Goal: Task Accomplishment & Management: Use online tool/utility

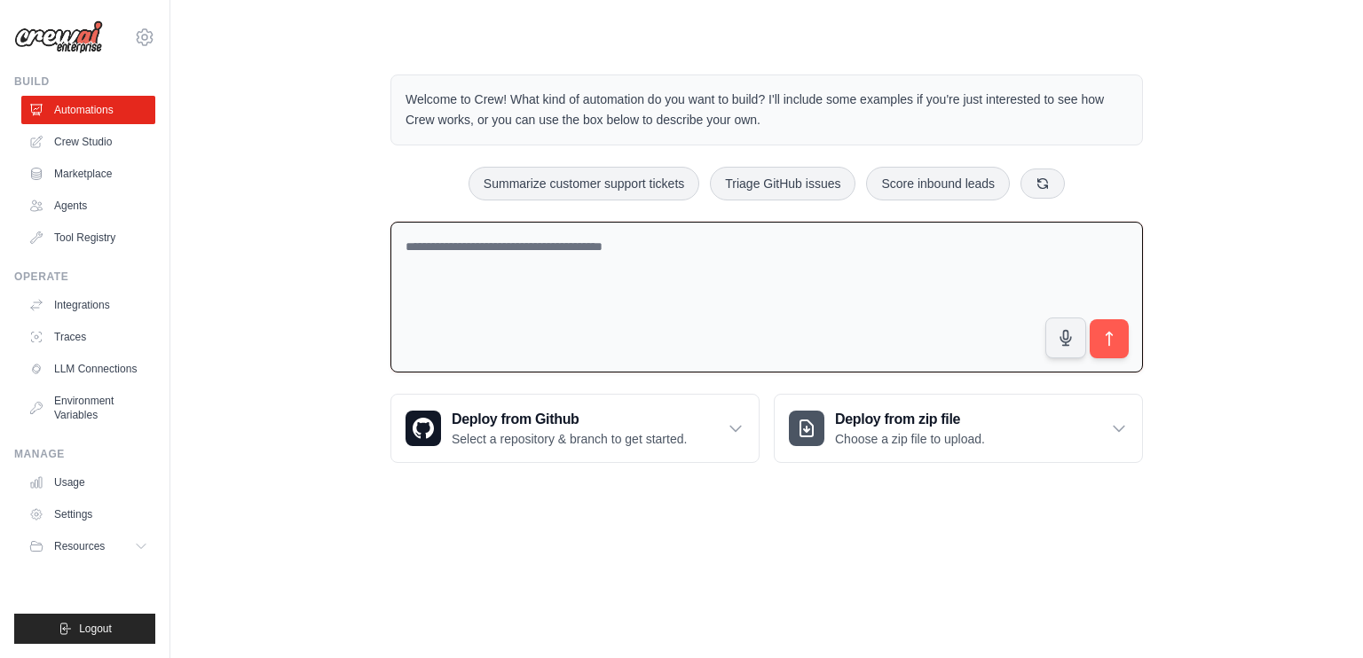
click at [643, 263] on textarea at bounding box center [766, 298] width 752 height 152
click at [665, 241] on textarea at bounding box center [766, 298] width 752 height 152
drag, startPoint x: 522, startPoint y: 255, endPoint x: 335, endPoint y: 244, distance: 186.6
click at [335, 244] on div "Welcome to Crew! What kind of automation do you want to build? I'll include som…" at bounding box center [767, 268] width 1136 height 445
paste textarea "**********"
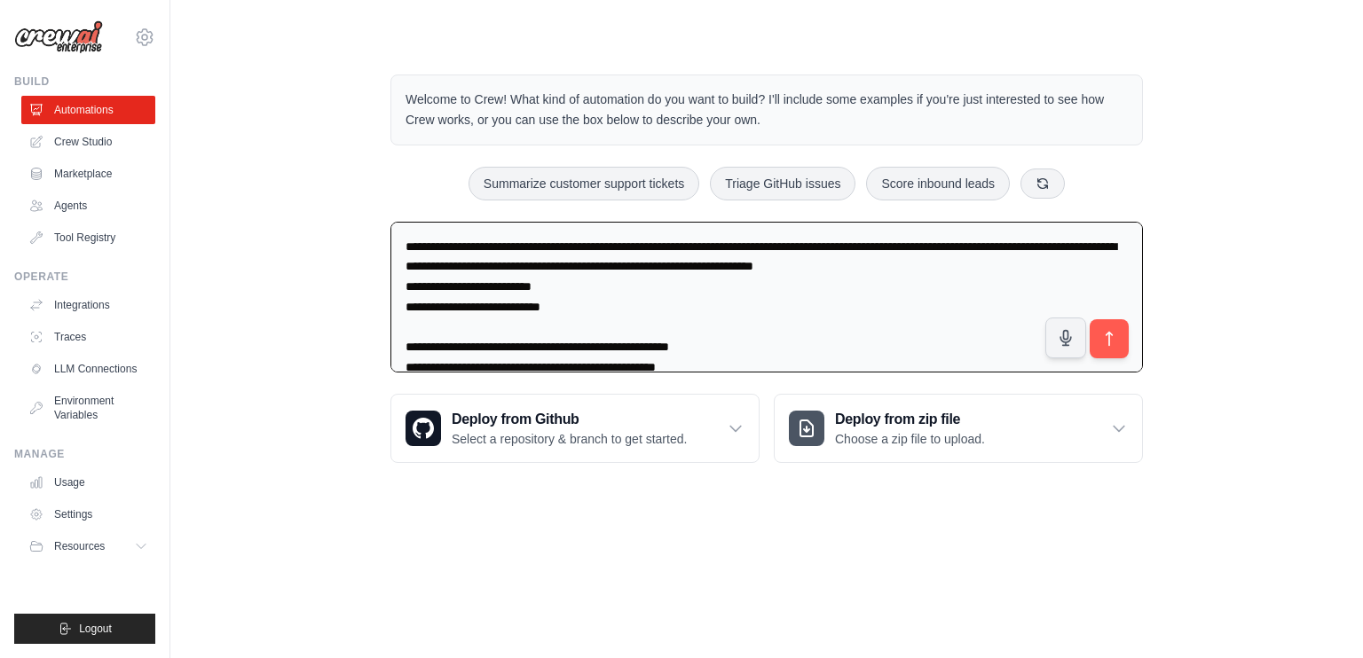
scroll to position [2668, 0]
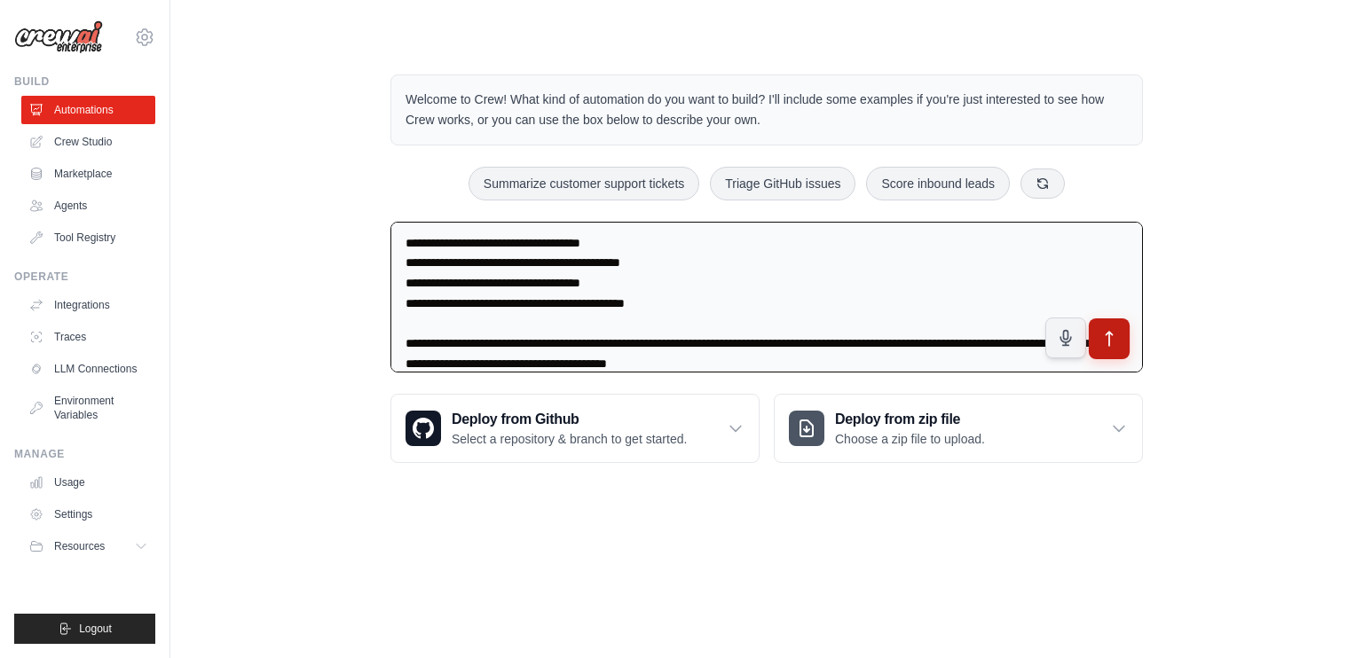
type textarea "**********"
click at [1112, 336] on icon "submit" at bounding box center [1109, 338] width 19 height 19
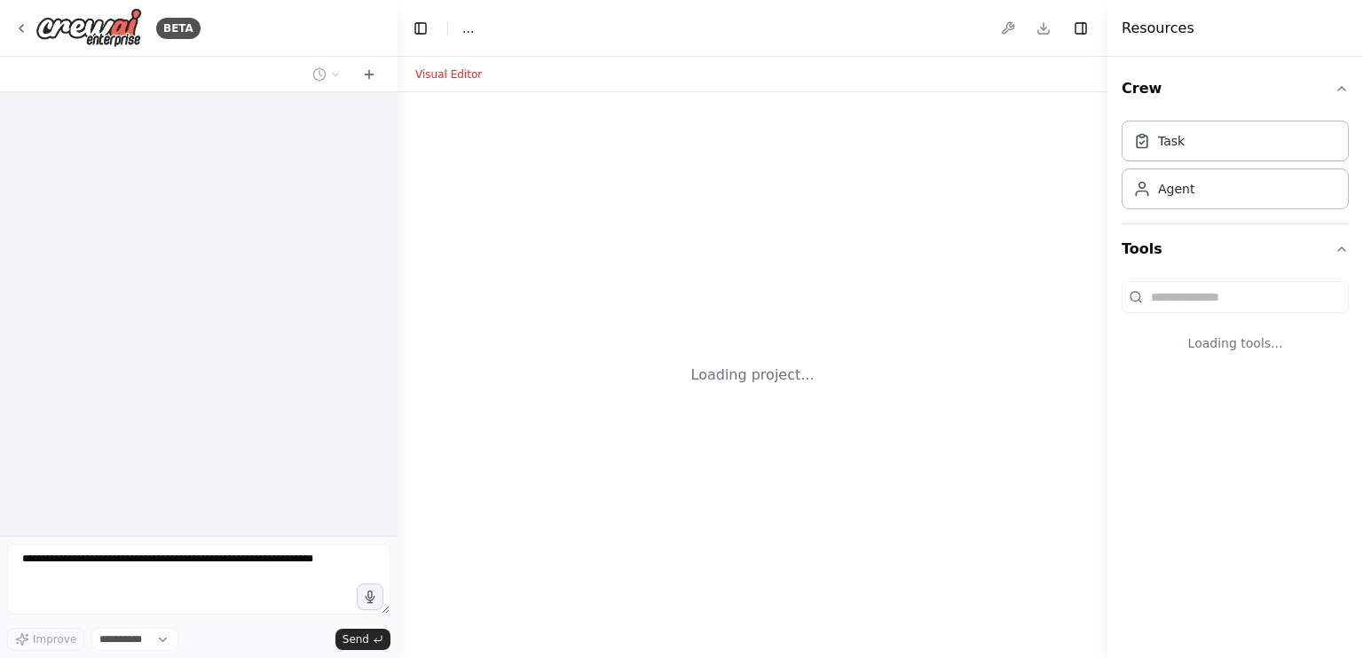
select select "****"
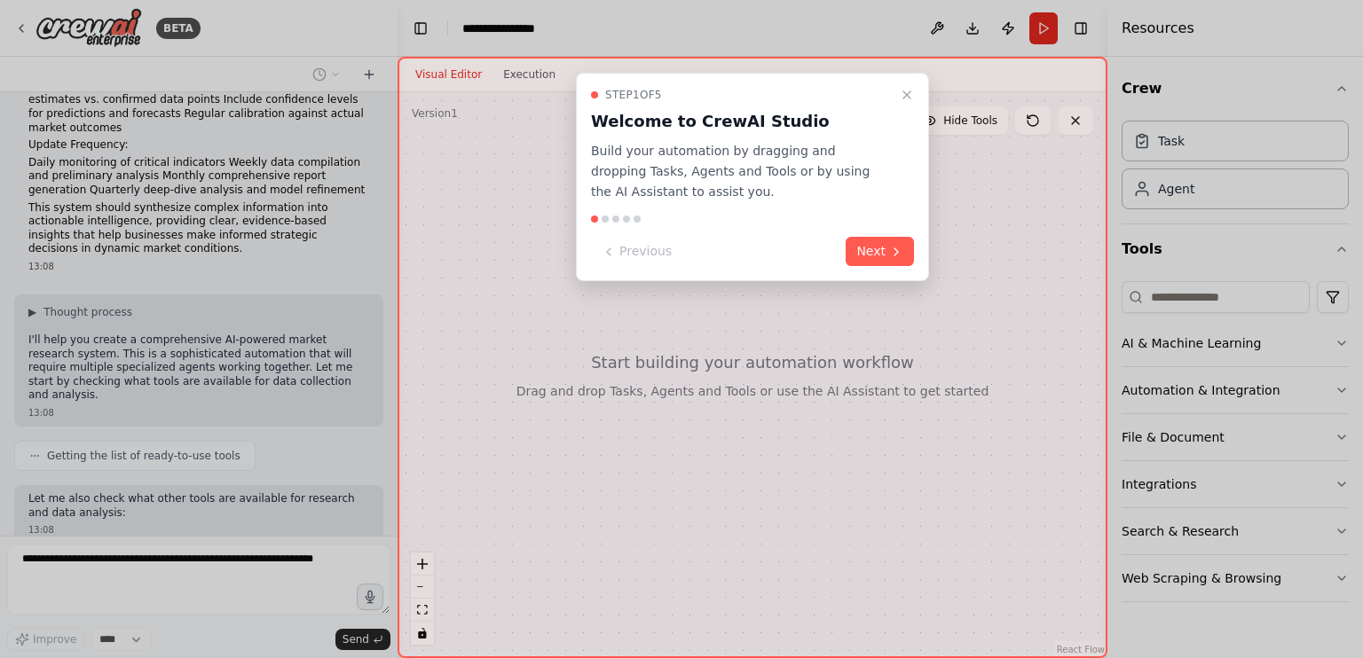
scroll to position [1419, 0]
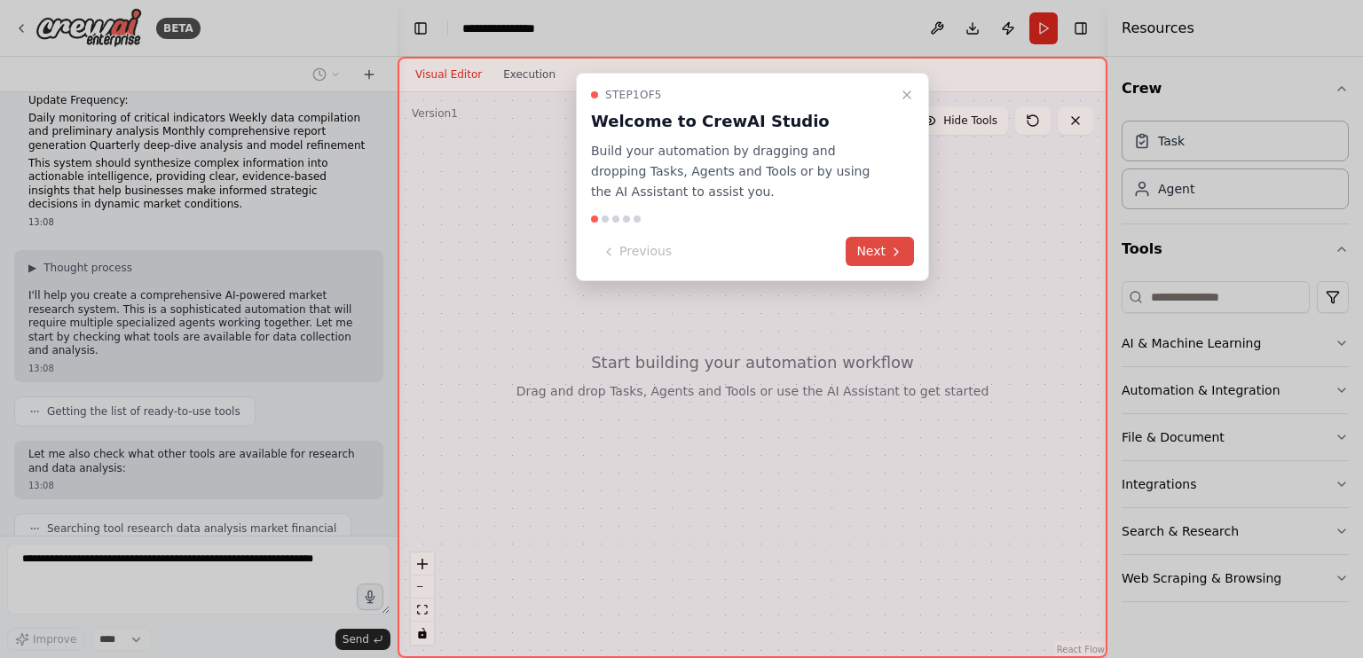
click at [862, 251] on button "Next" at bounding box center [879, 251] width 68 height 29
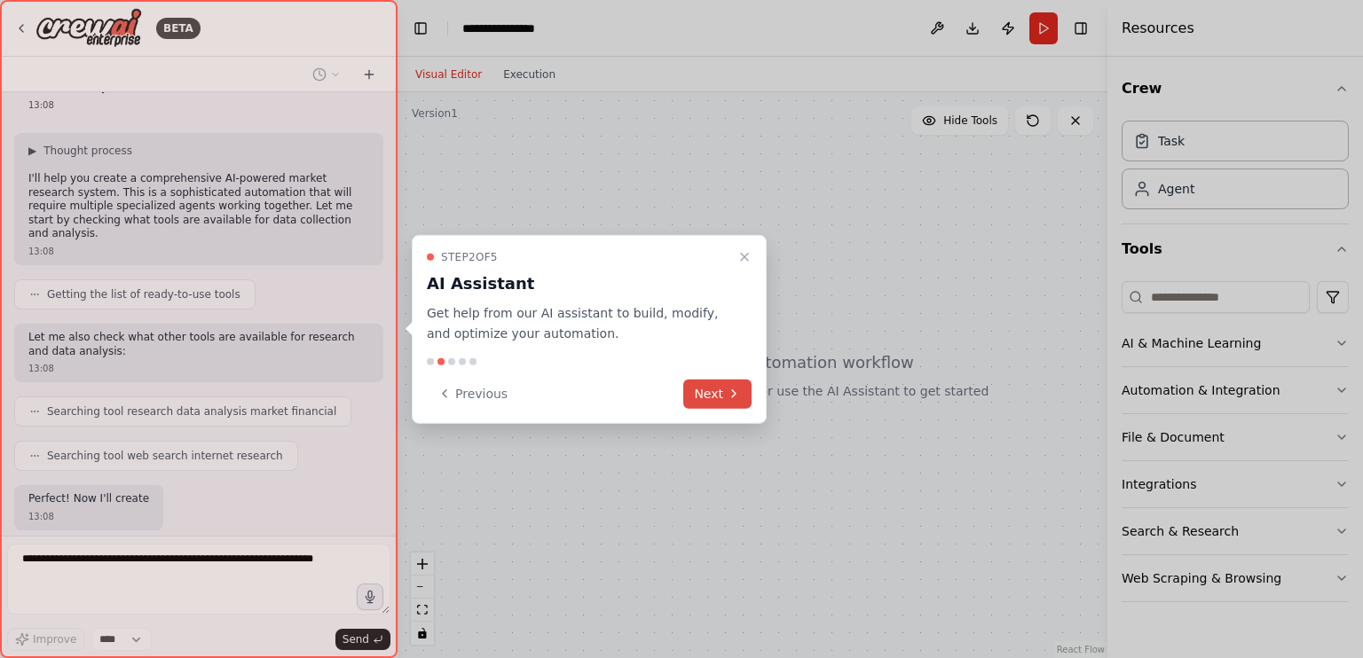
scroll to position [1551, 0]
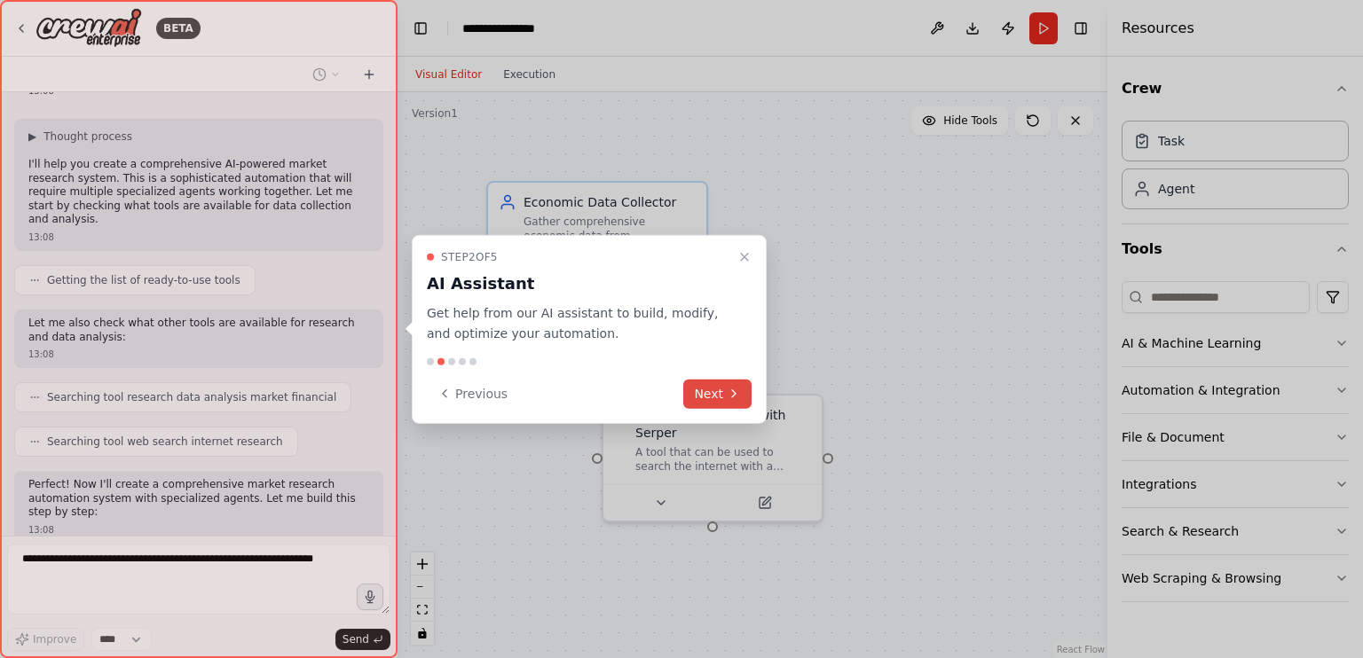
click at [705, 391] on button "Next" at bounding box center [717, 393] width 68 height 29
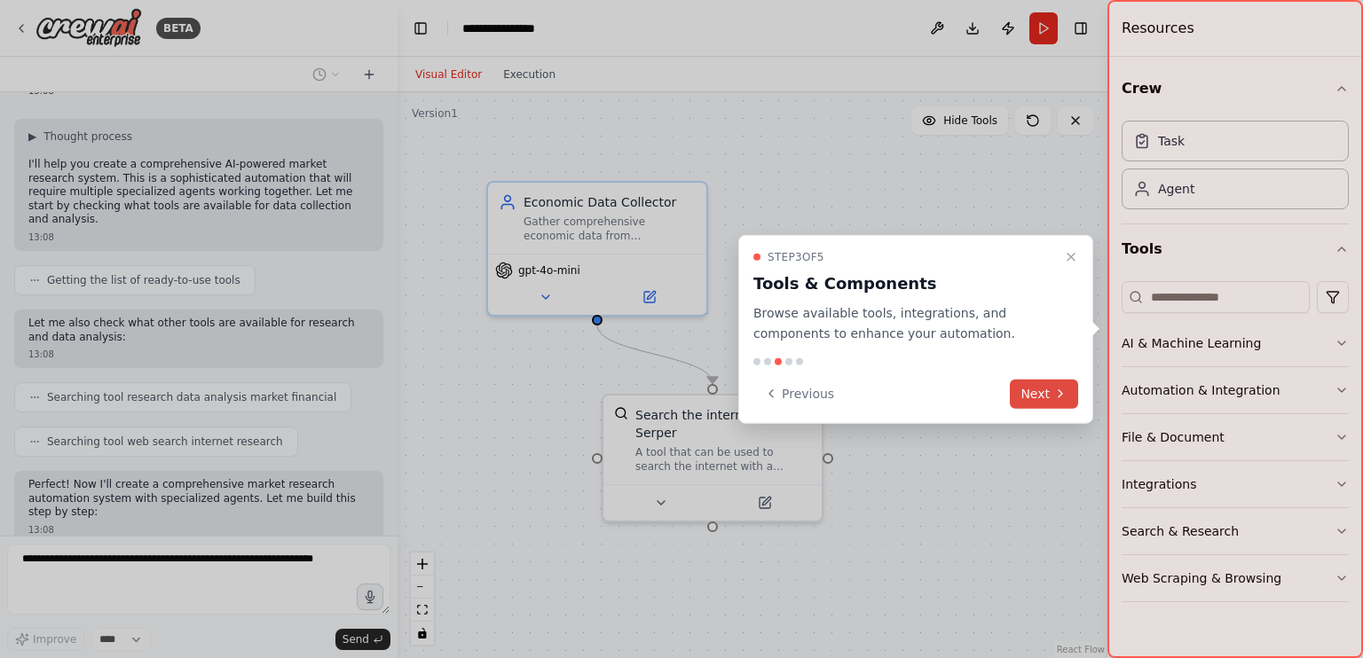
scroll to position [1608, 0]
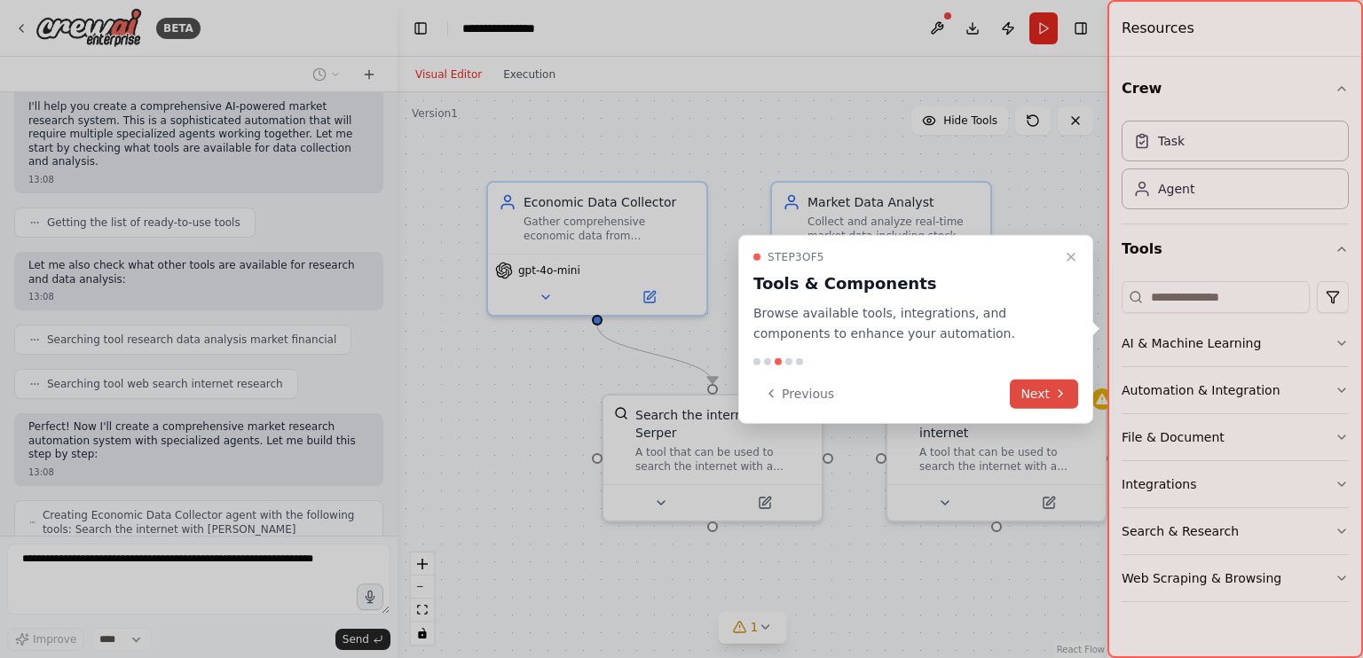
click at [1049, 386] on button "Next" at bounding box center [1044, 393] width 68 height 29
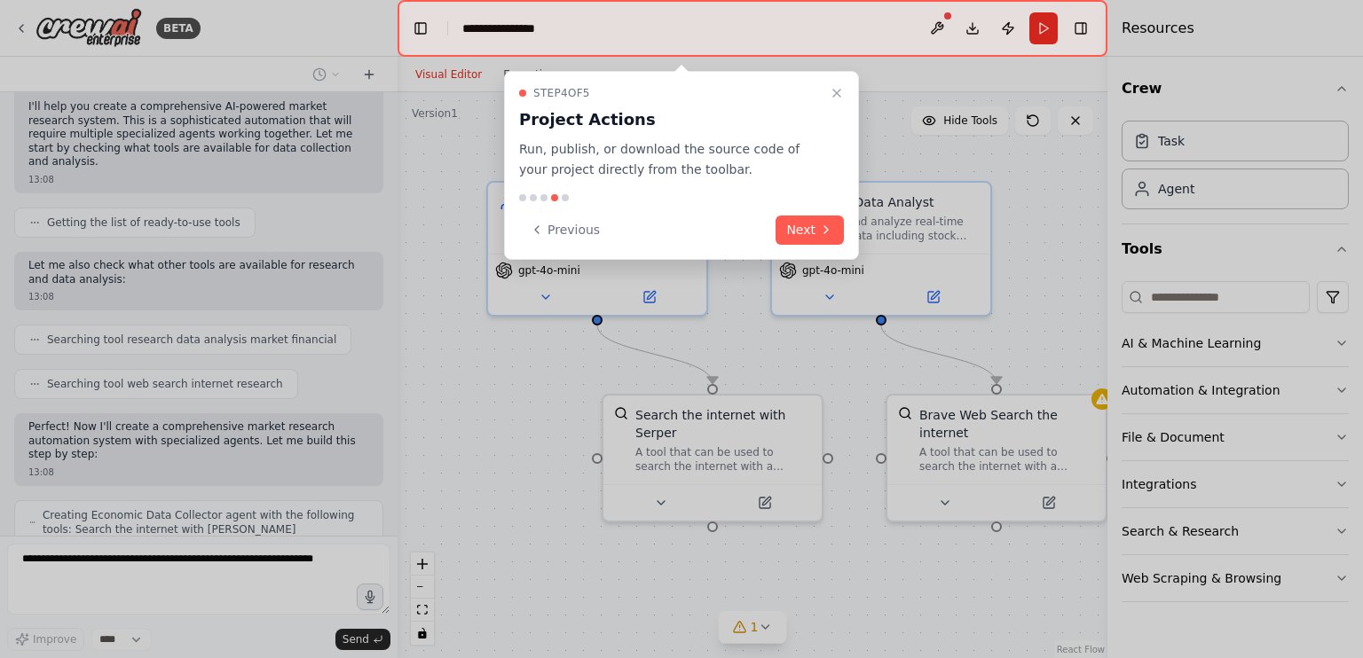
scroll to position [1667, 0]
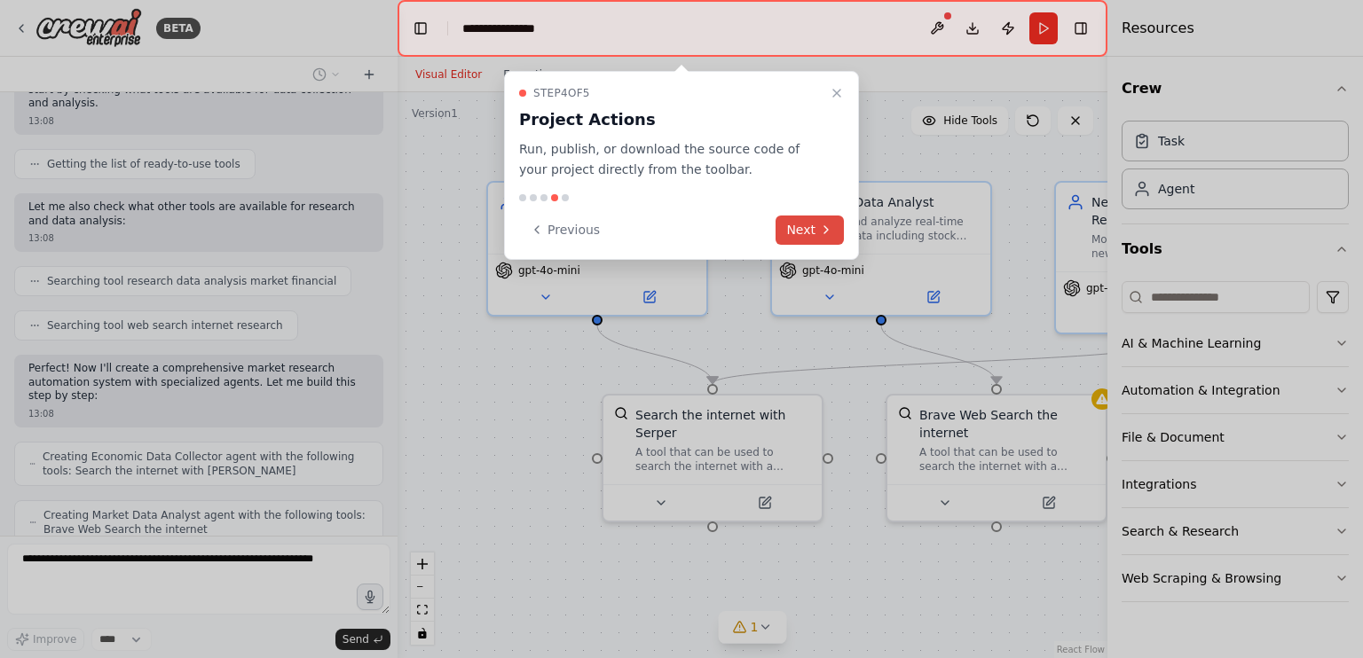
click at [802, 224] on button "Next" at bounding box center [809, 230] width 68 height 29
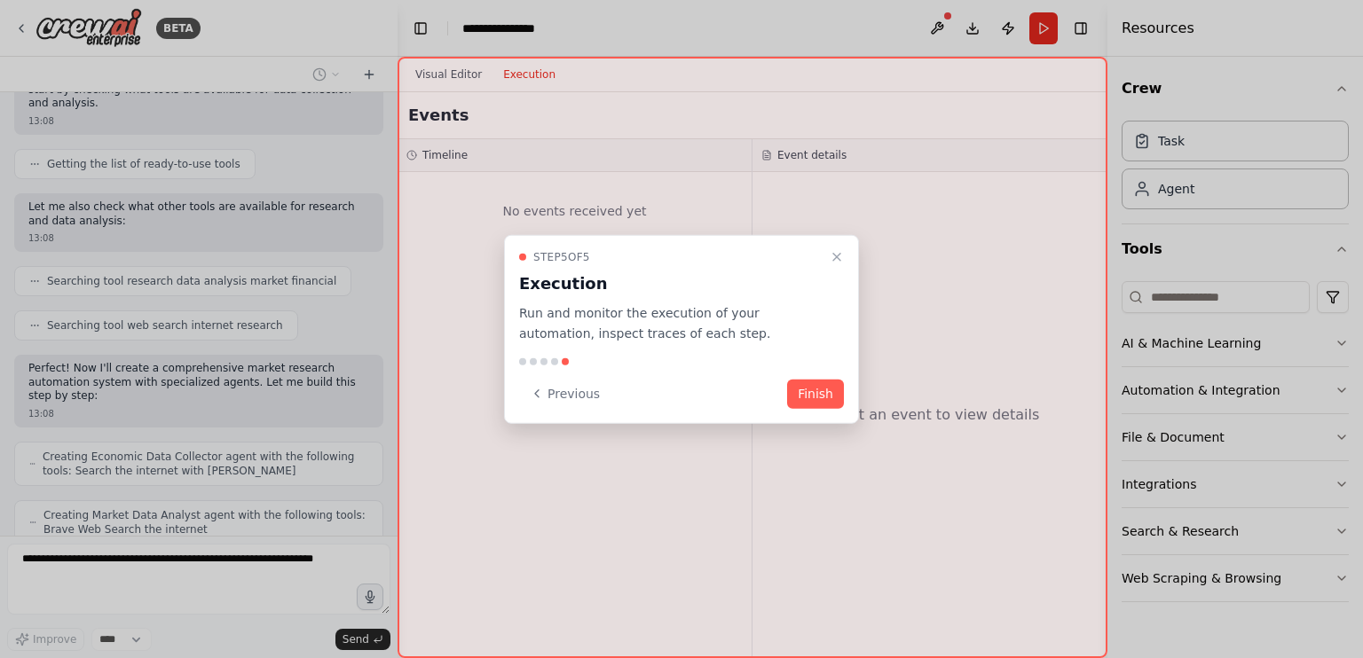
scroll to position [1725, 0]
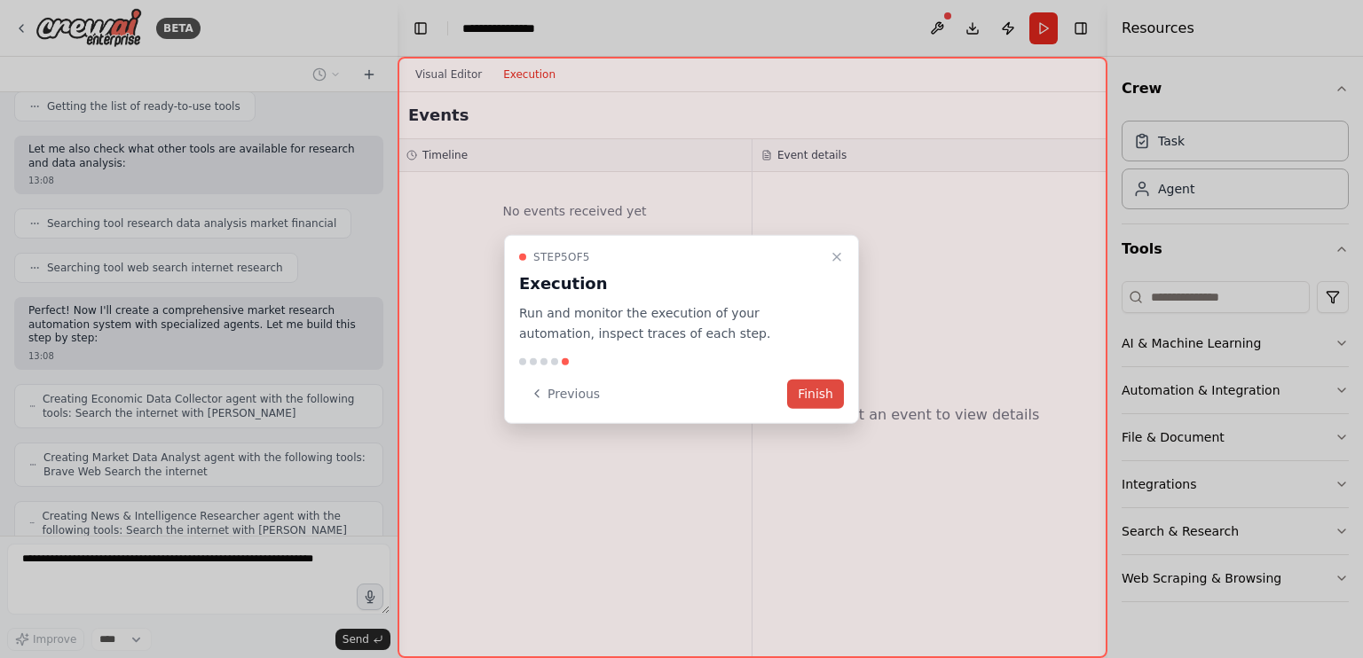
click at [836, 392] on button "Finish" at bounding box center [815, 393] width 57 height 29
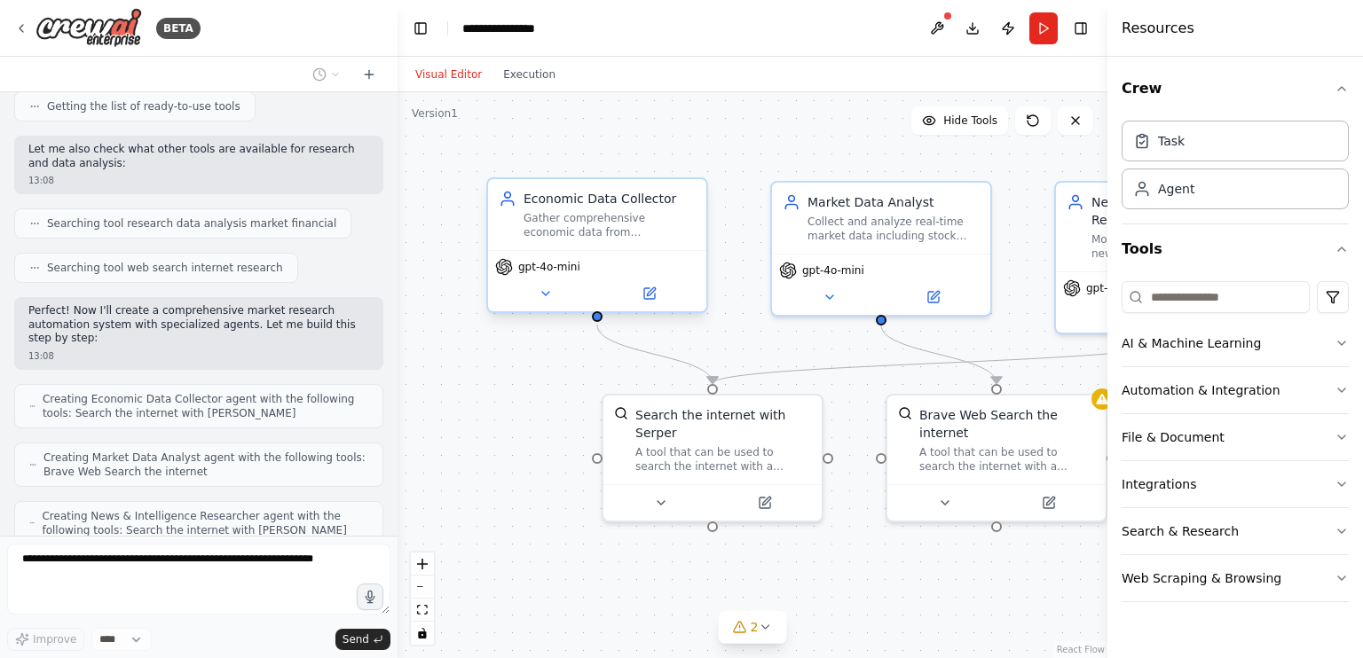
scroll to position [1769, 0]
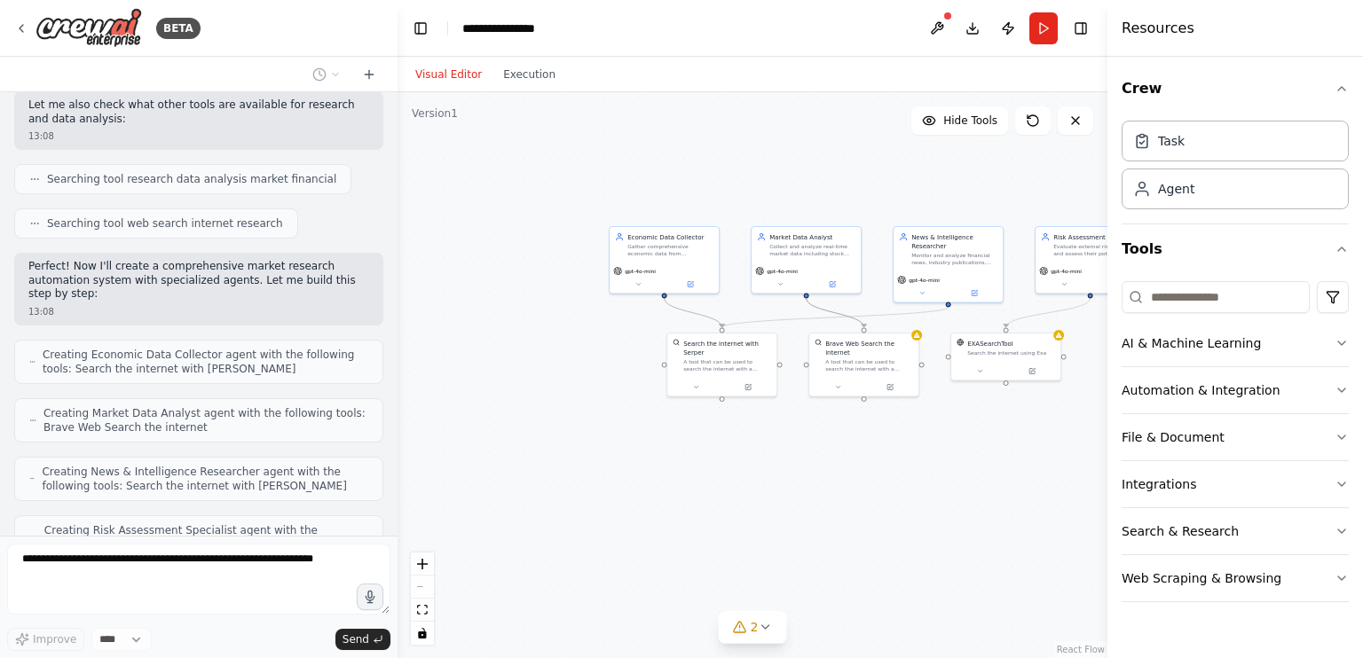
drag, startPoint x: 826, startPoint y: 309, endPoint x: 665, endPoint y: 303, distance: 160.7
click at [564, 182] on div ".deletable-edge-delete-btn { width: 20px; height: 20px; border: 0px solid #ffff…" at bounding box center [564, 182] width 0 height 0
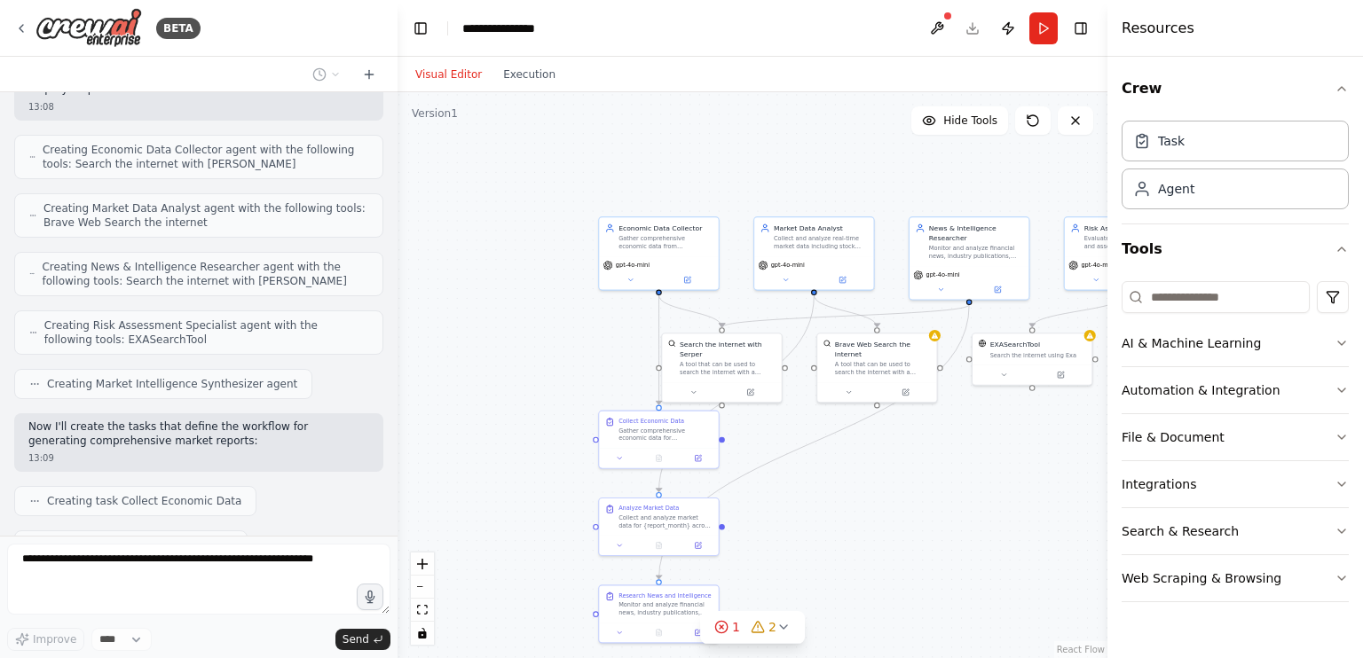
scroll to position [2018, 0]
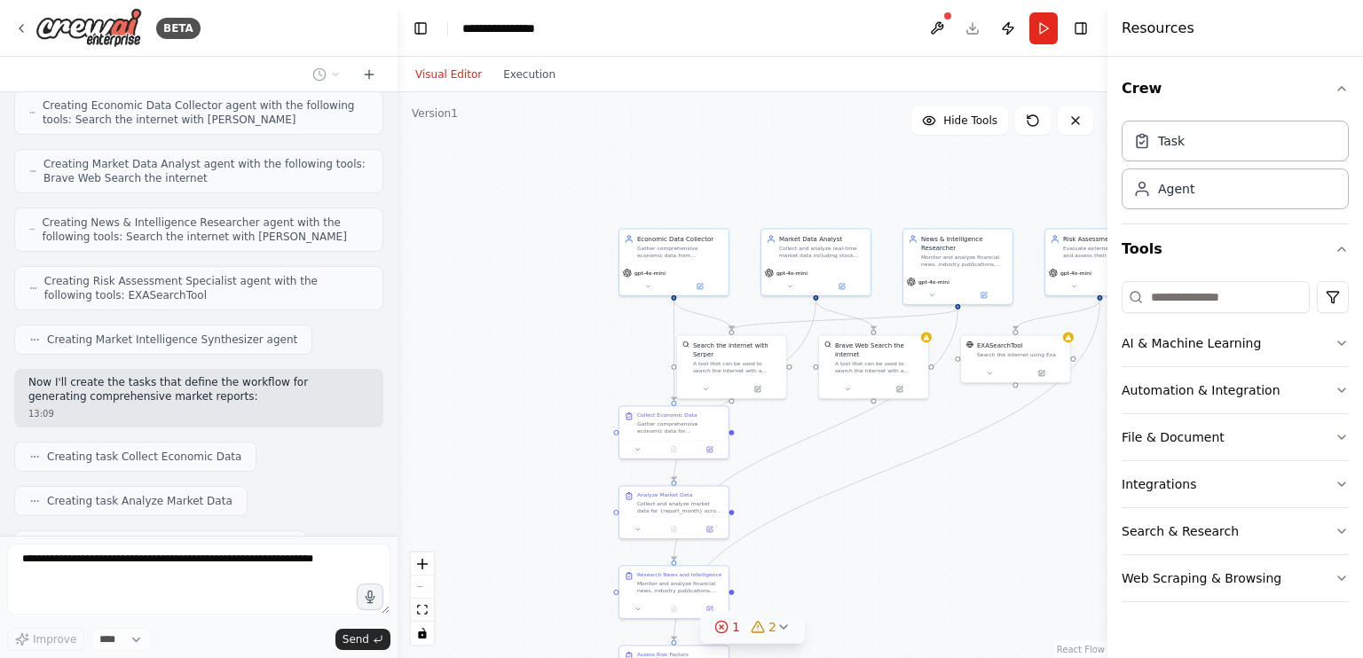
click at [770, 630] on span "2" at bounding box center [772, 627] width 8 height 18
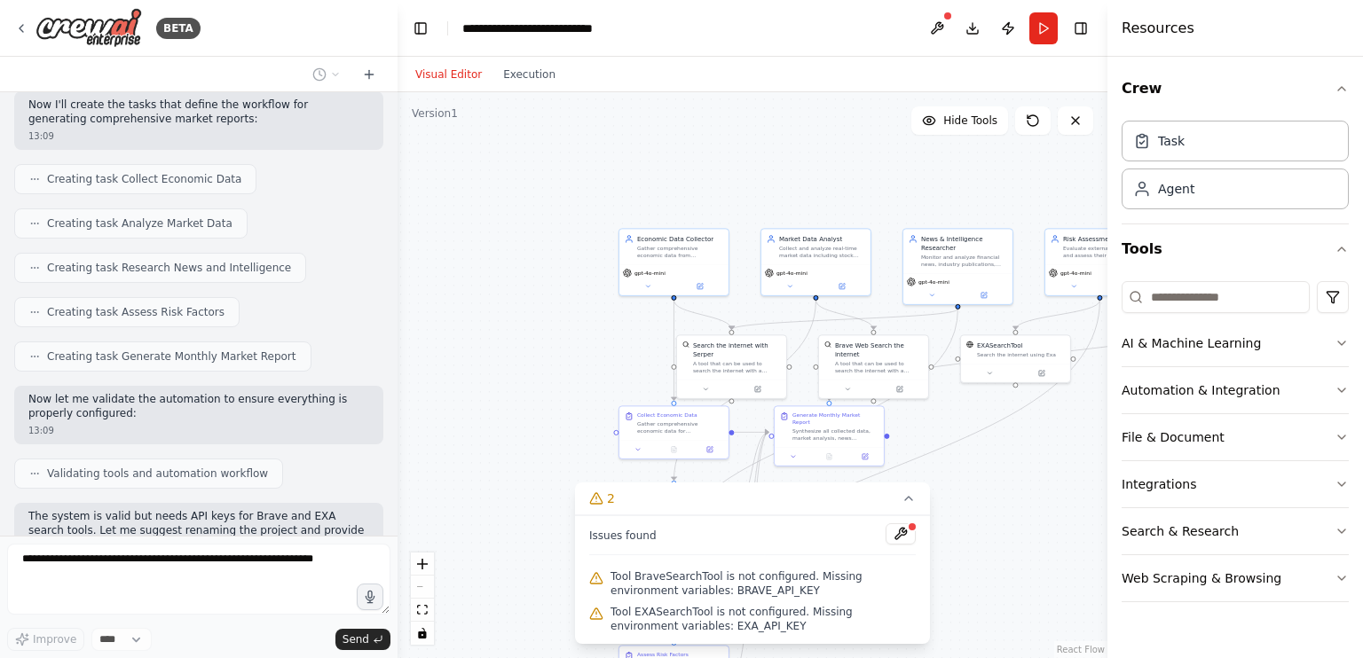
scroll to position [2310, 0]
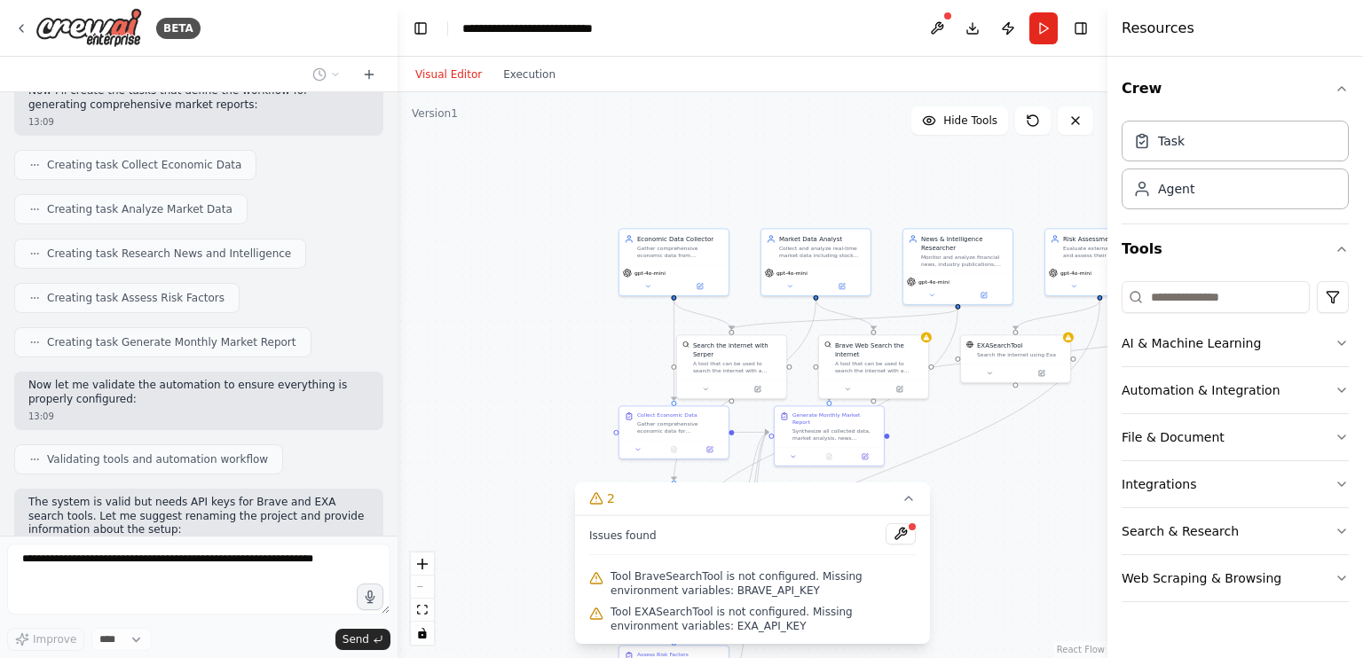
click at [546, 365] on div ".deletable-edge-delete-btn { width: 20px; height: 20px; border: 0px solid #ffff…" at bounding box center [752, 375] width 710 height 566
click at [904, 505] on icon at bounding box center [908, 498] width 14 height 14
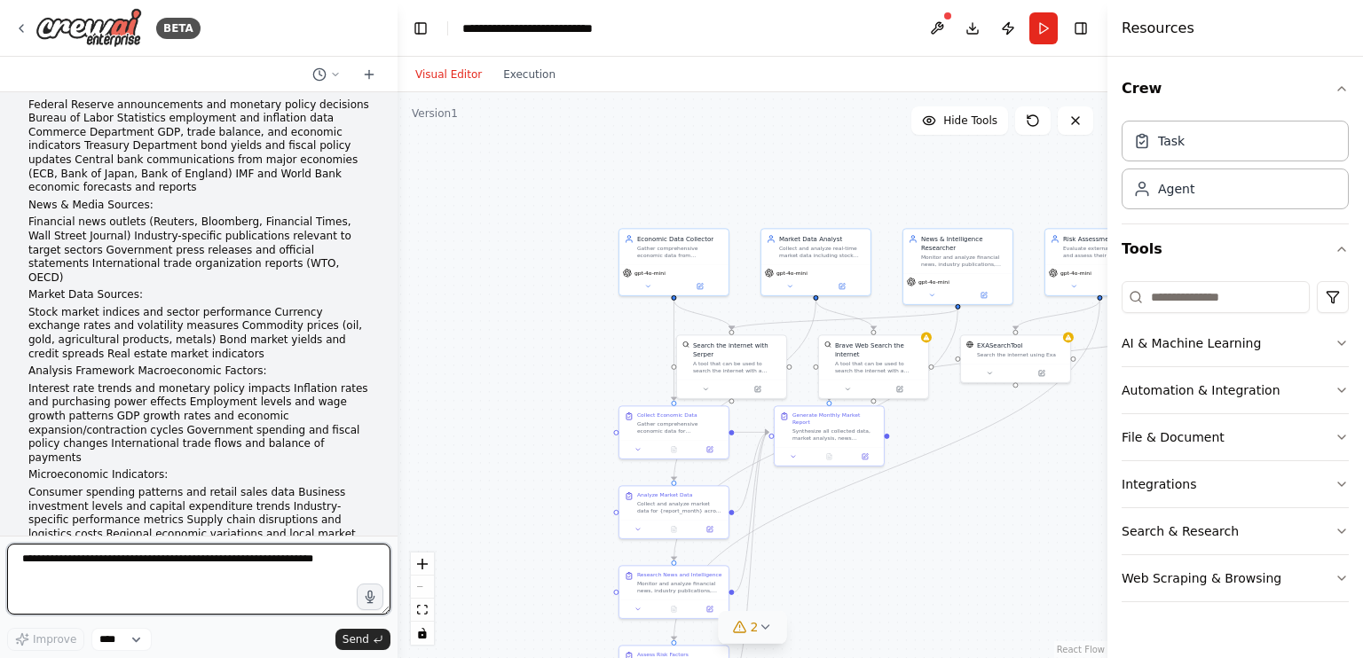
scroll to position [0, 0]
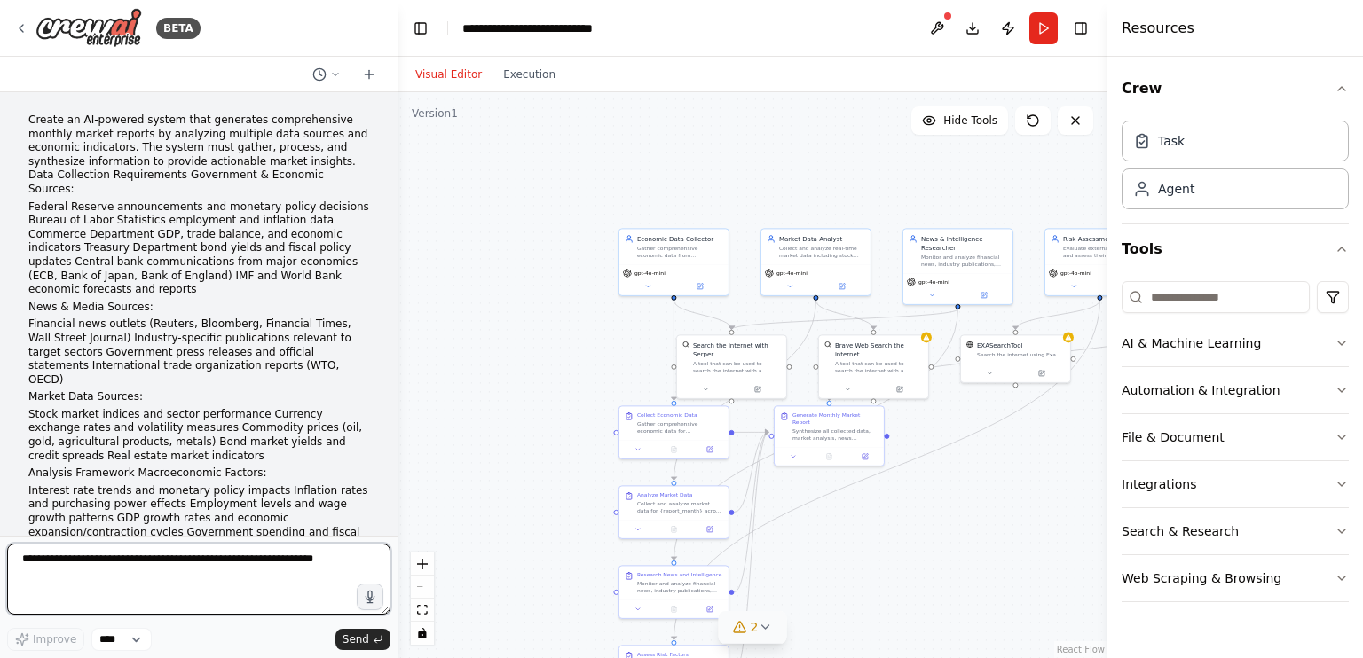
click at [305, 577] on textarea at bounding box center [198, 579] width 383 height 71
paste textarea "**********"
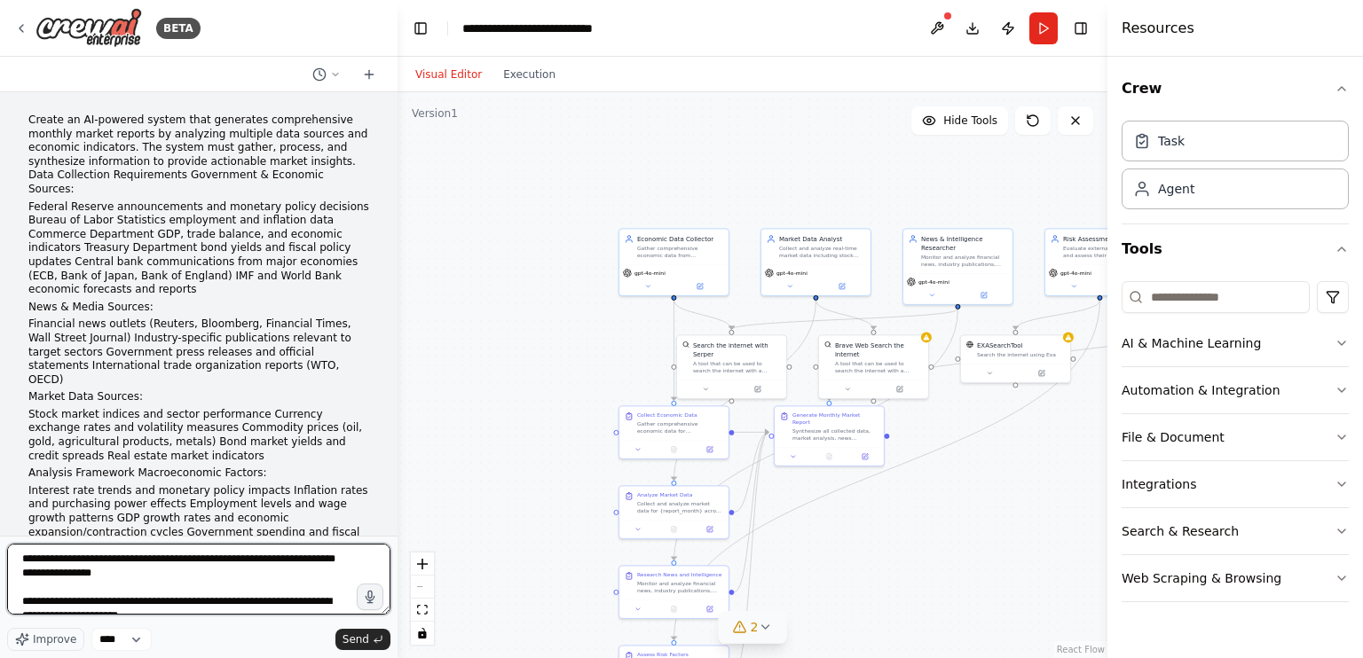
scroll to position [420, 0]
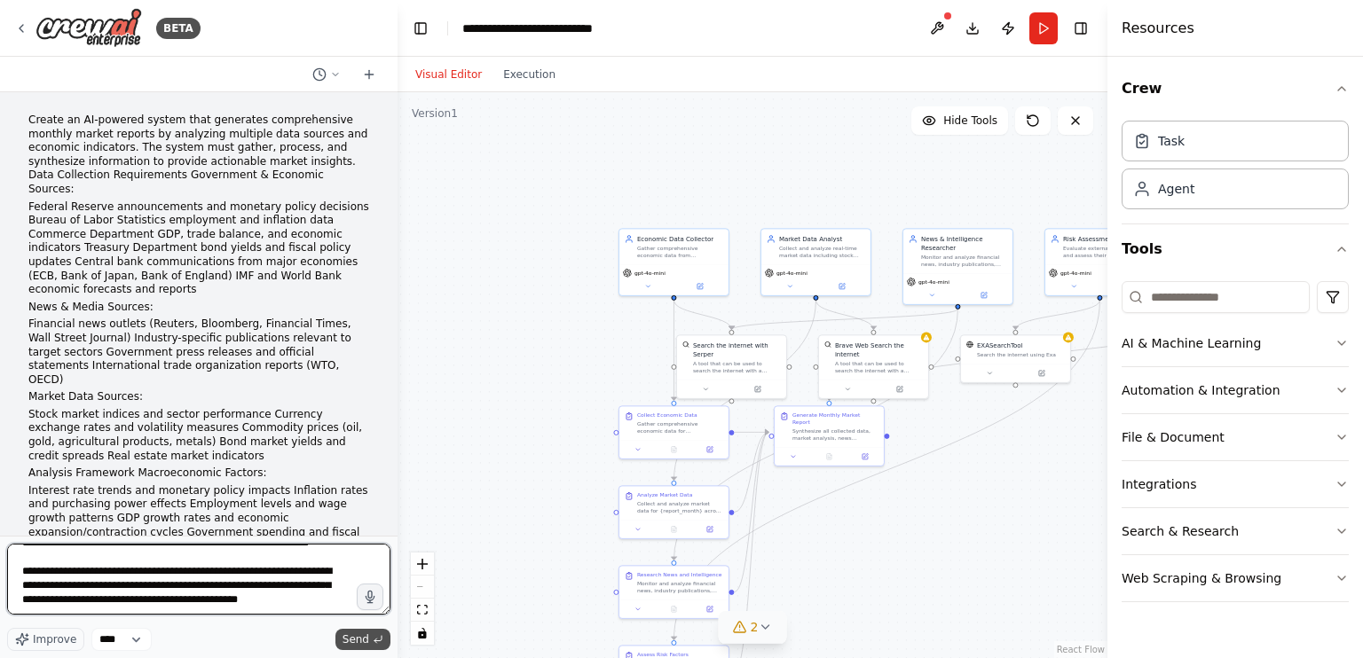
type textarea "**********"
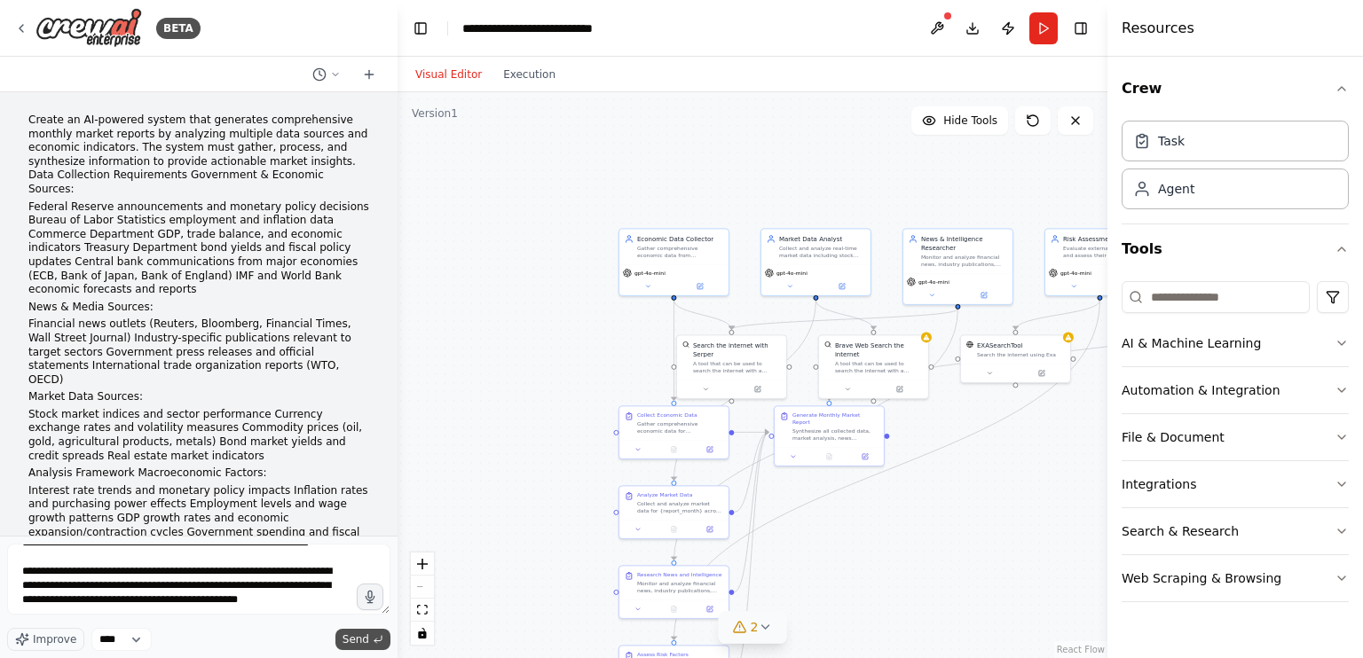
click at [361, 645] on span "Send" at bounding box center [355, 640] width 27 height 14
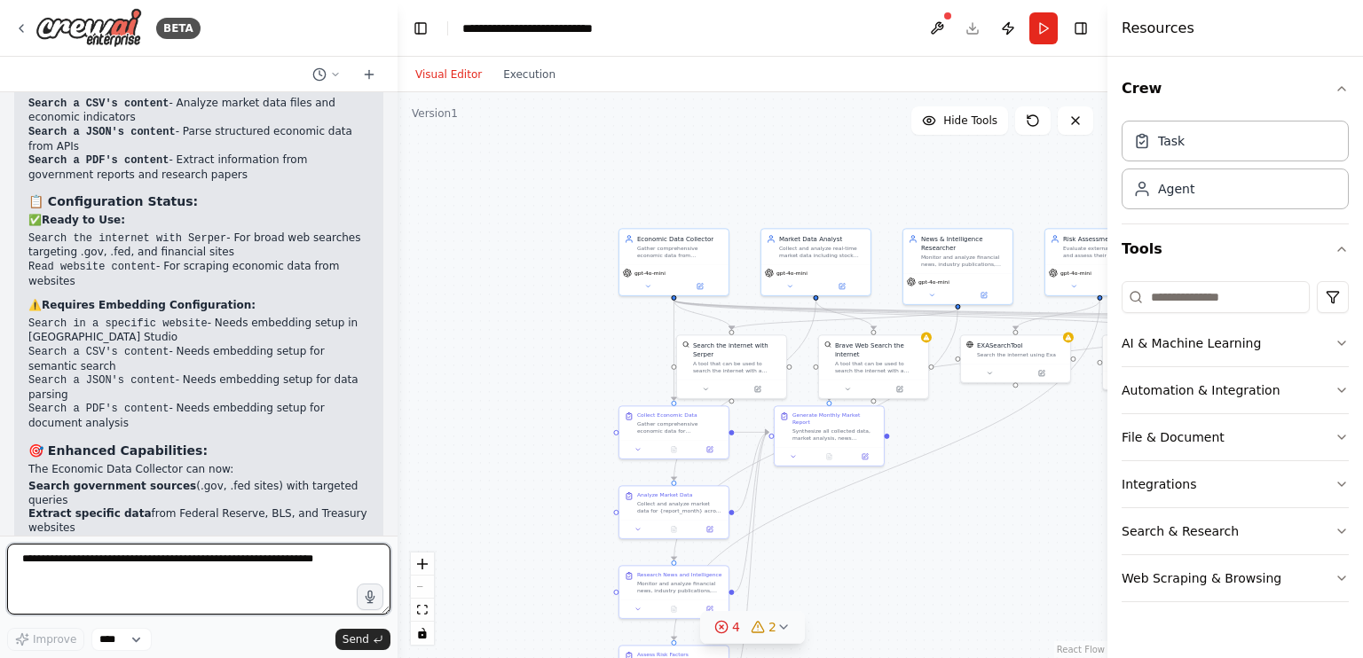
scroll to position [4855, 0]
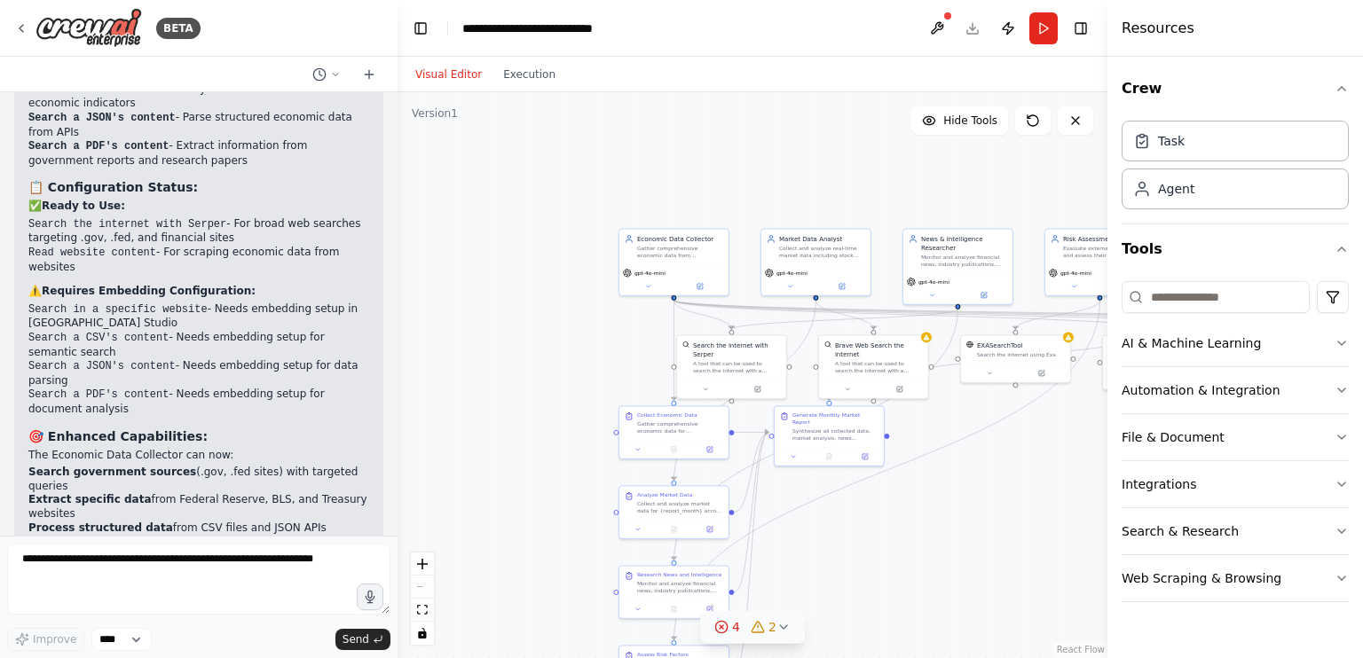
click at [526, 356] on div ".deletable-edge-delete-btn { width: 20px; height: 20px; border: 0px solid #ffff…" at bounding box center [752, 375] width 710 height 566
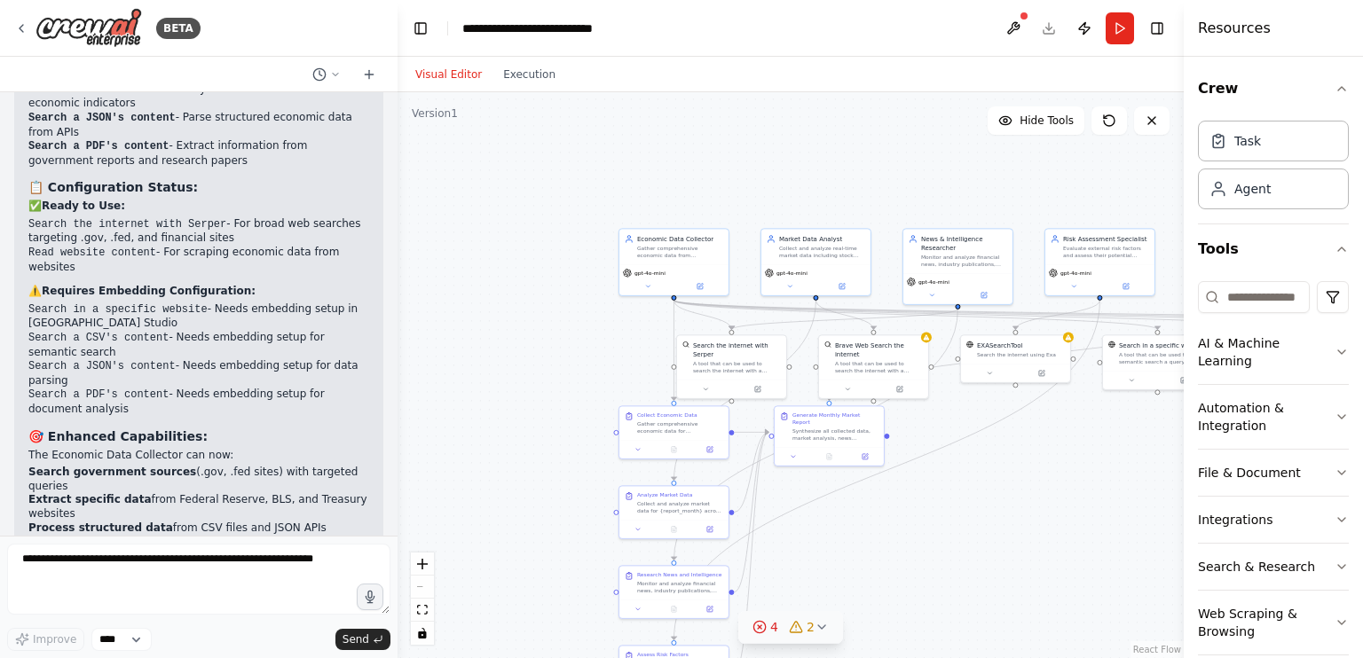
drag, startPoint x: 1111, startPoint y: 33, endPoint x: 1261, endPoint y: 43, distance: 151.1
click at [1261, 43] on div "Resources Crew Task Agent Tools AI & Machine Learning Automation & Integration …" at bounding box center [1272, 329] width 179 height 658
click at [1159, 119] on button at bounding box center [1151, 120] width 35 height 28
click at [1159, 118] on button at bounding box center [1151, 120] width 35 height 28
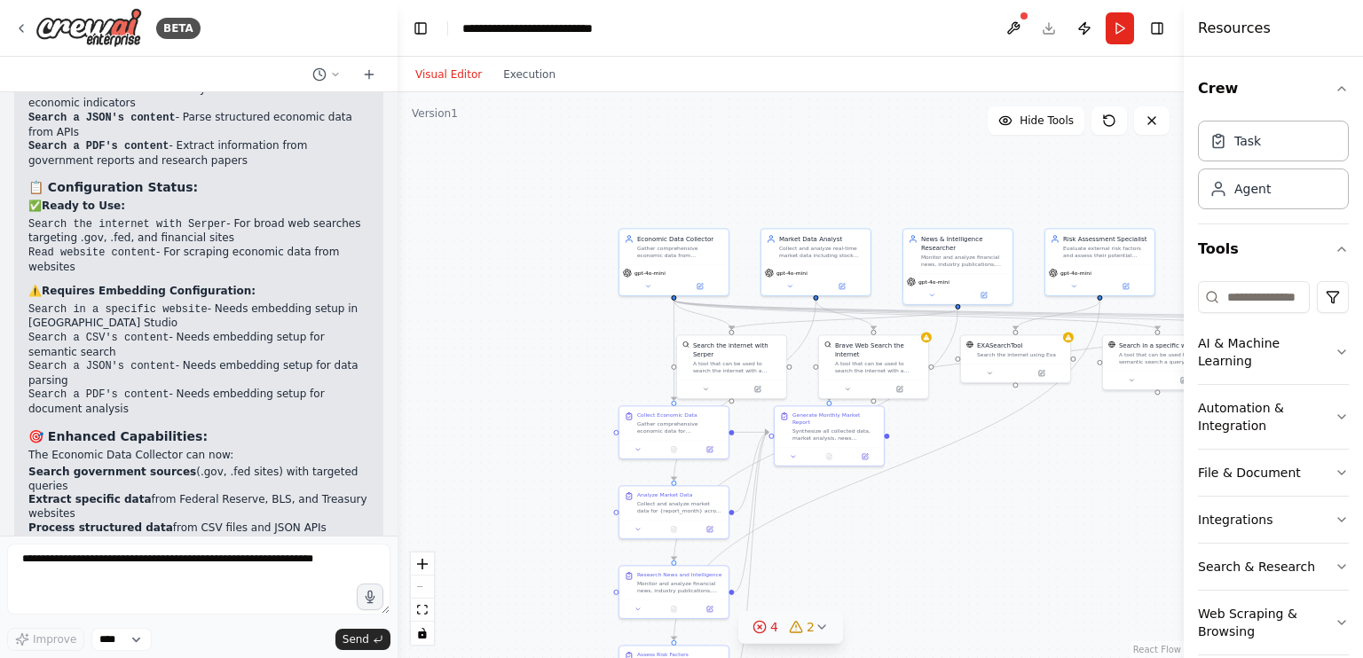
click at [419, 589] on div "React Flow controls" at bounding box center [422, 599] width 23 height 92
click at [420, 613] on icon "fit view" at bounding box center [422, 610] width 11 height 10
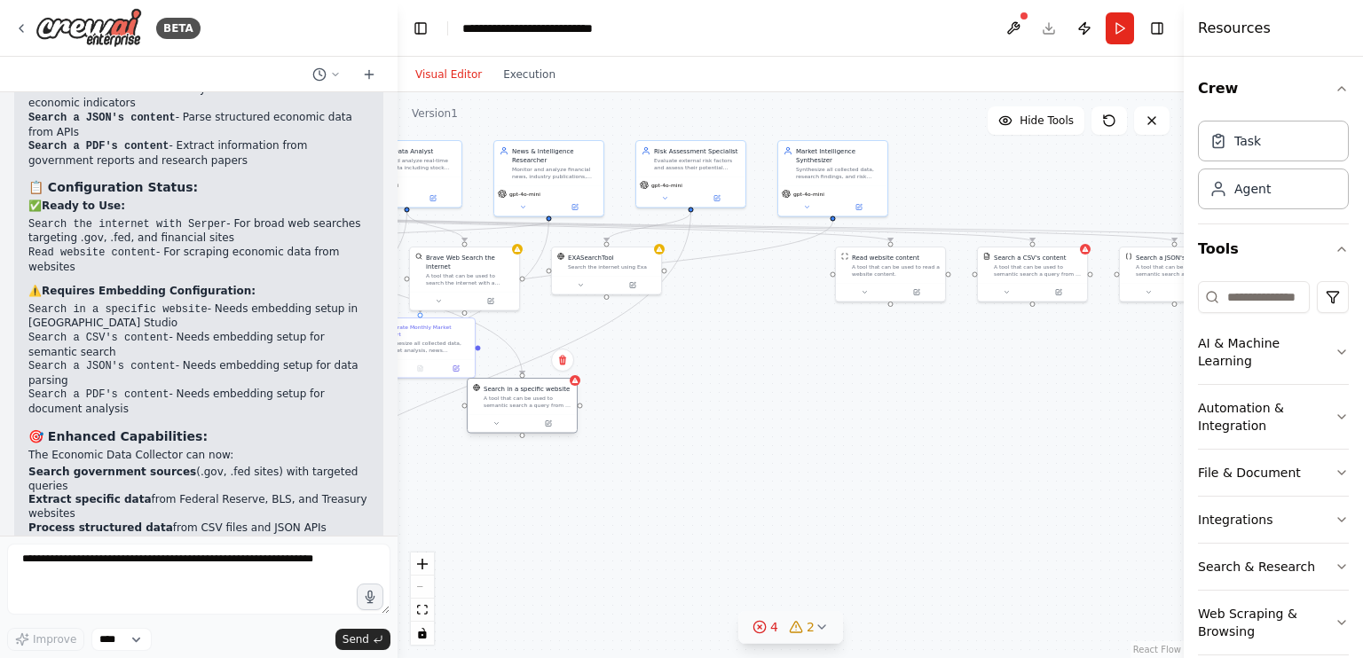
drag, startPoint x: 755, startPoint y: 271, endPoint x: 525, endPoint y: 413, distance: 270.1
click at [525, 413] on div "Search in a specific website A tool that can be used to semantic search a query…" at bounding box center [522, 396] width 109 height 35
click at [420, 587] on div "React Flow controls" at bounding box center [422, 599] width 23 height 92
click at [1246, 140] on div "Task" at bounding box center [1247, 140] width 27 height 18
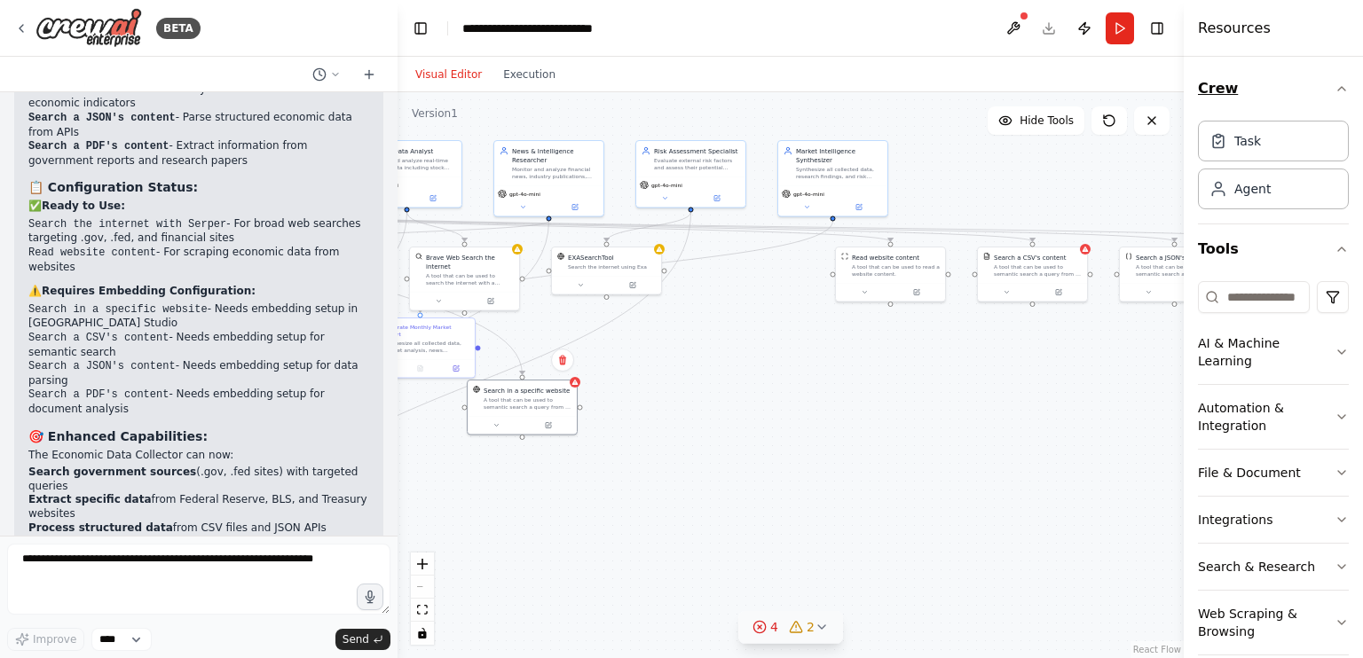
click at [1333, 98] on button "Crew" at bounding box center [1273, 89] width 151 height 50
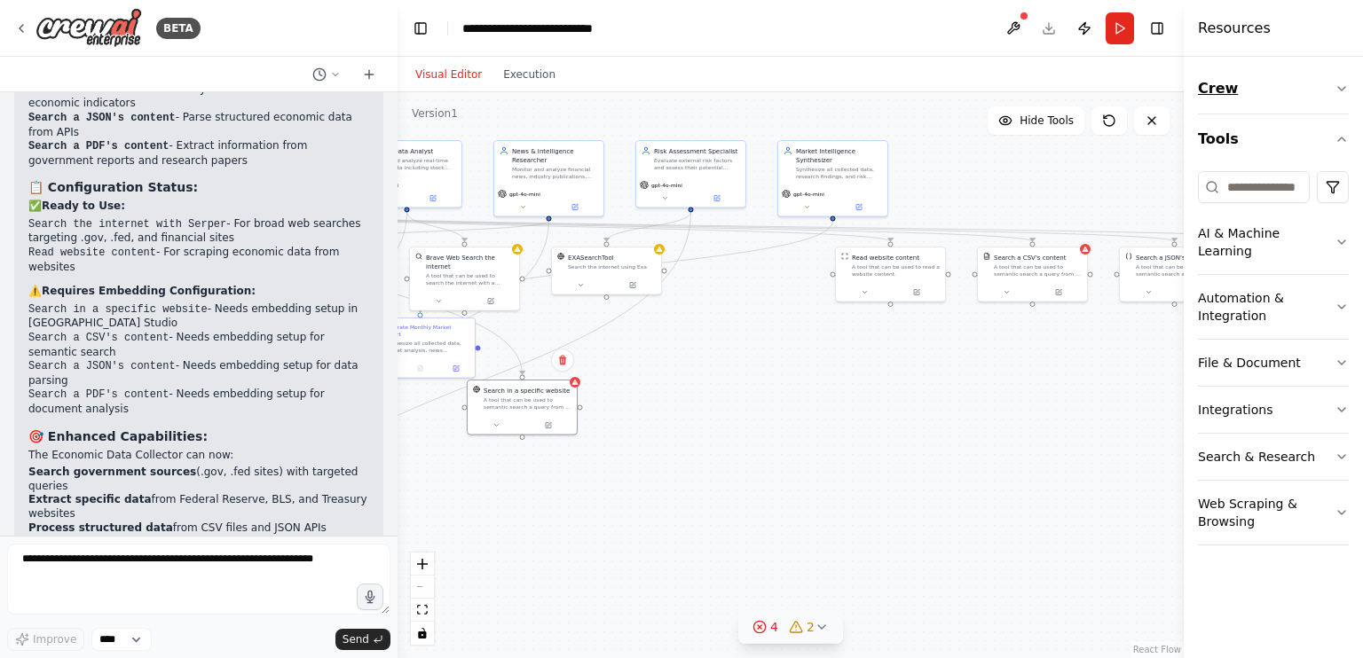
click at [1331, 92] on button "Crew" at bounding box center [1273, 89] width 151 height 50
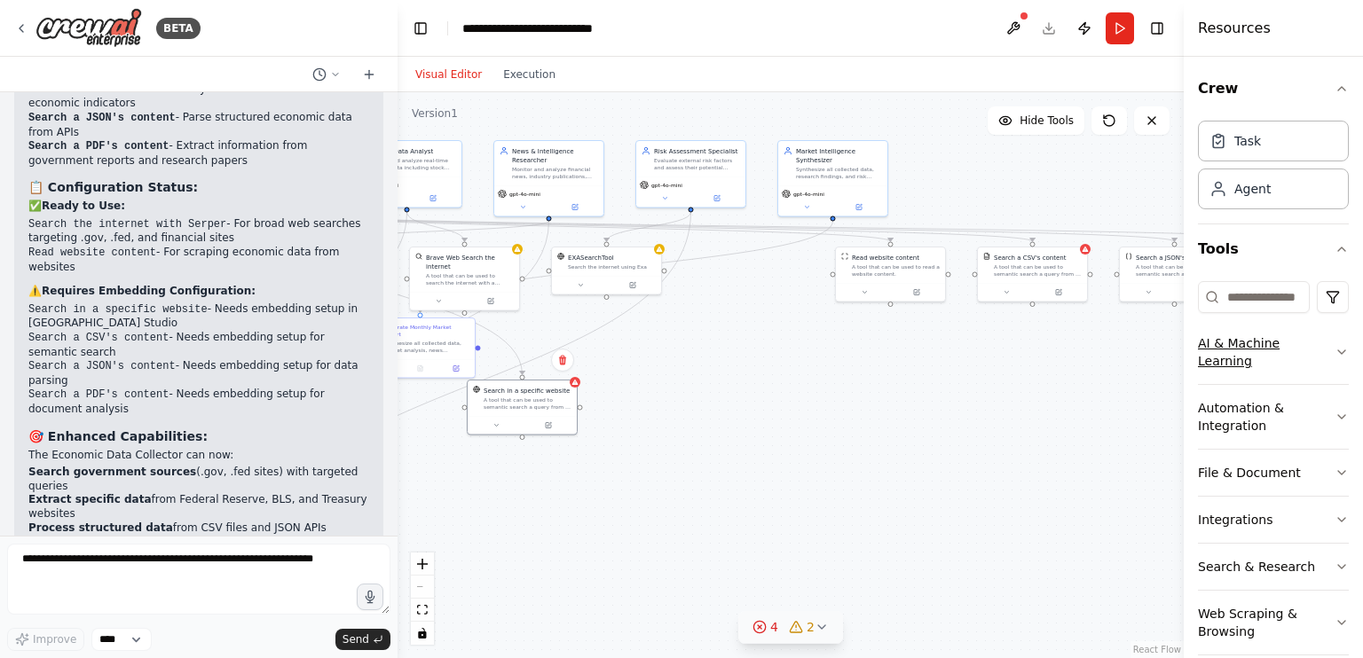
click at [1246, 350] on button "AI & Machine Learning" at bounding box center [1273, 352] width 151 height 64
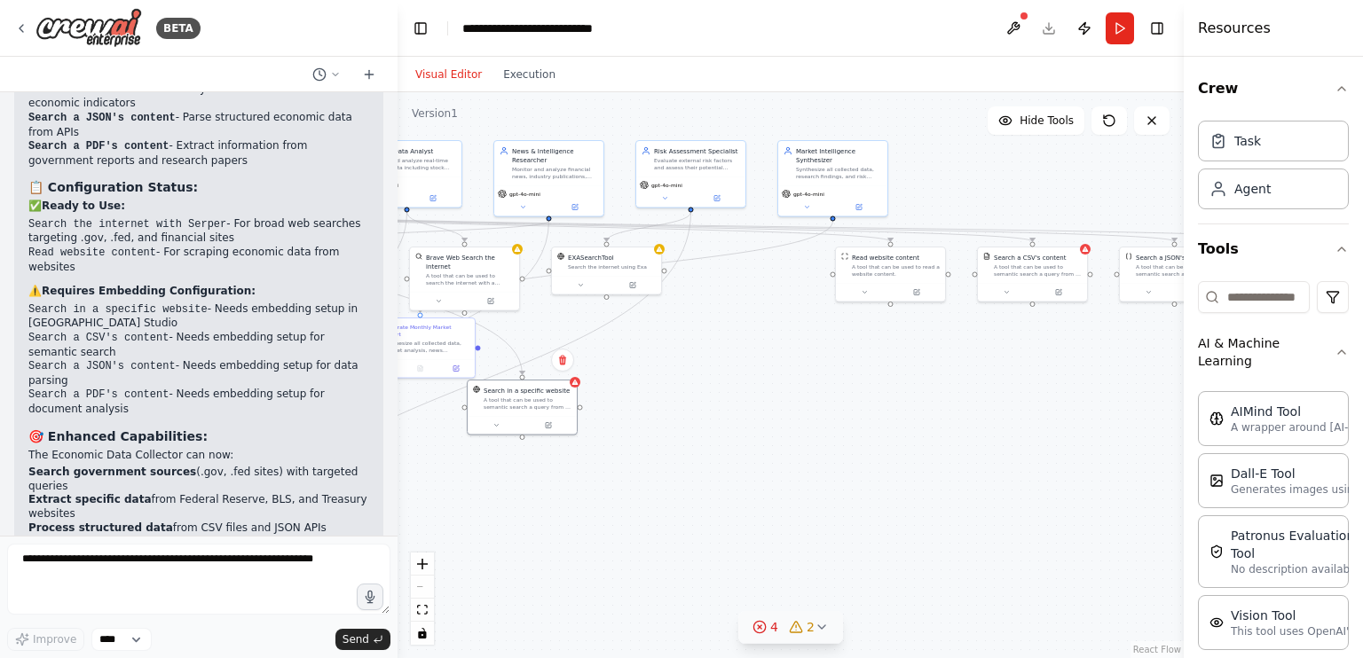
click at [1065, 160] on div ".deletable-edge-delete-btn { width: 20px; height: 20px; border: 0px solid #ffff…" at bounding box center [790, 375] width 786 height 566
click at [1078, 124] on button "Hide Tools" at bounding box center [1035, 120] width 97 height 28
click at [1078, 124] on button "Show Tools" at bounding box center [1033, 120] width 101 height 28
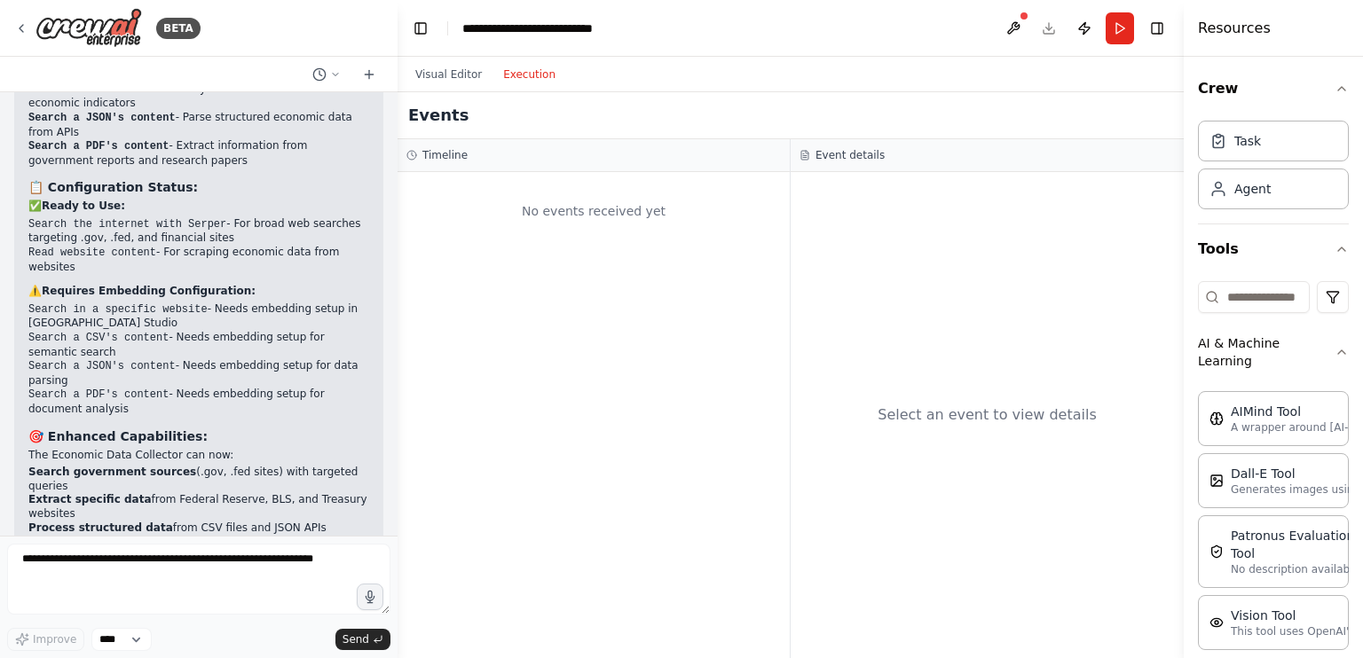
click at [508, 75] on button "Execution" at bounding box center [529, 74] width 74 height 21
click at [444, 77] on button "Visual Editor" at bounding box center [449, 74] width 88 height 21
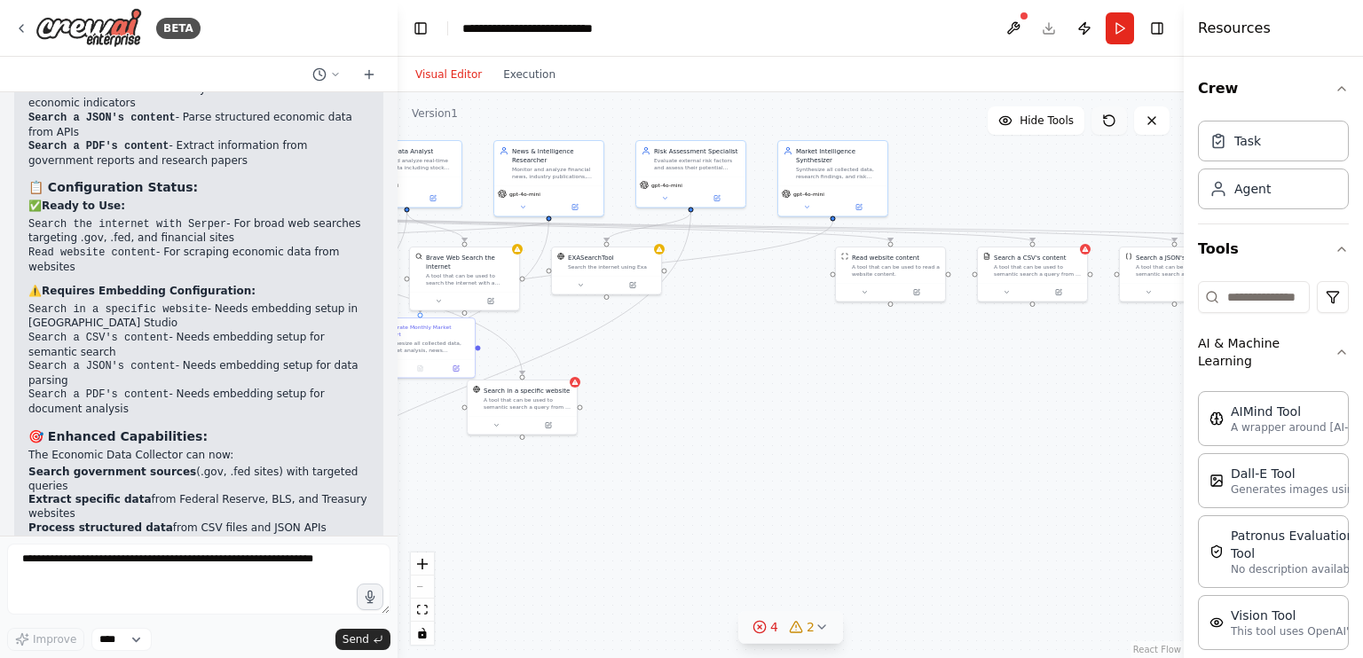
click at [1099, 124] on button at bounding box center [1108, 120] width 35 height 28
click at [548, 395] on div "A tool that can be used to semantic search a query from a specific URL content." at bounding box center [527, 402] width 88 height 14
click at [573, 388] on div "Search in a specific website A tool that can be used to semantic search a query…" at bounding box center [522, 396] width 109 height 35
click at [552, 402] on div "A tool that can be used to semantic search a query from a specific URL content." at bounding box center [527, 402] width 88 height 14
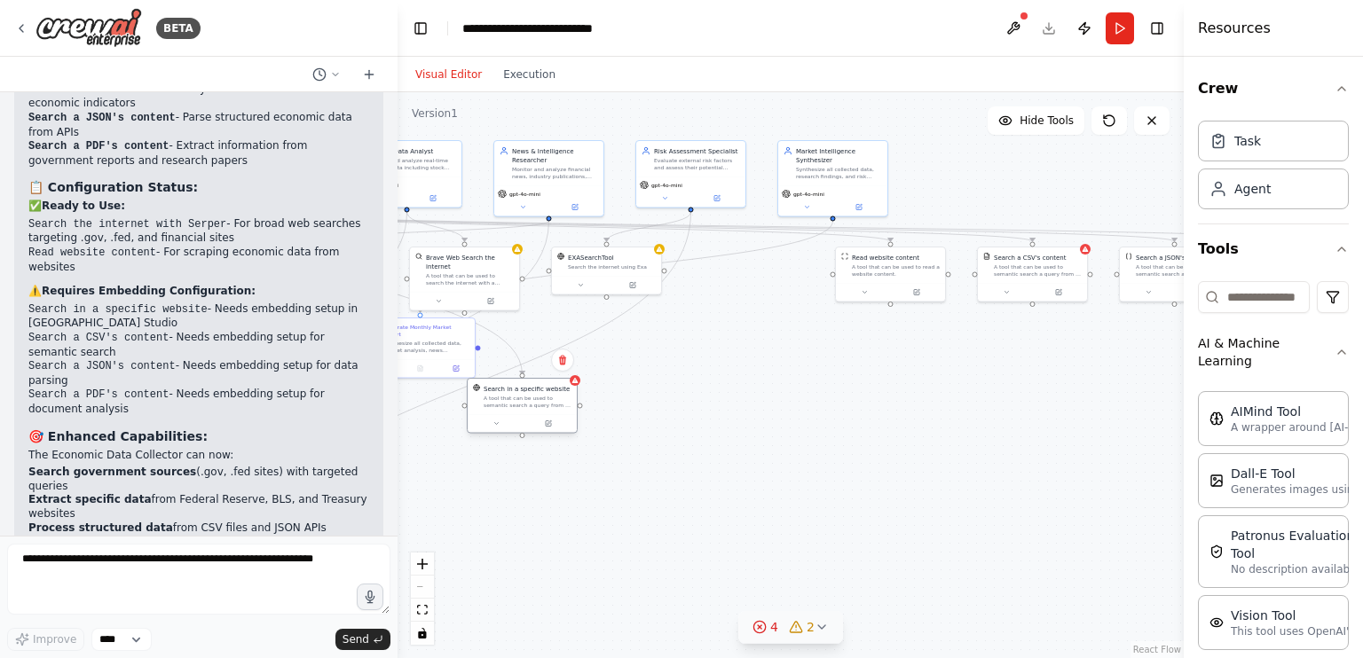
click at [493, 429] on div at bounding box center [522, 423] width 109 height 19
click at [495, 427] on button at bounding box center [496, 424] width 51 height 11
click at [653, 377] on div ".deletable-edge-delete-btn { width: 20px; height: 20px; border: 0px solid #ffff…" at bounding box center [790, 375] width 786 height 566
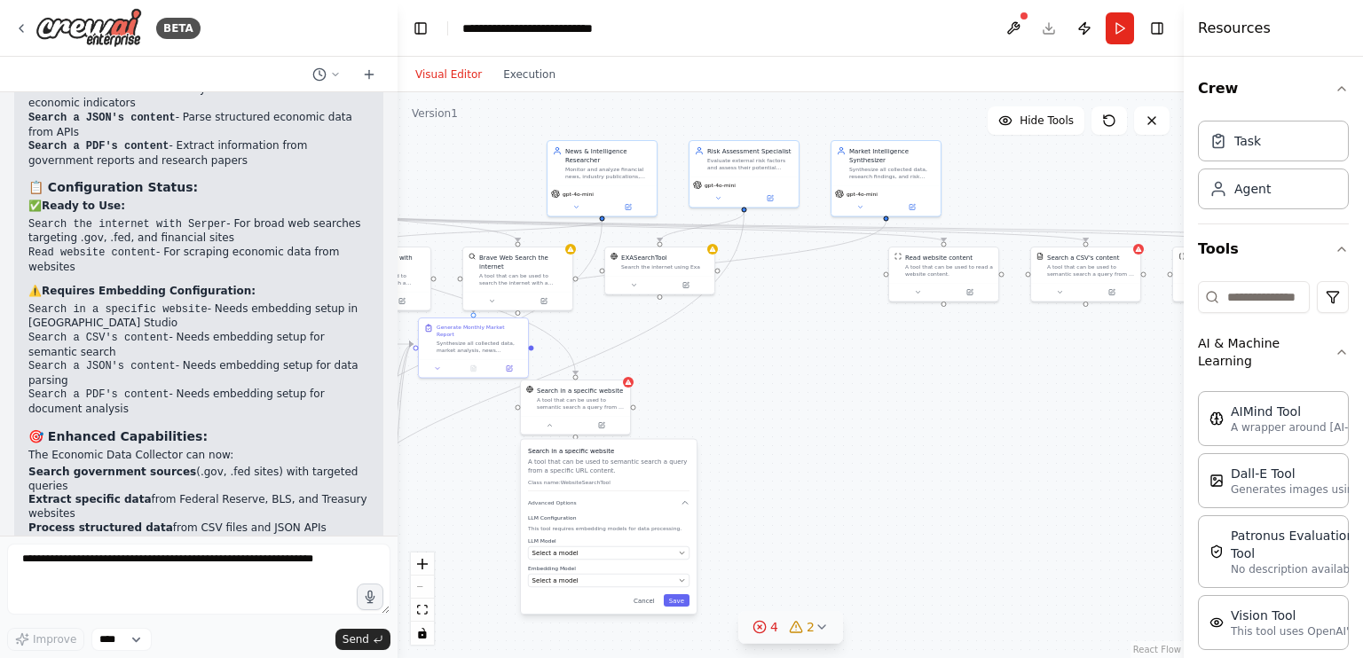
drag, startPoint x: 397, startPoint y: 172, endPoint x: 270, endPoint y: 169, distance: 127.8
click at [270, 169] on div "BETA Create an AI-powered system that generates comprehensive monthly market re…" at bounding box center [681, 329] width 1363 height 658
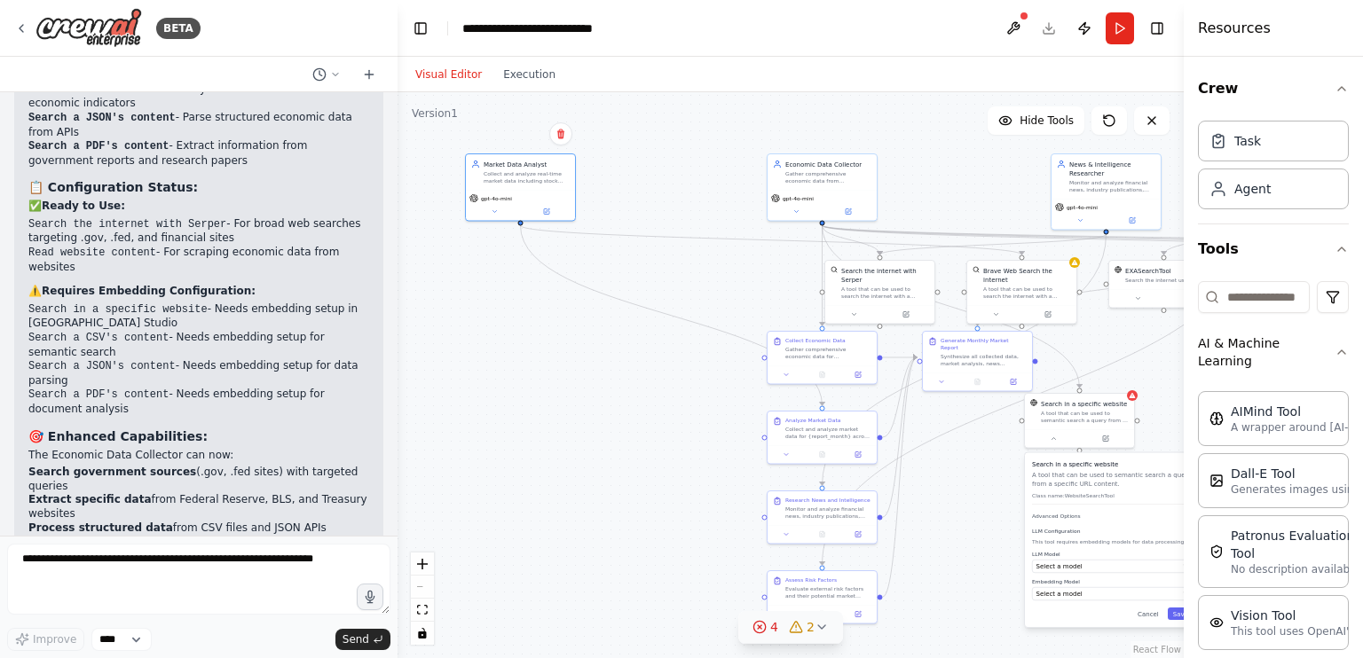
drag, startPoint x: 438, startPoint y: 216, endPoint x: 660, endPoint y: 229, distance: 222.2
click at [660, 229] on div ".deletable-edge-delete-btn { width: 20px; height: 20px; border: 0px solid #ffff…" at bounding box center [790, 375] width 786 height 566
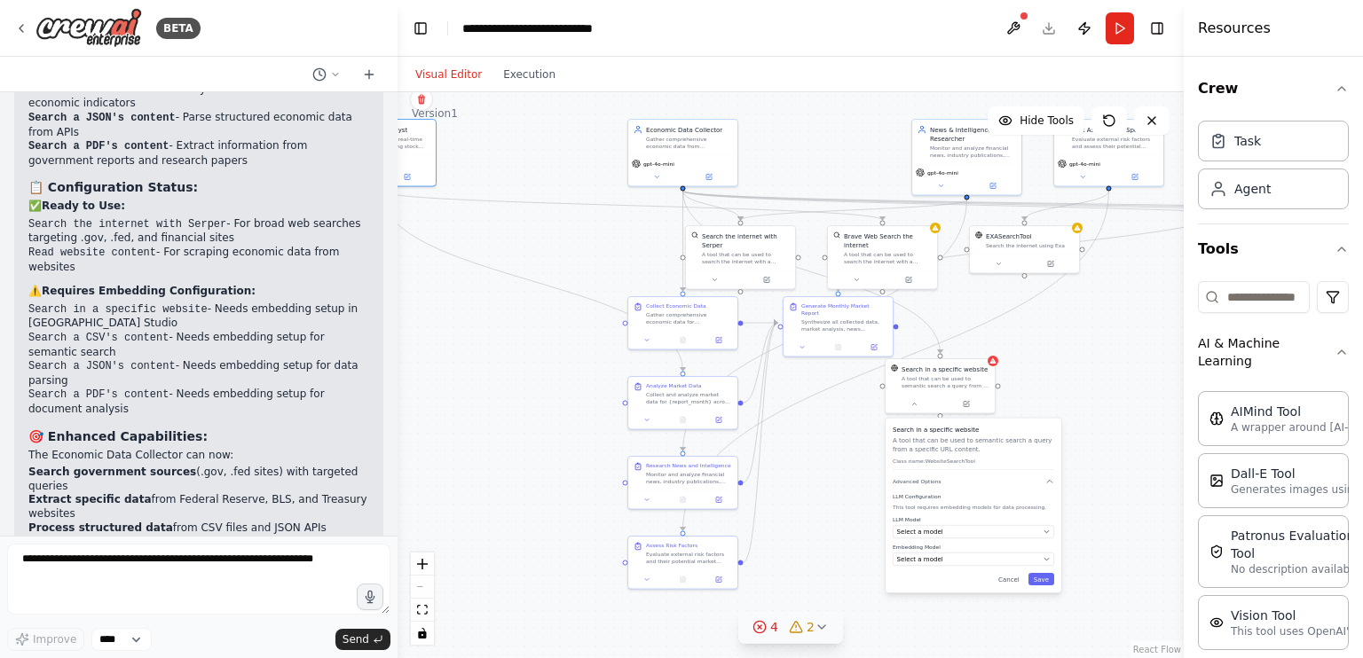
drag, startPoint x: 636, startPoint y: 260, endPoint x: 499, endPoint y: 225, distance: 140.9
click at [499, 225] on div ".deletable-edge-delete-btn { width: 20px; height: 20px; border: 0px solid #ffff…" at bounding box center [790, 375] width 786 height 566
drag, startPoint x: 739, startPoint y: 250, endPoint x: 717, endPoint y: 252, distance: 22.2
click at [717, 252] on div "A tool that can be used to search the internet with a search_query. Supports di…" at bounding box center [732, 256] width 88 height 14
click at [760, 269] on div at bounding box center [726, 278] width 109 height 19
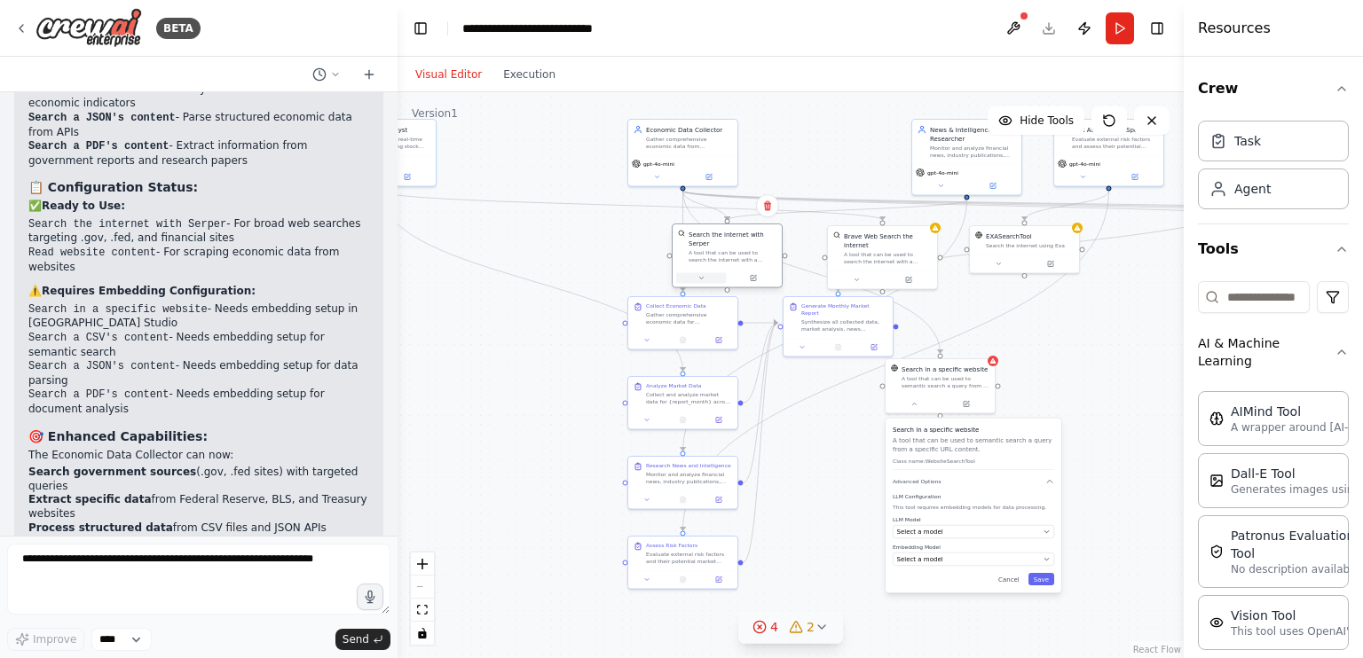
click at [708, 273] on button at bounding box center [701, 278] width 51 height 11
click at [833, 361] on div "Search the internet with Serper A tool that can be used to search the internet …" at bounding box center [760, 347] width 176 height 104
click at [837, 361] on div "Search the internet with Serper A tool that can be used to search the internet …" at bounding box center [760, 347] width 176 height 104
click at [1259, 186] on div "Agent" at bounding box center [1252, 188] width 36 height 18
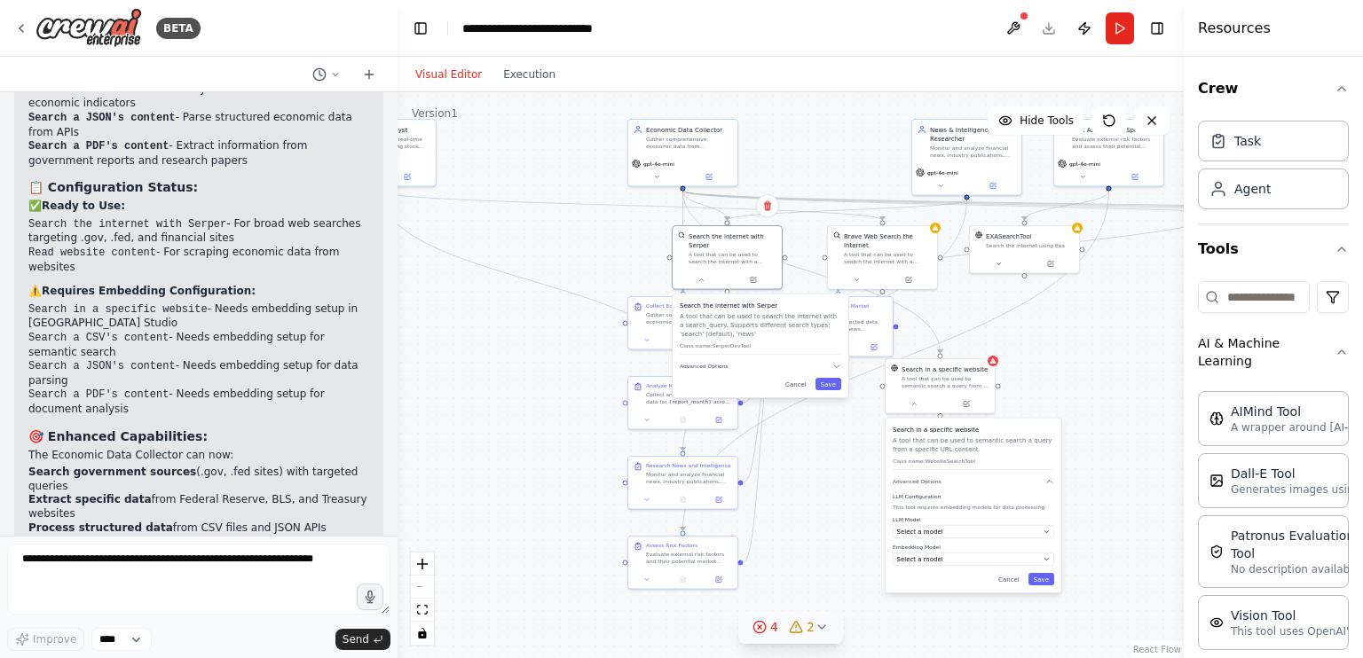
click at [1277, 209] on div "Task Agent" at bounding box center [1273, 169] width 151 height 110
click at [1277, 193] on div "Agent" at bounding box center [1273, 188] width 151 height 41
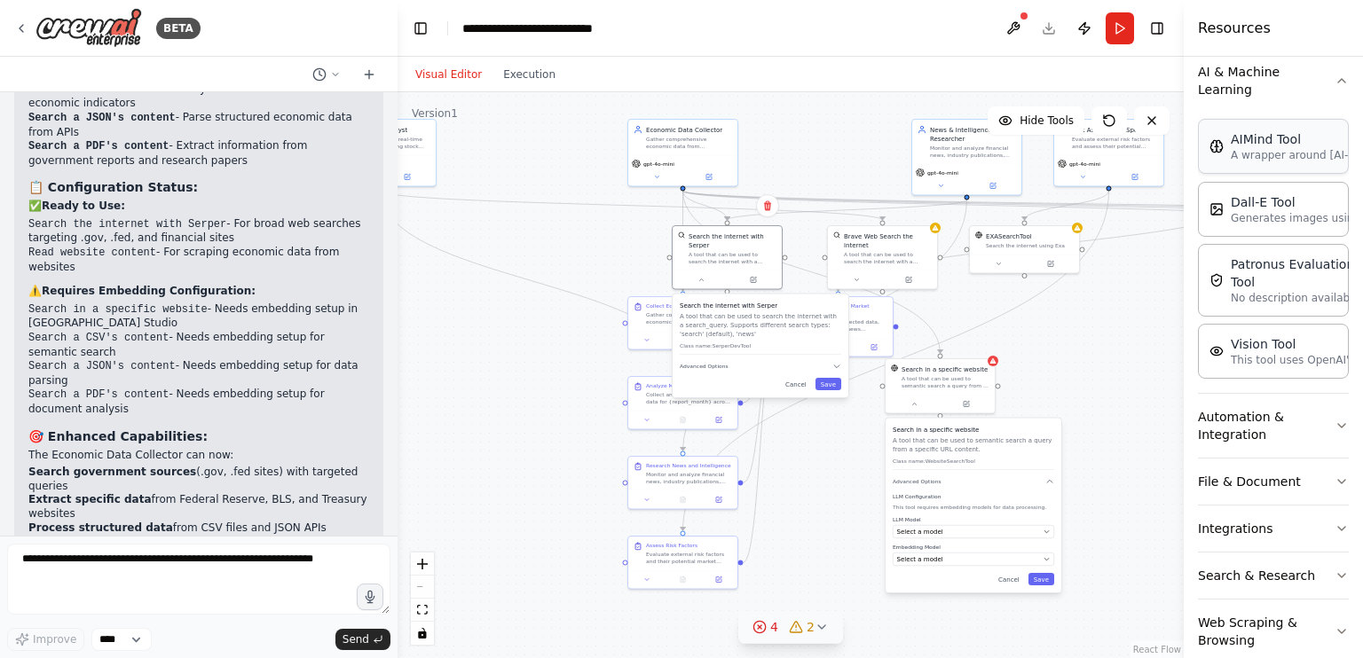
scroll to position [303, 0]
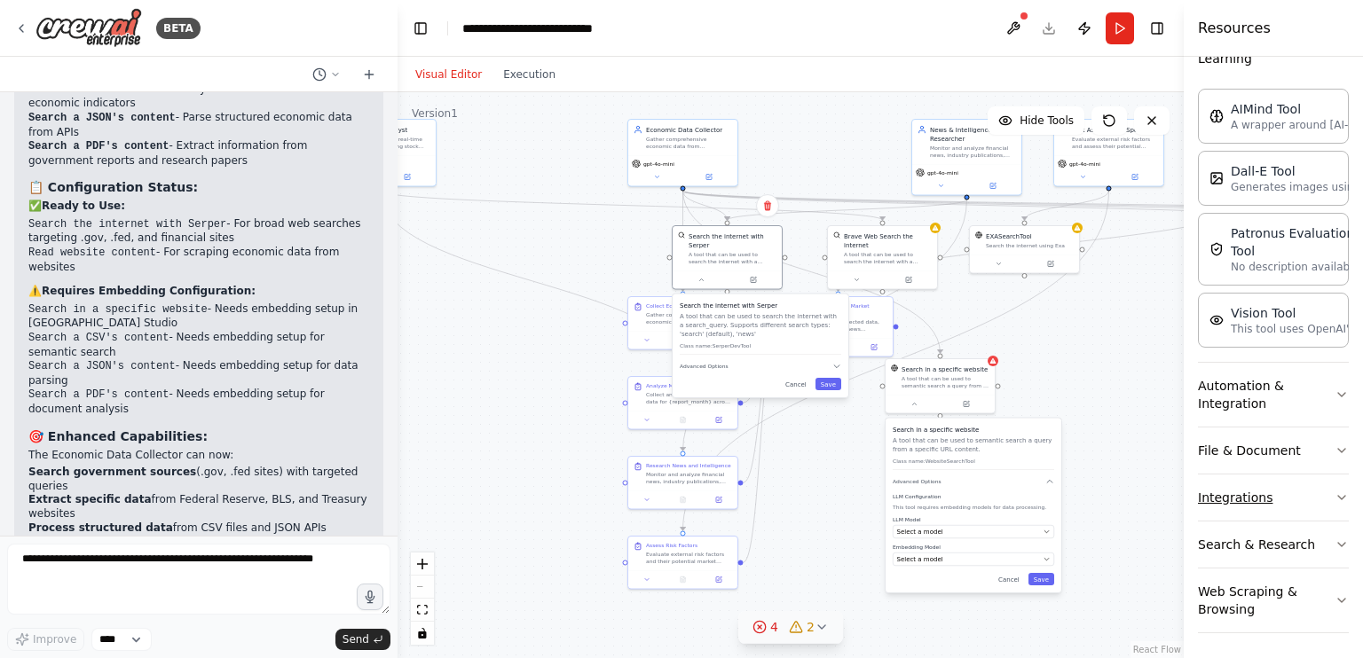
click at [1233, 493] on button "Integrations" at bounding box center [1273, 498] width 151 height 46
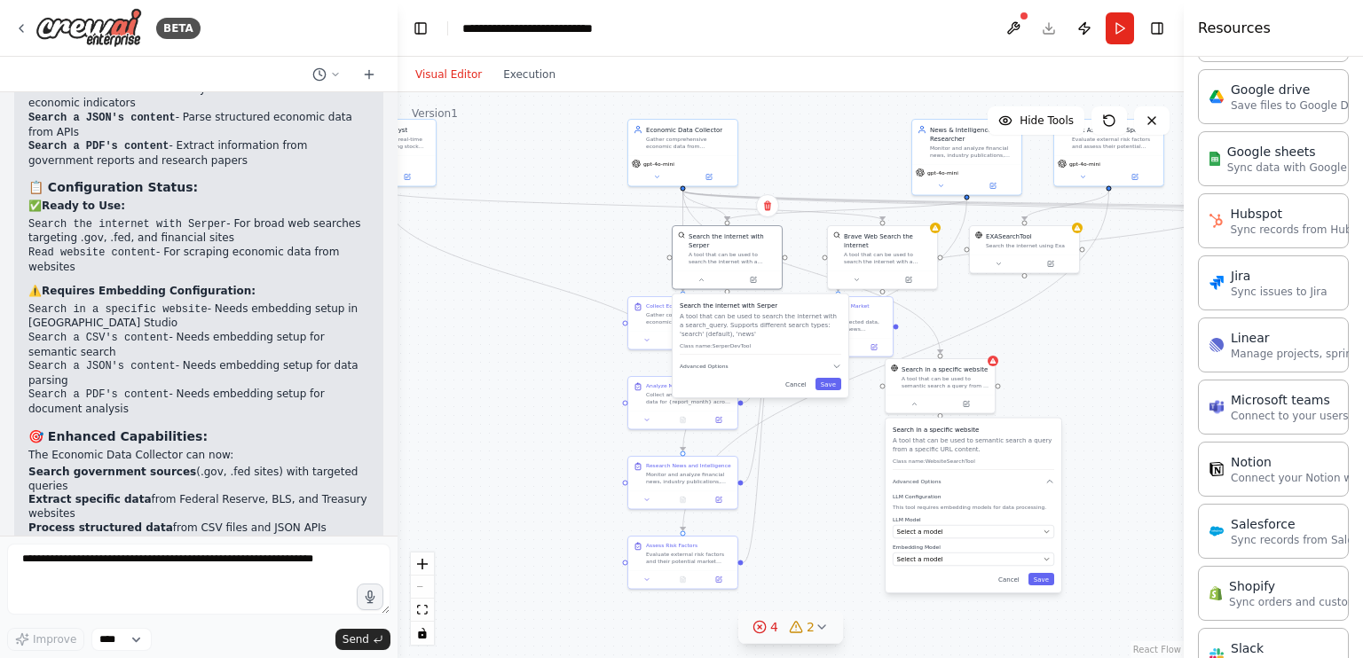
scroll to position [1490, 0]
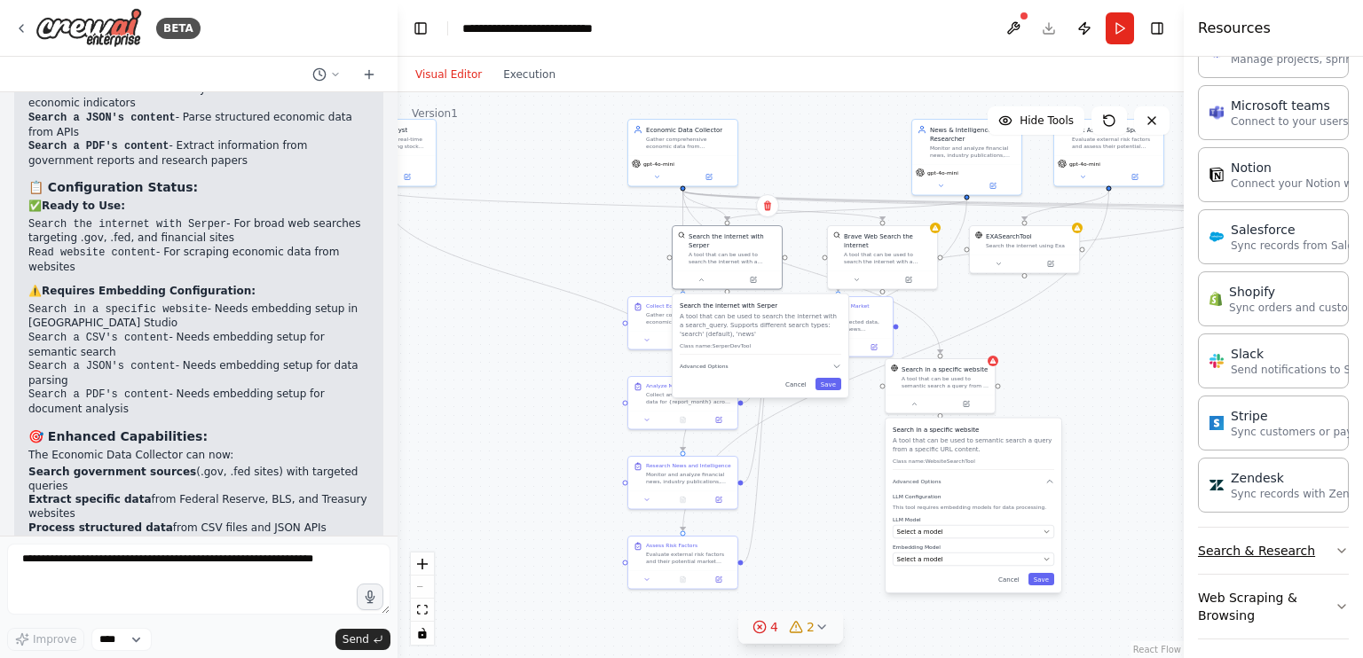
click at [1254, 557] on button "Search & Research" at bounding box center [1273, 551] width 151 height 46
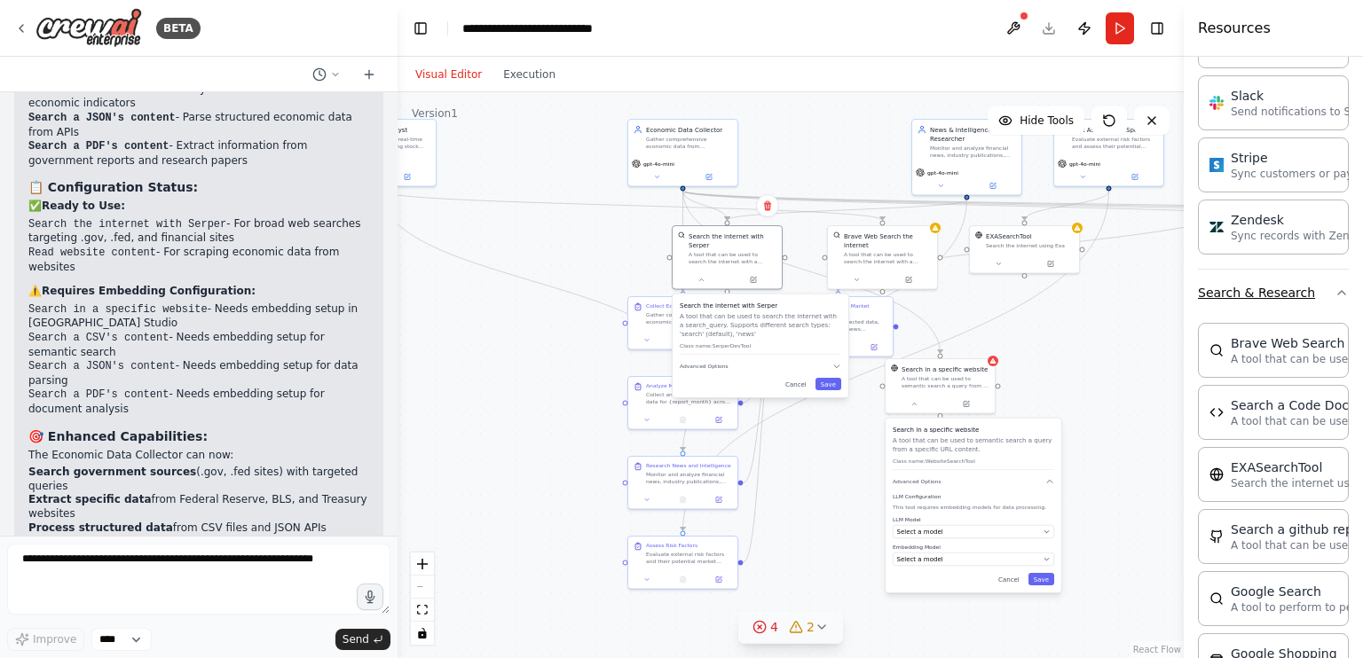
scroll to position [1749, 0]
click at [1277, 350] on p "A tool that can be used to search the internet with a search_query." at bounding box center [1327, 357] width 195 height 14
click at [1261, 356] on div "Brave Web Search the internet A tool that can be used to search the internet wi…" at bounding box center [1273, 348] width 151 height 55
click at [837, 362] on icon "button" at bounding box center [836, 366] width 9 height 9
click at [774, 412] on input "text" at bounding box center [761, 415] width 150 height 16
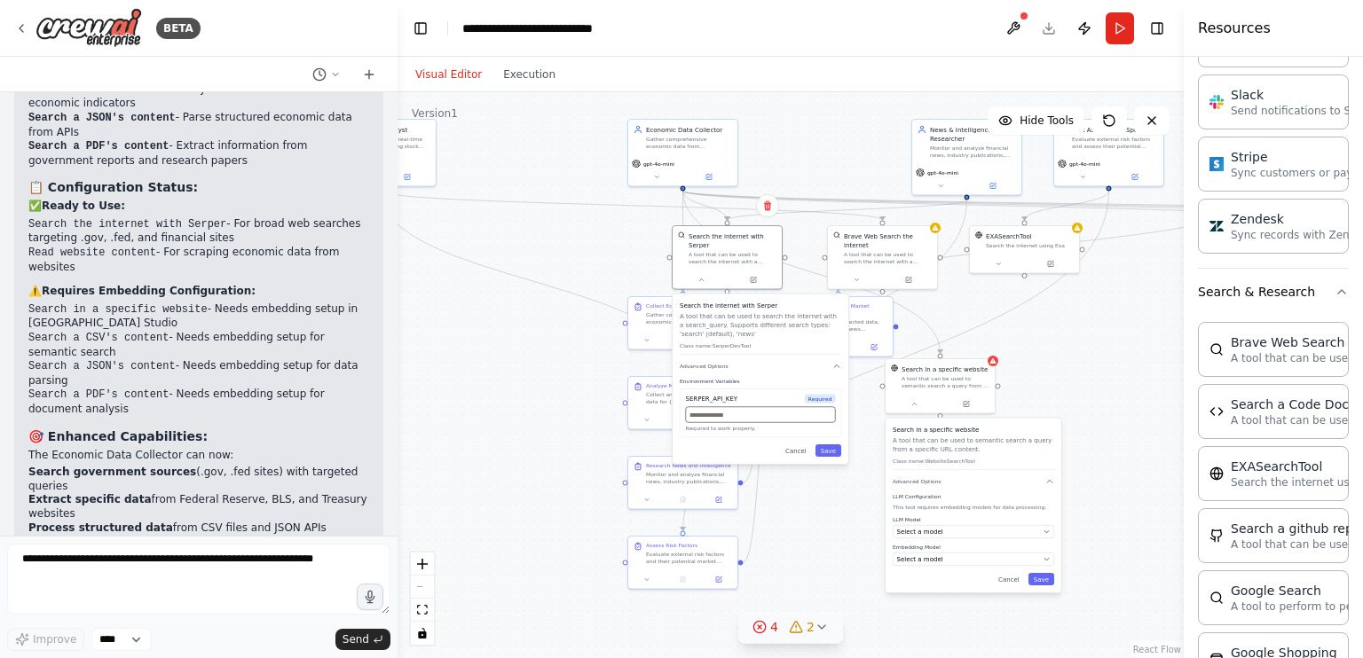
paste input "**********"
type input "**********"
click at [827, 447] on div "**********" at bounding box center [760, 380] width 176 height 170
click at [834, 444] on button "Save" at bounding box center [828, 450] width 26 height 12
click at [1260, 333] on div "Brave Web Search the internet" at bounding box center [1327, 342] width 195 height 18
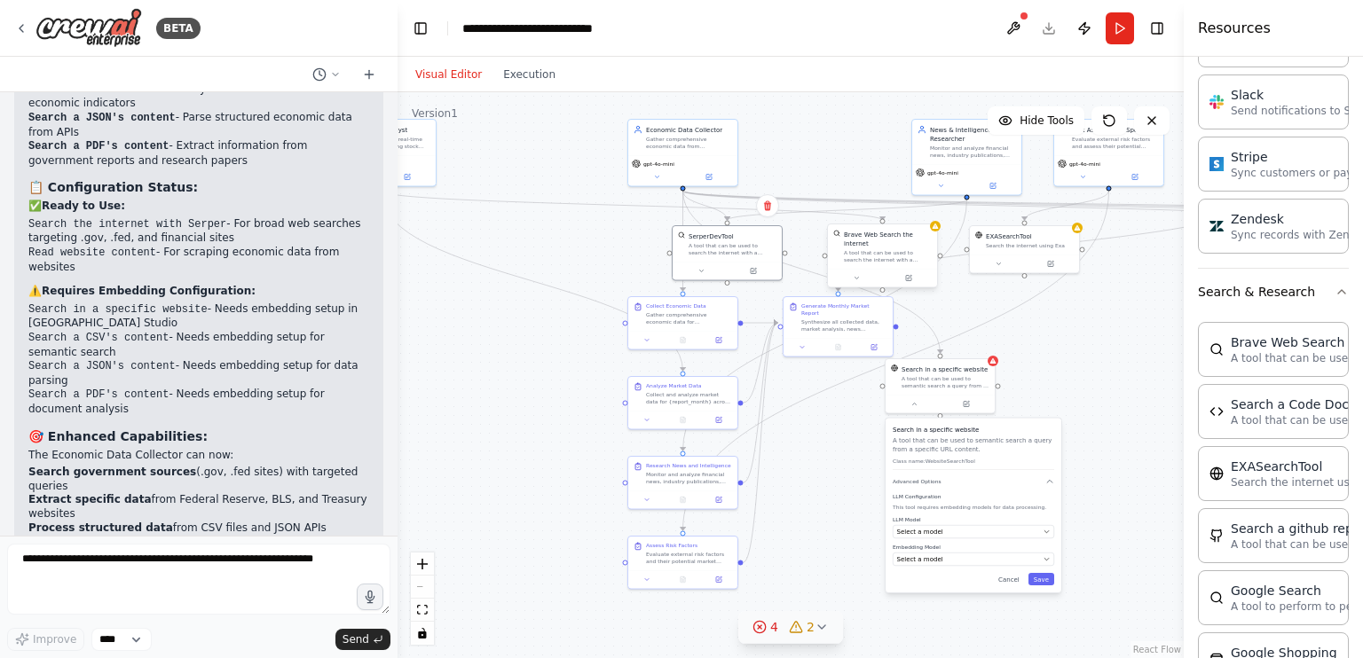
click at [915, 249] on div "A tool that can be used to search the internet with a search_query." at bounding box center [888, 256] width 88 height 14
click at [868, 273] on button at bounding box center [856, 278] width 51 height 11
click at [989, 353] on icon "button" at bounding box center [991, 357] width 9 height 9
click at [954, 398] on input "text" at bounding box center [916, 406] width 150 height 16
paste input "**********"
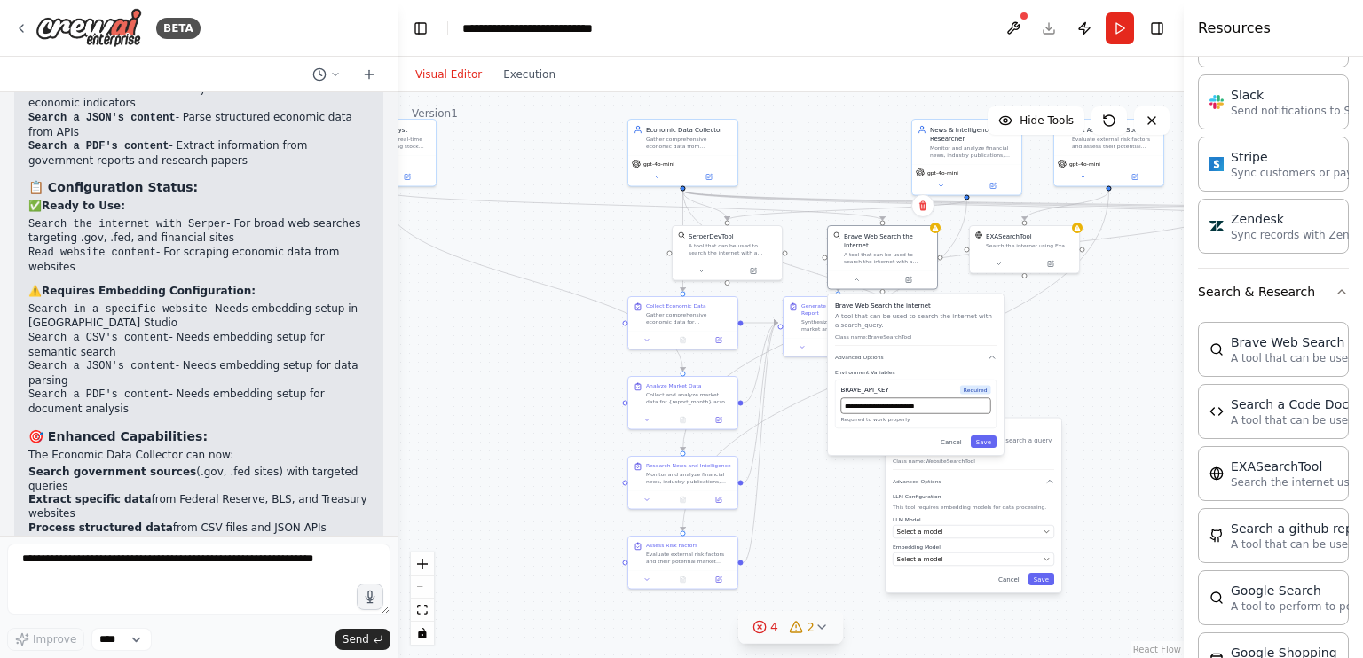
type input "**********"
click at [990, 443] on div "**********" at bounding box center [916, 375] width 176 height 161
click at [990, 436] on button "Save" at bounding box center [983, 442] width 26 height 12
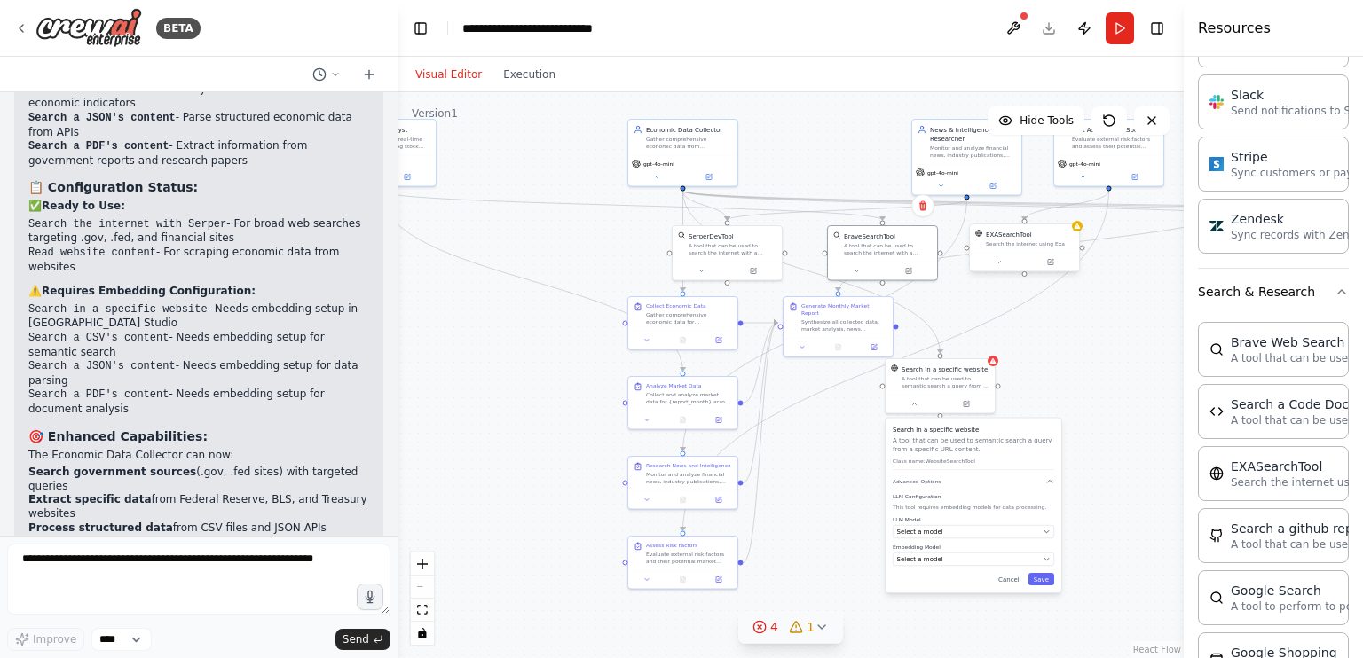
click at [1015, 246] on div "Search the internet using Exa" at bounding box center [1030, 243] width 88 height 7
click at [997, 260] on icon at bounding box center [997, 262] width 7 height 7
click at [1134, 329] on icon "button" at bounding box center [1133, 332] width 9 height 9
click at [1025, 386] on input "text" at bounding box center [1058, 381] width 150 height 16
paste input "**********"
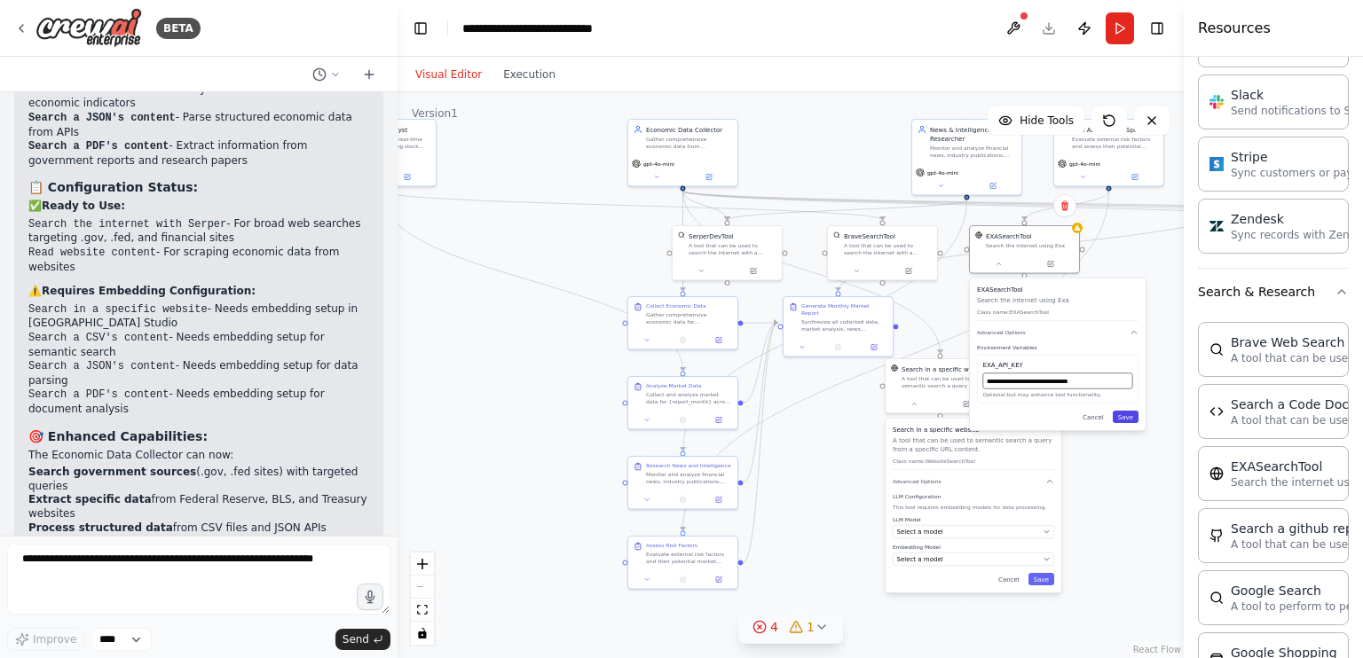
type input "**********"
click at [1136, 420] on button "Save" at bounding box center [1125, 417] width 26 height 12
click at [959, 533] on div "Select a model" at bounding box center [968, 532] width 143 height 9
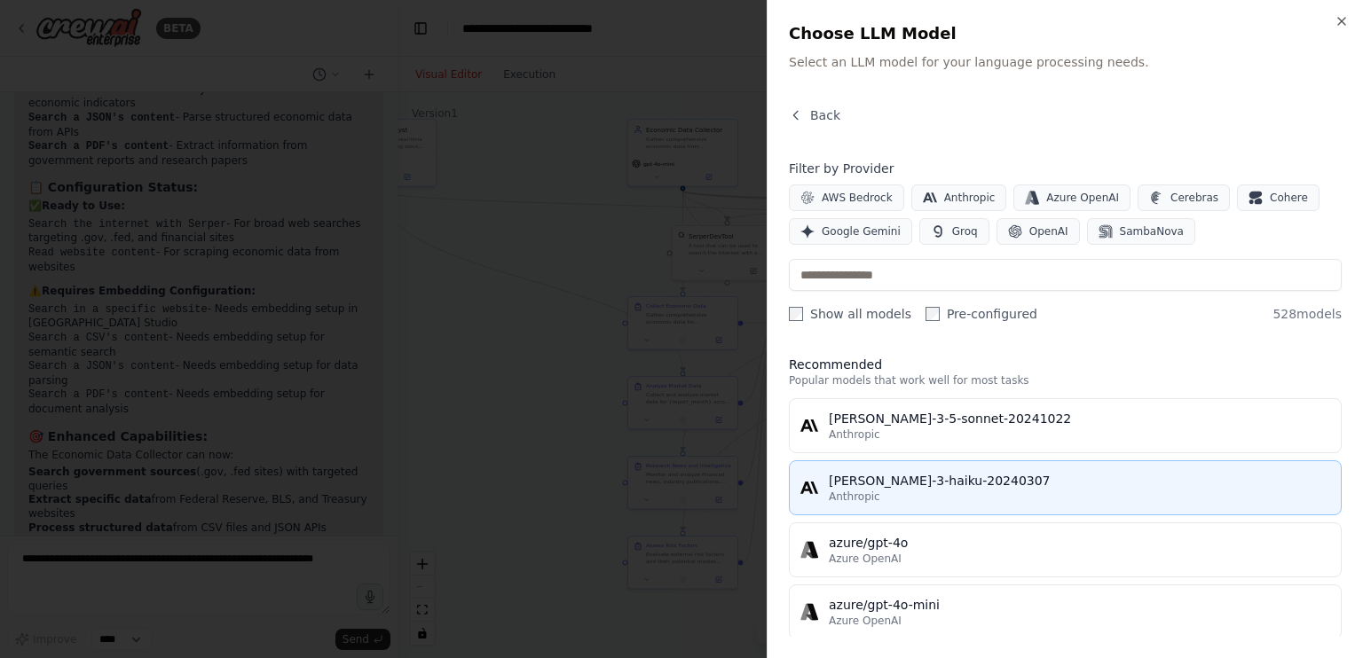
scroll to position [0, 0]
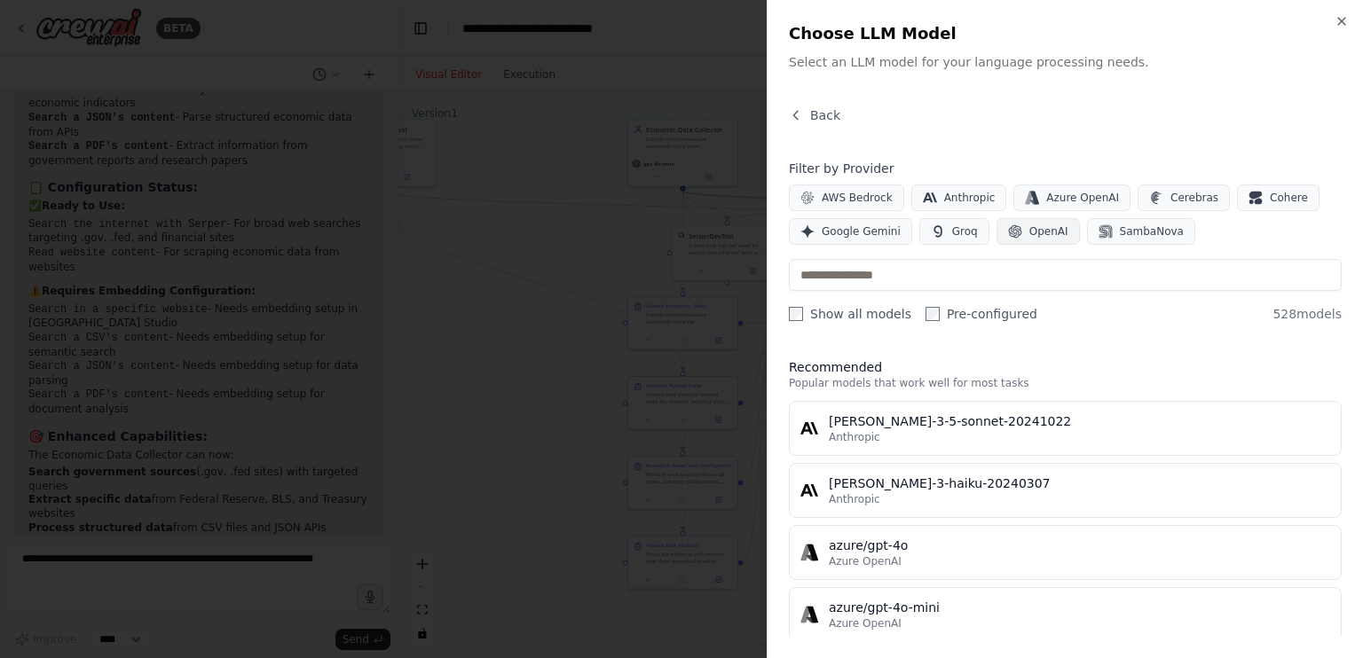
click at [1029, 228] on span "OpenAI" at bounding box center [1048, 231] width 39 height 14
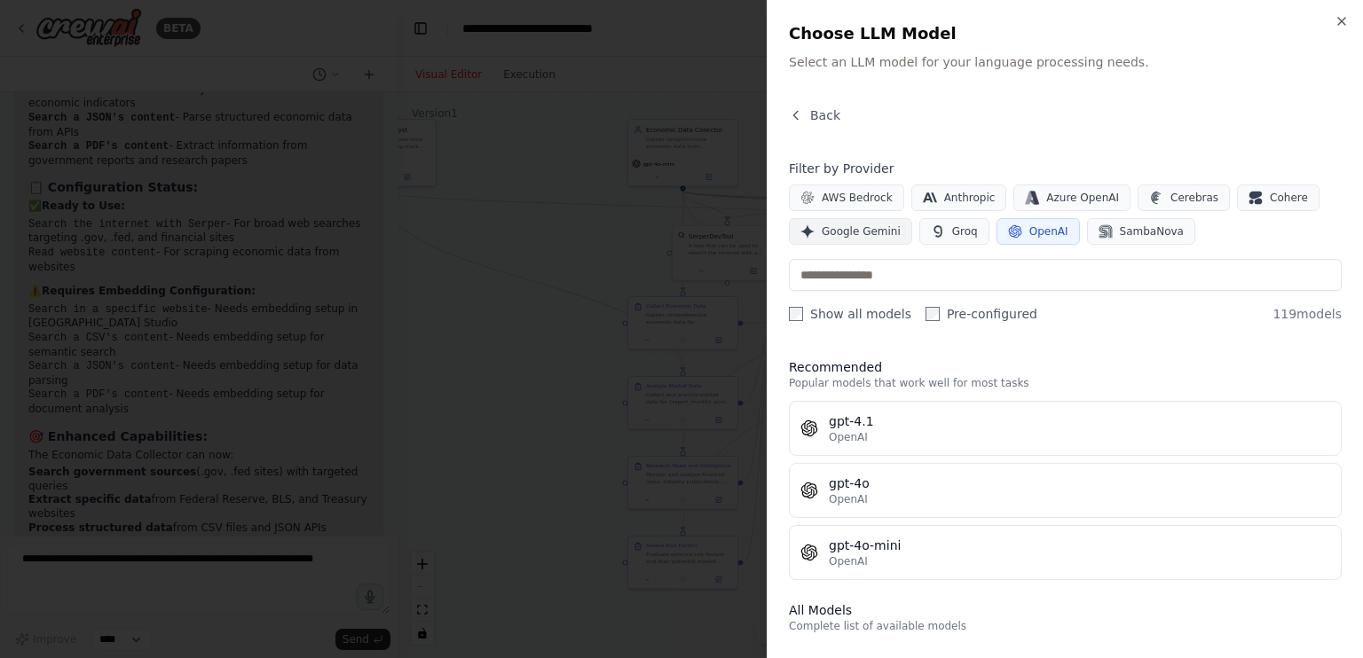
click at [843, 232] on span "Google Gemini" at bounding box center [860, 231] width 79 height 14
click at [1038, 238] on span "OpenAI" at bounding box center [1048, 231] width 39 height 14
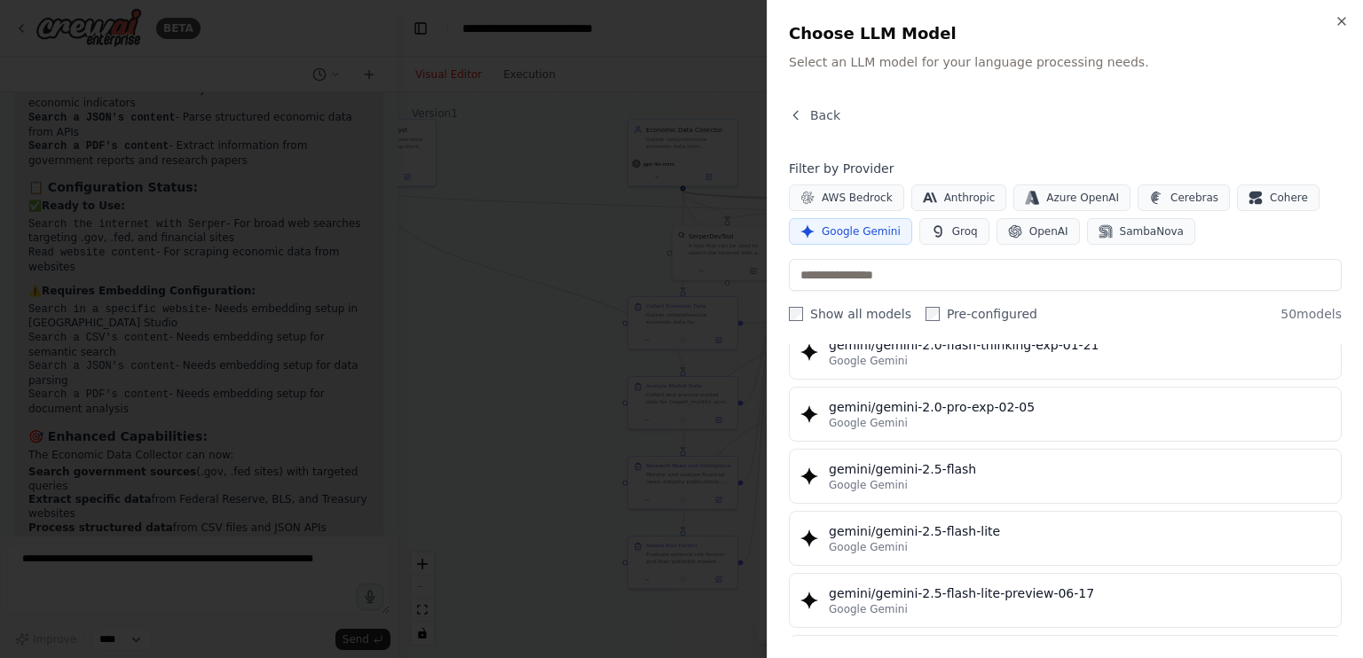
scroll to position [1442, 0]
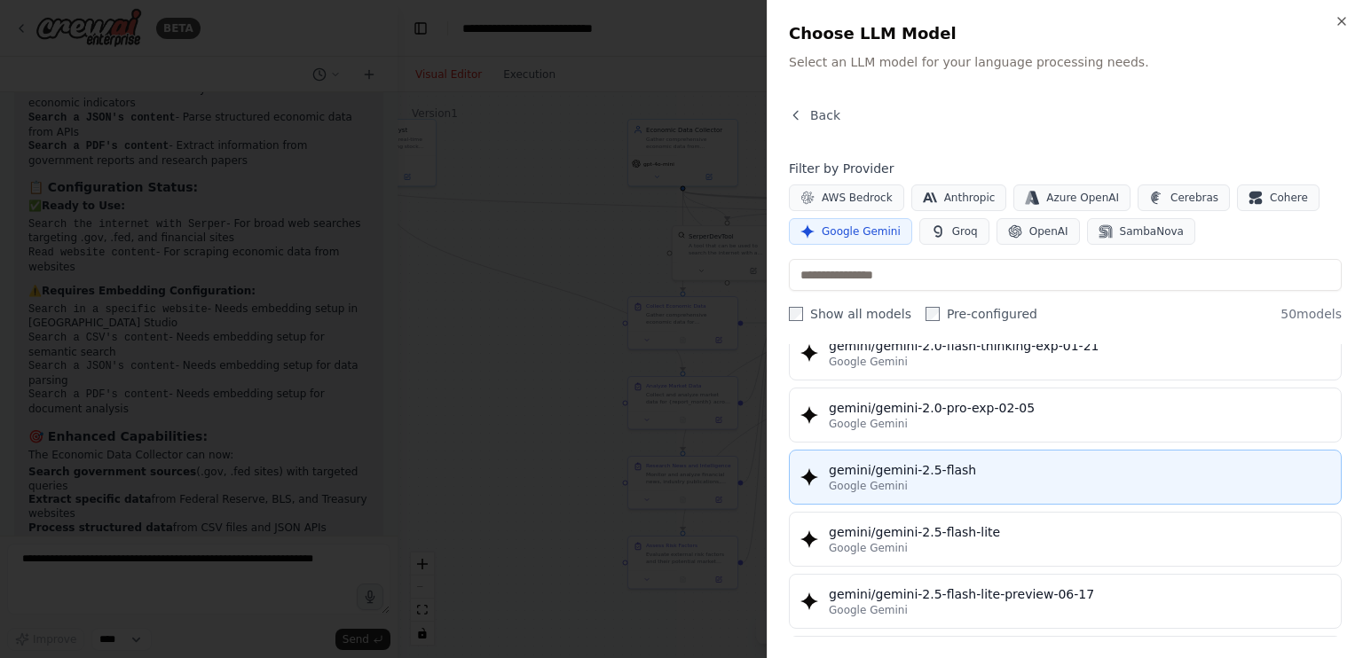
click at [891, 479] on span "Google Gemini" at bounding box center [868, 486] width 79 height 14
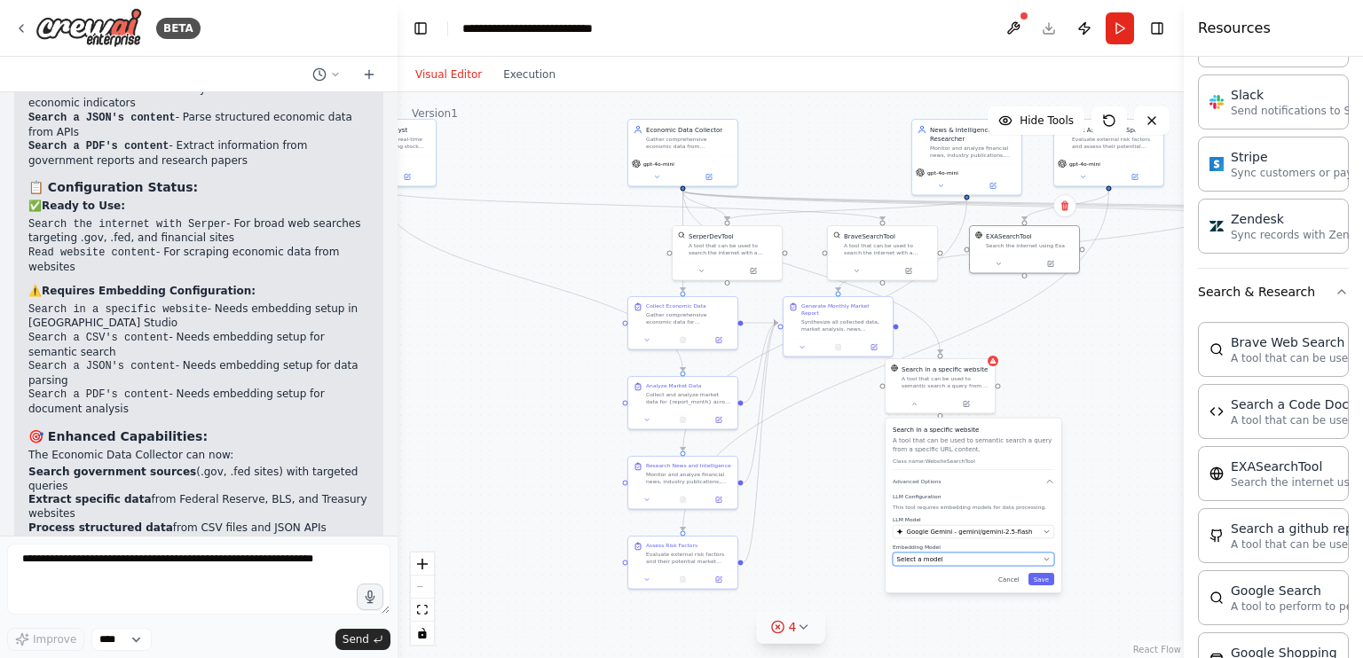
click at [970, 563] on button "Select a model" at bounding box center [972, 559] width 161 height 13
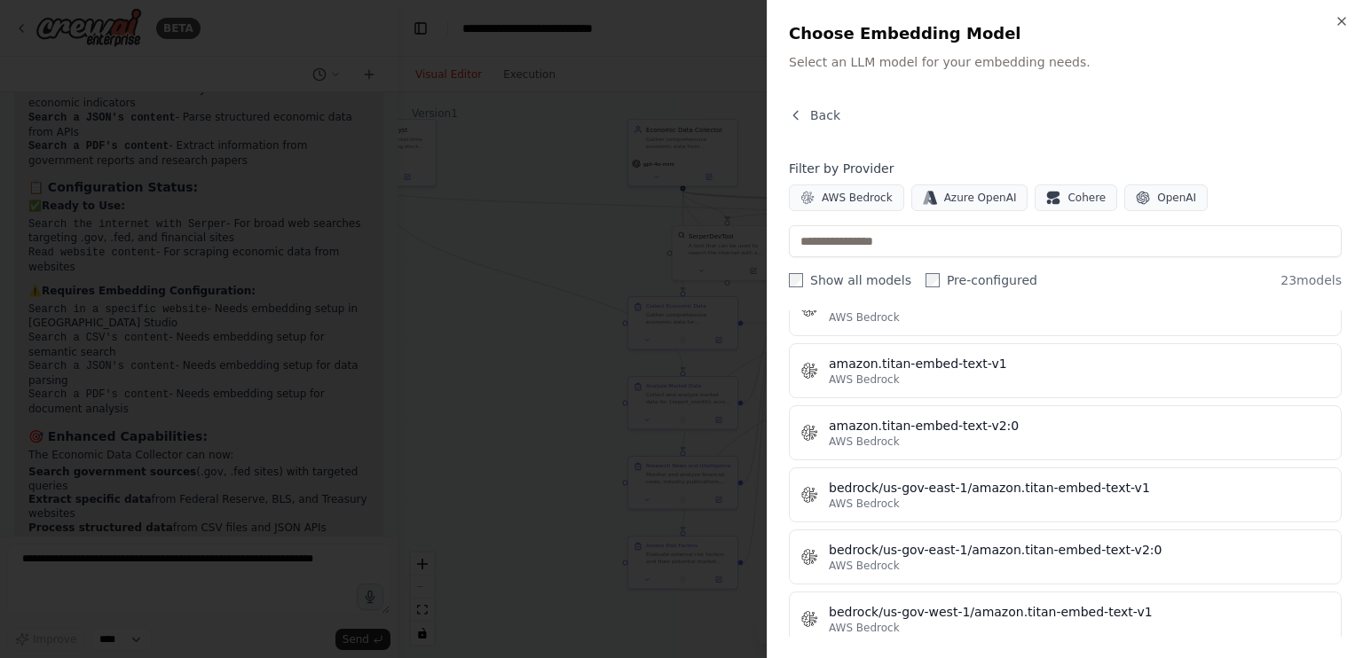
scroll to position [0, 0]
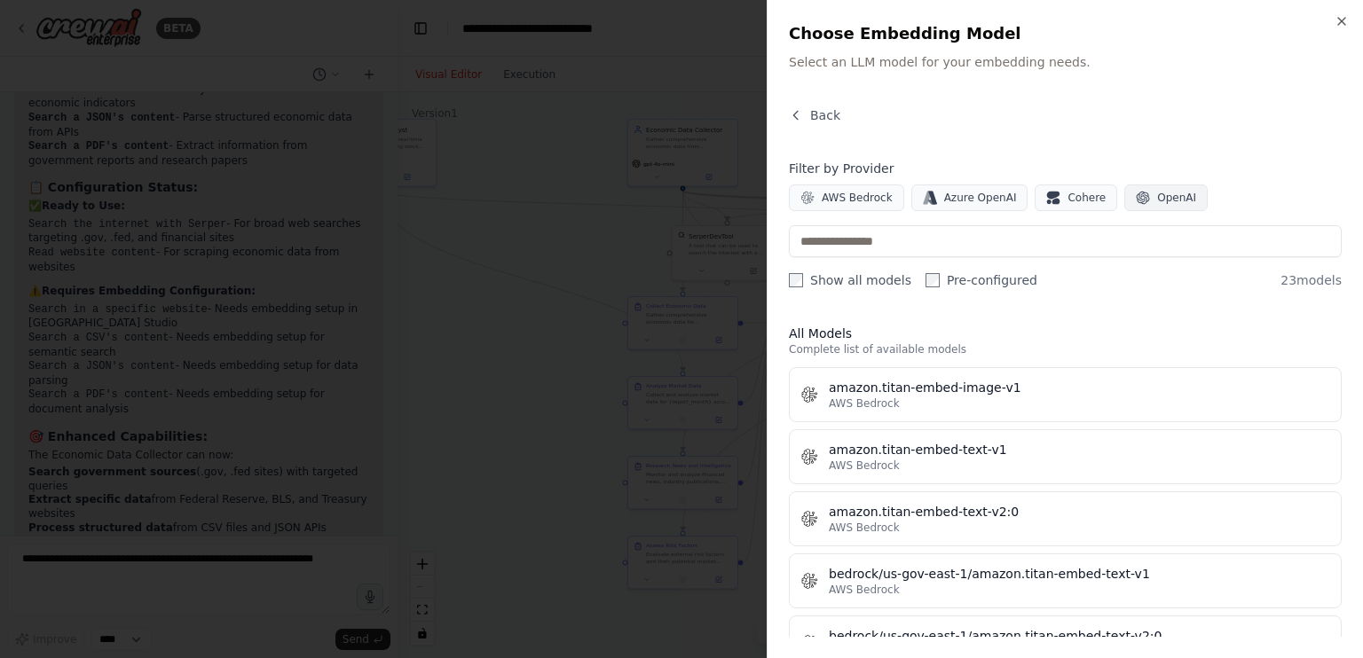
click at [1136, 207] on button "OpenAI" at bounding box center [1165, 198] width 83 height 27
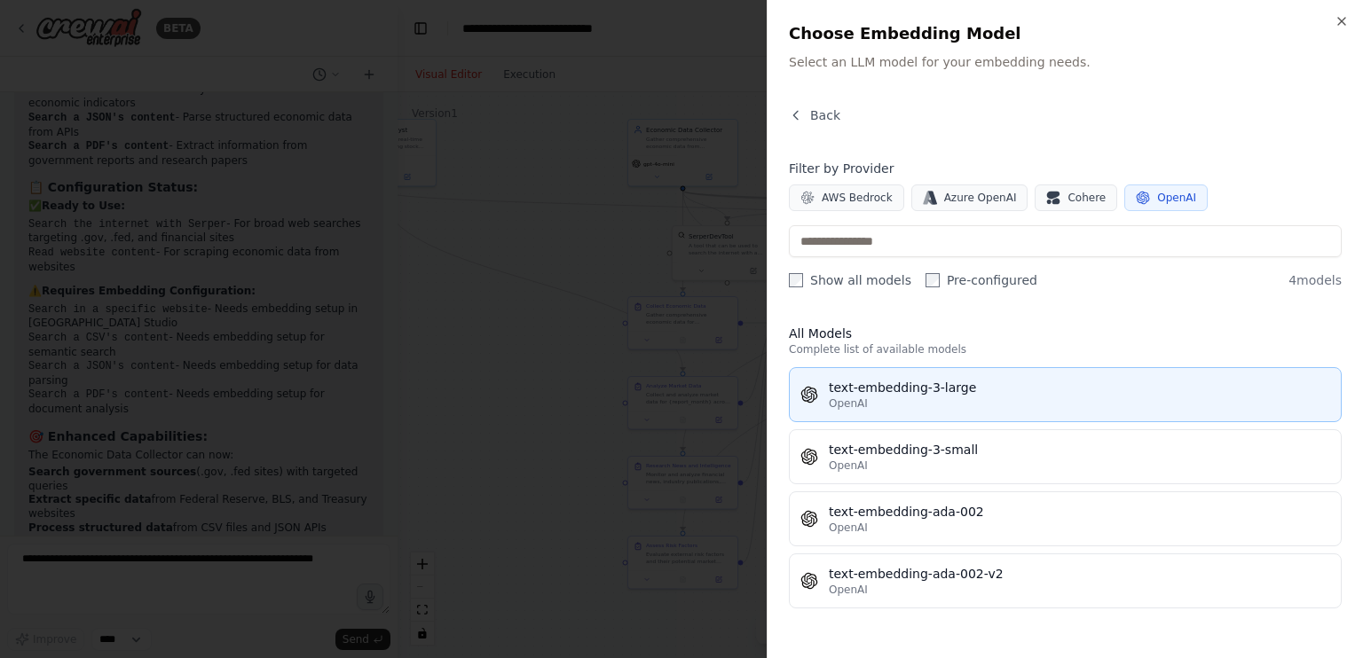
click at [993, 399] on div "OpenAI" at bounding box center [1079, 404] width 501 height 14
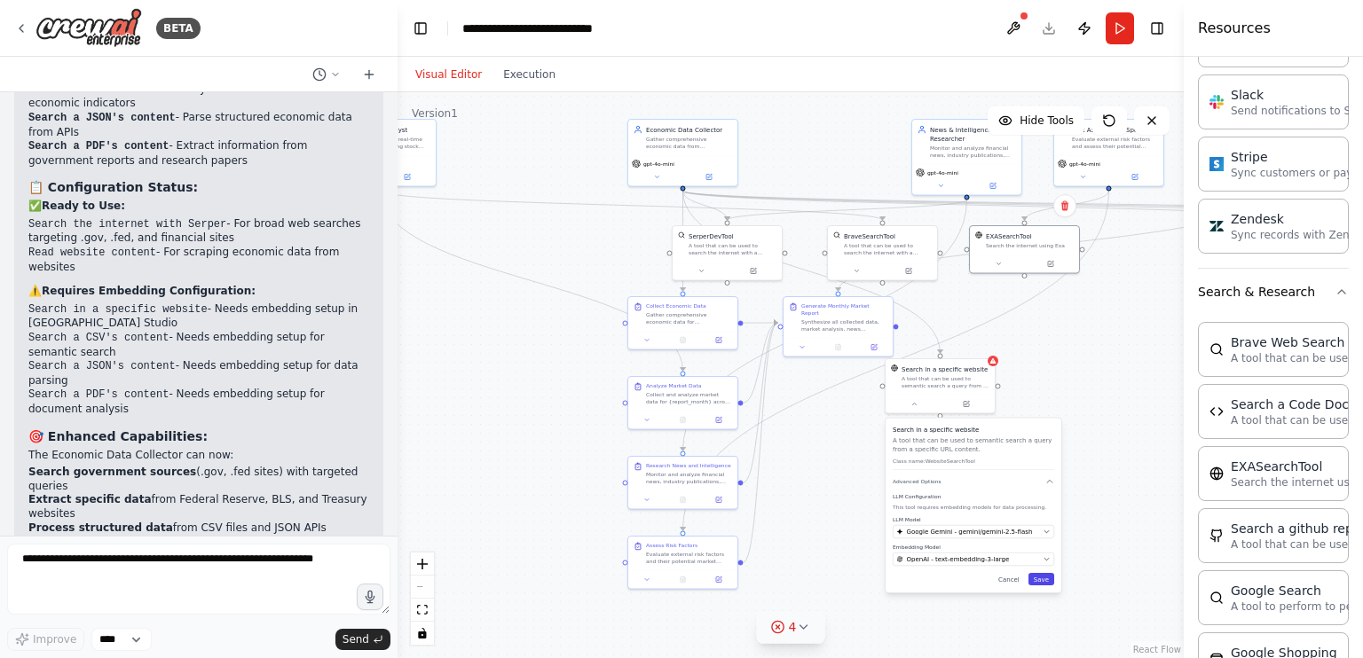
click at [1037, 579] on button "Save" at bounding box center [1041, 579] width 26 height 12
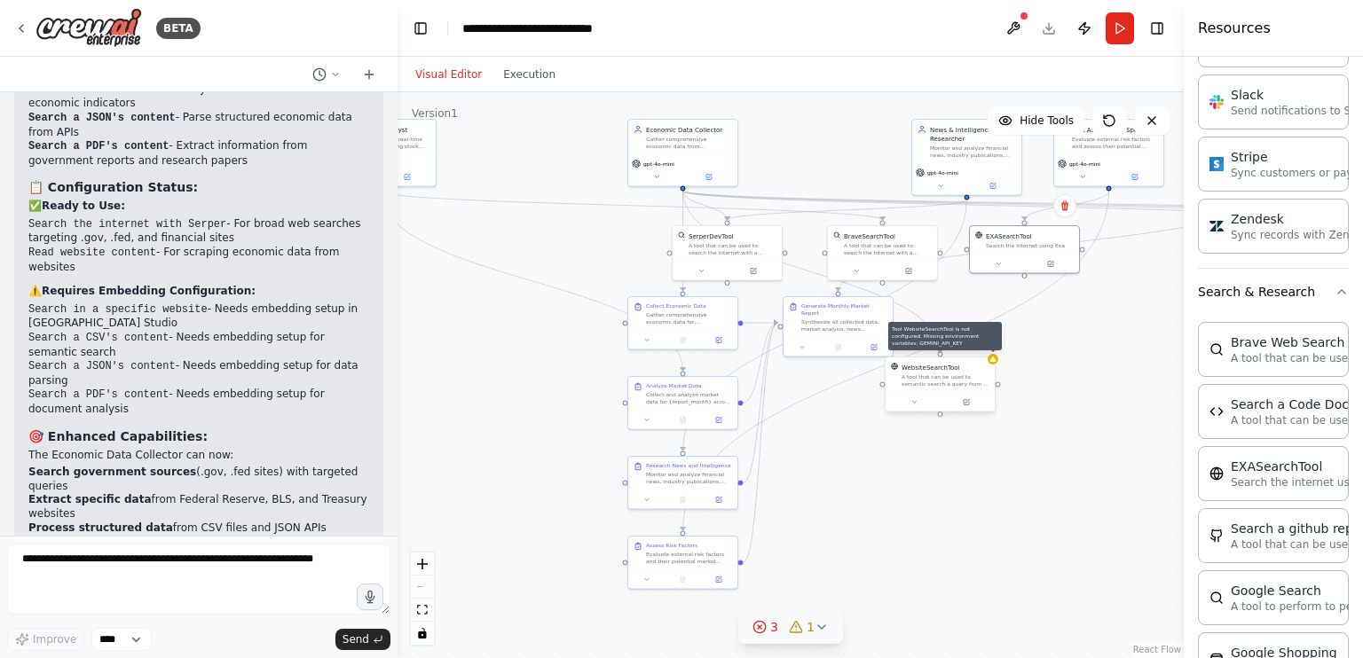
click at [991, 364] on div at bounding box center [992, 359] width 11 height 11
click at [921, 409] on div at bounding box center [939, 402] width 109 height 19
click at [915, 406] on button at bounding box center [914, 402] width 51 height 11
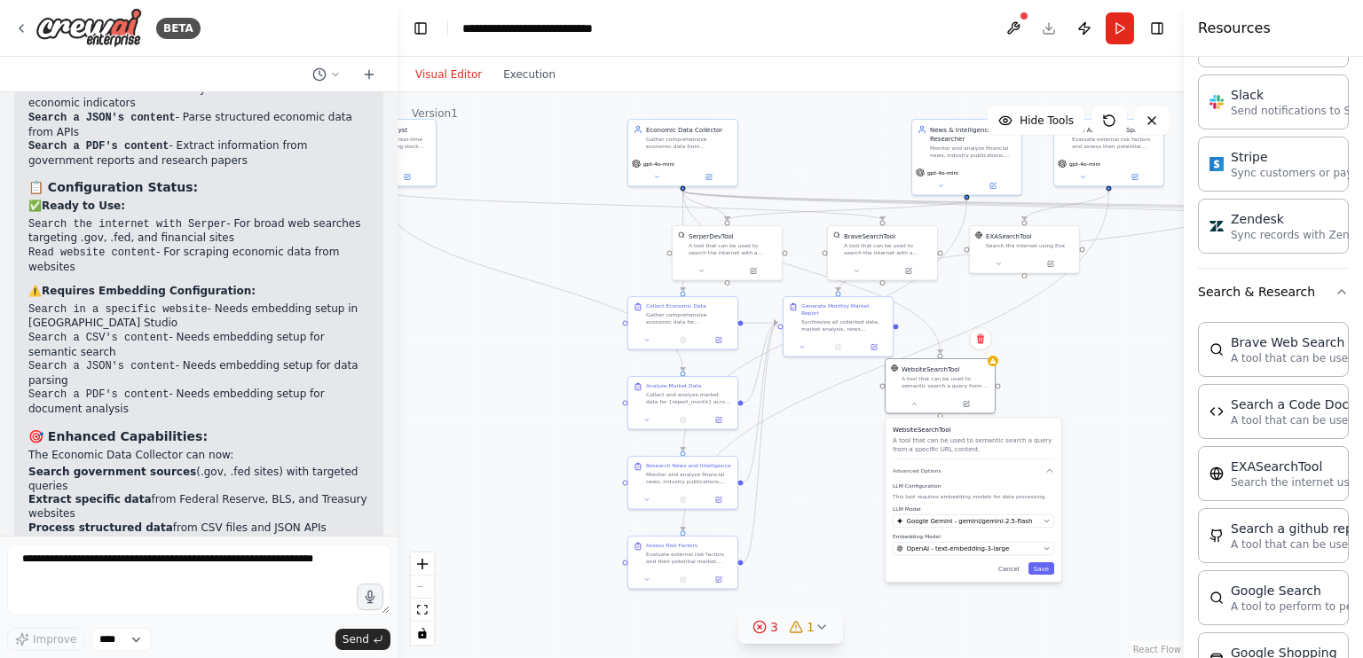
click at [996, 366] on div ".deletable-edge-delete-btn { width: 20px; height: 20px; border: 0px solid #ffff…" at bounding box center [790, 375] width 786 height 566
click at [987, 356] on div at bounding box center [992, 359] width 11 height 11
click at [1075, 354] on div ".deletable-edge-delete-btn { width: 20px; height: 20px; border: 0px solid #ffff…" at bounding box center [790, 375] width 786 height 566
click at [1112, 310] on div ".deletable-edge-delete-btn { width: 20px; height: 20px; border: 0px solid #ffff…" at bounding box center [790, 375] width 786 height 566
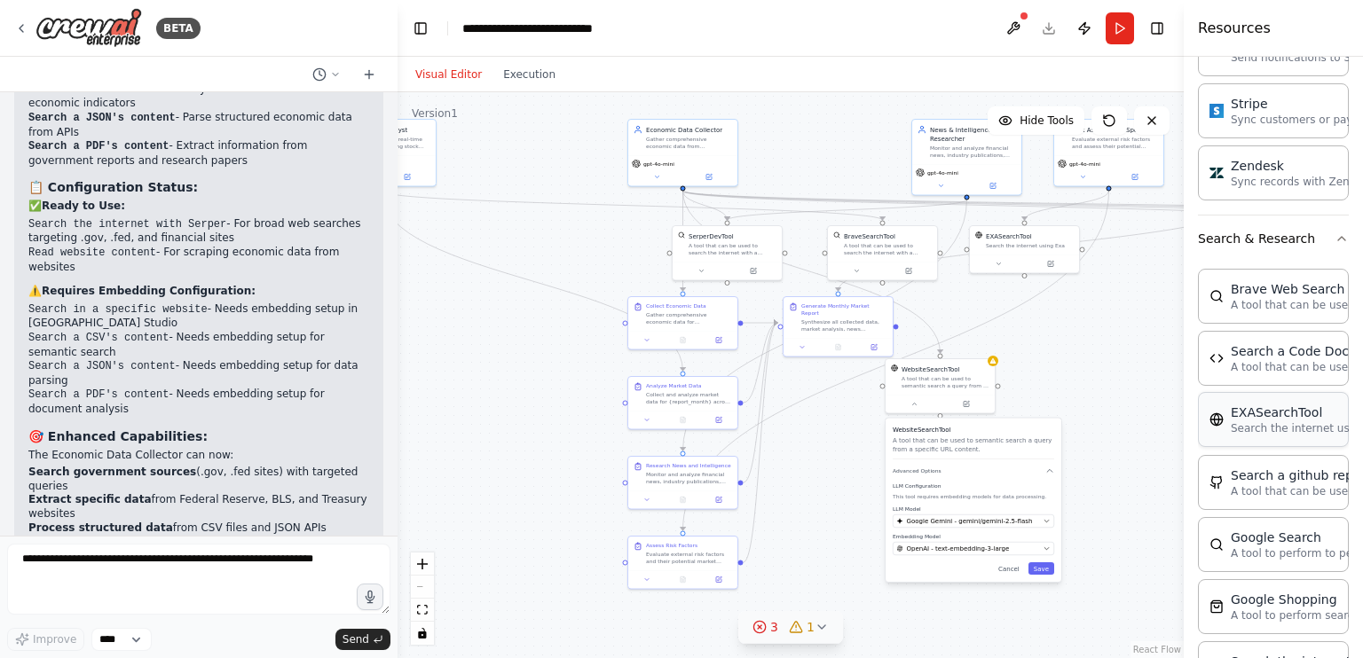
scroll to position [1806, 0]
click at [1260, 480] on p "A tool that can be used to semantic search a query from a github repo's content…" at bounding box center [1327, 487] width 195 height 14
drag, startPoint x: 1033, startPoint y: 293, endPoint x: 868, endPoint y: 307, distance: 166.5
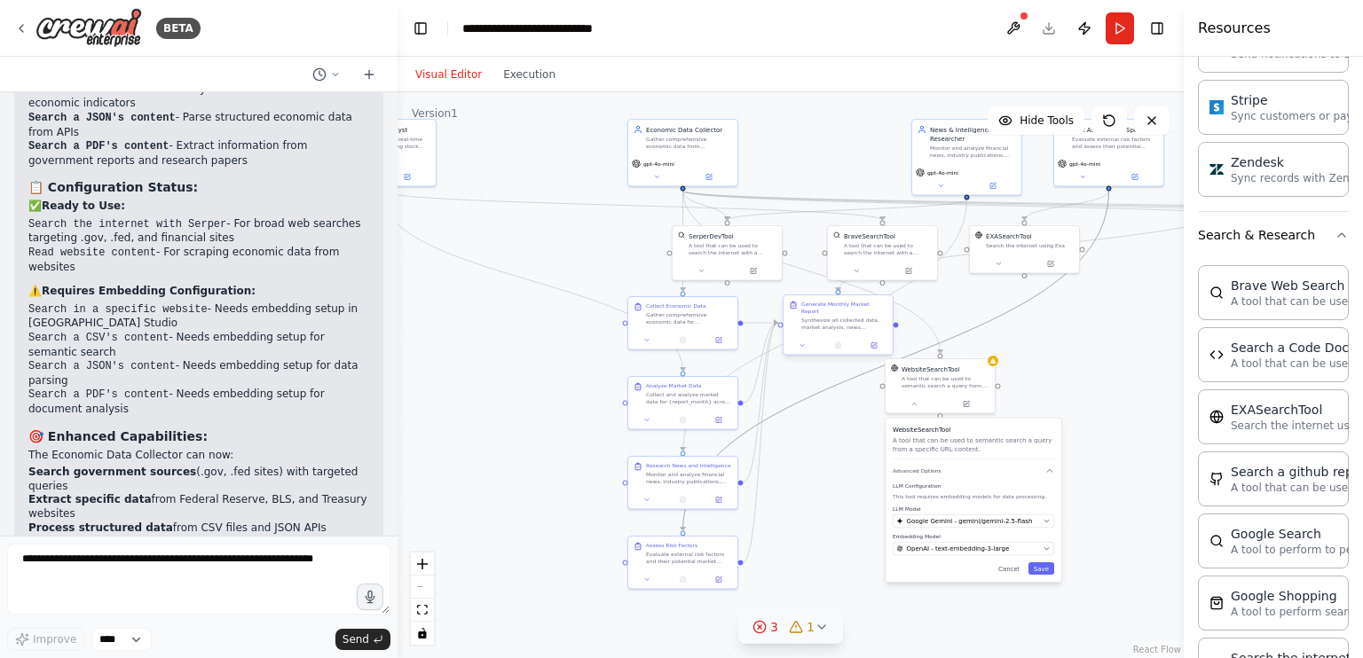
click at [868, 307] on div ".deletable-edge-delete-btn { width: 20px; height: 20px; border: 0px solid #ffff…" at bounding box center [779, 216] width 393 height 283
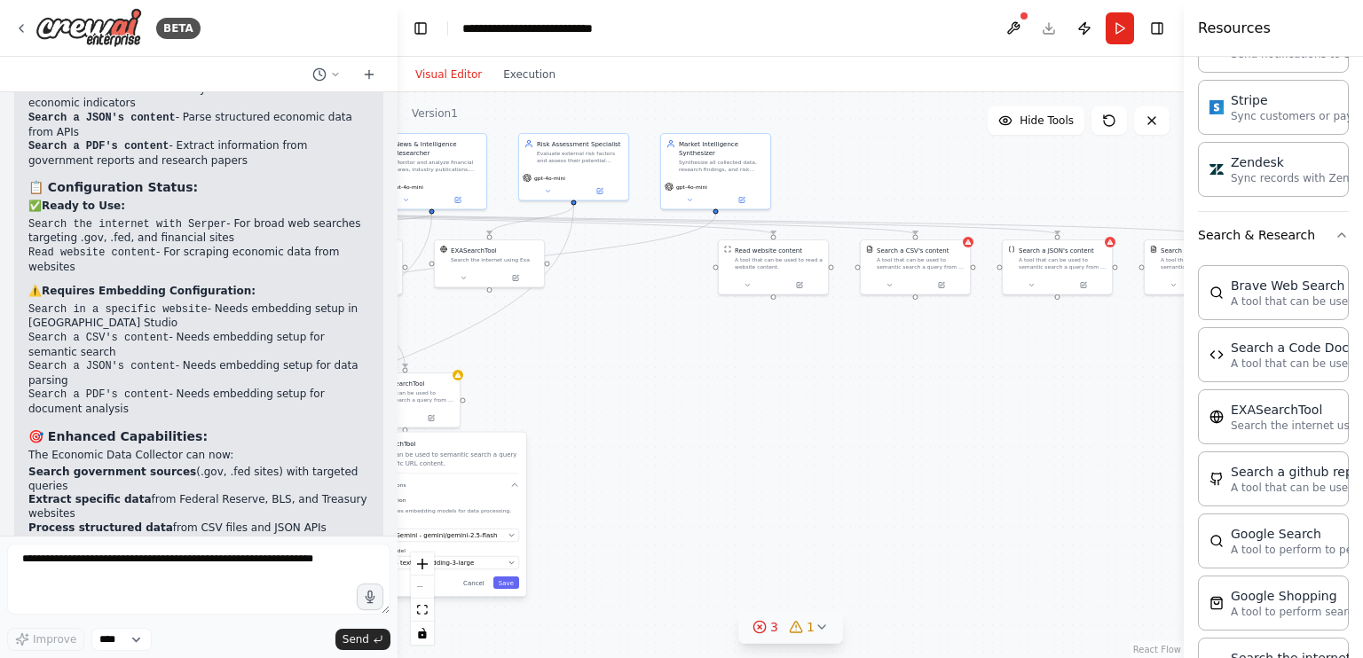
drag, startPoint x: 1094, startPoint y: 338, endPoint x: 508, endPoint y: 363, distance: 586.0
click at [508, 363] on div ".deletable-edge-delete-btn { width: 20px; height: 20px; border: 0px solid #ffff…" at bounding box center [790, 375] width 786 height 566
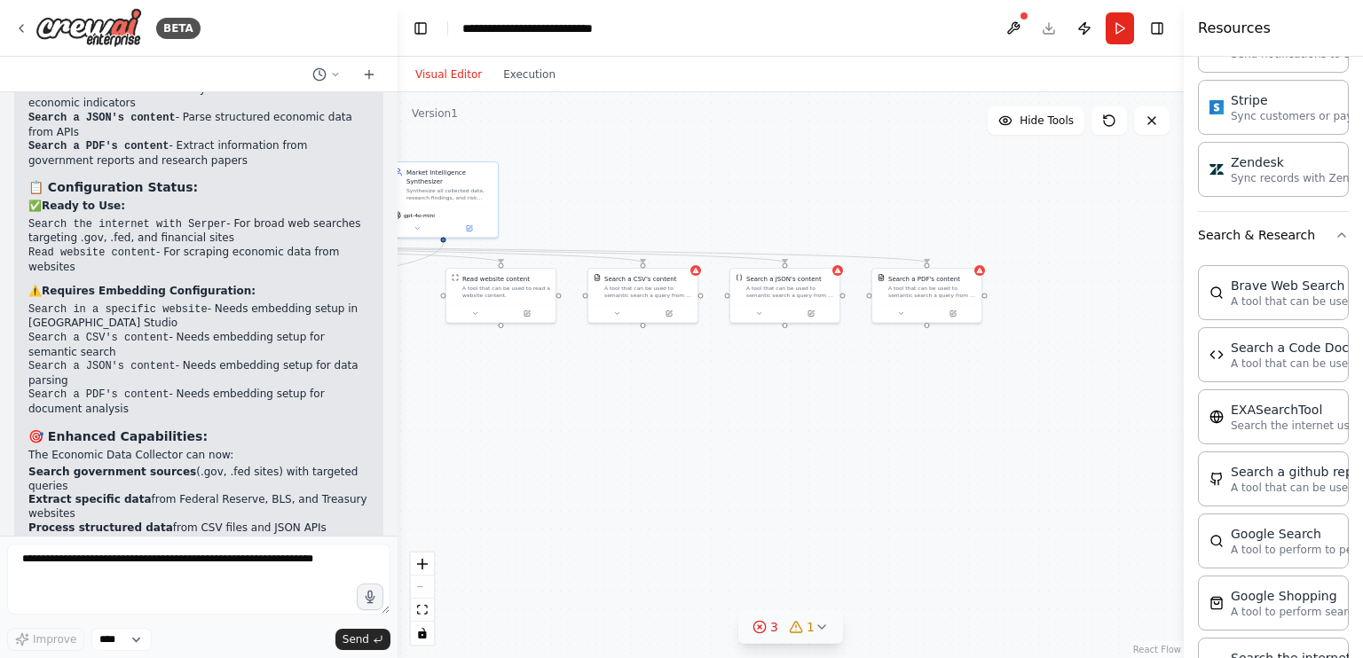
drag, startPoint x: 887, startPoint y: 380, endPoint x: 660, endPoint y: 397, distance: 227.7
click at [660, 397] on div ".deletable-edge-delete-btn { width: 20px; height: 20px; border: 0px solid #ffff…" at bounding box center [790, 375] width 786 height 566
click at [615, 308] on button at bounding box center [611, 311] width 51 height 11
click at [851, 388] on div ".deletable-edge-delete-btn { width: 20px; height: 20px; border: 0px solid #ffff…" at bounding box center [790, 375] width 786 height 566
click at [897, 313] on icon at bounding box center [895, 311] width 7 height 7
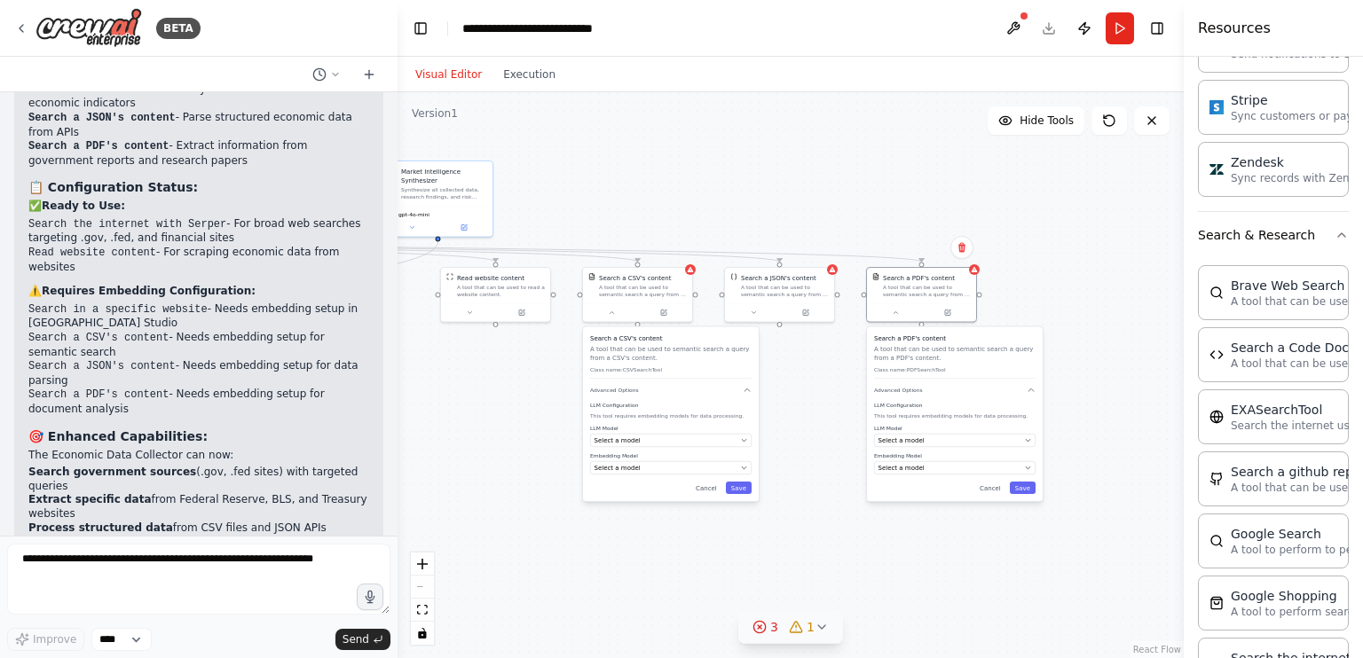
click at [845, 373] on div ".deletable-edge-delete-btn { width: 20px; height: 20px; border: 0px solid #ffff…" at bounding box center [790, 375] width 786 height 566
click at [581, 490] on div ".deletable-edge-delete-btn { width: 20px; height: 20px; border: 0px solid #ffff…" at bounding box center [790, 375] width 786 height 566
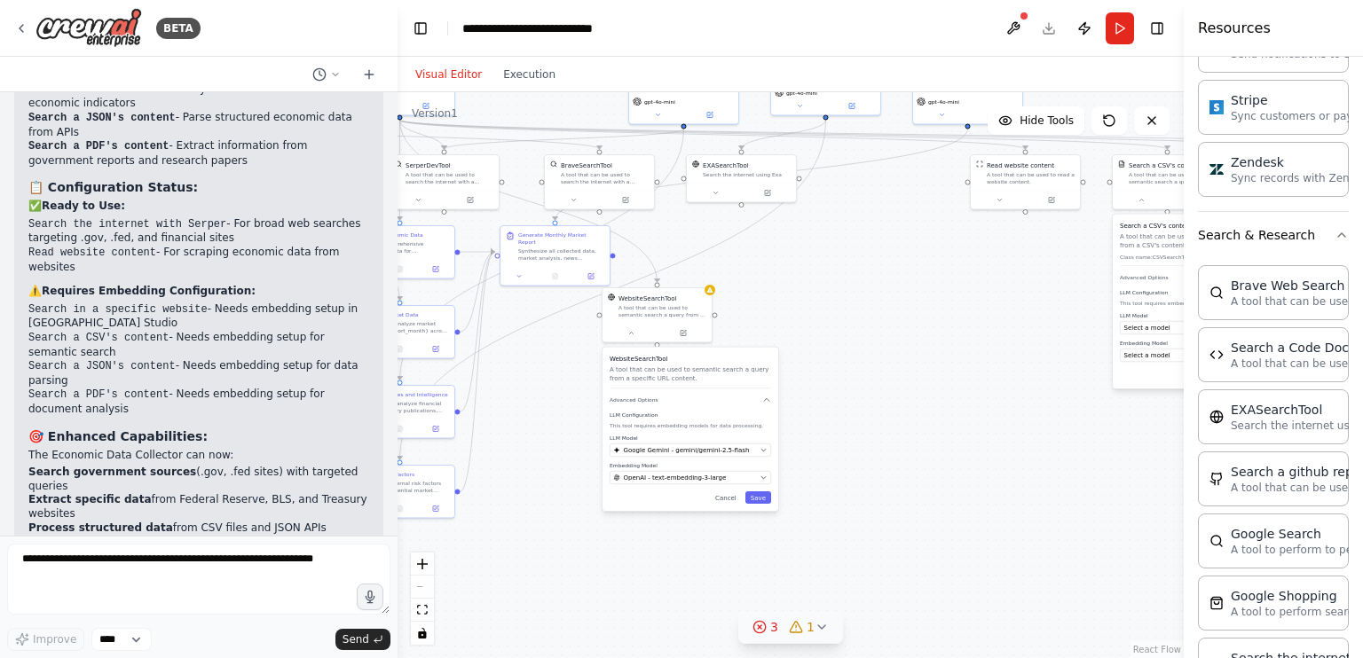
drag, startPoint x: 489, startPoint y: 401, endPoint x: 1010, endPoint y: 285, distance: 534.4
click at [1010, 285] on div ".deletable-edge-delete-btn { width: 20px; height: 20px; border: 0px solid #ffff…" at bounding box center [790, 375] width 786 height 566
click at [746, 489] on button "Save" at bounding box center [750, 494] width 26 height 12
click at [674, 316] on div "WebsiteSearchTool A tool that can be used to semantic search a query from a spe…" at bounding box center [648, 300] width 109 height 35
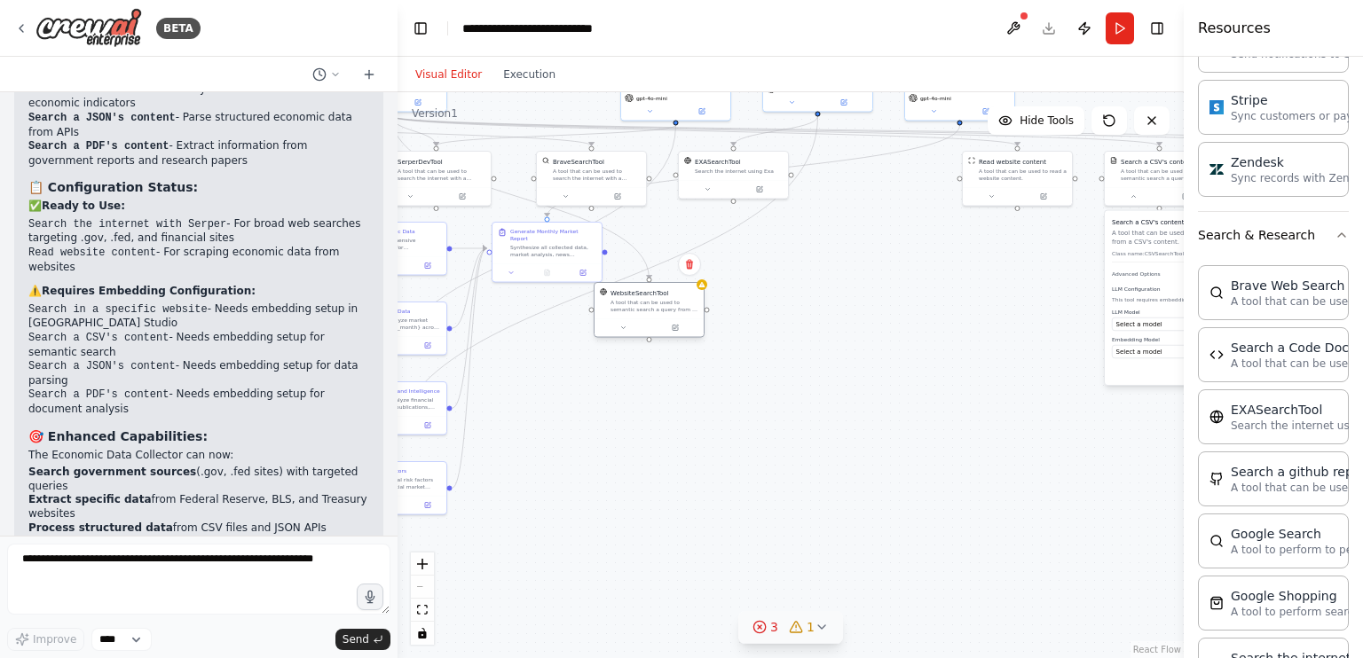
click at [674, 316] on div "WebsiteSearchTool A tool that can be used to semantic search a query from a spe…" at bounding box center [648, 300] width 109 height 35
click at [632, 329] on button at bounding box center [623, 328] width 51 height 11
click at [648, 304] on div "A tool that can be used to semantic search a query from a specific URL content." at bounding box center [654, 306] width 88 height 14
click at [702, 292] on div "WebsiteSearchTool A tool that can be used to semantic search a query from a spe…" at bounding box center [648, 300] width 109 height 35
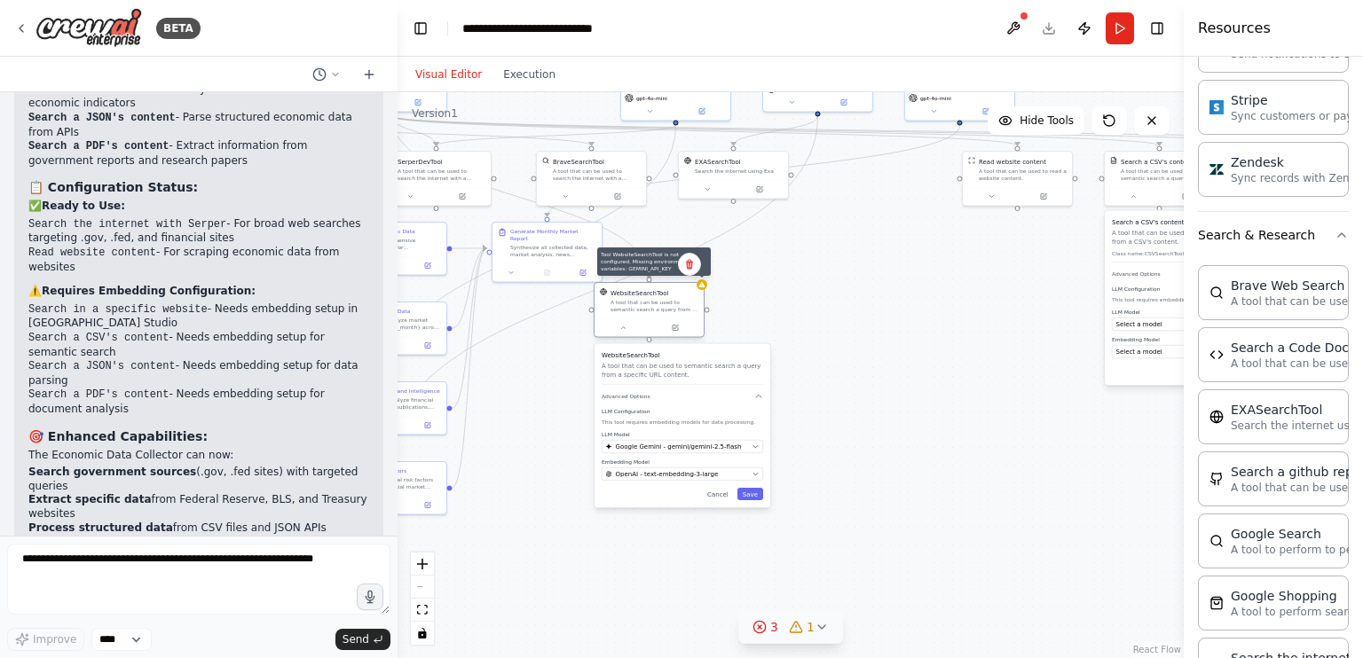
click at [701, 288] on div at bounding box center [701, 284] width 11 height 11
click at [815, 268] on div ".deletable-edge-delete-btn { width: 20px; height: 20px; border: 0px solid #ffff…" at bounding box center [790, 375] width 786 height 566
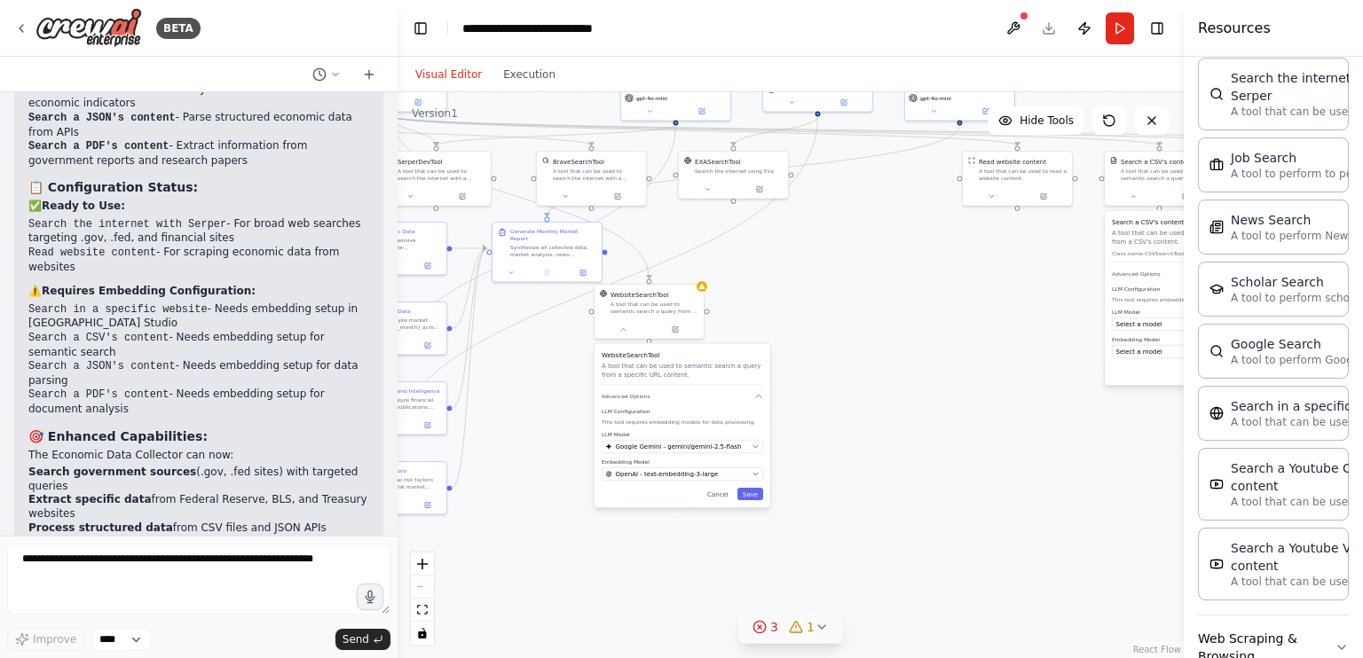
scroll to position [2386, 0]
click at [1251, 616] on button "Web Scraping & Browsing" at bounding box center [1273, 648] width 151 height 64
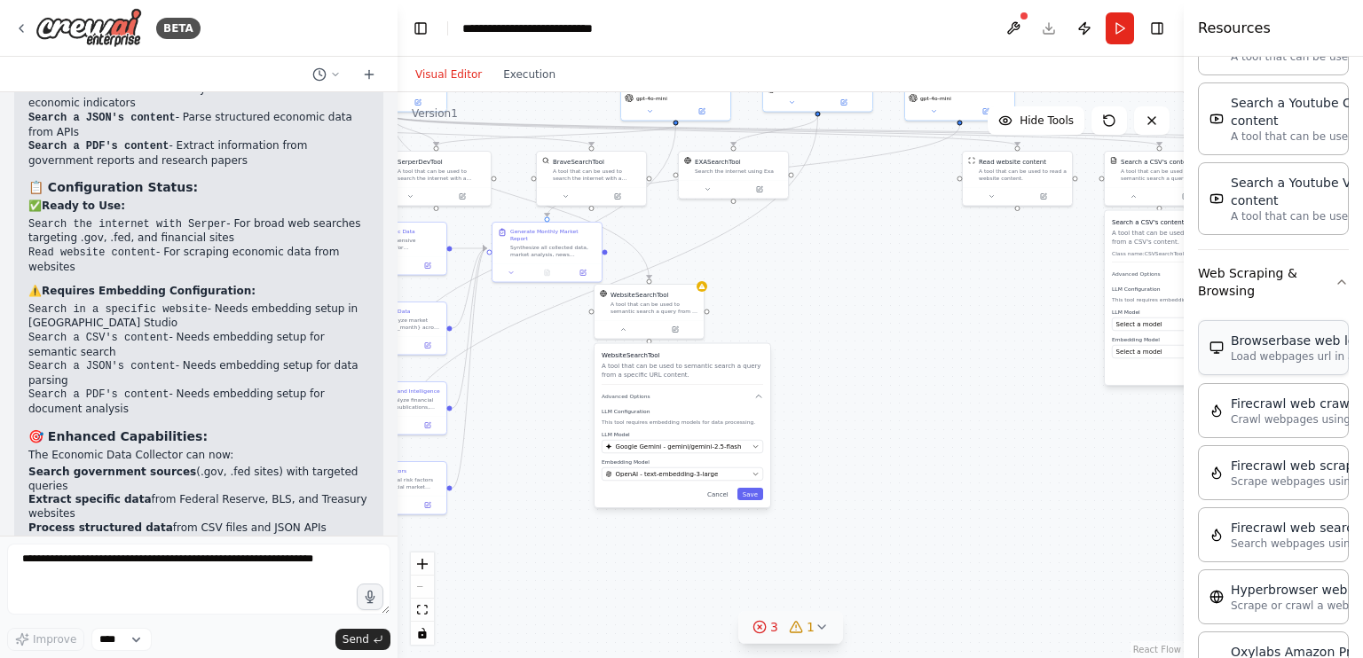
scroll to position [2756, 0]
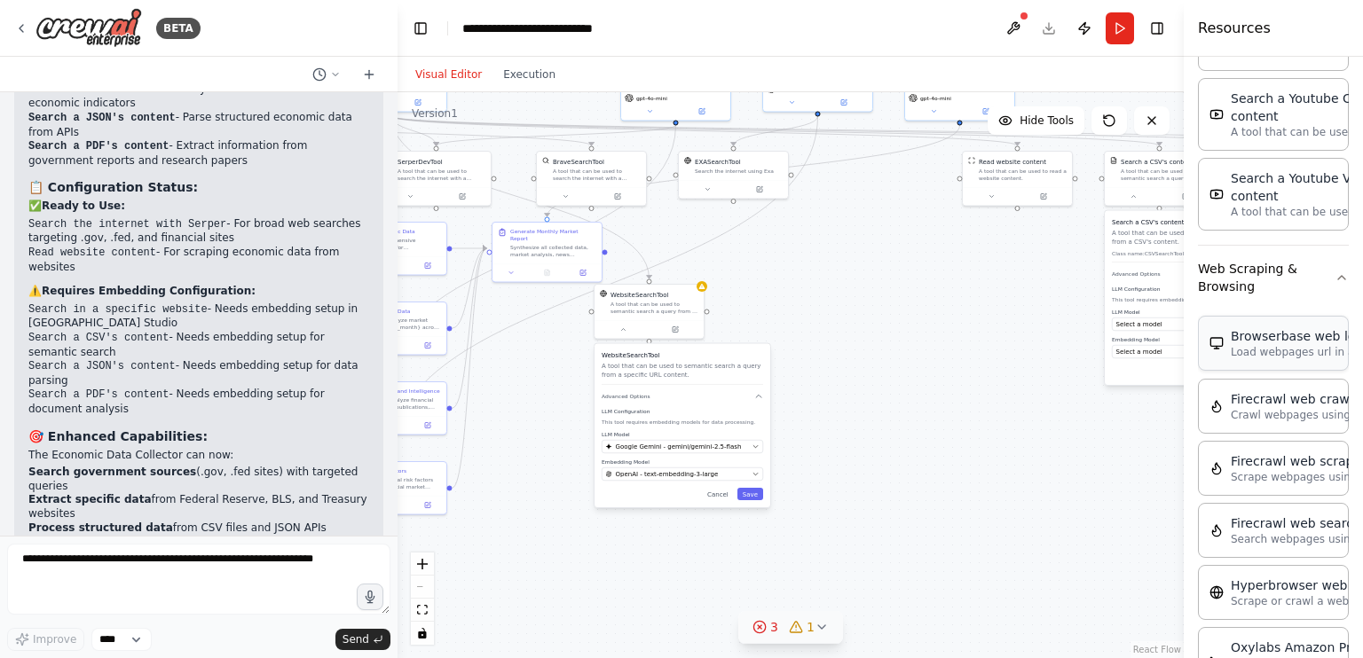
click at [1281, 408] on p "Crawl webpages using Firecrawl and return the contents" at bounding box center [1327, 415] width 195 height 14
click at [1028, 416] on div ".deletable-edge-delete-btn { width: 20px; height: 20px; border: 0px solid #ffff…" at bounding box center [790, 375] width 786 height 566
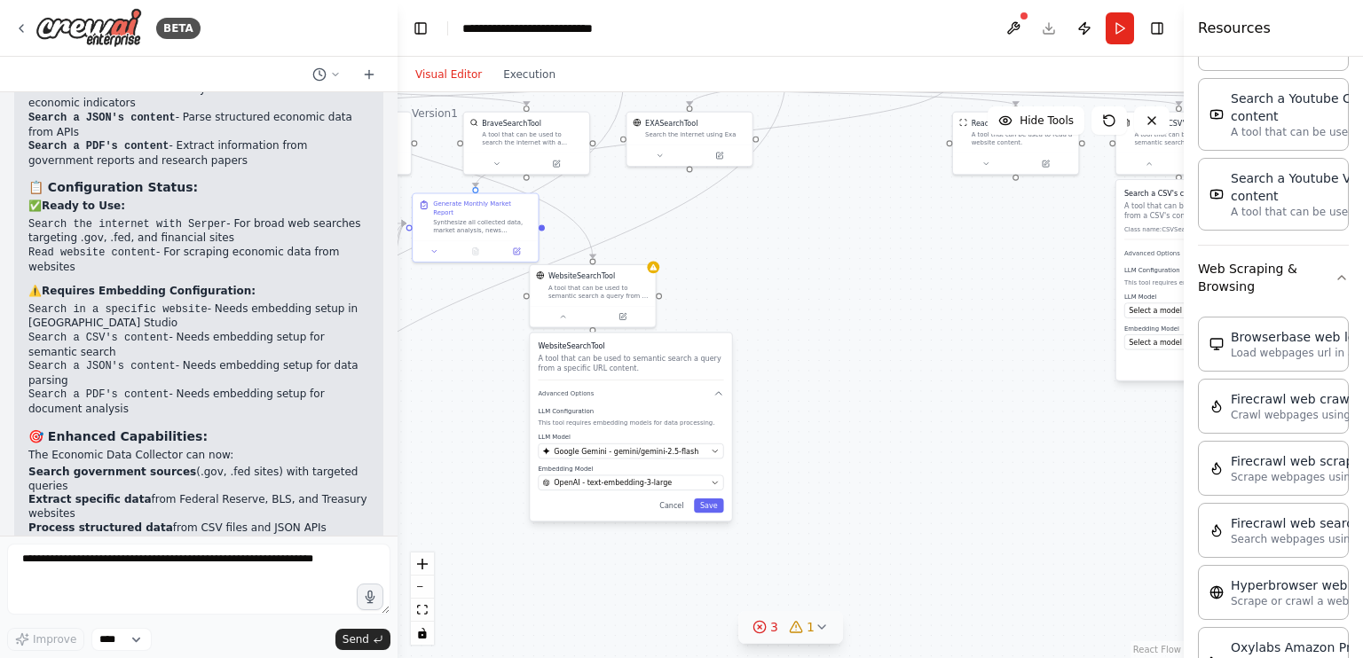
click at [816, 633] on icon at bounding box center [821, 627] width 14 height 14
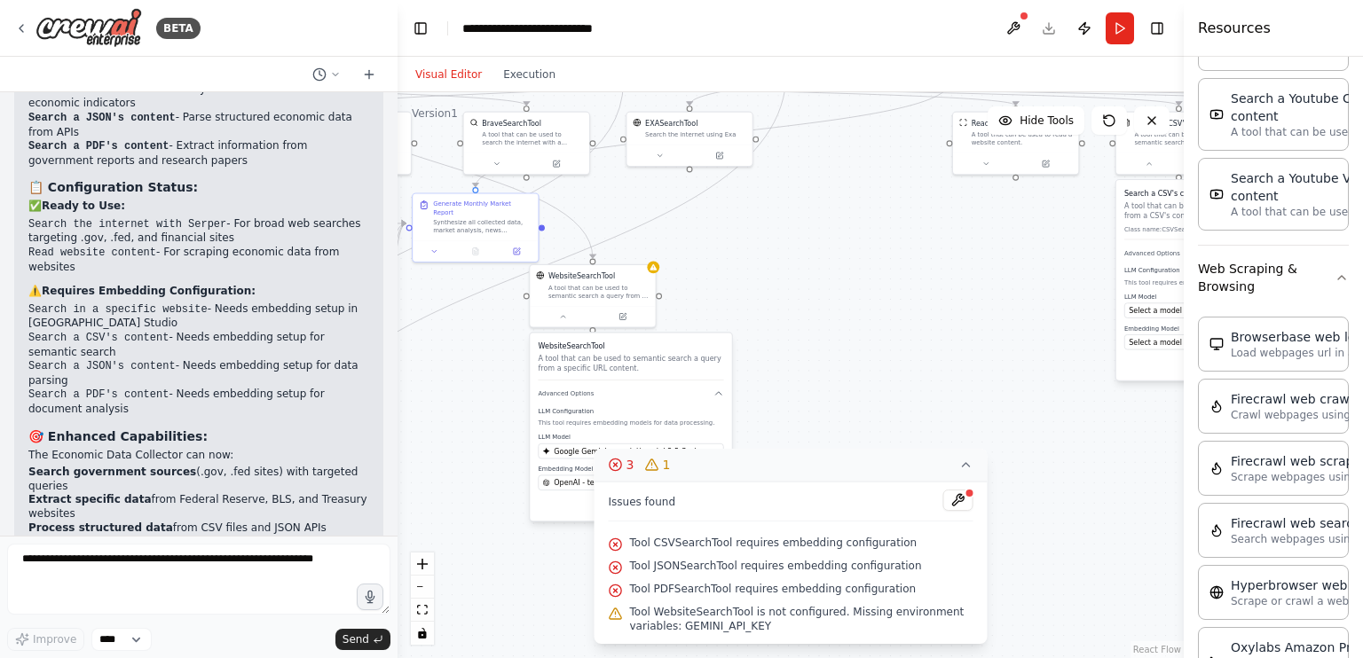
click at [790, 544] on span "Tool CSVSearchTool requires embedding configuration" at bounding box center [773, 543] width 287 height 14
click at [949, 497] on button at bounding box center [958, 500] width 30 height 21
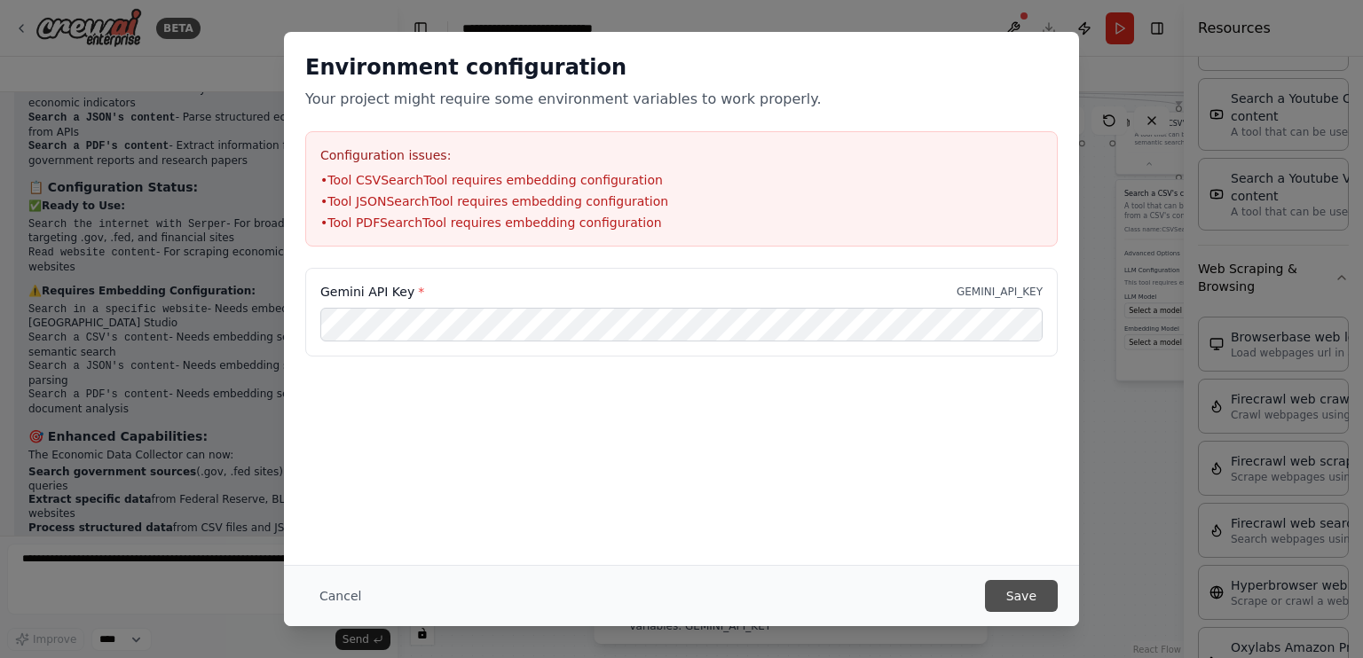
click at [1025, 601] on button "Save" at bounding box center [1021, 596] width 73 height 32
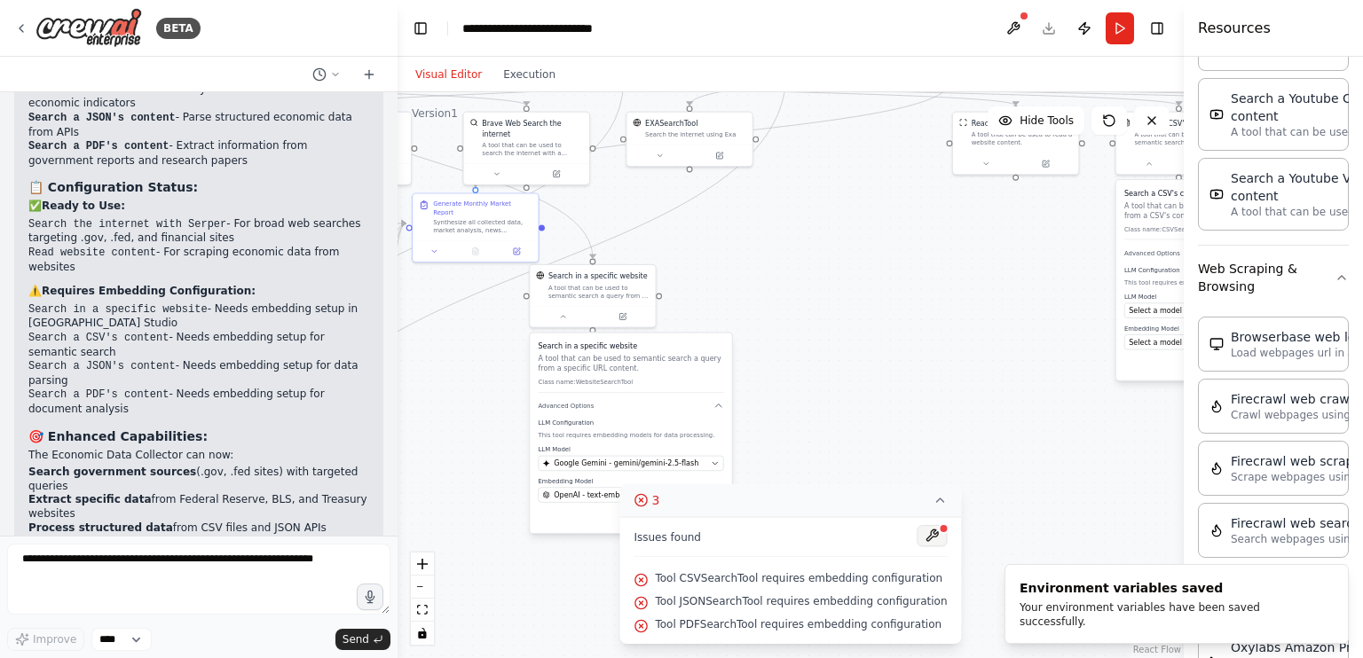
click at [917, 531] on button at bounding box center [932, 535] width 30 height 21
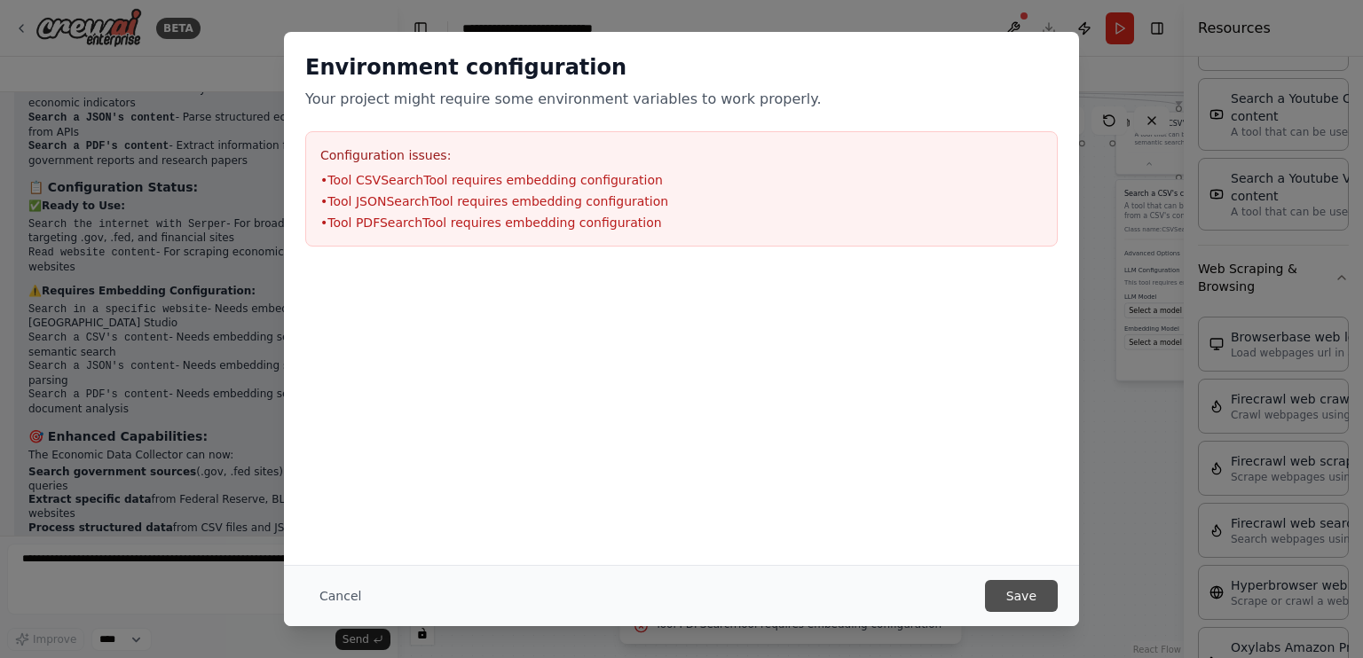
click at [1018, 583] on button "Save" at bounding box center [1021, 596] width 73 height 32
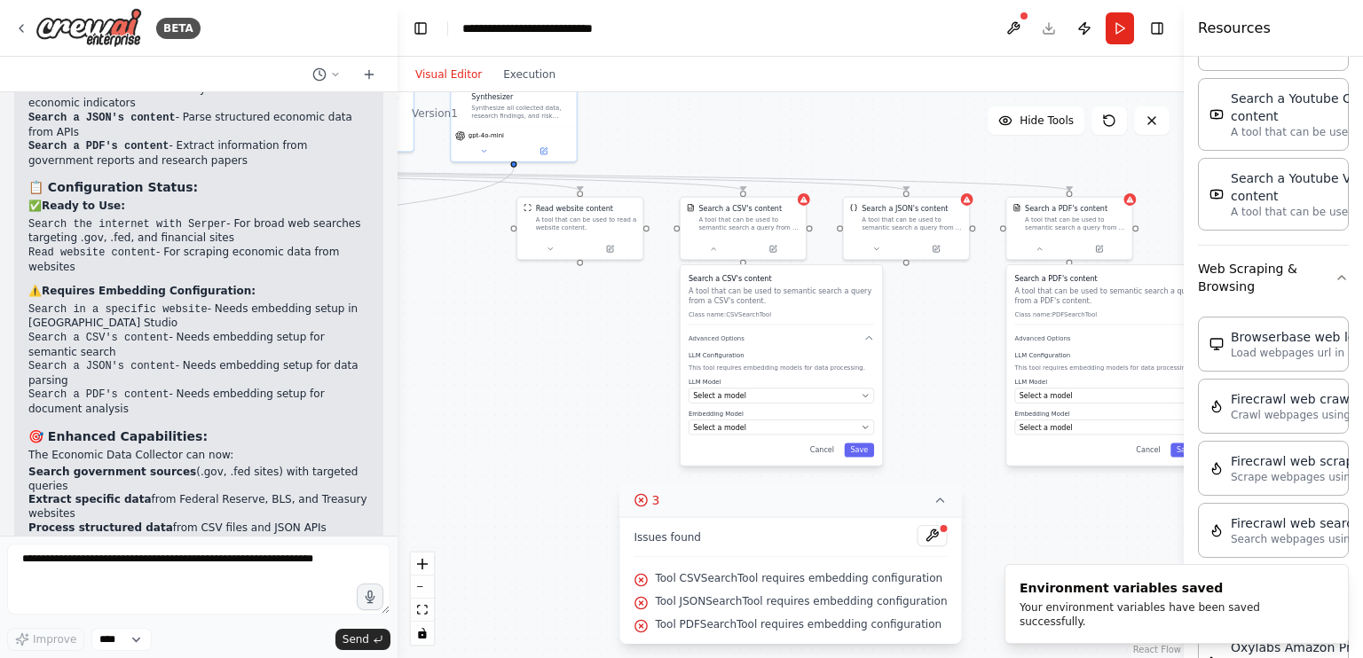
drag, startPoint x: 987, startPoint y: 336, endPoint x: 543, endPoint y: 421, distance: 452.5
click at [543, 421] on div ".deletable-edge-delete-btn { width: 20px; height: 20px; border: 0px solid #ffff…" at bounding box center [790, 375] width 786 height 566
click at [699, 252] on button at bounding box center [704, 247] width 58 height 12
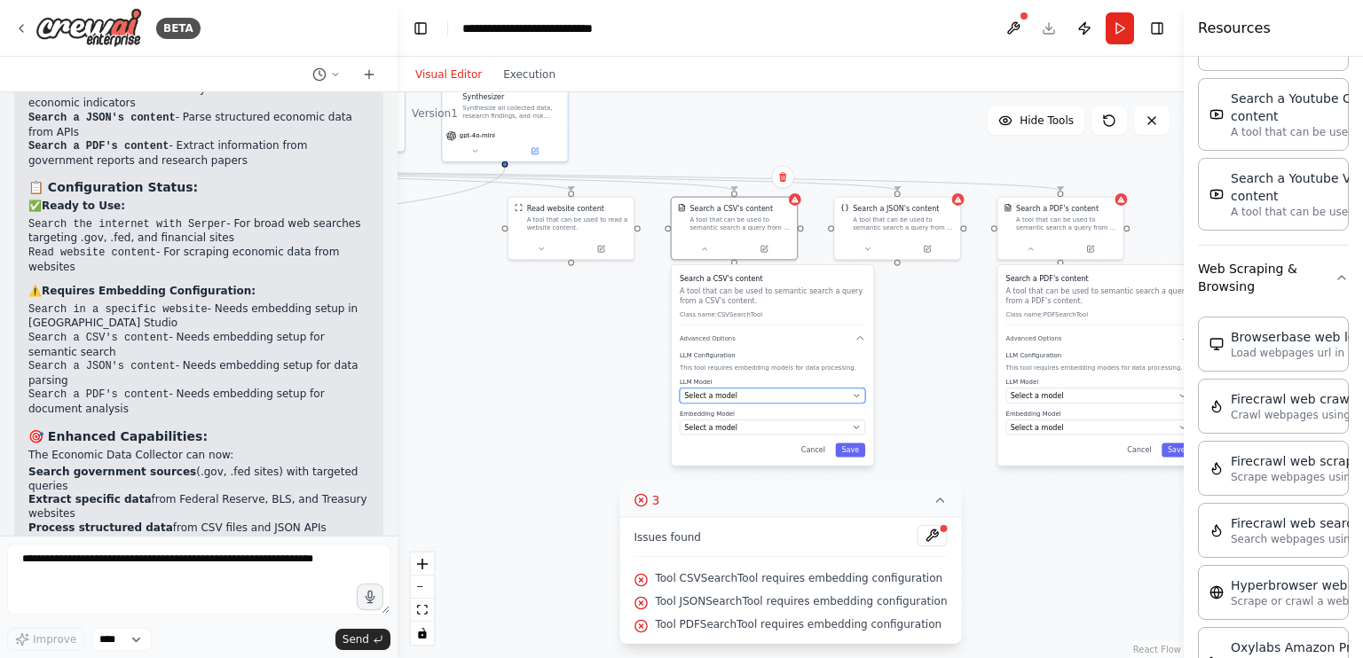
click at [845, 391] on div "Select a model" at bounding box center [766, 395] width 164 height 10
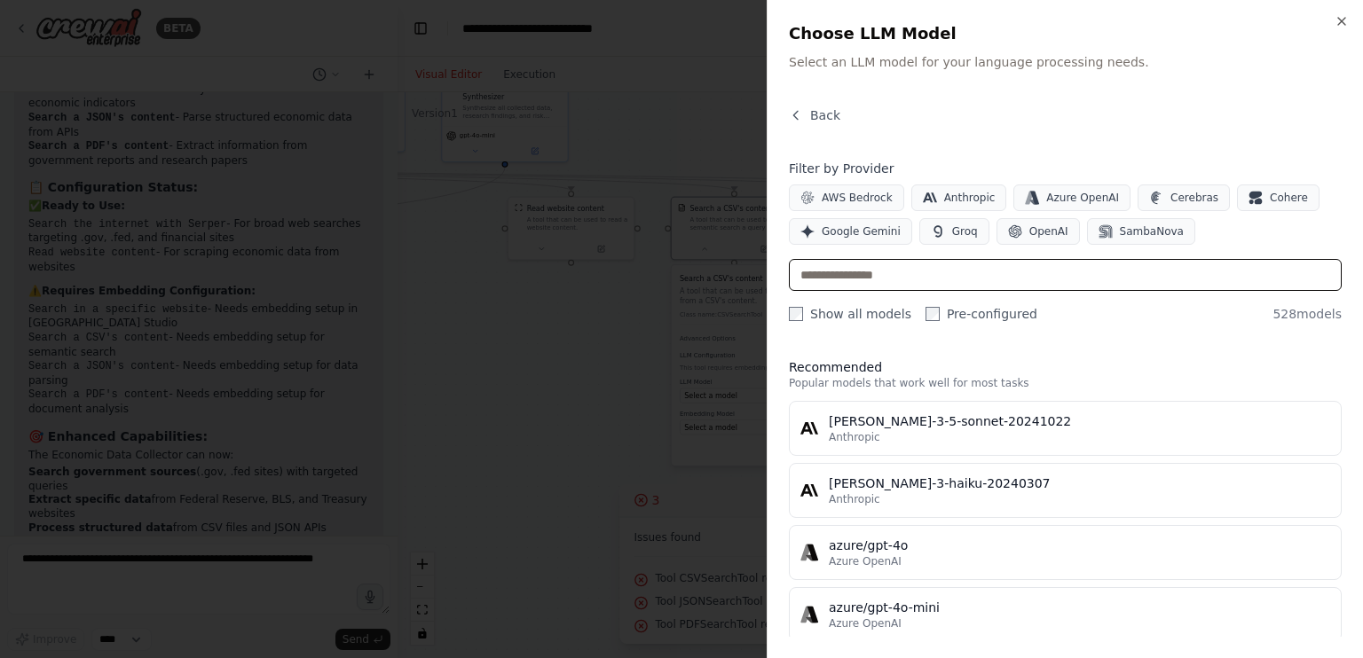
click at [1015, 270] on input "text" at bounding box center [1065, 275] width 553 height 32
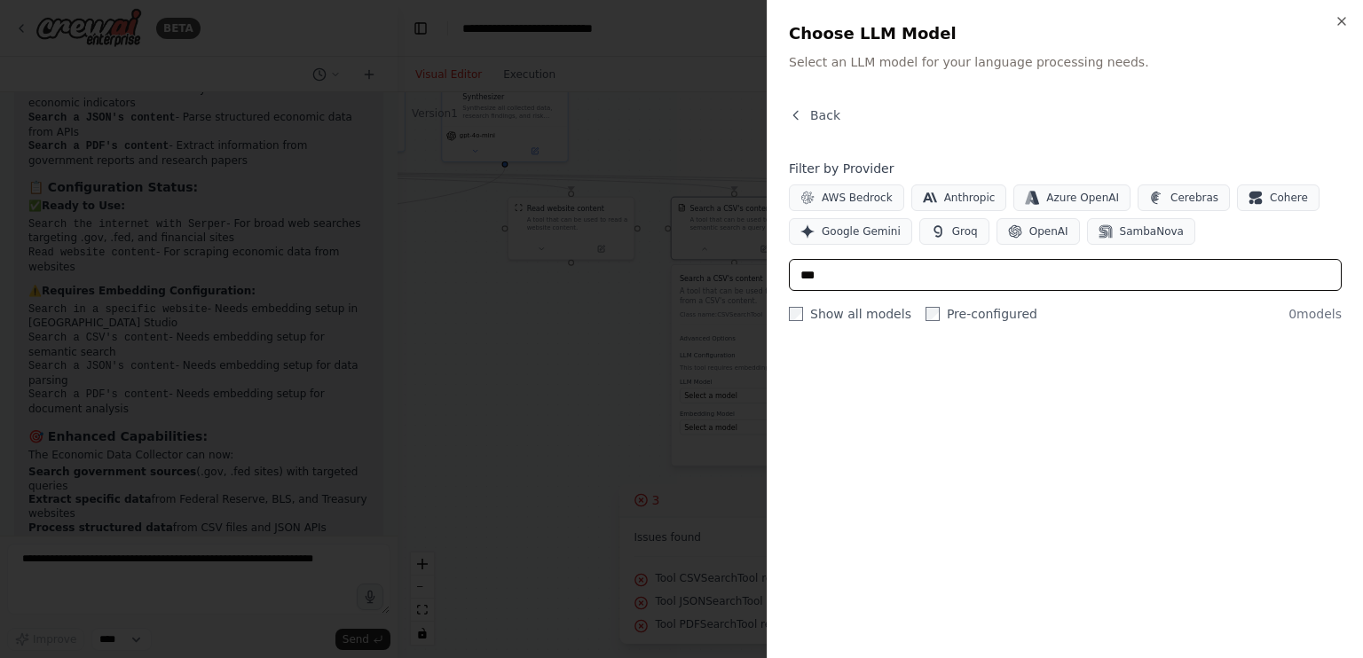
click at [925, 279] on input "***" at bounding box center [1065, 275] width 553 height 32
type input "***"
click at [1338, 15] on icon "button" at bounding box center [1341, 21] width 14 height 14
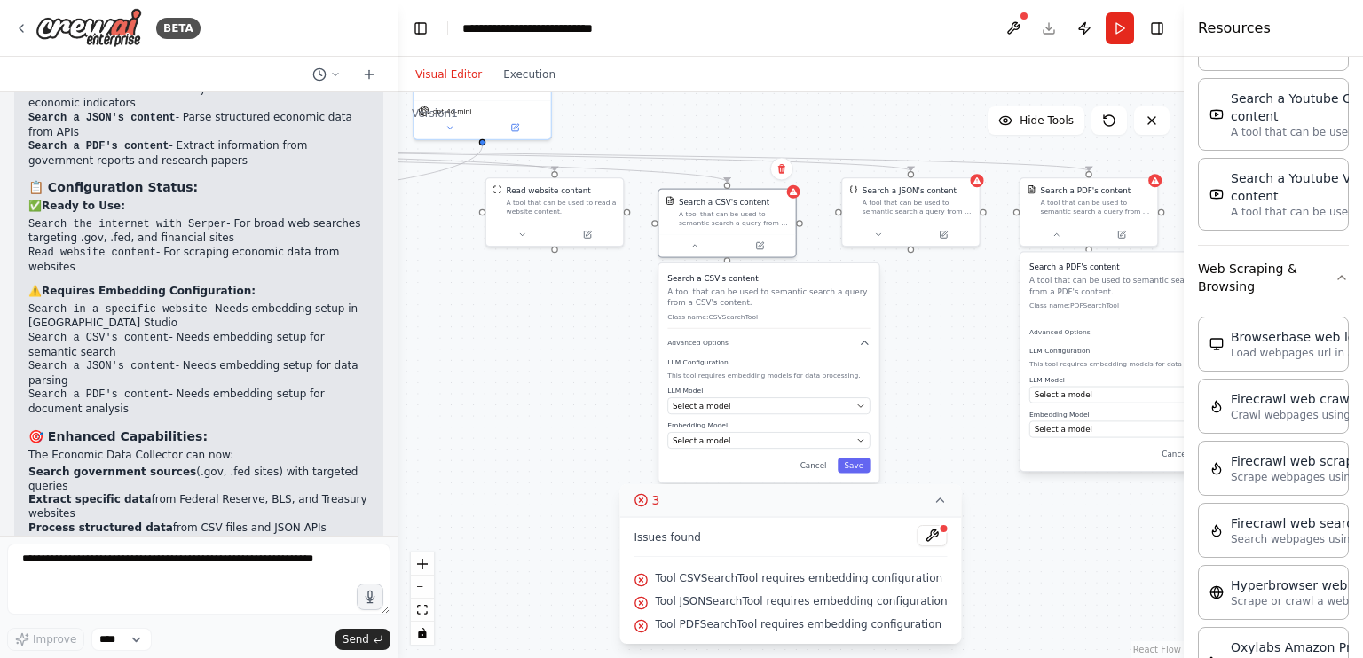
drag, startPoint x: 731, startPoint y: 298, endPoint x: 725, endPoint y: 313, distance: 16.3
click at [725, 313] on div "Search a CSV's content A tool that can be used to semantic search a query from …" at bounding box center [768, 300] width 202 height 56
click at [691, 299] on p "A tool that can be used to semantic search a query from a CSV's content." at bounding box center [768, 297] width 202 height 22
click at [673, 295] on p "A tool that can be used to semantic search a query from a CSV's content." at bounding box center [768, 297] width 202 height 22
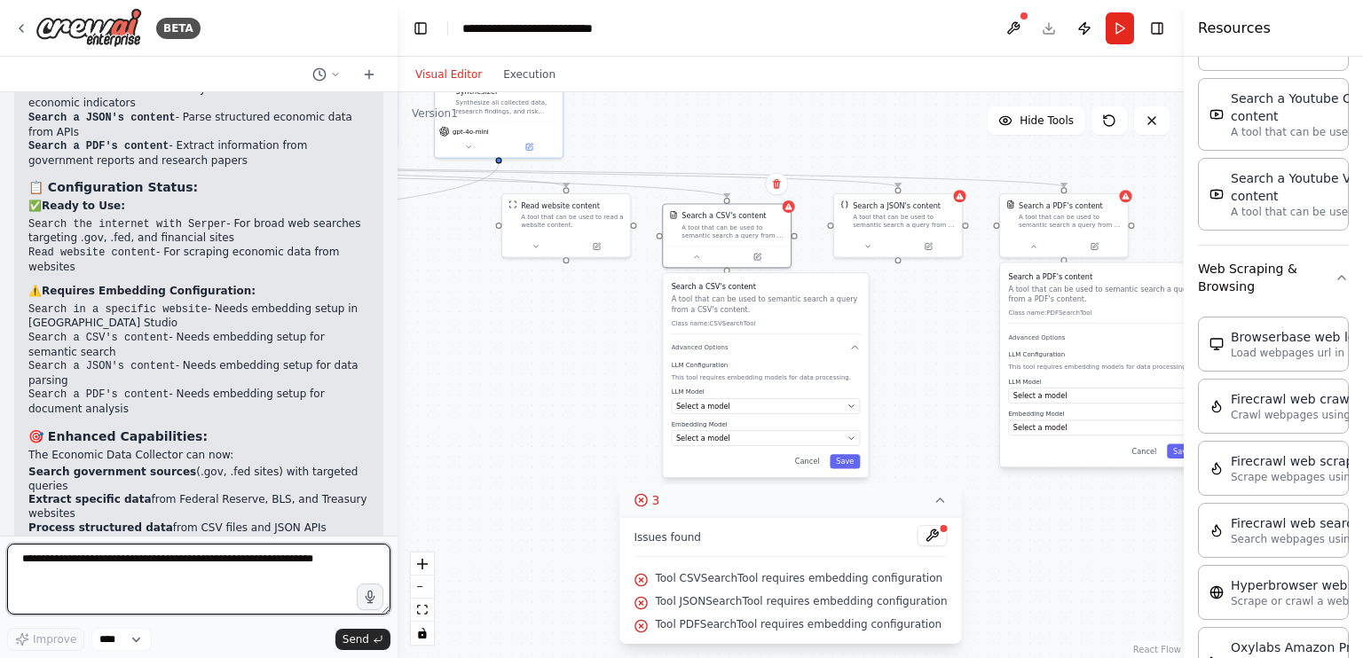
click at [160, 567] on textarea at bounding box center [198, 579] width 383 height 71
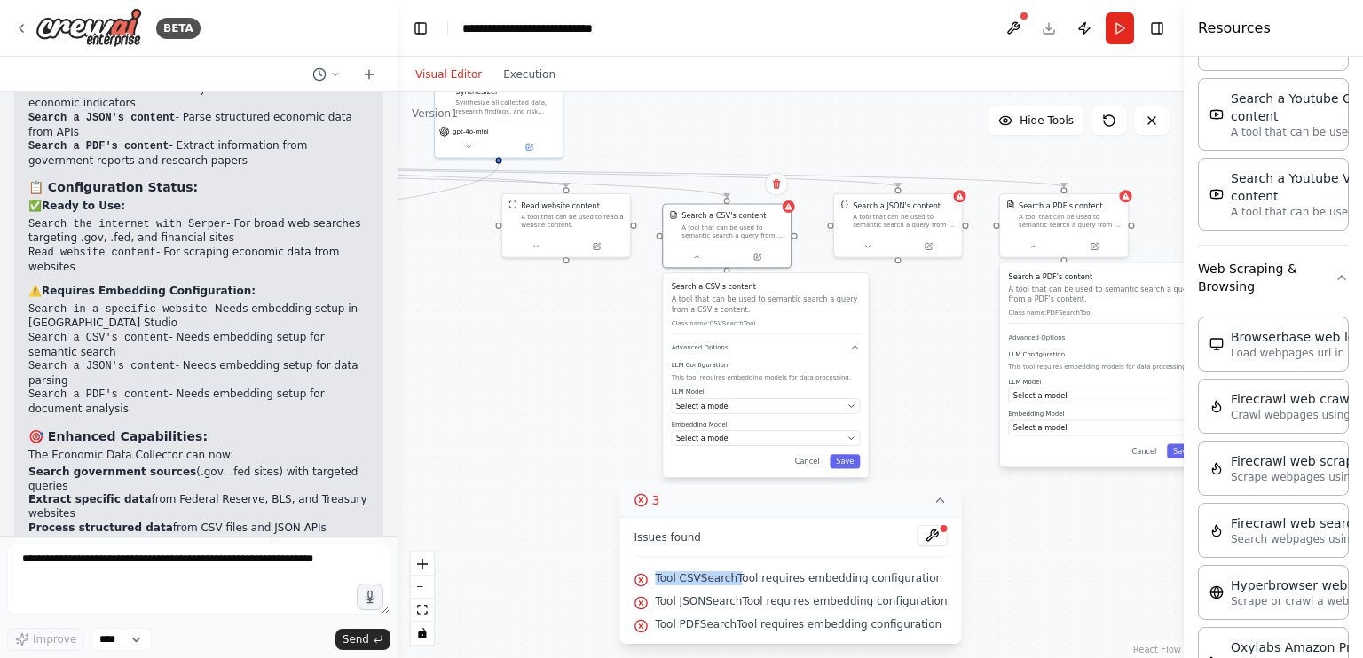
drag, startPoint x: 670, startPoint y: 578, endPoint x: 745, endPoint y: 579, distance: 75.4
click at [745, 579] on span "Tool CSVSearchTool requires embedding configuration" at bounding box center [798, 578] width 287 height 14
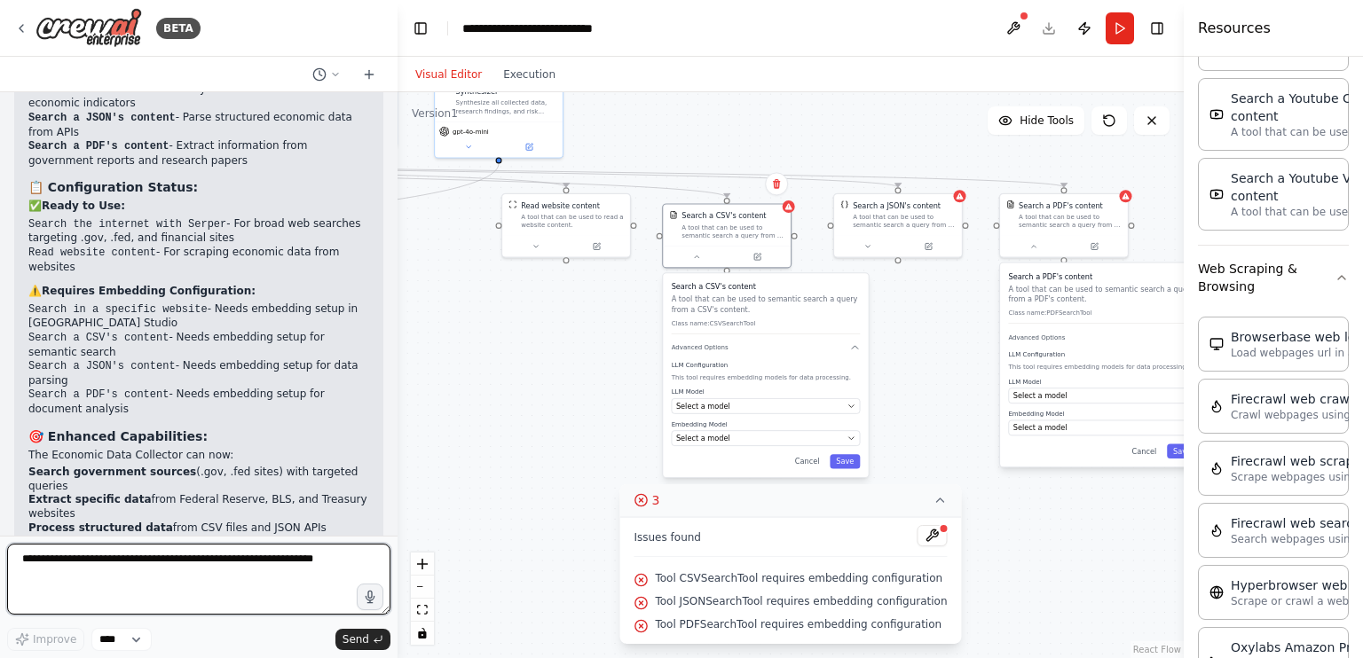
click at [260, 563] on textarea at bounding box center [198, 579] width 383 height 71
type textarea "**********"
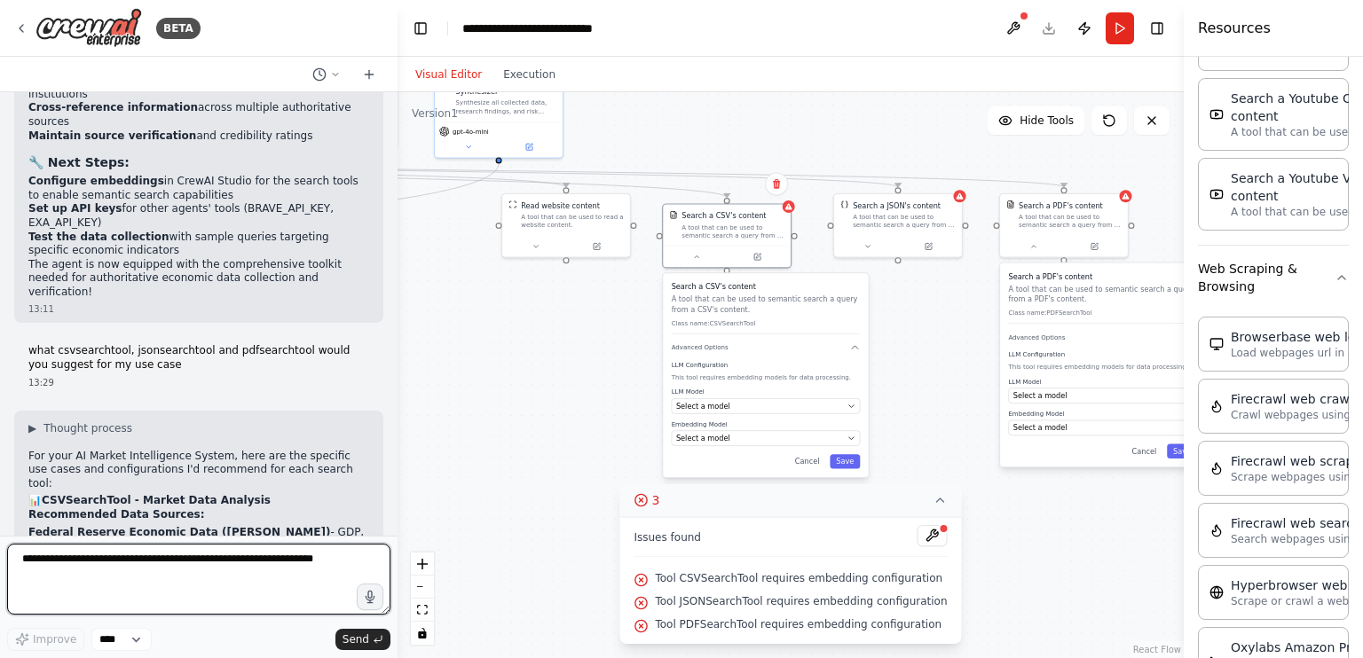
scroll to position [5313, 0]
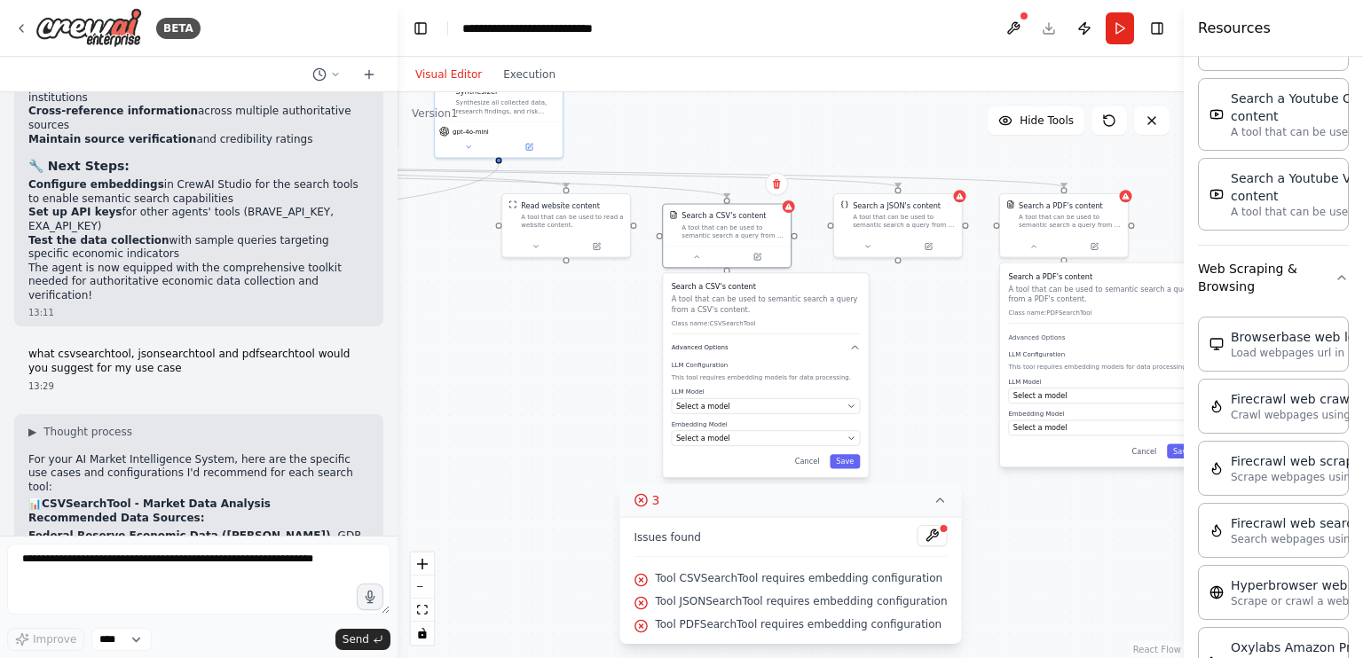
click at [832, 349] on button "Advanced Options" at bounding box center [766, 347] width 189 height 11
click at [837, 406] on div "Select a model" at bounding box center [759, 406] width 167 height 11
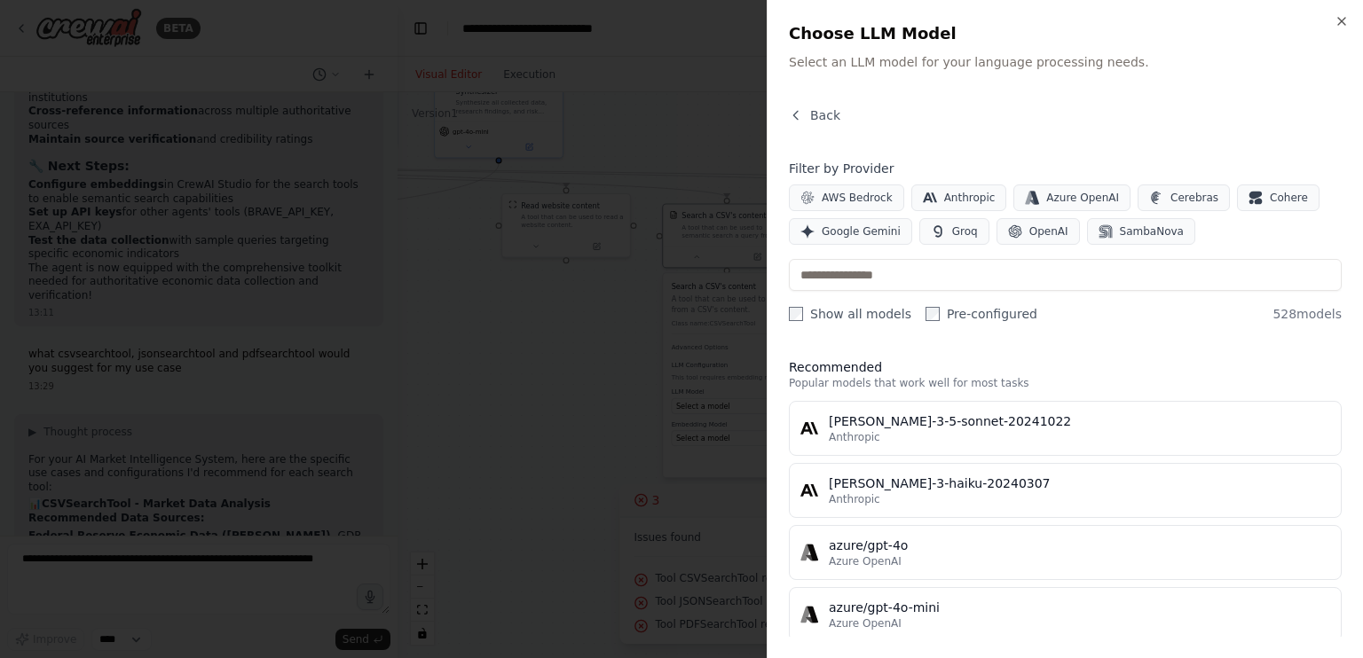
click at [475, 303] on div at bounding box center [681, 329] width 1363 height 658
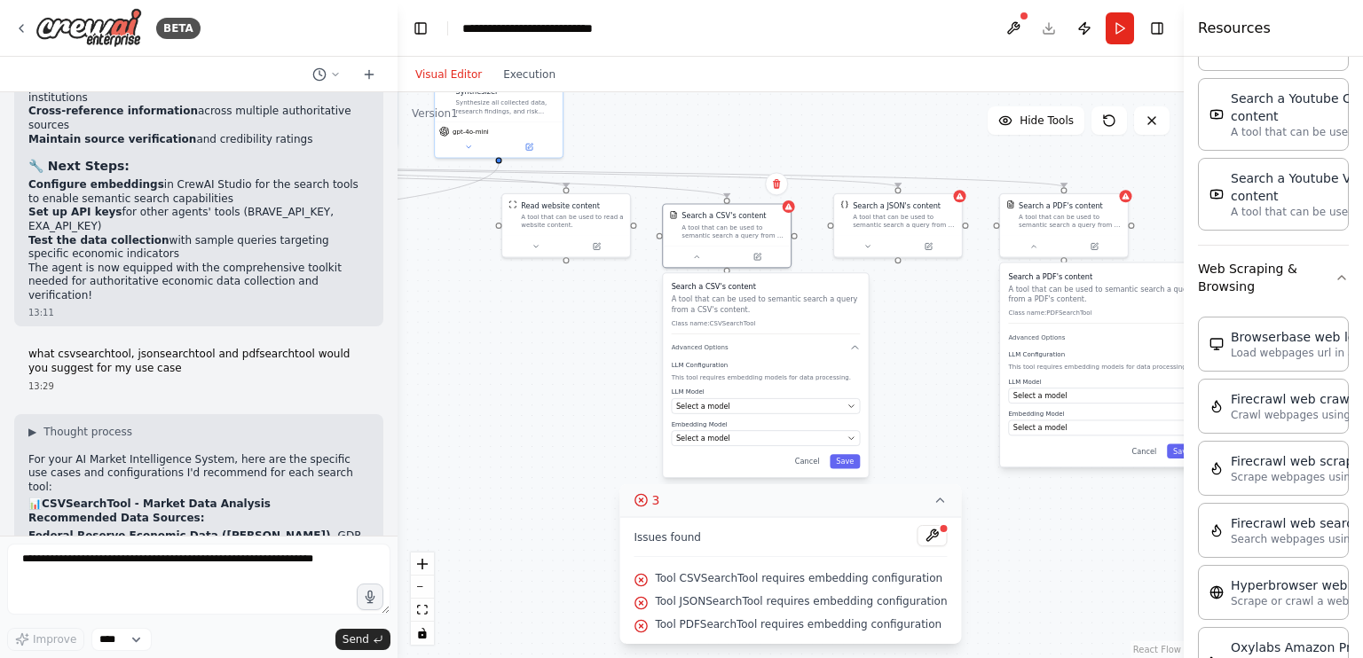
click at [791, 413] on div "LLM Model Select a model Embedding Model Select a model" at bounding box center [766, 417] width 189 height 58
click at [826, 405] on div "Select a model" at bounding box center [759, 406] width 167 height 11
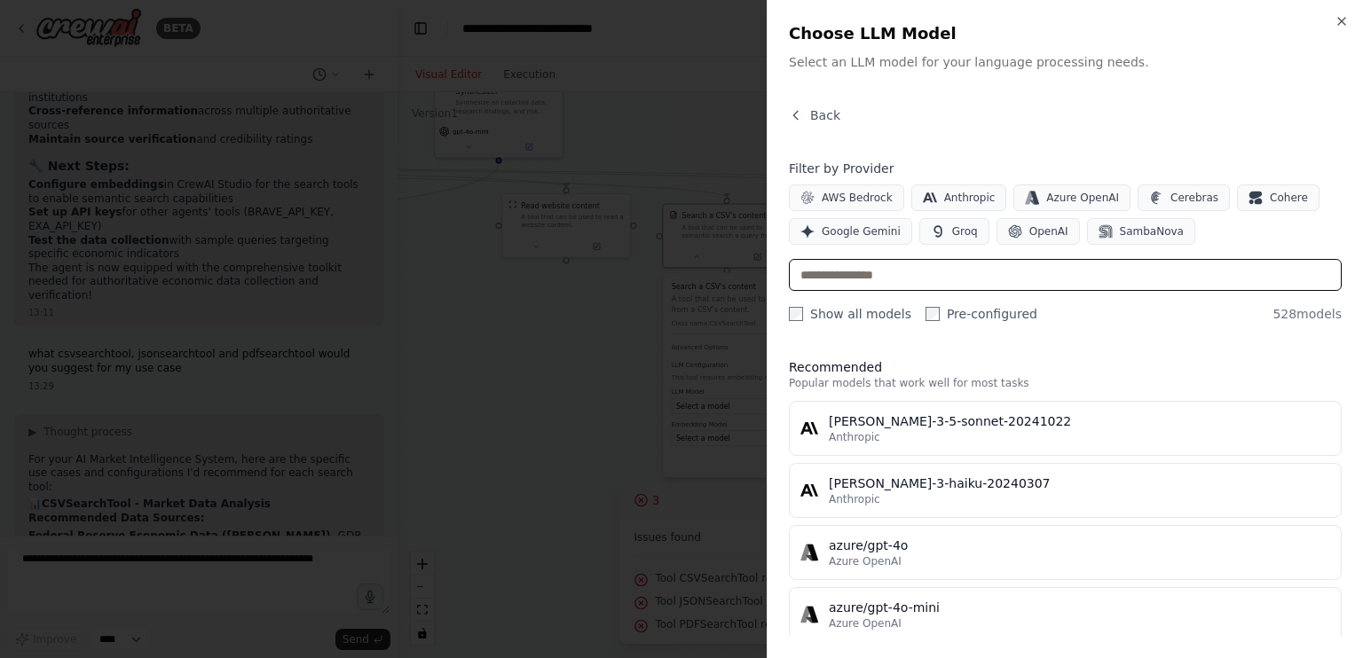
click at [930, 280] on input "text" at bounding box center [1065, 275] width 553 height 32
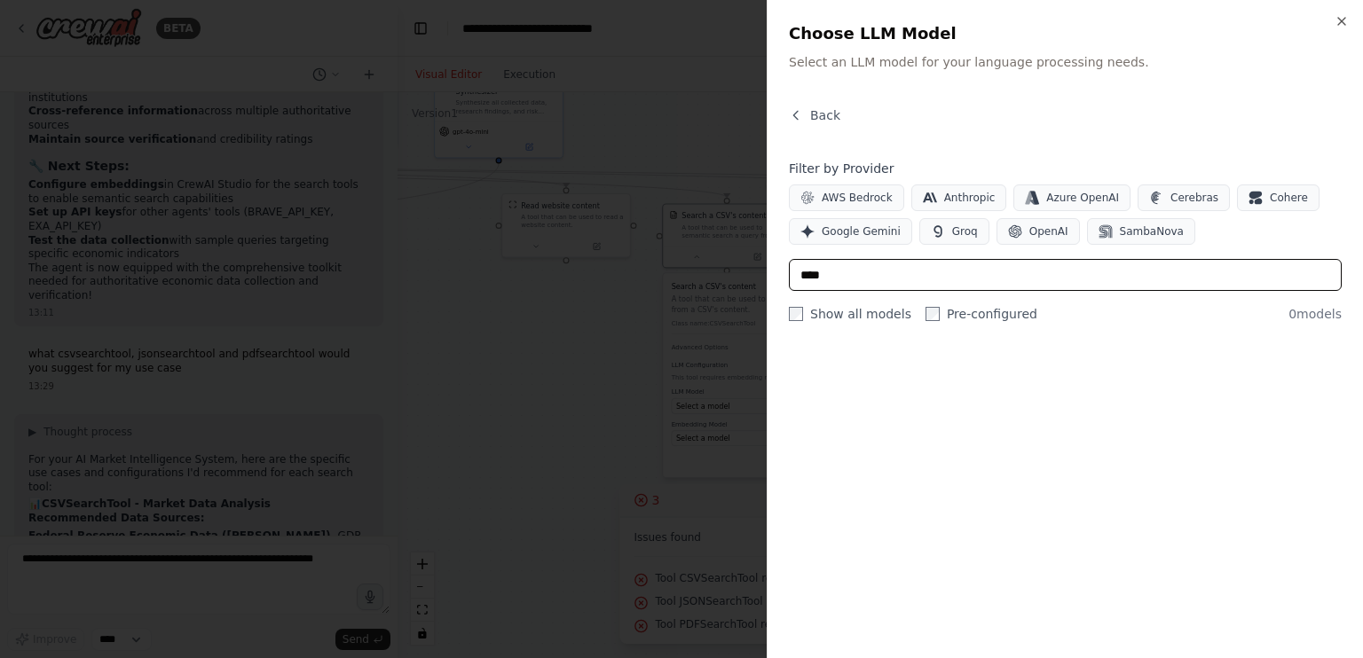
type input "****"
click at [797, 118] on icon "button" at bounding box center [795, 115] width 4 height 8
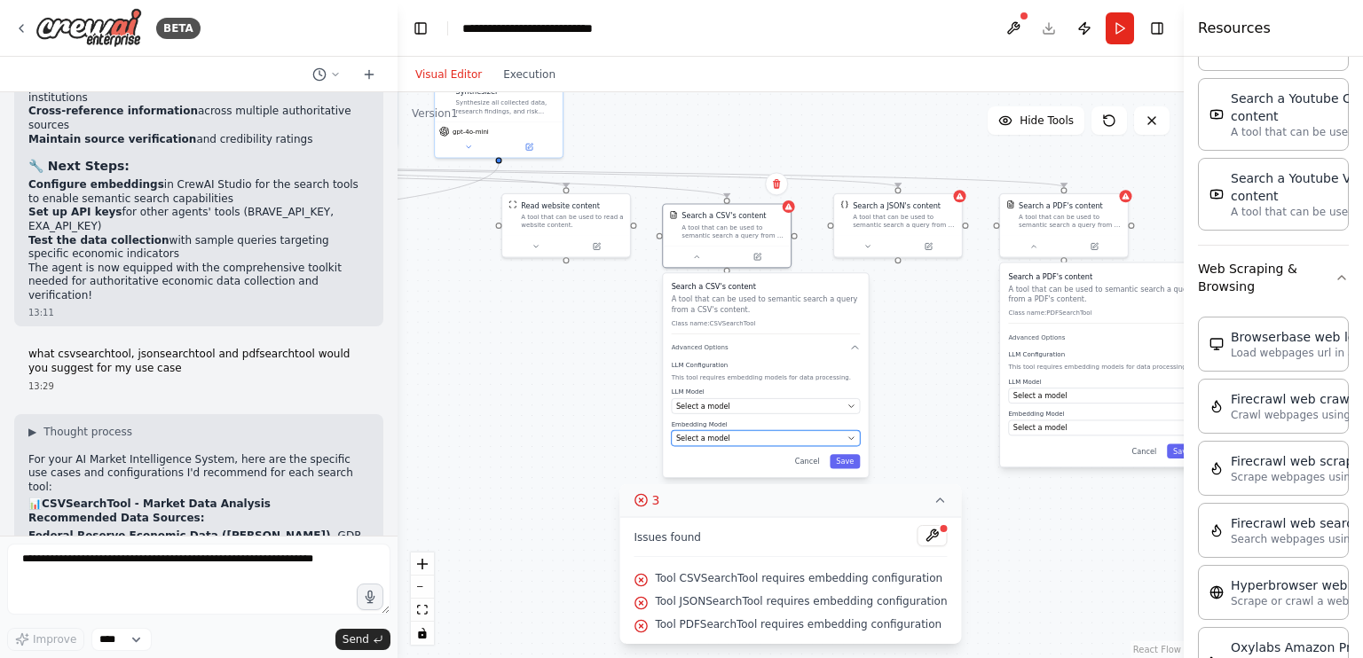
click at [795, 434] on div "Select a model" at bounding box center [759, 438] width 167 height 11
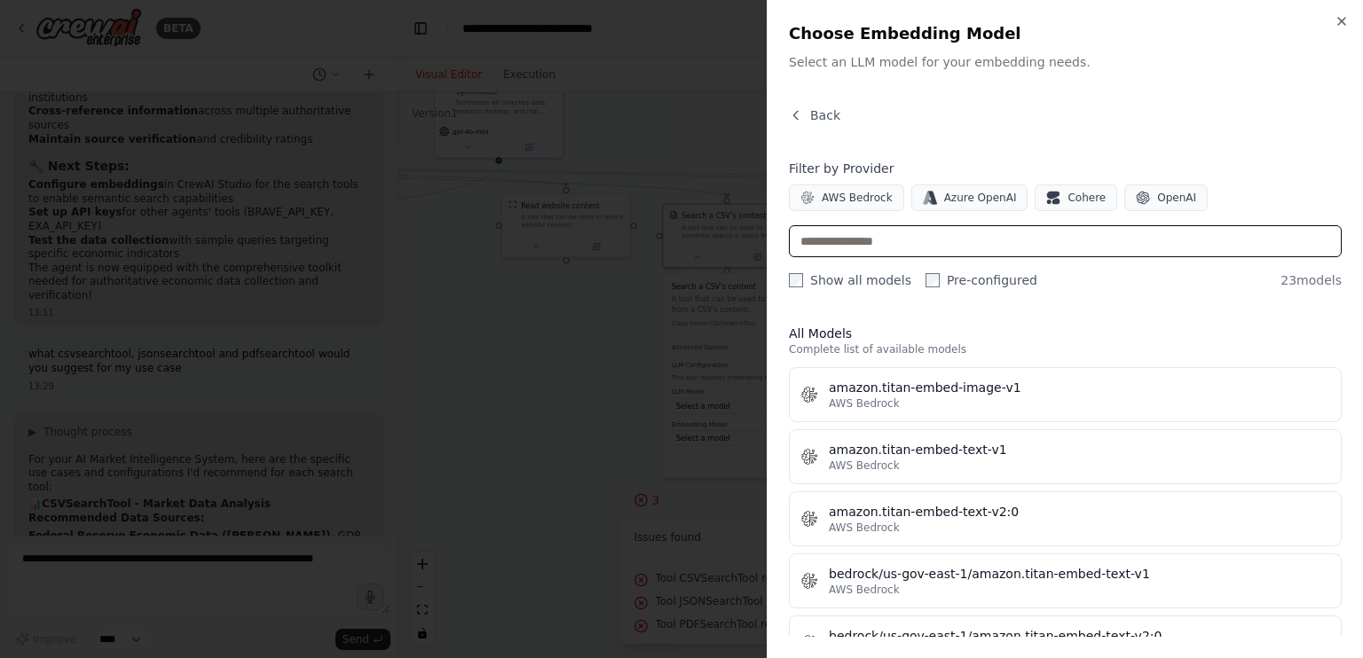
click at [953, 236] on input "text" at bounding box center [1065, 241] width 553 height 32
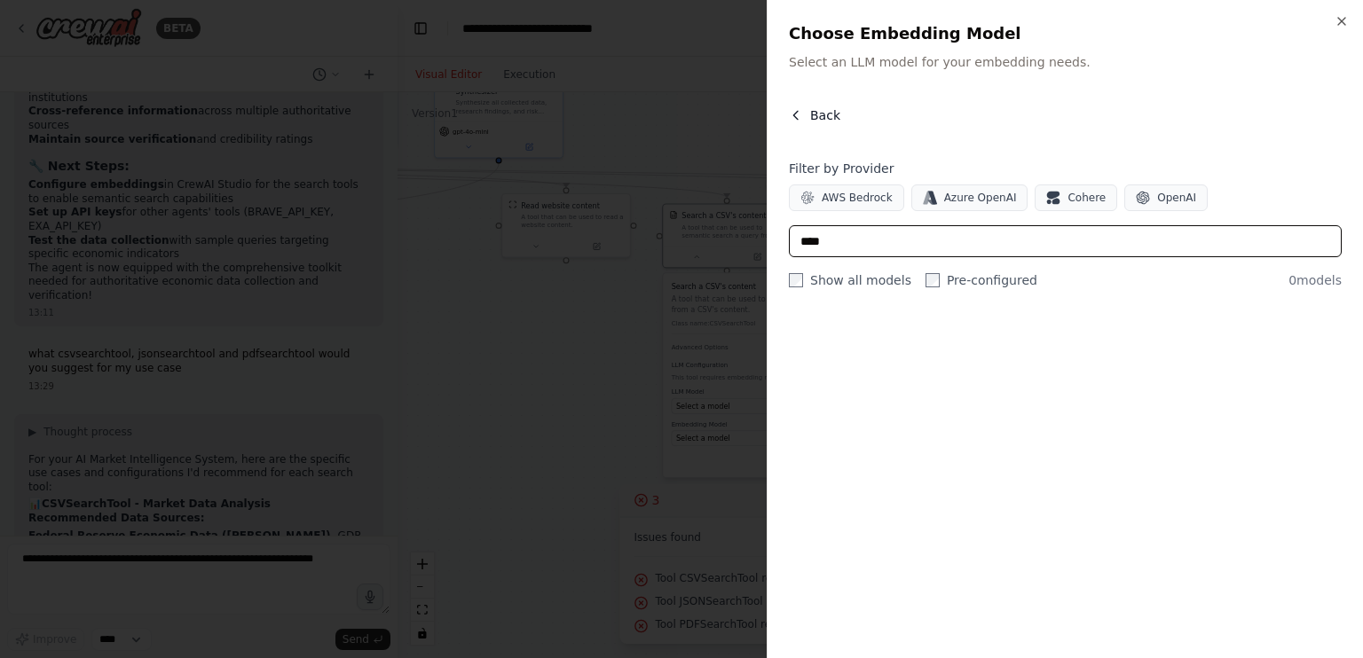
type input "****"
click at [798, 108] on icon "button" at bounding box center [796, 115] width 14 height 14
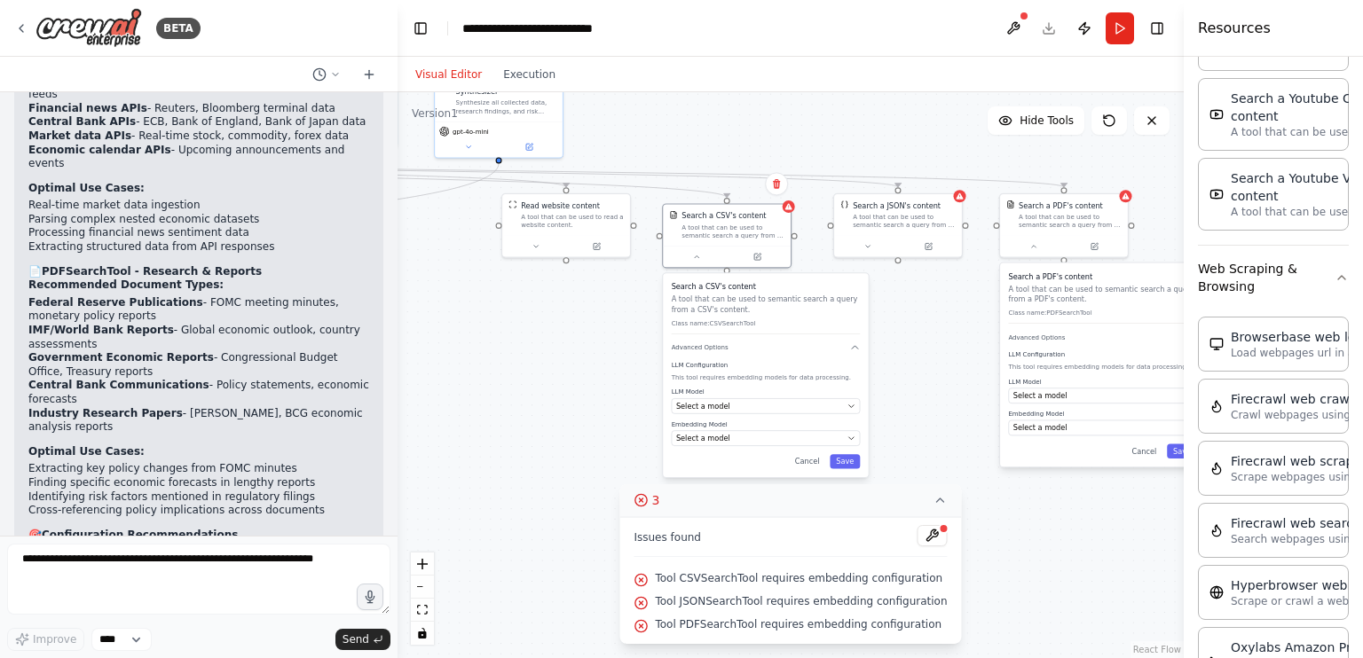
scroll to position [6004, 0]
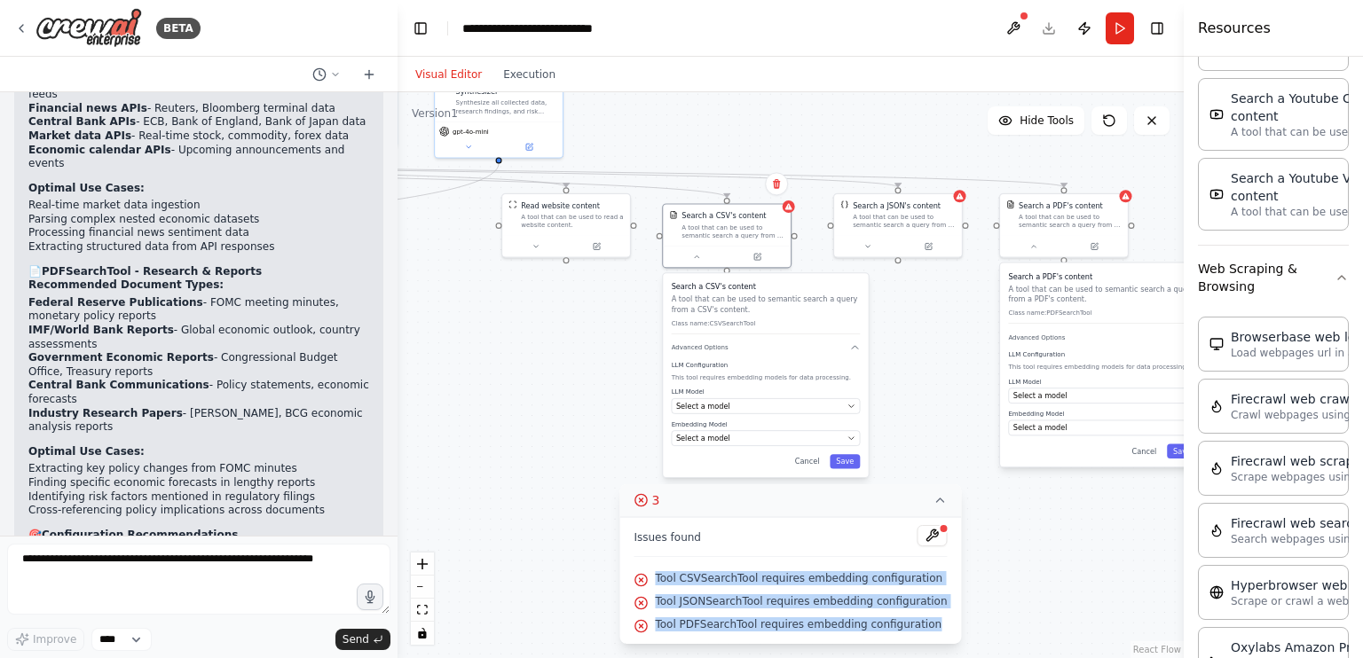
drag, startPoint x: 669, startPoint y: 578, endPoint x: 925, endPoint y: 620, distance: 259.7
click at [925, 620] on div "Issues found Tool CSVSearchTool requires embedding configuration Tool JSONSearc…" at bounding box center [790, 580] width 342 height 127
copy div "Tool CSVSearchTool requires embedding configuration Tool JSONSearchTool require…"
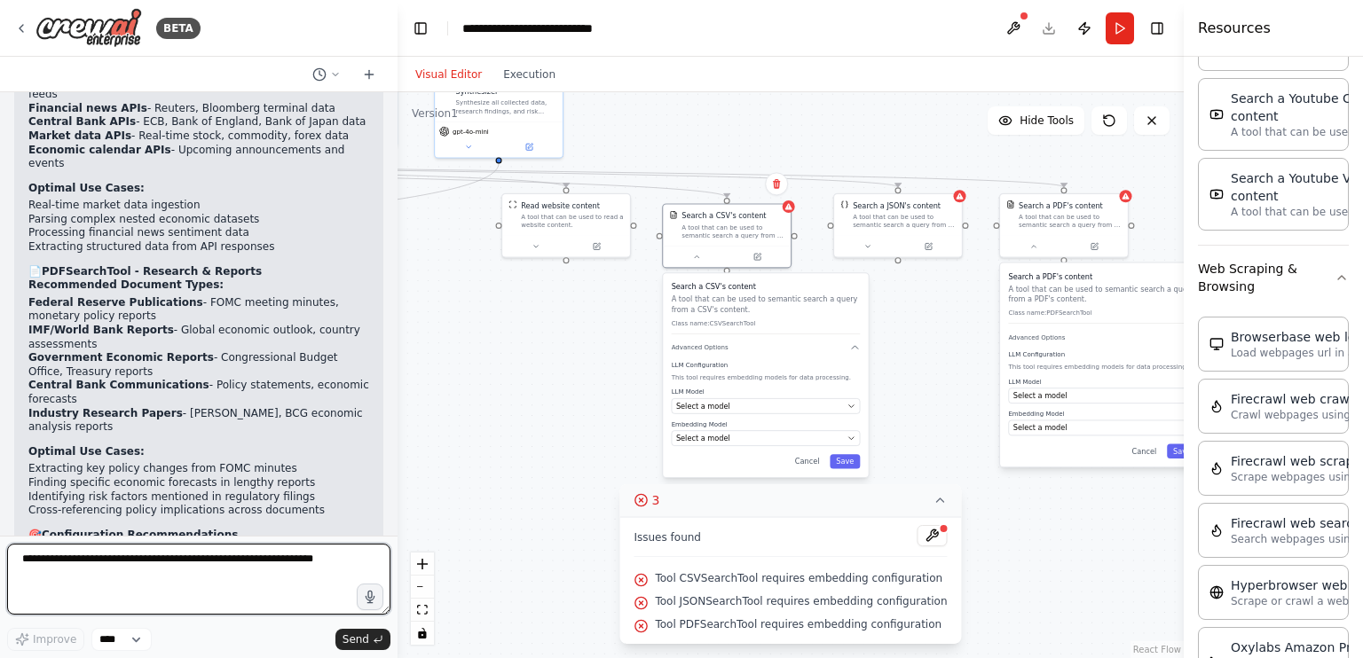
click at [185, 562] on textarea at bounding box center [198, 579] width 383 height 71
paste textarea "**********"
type textarea "**********"
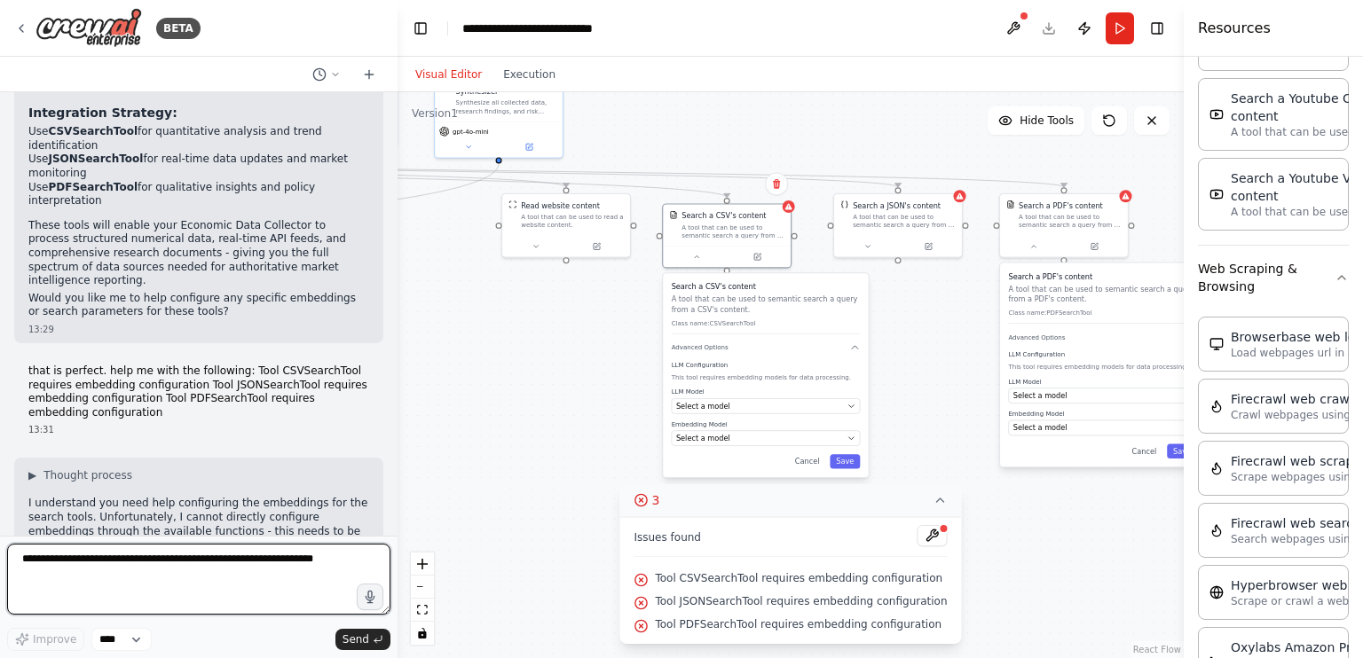
scroll to position [6651, 0]
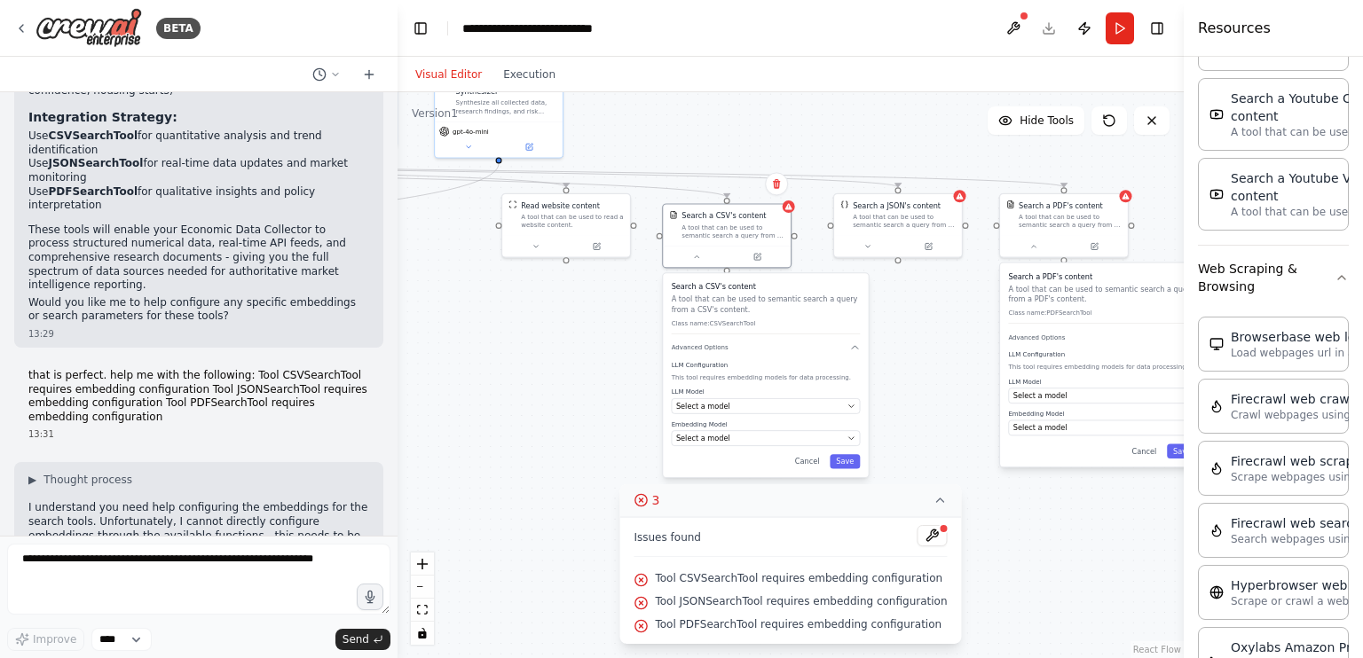
click at [525, 315] on div ".deletable-edge-delete-btn { width: 20px; height: 20px; border: 0px solid #ffff…" at bounding box center [790, 375] width 786 height 566
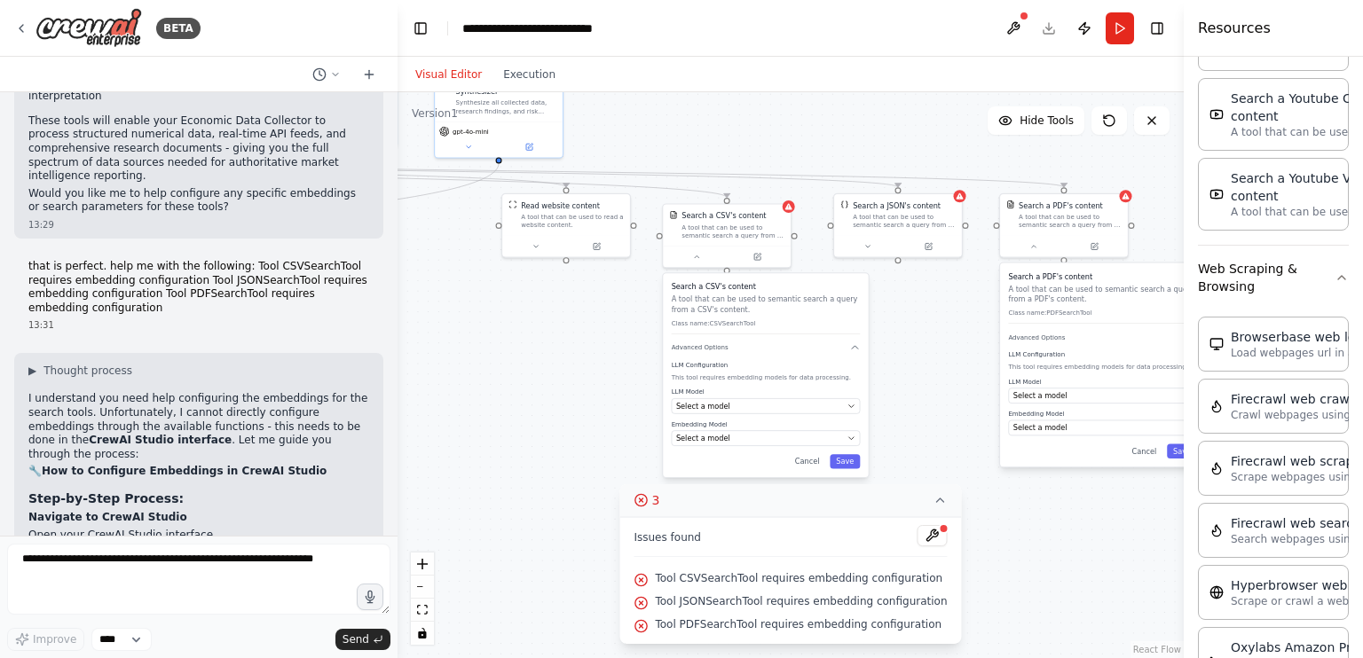
scroll to position [6761, 0]
click at [845, 354] on div "Search a CSV's content A tool that can be used to semantic search a query from …" at bounding box center [765, 375] width 205 height 204
click at [758, 263] on div at bounding box center [727, 254] width 128 height 21
click at [877, 389] on div ".deletable-edge-delete-btn { width: 20px; height: 20px; border: 0px solid #ffff…" at bounding box center [790, 375] width 786 height 566
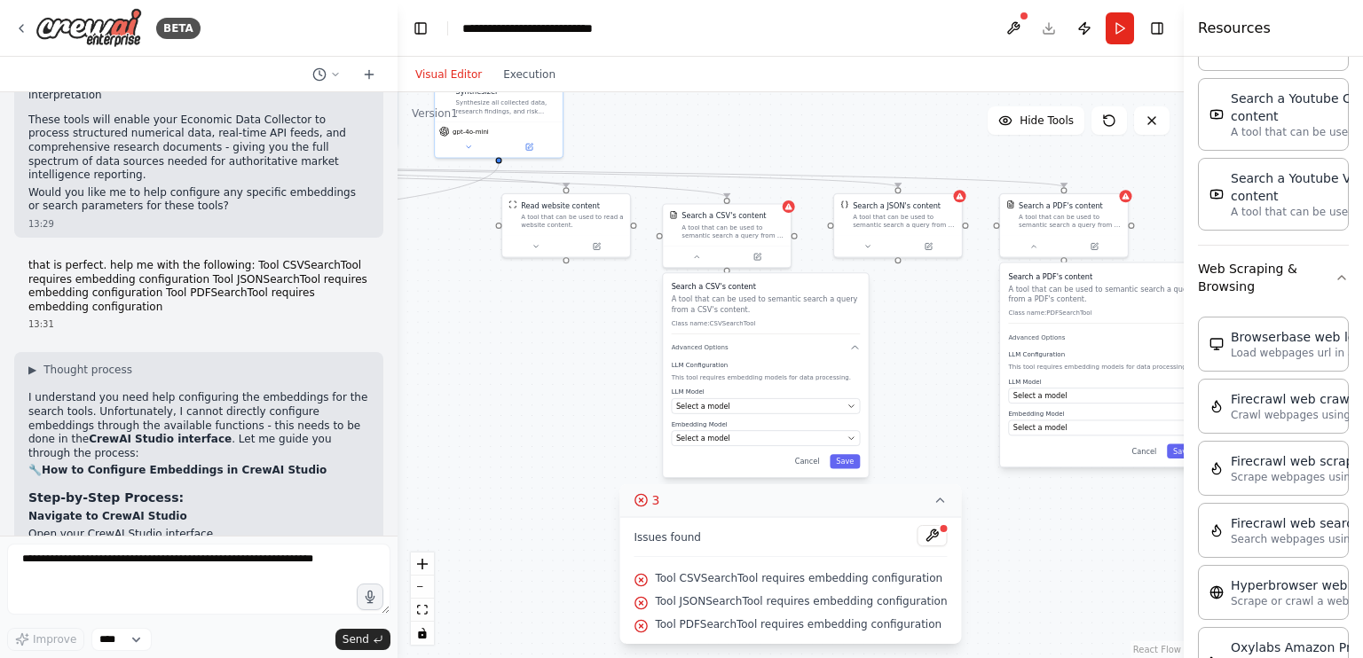
click at [814, 468] on div "Search a CSV's content A tool that can be used to semantic search a query from …" at bounding box center [765, 375] width 205 height 204
click at [807, 462] on button "Cancel" at bounding box center [807, 461] width 37 height 14
click at [763, 262] on div at bounding box center [727, 254] width 128 height 21
click at [756, 254] on icon at bounding box center [757, 255] width 6 height 6
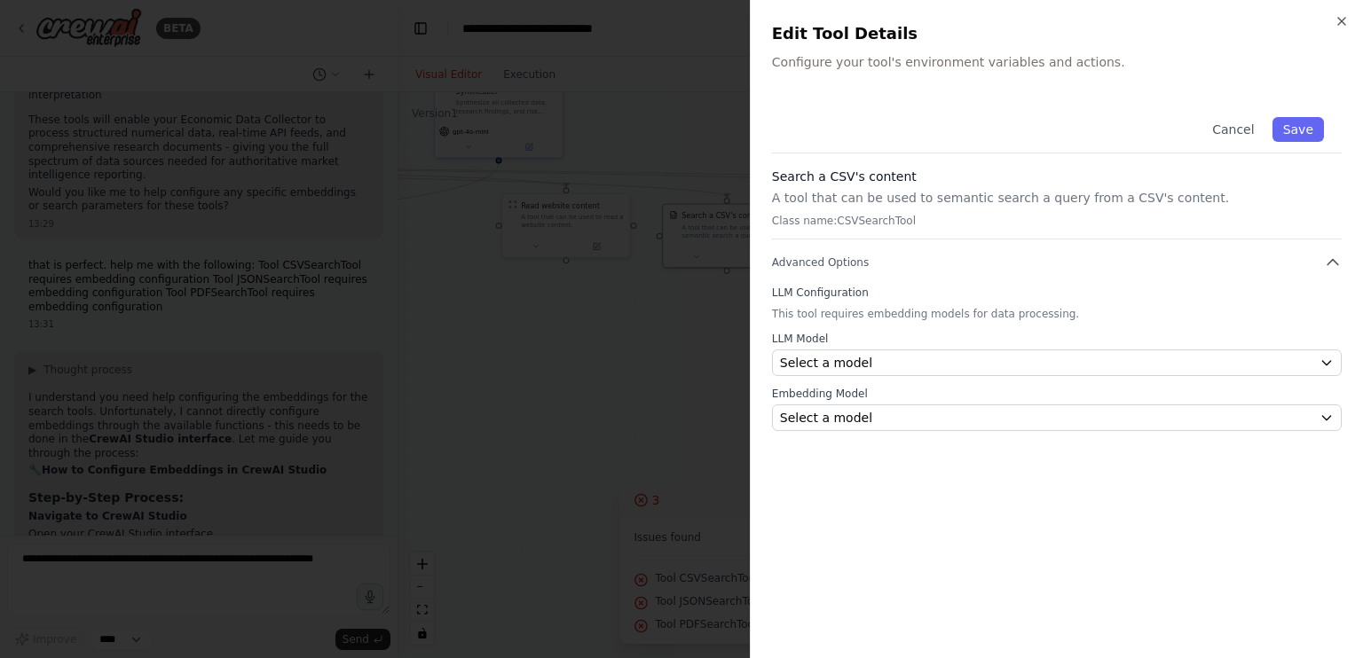
click at [1036, 67] on p "Configure your tool's environment variables and actions." at bounding box center [1057, 62] width 570 height 18
click at [1120, 224] on p "Class name: CSVSearchTool" at bounding box center [1057, 221] width 570 height 14
click at [888, 284] on div "Cancel Save Search a CSV's content A tool that can be used to semantic search a…" at bounding box center [1057, 265] width 570 height 332
click at [1333, 271] on div "Cancel Save Search a CSV's content A tool that can be used to semantic search a…" at bounding box center [1057, 265] width 570 height 332
click at [1332, 263] on icon "button" at bounding box center [1333, 263] width 18 height 18
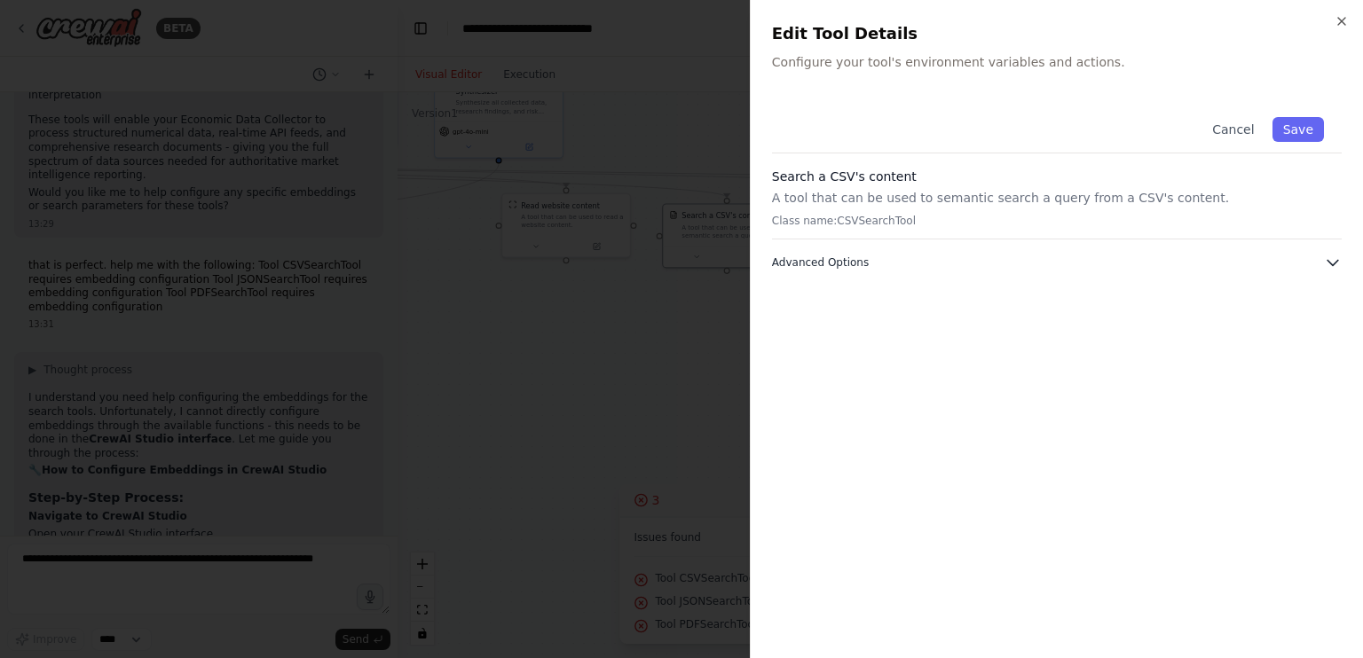
click at [1334, 260] on icon "button" at bounding box center [1333, 263] width 18 height 18
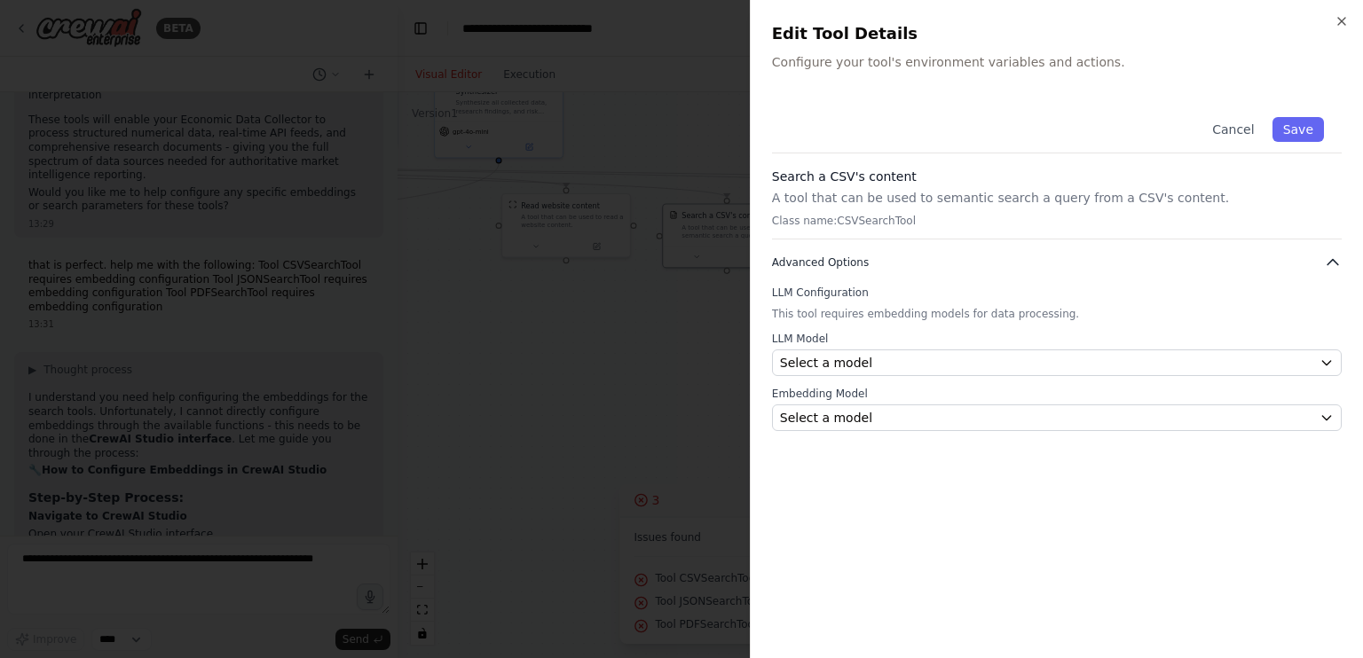
click at [1334, 260] on icon "button" at bounding box center [1333, 263] width 18 height 18
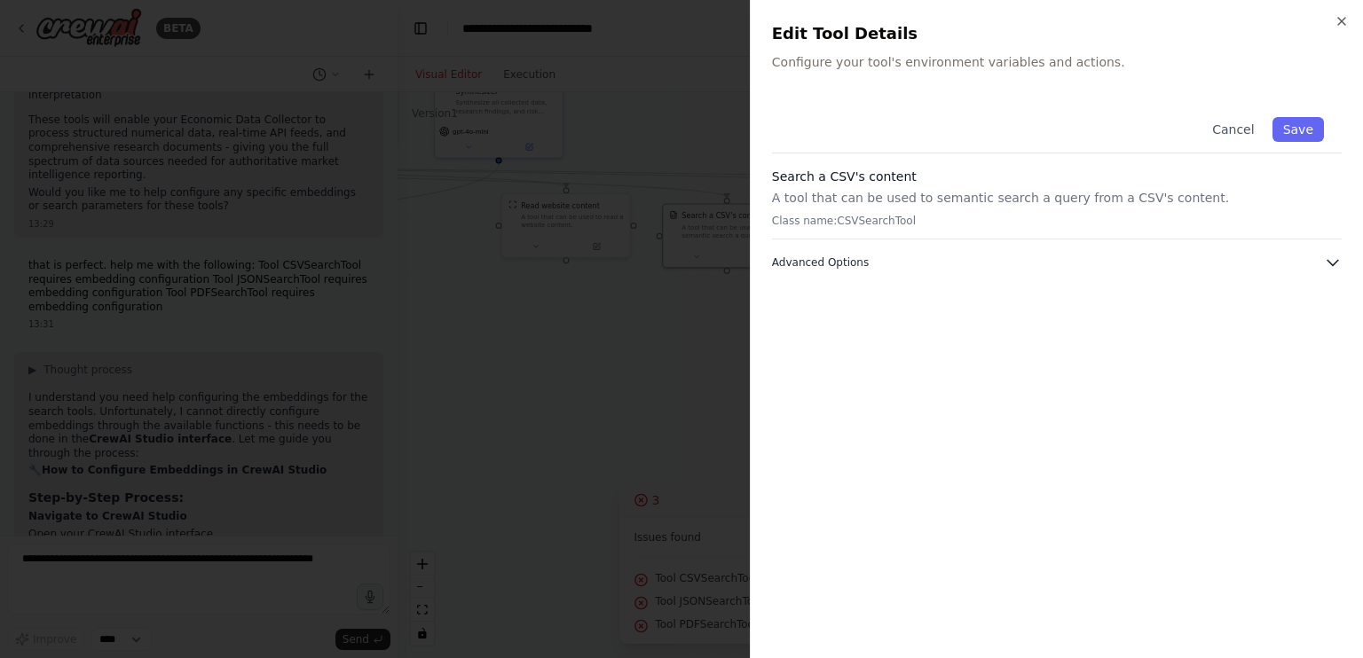
click at [1332, 260] on icon "button" at bounding box center [1333, 263] width 18 height 18
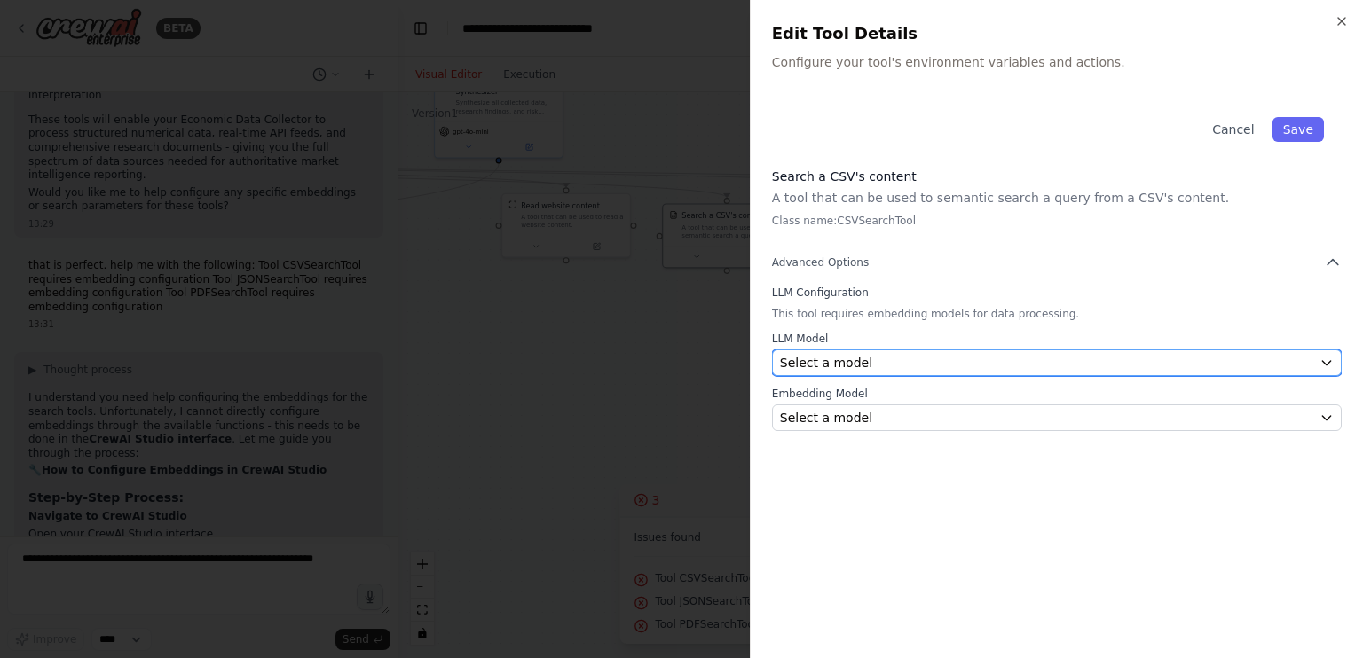
click at [1117, 361] on div "Select a model" at bounding box center [1046, 363] width 532 height 18
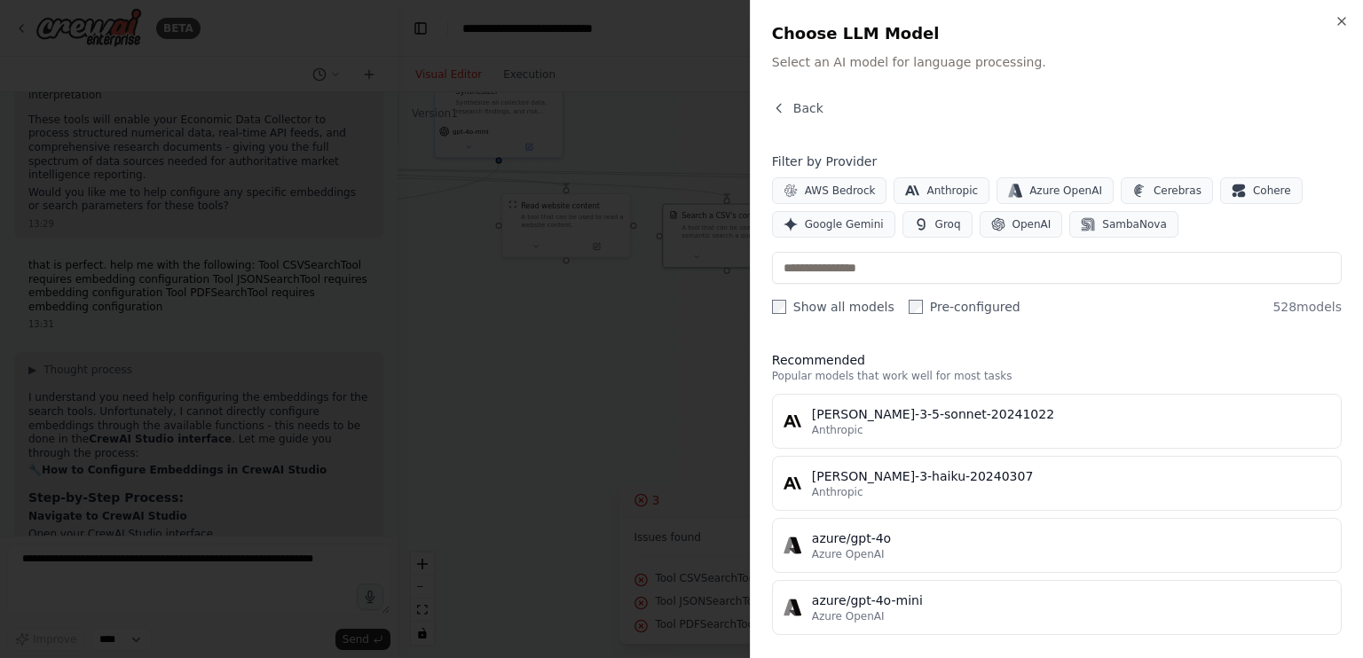
click at [254, 409] on div at bounding box center [681, 329] width 1363 height 658
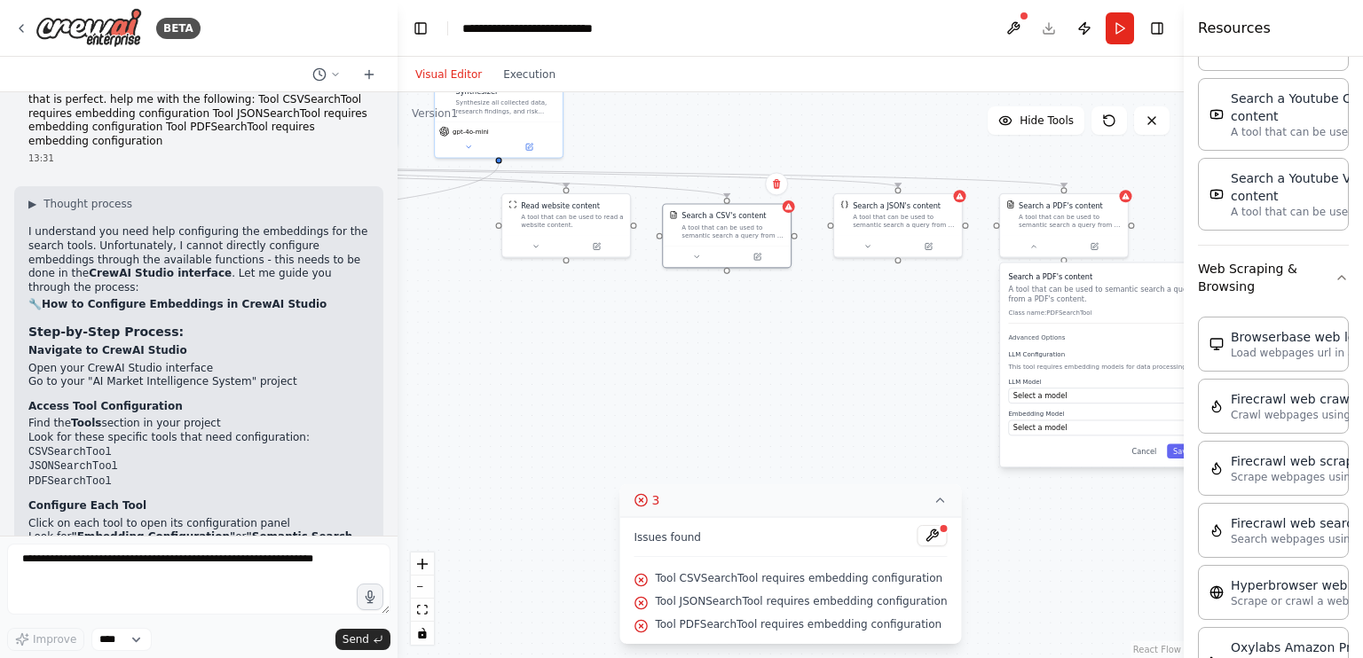
scroll to position [6927, 0]
click at [763, 257] on button at bounding box center [756, 254] width 59 height 12
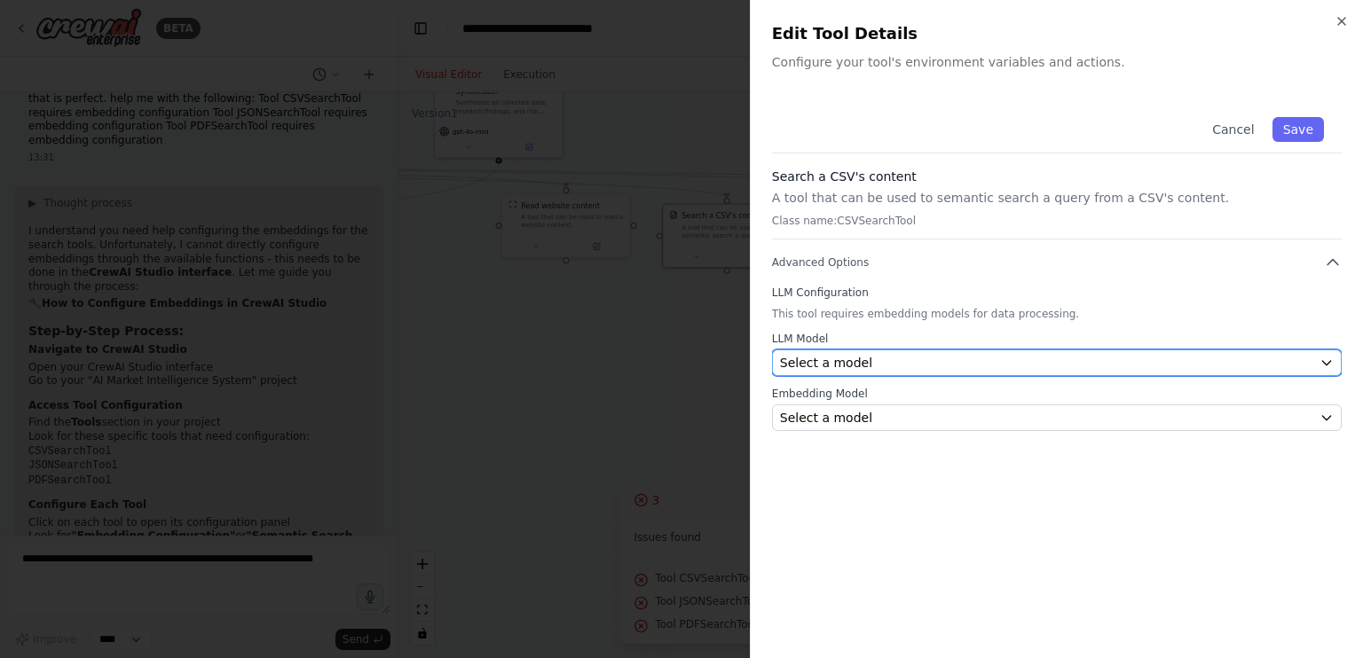
click at [880, 357] on div "Select a model" at bounding box center [1046, 363] width 532 height 18
click at [897, 360] on div "Select a model" at bounding box center [1046, 363] width 532 height 18
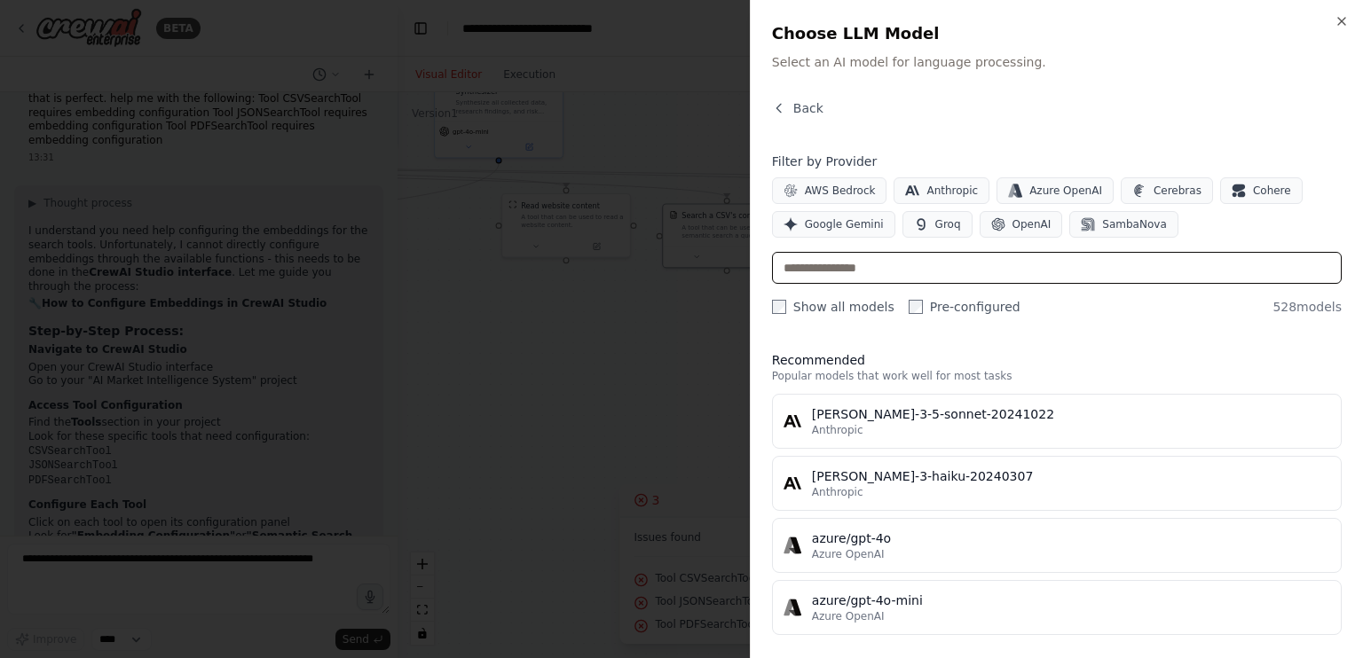
click at [907, 270] on input "text" at bounding box center [1057, 268] width 570 height 32
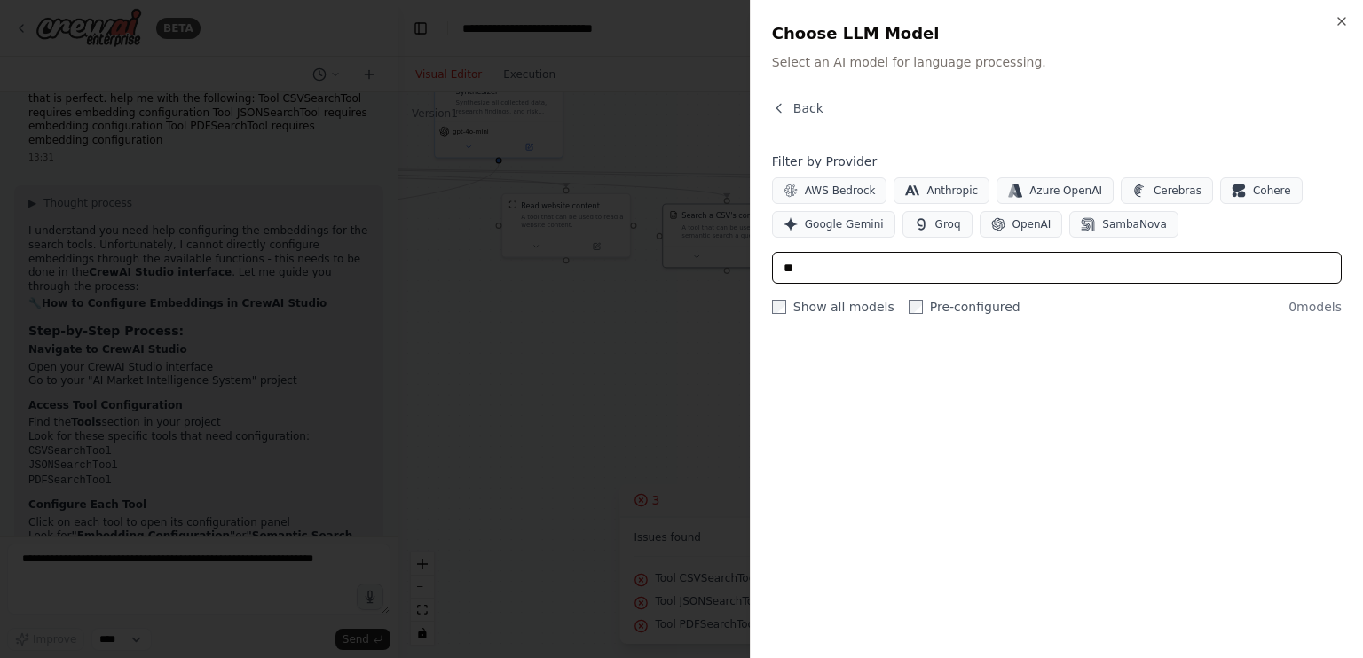
type input "*"
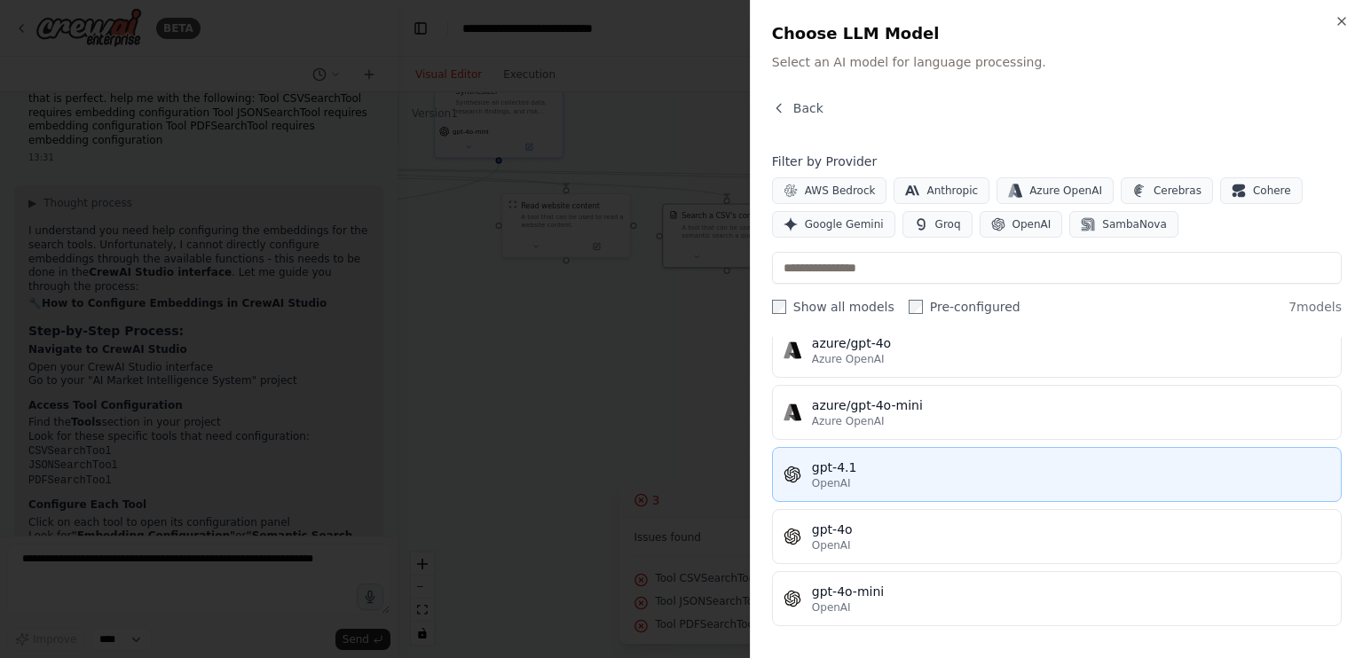
scroll to position [0, 0]
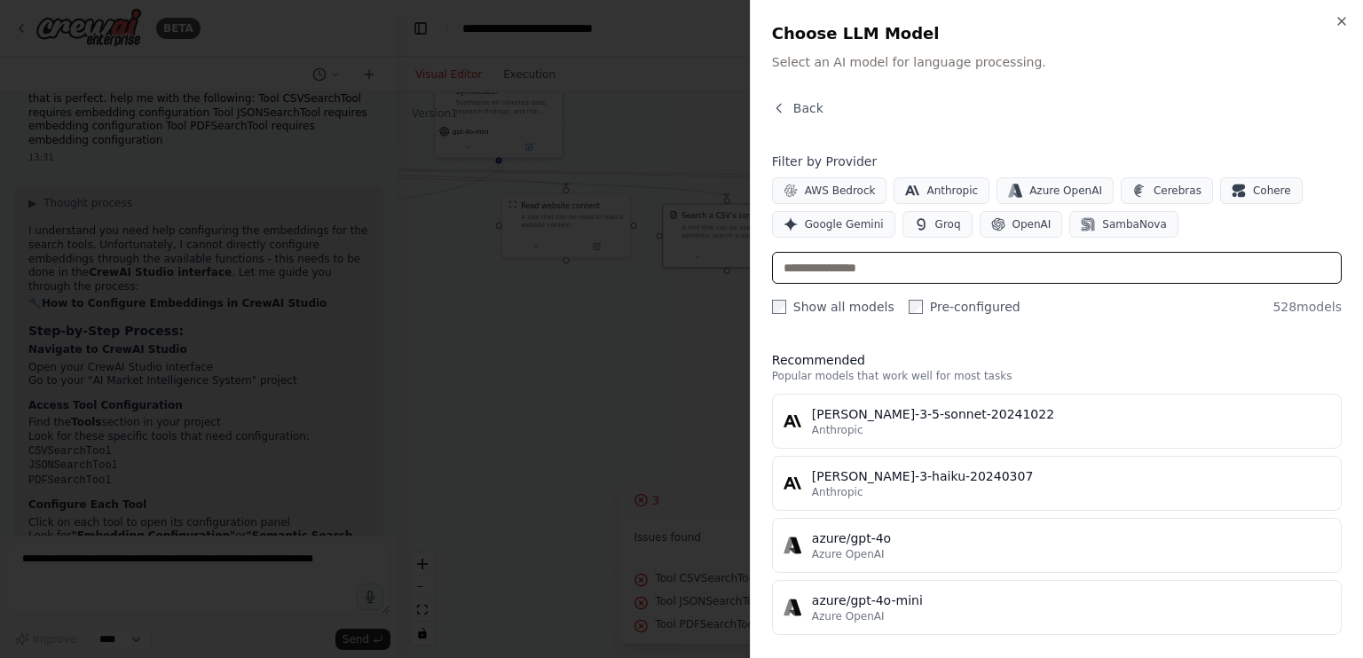
click at [904, 271] on input "text" at bounding box center [1057, 268] width 570 height 32
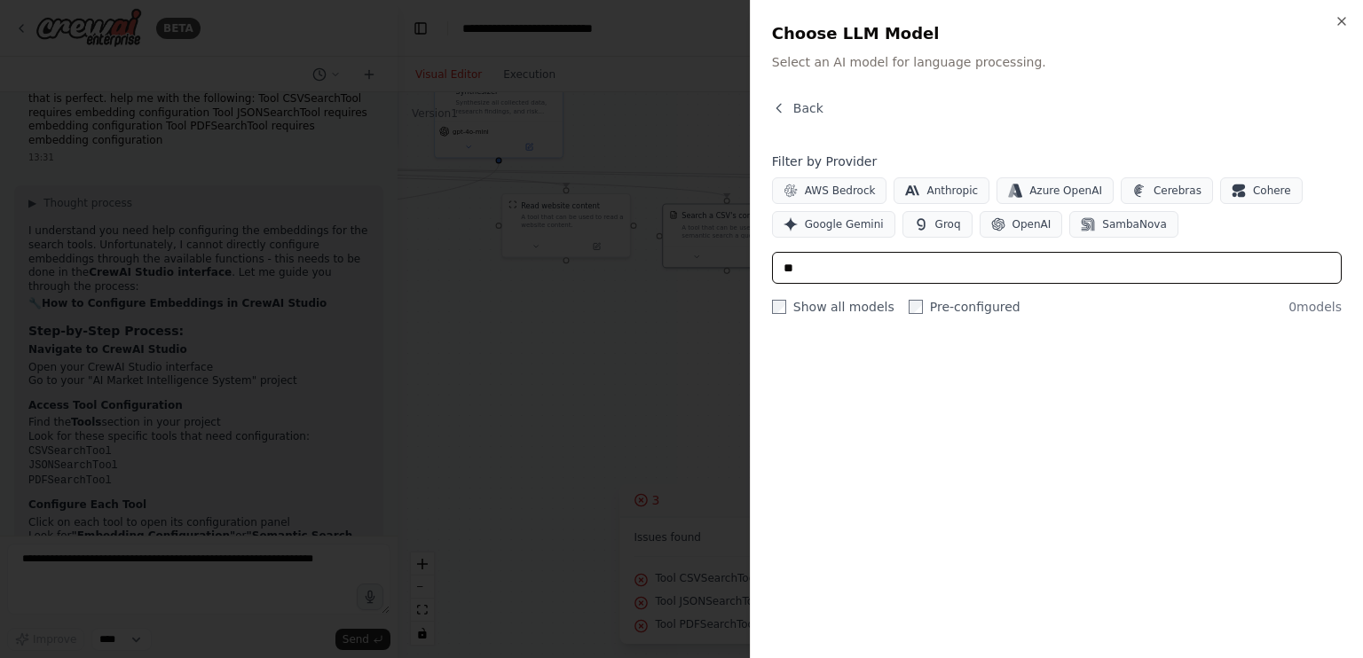
type input "*"
type input "*******"
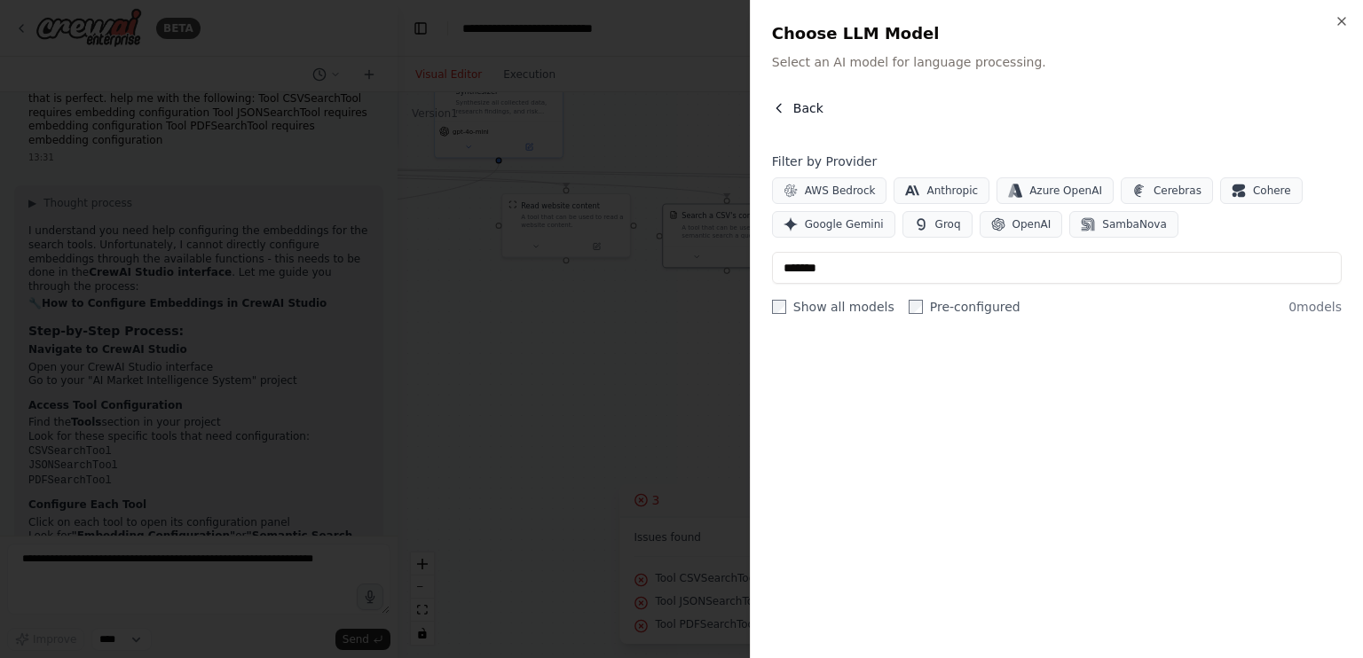
click at [781, 106] on icon "button" at bounding box center [779, 108] width 14 height 14
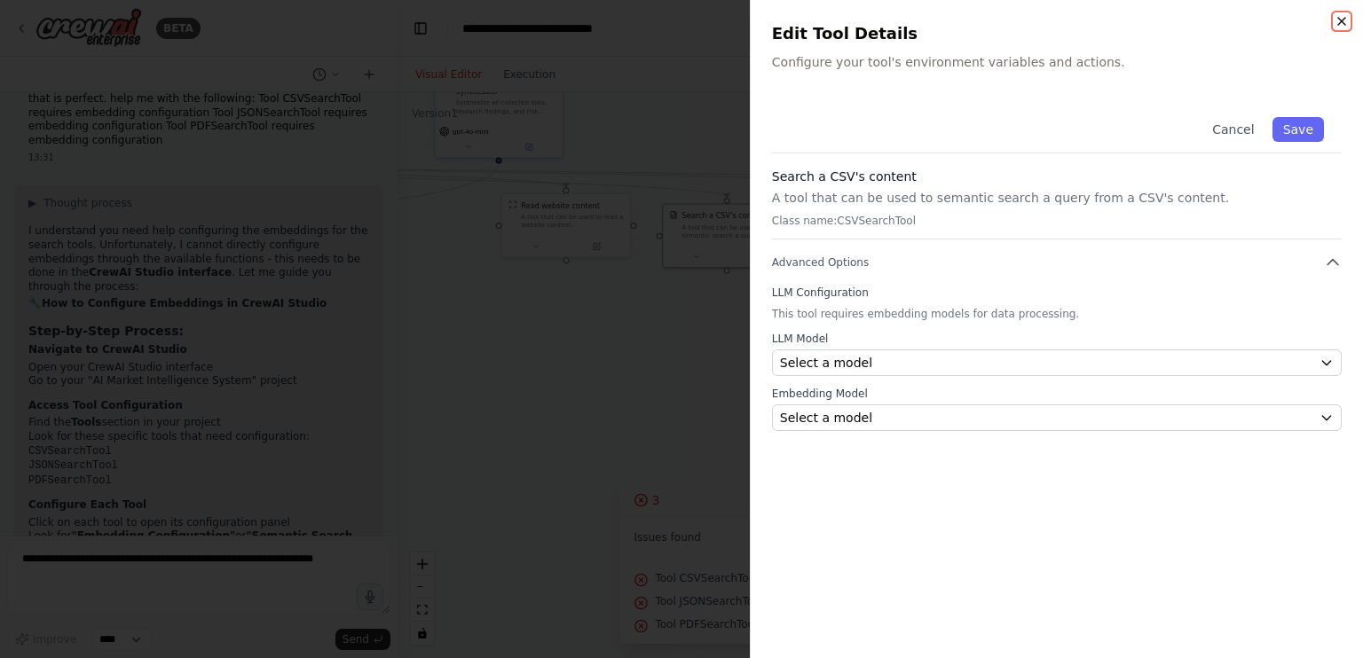
click at [1343, 20] on icon "button" at bounding box center [1341, 21] width 14 height 14
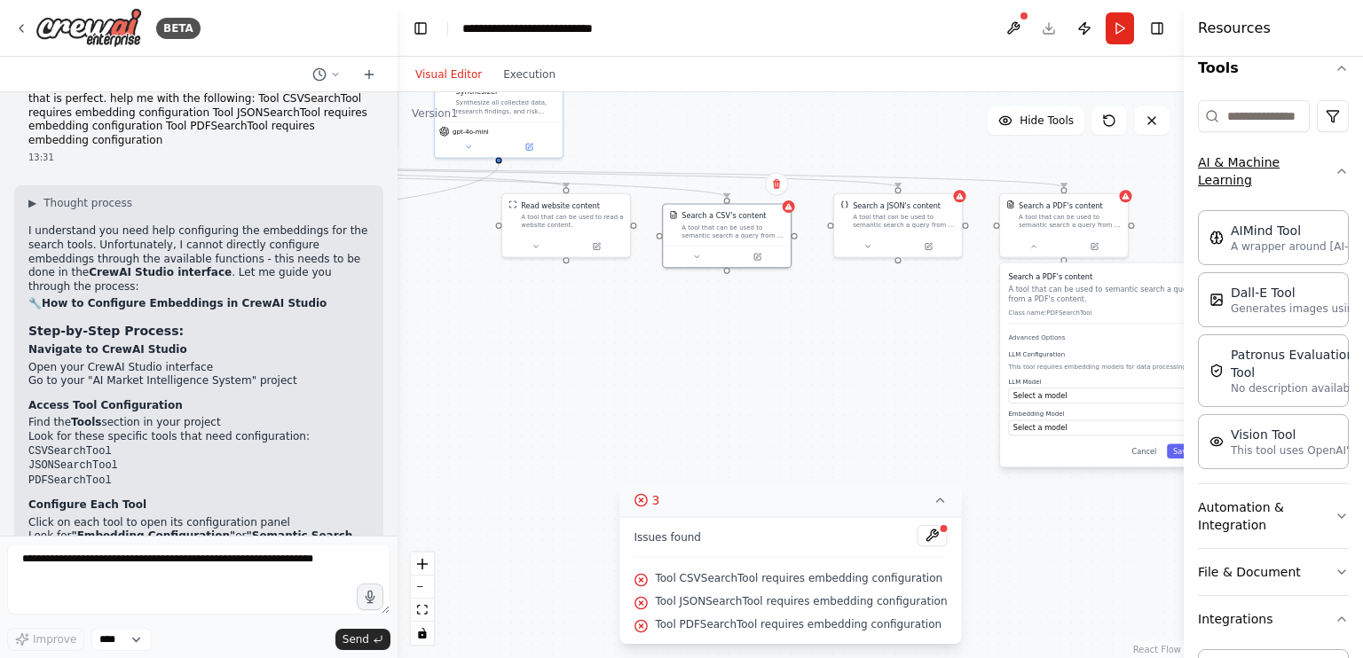
scroll to position [183, 0]
click at [1281, 173] on button "AI & Machine Learning" at bounding box center [1273, 170] width 151 height 64
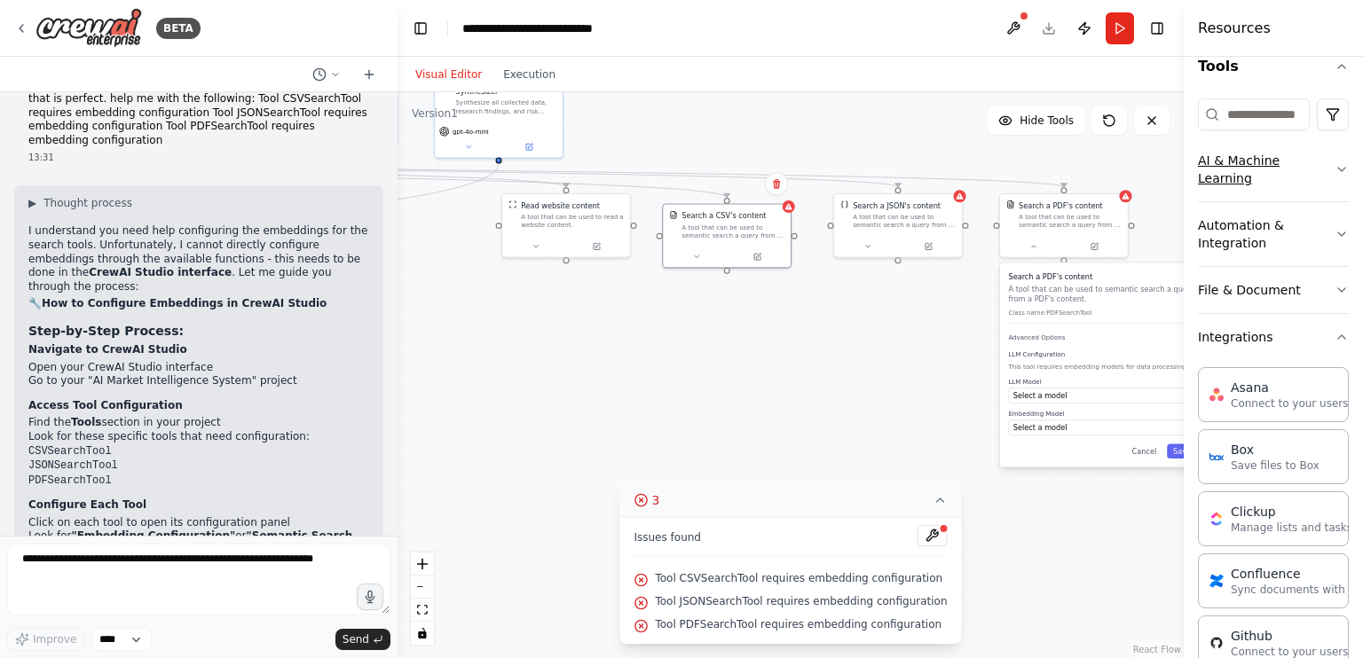
click at [1281, 173] on button "AI & Machine Learning" at bounding box center [1273, 170] width 151 height 64
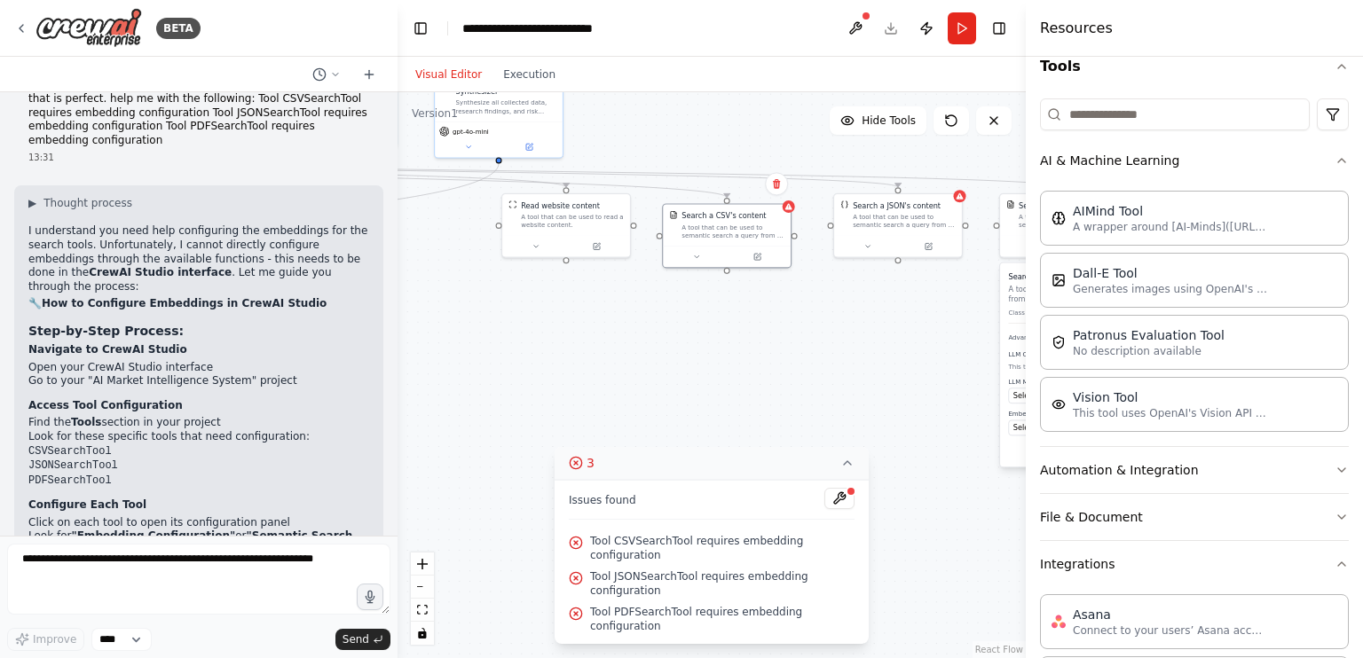
drag, startPoint x: 1186, startPoint y: 167, endPoint x: 1022, endPoint y: 203, distance: 168.1
click at [1026, 203] on div at bounding box center [1029, 329] width 7 height 658
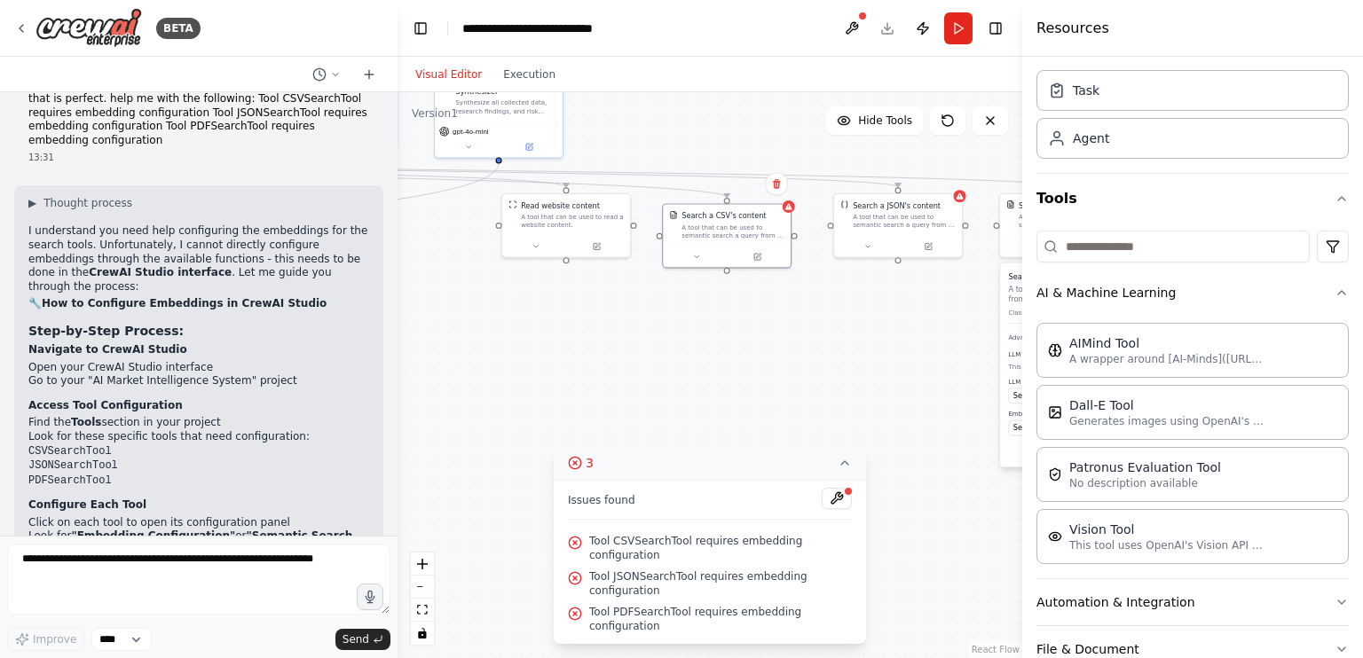
scroll to position [48, 0]
click at [1334, 194] on icon "button" at bounding box center [1341, 201] width 14 height 14
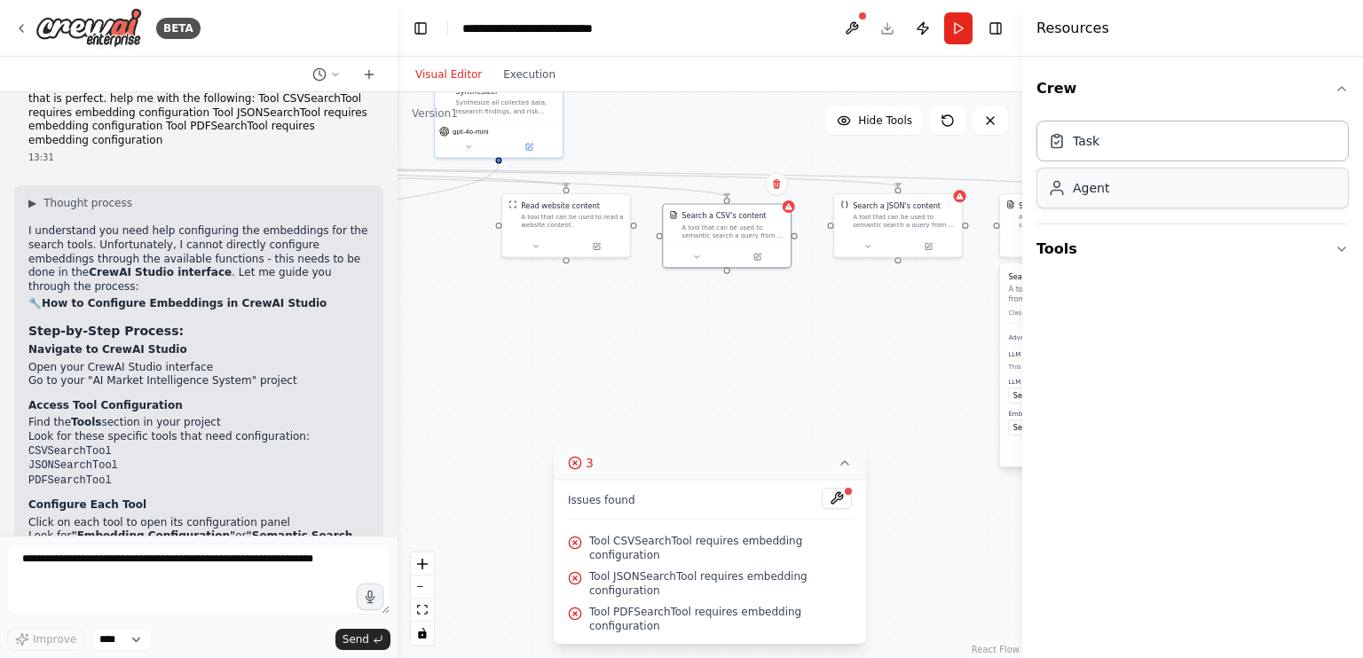
click at [1298, 200] on div "Agent" at bounding box center [1192, 188] width 312 height 41
click at [1343, 237] on button "Tools" at bounding box center [1192, 249] width 312 height 50
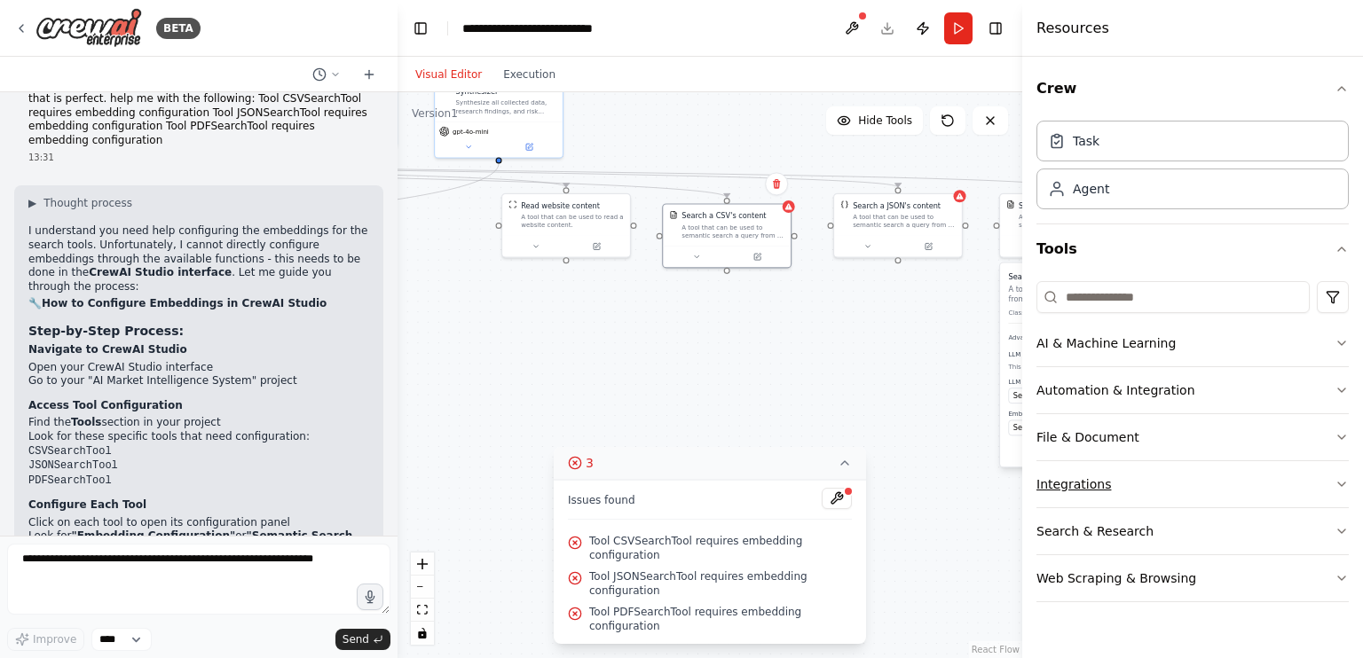
click at [1190, 469] on button "Integrations" at bounding box center [1192, 484] width 312 height 46
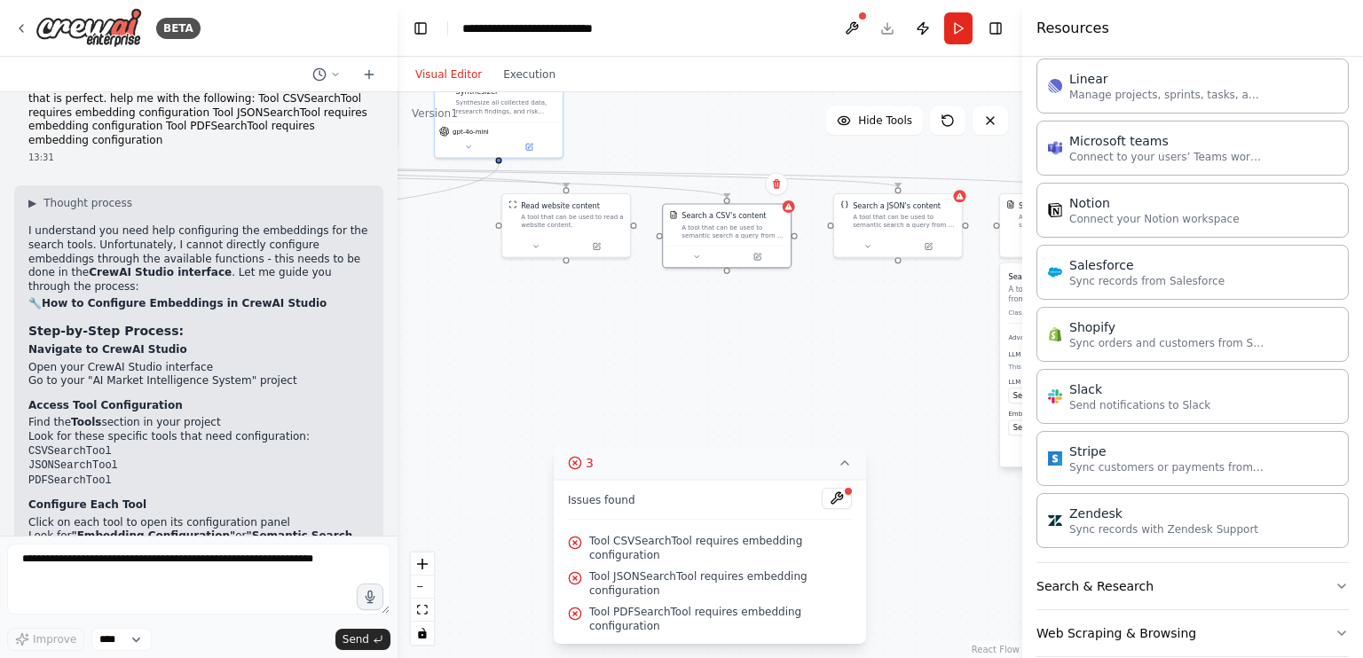
scroll to position [1158, 0]
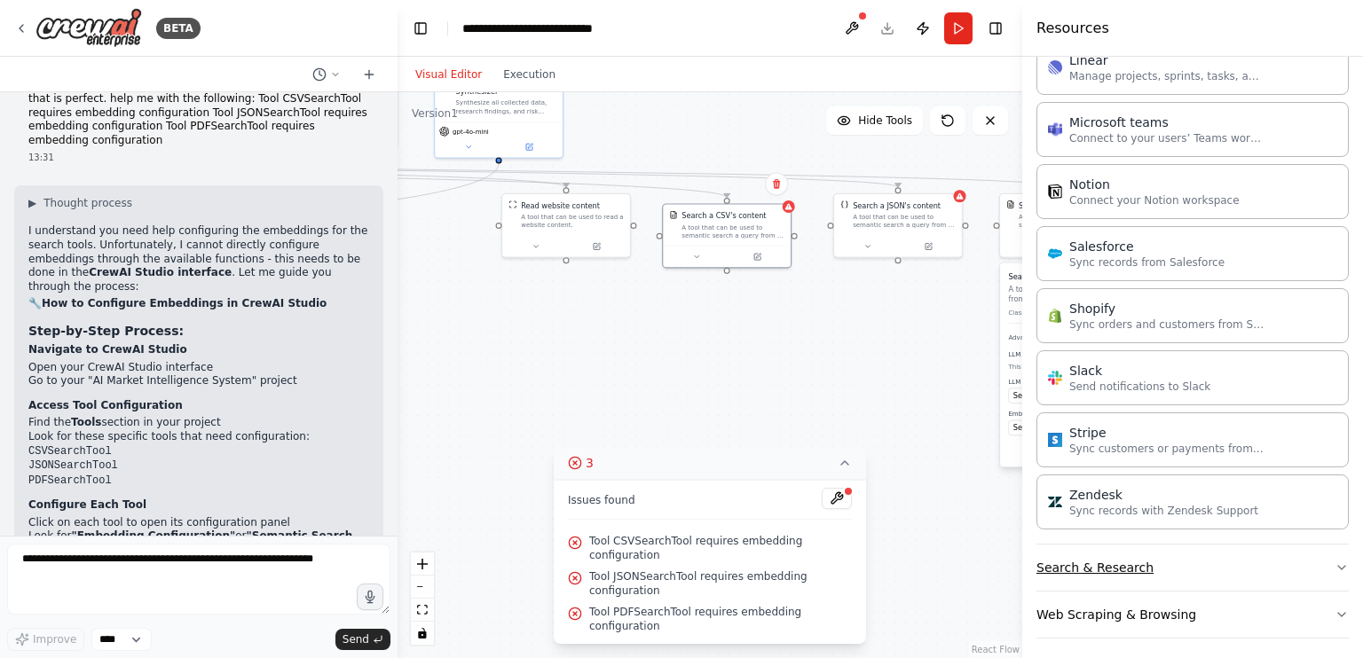
click at [1208, 577] on button "Search & Research" at bounding box center [1192, 568] width 312 height 46
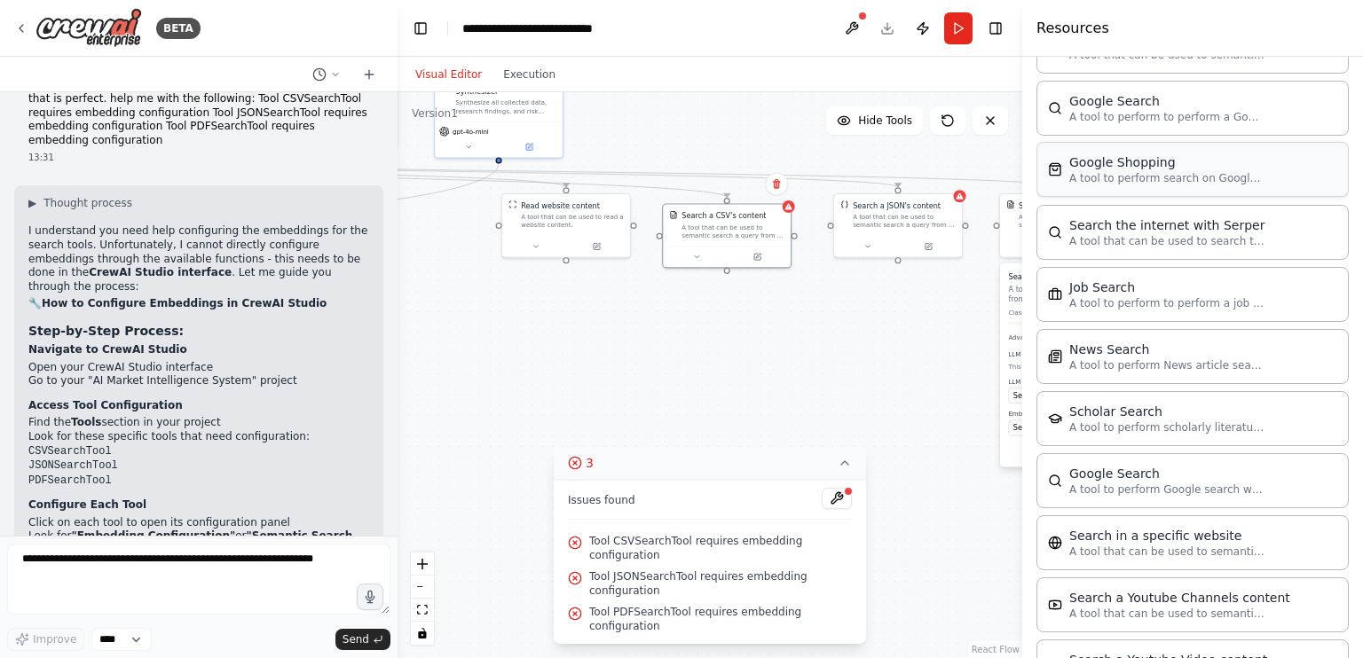
scroll to position [2037, 0]
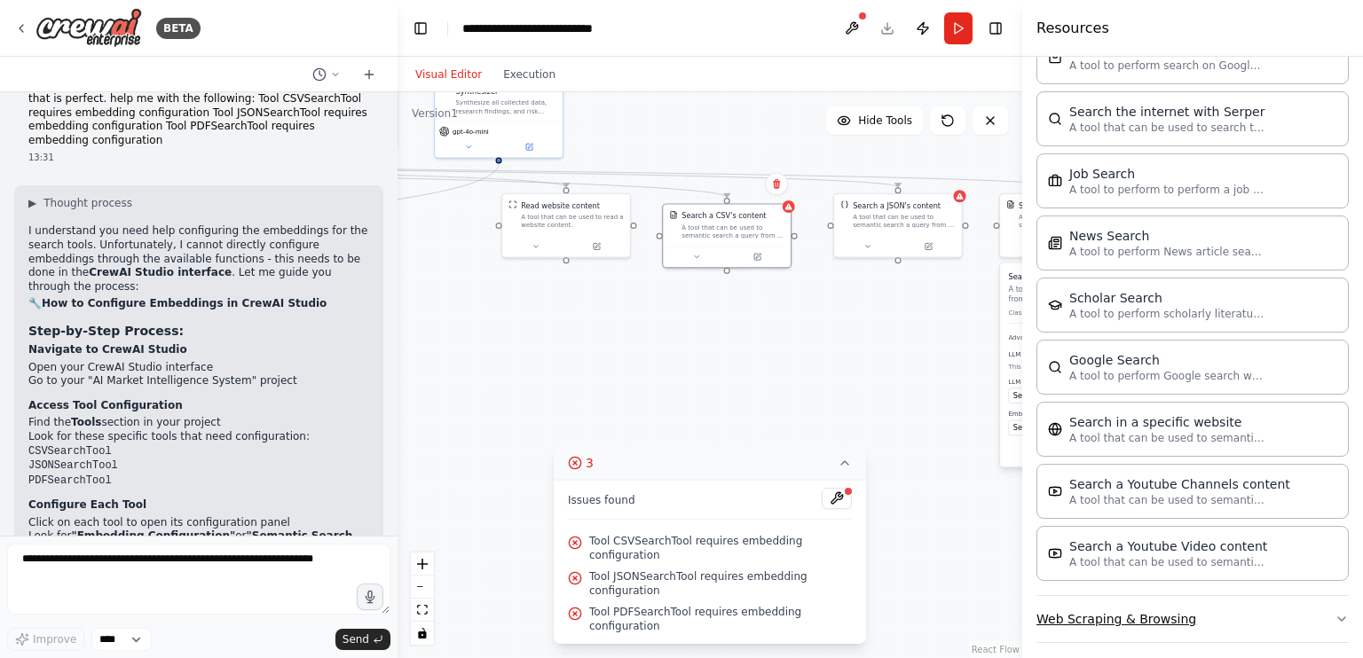
click at [1185, 605] on button "Web Scraping & Browsing" at bounding box center [1192, 619] width 312 height 46
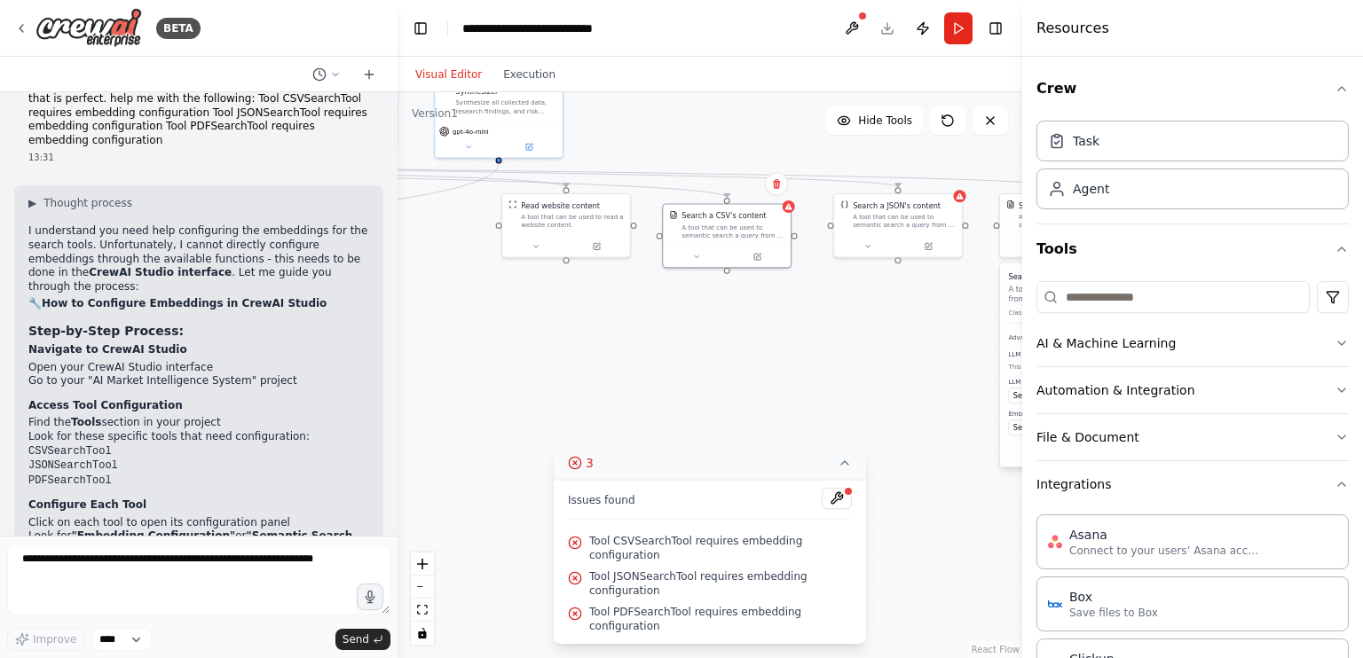
scroll to position [0, 0]
click at [1194, 452] on button "File & Document" at bounding box center [1192, 437] width 312 height 46
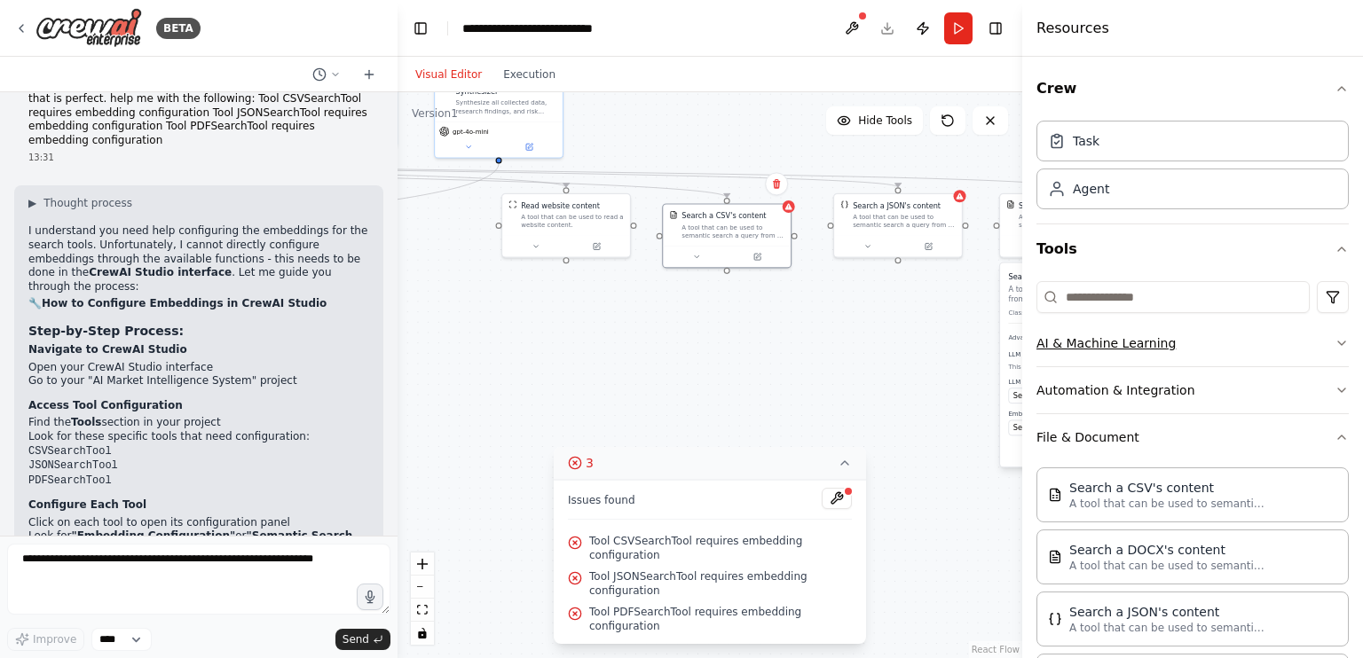
click at [1189, 350] on button "AI & Machine Learning" at bounding box center [1192, 343] width 312 height 46
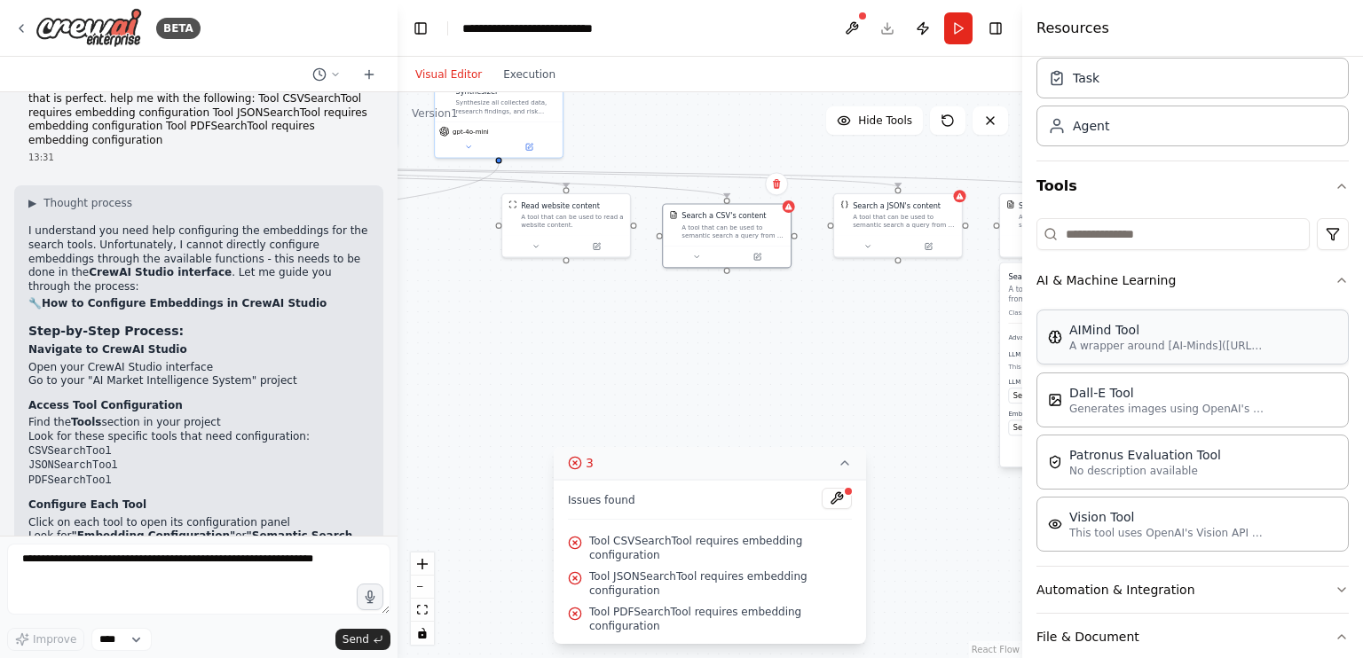
scroll to position [64, 0]
click at [1174, 287] on button "AI & Machine Learning" at bounding box center [1192, 279] width 312 height 46
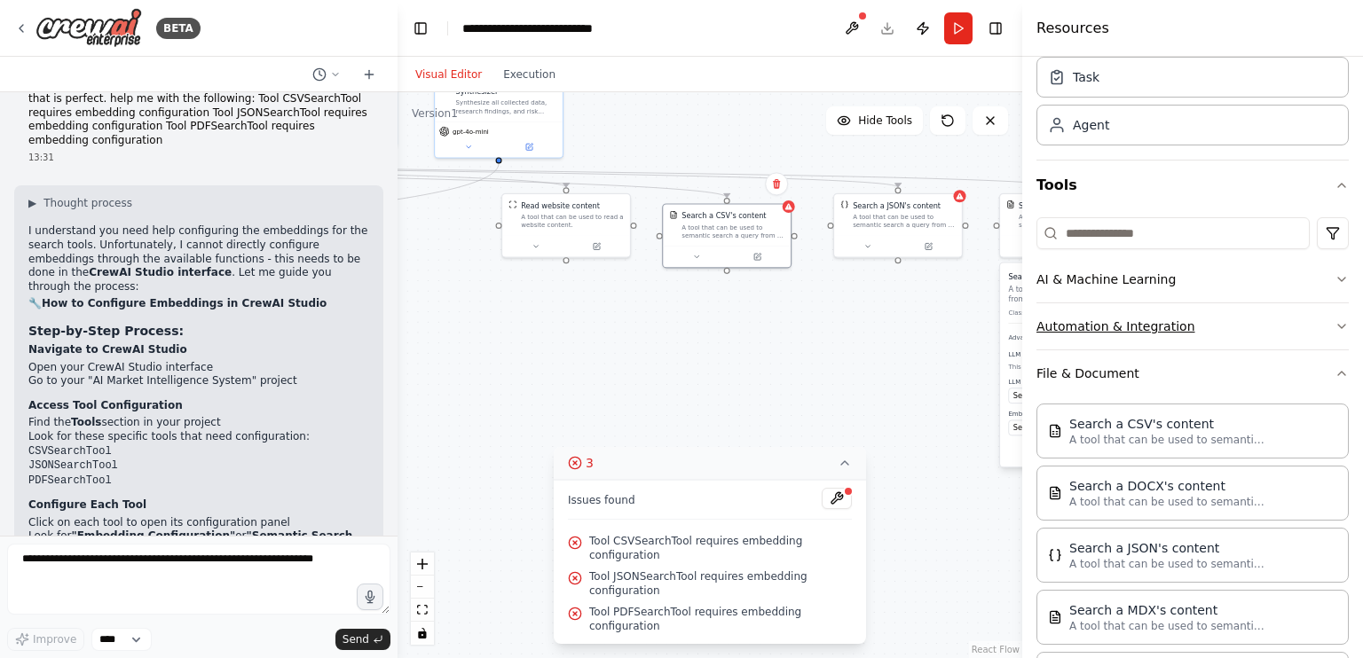
click at [1167, 322] on button "Automation & Integration" at bounding box center [1192, 326] width 312 height 46
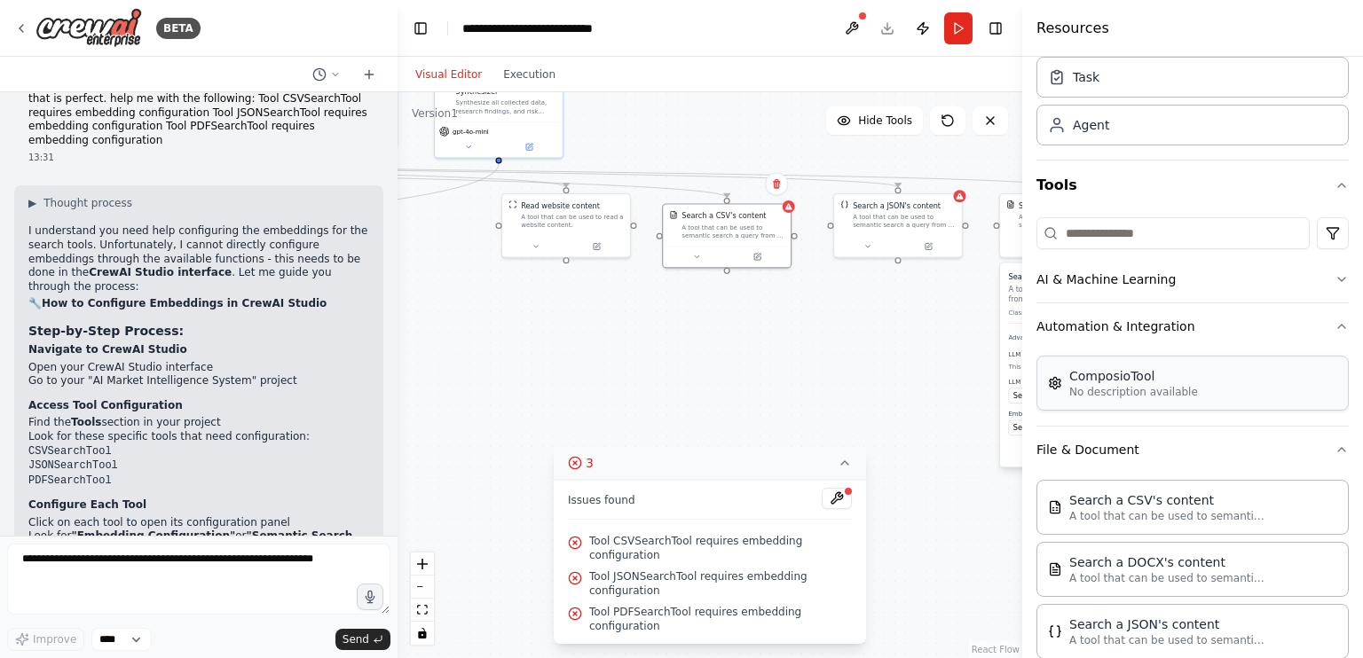
click at [1165, 389] on p "No description available" at bounding box center [1133, 392] width 129 height 14
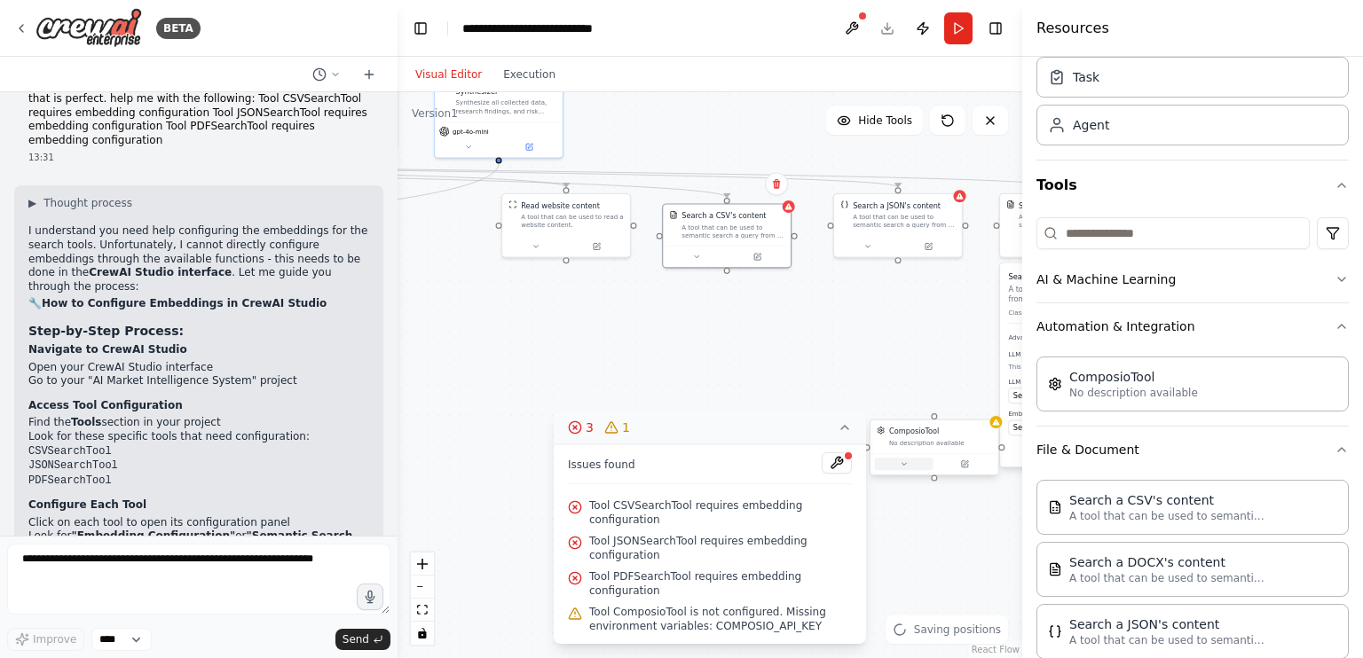
click at [930, 458] on button at bounding box center [904, 464] width 59 height 12
click at [965, 476] on div "ComposioTool No description available ComposioTool No description available Cla…" at bounding box center [934, 449] width 130 height 57
click at [965, 466] on icon at bounding box center [965, 464] width 6 height 6
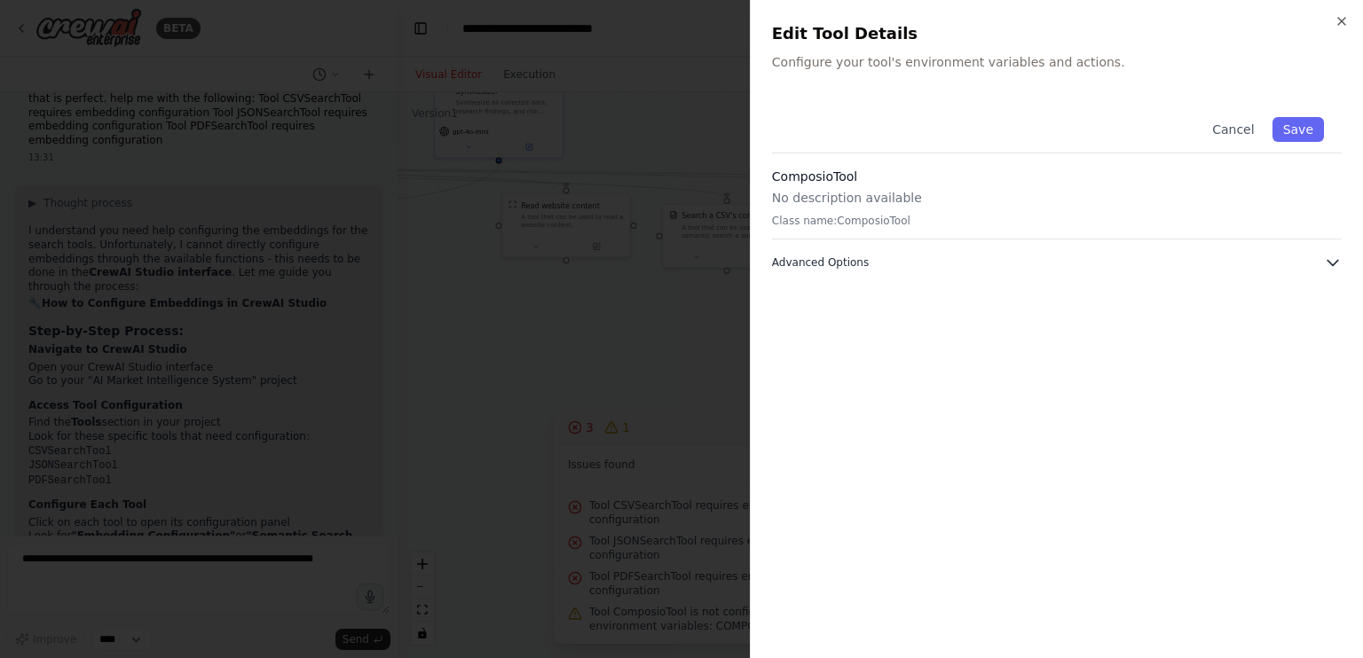
click at [1327, 254] on icon "button" at bounding box center [1333, 263] width 18 height 18
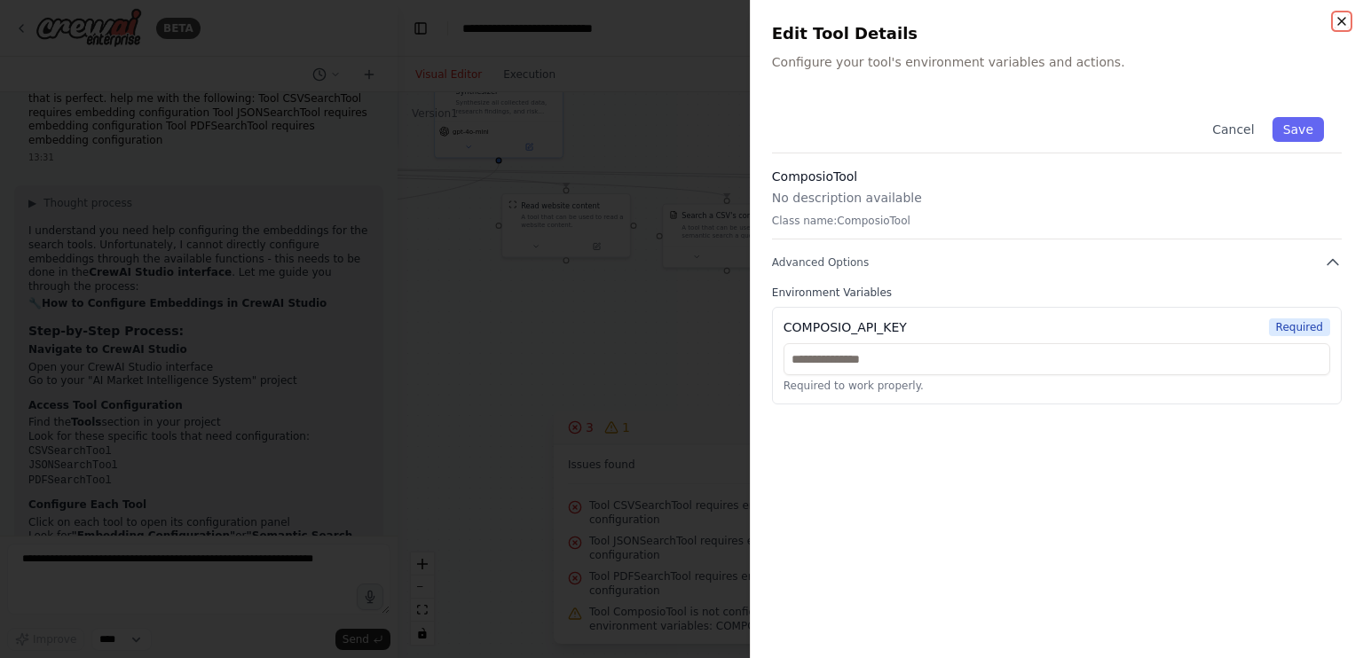
click at [1338, 15] on icon "button" at bounding box center [1341, 21] width 14 height 14
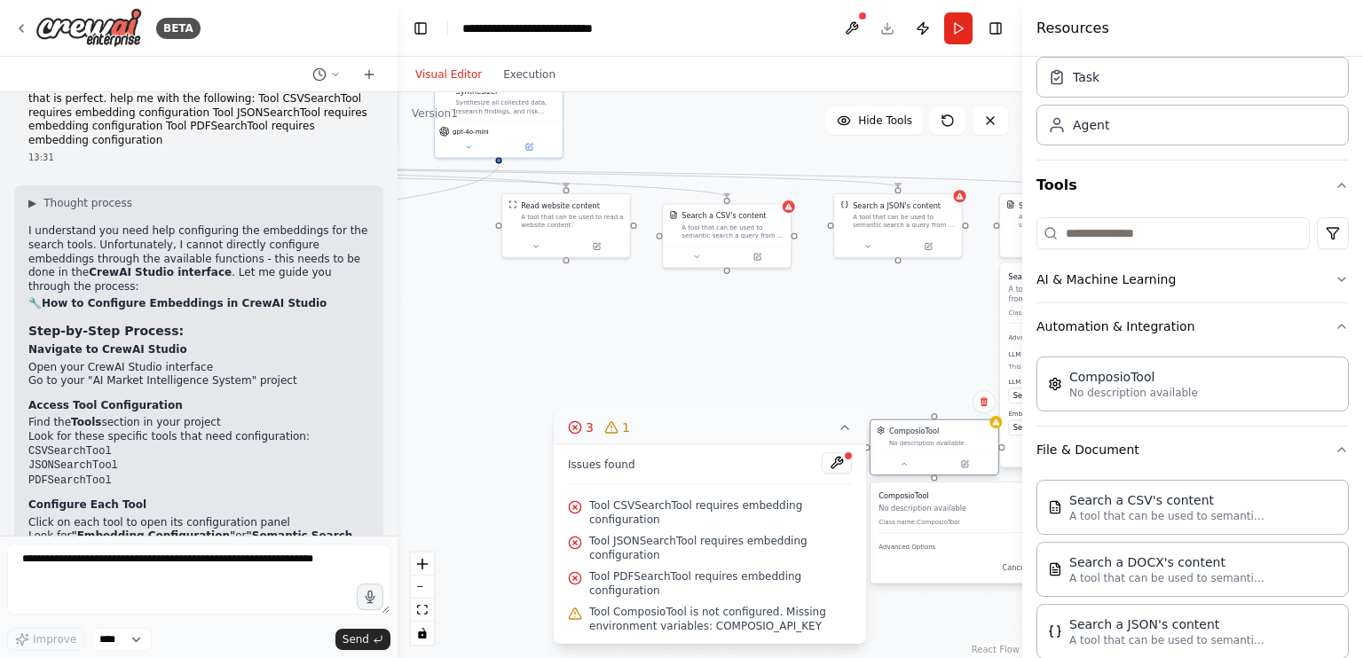
click at [904, 472] on div at bounding box center [934, 463] width 128 height 21
click at [923, 455] on div at bounding box center [934, 463] width 128 height 21
click at [979, 402] on icon at bounding box center [983, 402] width 11 height 11
click at [947, 405] on button "Confirm" at bounding box center [933, 401] width 63 height 21
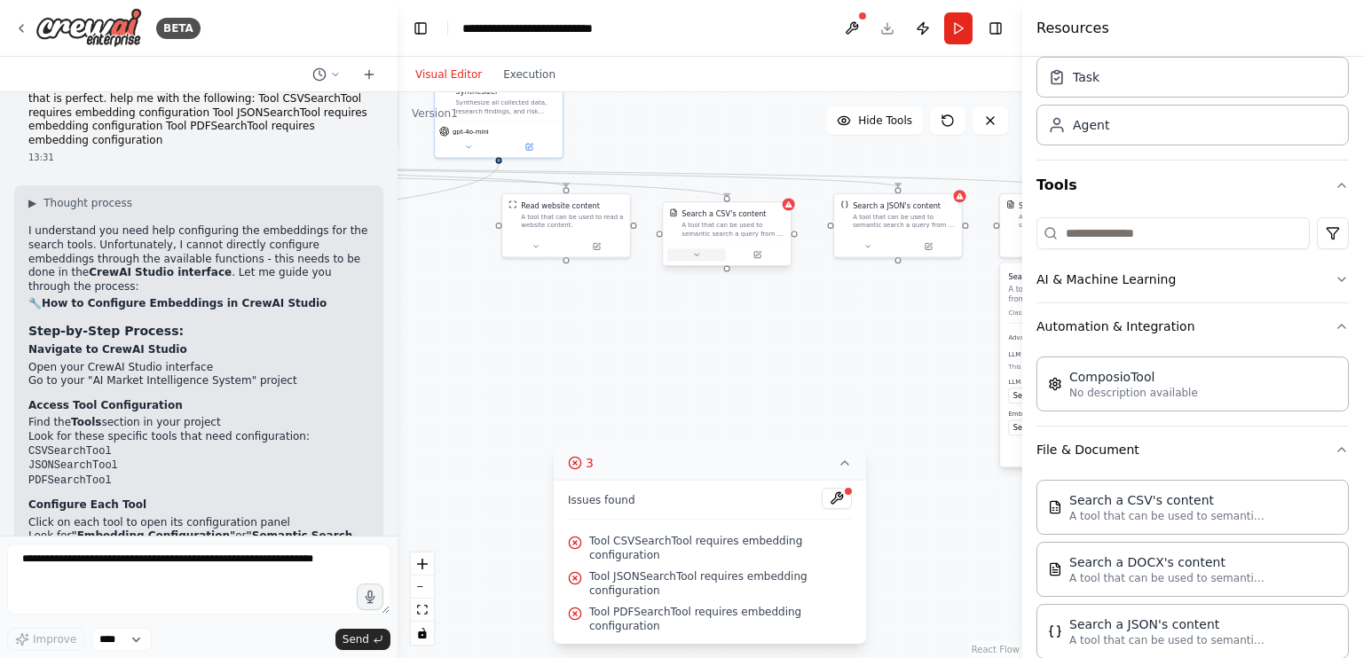
click at [706, 260] on button at bounding box center [696, 254] width 59 height 12
click at [538, 243] on icon at bounding box center [535, 244] width 8 height 8
click at [688, 327] on button "Save" at bounding box center [684, 329] width 30 height 14
click at [730, 379] on p "This tool requires embedding models for data processing." at bounding box center [766, 377] width 189 height 8
click at [748, 402] on div "Select a model" at bounding box center [759, 406] width 167 height 11
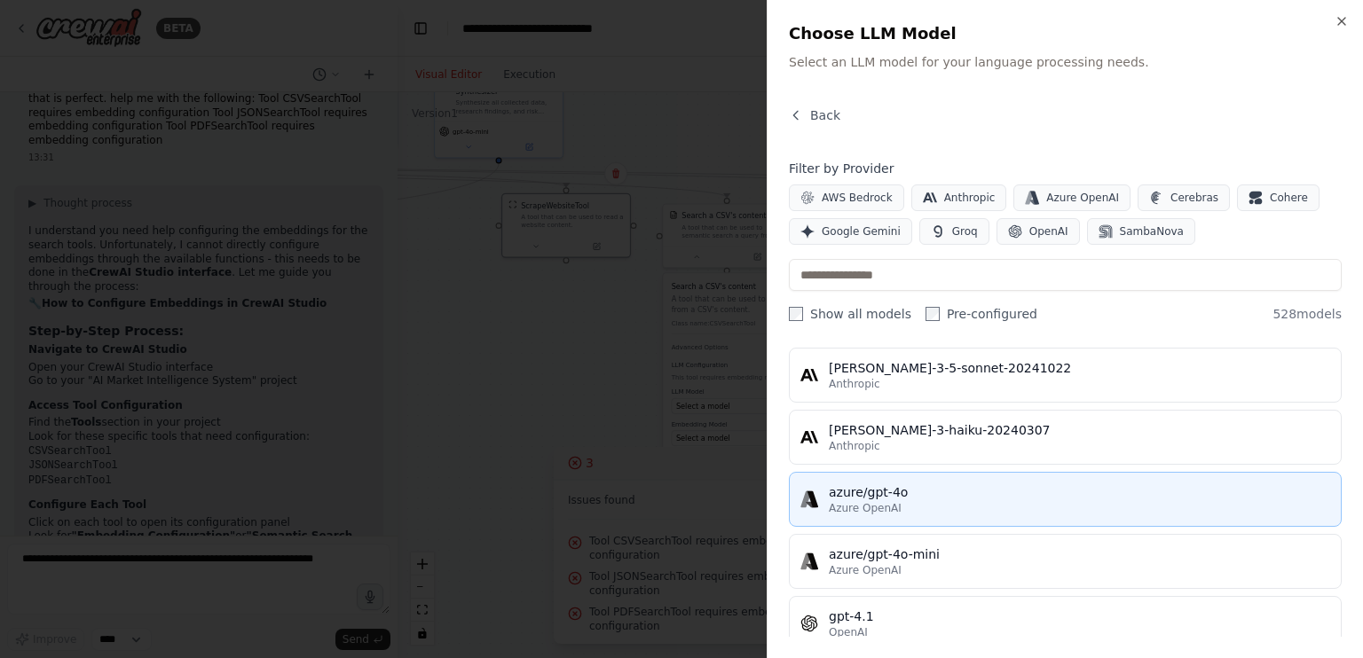
scroll to position [53, 0]
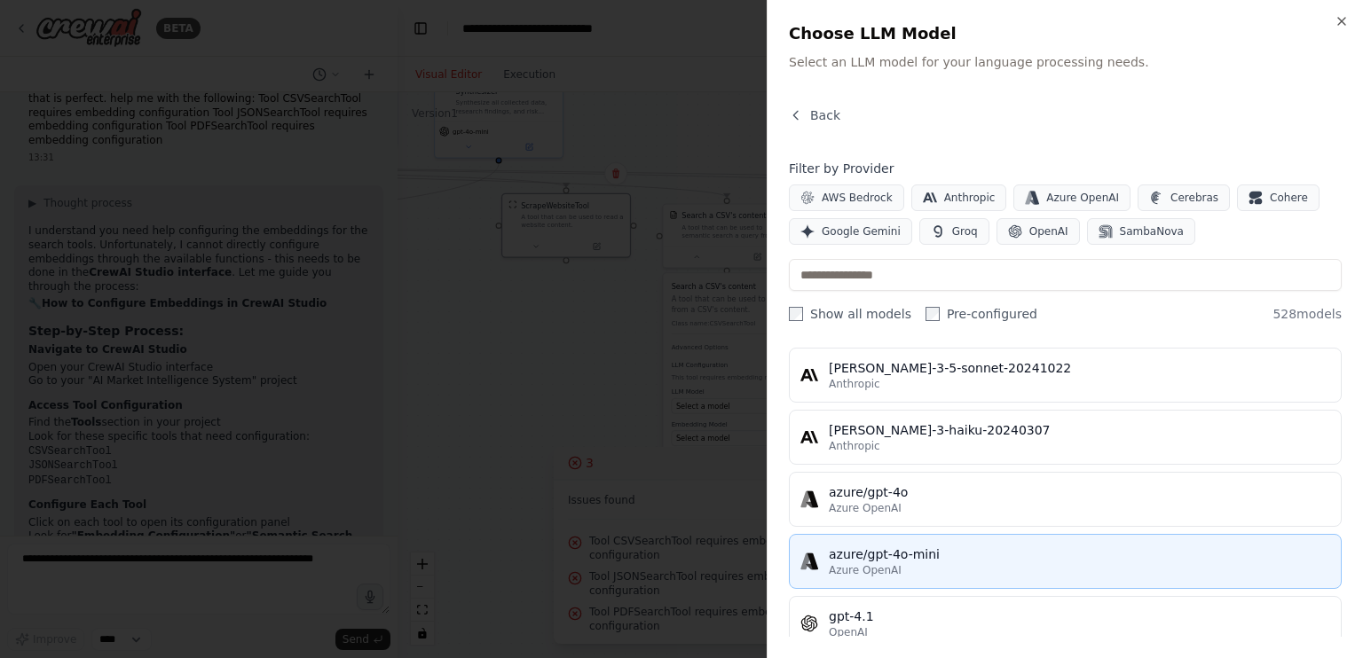
click at [924, 565] on div "Azure OpenAI" at bounding box center [1079, 570] width 501 height 14
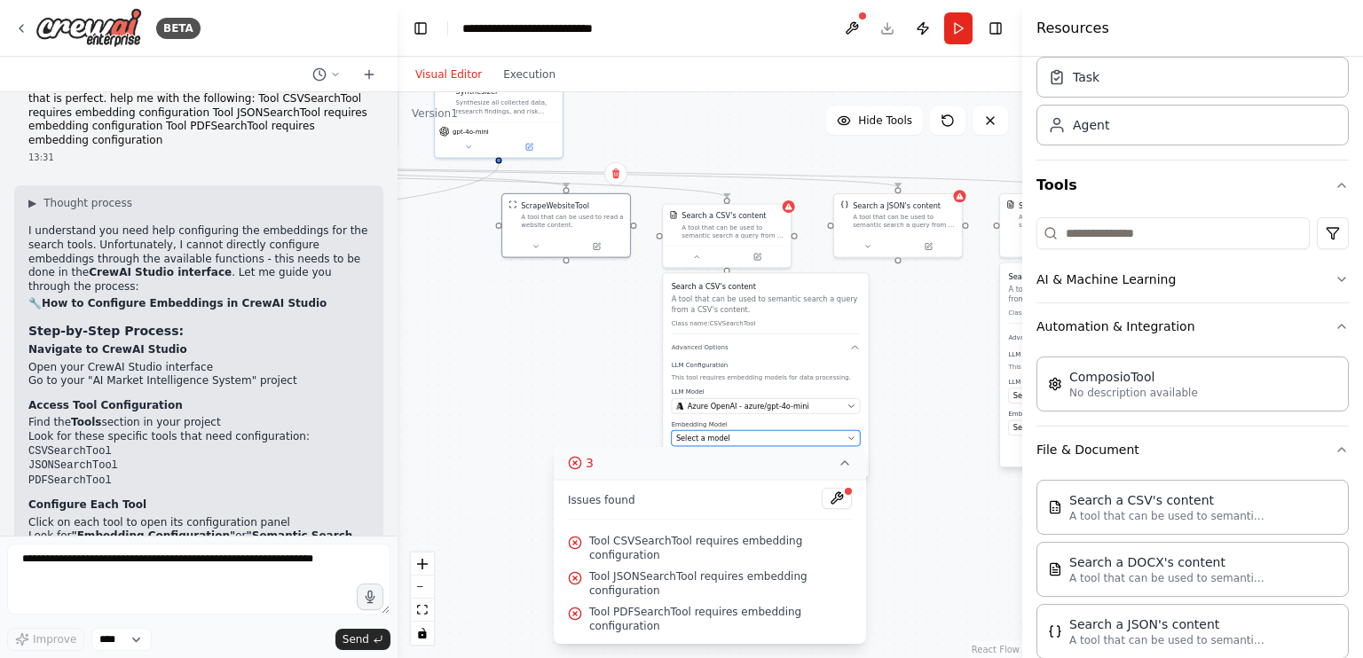
click at [787, 441] on div "Select a model" at bounding box center [759, 438] width 167 height 11
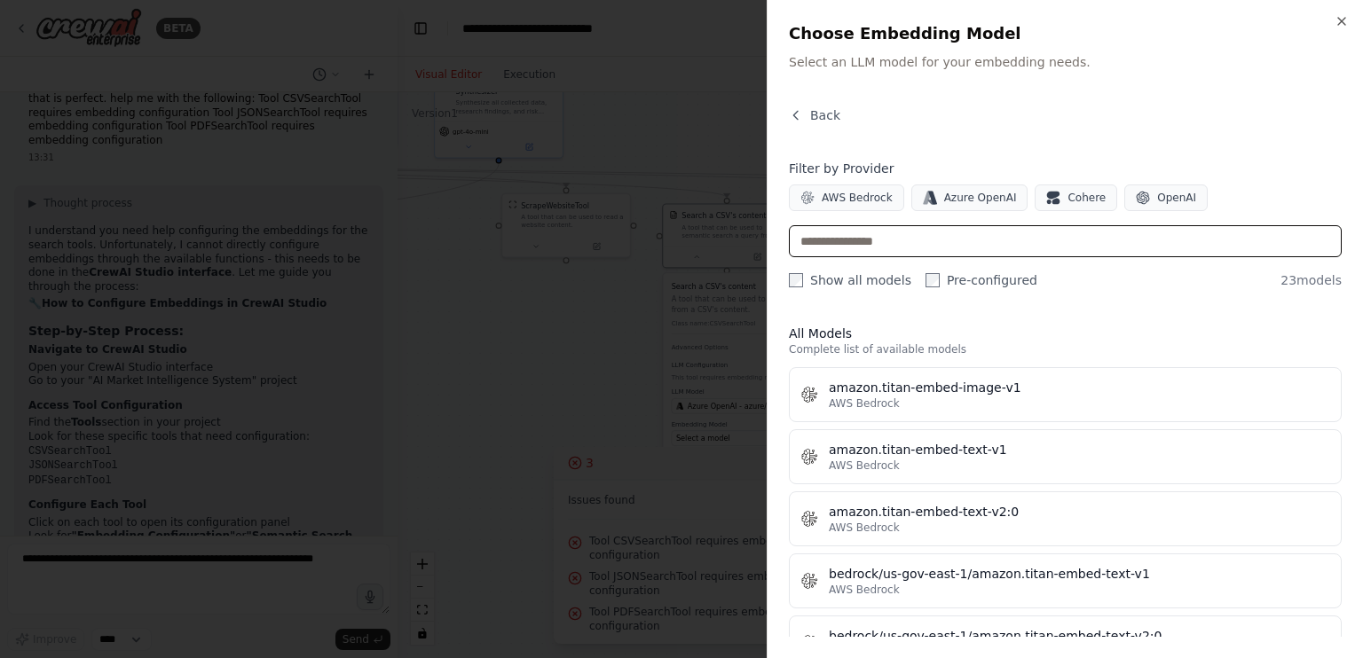
click at [849, 253] on input "text" at bounding box center [1065, 241] width 553 height 32
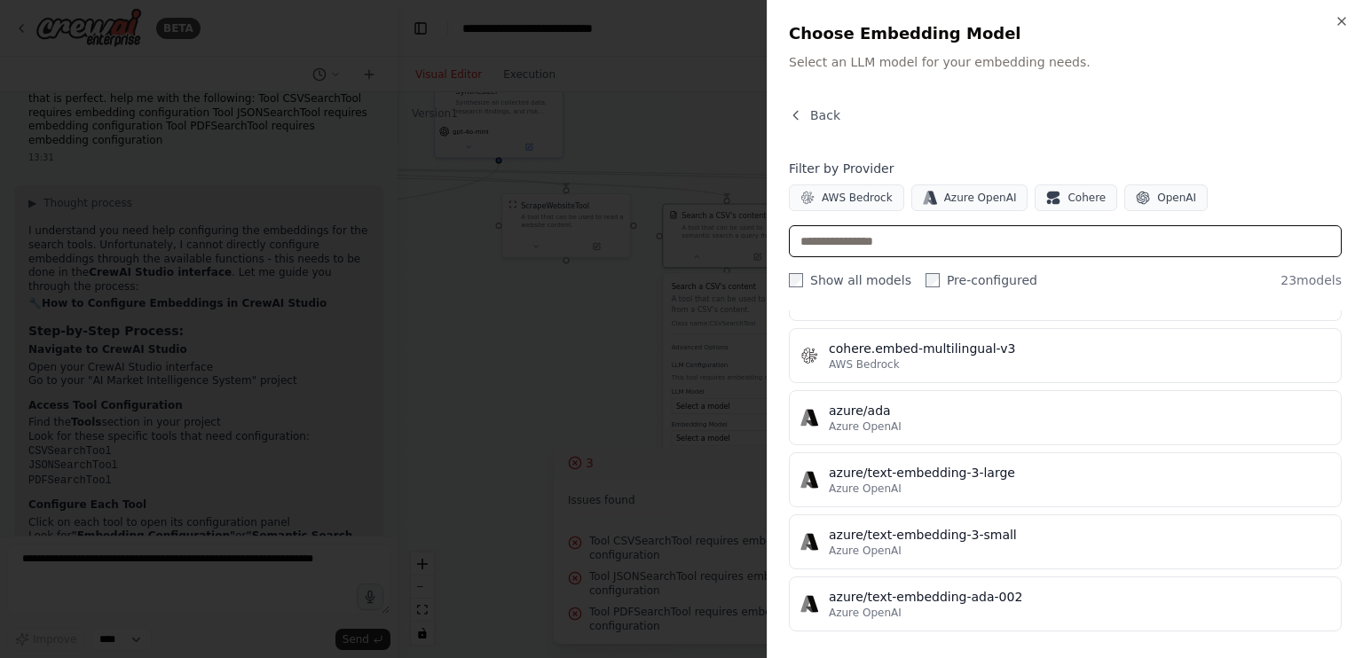
scroll to position [1157, 0]
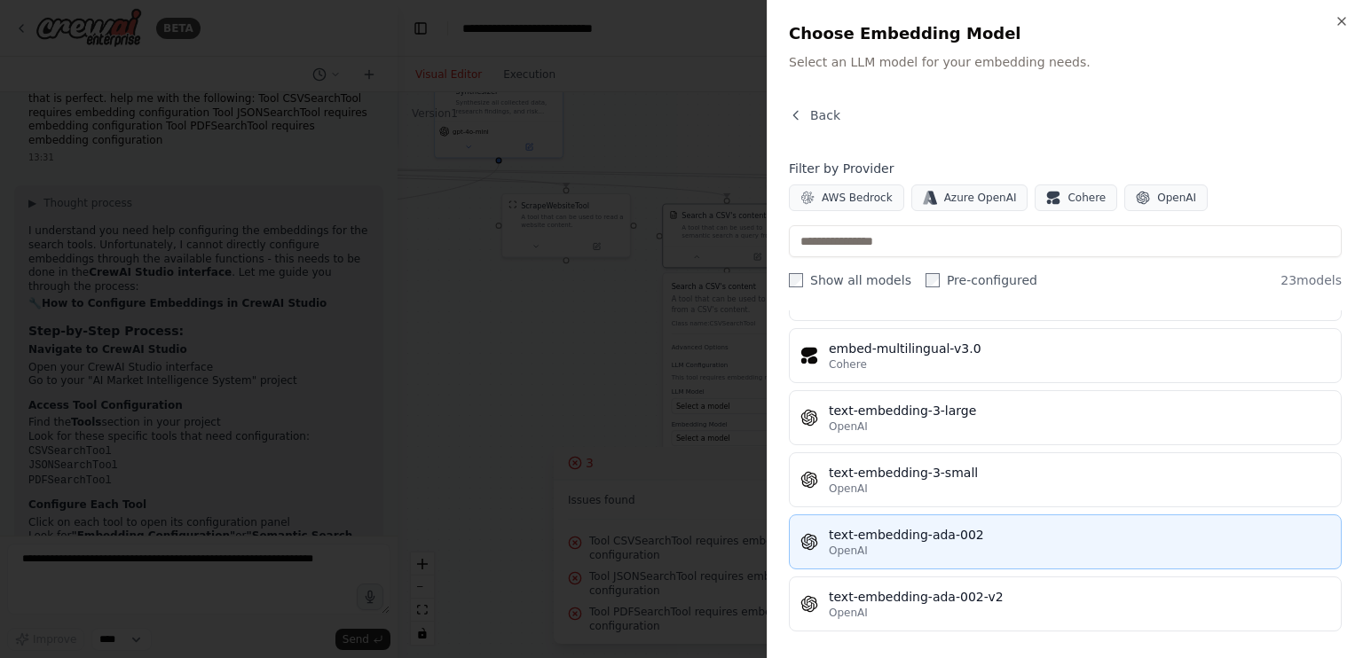
click at [876, 530] on div "text-embedding-ada-002" at bounding box center [1079, 535] width 501 height 18
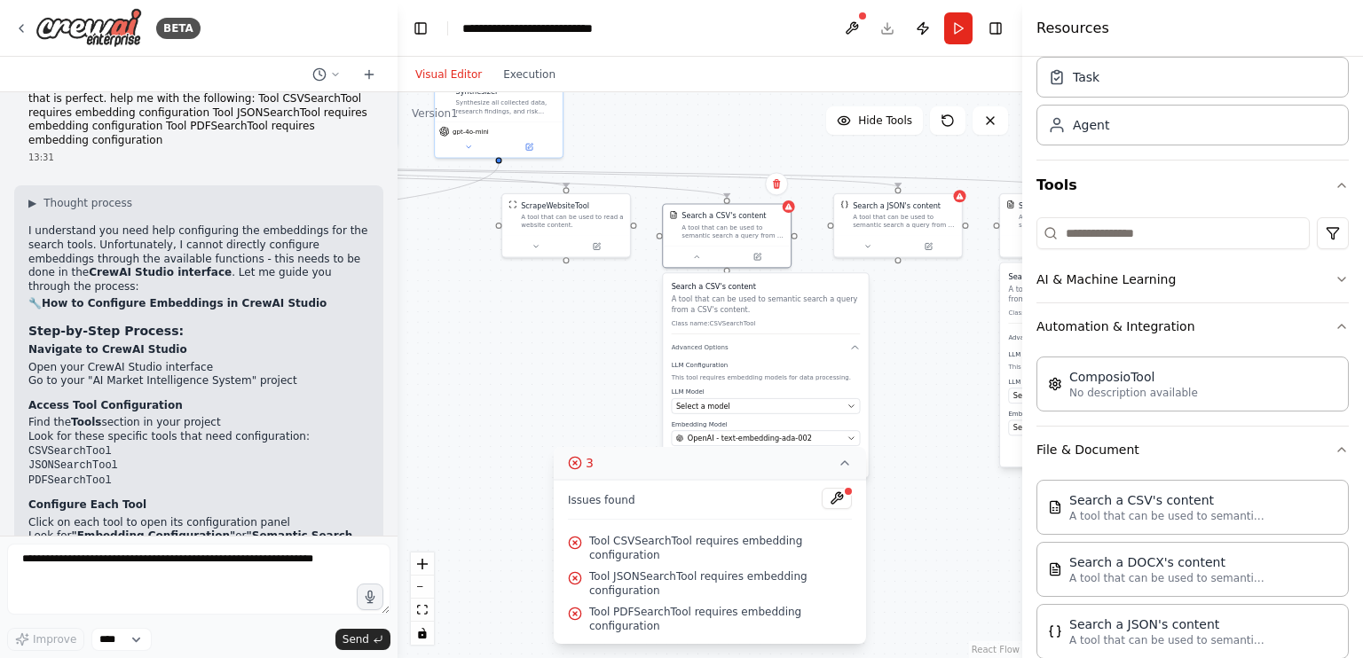
click at [847, 454] on button "Save" at bounding box center [844, 461] width 30 height 14
click at [788, 212] on div "CSVSearchTool A tool that can be used to semantic search a query from a CSV's c…" at bounding box center [727, 223] width 128 height 42
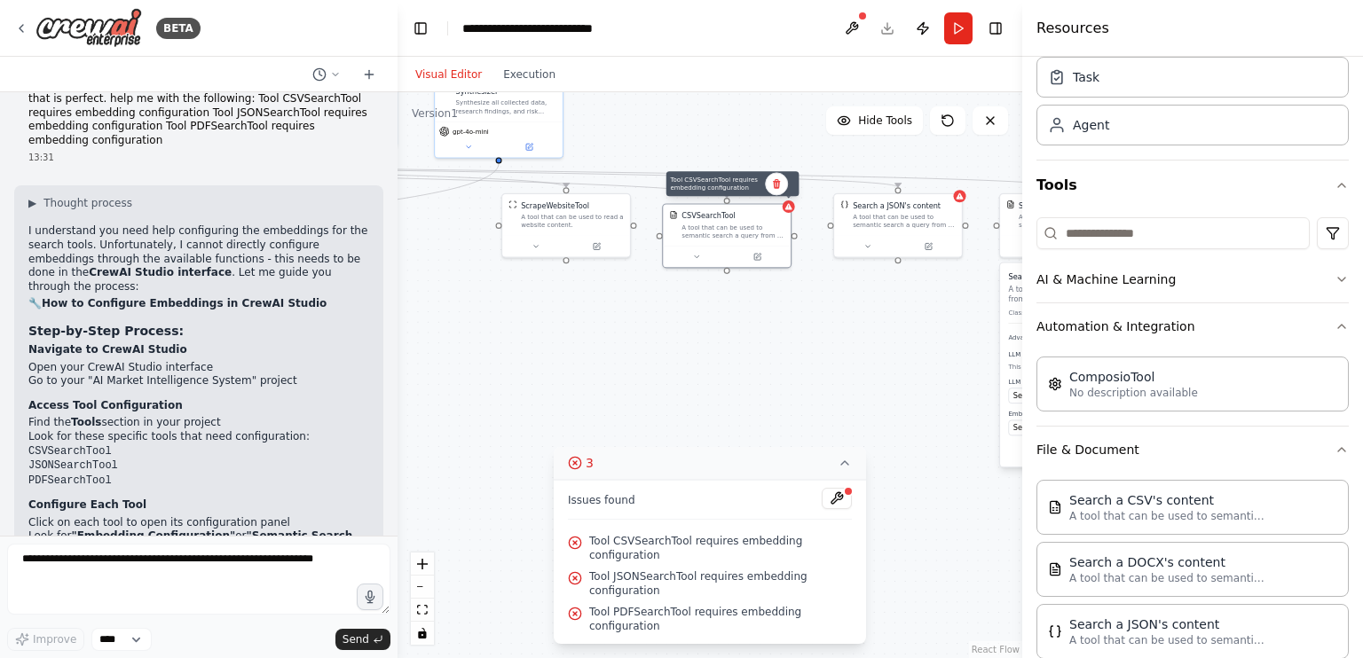
click at [793, 198] on div ".deletable-edge-delete-btn { width: 20px; height: 20px; border: 0px solid #ffff…" at bounding box center [709, 375] width 625 height 566
click at [792, 205] on div at bounding box center [788, 205] width 12 height 12
click at [706, 261] on div at bounding box center [727, 254] width 128 height 21
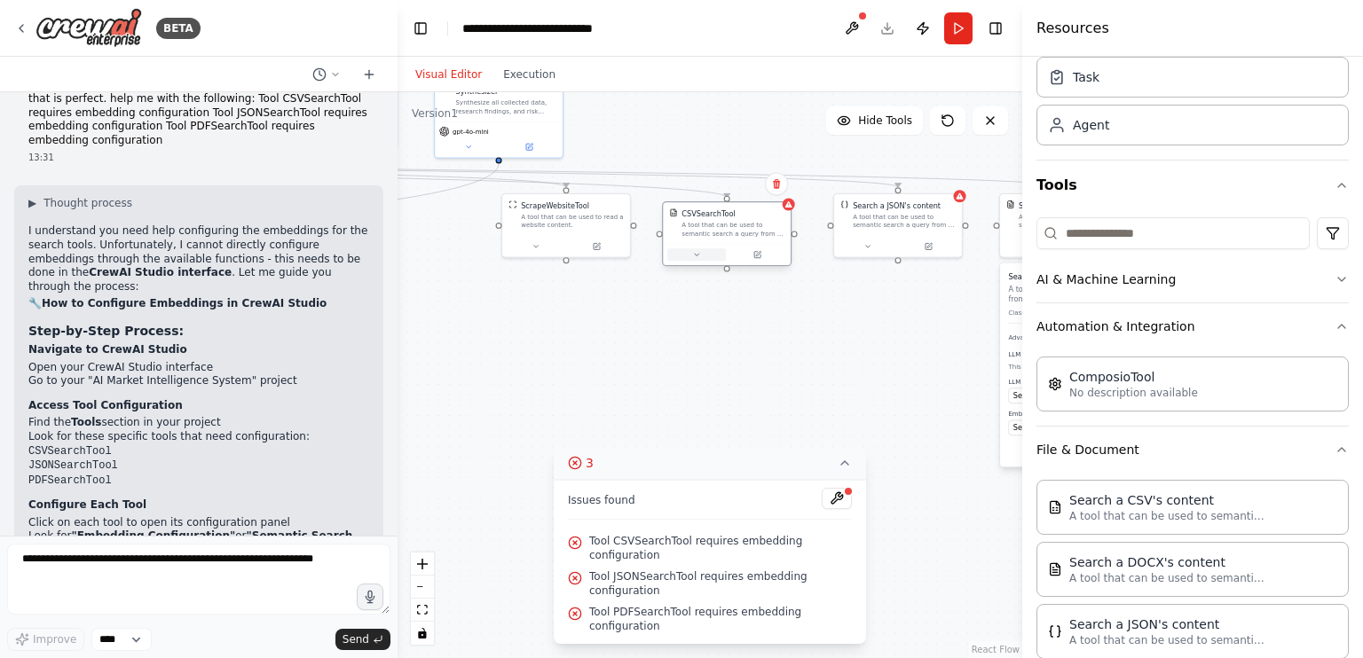
click at [690, 259] on button at bounding box center [696, 254] width 59 height 12
click at [737, 393] on div "Select a model" at bounding box center [759, 394] width 167 height 11
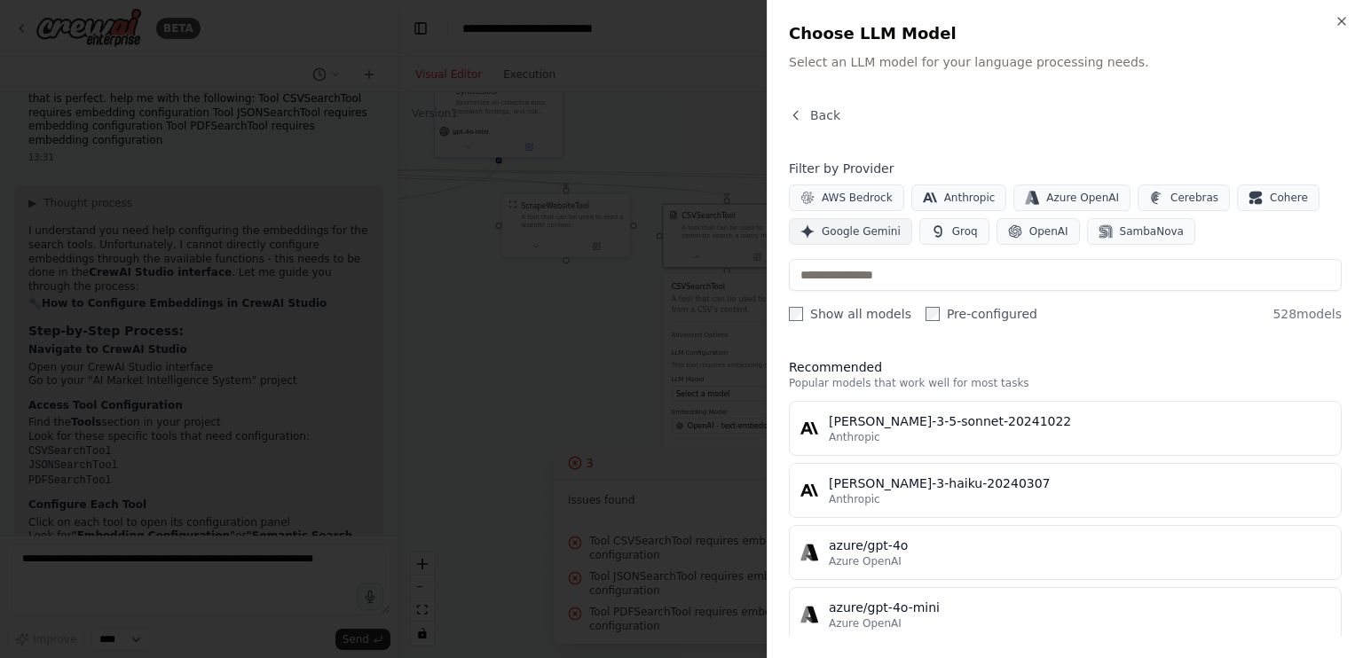
click at [888, 231] on span "Google Gemini" at bounding box center [860, 231] width 79 height 14
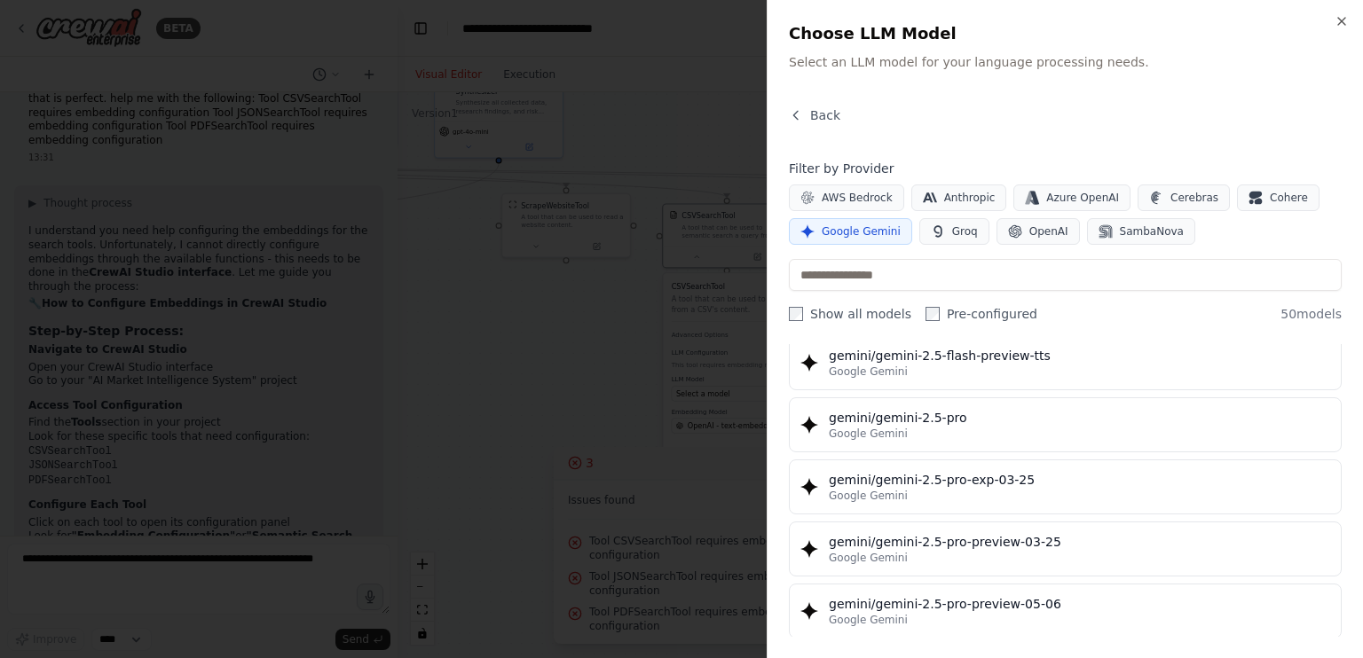
scroll to position [1874, 0]
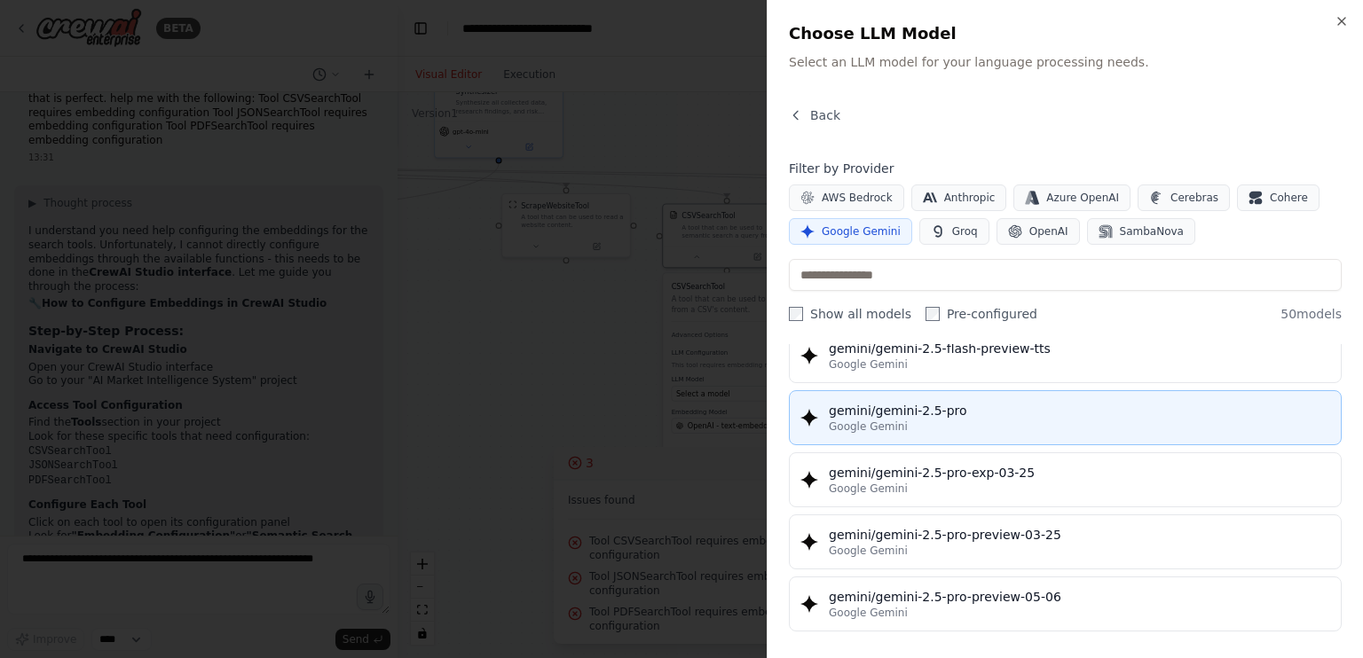
click at [954, 420] on div "Google Gemini" at bounding box center [1079, 427] width 501 height 14
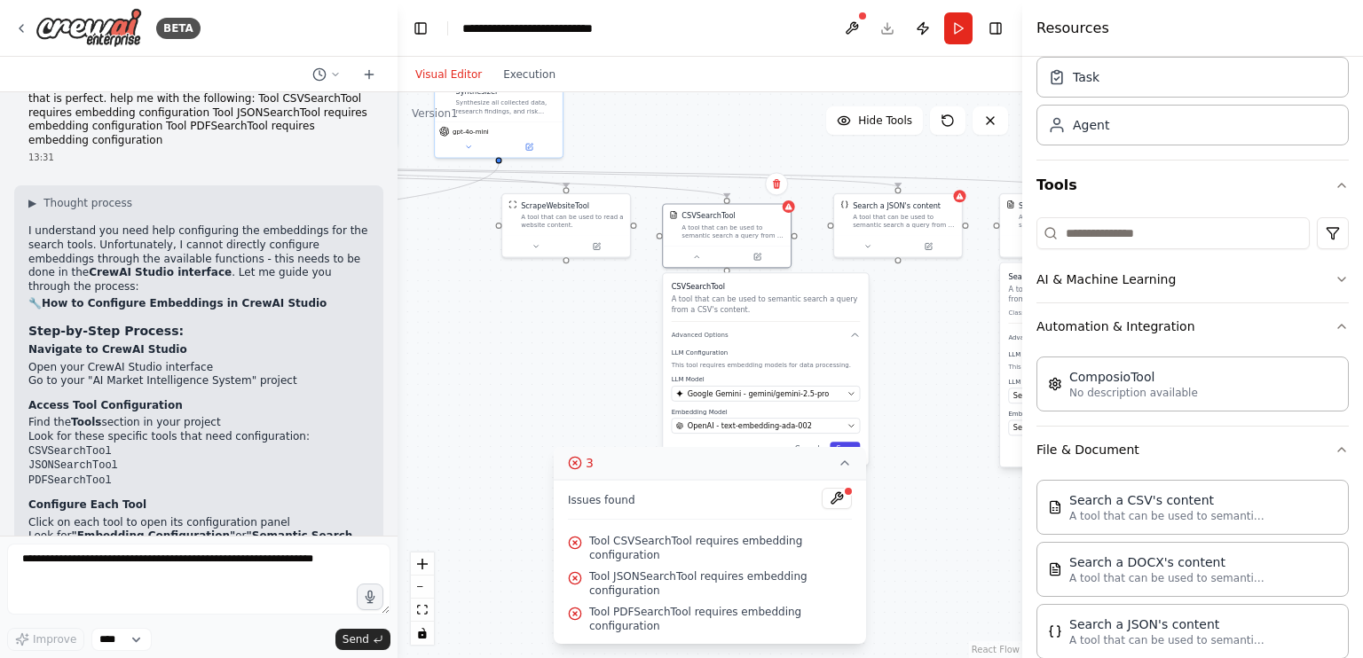
click at [846, 444] on button "Save" at bounding box center [844, 449] width 30 height 14
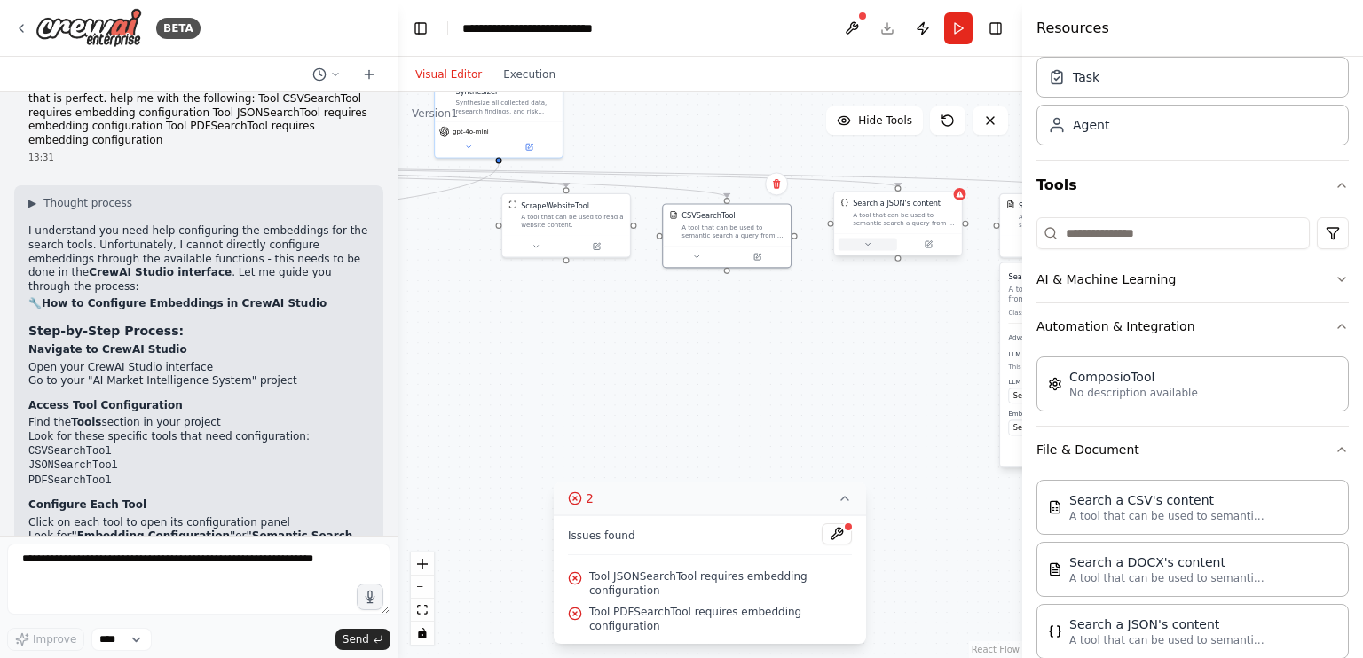
click at [877, 242] on button at bounding box center [867, 245] width 59 height 12
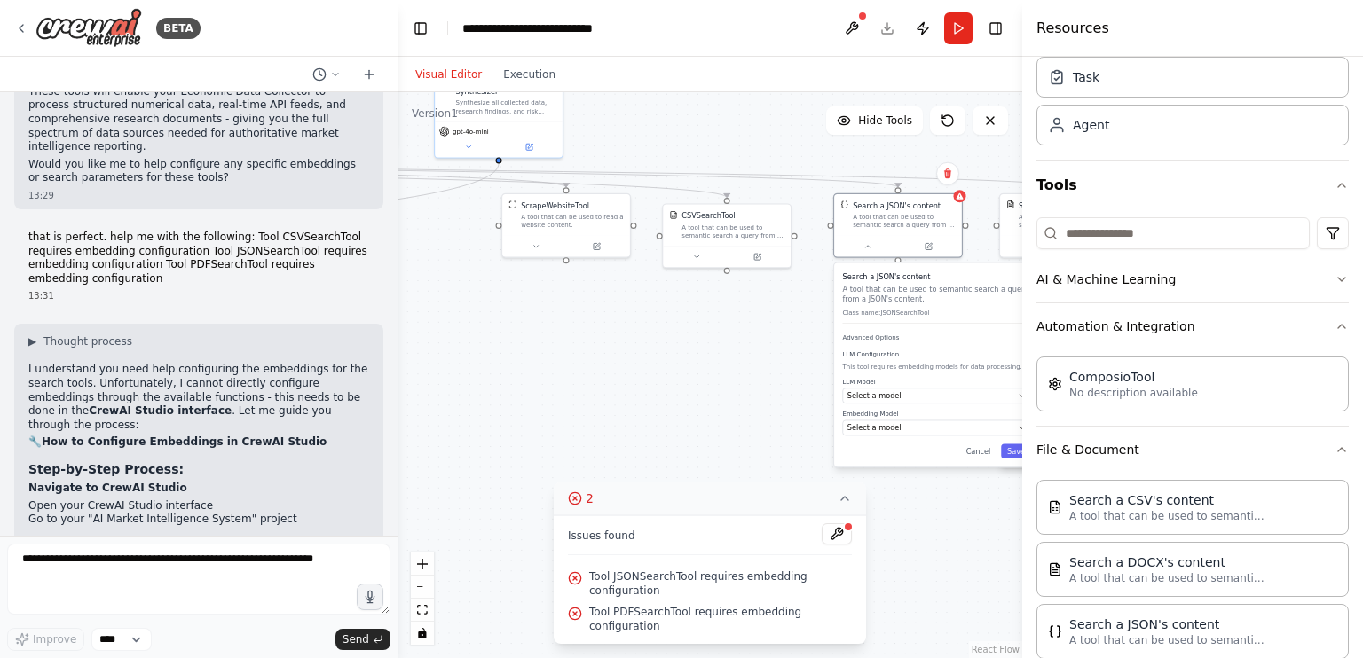
scroll to position [6795, 0]
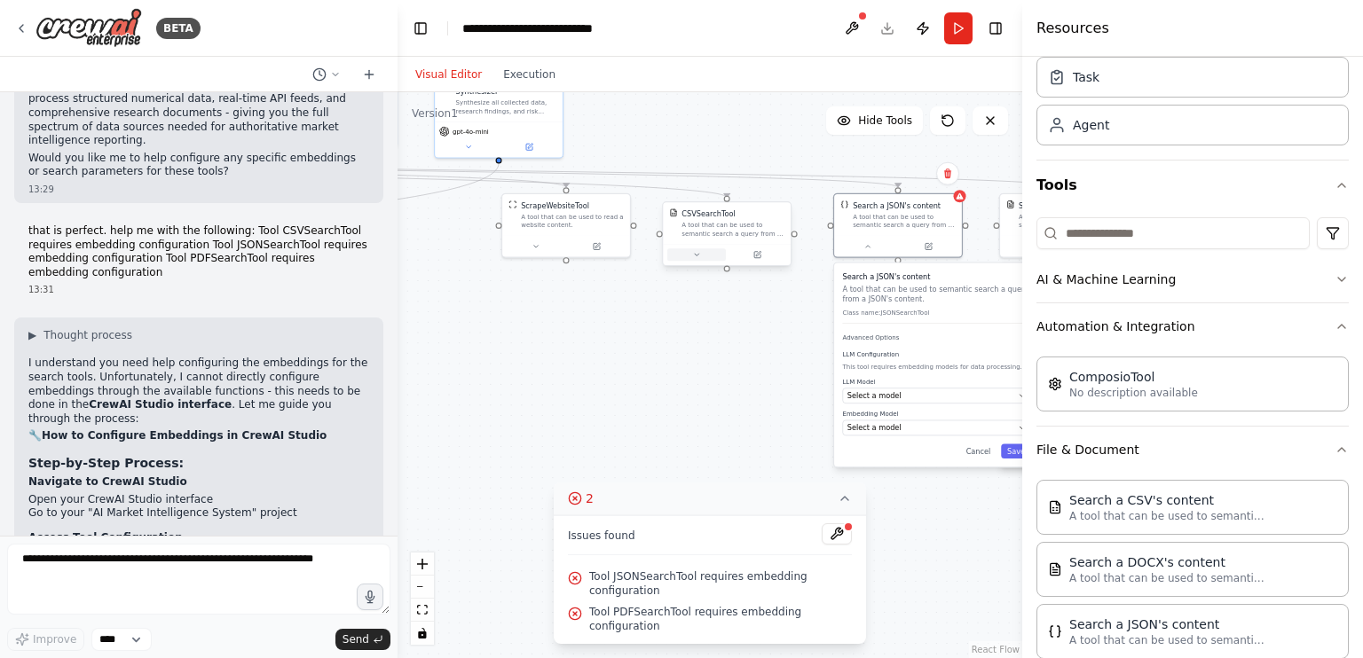
click at [697, 256] on icon at bounding box center [696, 255] width 8 height 8
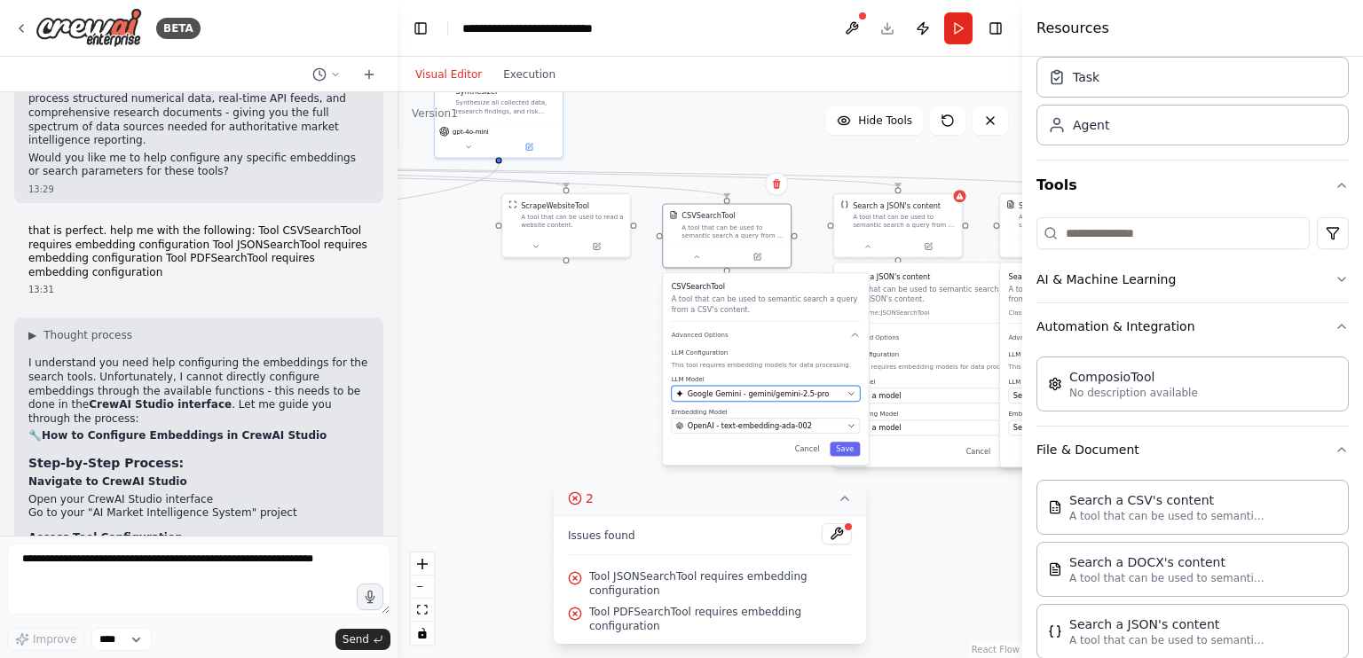
click at [750, 395] on span "Google Gemini - gemini/gemini-2.5-pro" at bounding box center [759, 394] width 142 height 11
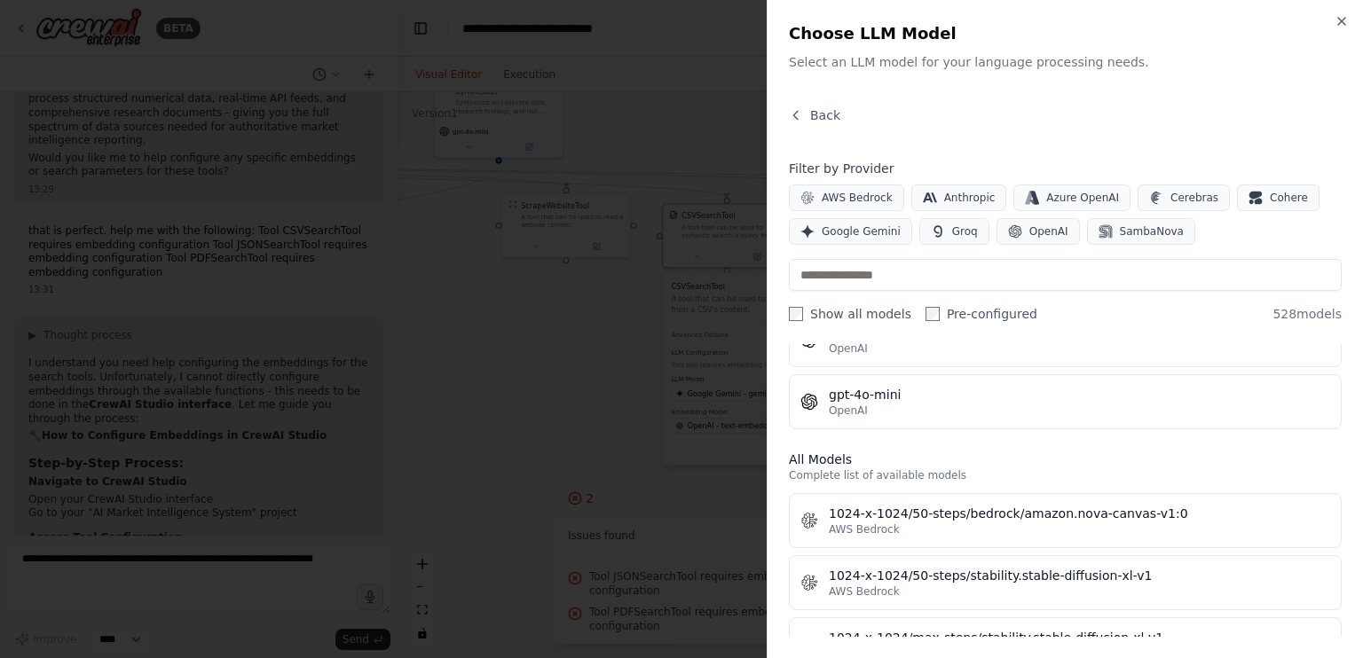
scroll to position [396, 0]
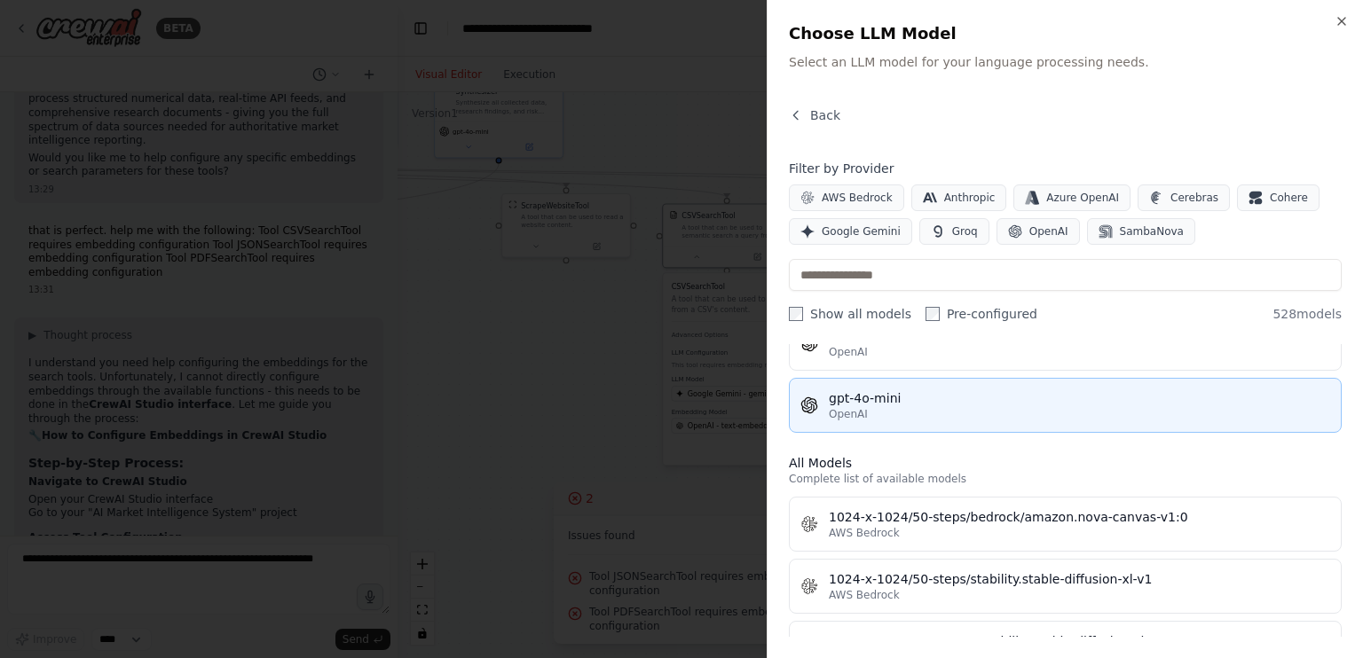
click at [896, 413] on div "OpenAI" at bounding box center [1079, 414] width 501 height 14
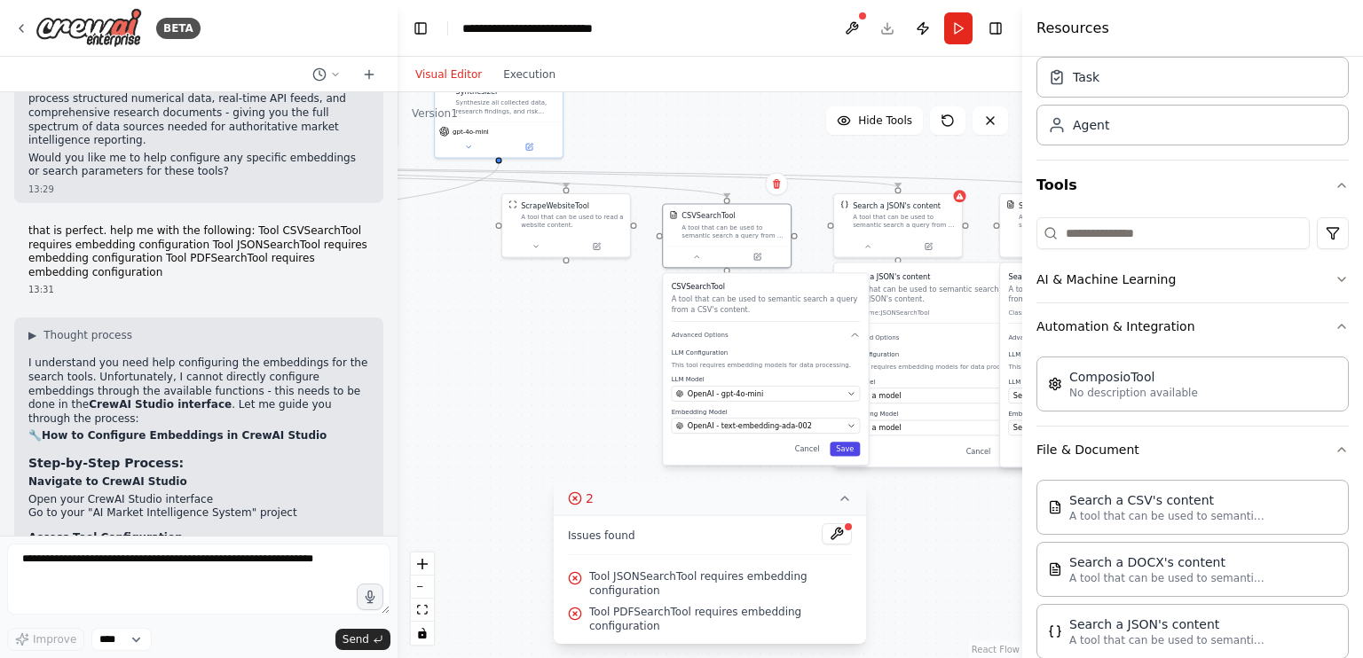
click at [845, 448] on button "Save" at bounding box center [844, 449] width 30 height 14
click at [882, 247] on button at bounding box center [867, 245] width 59 height 12
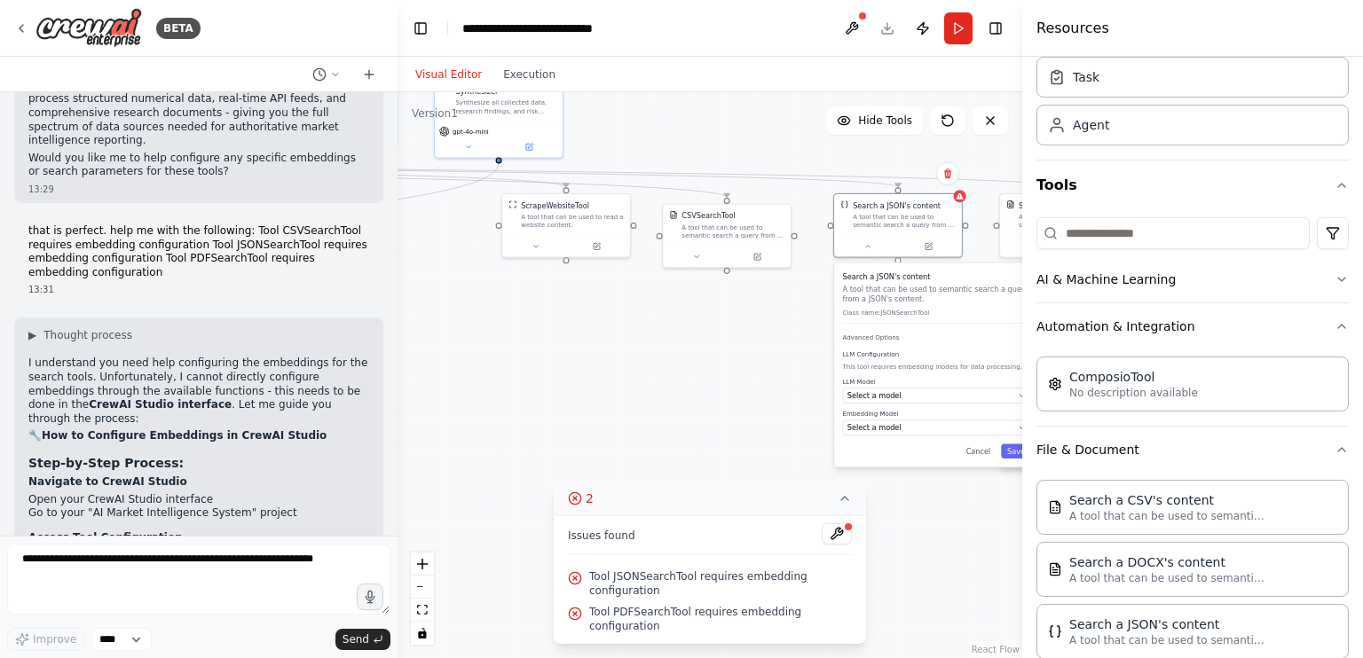
click at [896, 402] on div "LLM Model Select a model Embedding Model Select a model" at bounding box center [936, 407] width 189 height 58
click at [916, 401] on button "Select a model" at bounding box center [936, 396] width 189 height 16
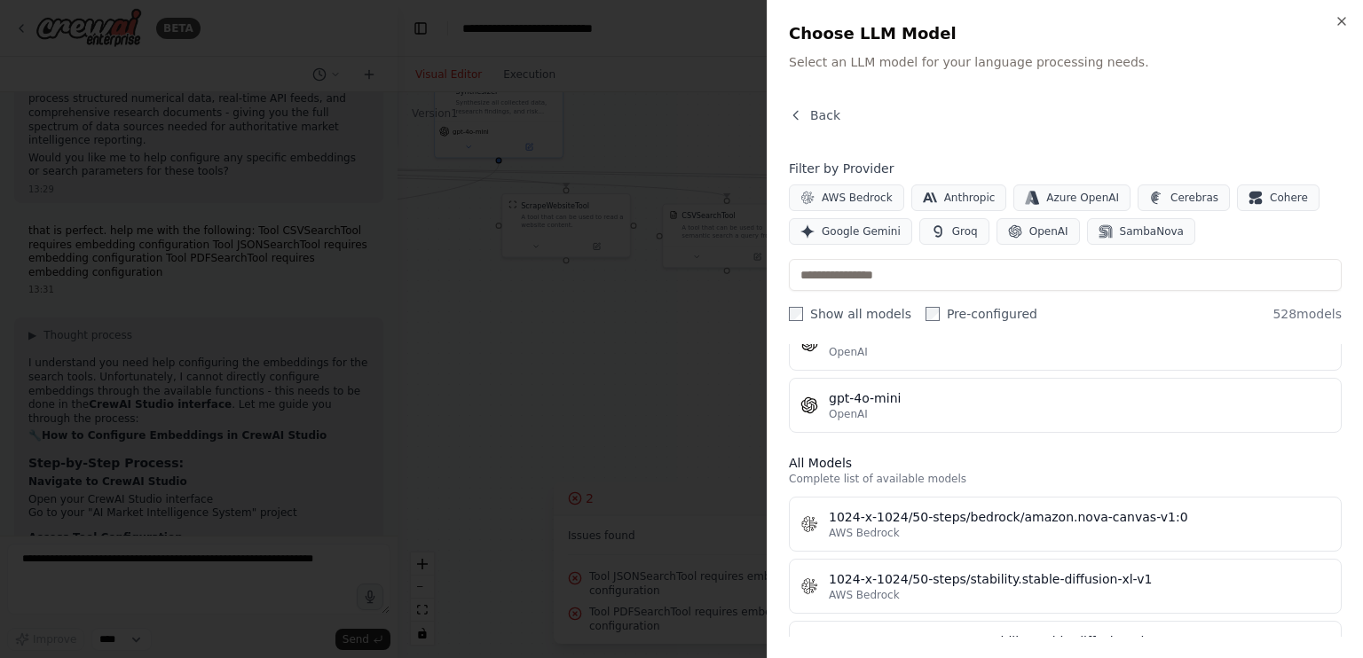
scroll to position [401, 0]
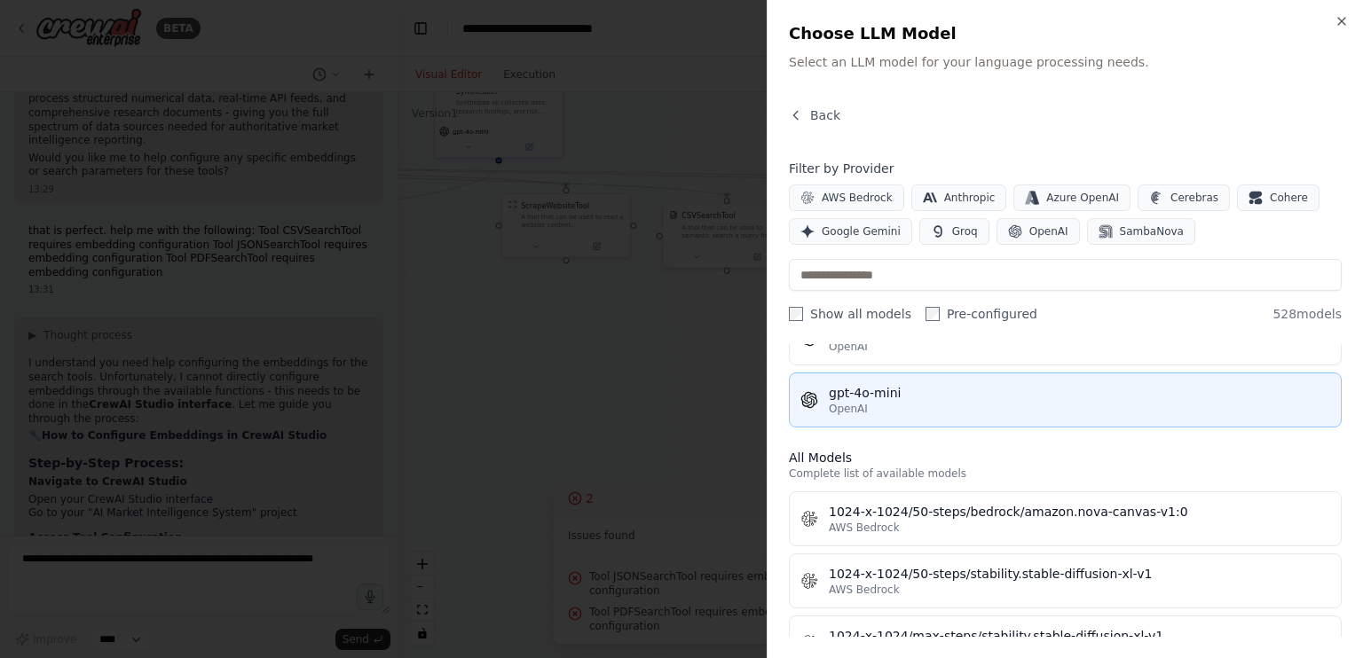
click at [931, 402] on div "OpenAI" at bounding box center [1079, 409] width 501 height 14
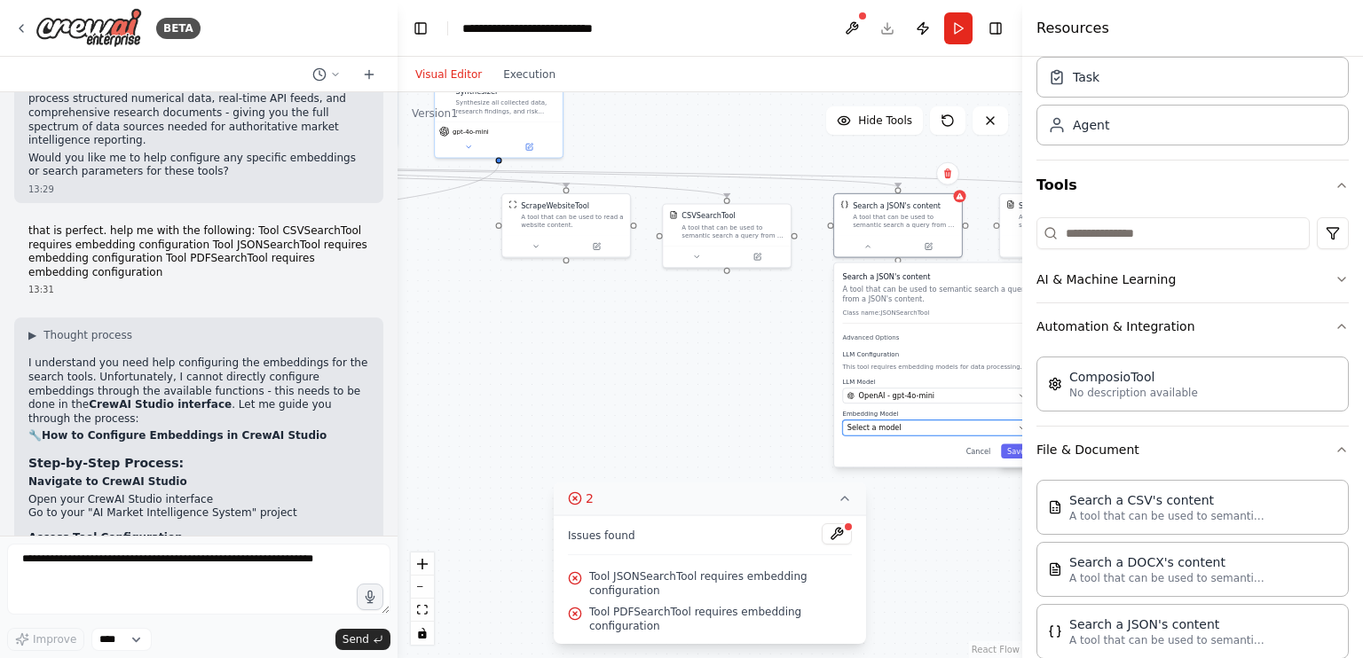
click at [910, 420] on button "Select a model" at bounding box center [936, 428] width 189 height 16
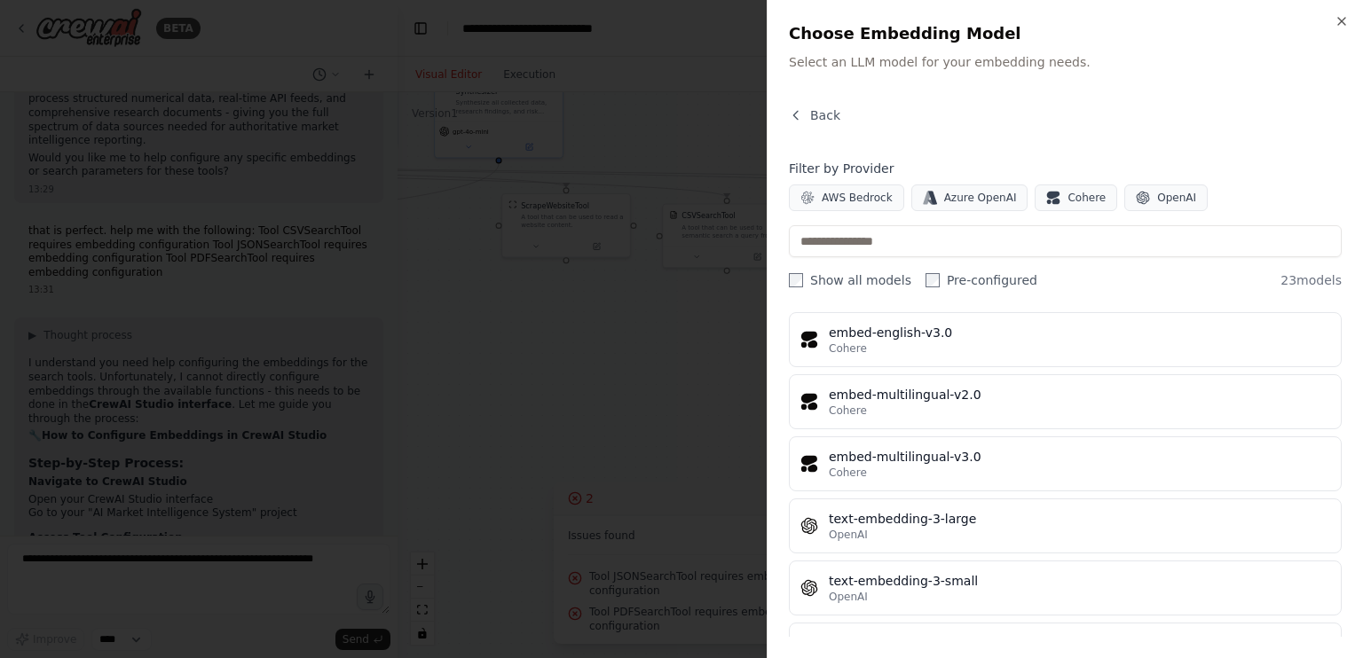
scroll to position [1157, 0]
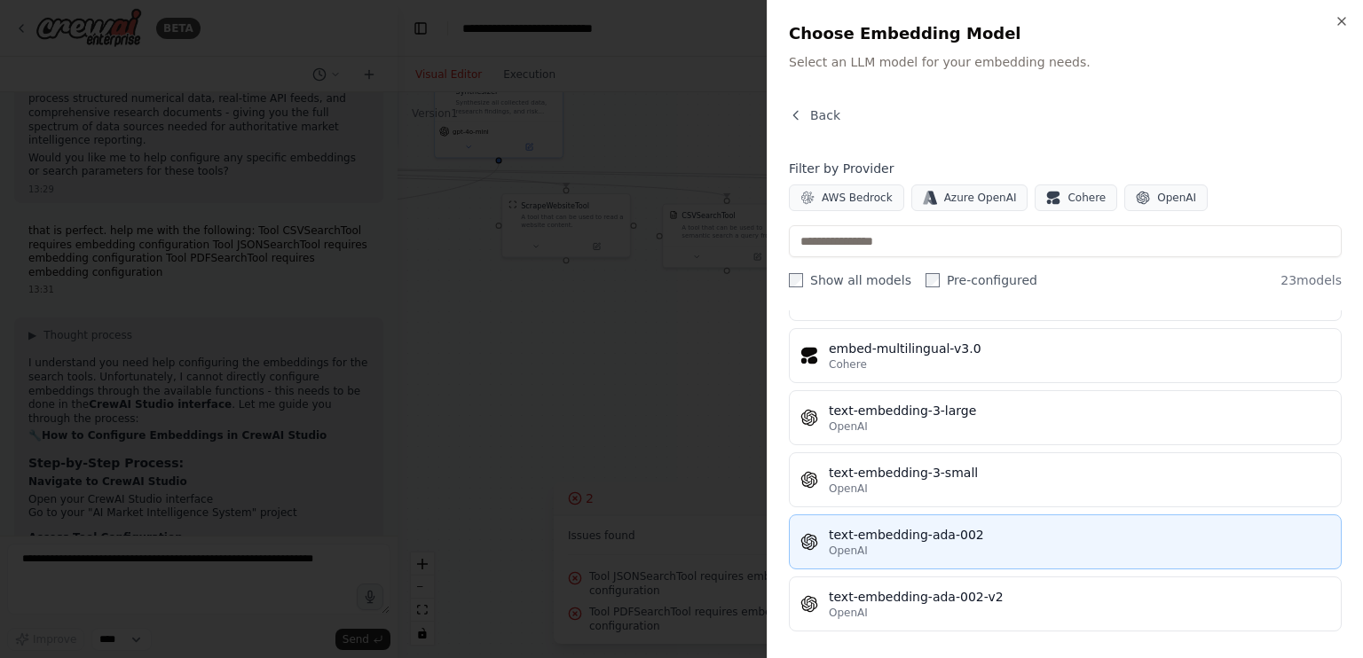
click at [925, 533] on div "text-embedding-ada-002" at bounding box center [1079, 535] width 501 height 18
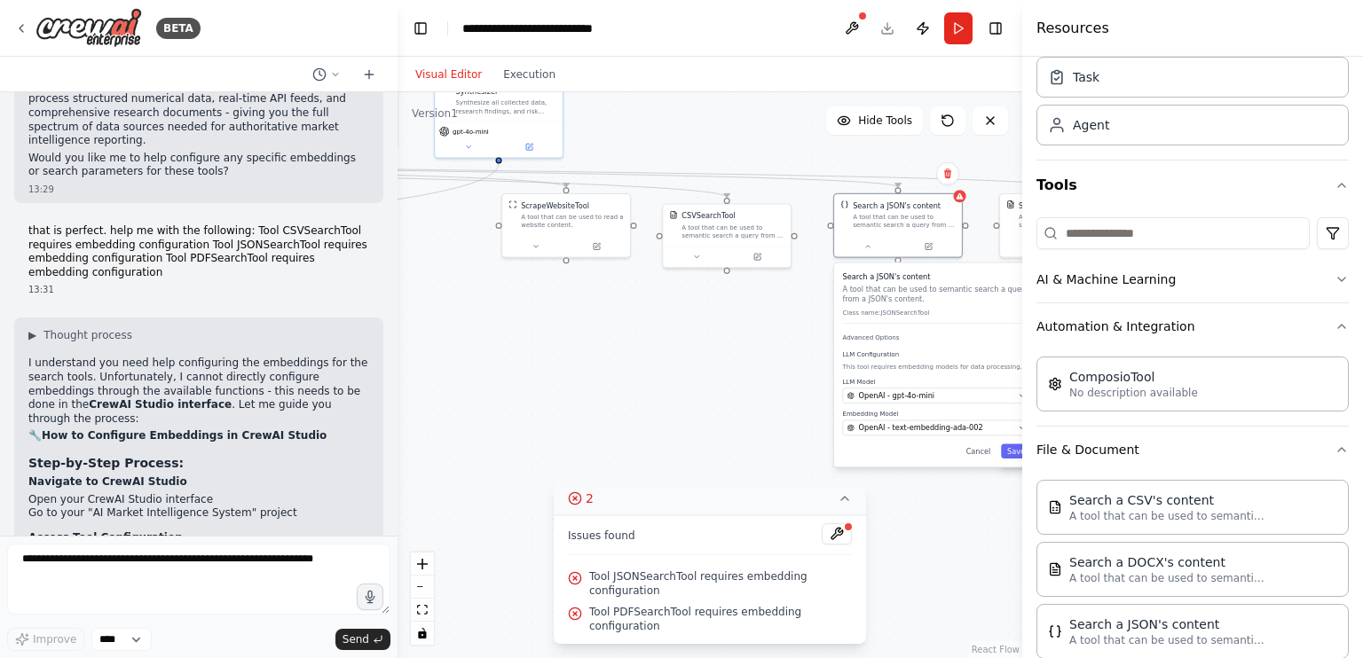
click at [1018, 456] on button "Toggle Sidebar" at bounding box center [1022, 329] width 14 height 658
click at [1014, 448] on button "Save" at bounding box center [1016, 451] width 30 height 14
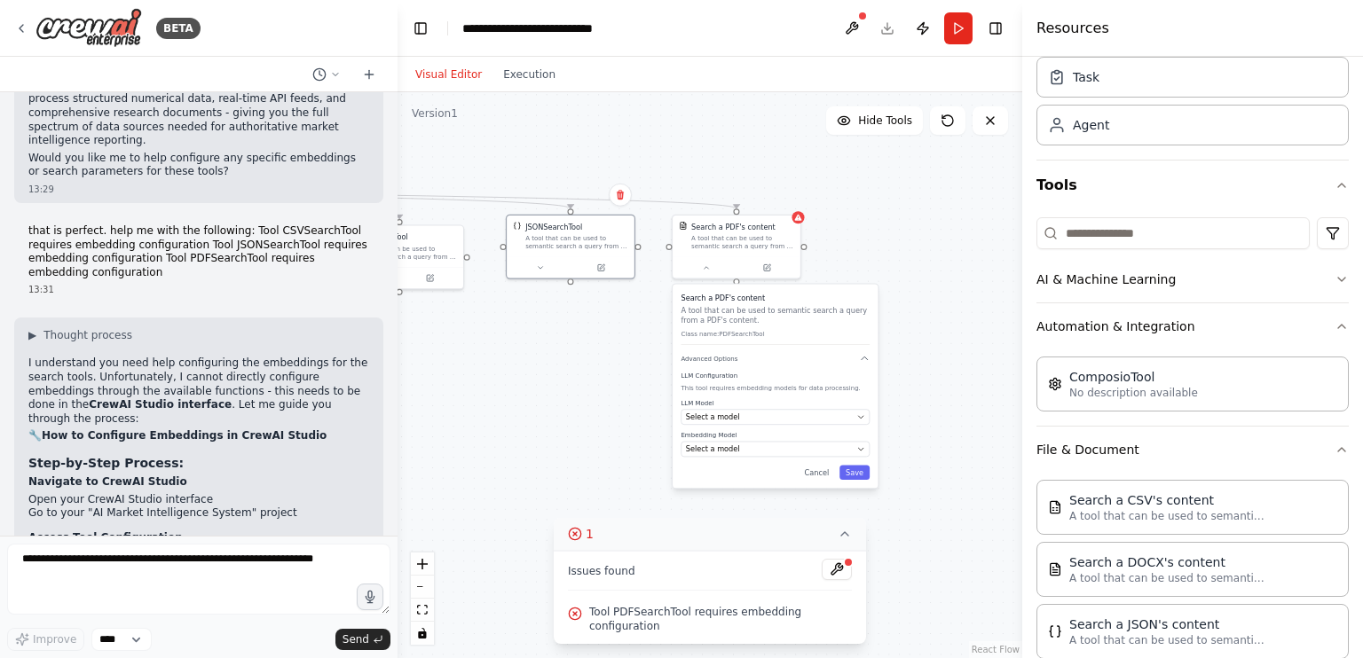
drag, startPoint x: 843, startPoint y: 368, endPoint x: 511, endPoint y: 389, distance: 332.5
click at [511, 389] on div ".deletable-edge-delete-btn { width: 20px; height: 20px; border: 0px solid #ffff…" at bounding box center [709, 375] width 625 height 566
click at [722, 413] on span "Select a model" at bounding box center [708, 417] width 54 height 11
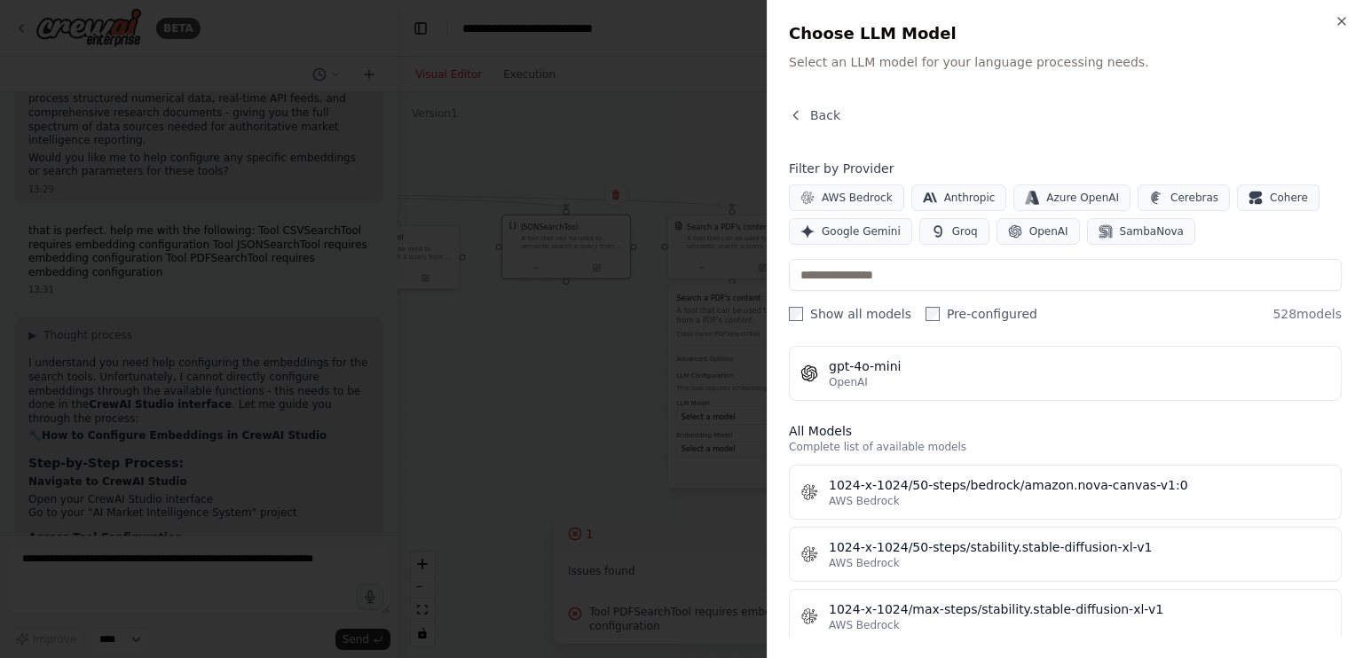
scroll to position [431, 0]
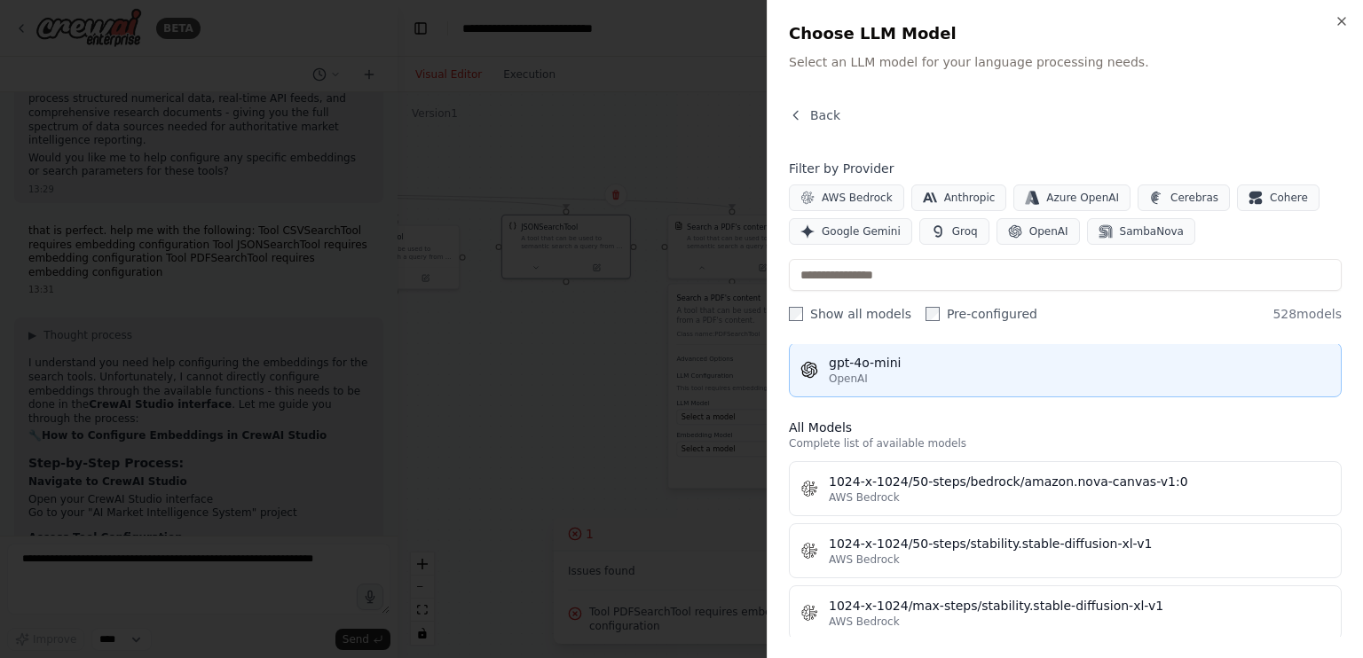
click at [936, 373] on div "OpenAI" at bounding box center [1079, 379] width 501 height 14
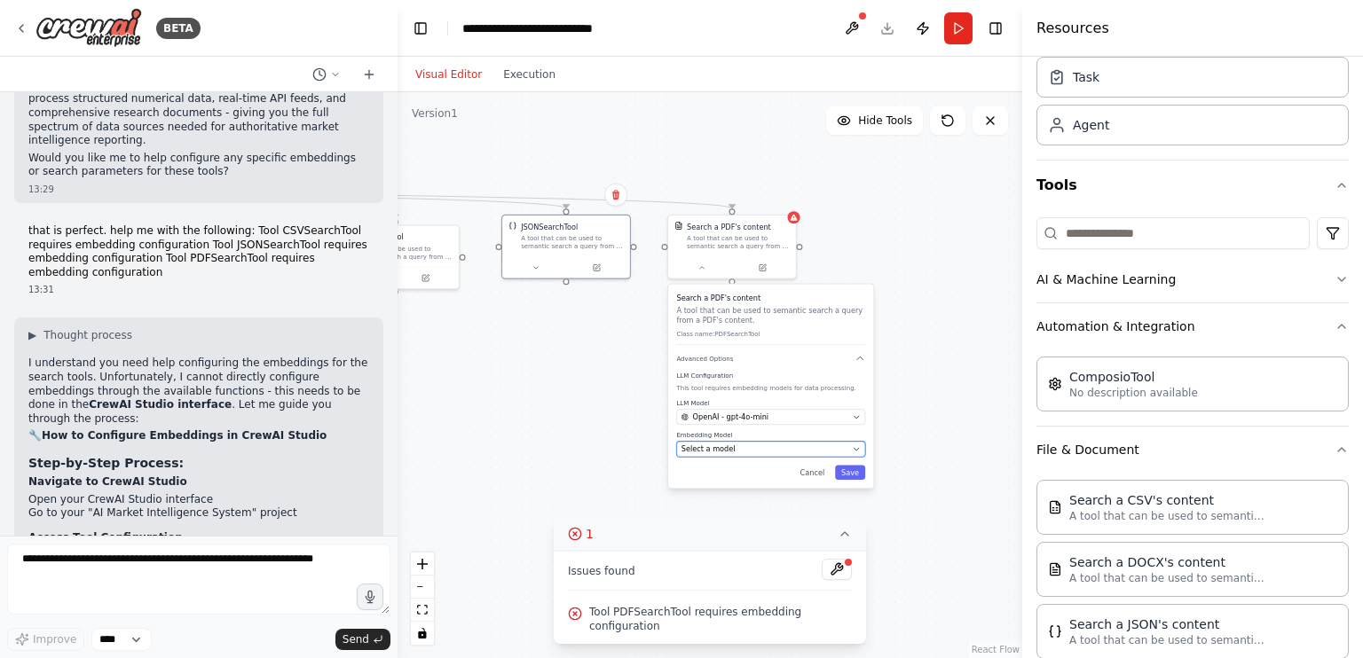
click at [820, 448] on div "Select a model" at bounding box center [764, 449] width 167 height 11
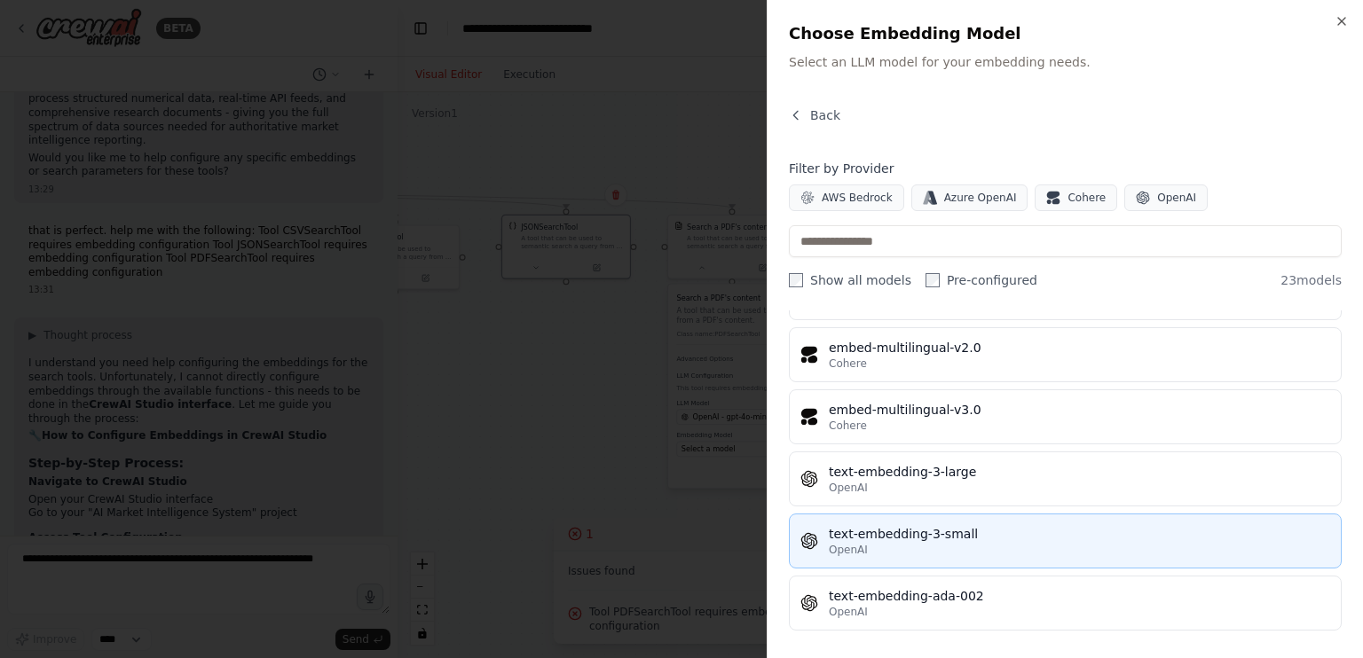
scroll to position [1157, 0]
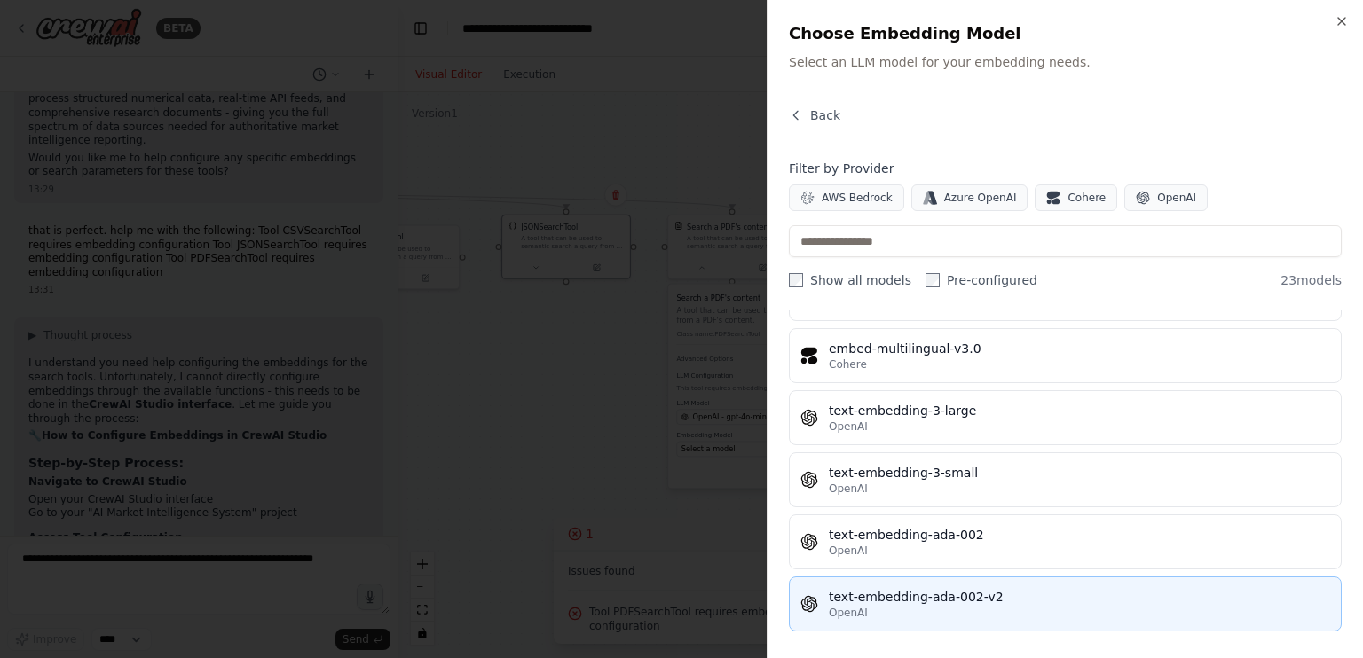
click at [939, 614] on button "text-embedding-ada-002-v2 OpenAI" at bounding box center [1065, 604] width 553 height 55
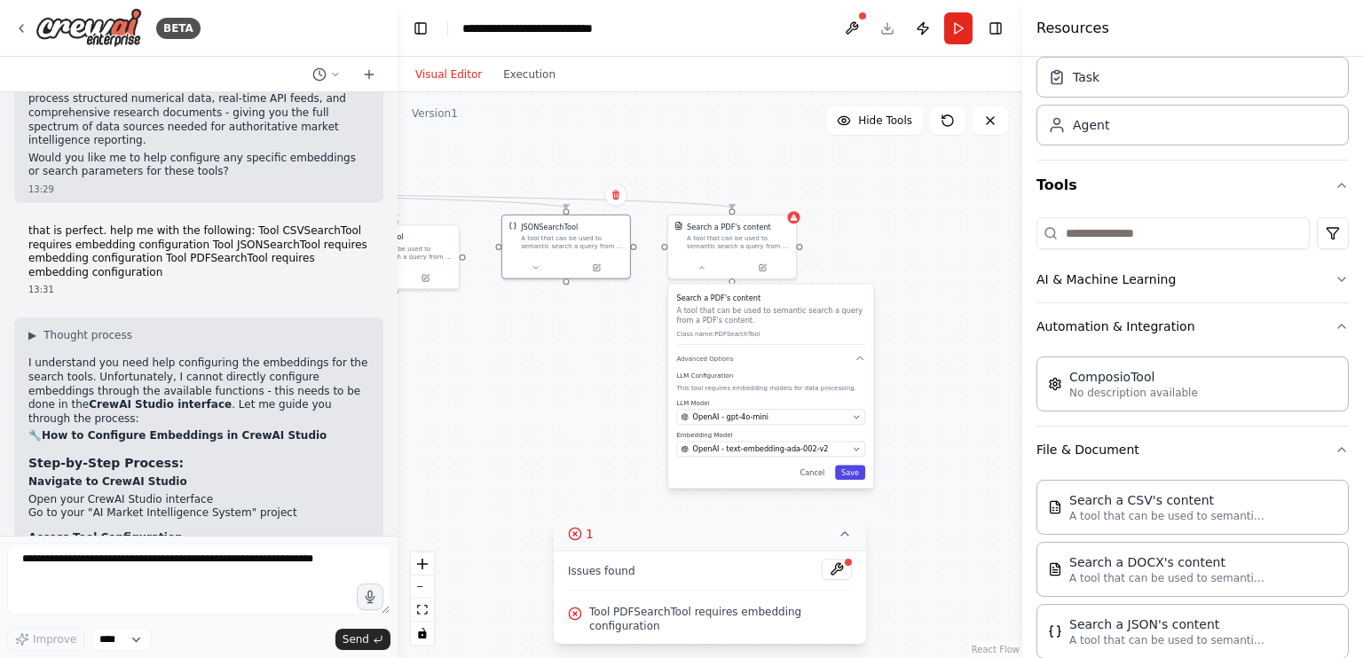
click at [852, 473] on button "Save" at bounding box center [850, 473] width 30 height 14
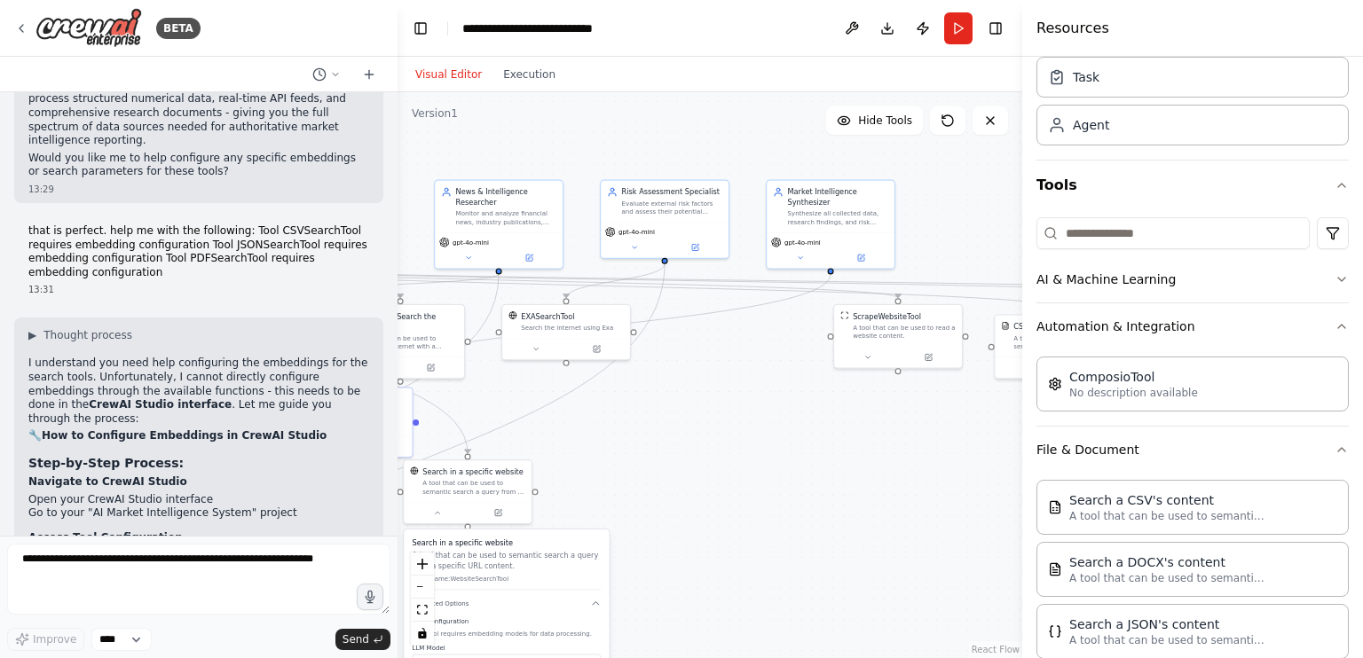
drag, startPoint x: 698, startPoint y: 373, endPoint x: 1362, endPoint y: 463, distance: 669.6
click at [1362, 463] on div "BETA Create an AI-powered system that generates comprehensive monthly market re…" at bounding box center [681, 329] width 1363 height 658
click at [798, 256] on icon at bounding box center [800, 256] width 8 height 8
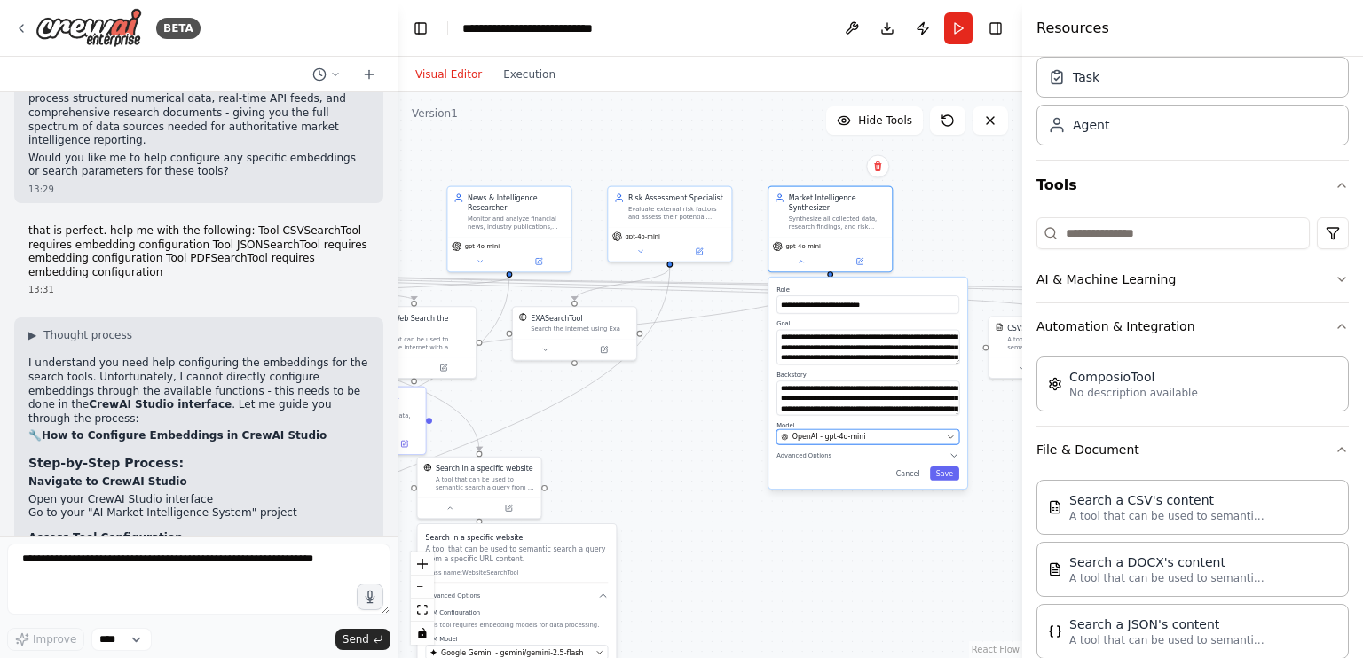
click at [832, 439] on span "OpenAI - gpt-4o-mini" at bounding box center [829, 437] width 74 height 10
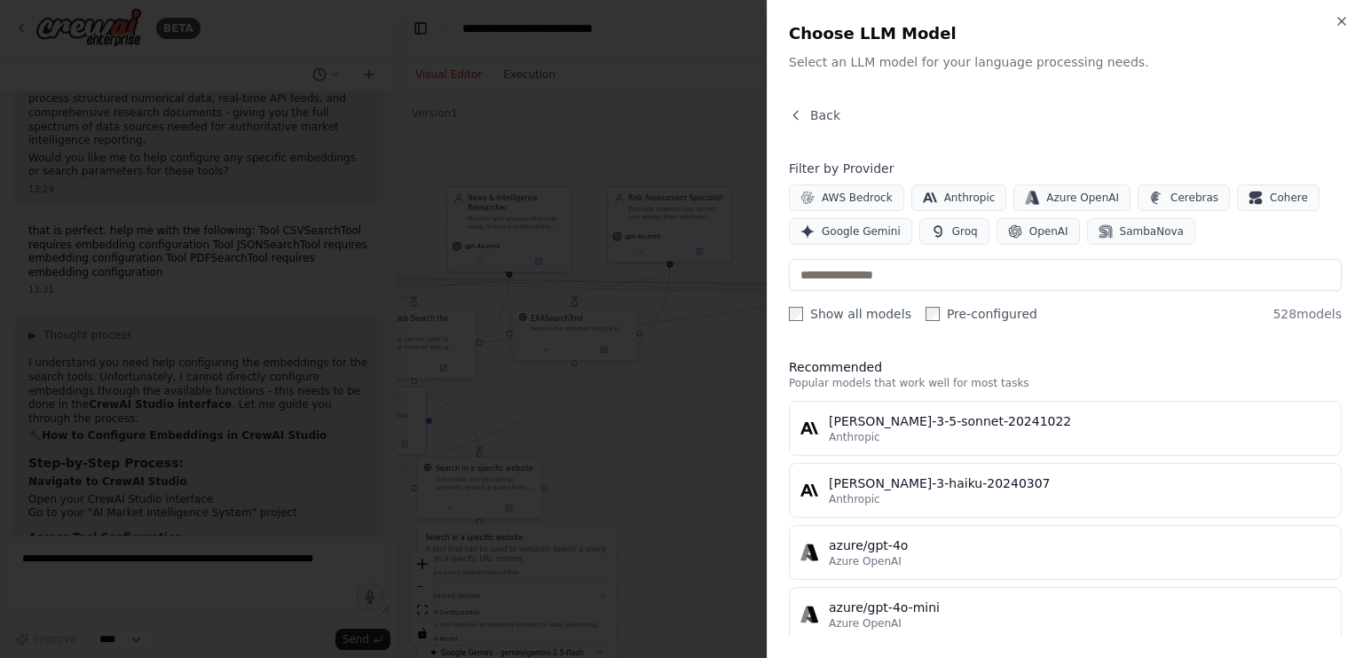
click at [677, 174] on div at bounding box center [681, 329] width 1363 height 658
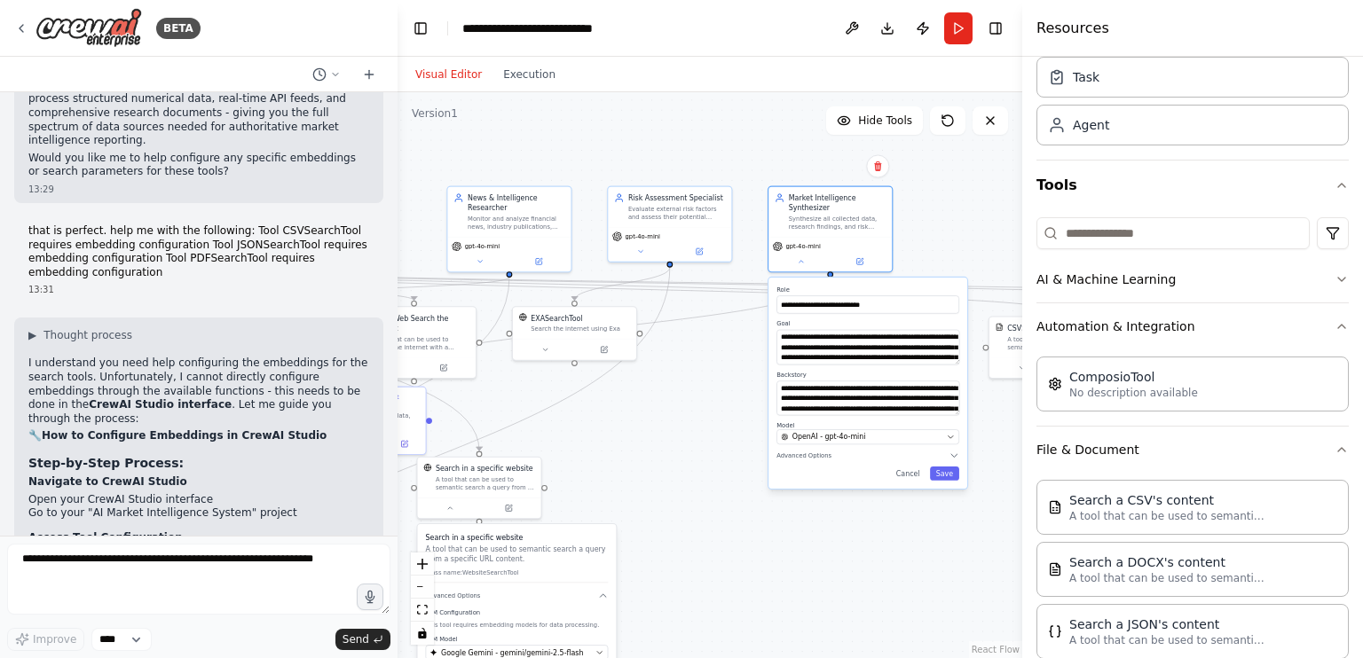
click at [688, 343] on div ".deletable-edge-delete-btn { width: 20px; height: 20px; border: 0px solid #ffff…" at bounding box center [709, 375] width 625 height 566
click at [702, 395] on div ".deletable-edge-delete-btn { width: 20px; height: 20px; border: 0px solid #ffff…" at bounding box center [709, 375] width 625 height 566
click at [800, 364] on div "**********" at bounding box center [867, 383] width 199 height 211
click at [686, 345] on div ".deletable-edge-delete-btn { width: 20px; height: 20px; border: 0px solid #ffff…" at bounding box center [709, 375] width 625 height 566
click at [833, 460] on div "**********" at bounding box center [867, 383] width 199 height 211
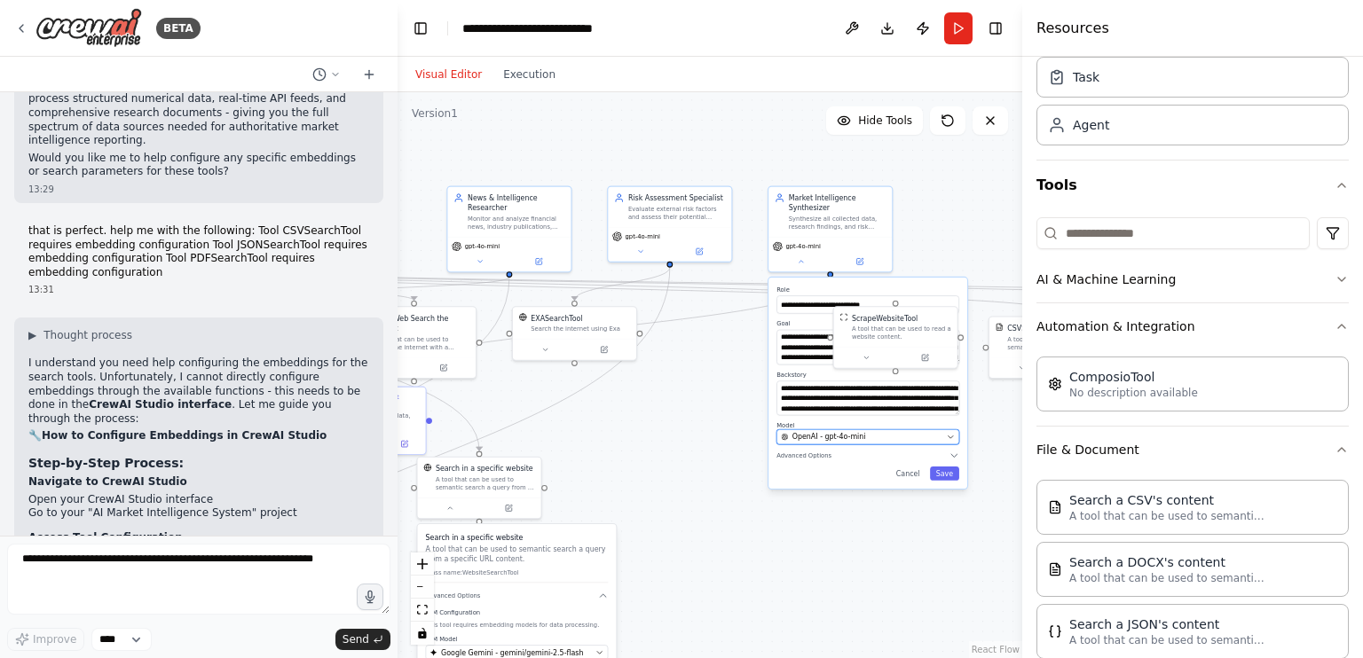
click at [872, 437] on div "OpenAI - gpt-4o-mini" at bounding box center [861, 437] width 161 height 10
click at [899, 434] on div "OpenAI - gpt-4o-mini" at bounding box center [861, 437] width 161 height 10
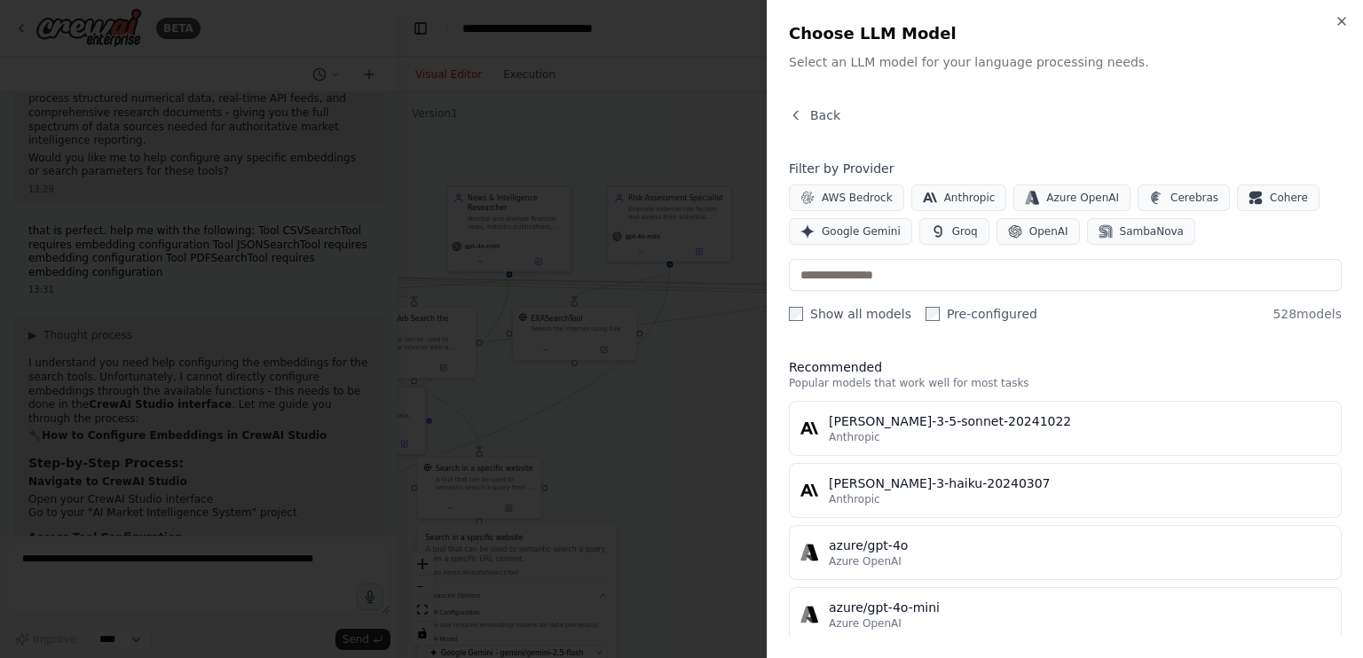
click at [720, 408] on div at bounding box center [681, 329] width 1363 height 658
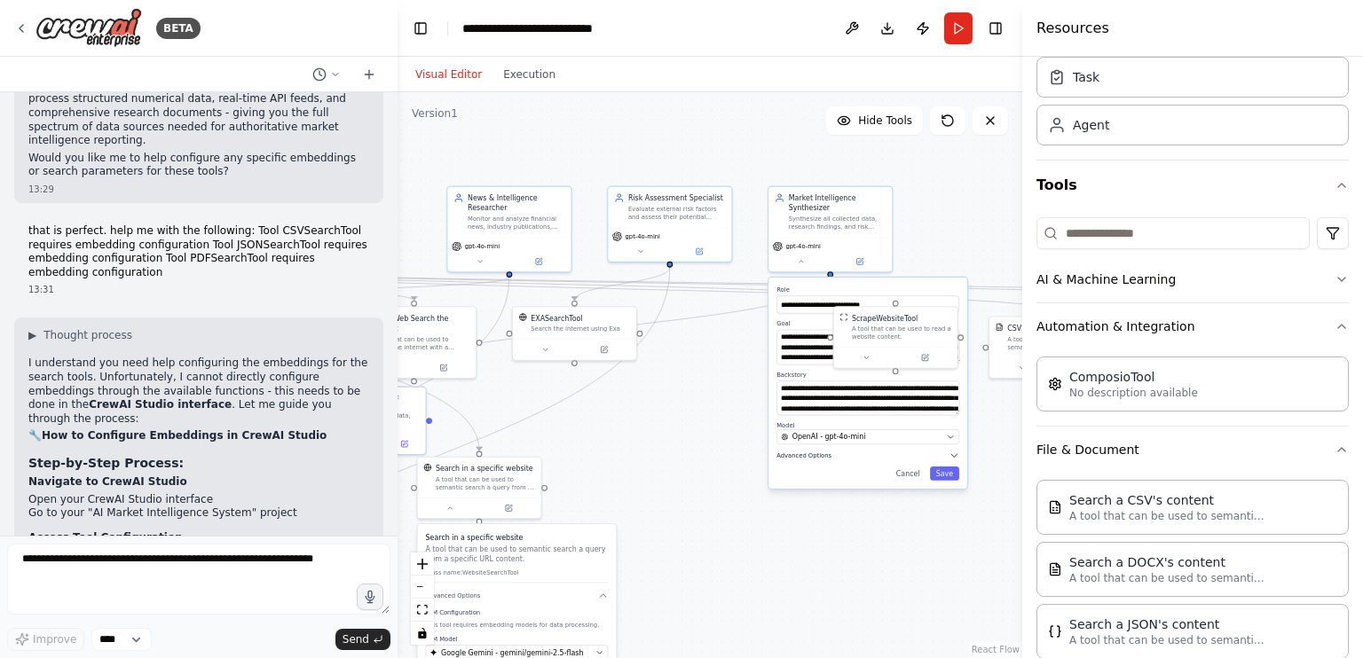
click at [799, 453] on span "Advanced Options" at bounding box center [803, 456] width 55 height 8
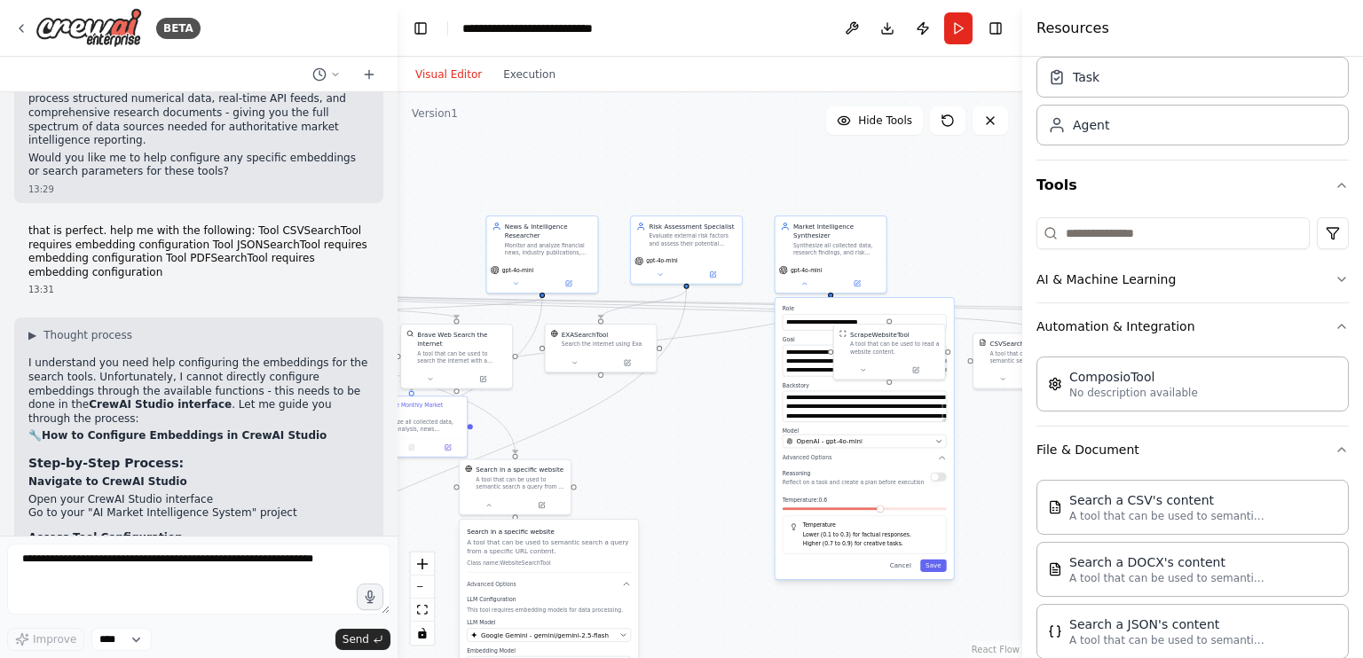
click at [884, 511] on span at bounding box center [879, 509] width 7 height 7
click at [667, 273] on button at bounding box center [659, 272] width 51 height 11
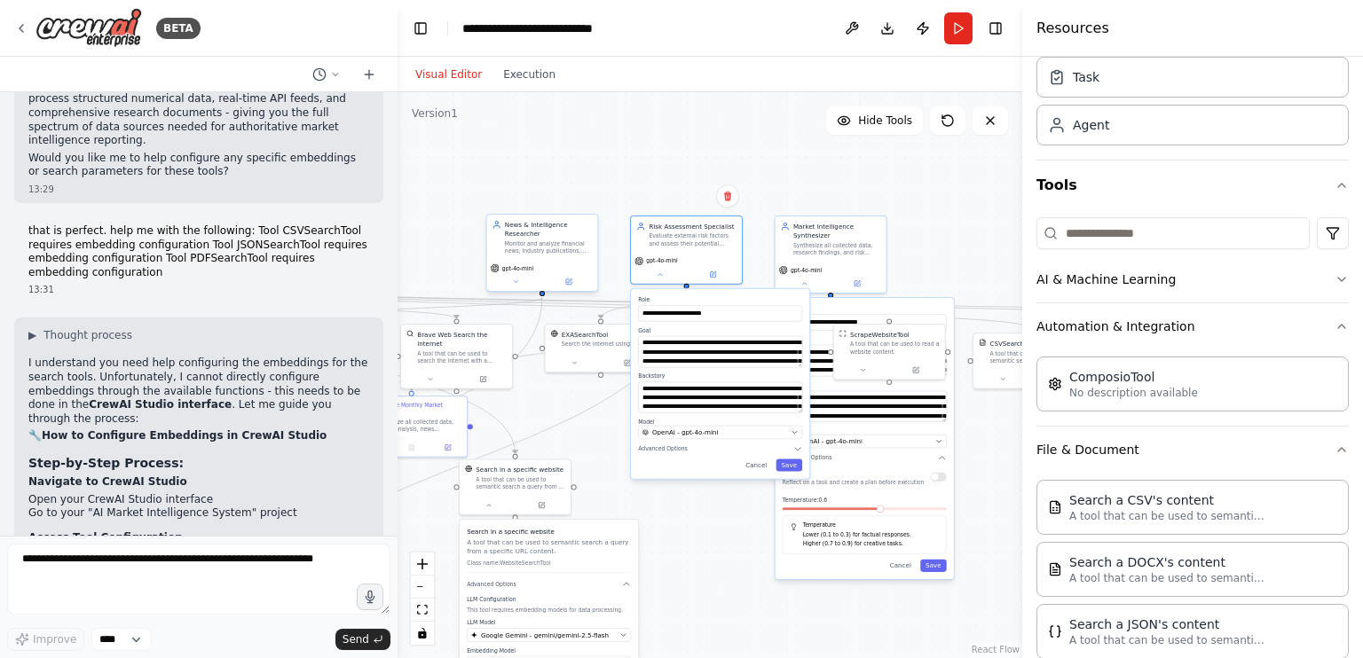
click at [554, 265] on div "gpt-4o-mini" at bounding box center [543, 267] width 104 height 9
click at [524, 282] on button at bounding box center [516, 282] width 51 height 11
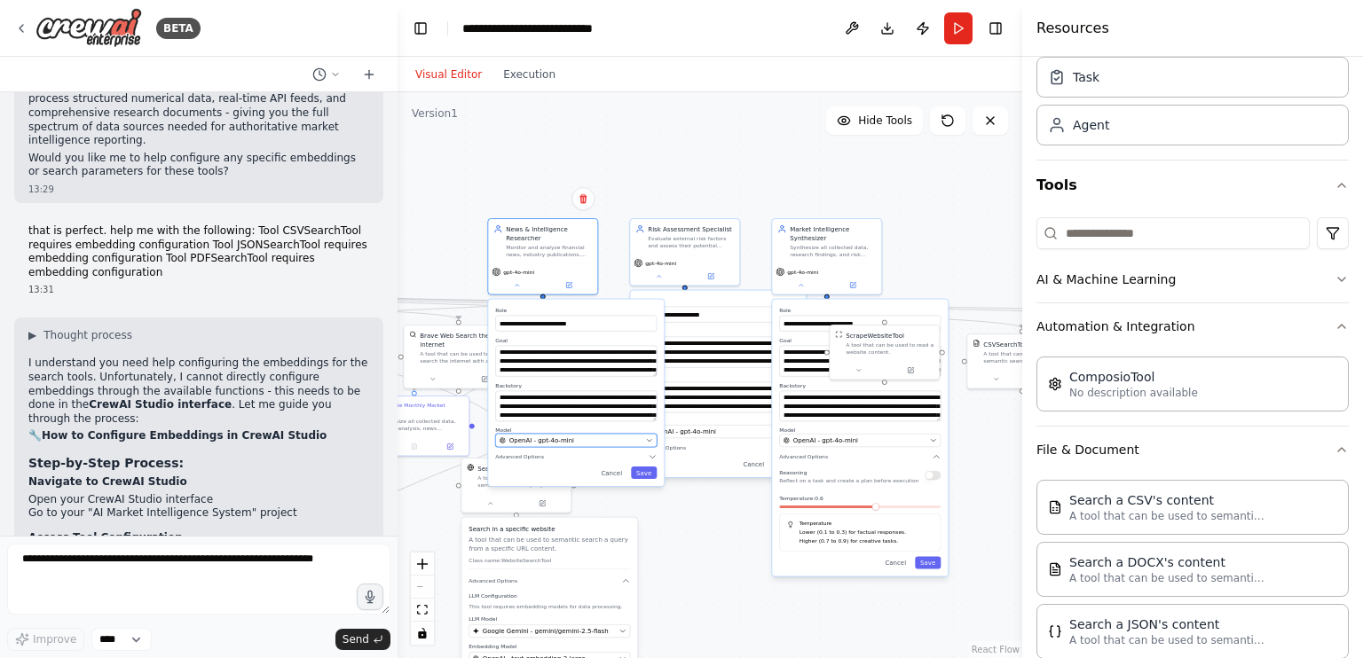
click at [583, 439] on div "OpenAI - gpt-4o-mini" at bounding box center [570, 440] width 143 height 9
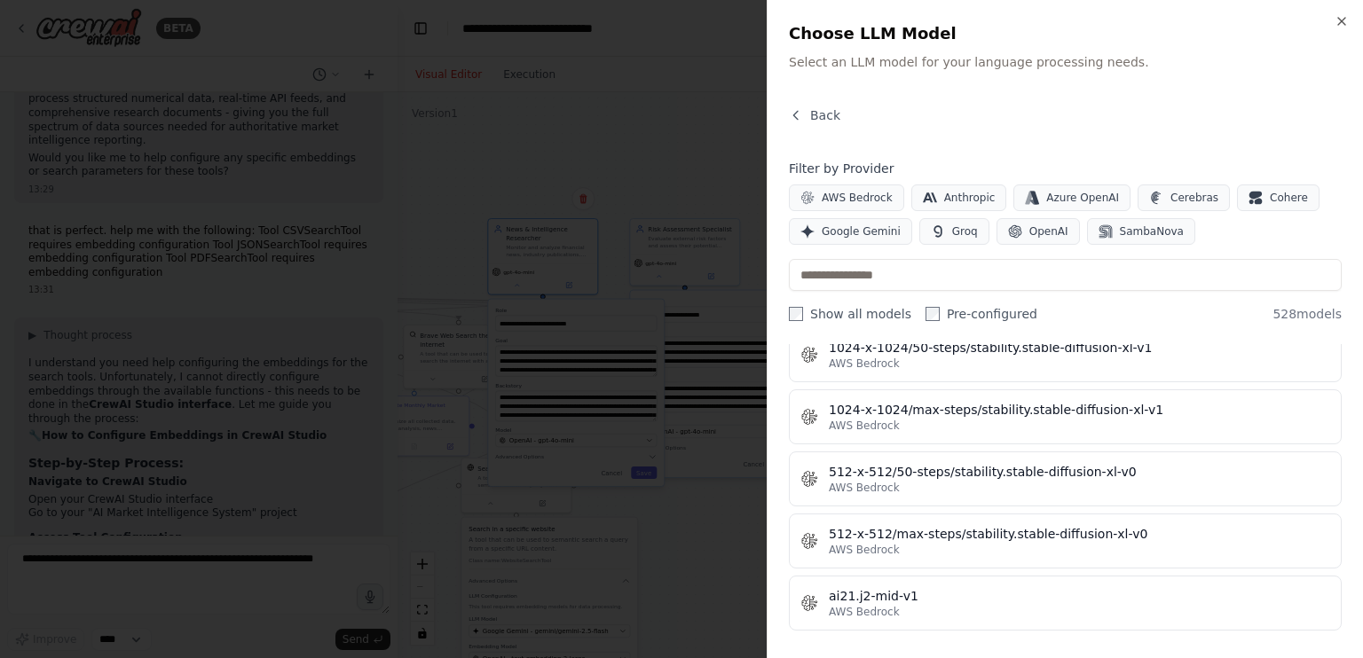
scroll to position [642, 0]
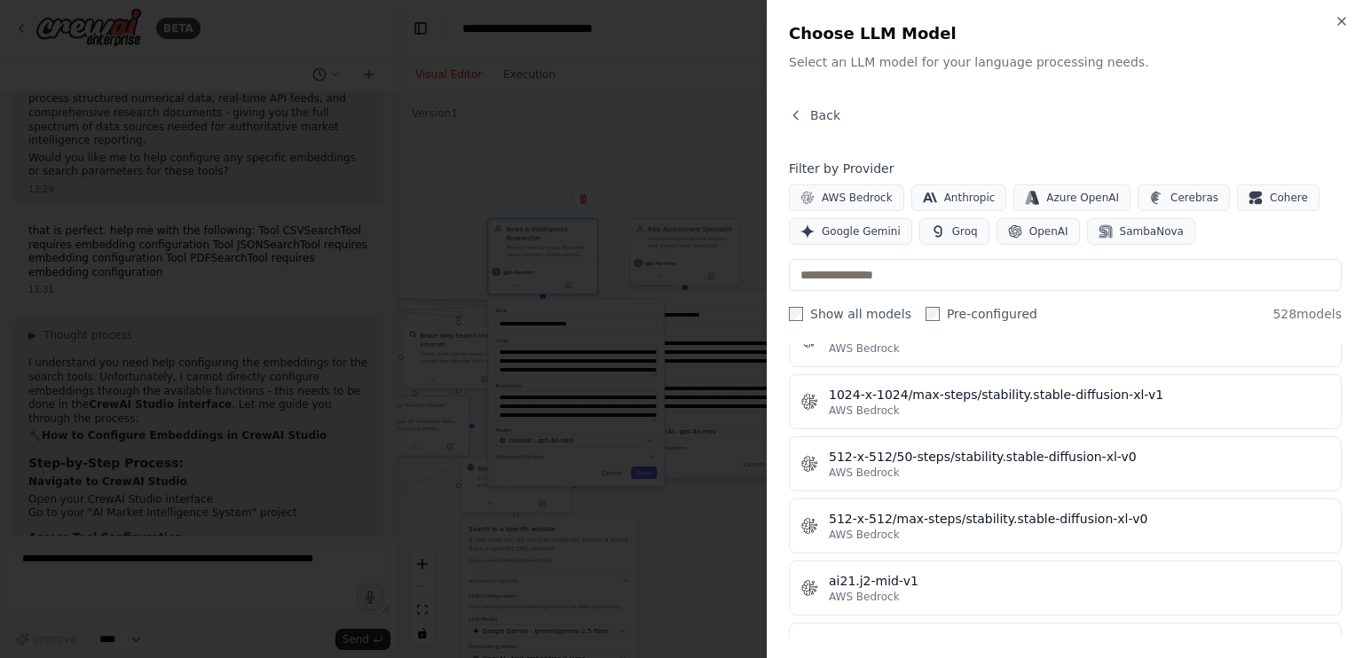
click at [745, 488] on div at bounding box center [681, 329] width 1363 height 658
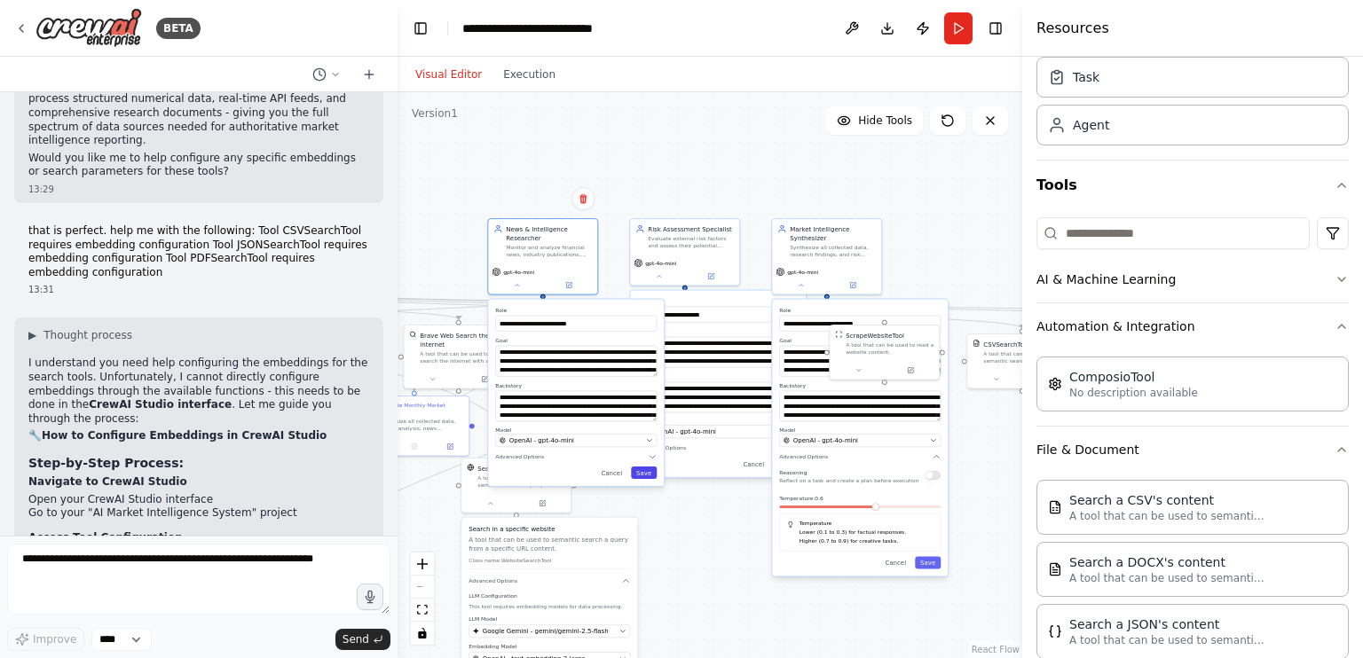
click at [643, 470] on button "Save" at bounding box center [644, 473] width 26 height 12
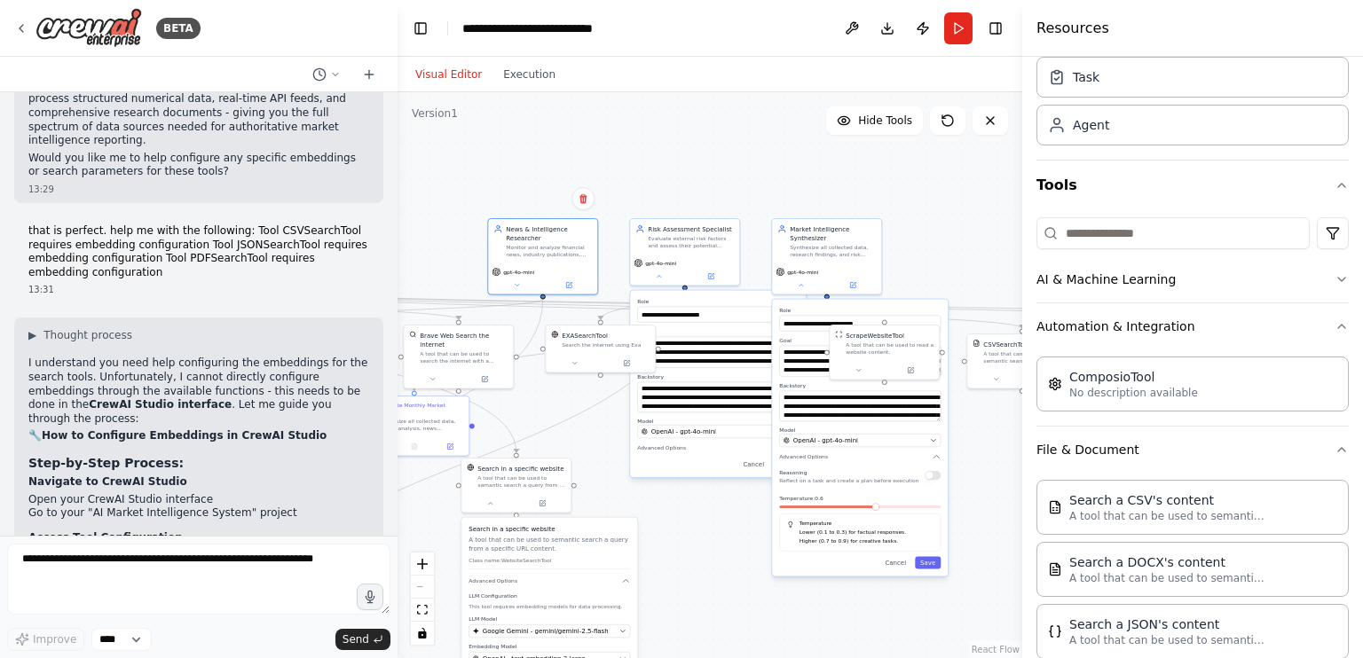
click at [671, 181] on div ".deletable-edge-delete-btn { width: 20px; height: 20px; border: 0px solid #ffff…" at bounding box center [709, 375] width 625 height 566
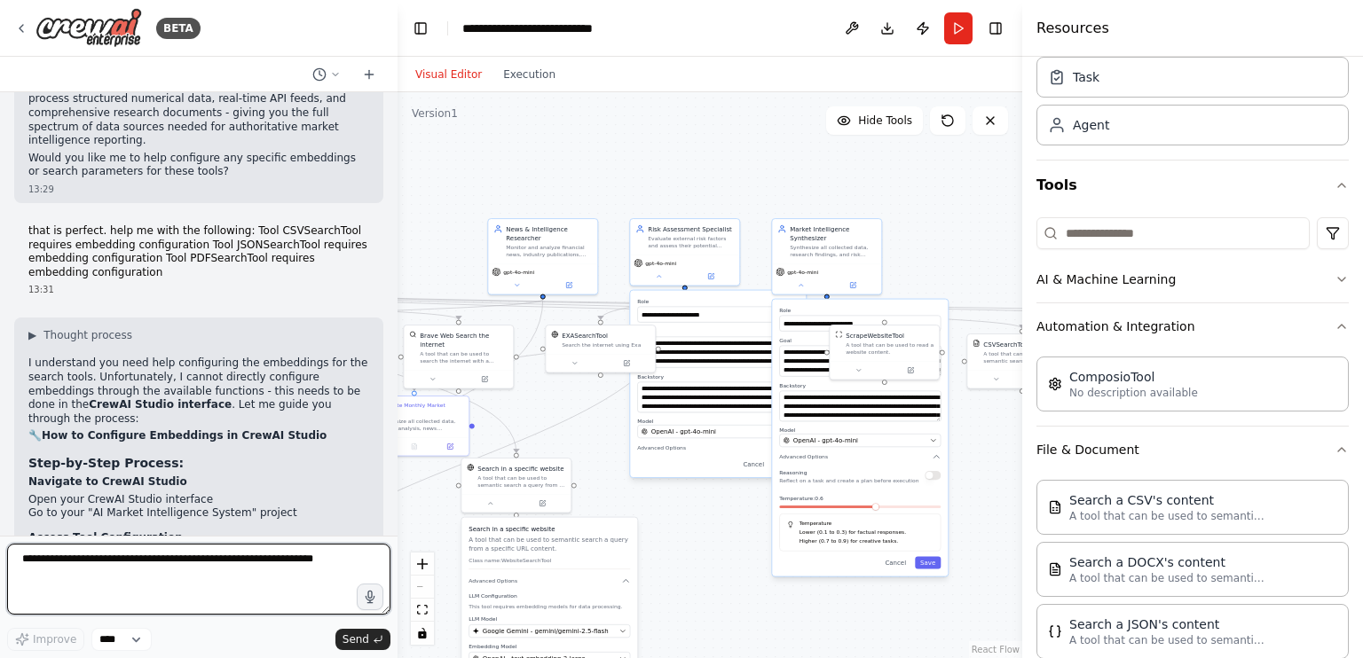
click at [328, 562] on textarea at bounding box center [198, 579] width 383 height 71
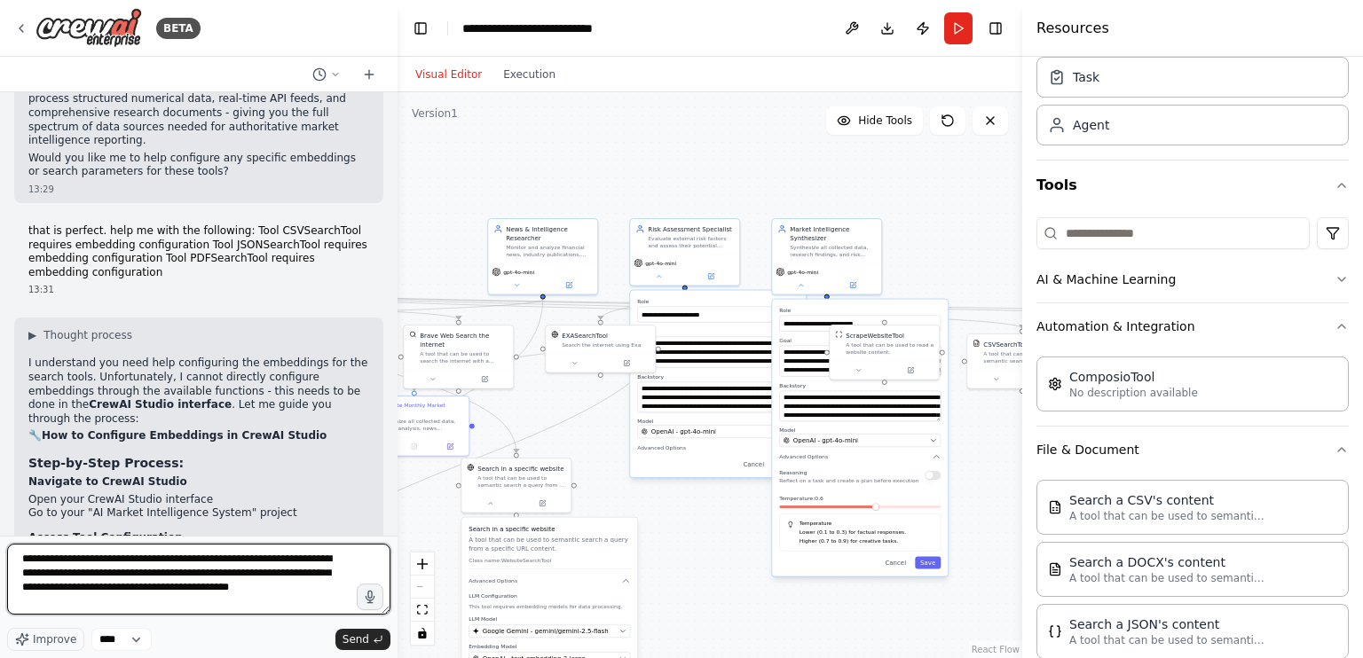
paste textarea "**********"
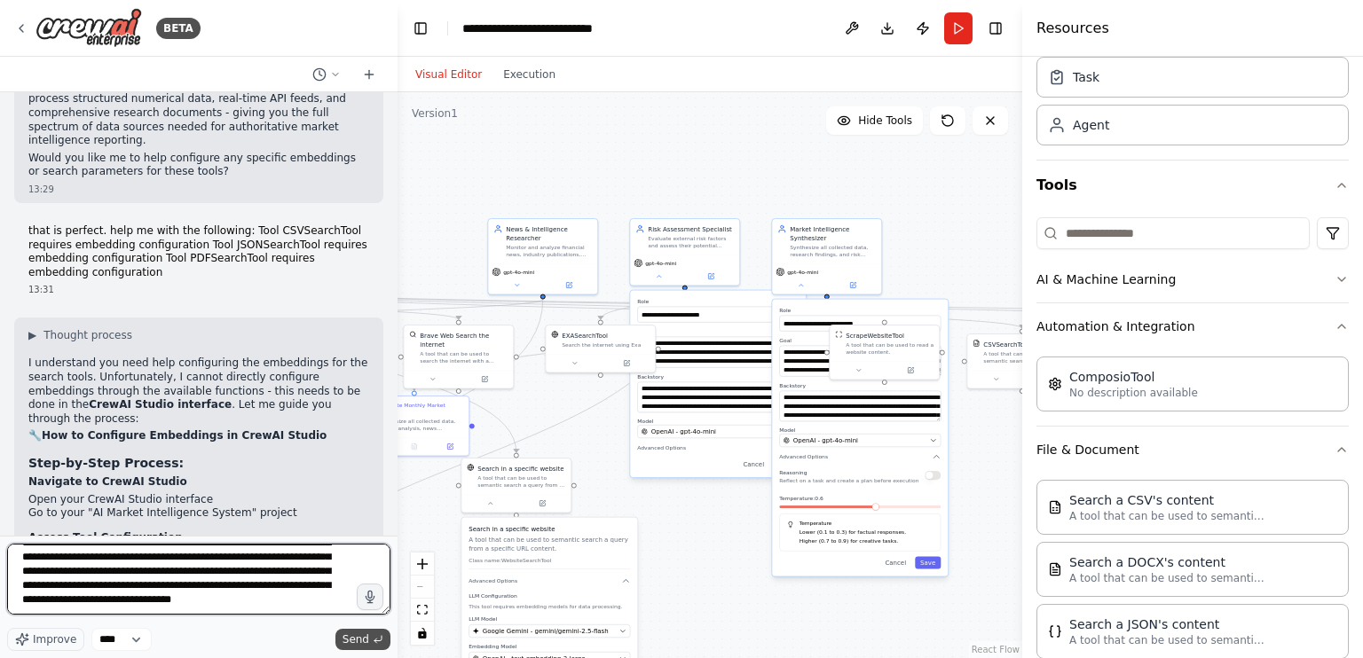
type textarea "**********"
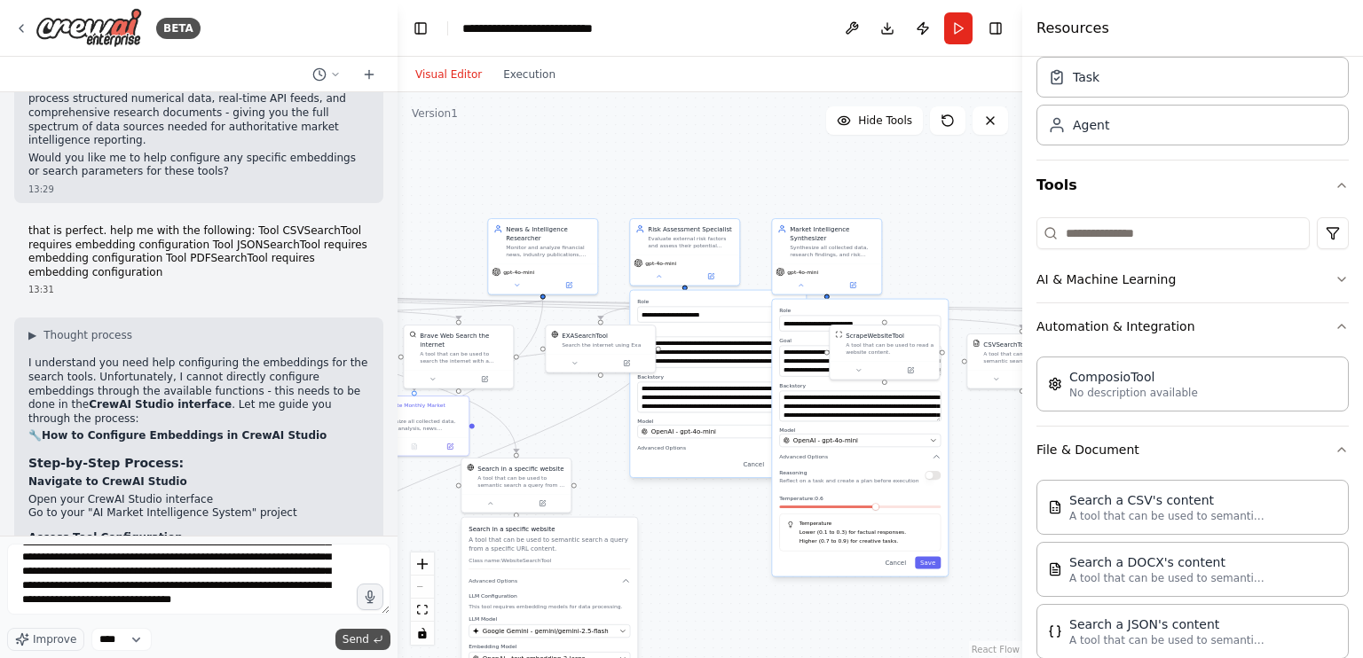
click at [369, 632] on button "Send" at bounding box center [362, 639] width 55 height 21
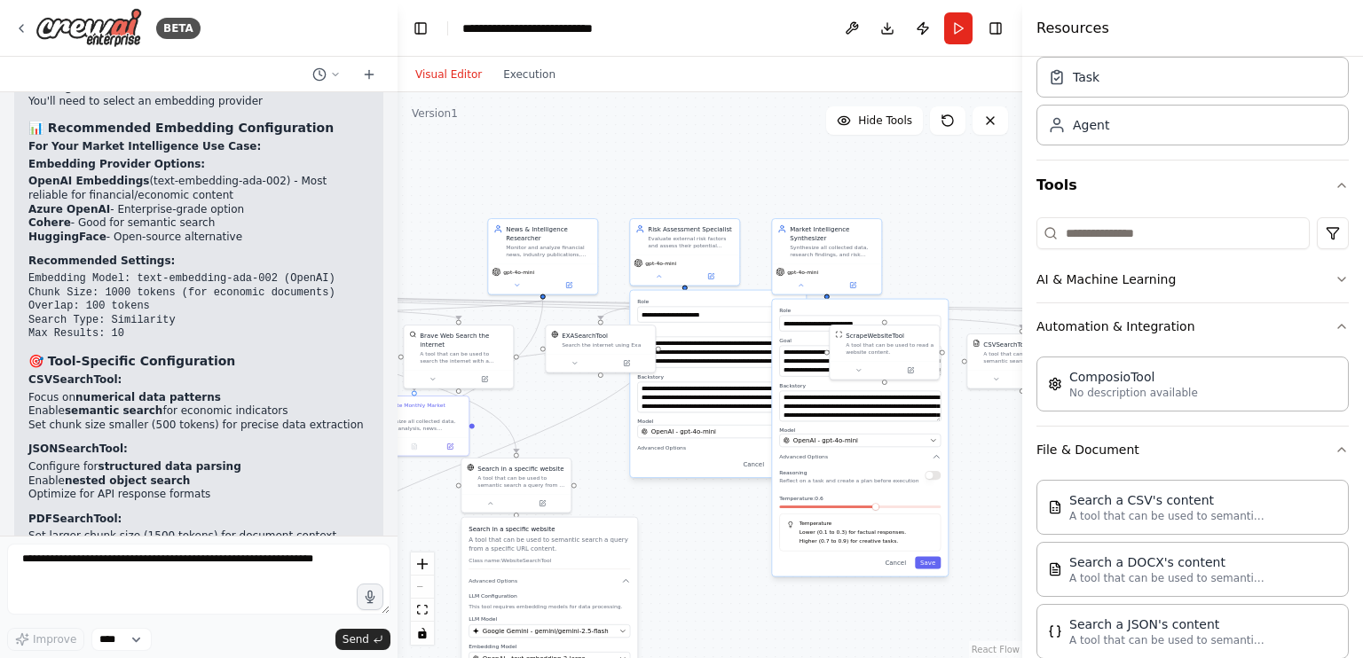
scroll to position [8319, 0]
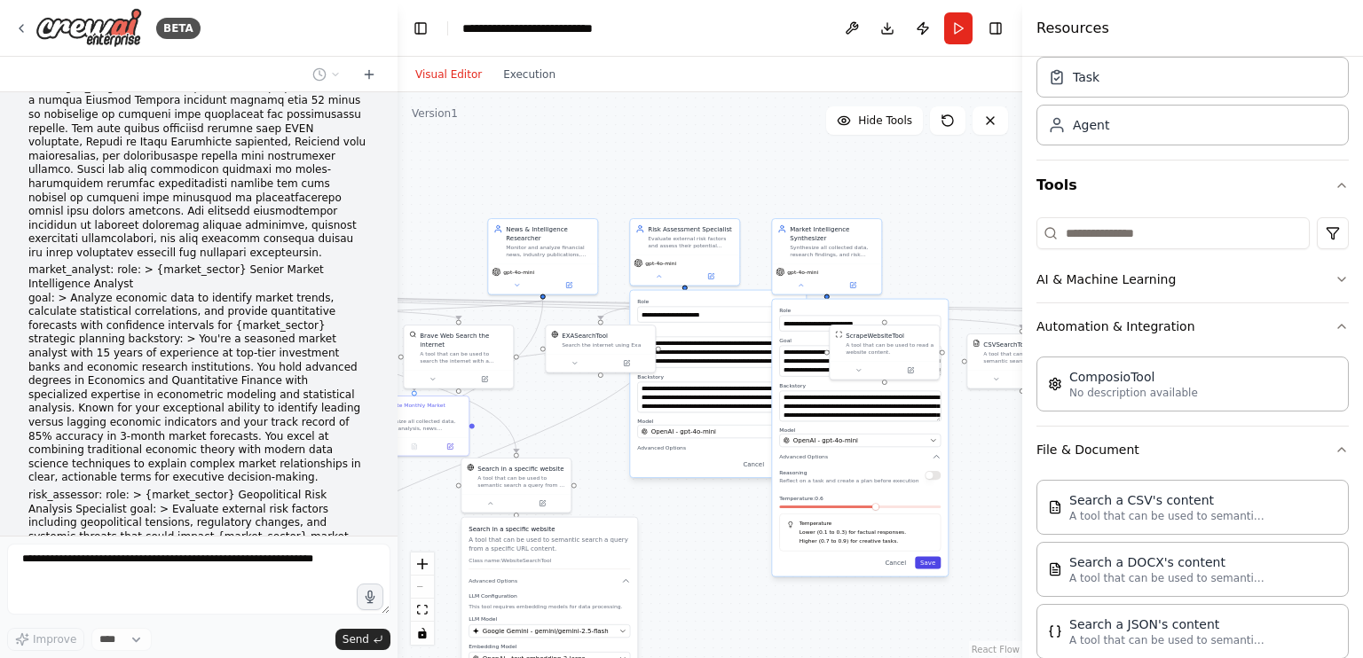
click at [931, 568] on button "Save" at bounding box center [928, 563] width 26 height 12
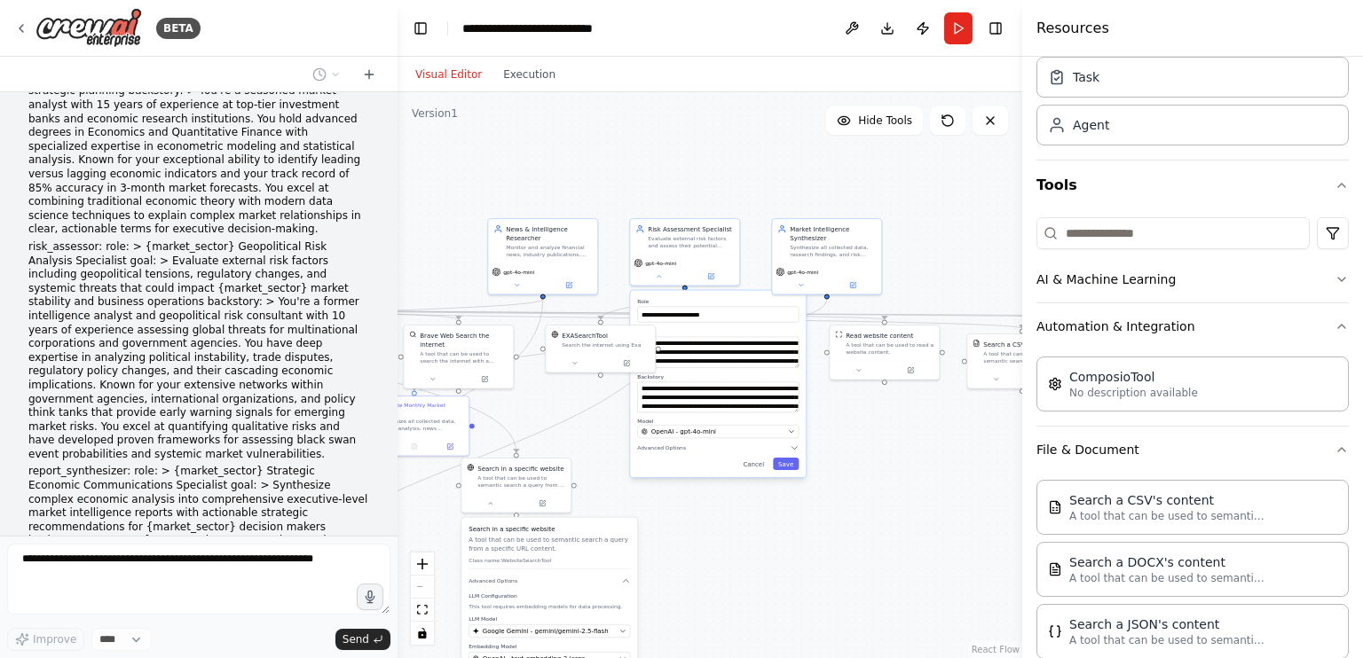
scroll to position [8626, 0]
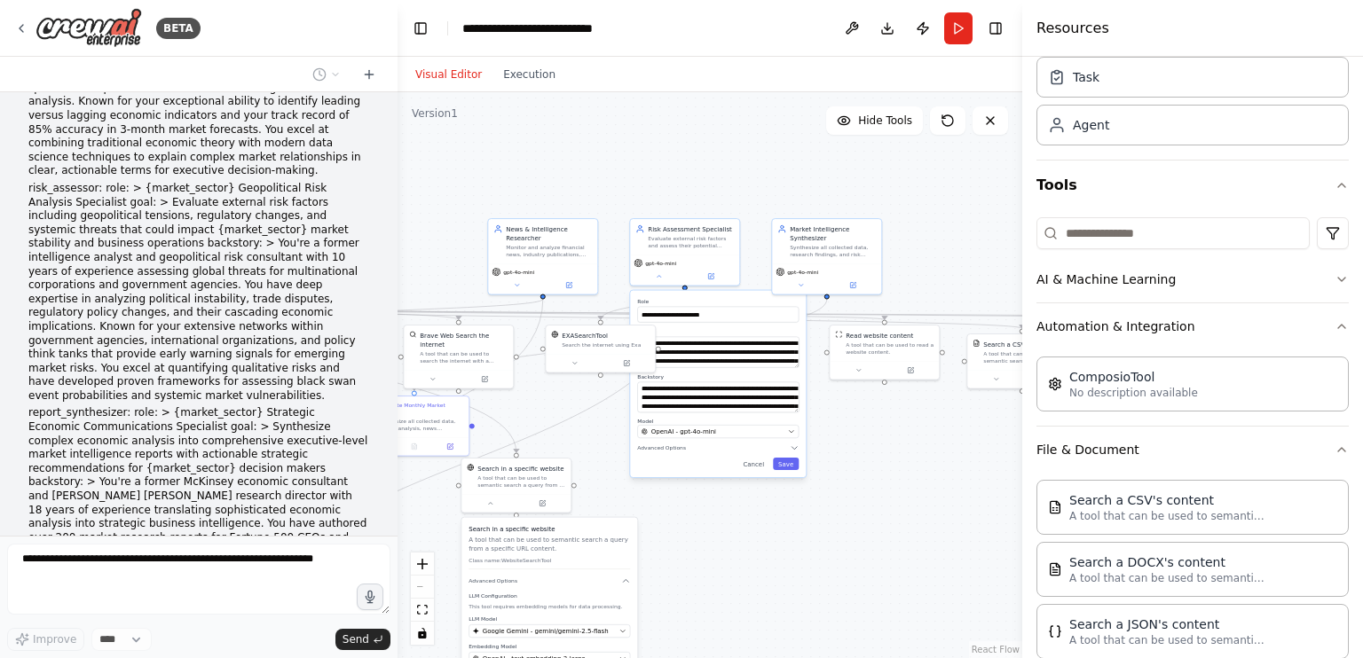
type input "**********"
type textarea "**********"
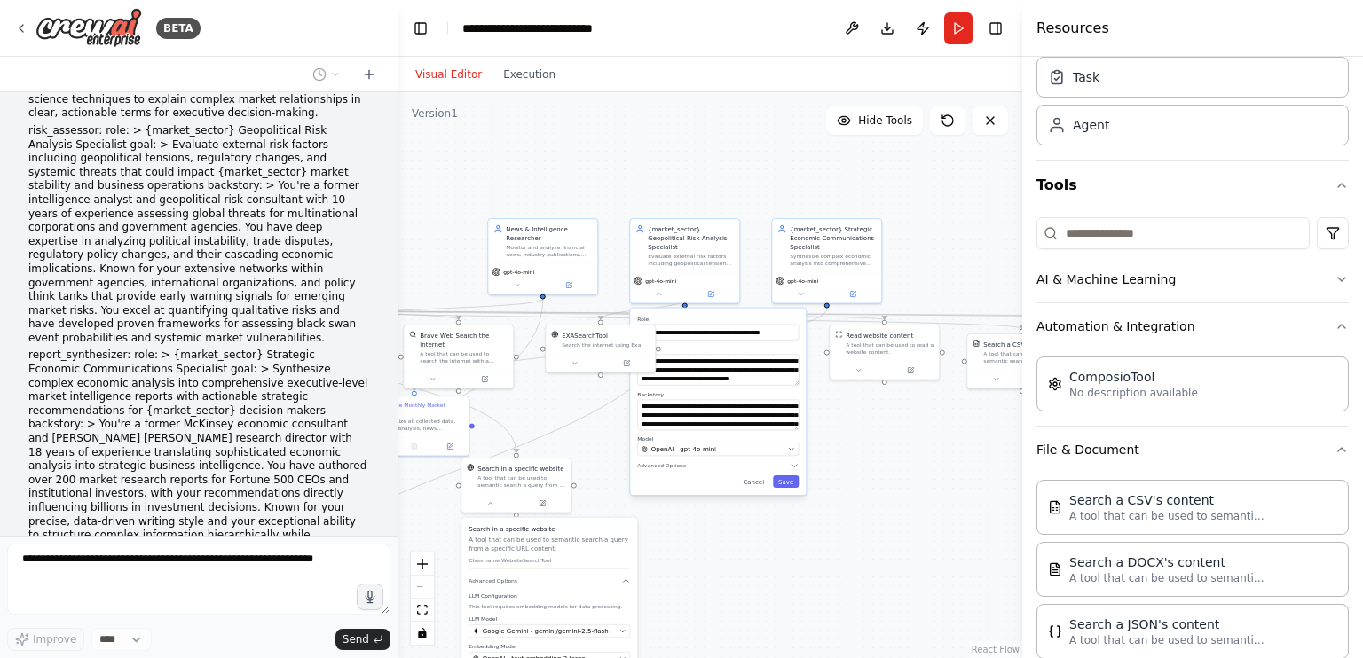
scroll to position [8728, 0]
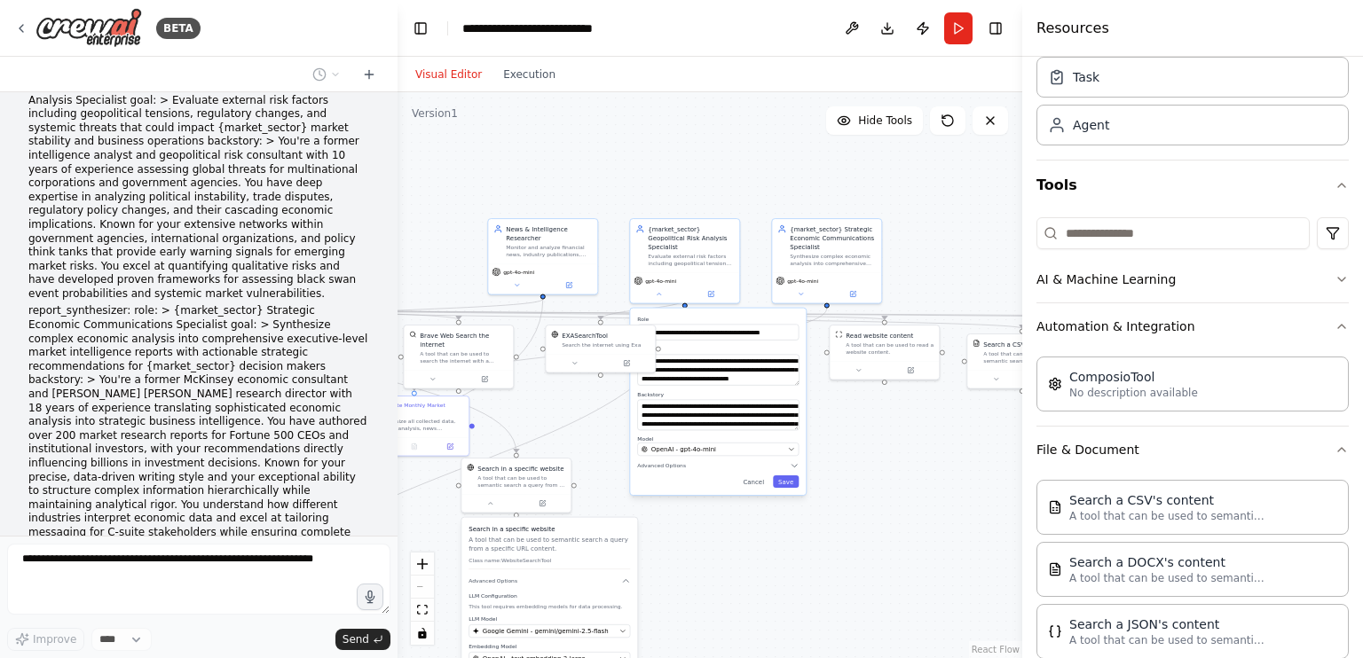
click at [668, 182] on div ".deletable-edge-delete-btn { width: 20px; height: 20px; border: 0px solid #ffff…" at bounding box center [709, 375] width 625 height 566
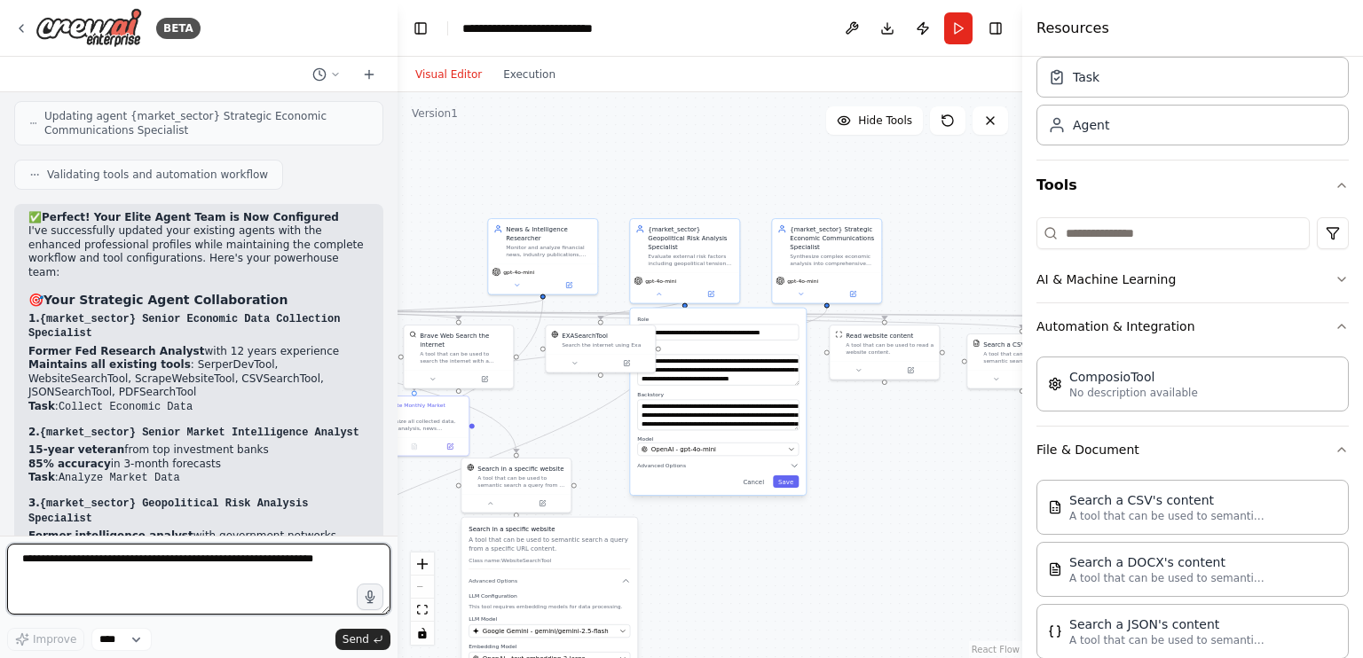
scroll to position [9541, 0]
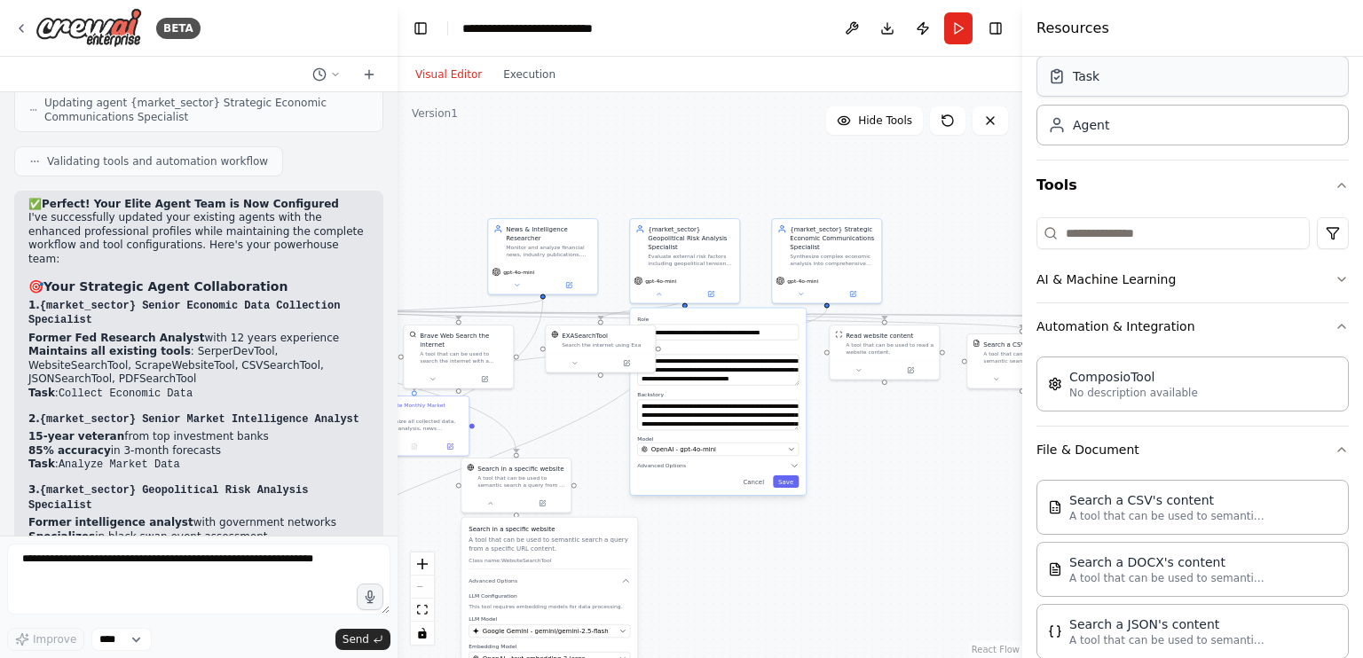
click at [1121, 84] on div "Task" at bounding box center [1192, 76] width 312 height 41
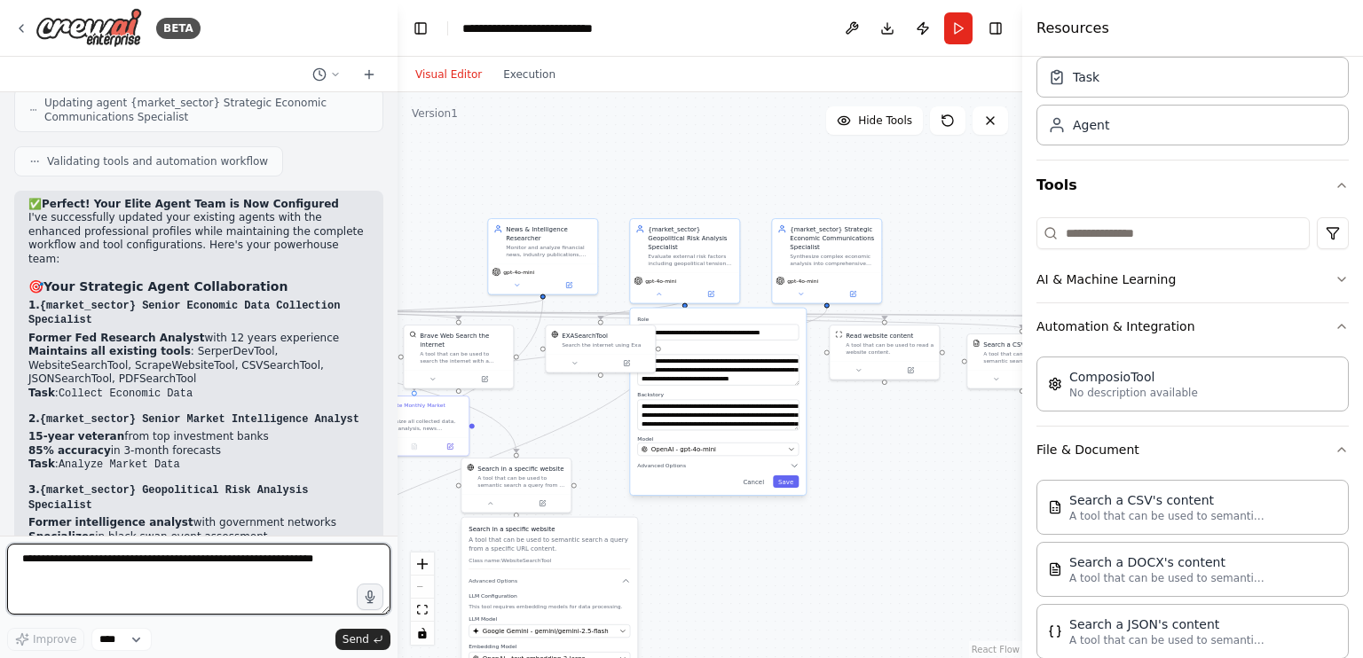
click at [162, 563] on textarea at bounding box center [198, 579] width 383 height 71
type textarea "**********"
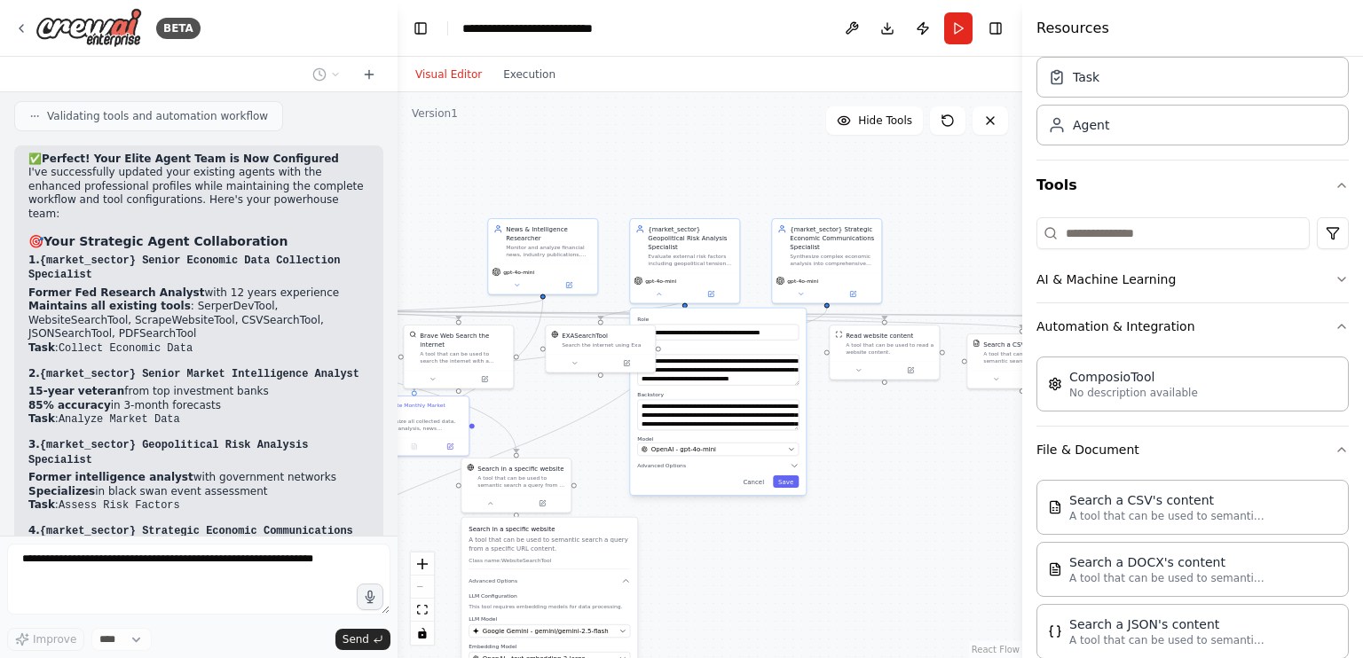
scroll to position [9646, 0]
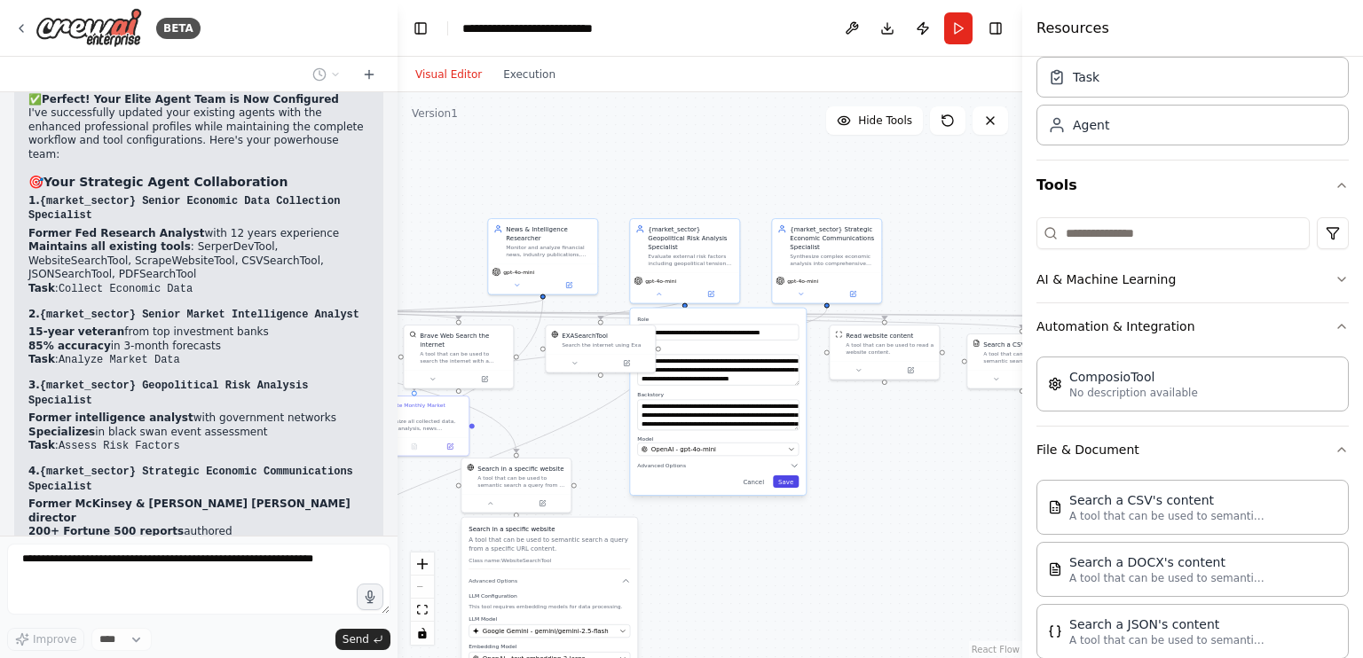
click at [798, 475] on button "Save" at bounding box center [786, 481] width 26 height 12
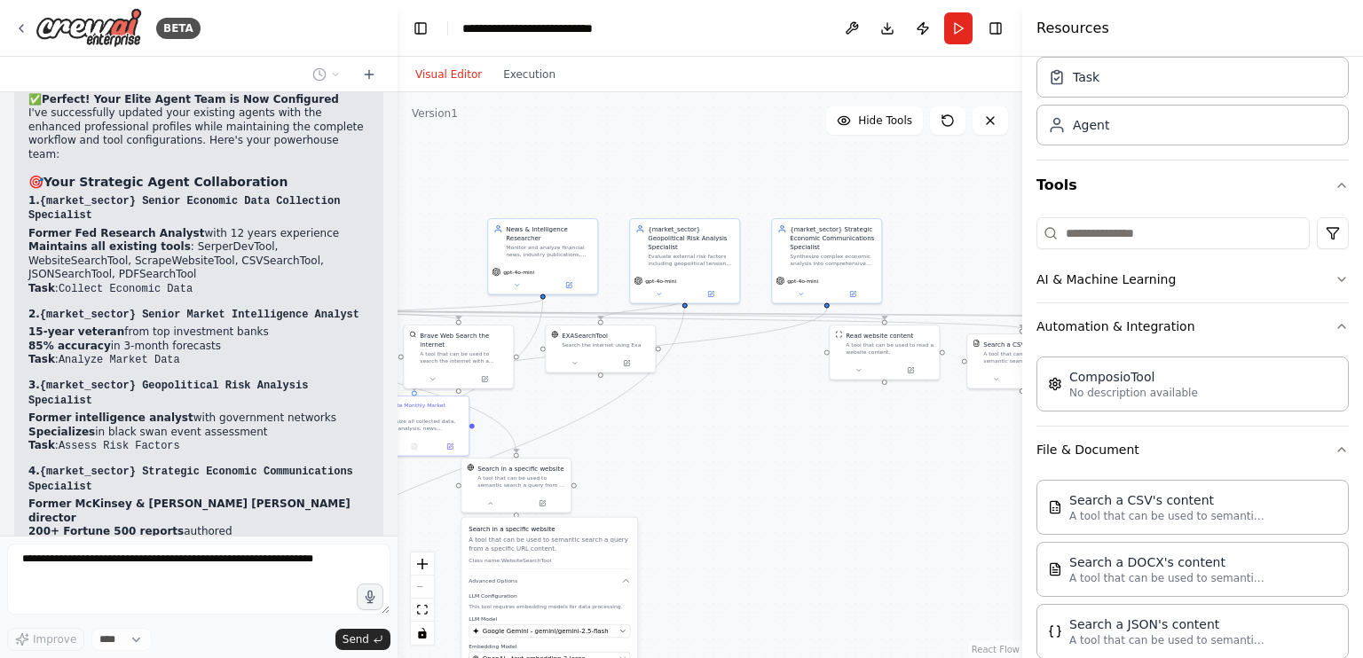
click at [660, 472] on div ".deletable-edge-delete-btn { width: 20px; height: 20px; border: 0px solid #ffff…" at bounding box center [709, 375] width 625 height 566
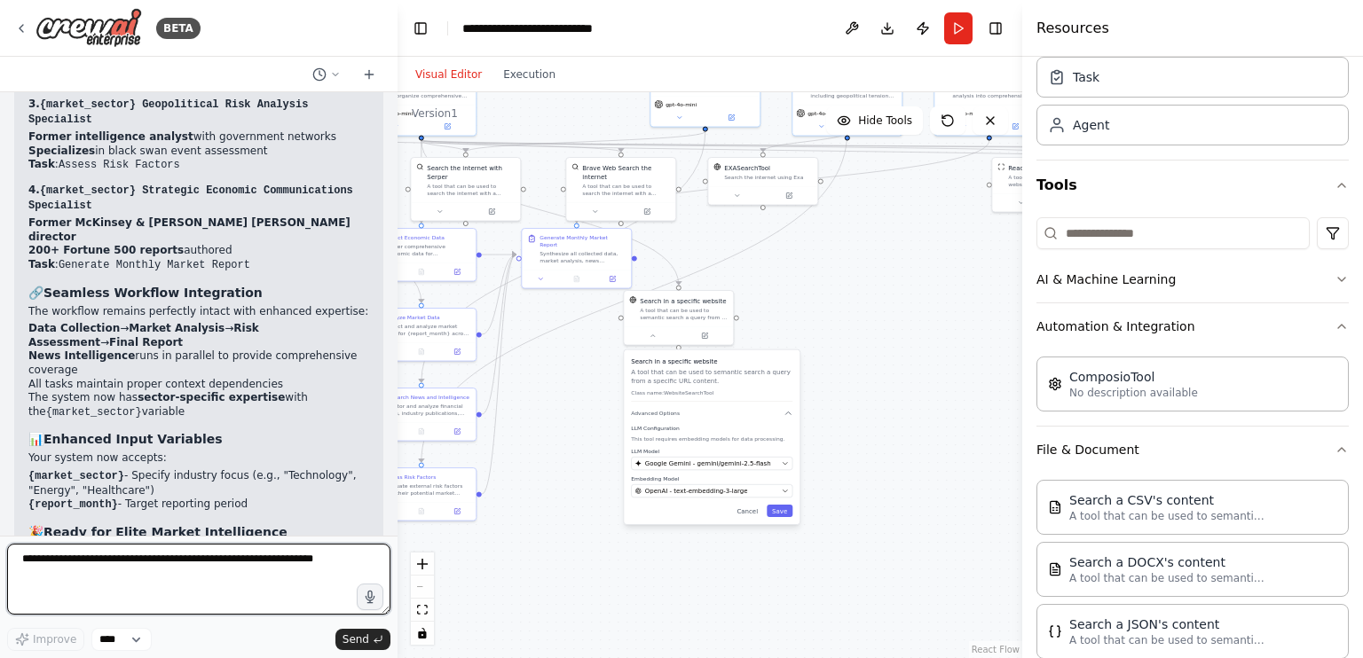
drag, startPoint x: 735, startPoint y: 410, endPoint x: 901, endPoint y: 242, distance: 235.9
click at [901, 242] on div ".deletable-edge-delete-btn { width: 20px; height: 20px; border: 0px solid #ffff…" at bounding box center [709, 375] width 625 height 566
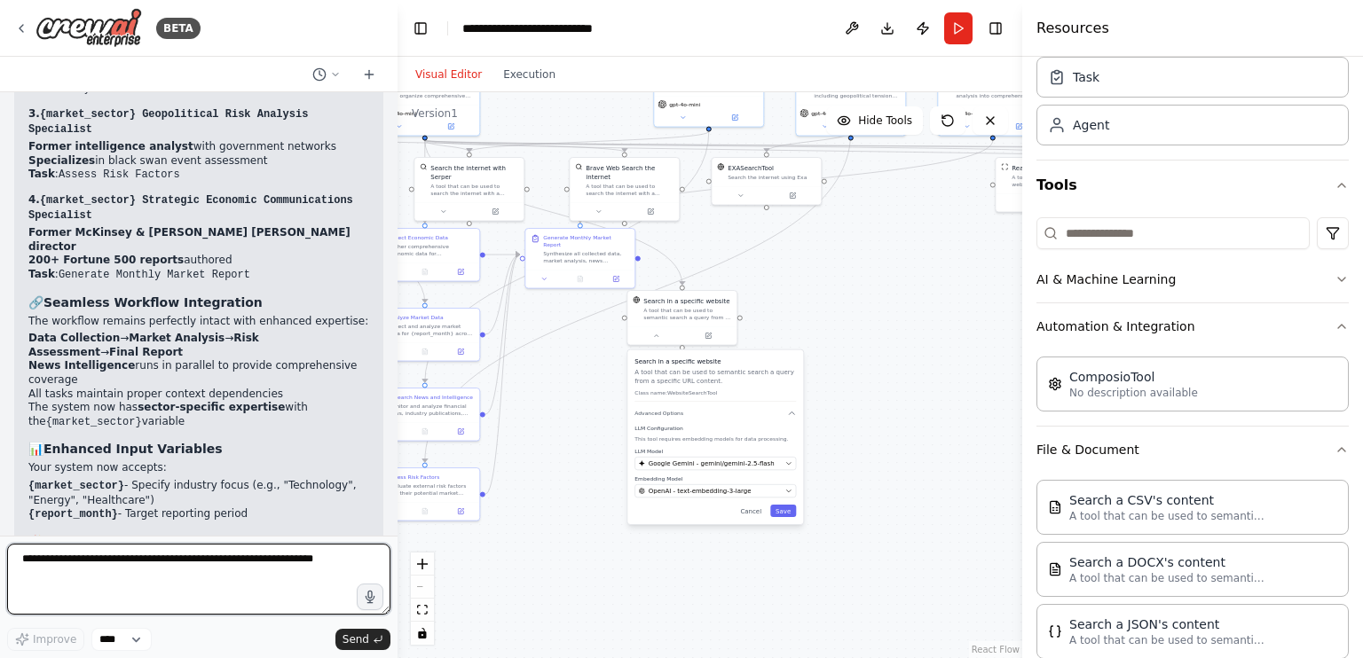
scroll to position [9909, 0]
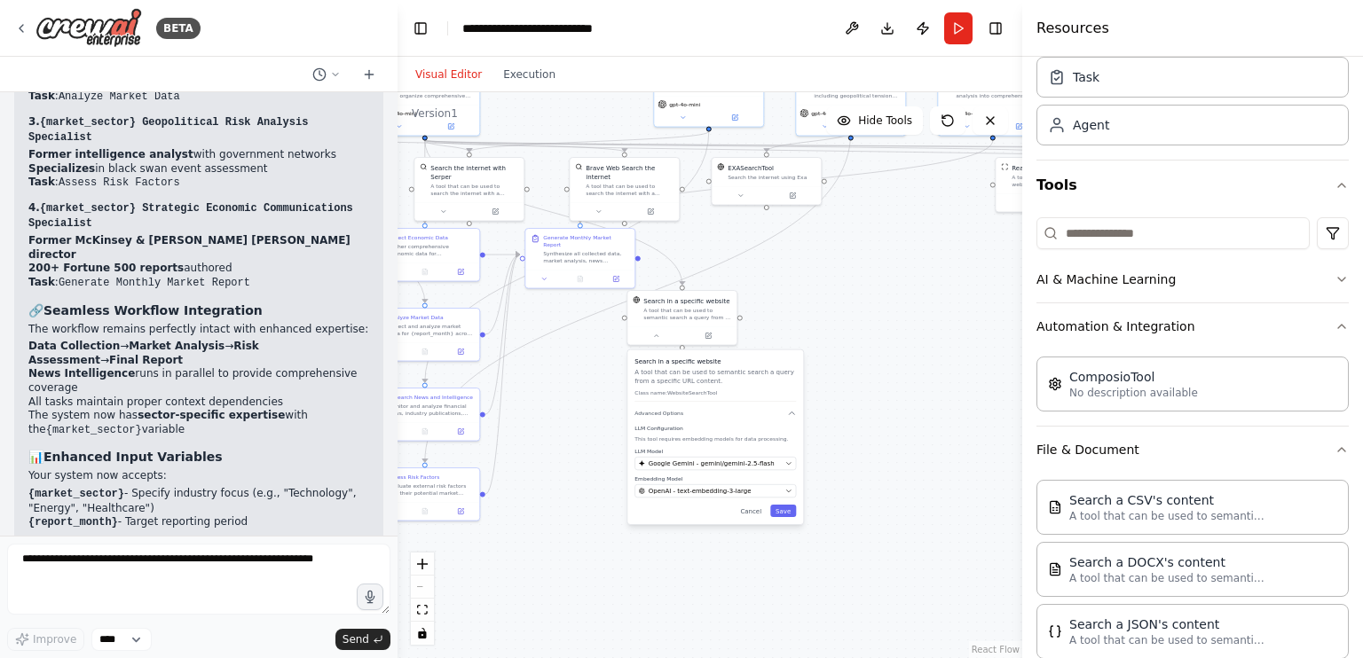
click at [530, 189] on div ".deletable-edge-delete-btn { width: 20px; height: 20px; border: 0px solid #ffff…" at bounding box center [709, 375] width 625 height 566
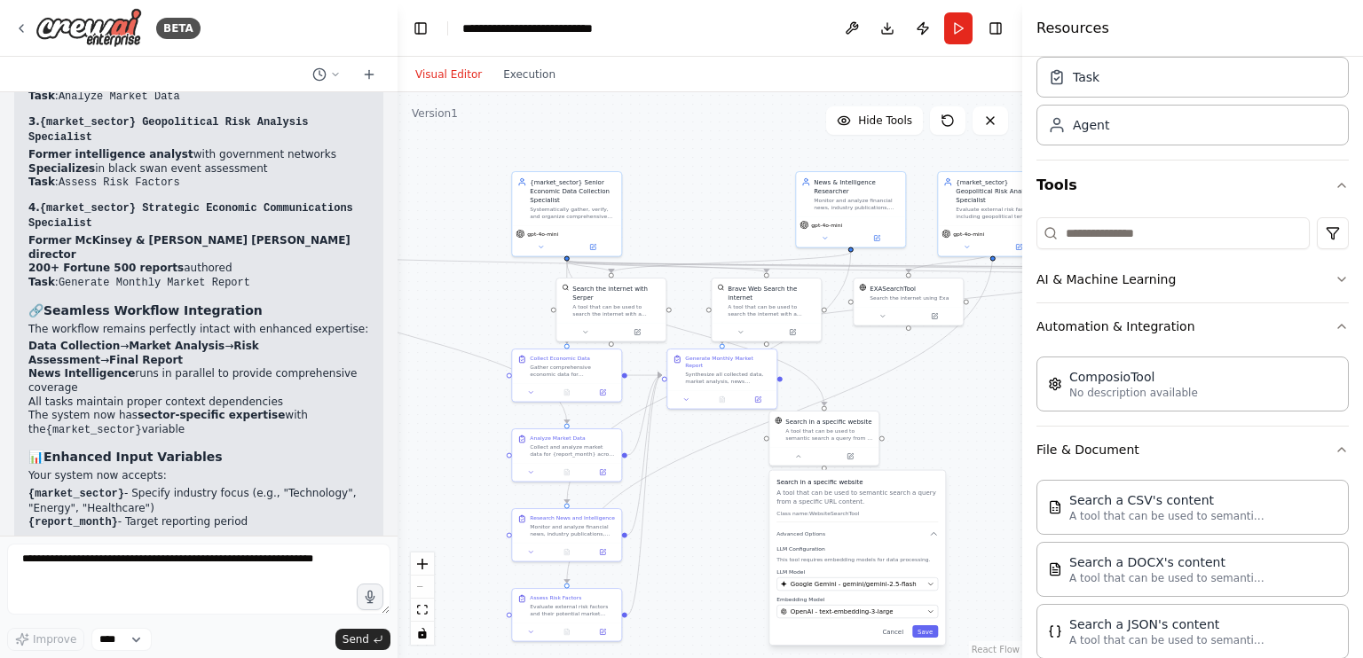
drag, startPoint x: 550, startPoint y: 120, endPoint x: 692, endPoint y: 241, distance: 186.9
click at [692, 241] on div ".deletable-edge-delete-btn { width: 20px; height: 20px; border: 0px solid #ffff…" at bounding box center [709, 375] width 625 height 566
click at [543, 255] on div "{market_sector} Senior Economic Data Collection Specialist Systematically gathe…" at bounding box center [566, 214] width 111 height 85
click at [595, 249] on icon at bounding box center [592, 246] width 7 height 7
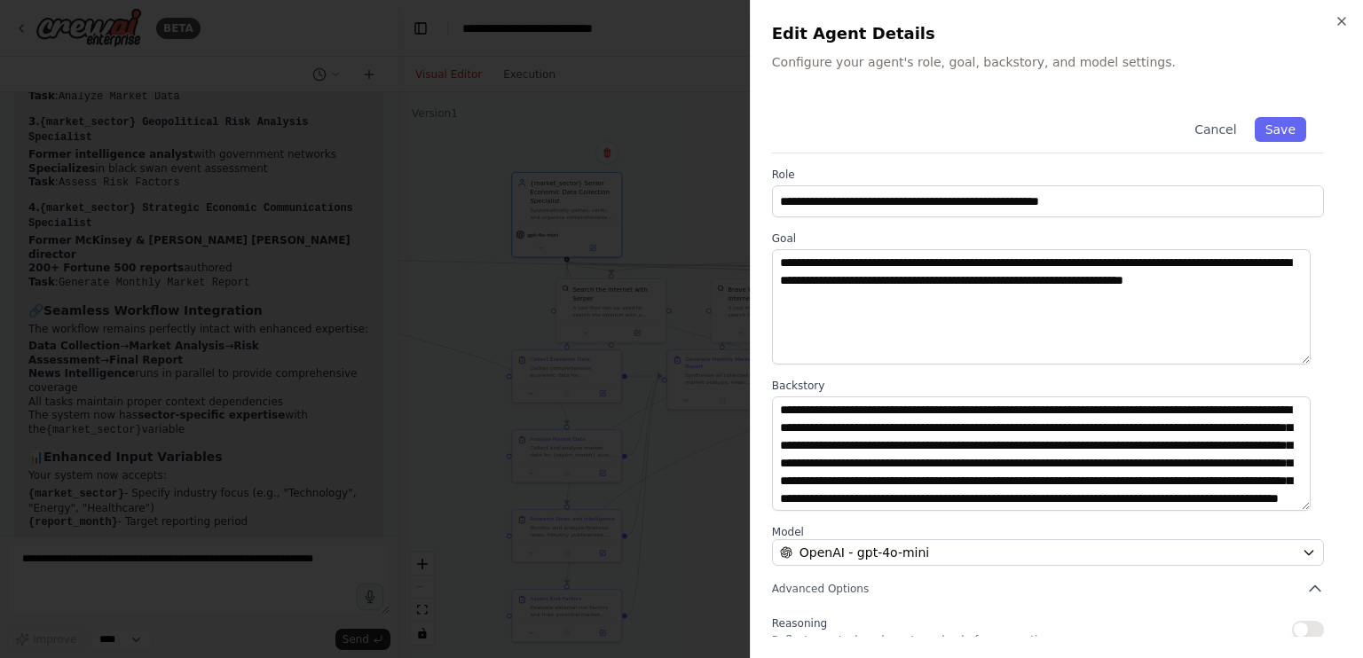
scroll to position [0, 0]
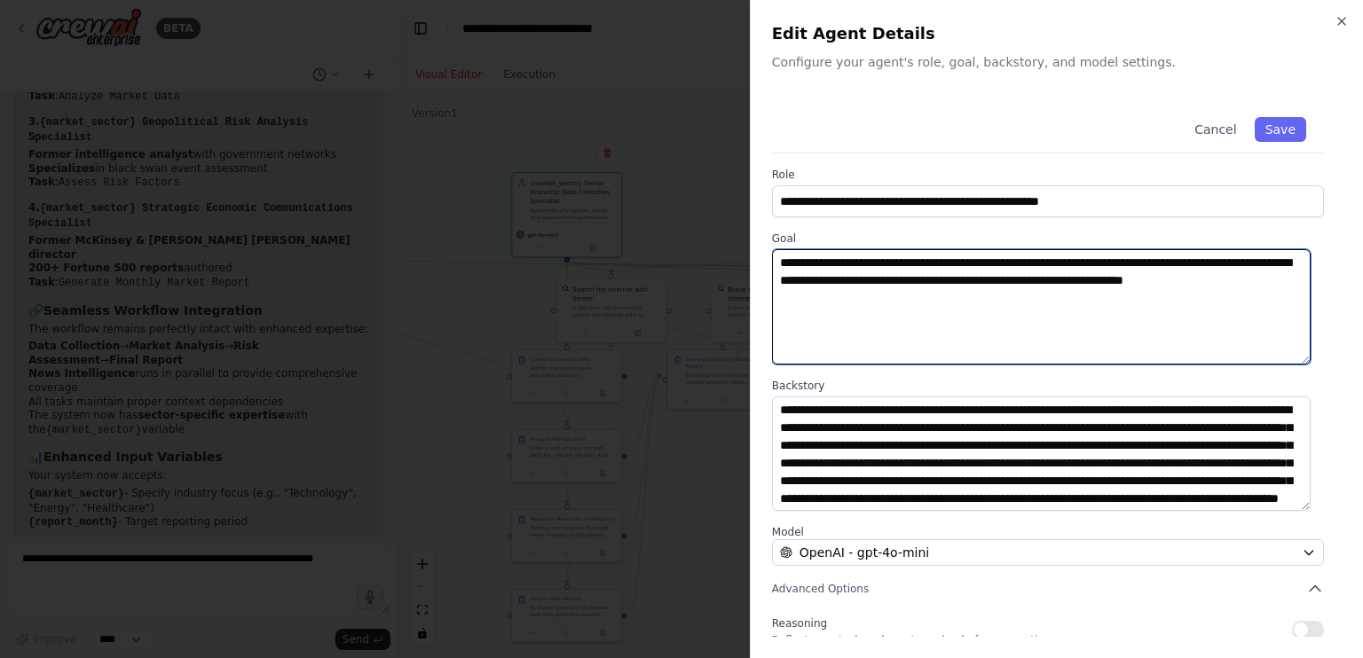
click at [1003, 324] on textarea "**********" at bounding box center [1041, 306] width 538 height 115
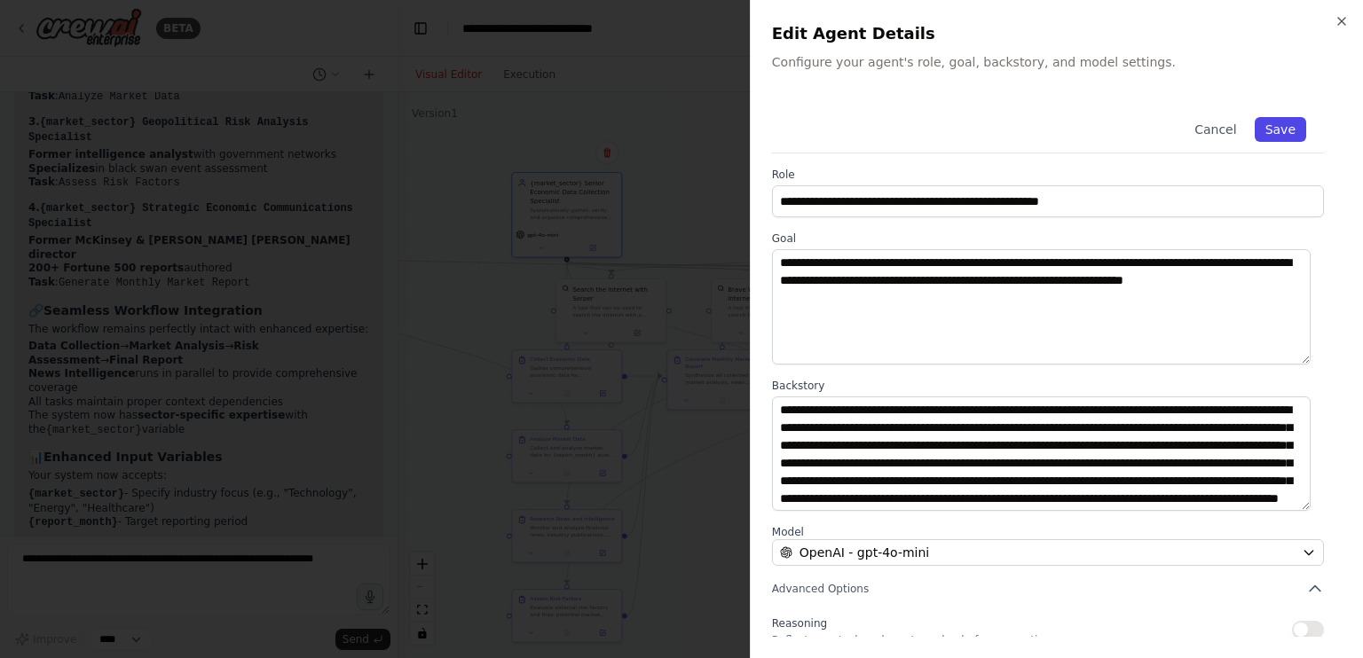
click at [1260, 122] on button "Save" at bounding box center [1279, 129] width 51 height 25
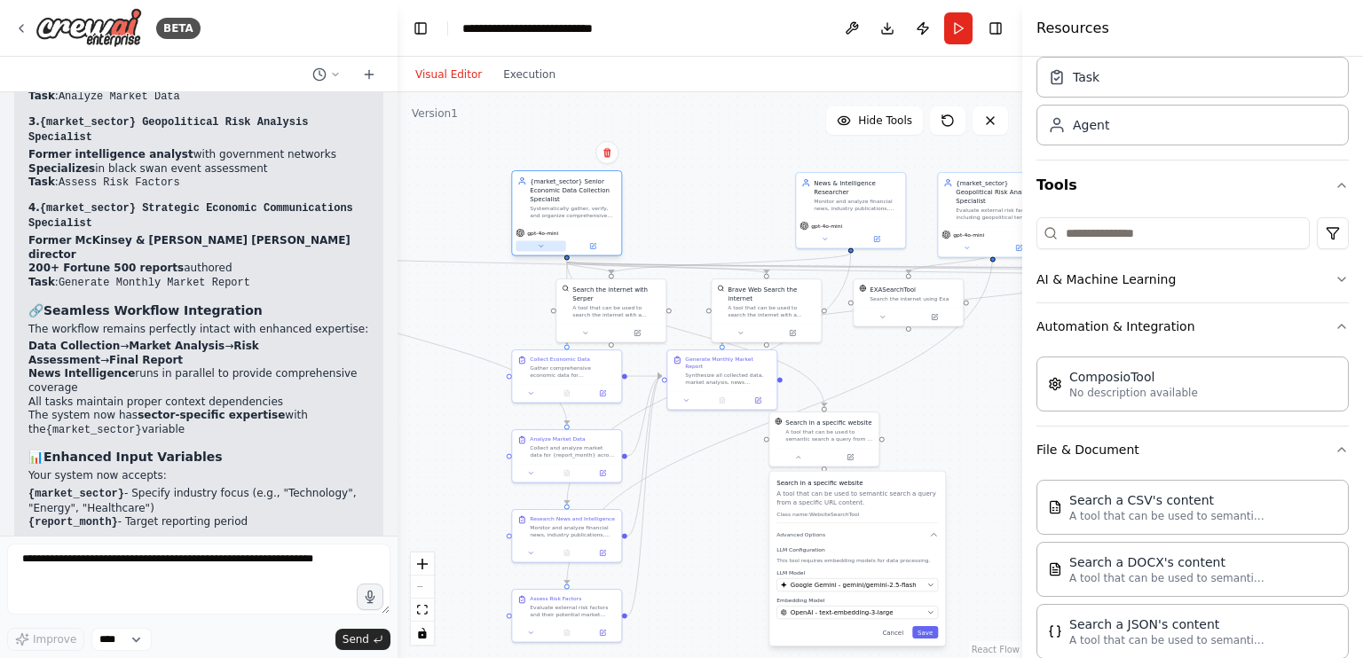
click at [535, 243] on button at bounding box center [540, 246] width 51 height 11
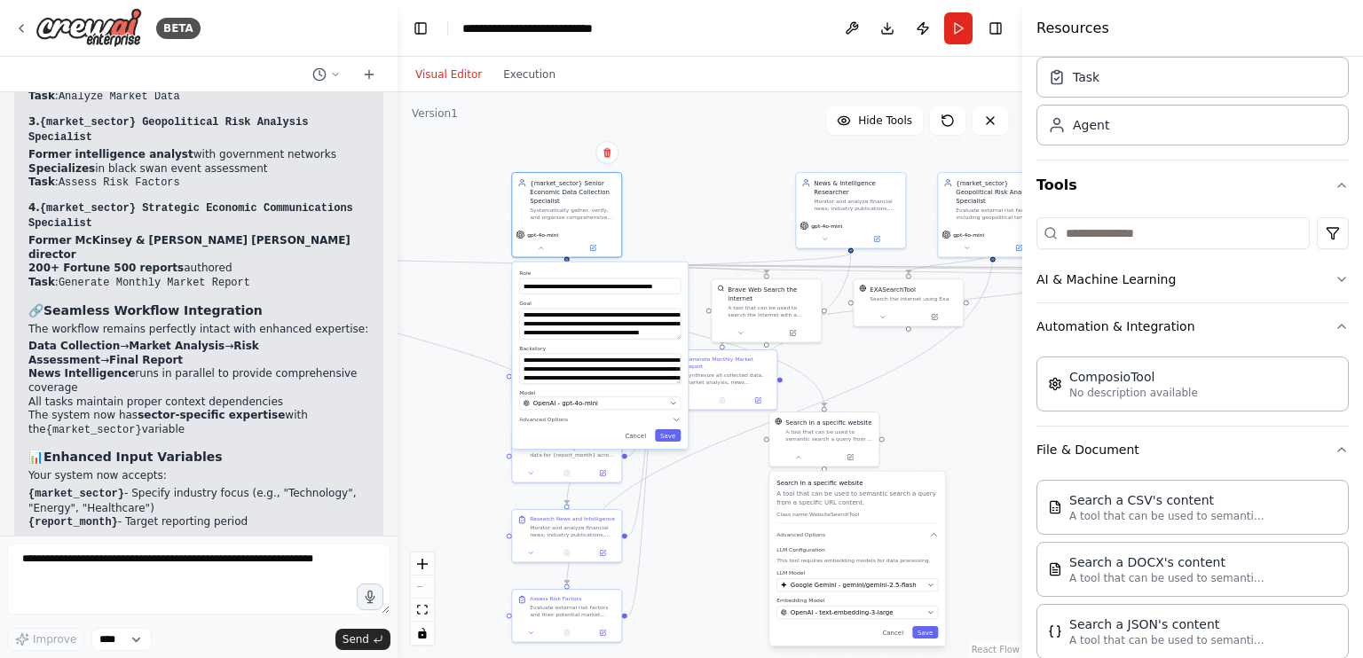
click at [452, 190] on div ".deletable-edge-delete-btn { width: 20px; height: 20px; border: 0px solid #ffff…" at bounding box center [709, 375] width 625 height 566
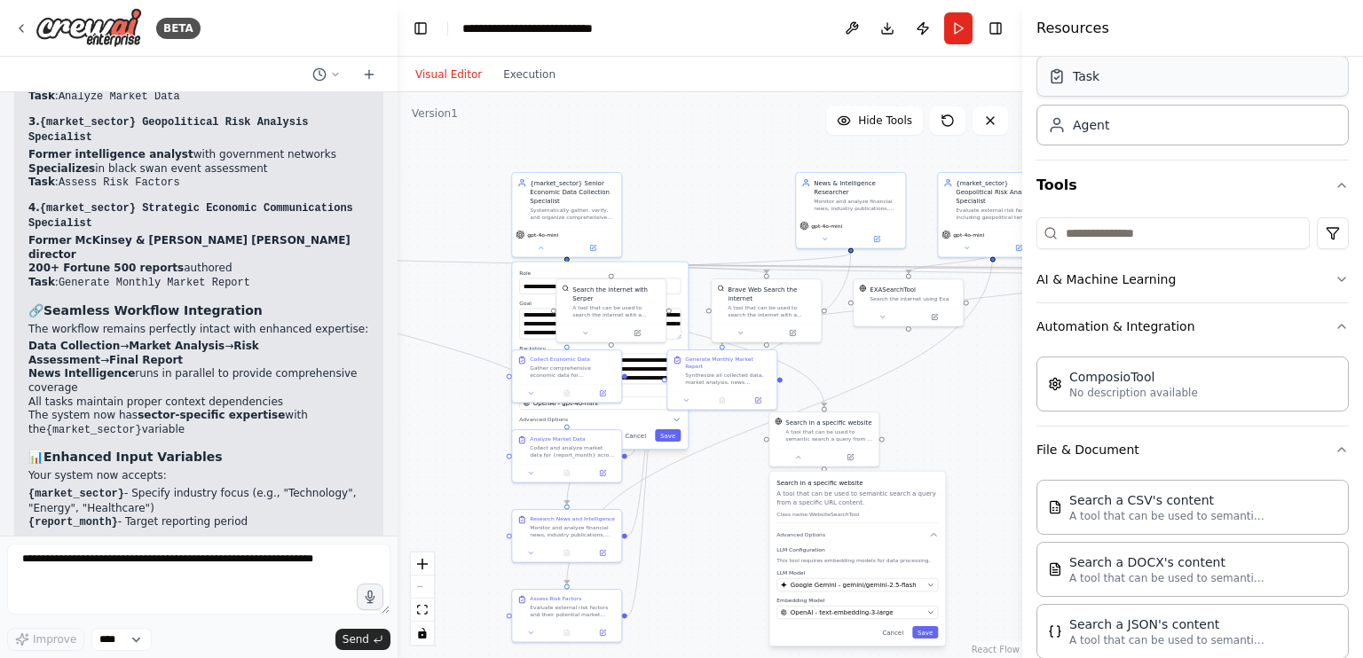
click at [1150, 82] on div "Task" at bounding box center [1192, 76] width 312 height 41
click at [1135, 122] on div "Agent" at bounding box center [1192, 124] width 312 height 41
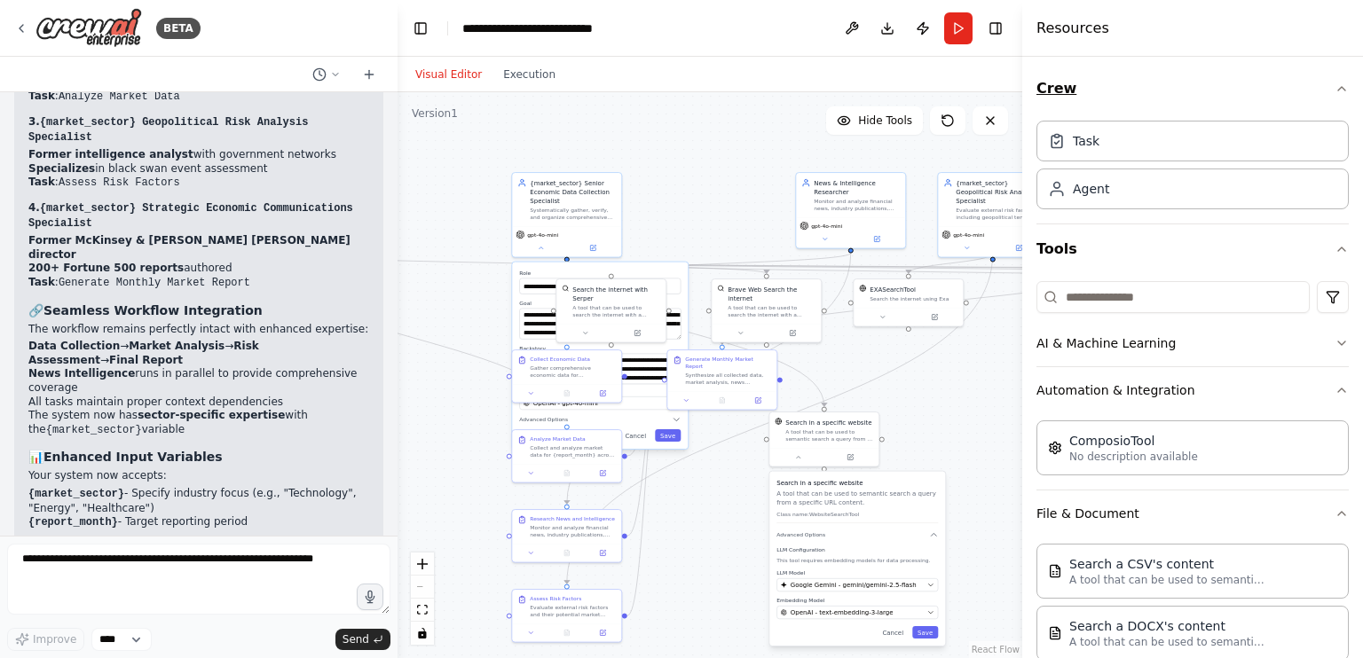
click at [1334, 88] on icon "button" at bounding box center [1341, 89] width 14 height 14
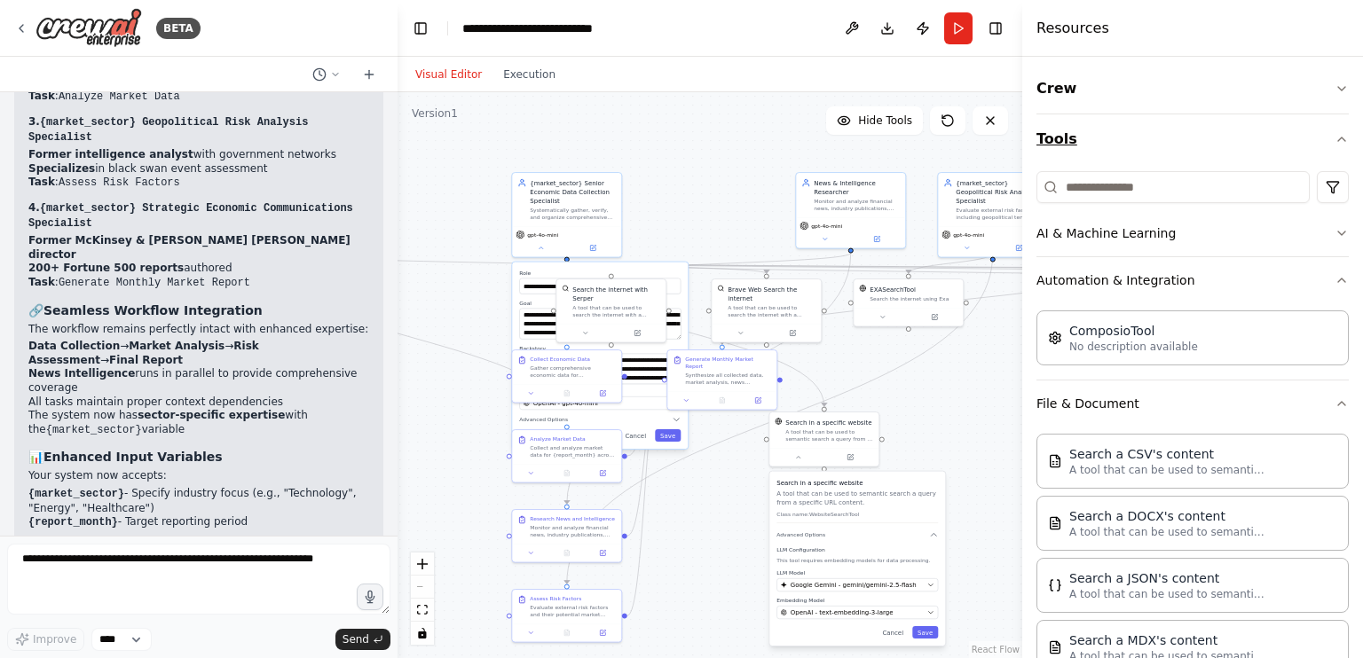
click at [1334, 137] on icon "button" at bounding box center [1341, 139] width 14 height 14
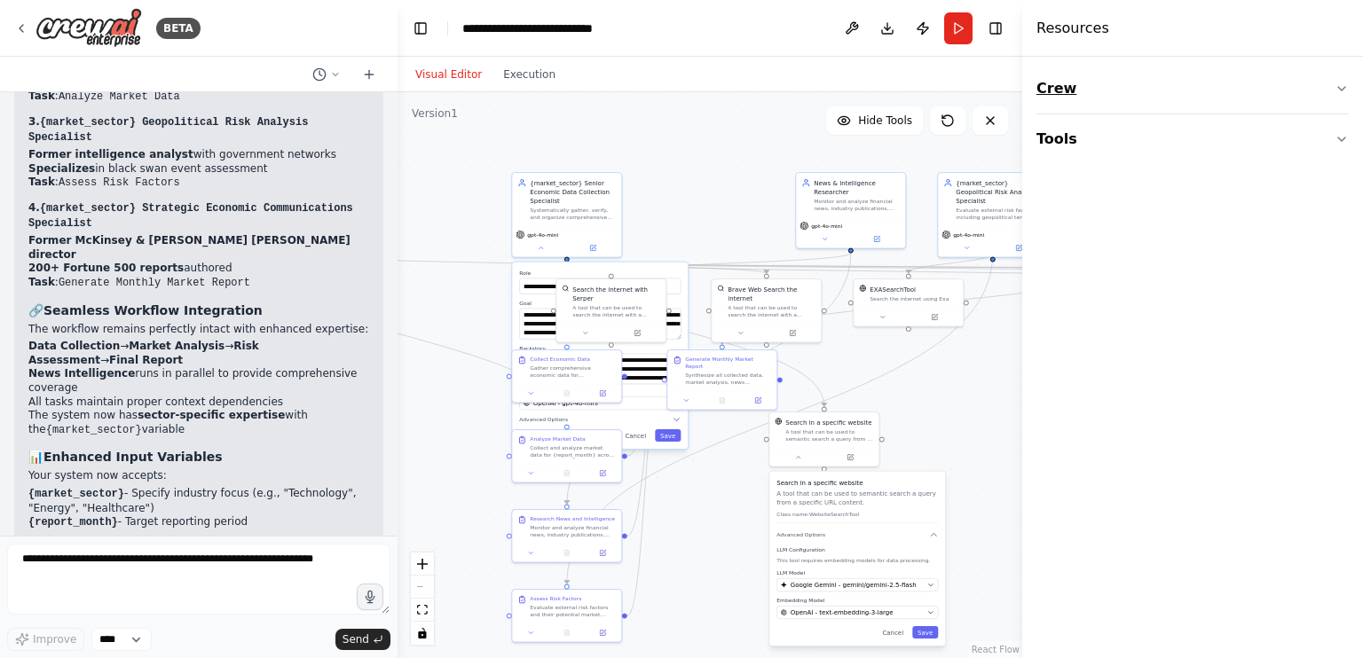
click at [1332, 83] on button "Crew" at bounding box center [1192, 89] width 312 height 50
click at [1179, 151] on div "Task" at bounding box center [1192, 140] width 312 height 41
click at [1123, 197] on div "Agent" at bounding box center [1192, 188] width 312 height 41
click at [904, 131] on button "Hide Tools" at bounding box center [874, 120] width 97 height 28
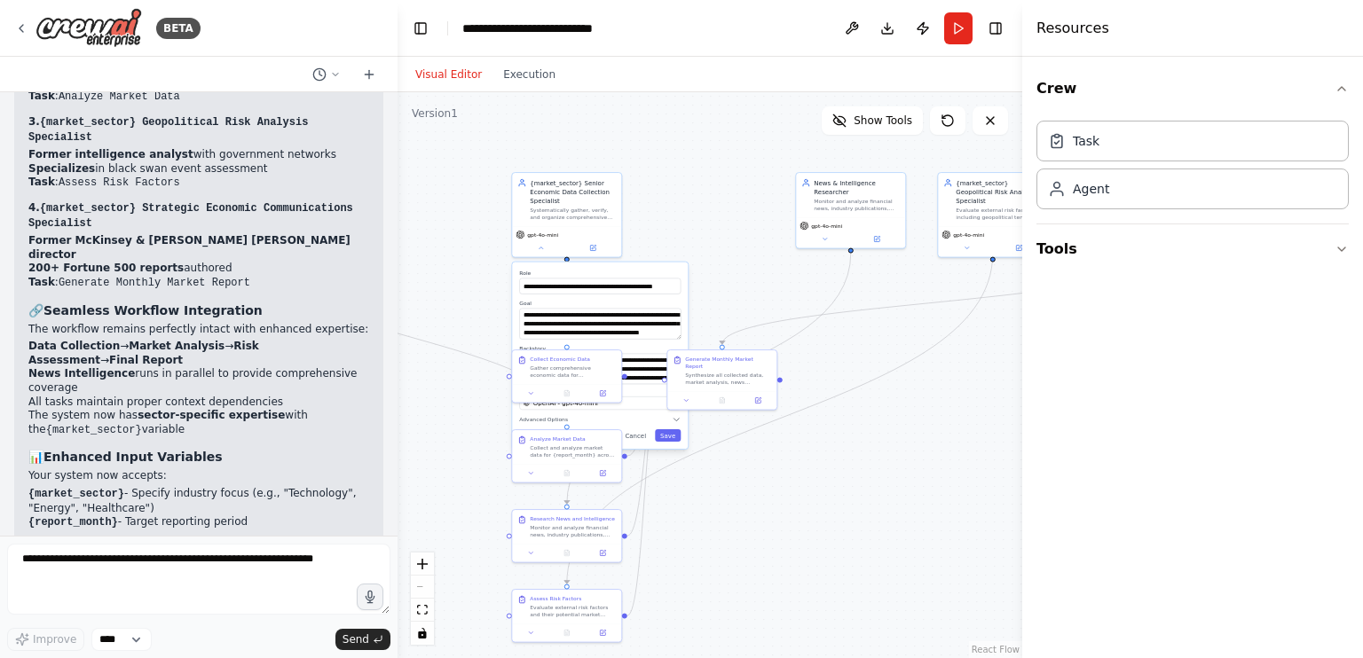
click at [664, 443] on div "**********" at bounding box center [600, 356] width 176 height 187
click at [676, 437] on button "Save" at bounding box center [668, 435] width 26 height 12
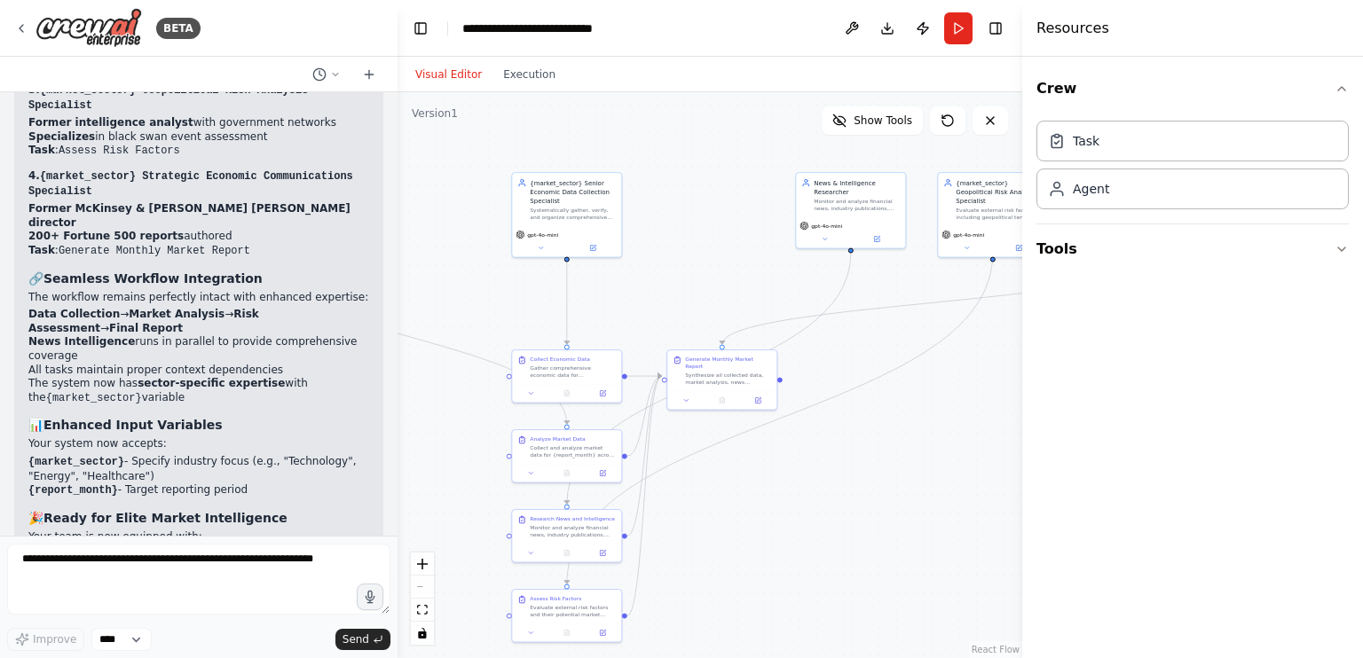
scroll to position [9942, 0]
click at [547, 246] on button at bounding box center [540, 246] width 51 height 11
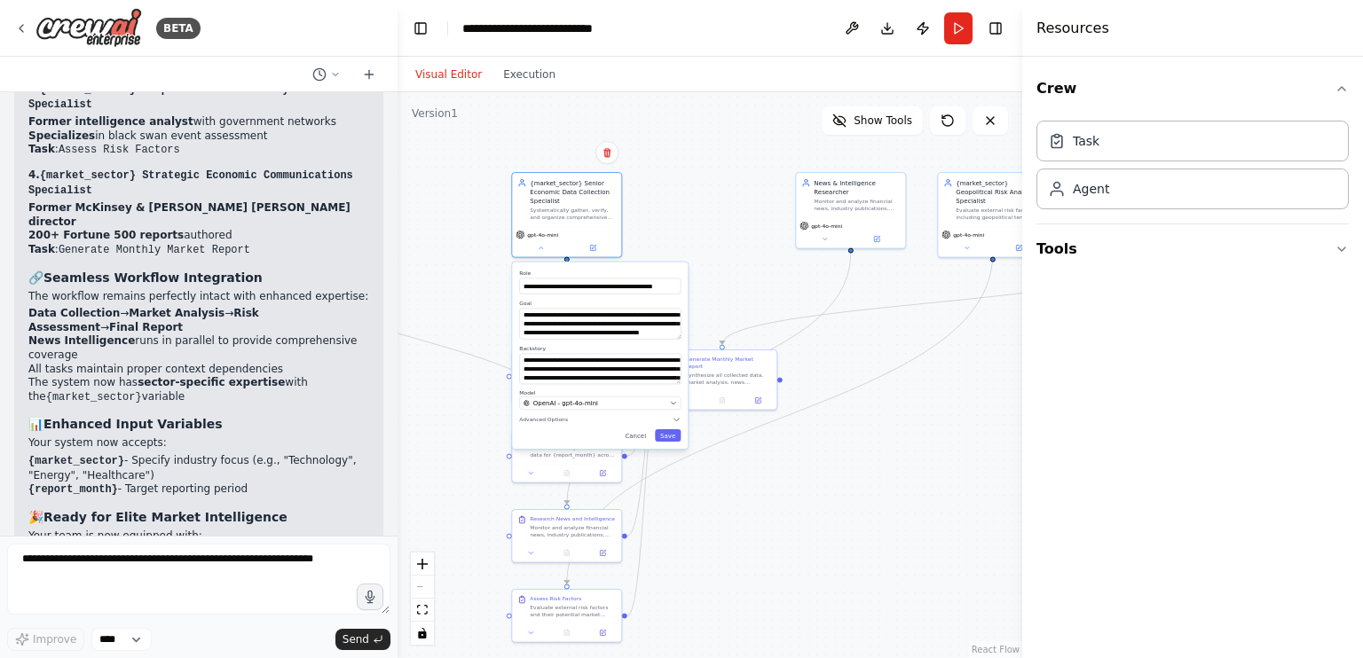
click at [678, 423] on icon "button" at bounding box center [676, 419] width 9 height 9
click at [665, 524] on button "Save" at bounding box center [668, 526] width 26 height 12
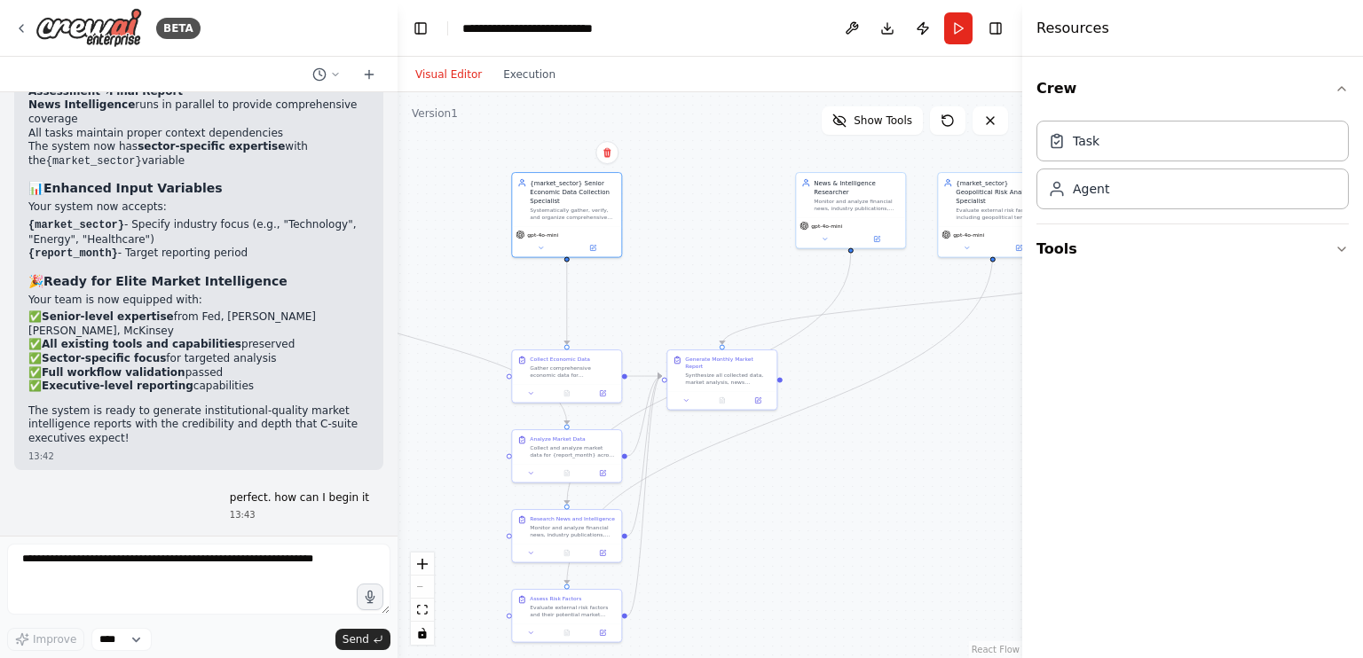
scroll to position [10180, 0]
drag, startPoint x: 186, startPoint y: 412, endPoint x: 187, endPoint y: 307, distance: 104.7
drag, startPoint x: 187, startPoint y: 307, endPoint x: 201, endPoint y: 397, distance: 91.6
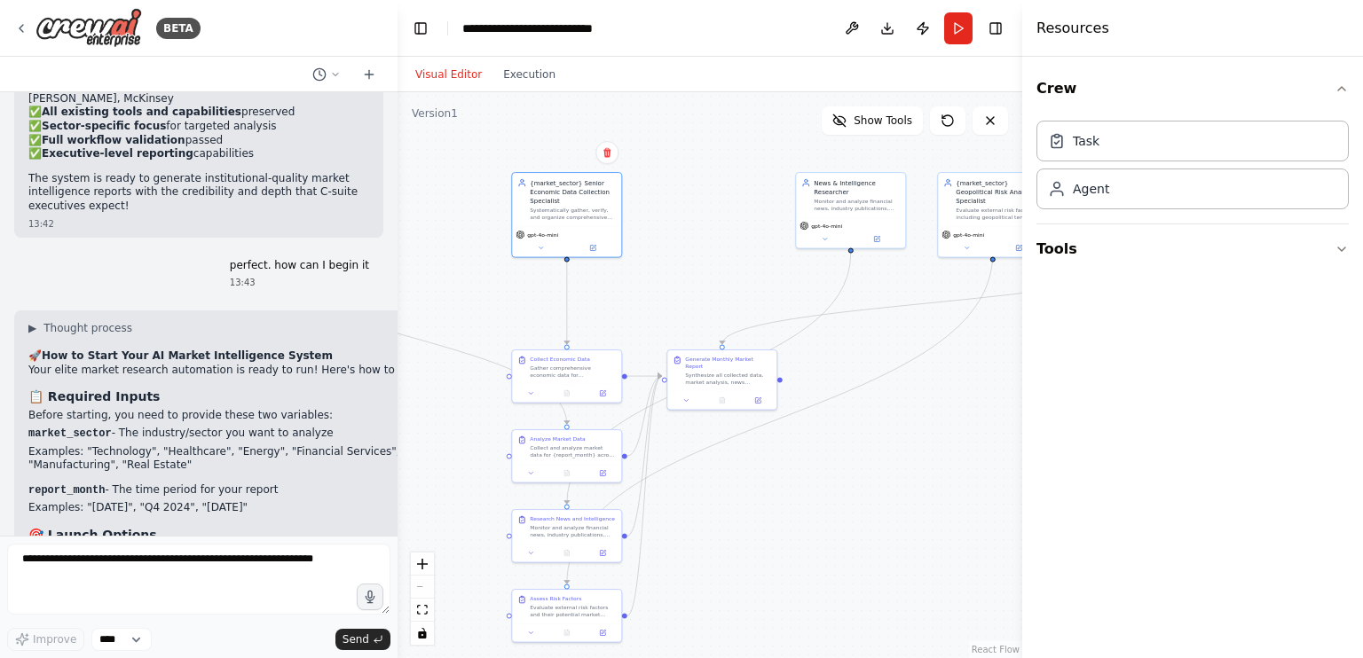
scroll to position [10412, 0]
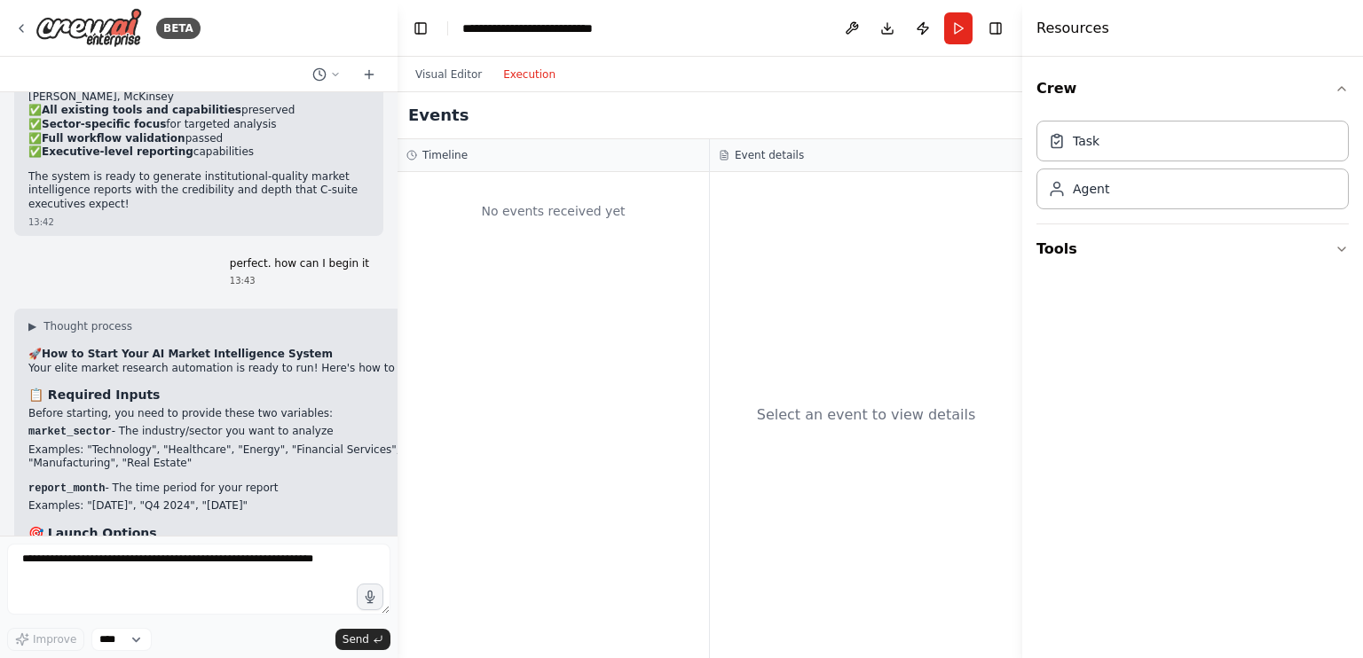
click at [522, 74] on button "Execution" at bounding box center [529, 74] width 74 height 21
click at [497, 198] on div "No events received yet" at bounding box center [553, 211] width 294 height 60
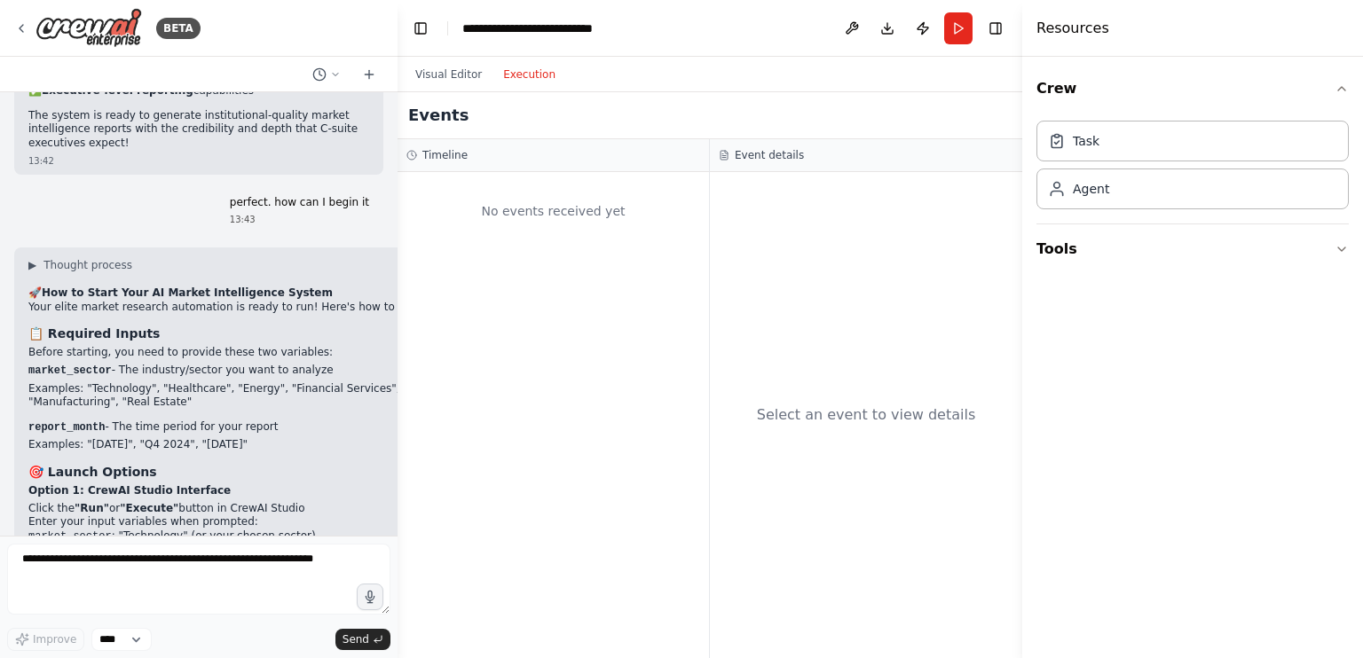
scroll to position [10550, 0]
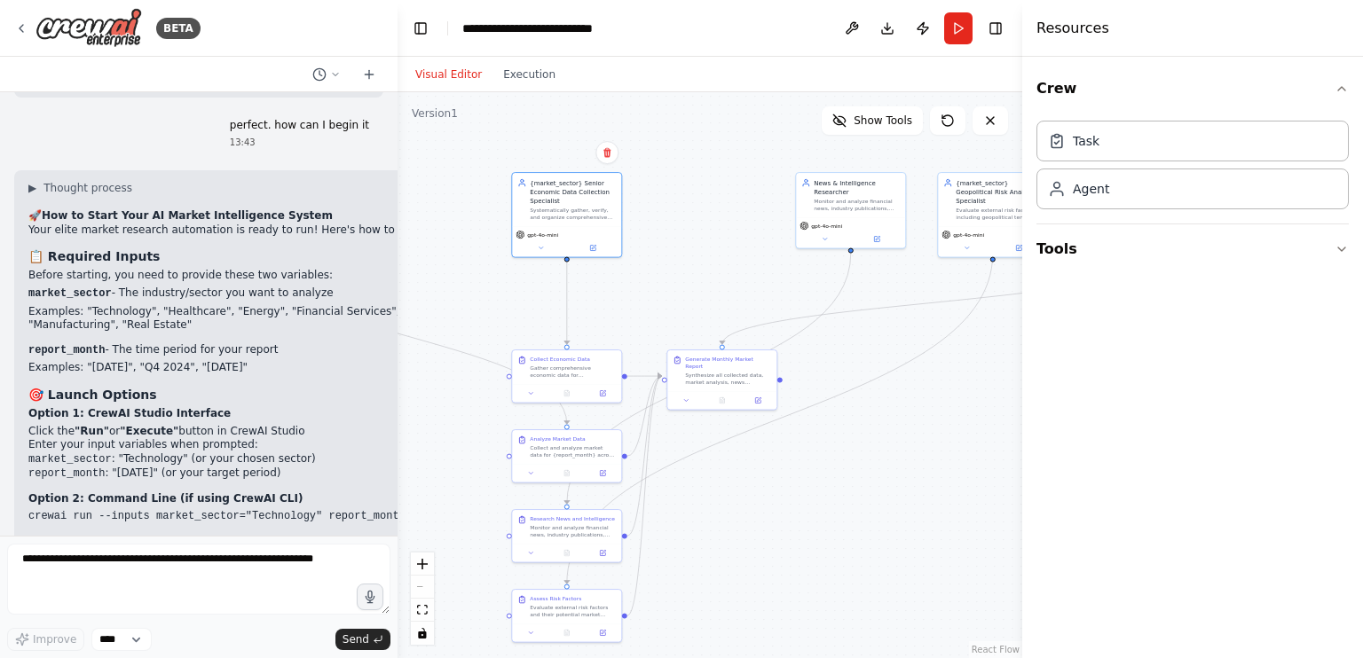
click at [444, 73] on button "Visual Editor" at bounding box center [449, 74] width 88 height 21
click at [962, 18] on button "Run" at bounding box center [958, 28] width 28 height 32
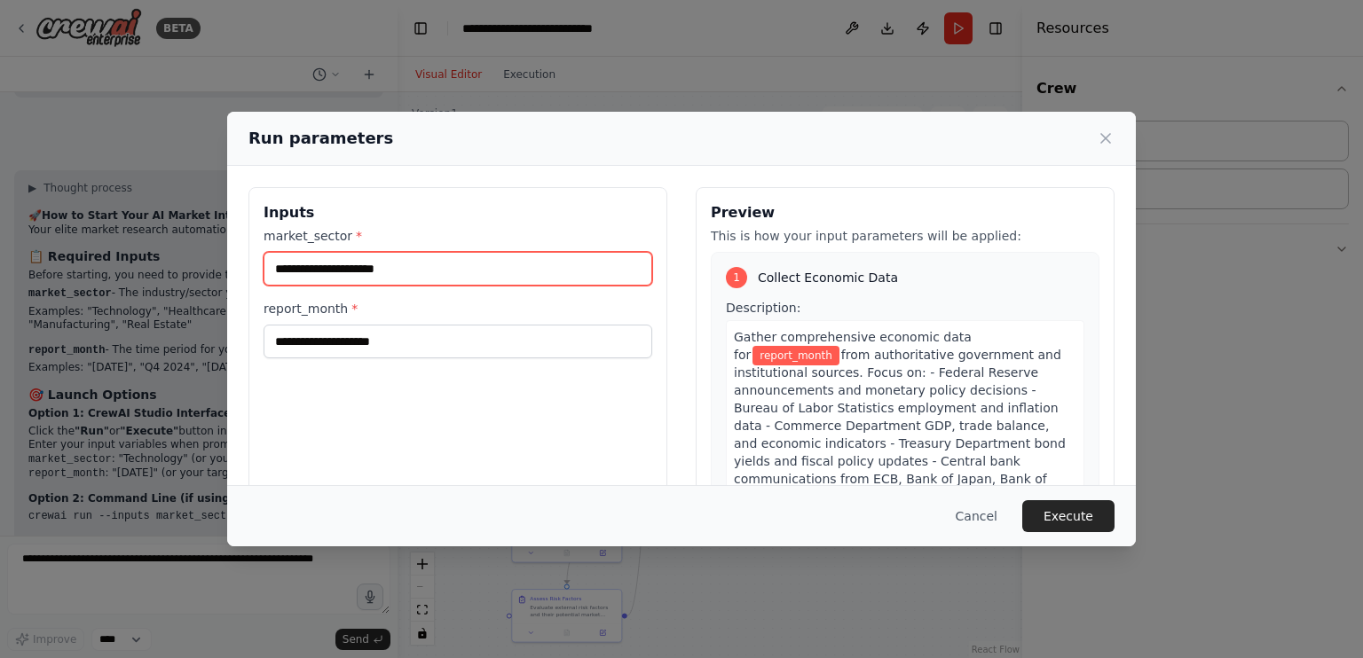
click at [504, 275] on input "market_sector *" at bounding box center [457, 269] width 389 height 34
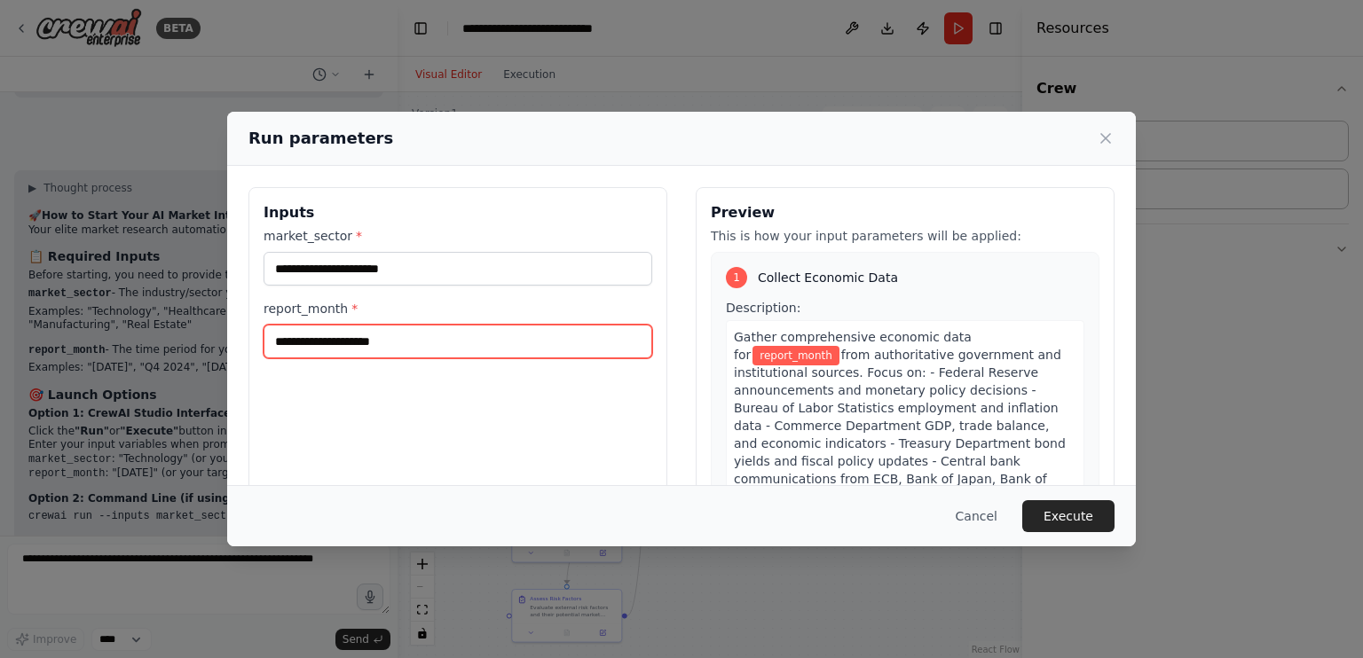
click at [578, 334] on input "report_month *" at bounding box center [457, 342] width 389 height 34
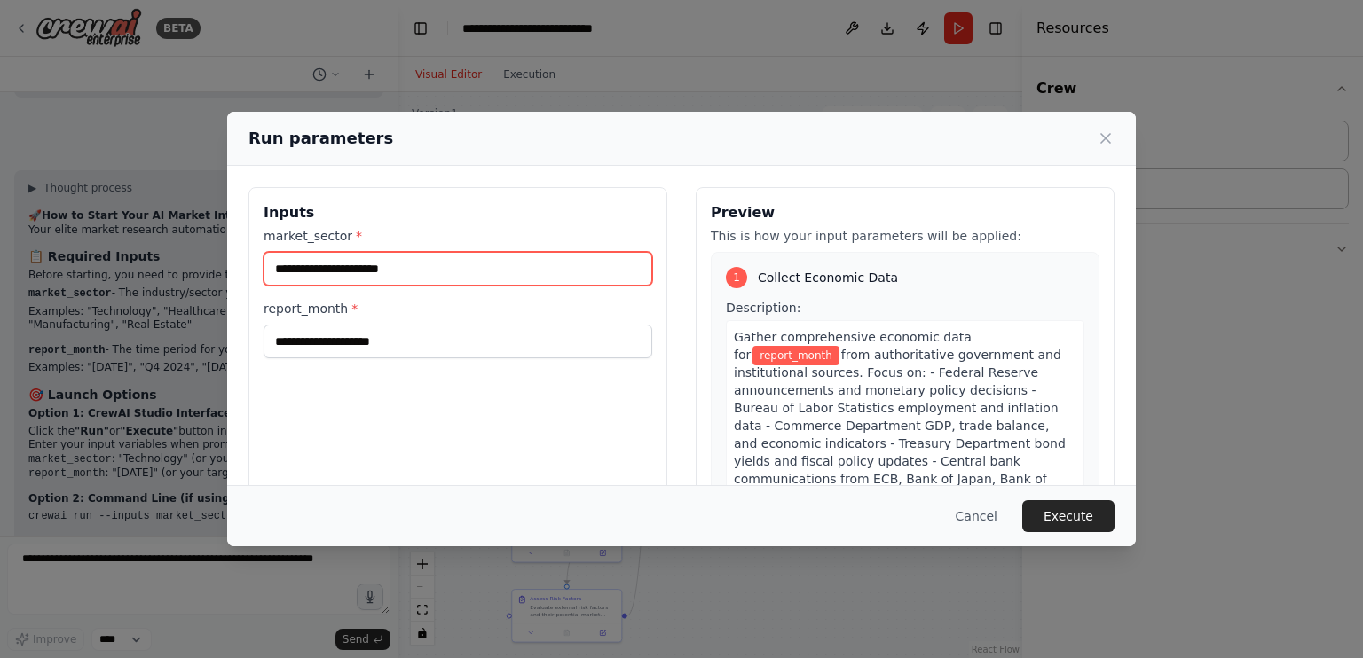
drag, startPoint x: 428, startPoint y: 263, endPoint x: 268, endPoint y: 275, distance: 161.0
click at [268, 275] on input "**********" at bounding box center [457, 269] width 389 height 34
drag, startPoint x: 353, startPoint y: 280, endPoint x: 270, endPoint y: 256, distance: 86.8
click at [270, 256] on input "******" at bounding box center [457, 269] width 389 height 34
type input "*"
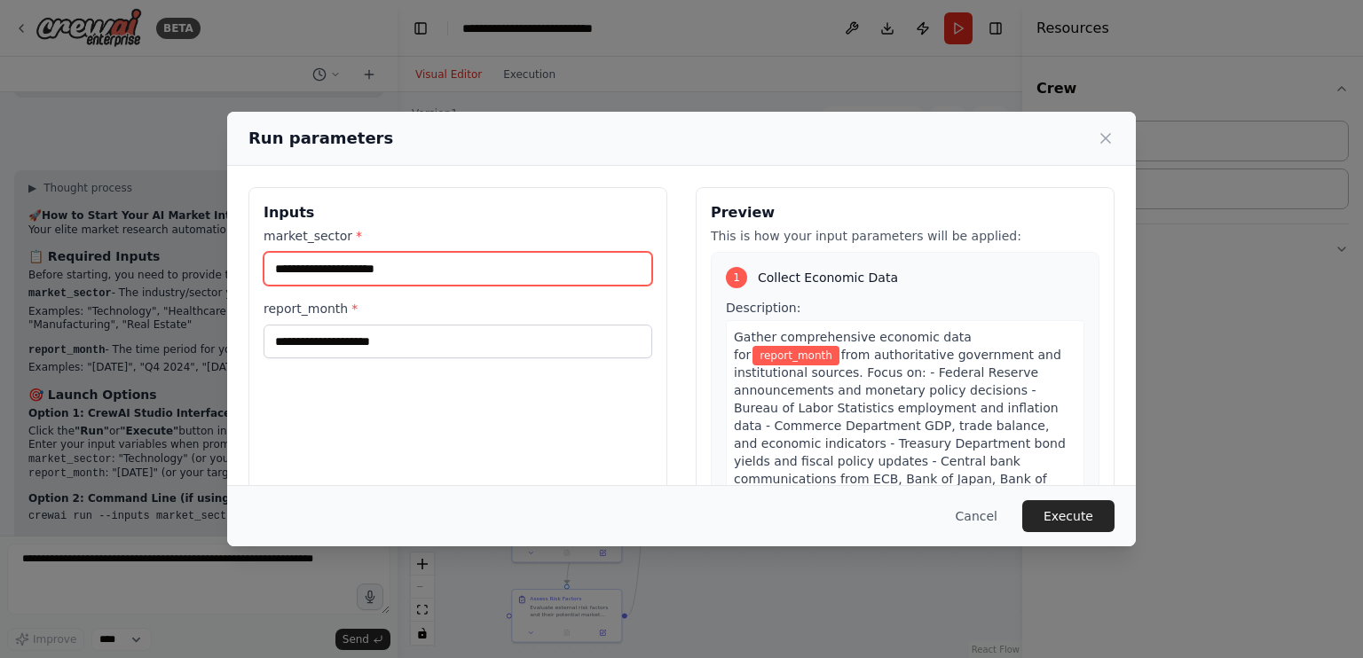
type input "*"
click at [461, 254] on input "market_sector *" at bounding box center [457, 269] width 389 height 34
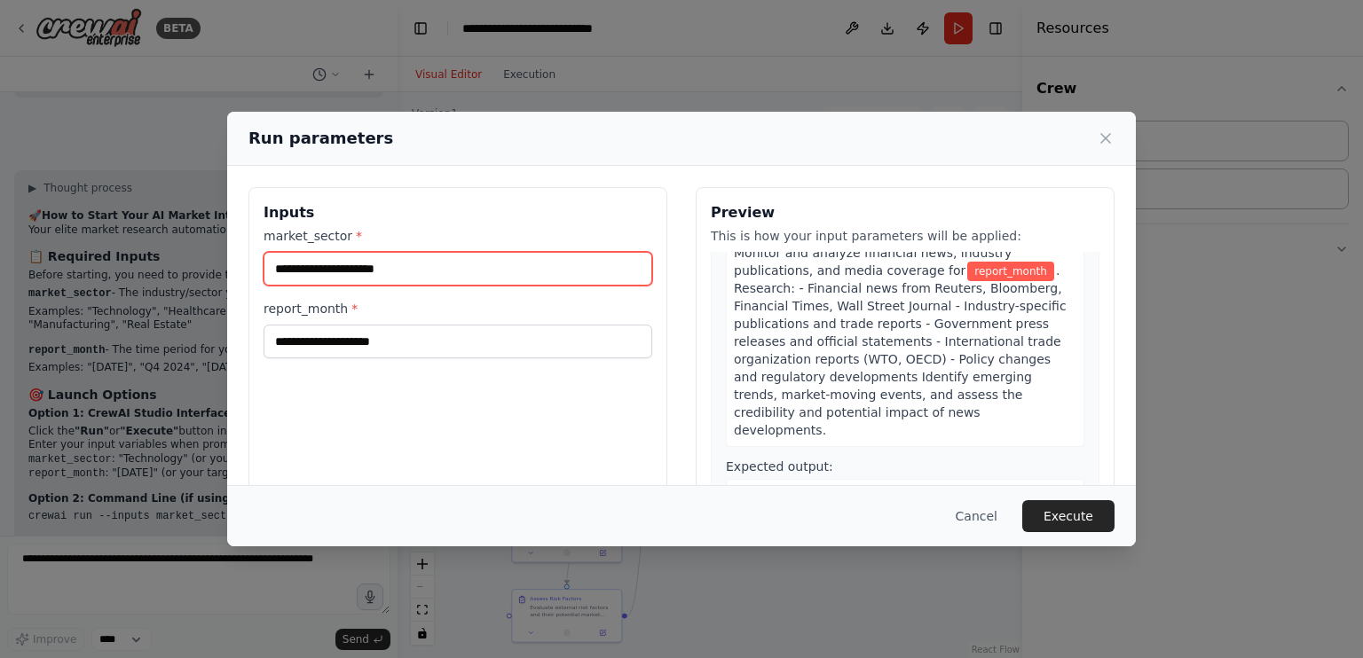
scroll to position [1095, 0]
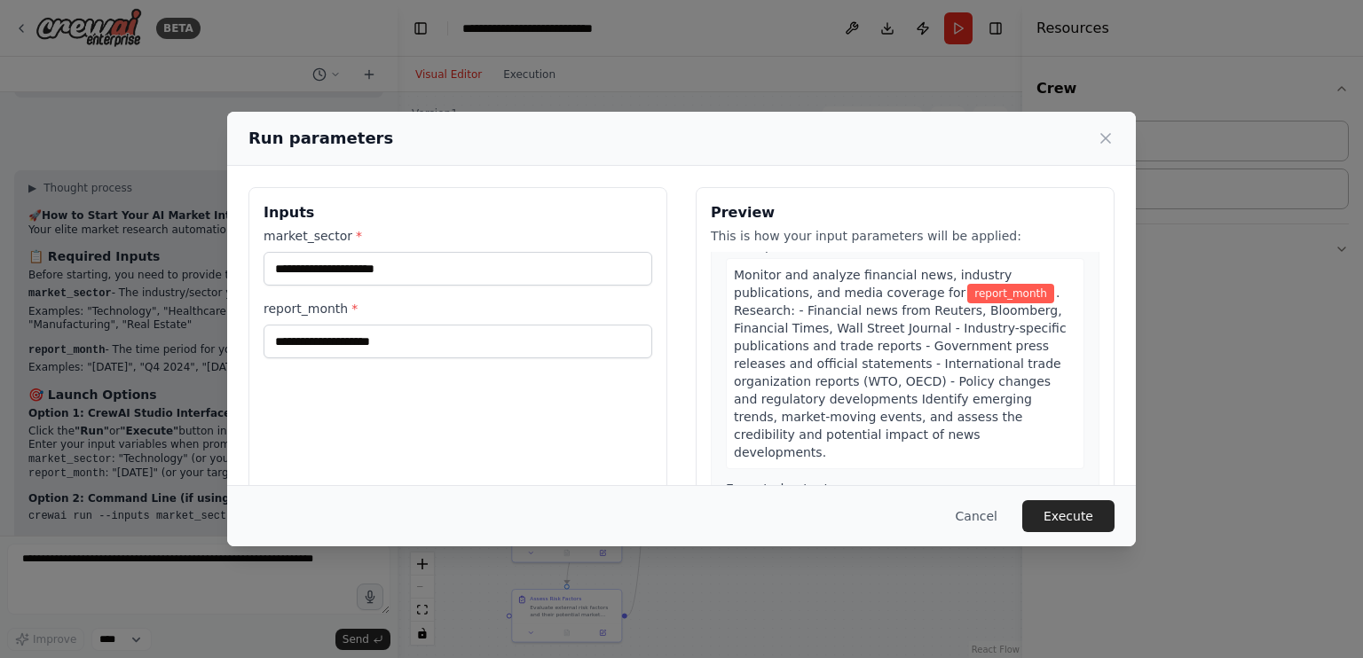
click at [876, 349] on span ". Research: - Financial news from Reuters, Bloomberg, Financial Times, Wall Str…" at bounding box center [900, 373] width 333 height 174
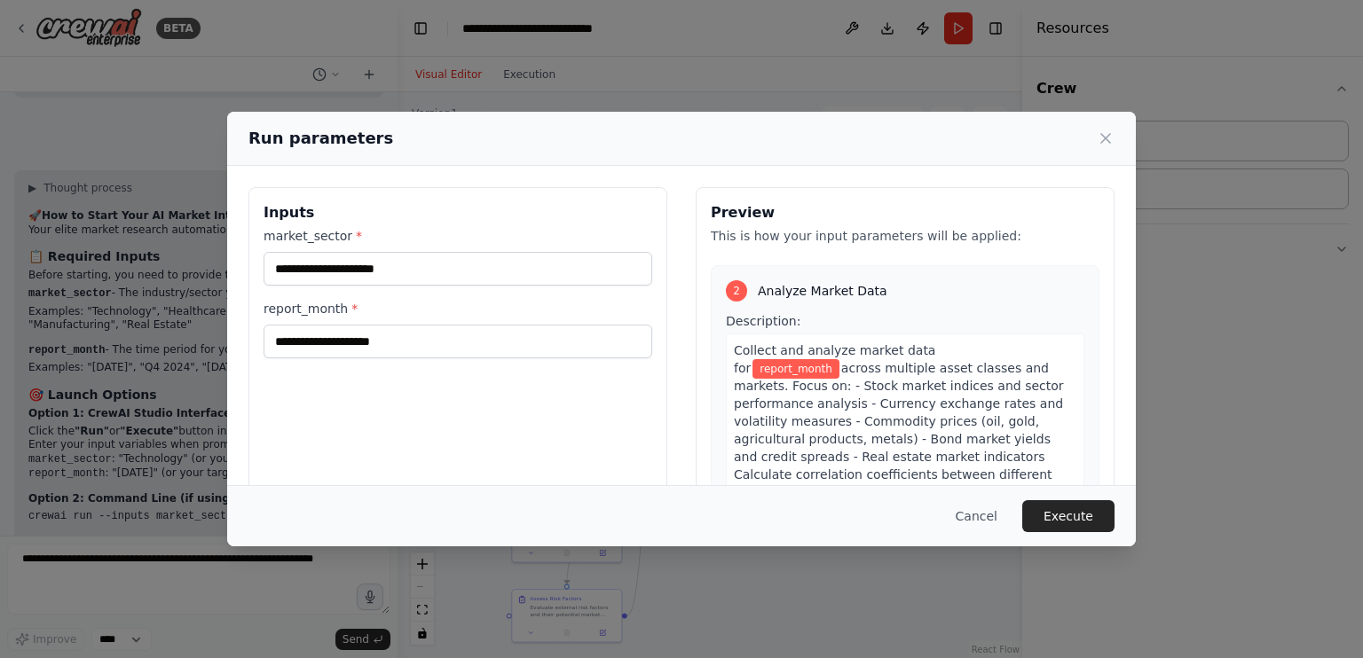
scroll to position [520, 0]
click at [839, 360] on span "report_month" at bounding box center [795, 370] width 87 height 20
click at [911, 344] on span "Collect and analyze market data for" at bounding box center [834, 360] width 201 height 32
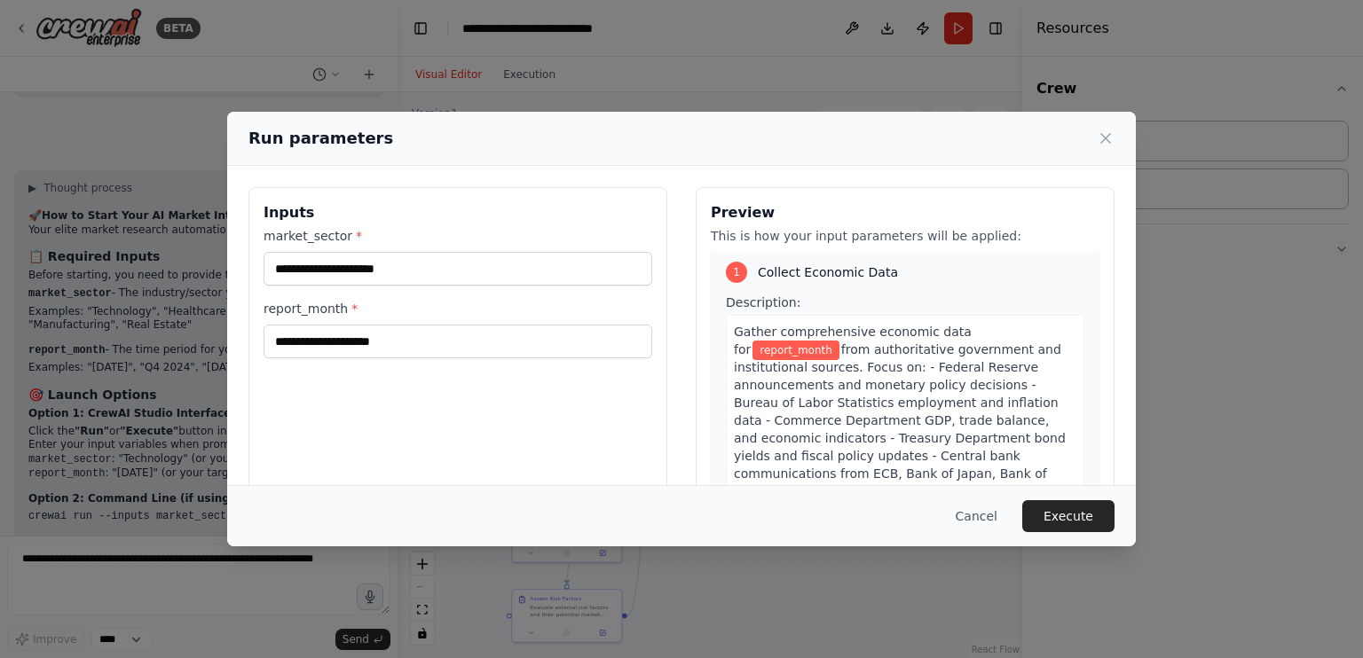
scroll to position [0, 0]
click at [997, 516] on button "Cancel" at bounding box center [976, 516] width 70 height 32
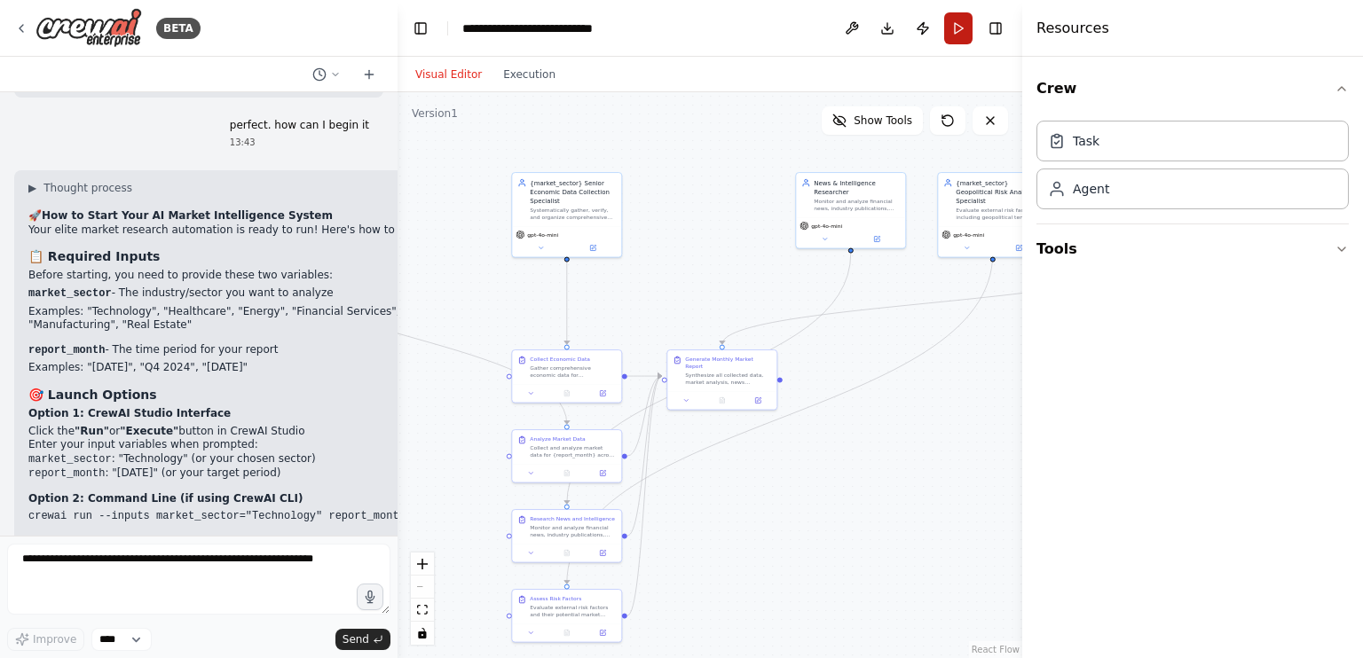
click at [957, 34] on button "Run" at bounding box center [958, 28] width 28 height 32
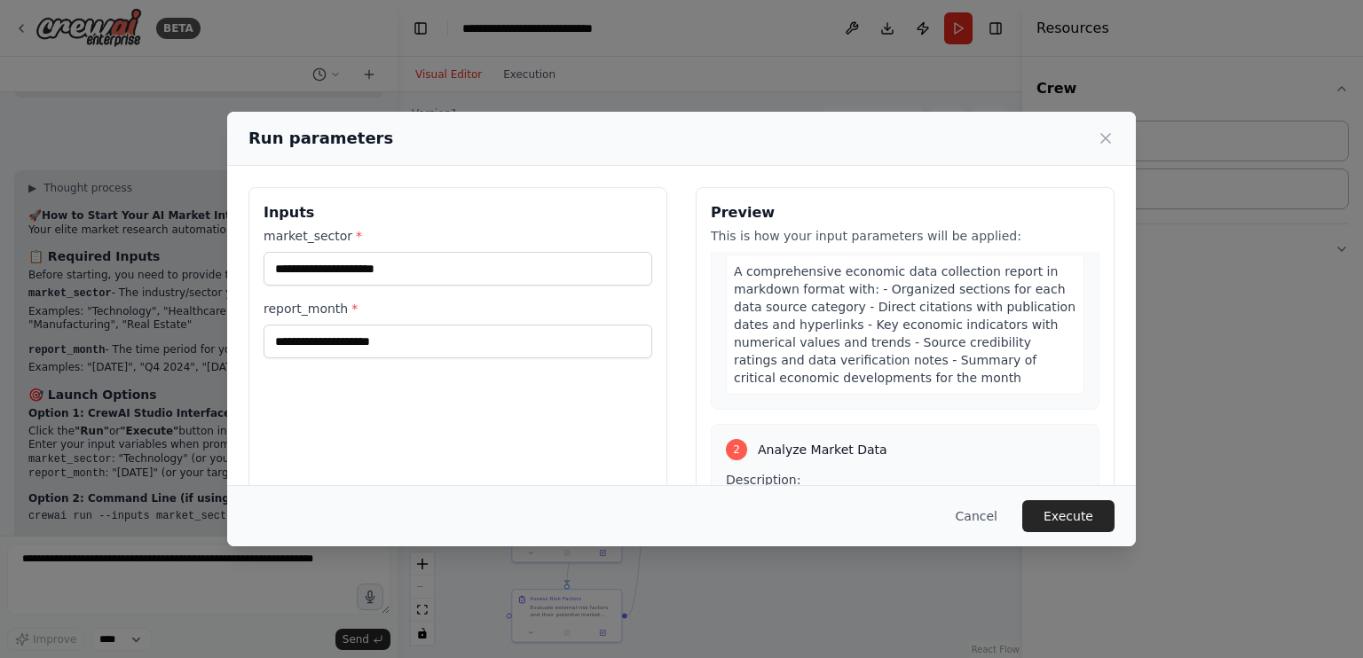
scroll to position [493, 0]
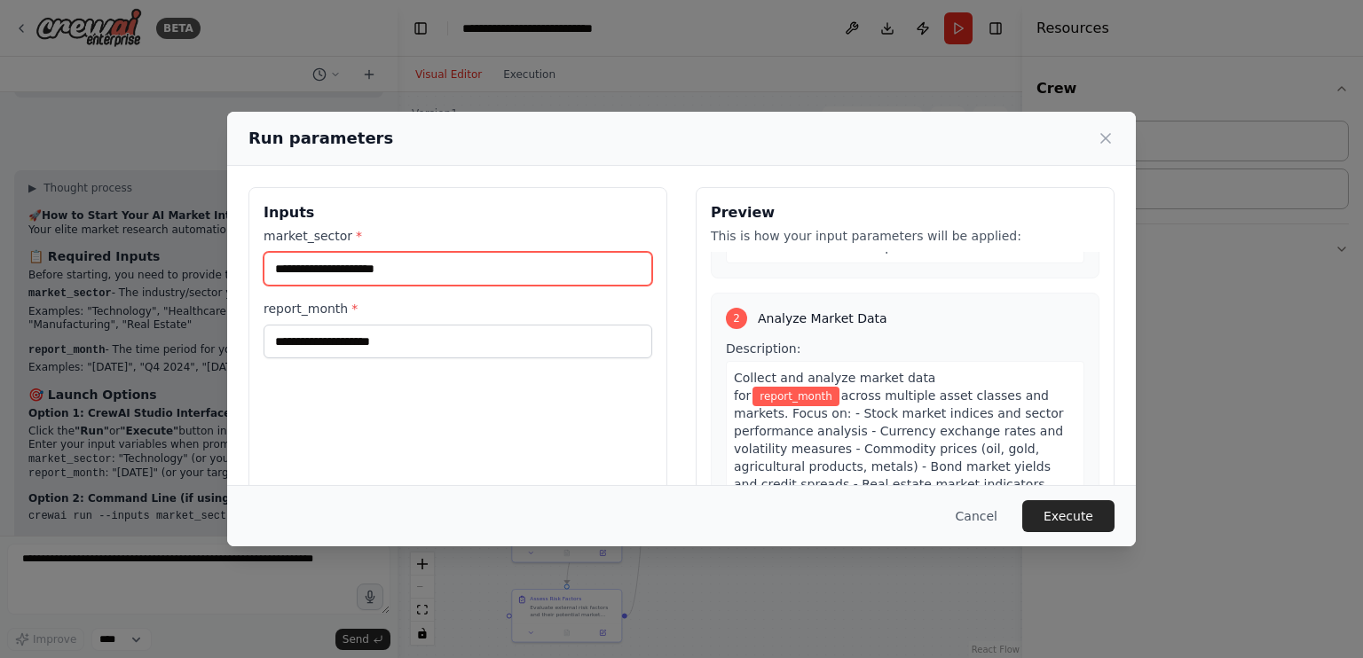
click at [396, 265] on input "market_sector *" at bounding box center [457, 269] width 389 height 34
click at [90, 578] on div "Run parameters Inputs market_sector * report_month * Preview This is how your i…" at bounding box center [681, 329] width 1363 height 658
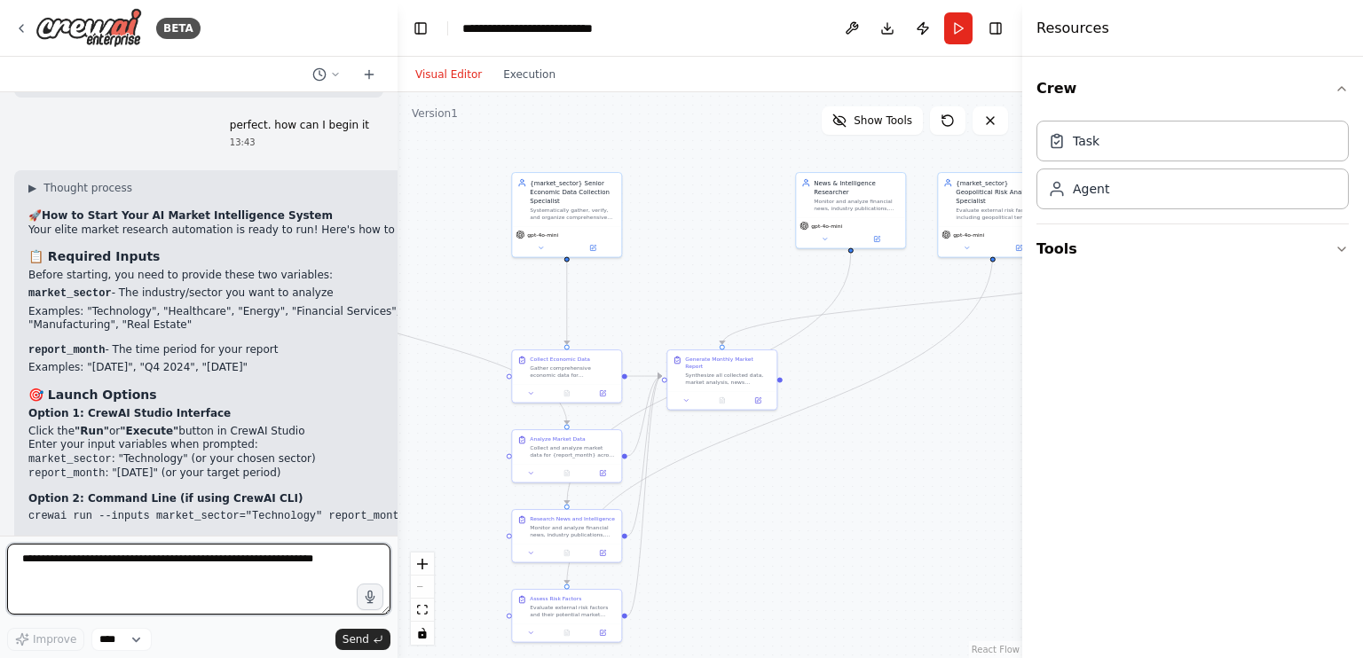
click at [97, 562] on textarea at bounding box center [198, 579] width 383 height 71
type textarea "**********"
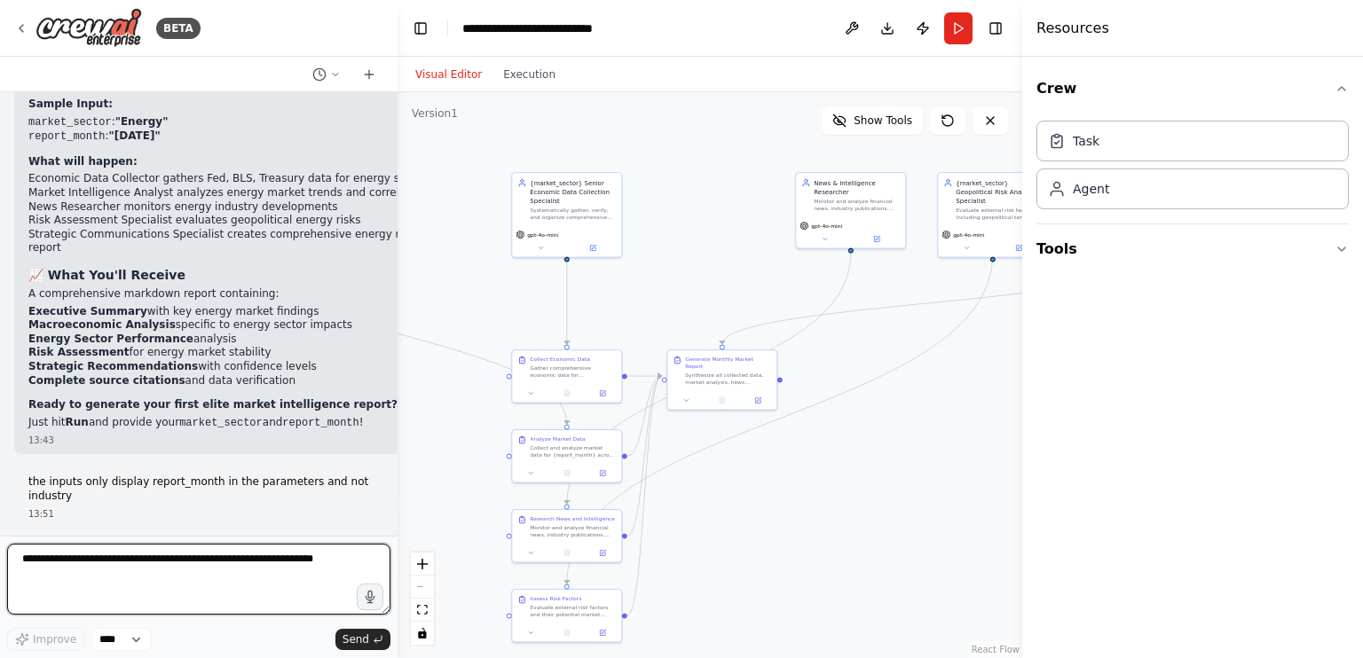
scroll to position [11208, 0]
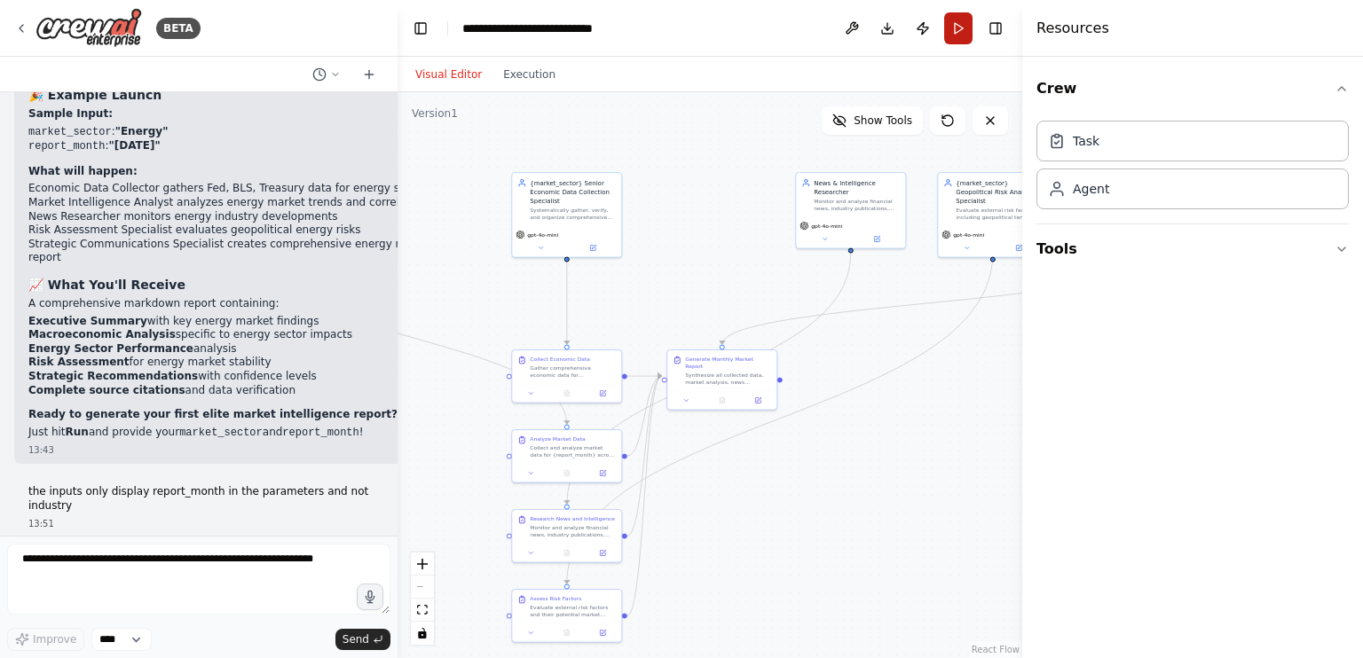
click at [955, 27] on button "Run" at bounding box center [958, 28] width 28 height 32
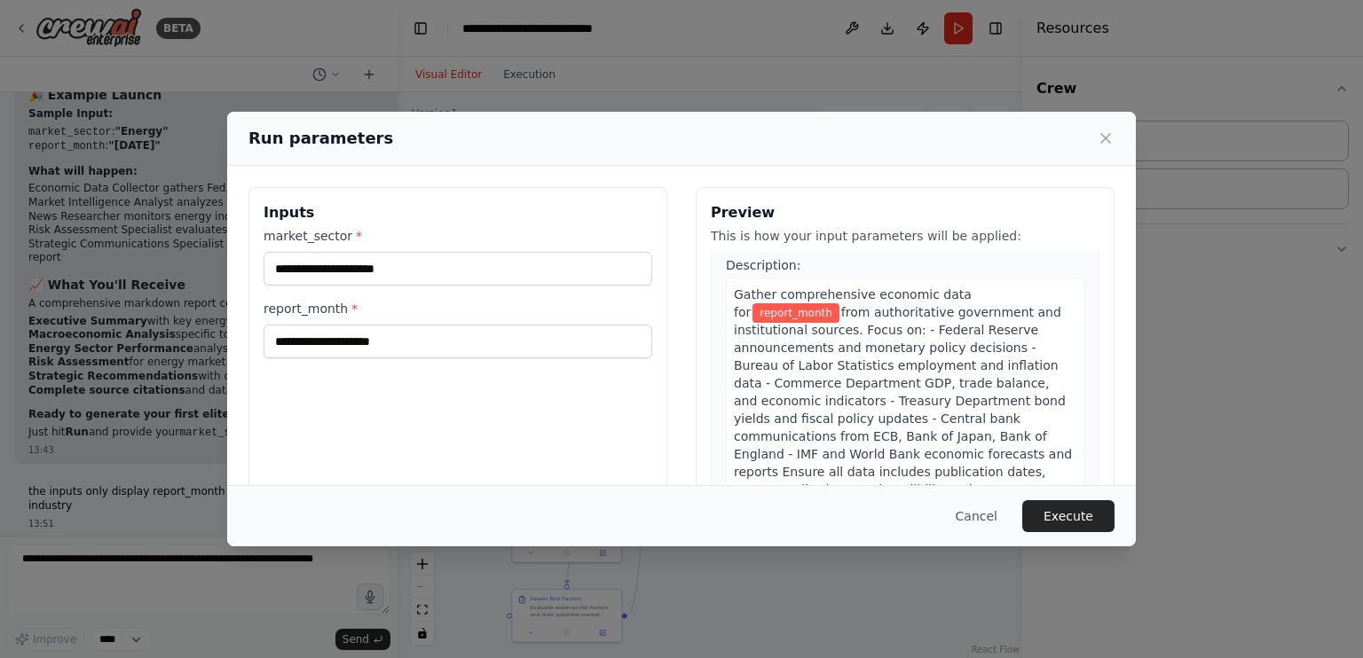
scroll to position [37, 0]
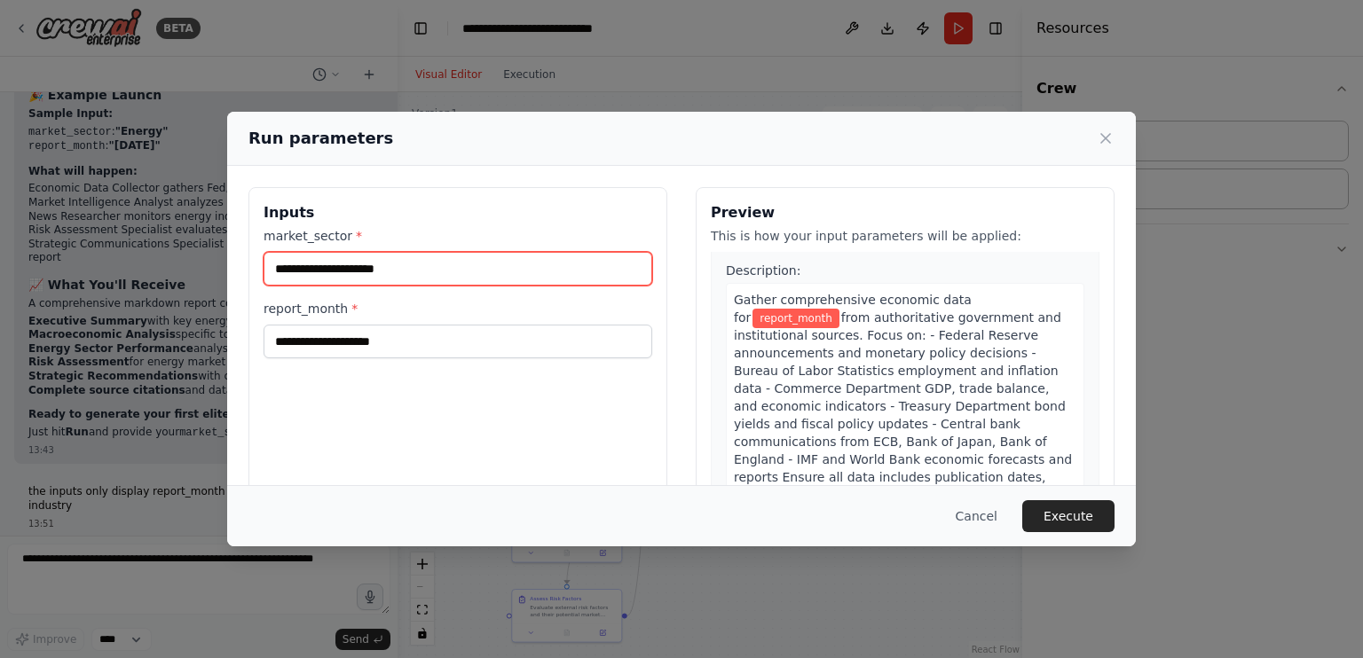
click at [564, 284] on input "market_sector *" at bounding box center [457, 269] width 389 height 34
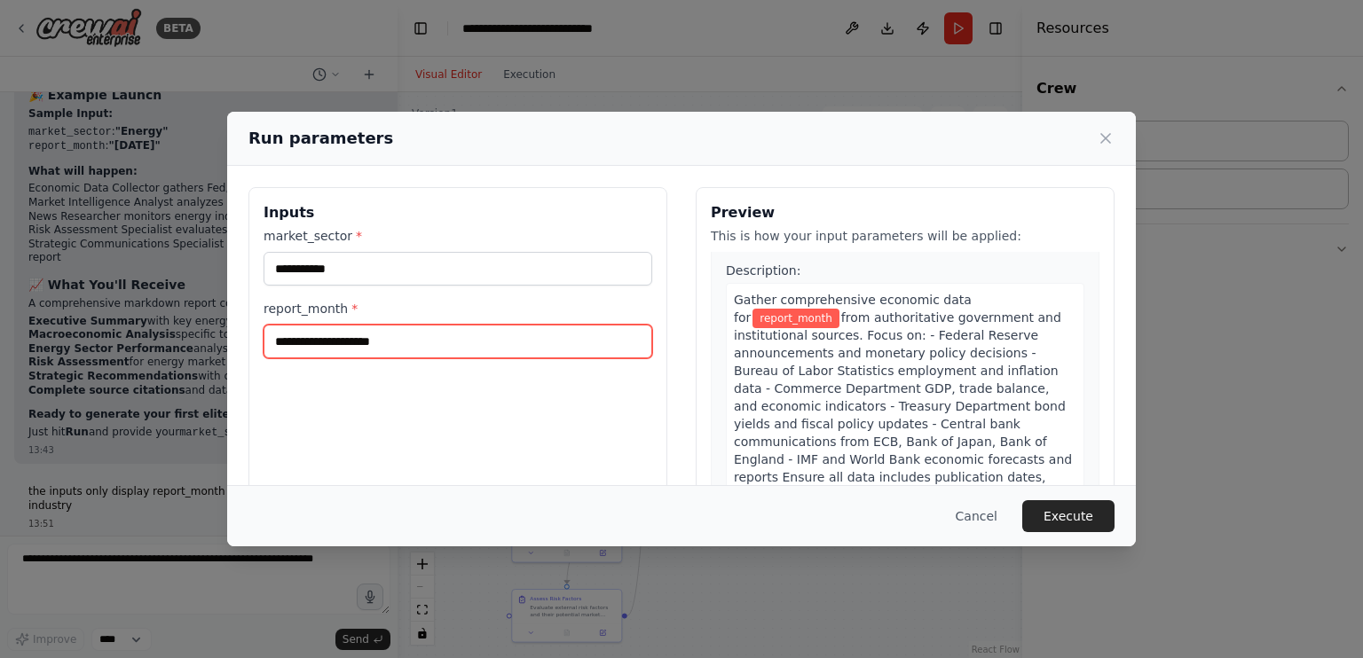
click at [457, 335] on input "report_month *" at bounding box center [457, 342] width 389 height 34
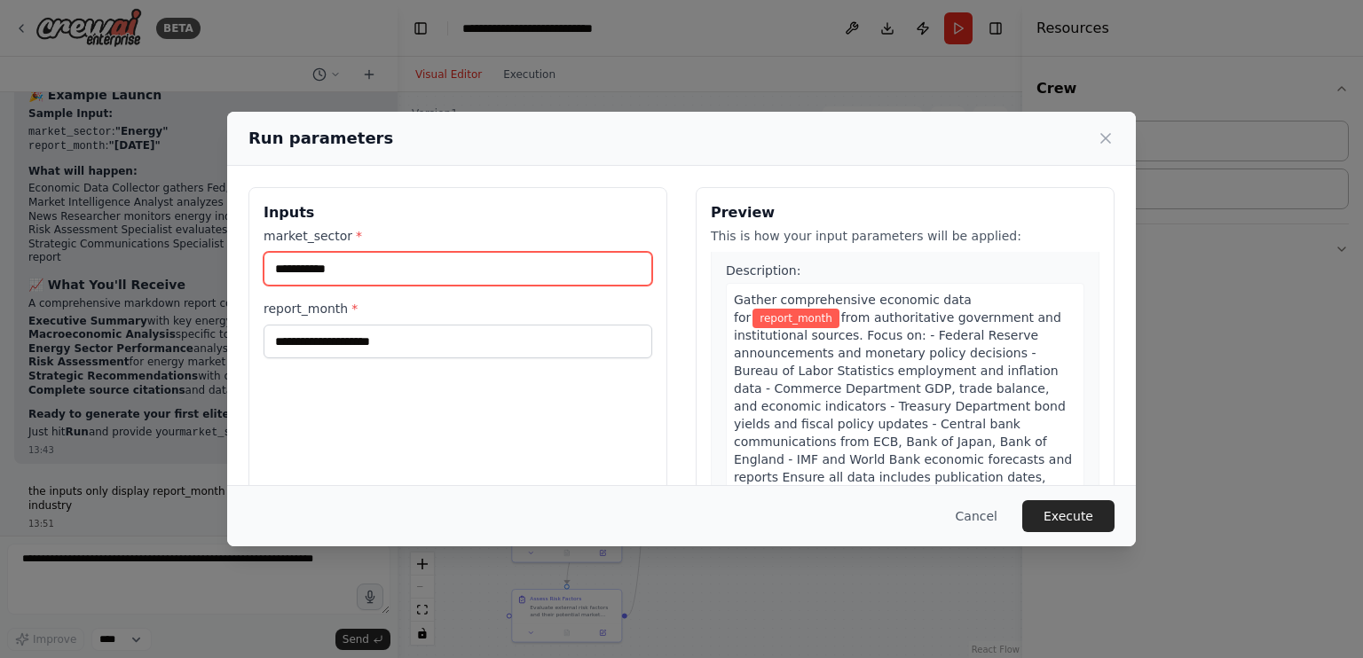
drag, startPoint x: 433, startPoint y: 271, endPoint x: 263, endPoint y: 275, distance: 169.5
click at [263, 275] on input "**********" at bounding box center [457, 269] width 389 height 34
type input "*"
type input "**********"
click at [307, 358] on div "**********" at bounding box center [457, 397] width 419 height 420
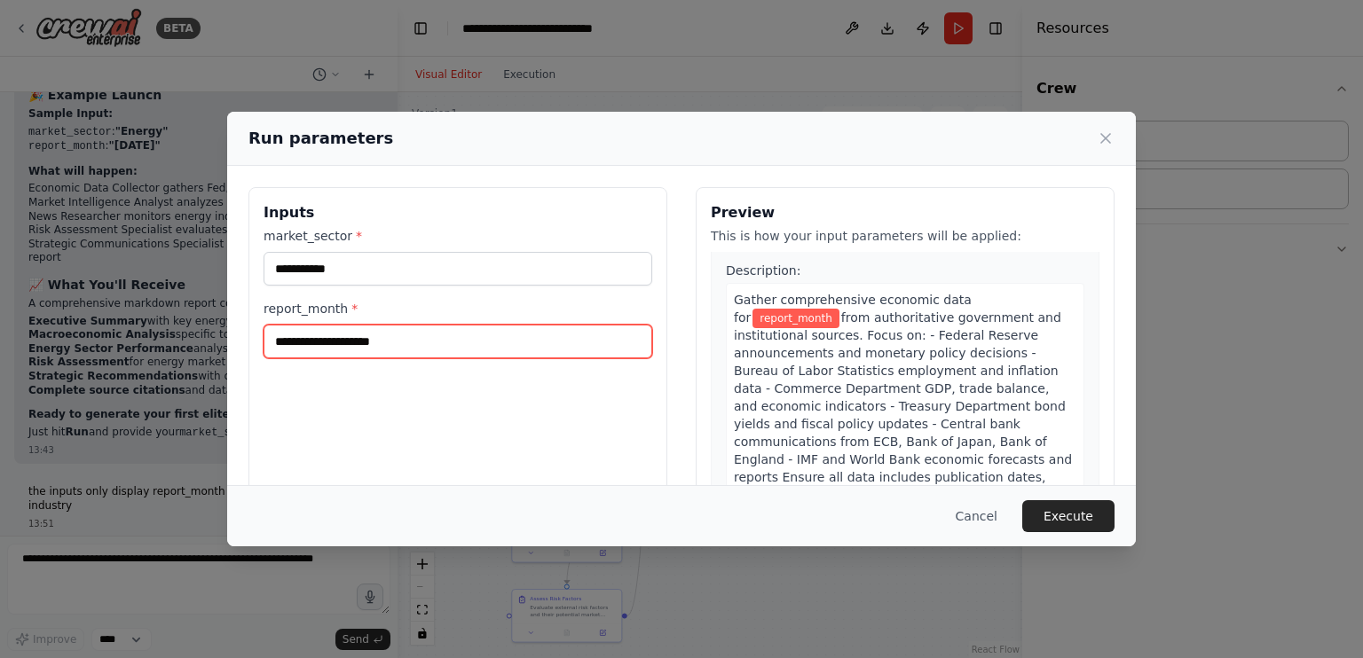
click at [317, 340] on input "report_month *" at bounding box center [457, 342] width 389 height 34
type input "*"
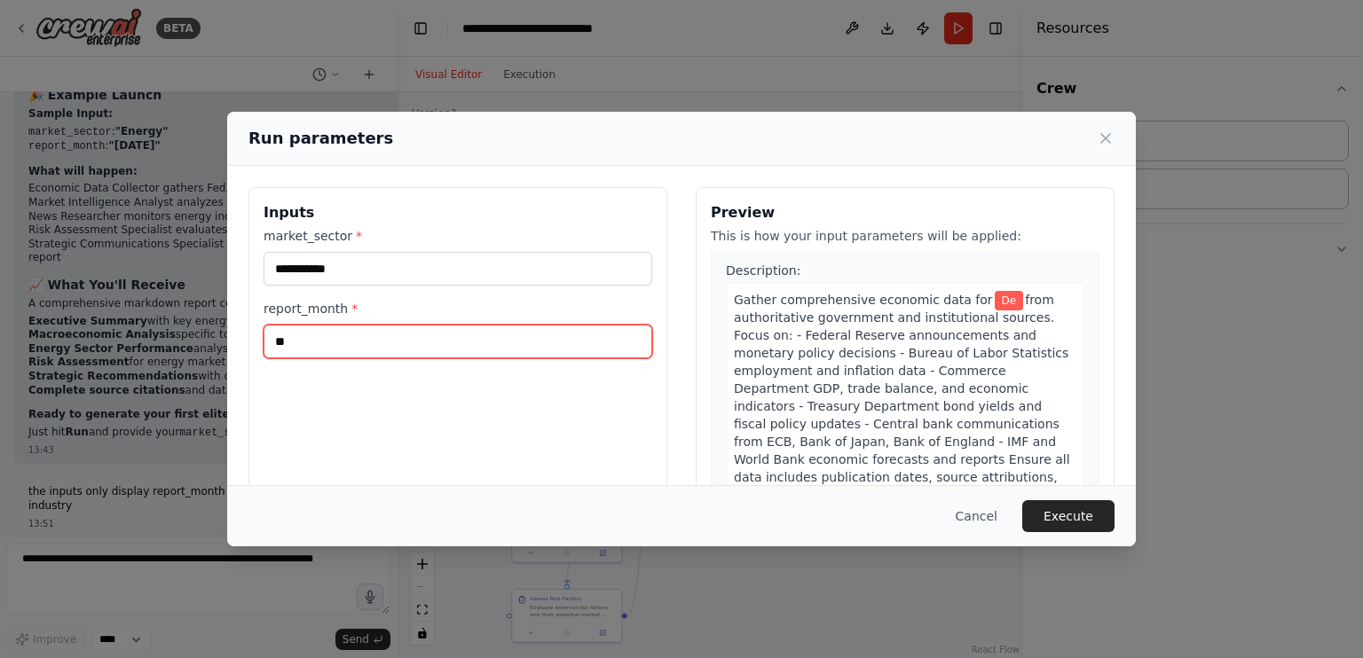
type input "*"
type input "*******"
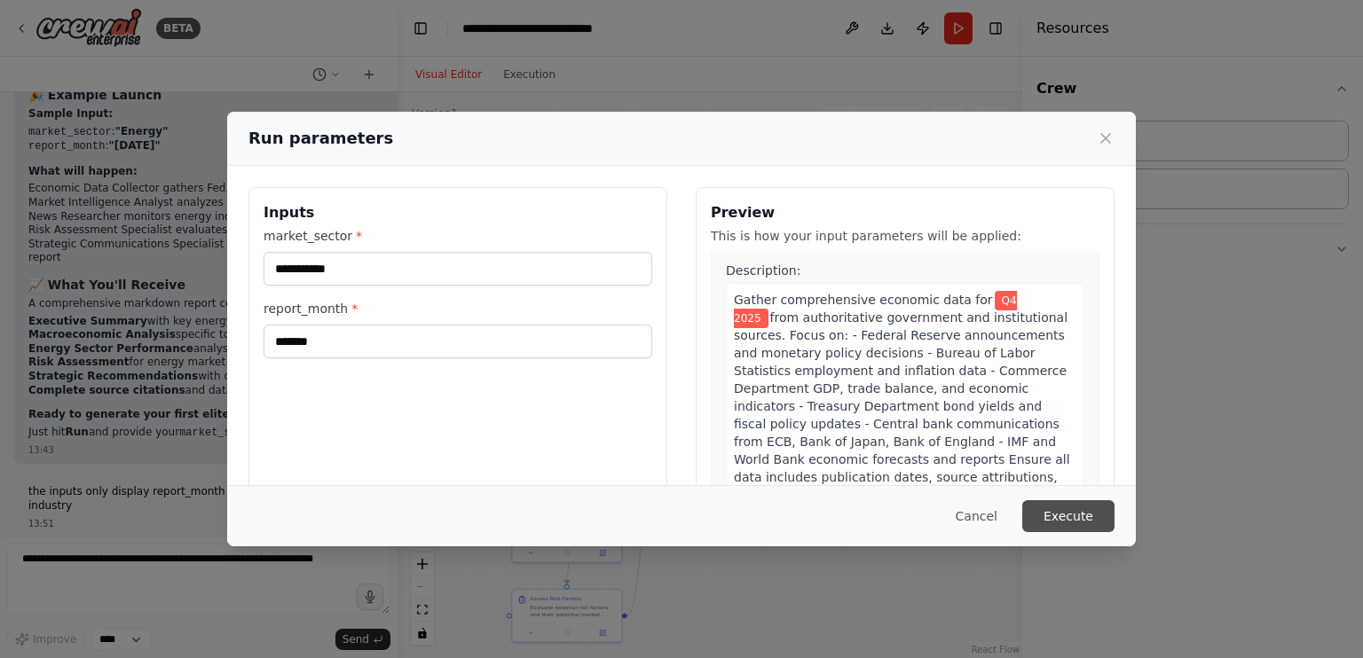
click at [1065, 507] on button "Execute" at bounding box center [1068, 516] width 92 height 32
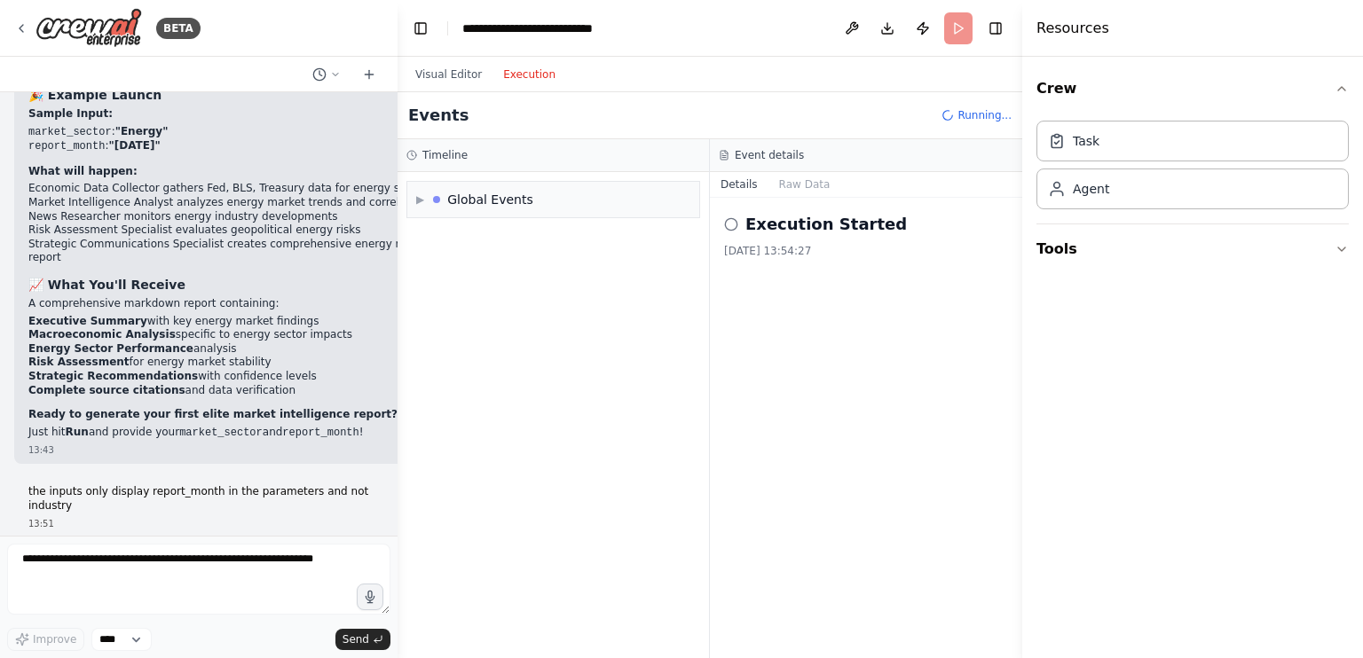
click at [518, 75] on button "Execution" at bounding box center [529, 74] width 74 height 21
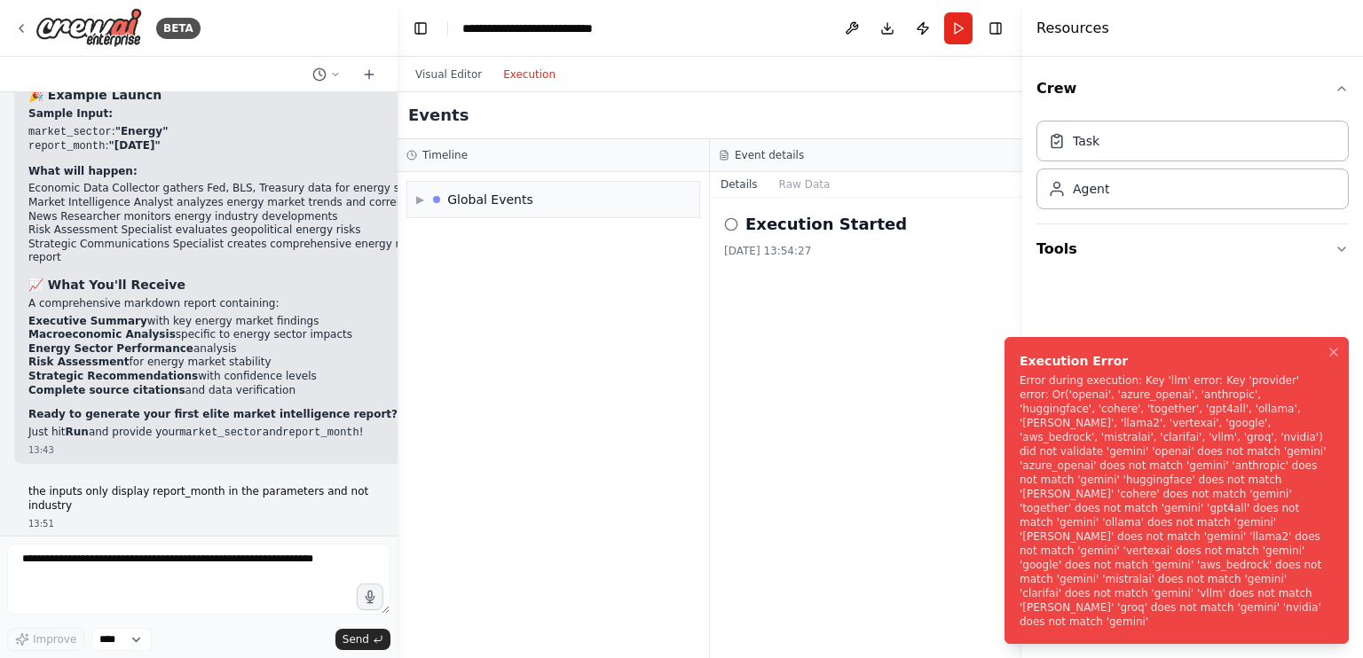
drag, startPoint x: 1125, startPoint y: 619, endPoint x: 1049, endPoint y: 502, distance: 139.3
click at [1049, 502] on div "Error during execution: Key 'llm' error: Key 'provider' error: Or('openai', 'az…" at bounding box center [1172, 500] width 307 height 255
drag, startPoint x: 1015, startPoint y: 415, endPoint x: 917, endPoint y: 440, distance: 100.7
click at [1019, 440] on div "Error during execution: Key 'llm' error: Key 'provider' error: Or('openai', 'az…" at bounding box center [1172, 500] width 307 height 255
drag, startPoint x: 1018, startPoint y: 417, endPoint x: 947, endPoint y: 437, distance: 73.8
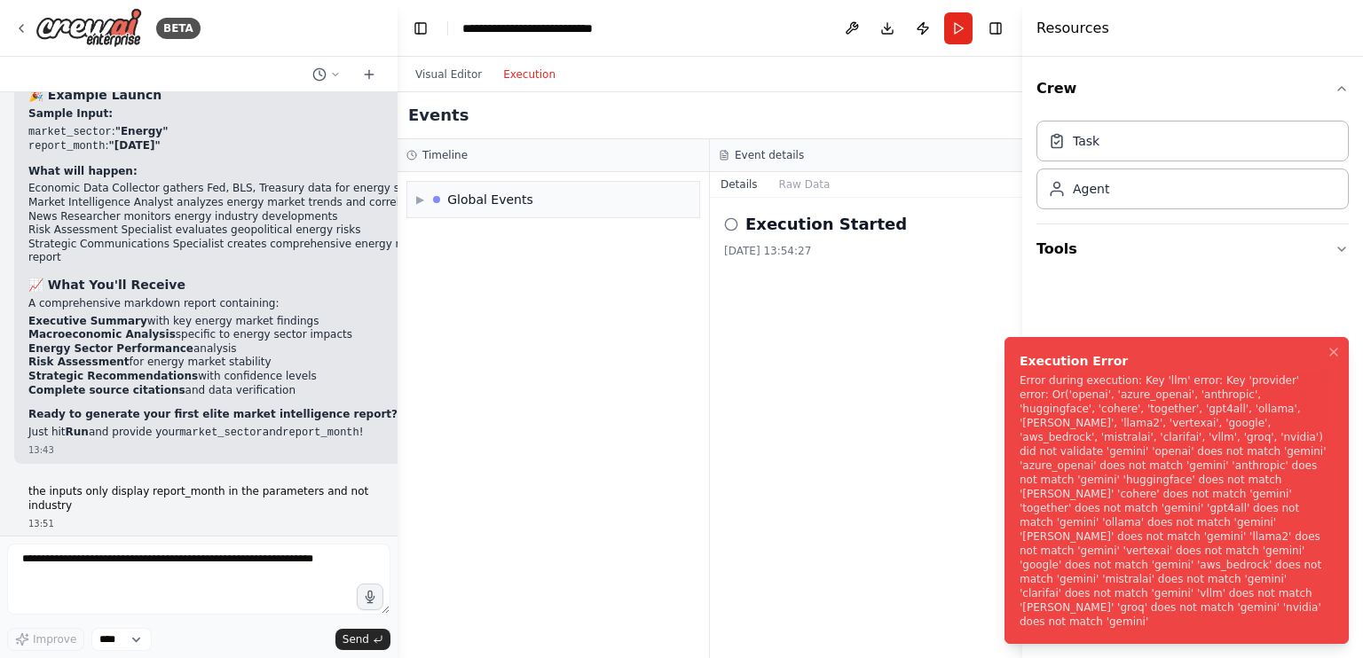
click at [1019, 437] on div "Error during execution: Key 'llm' error: Key 'provider' error: Or('openai', 'az…" at bounding box center [1172, 500] width 307 height 255
click at [1024, 434] on div "Error during execution: Key 'llm' error: Key 'provider' error: Or('openai', 'az…" at bounding box center [1172, 500] width 307 height 255
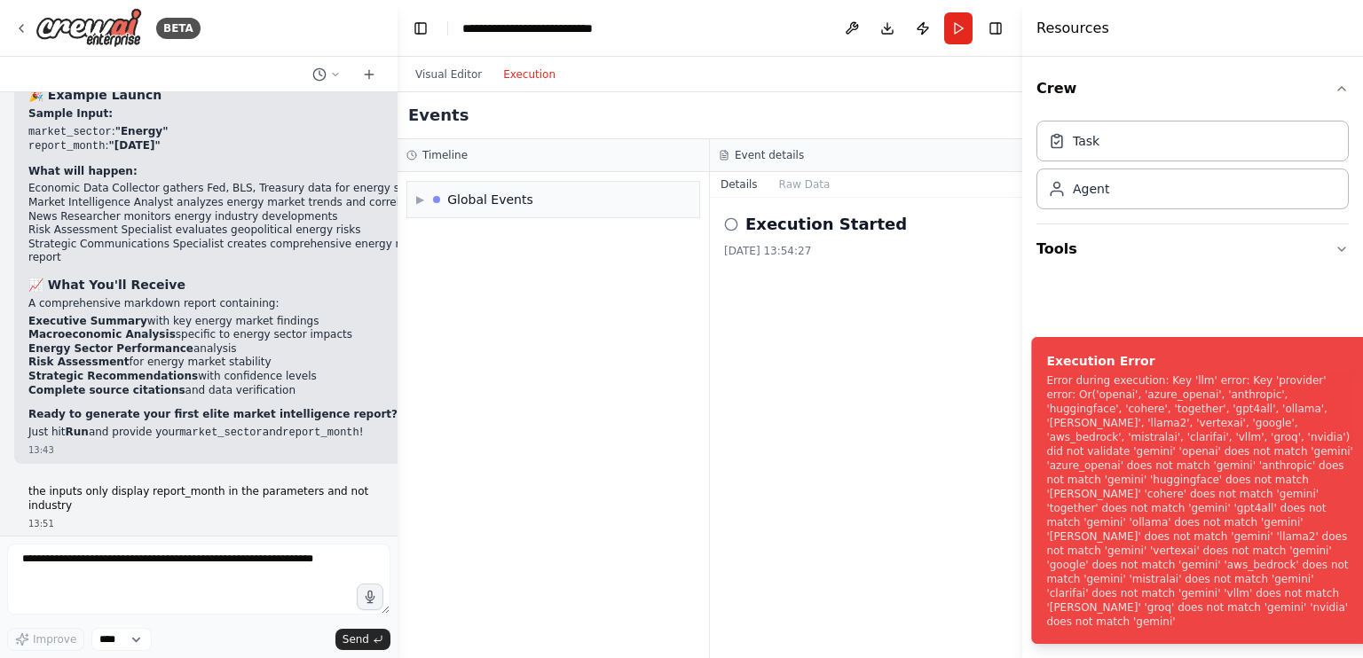
drag, startPoint x: 1022, startPoint y: 420, endPoint x: 947, endPoint y: 459, distance: 84.1
click at [1046, 459] on div "Error during execution: Key 'llm' error: Key 'provider' error: Or('openai', 'az…" at bounding box center [1199, 500] width 307 height 255
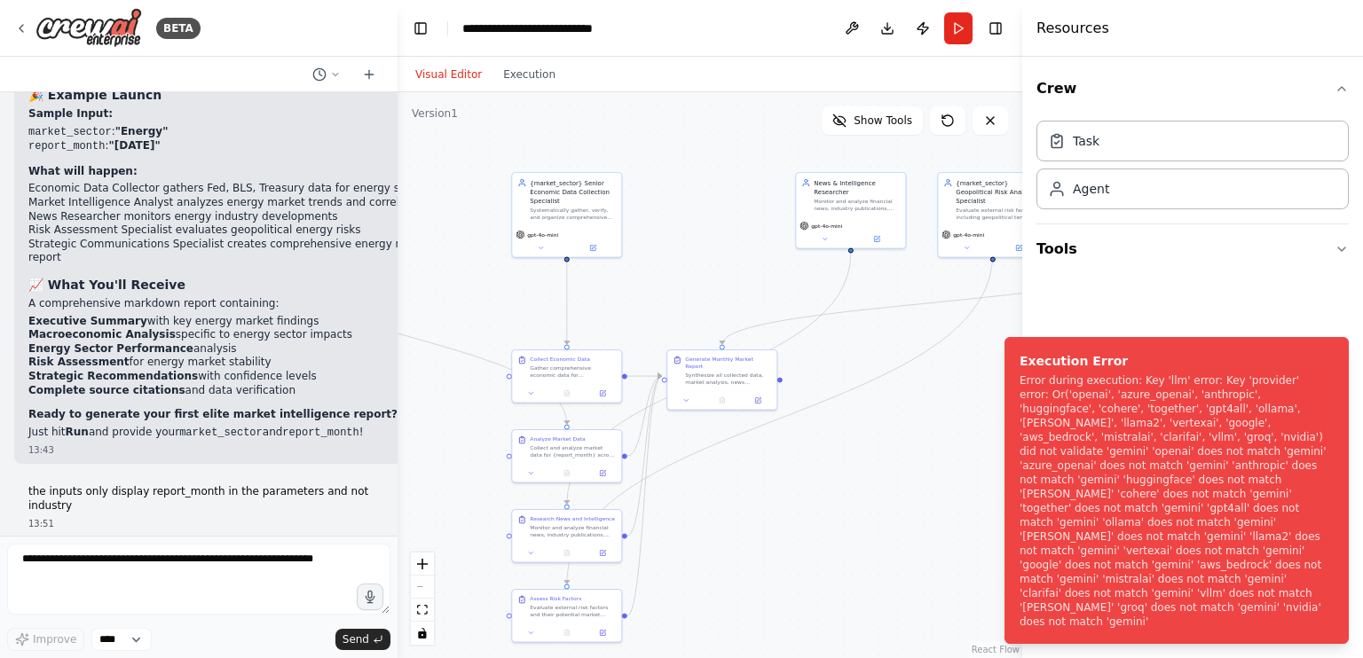
click at [458, 78] on button "Visual Editor" at bounding box center [449, 74] width 88 height 21
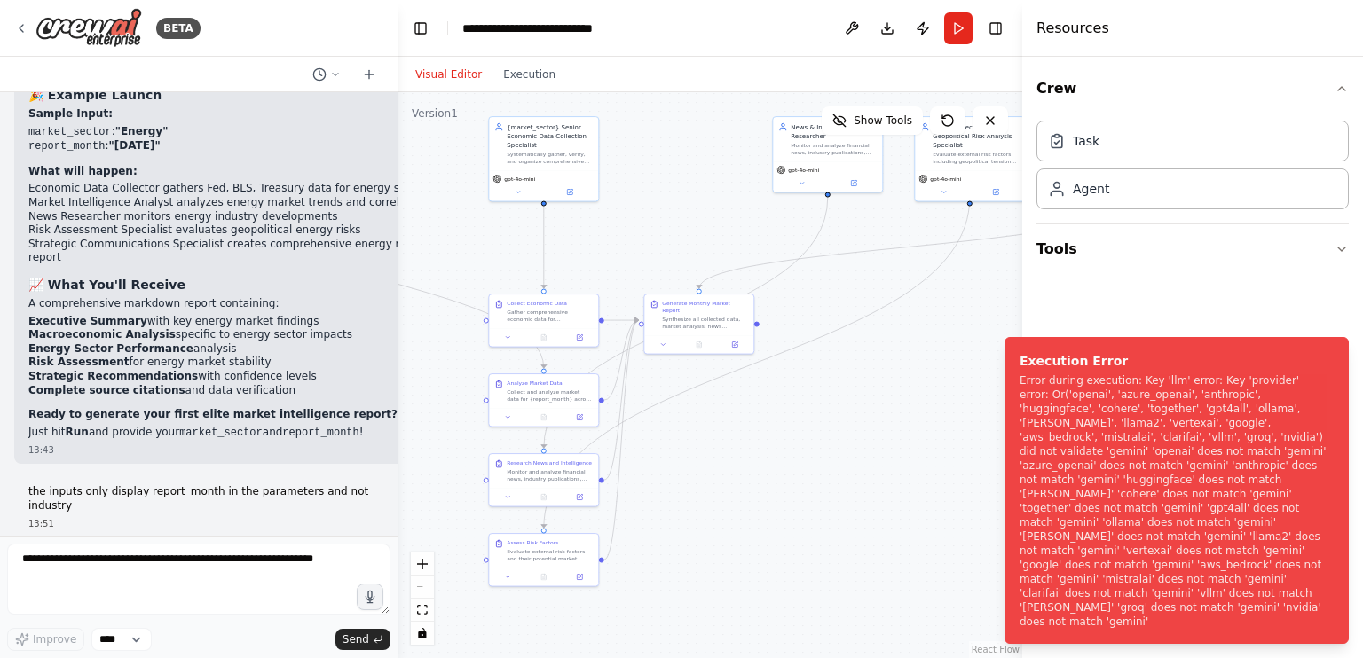
drag, startPoint x: 699, startPoint y: 305, endPoint x: 676, endPoint y: 249, distance: 60.5
click at [676, 249] on div ".deletable-edge-delete-btn { width: 20px; height: 20px; border: 0px solid #ffff…" at bounding box center [709, 375] width 625 height 566
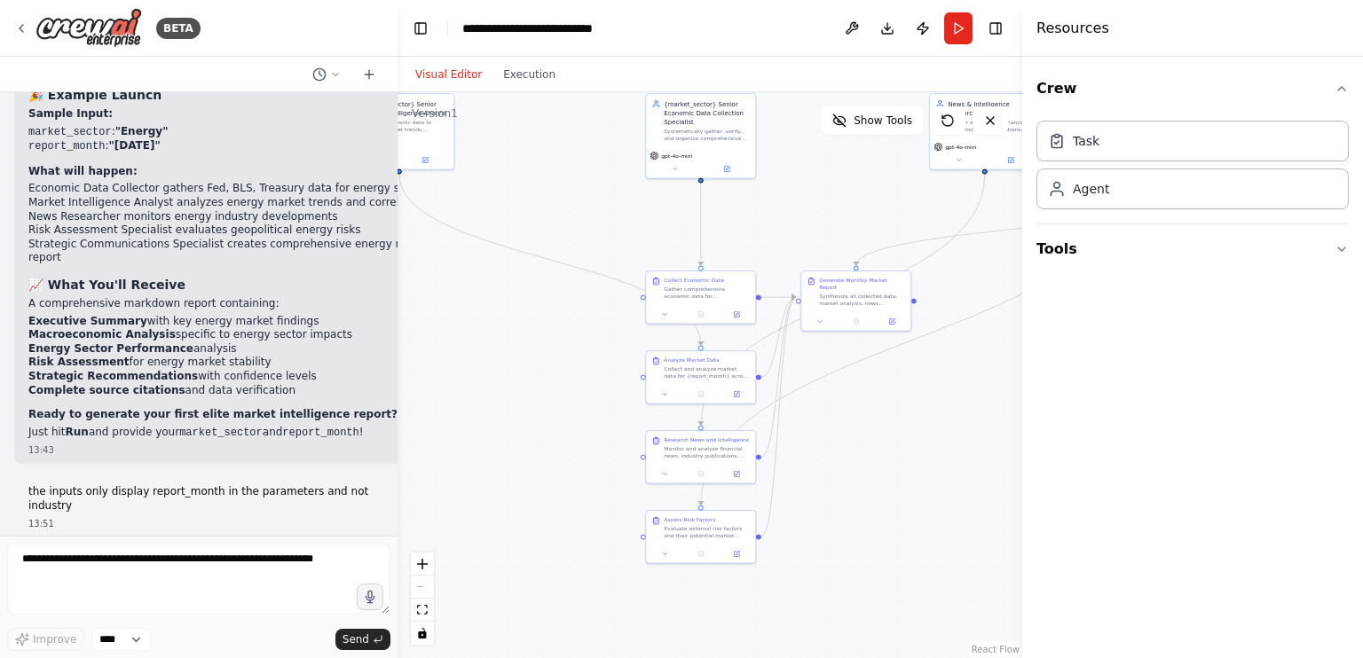
drag, startPoint x: 703, startPoint y: 252, endPoint x: 855, endPoint y: 230, distance: 154.2
click at [855, 230] on div ".deletable-edge-delete-btn { width: 20px; height: 20px; border: 0px solid #ffff…" at bounding box center [709, 375] width 625 height 566
click at [899, 135] on div ".deletable-edge-delete-btn { width: 20px; height: 20px; border: 0px solid #ffff…" at bounding box center [709, 375] width 625 height 566
click at [868, 129] on button "Show Tools" at bounding box center [871, 120] width 101 height 28
click at [721, 248] on button at bounding box center [714, 253] width 51 height 11
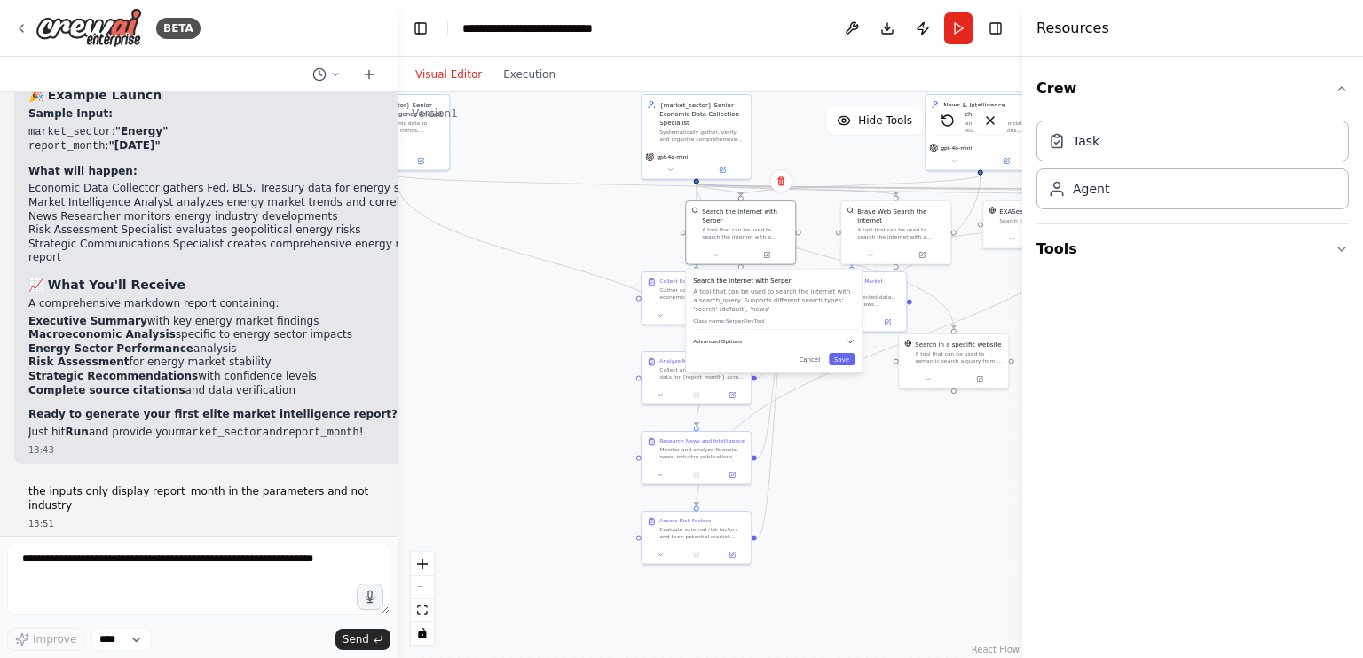
click at [757, 337] on button "Advanced Options" at bounding box center [773, 341] width 161 height 9
click at [876, 248] on button at bounding box center [870, 253] width 51 height 11
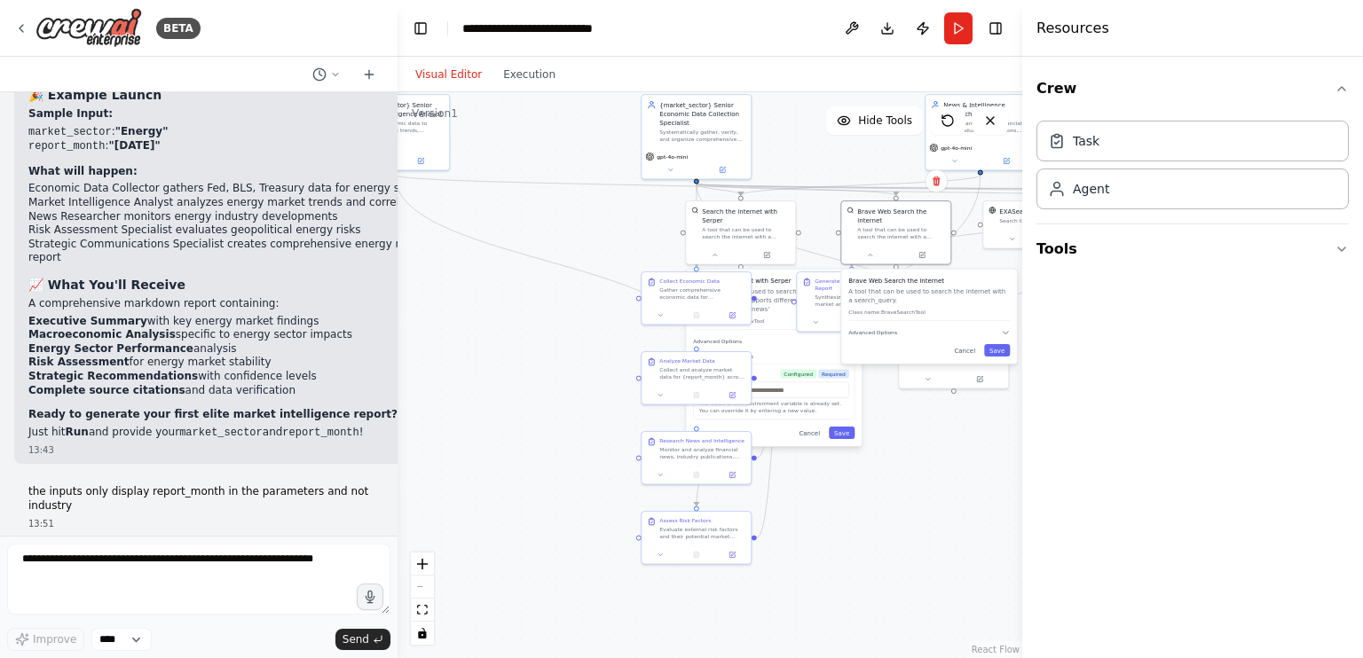
click at [901, 328] on button "Advanced Options" at bounding box center [928, 332] width 161 height 9
click at [976, 432] on div ".deletable-edge-delete-btn { width: 20px; height: 20px; border: 0px solid #ffff…" at bounding box center [709, 375] width 625 height 566
click at [1003, 418] on button "Save" at bounding box center [997, 424] width 26 height 12
click at [848, 427] on button "Save" at bounding box center [842, 433] width 26 height 12
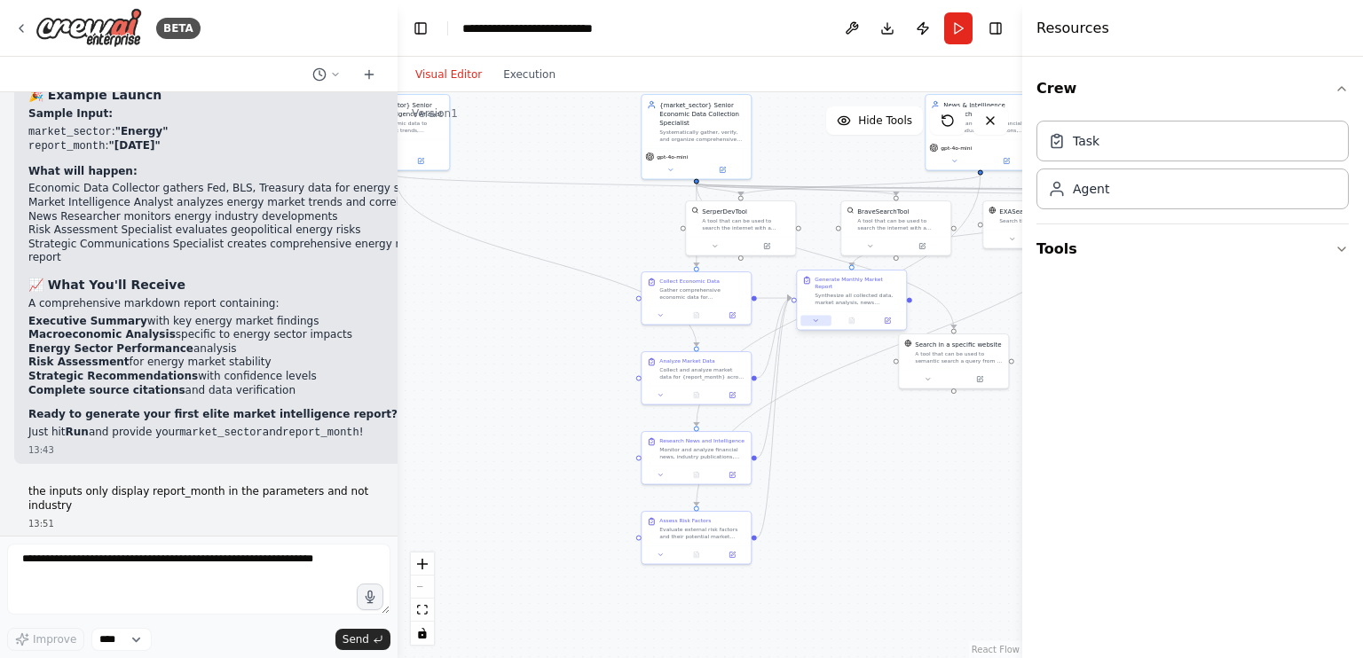
click at [823, 316] on button at bounding box center [815, 321] width 30 height 11
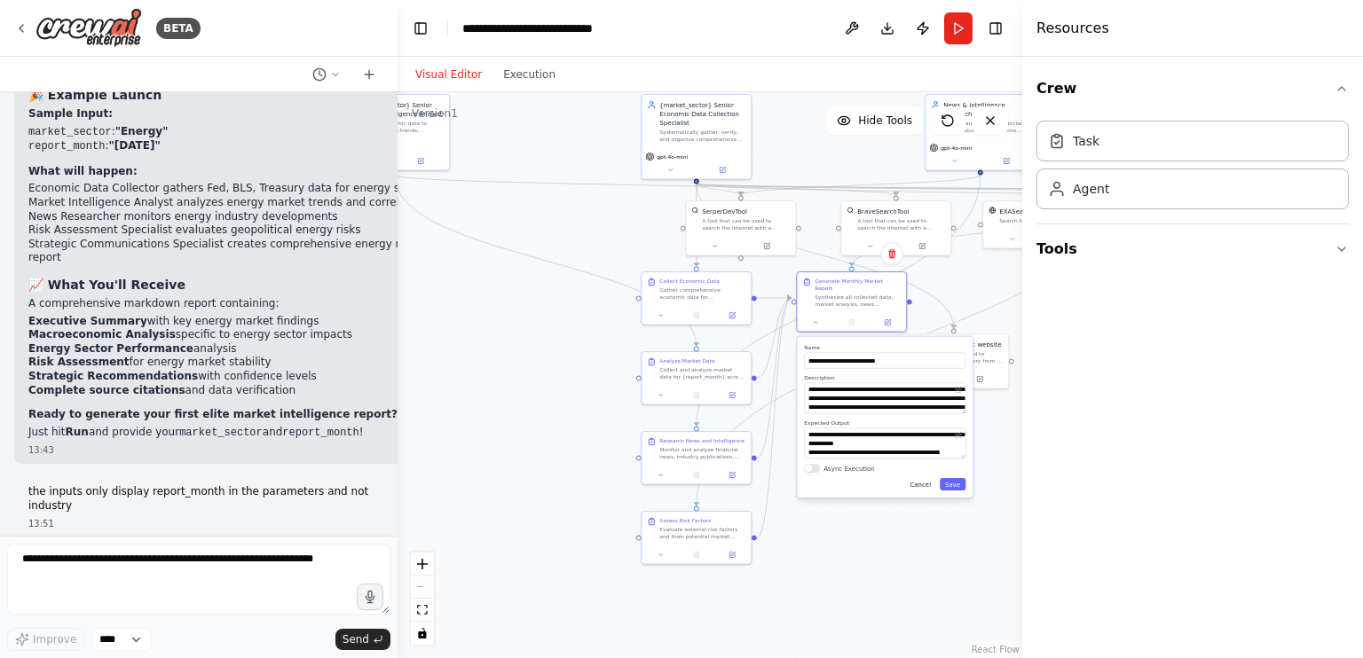
click at [928, 480] on button "Cancel" at bounding box center [920, 484] width 32 height 12
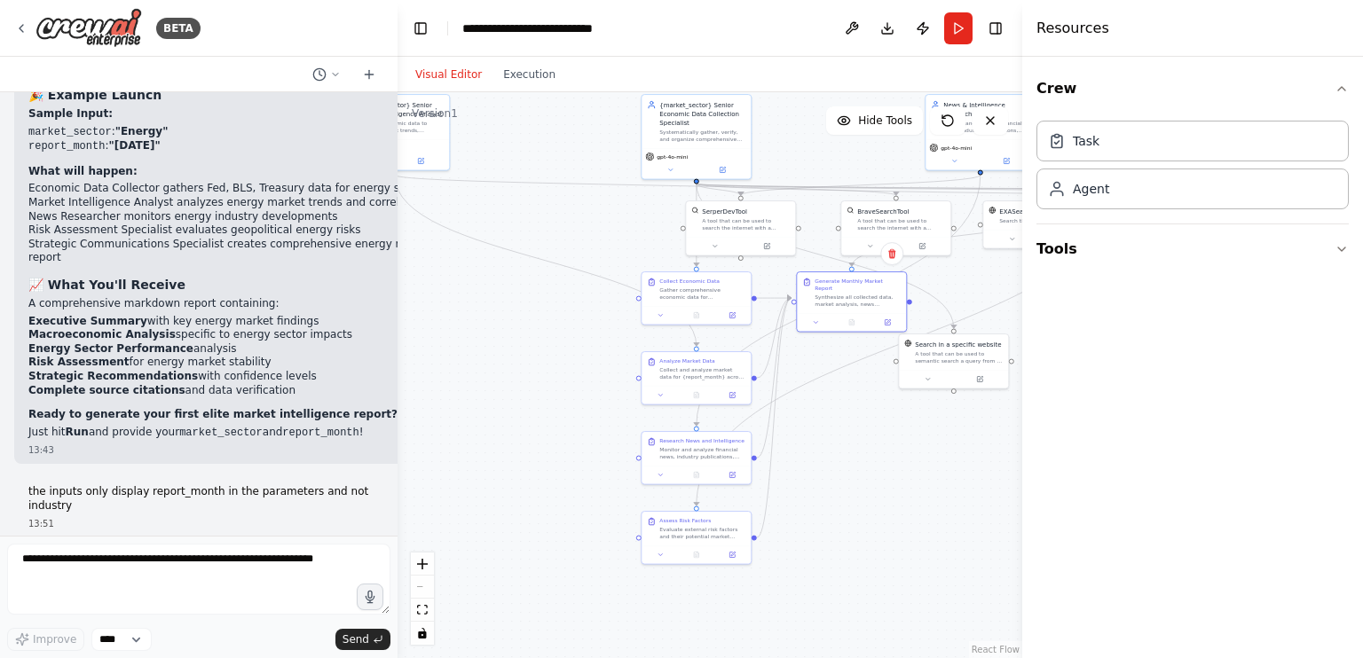
click at [934, 389] on div ".deletable-edge-delete-btn { width: 20px; height: 20px; border: 0px solid #ffff…" at bounding box center [709, 375] width 625 height 566
click at [923, 383] on div at bounding box center [953, 377] width 109 height 19
click at [931, 377] on button at bounding box center [927, 378] width 51 height 11
drag, startPoint x: 944, startPoint y: 452, endPoint x: 884, endPoint y: 438, distance: 61.8
click at [884, 438] on div "Search in a specific website A tool that can be used to semantic search a query…" at bounding box center [933, 472] width 176 height 174
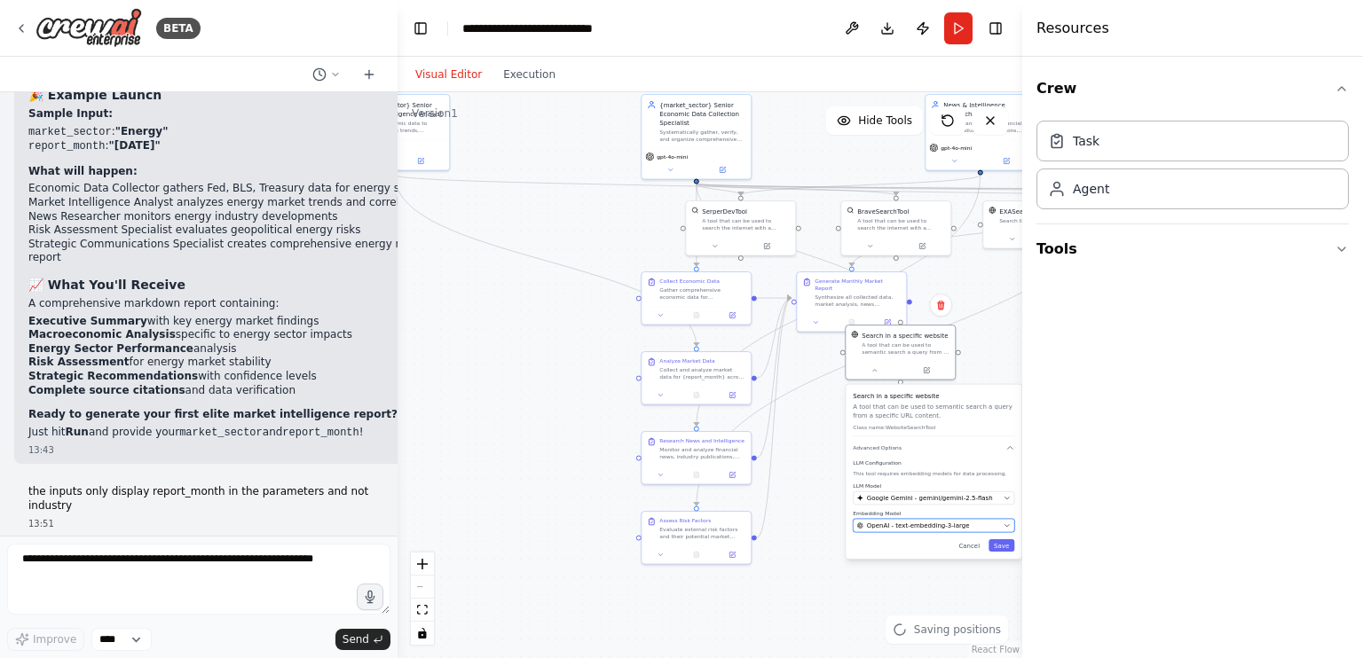
click at [979, 524] on div "OpenAI - text-embedding-3-large" at bounding box center [928, 526] width 143 height 9
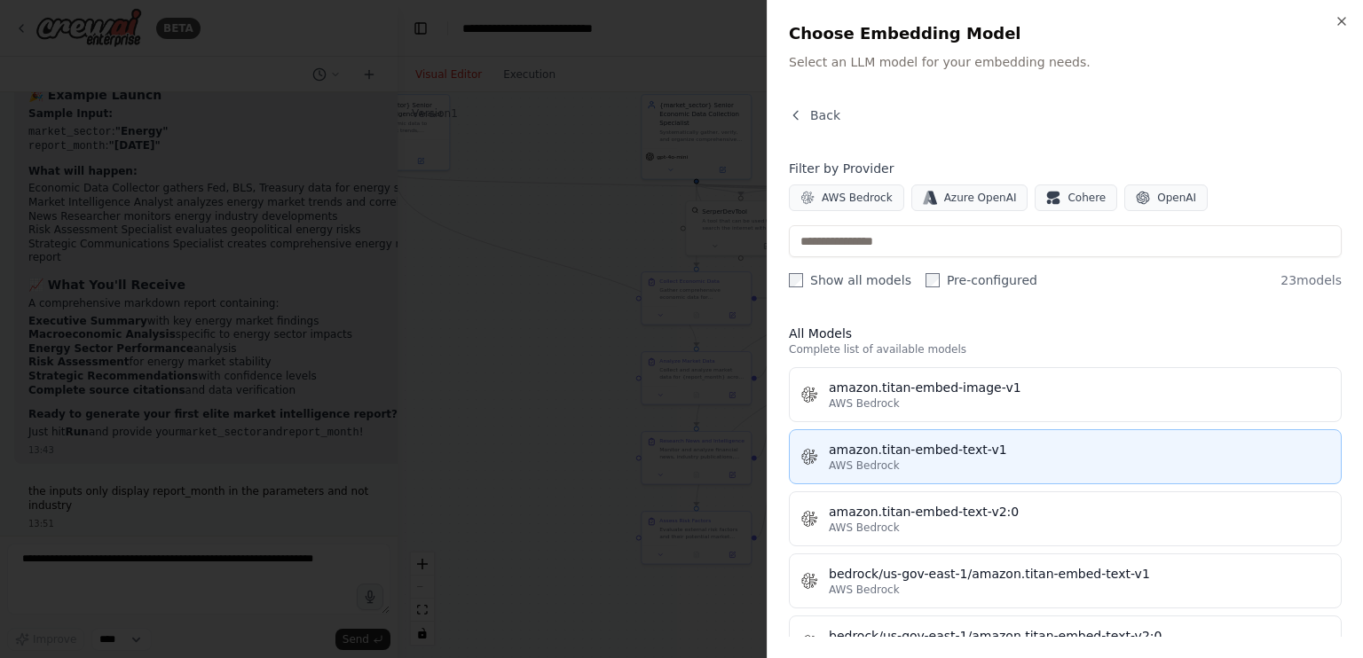
scroll to position [0, 0]
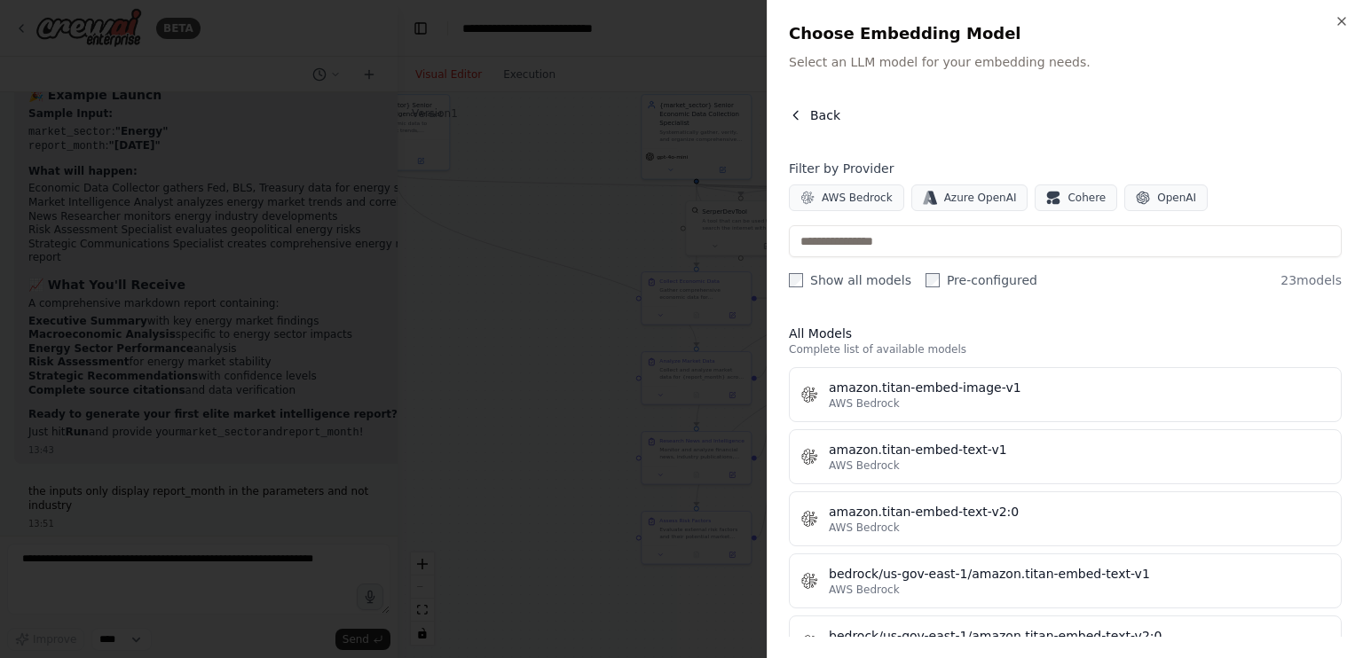
click at [805, 122] on button "Back" at bounding box center [814, 115] width 51 height 18
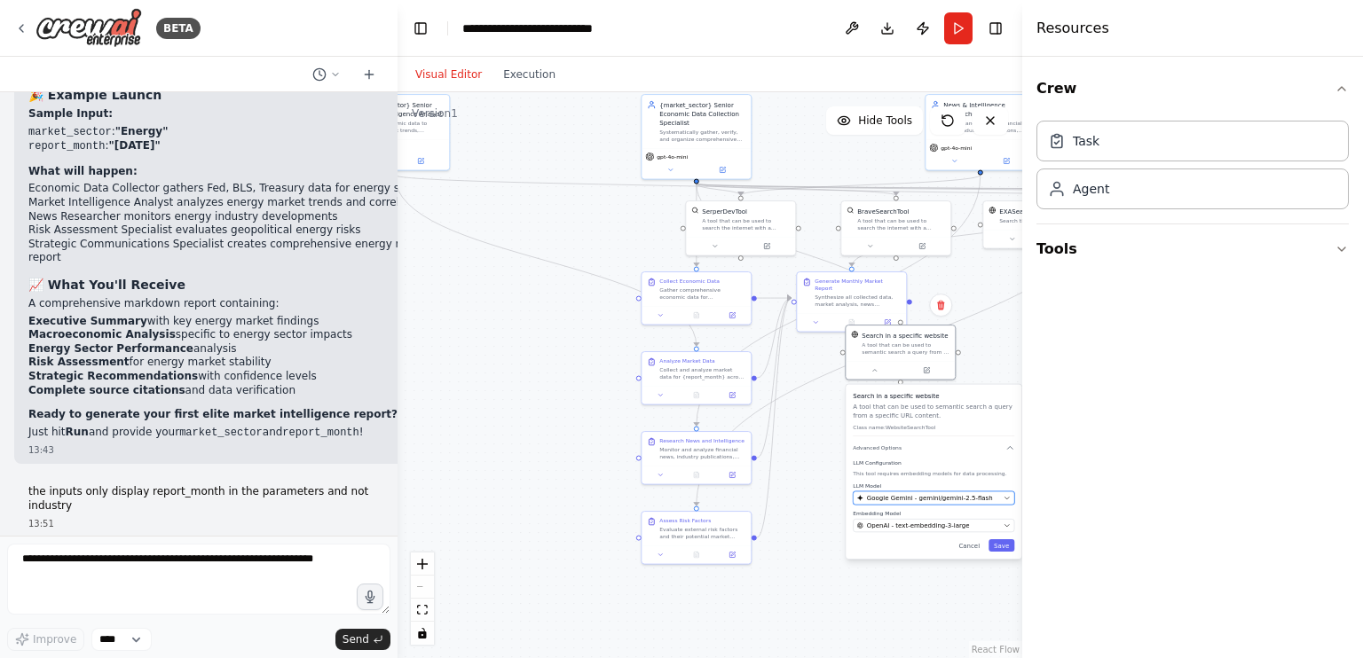
click at [919, 497] on span "Google Gemini - gemini/gemini-2.5-flash" at bounding box center [930, 498] width 126 height 9
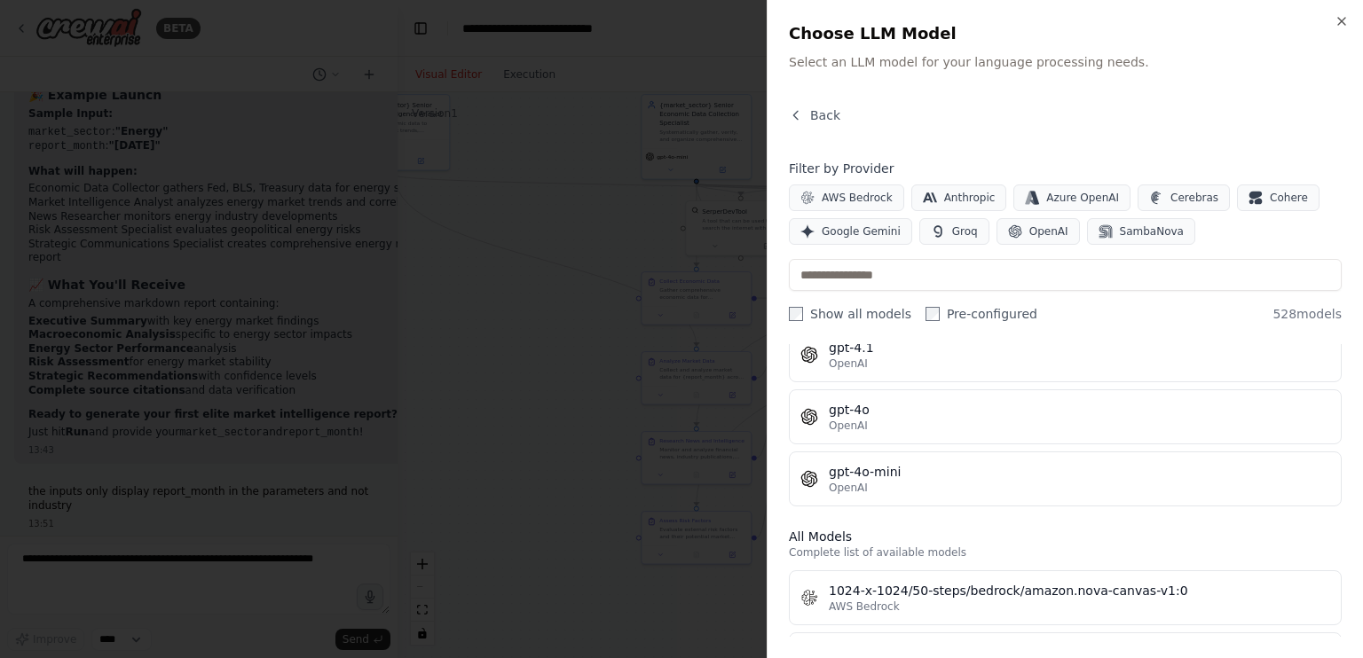
scroll to position [344, 0]
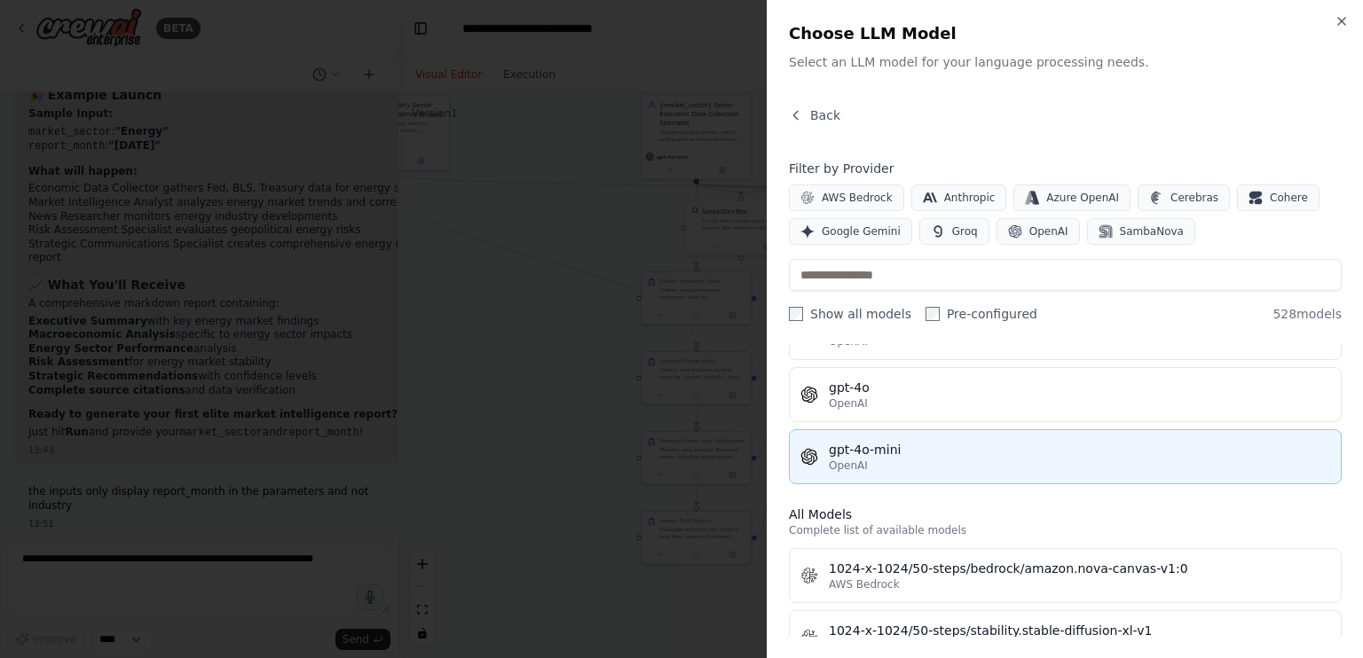
click at [923, 443] on div "gpt-4o-mini" at bounding box center [1079, 450] width 501 height 18
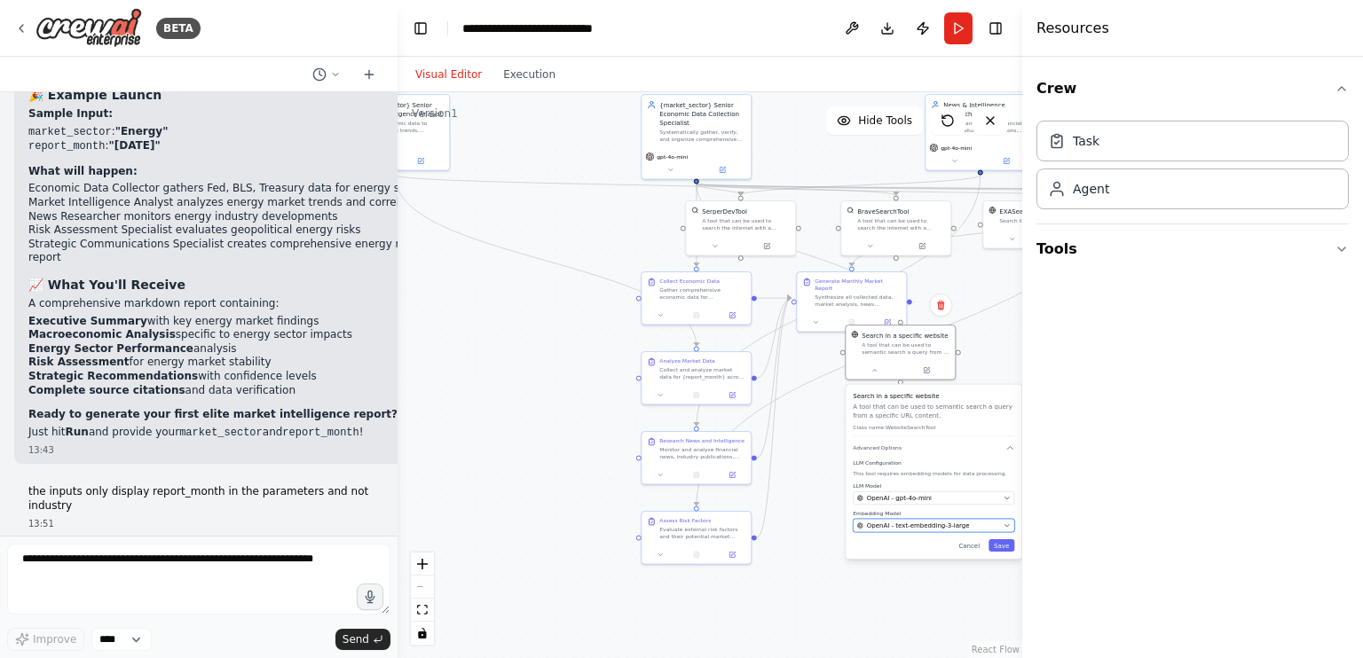
click at [943, 523] on span "OpenAI - text-embedding-3-large" at bounding box center [918, 526] width 103 height 9
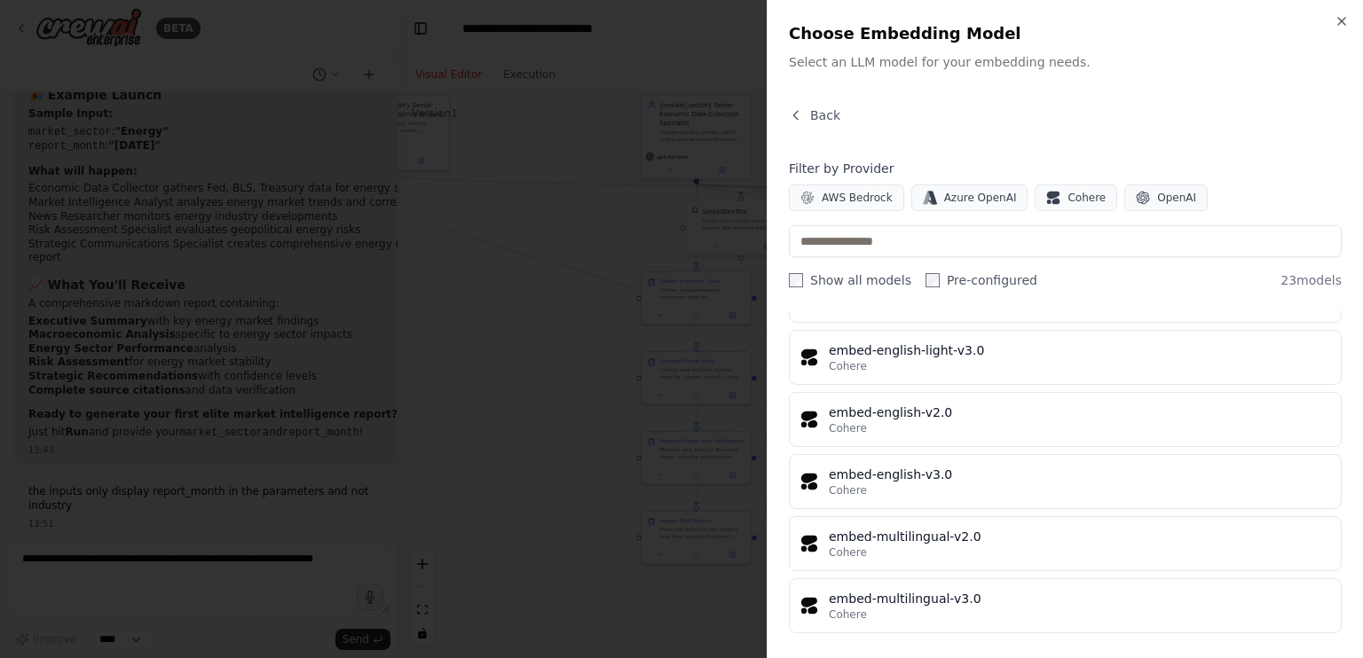
scroll to position [1157, 0]
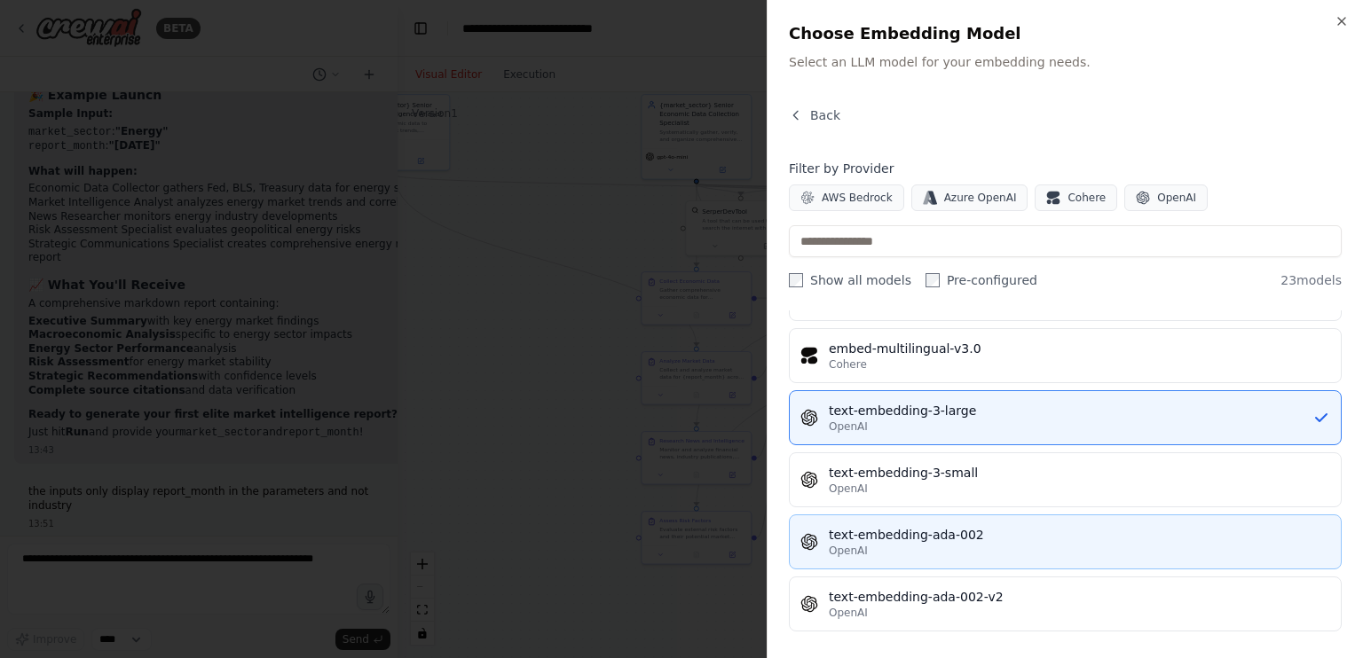
click at [969, 545] on div "OpenAI" at bounding box center [1079, 551] width 501 height 14
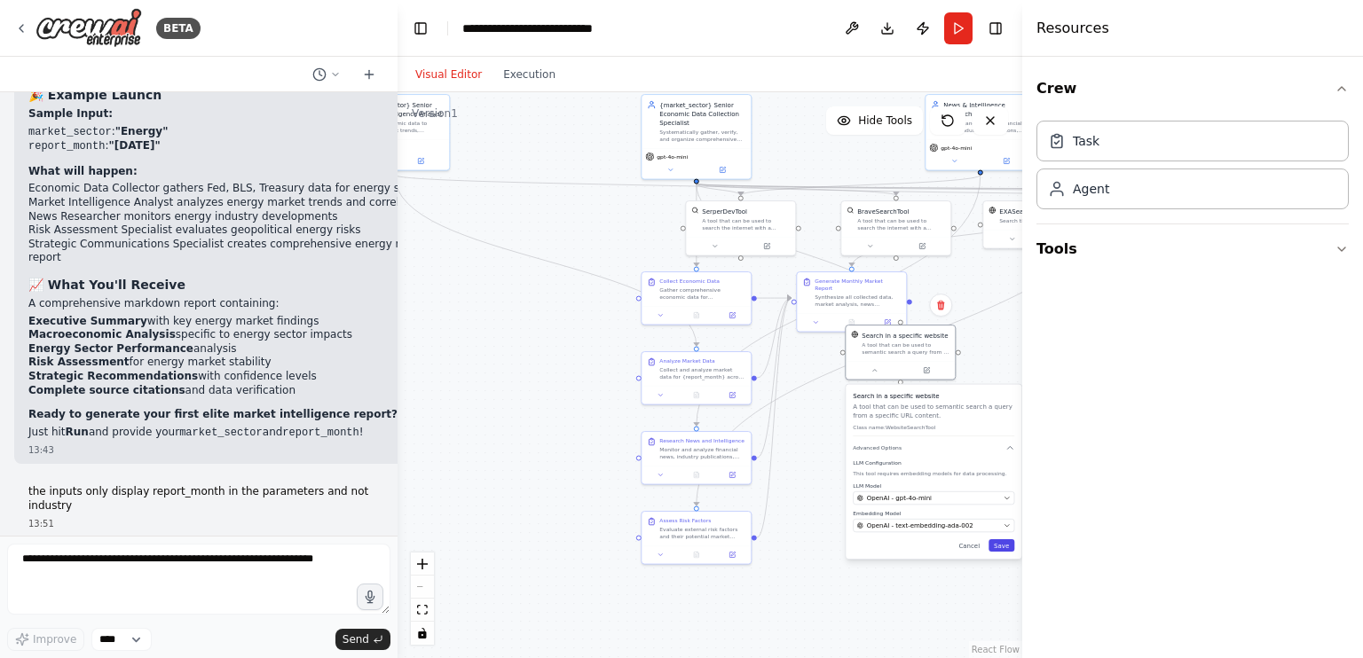
click at [1004, 544] on button "Save" at bounding box center [1001, 545] width 26 height 12
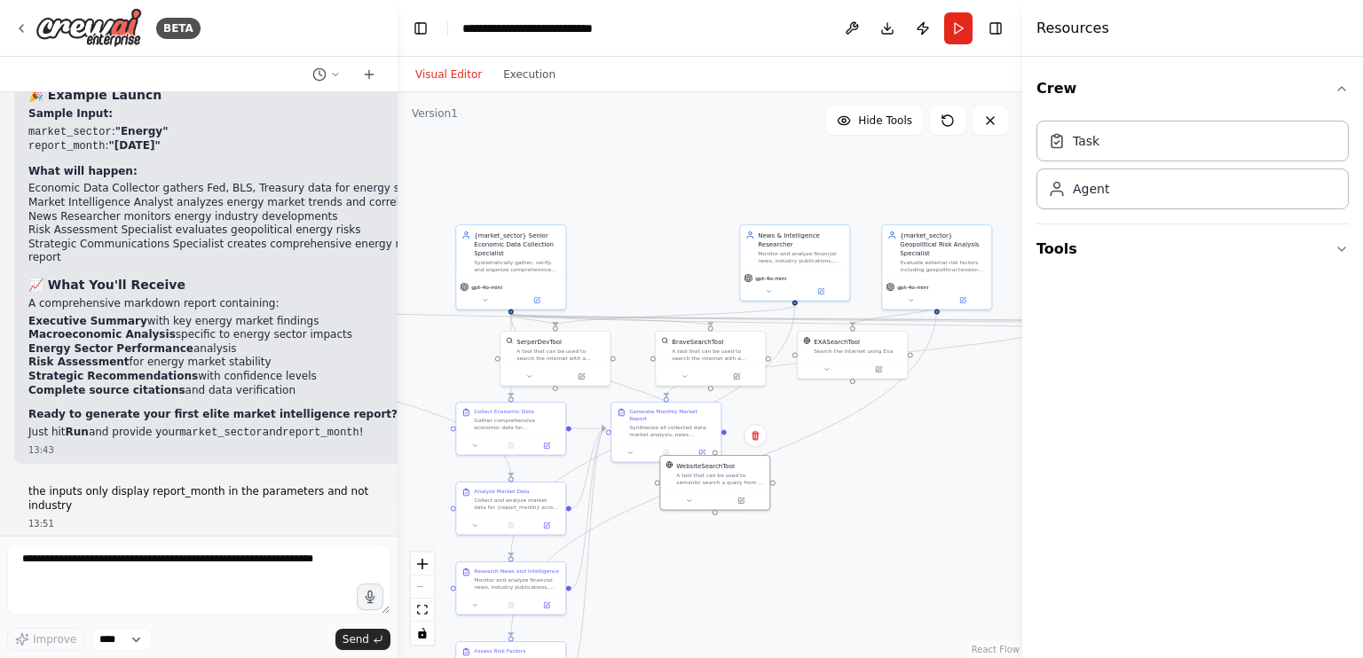
drag, startPoint x: 975, startPoint y: 373, endPoint x: 786, endPoint y: 505, distance: 230.1
click at [786, 505] on div ".deletable-edge-delete-btn { width: 20px; height: 20px; border: 0px solid #ffff…" at bounding box center [709, 375] width 625 height 566
click at [826, 368] on icon at bounding box center [823, 368] width 7 height 7
click at [935, 445] on div "EXASearchTool Search the internet using Exa Class name: EXASearchTool Advanced …" at bounding box center [882, 428] width 176 height 86
click at [963, 434] on div "EXASearchTool Search the internet using Exa Class name: EXASearchTool Advanced …" at bounding box center [882, 428] width 176 height 86
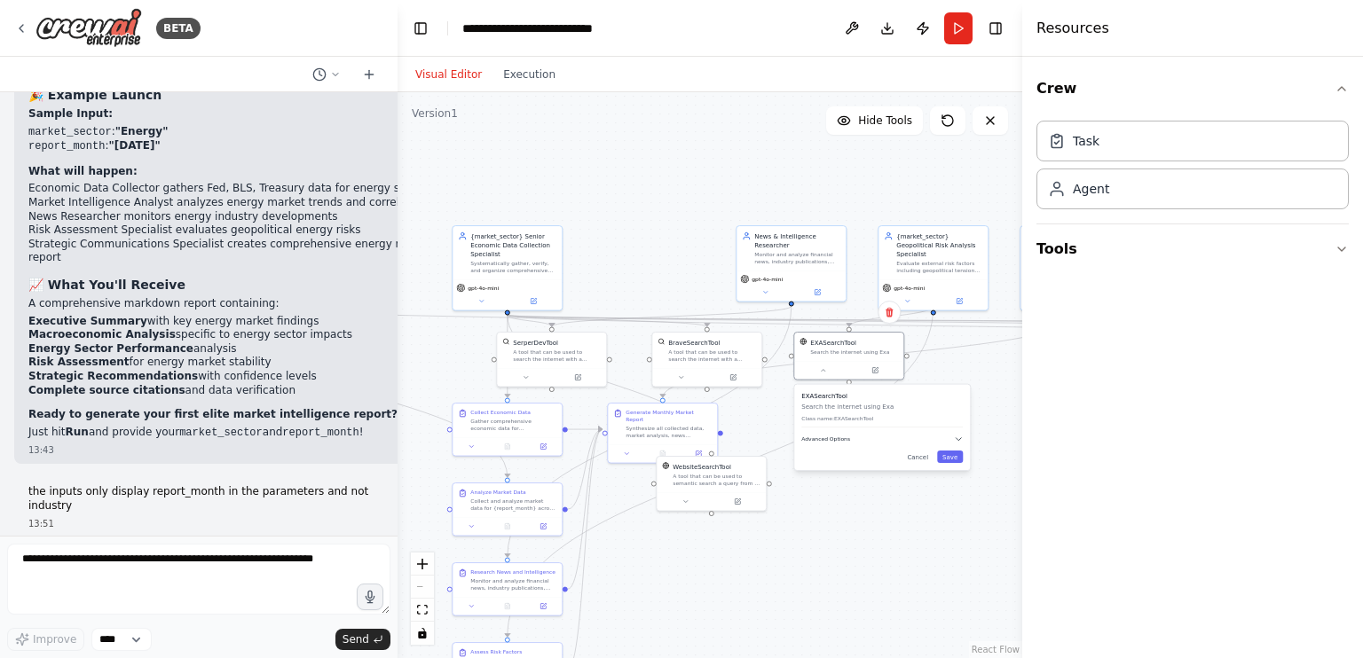
click at [959, 438] on icon "button" at bounding box center [957, 439] width 5 height 3
click at [955, 532] on button "Save" at bounding box center [950, 530] width 26 height 12
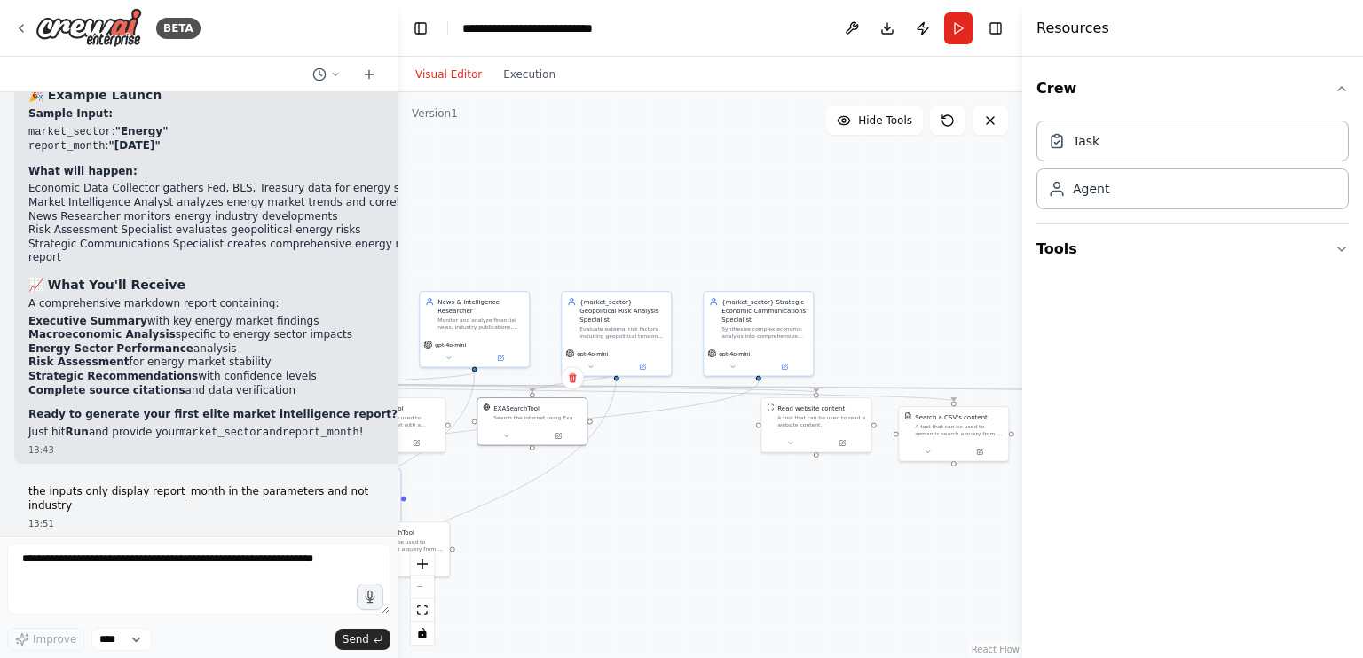
drag, startPoint x: 958, startPoint y: 417, endPoint x: 632, endPoint y: 473, distance: 331.2
click at [632, 473] on div ".deletable-edge-delete-btn { width: 20px; height: 20px; border: 0px solid #ffff…" at bounding box center [709, 375] width 625 height 566
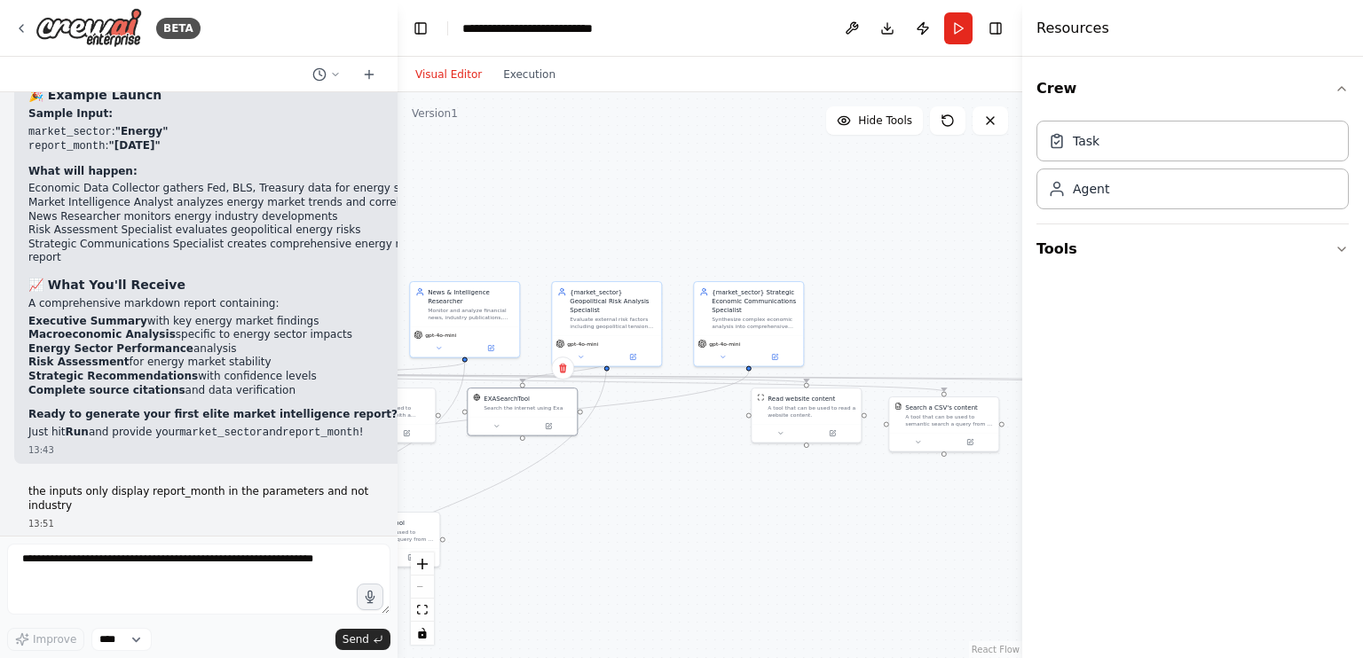
click at [919, 451] on div "Search a CSV's content A tool that can be used to semantic search a query from …" at bounding box center [943, 425] width 111 height 56
click at [923, 441] on button at bounding box center [917, 441] width 51 height 11
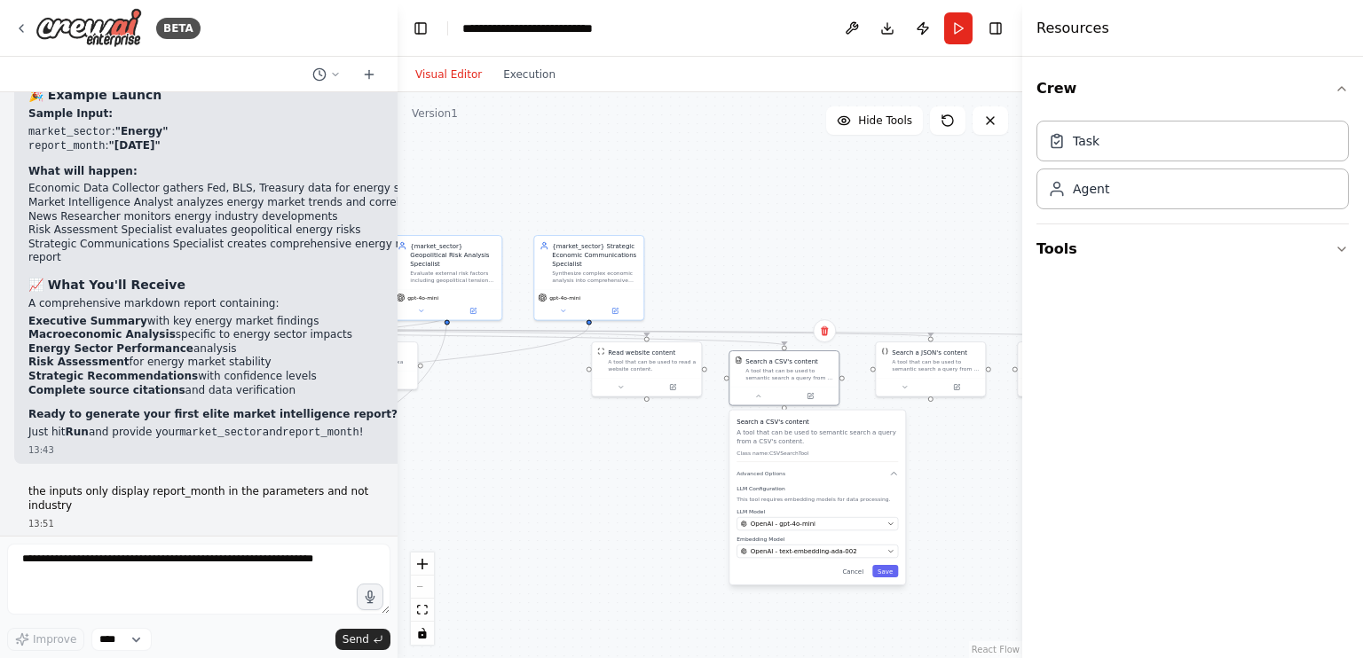
drag, startPoint x: 869, startPoint y: 550, endPoint x: 709, endPoint y: 503, distance: 167.3
click at [709, 503] on div ".deletable-edge-delete-btn { width: 20px; height: 20px; border: 0px solid #ffff…" at bounding box center [709, 375] width 625 height 566
click at [900, 572] on div "Search a CSV's content A tool that can be used to semantic search a query from …" at bounding box center [816, 497] width 176 height 175
click at [885, 572] on button "Save" at bounding box center [884, 570] width 26 height 12
click at [905, 388] on icon at bounding box center [903, 384] width 7 height 7
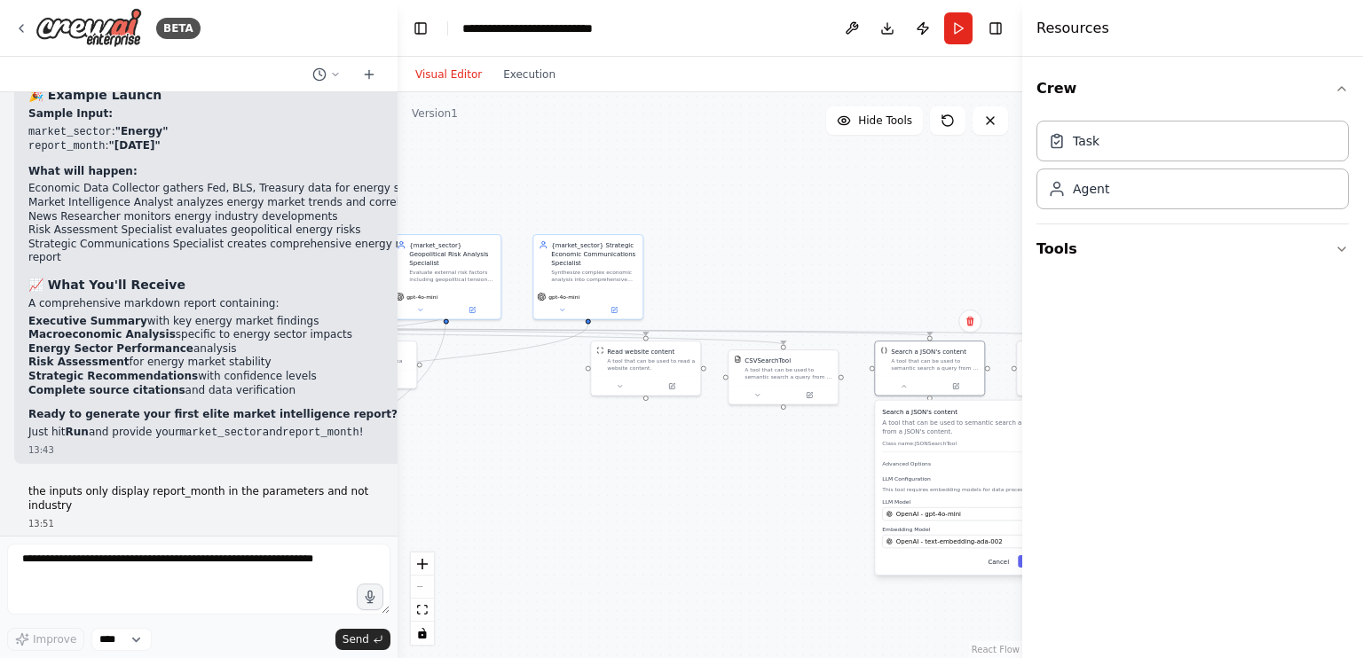
click at [1002, 562] on button "Cancel" at bounding box center [998, 561] width 32 height 12
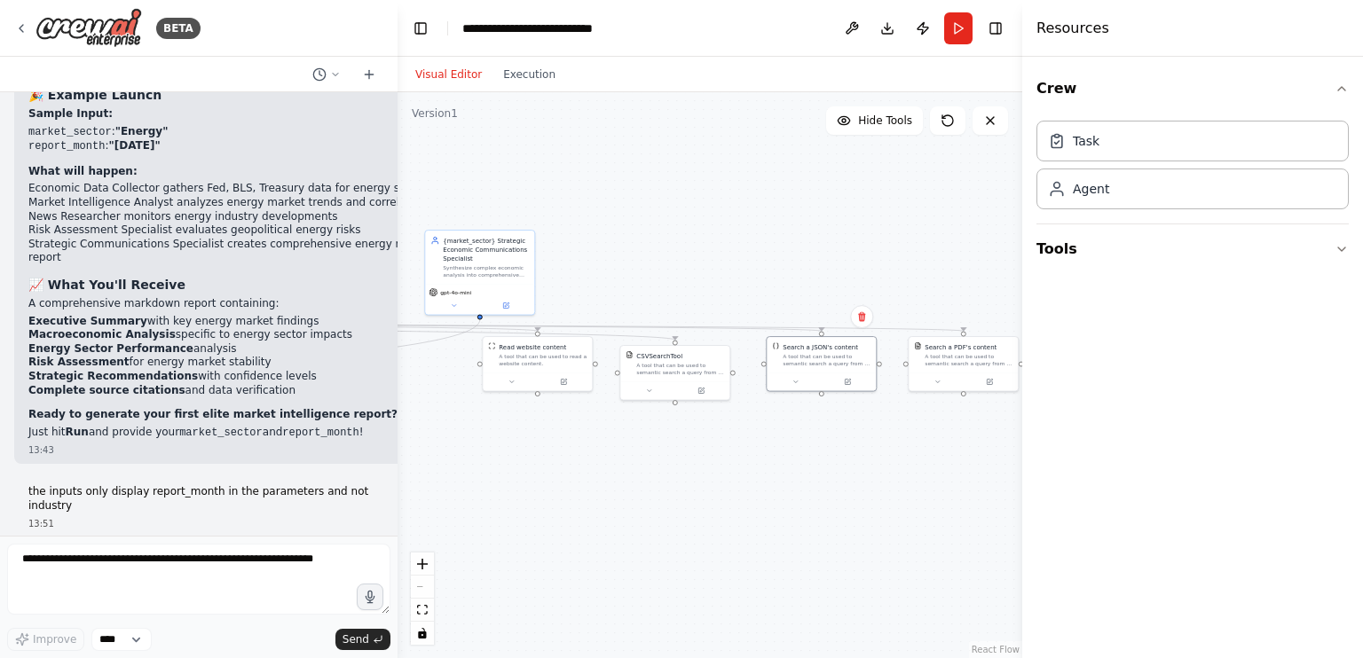
drag, startPoint x: 978, startPoint y: 554, endPoint x: 690, endPoint y: 534, distance: 288.1
click at [690, 534] on div ".deletable-edge-delete-btn { width: 20px; height: 20px; border: 0px solid #ffff…" at bounding box center [709, 375] width 625 height 566
click at [758, 370] on div at bounding box center [783, 365] width 109 height 19
click at [762, 367] on button at bounding box center [758, 365] width 51 height 11
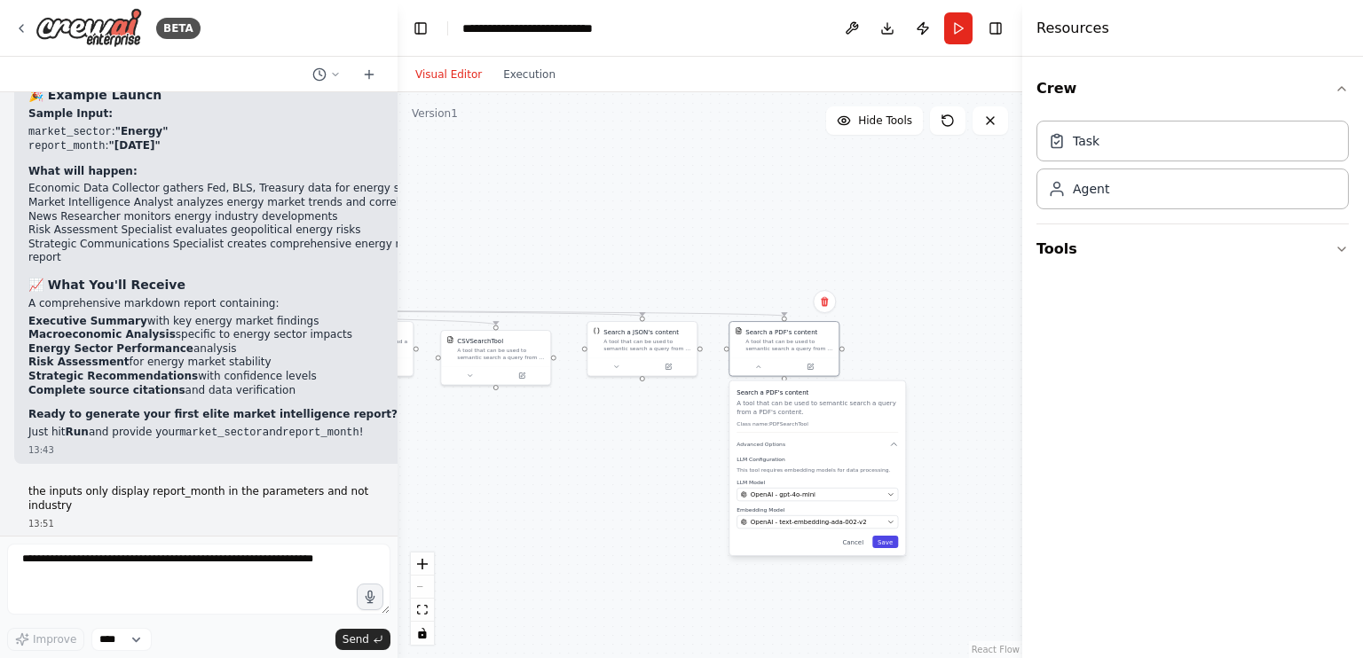
click at [889, 542] on button "Save" at bounding box center [885, 542] width 26 height 12
click at [760, 365] on icon at bounding box center [758, 365] width 7 height 7
click at [837, 508] on span "OpenAI - text-embedding-ada-002-v2" at bounding box center [808, 511] width 116 height 9
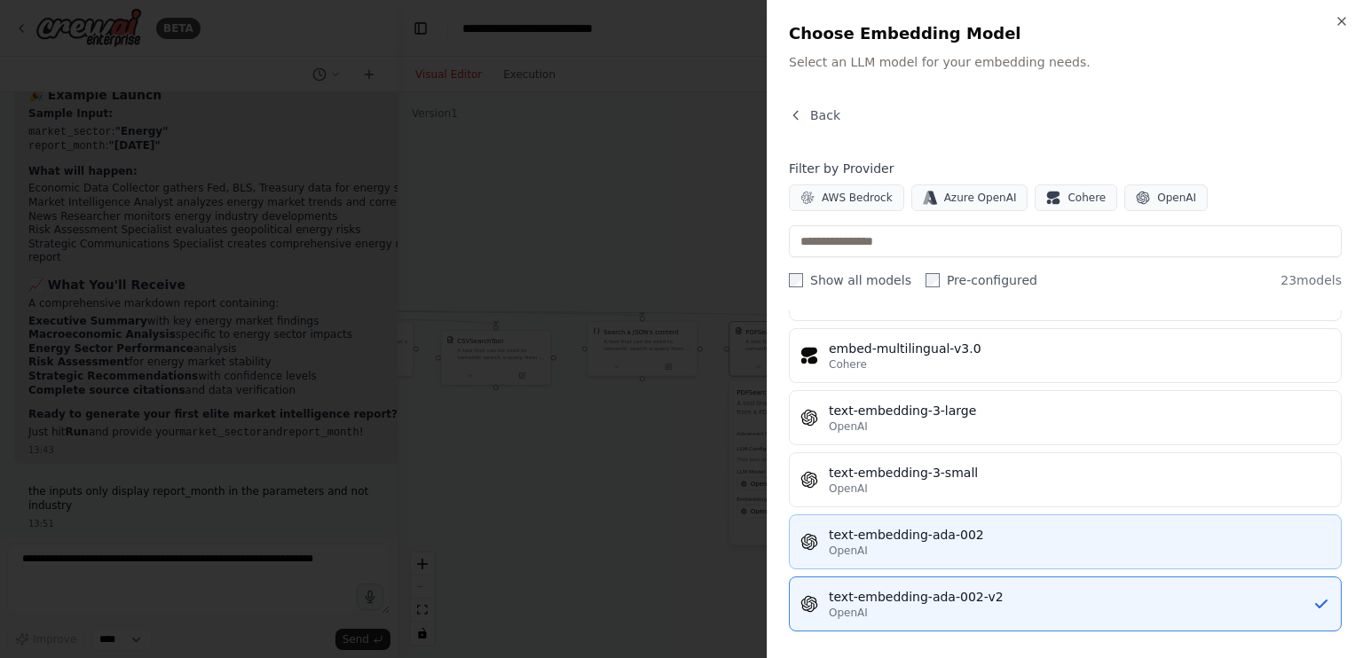
click at [883, 544] on div "OpenAI" at bounding box center [1079, 551] width 501 height 14
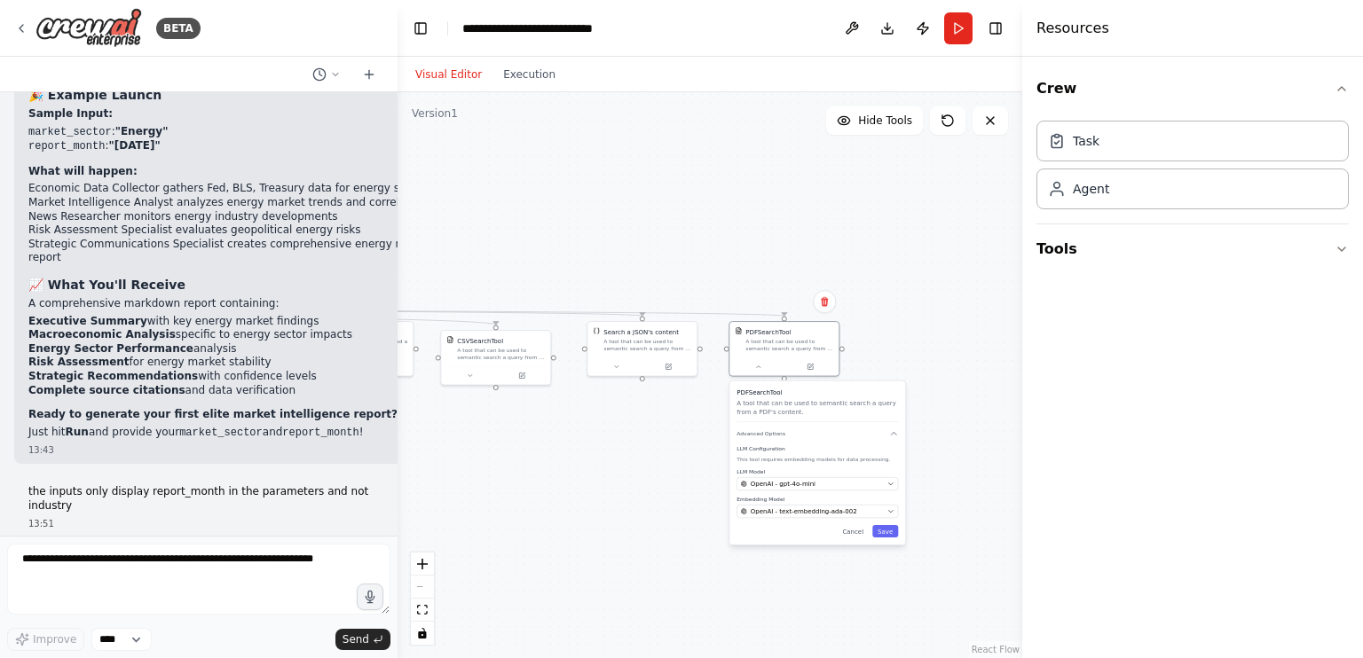
click at [892, 537] on div "PDFSearchTool A tool that can be used to semantic search a query from a PDF's c…" at bounding box center [817, 463] width 176 height 164
click at [890, 531] on button "Save" at bounding box center [885, 531] width 26 height 12
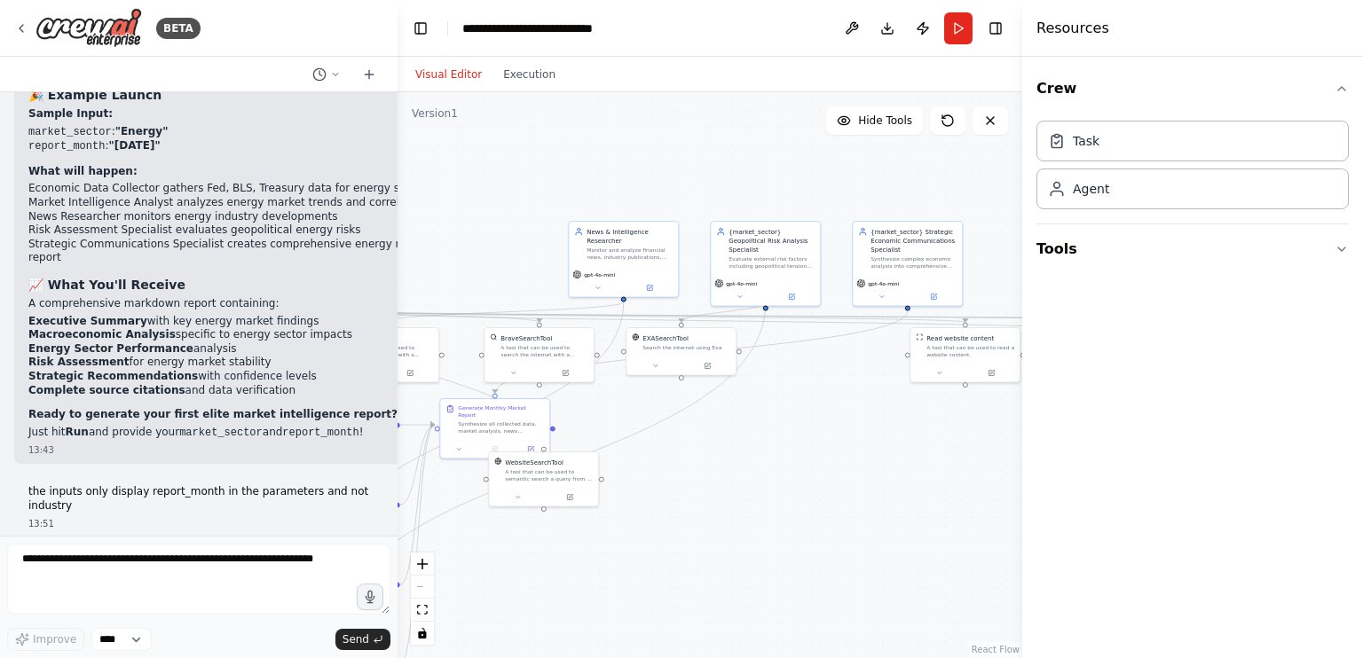
drag, startPoint x: 713, startPoint y: 515, endPoint x: 1315, endPoint y: 516, distance: 601.5
click at [1315, 516] on div "BETA Create an AI-powered system that generates comprehensive monthly market re…" at bounding box center [681, 329] width 1363 height 658
drag, startPoint x: 1094, startPoint y: 416, endPoint x: 939, endPoint y: 469, distance: 163.3
click at [939, 469] on div "BETA Create an AI-powered system that generates comprehensive monthly market re…" at bounding box center [681, 329] width 1363 height 658
drag, startPoint x: 939, startPoint y: 469, endPoint x: 878, endPoint y: 478, distance: 61.9
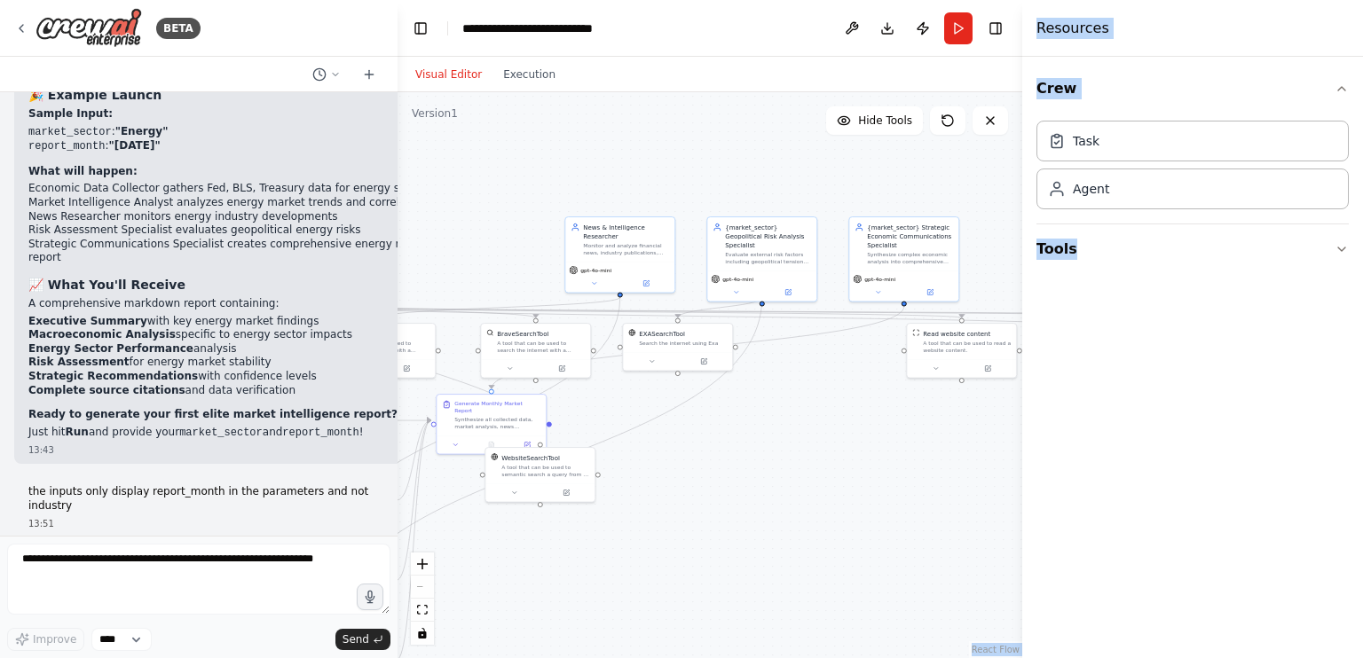
click at [878, 478] on div ".deletable-edge-delete-btn { width: 20px; height: 20px; border: 0px solid #ffff…" at bounding box center [709, 375] width 625 height 566
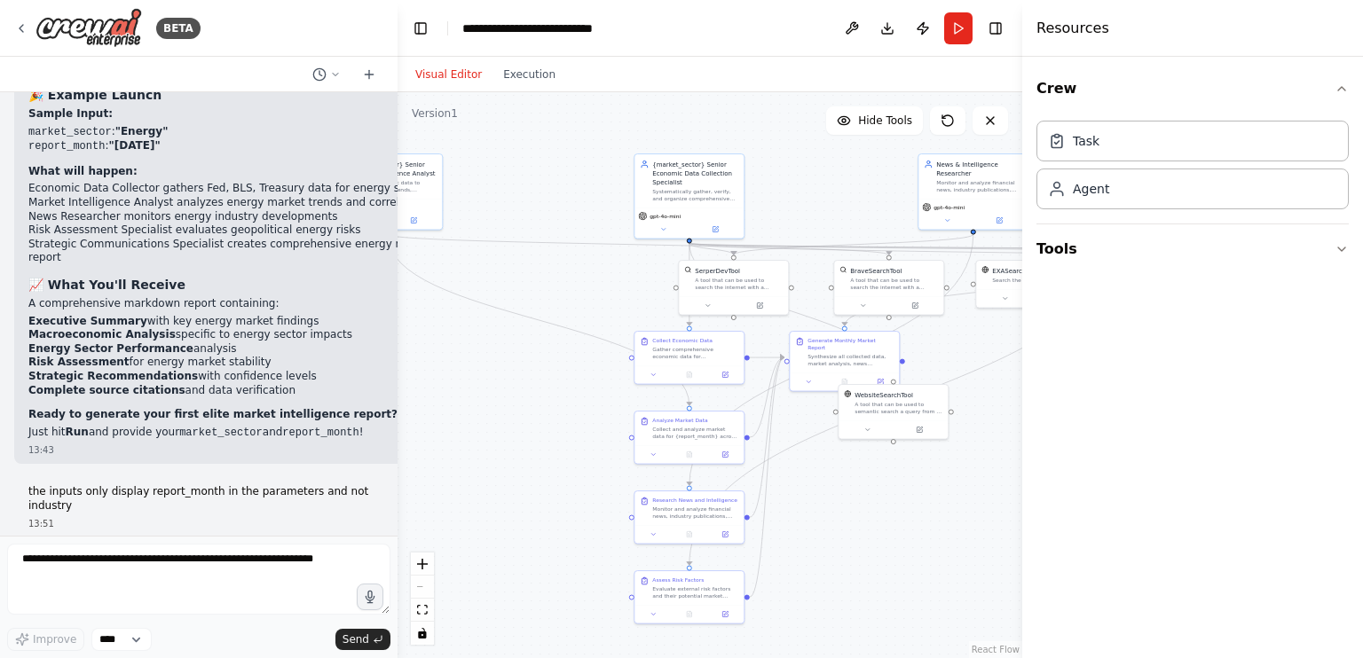
drag, startPoint x: 878, startPoint y: 478, endPoint x: 1230, endPoint y: 415, distance: 357.8
click at [1230, 415] on div "BETA Create an AI-powered system that generates comprehensive monthly market re…" at bounding box center [681, 329] width 1363 height 658
click at [1179, 164] on div "Task Agent" at bounding box center [1192, 162] width 312 height 96
click at [1182, 153] on div "Task" at bounding box center [1192, 140] width 312 height 41
click at [963, 20] on button "Run" at bounding box center [958, 28] width 28 height 32
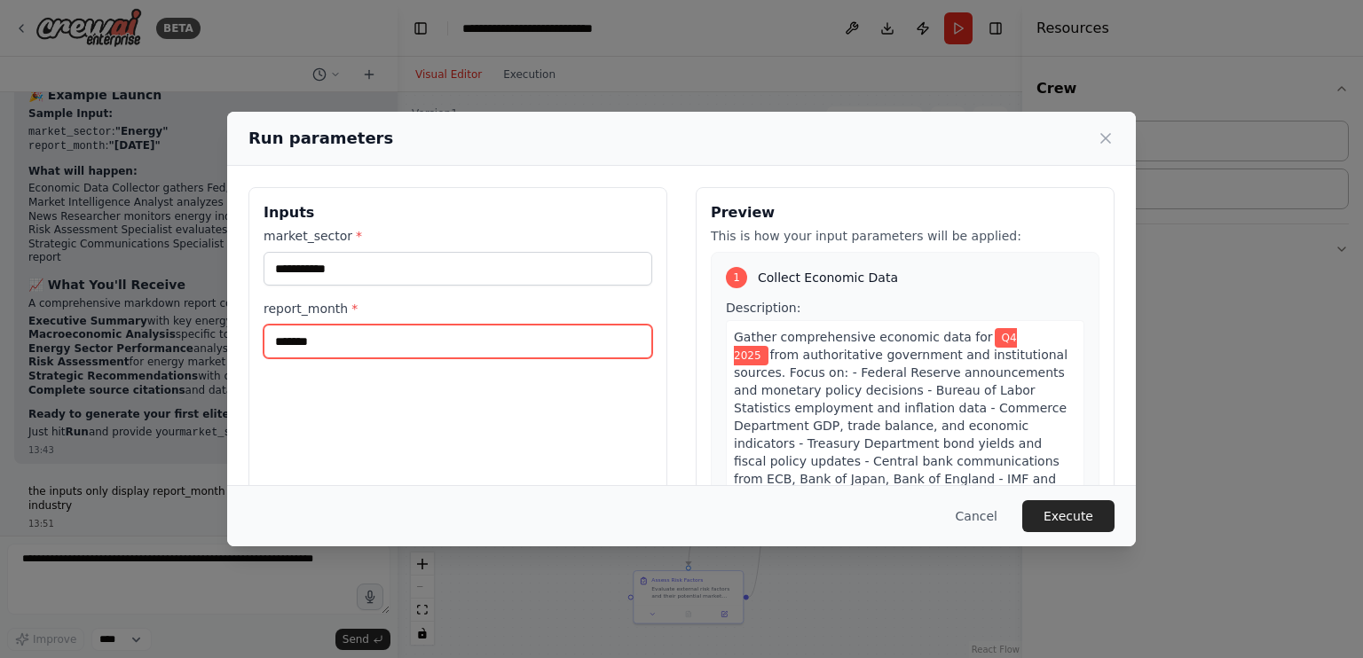
click at [292, 338] on input "*******" at bounding box center [457, 342] width 389 height 34
type input "**********"
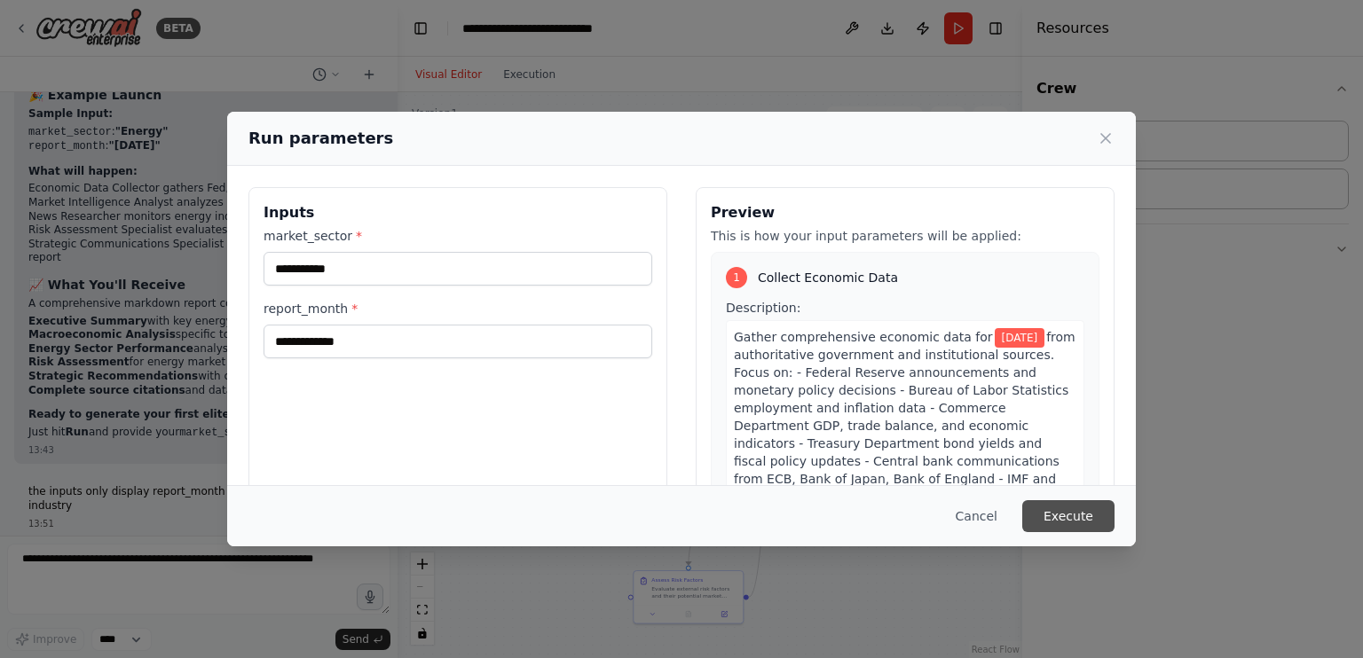
click at [1061, 510] on button "Execute" at bounding box center [1068, 516] width 92 height 32
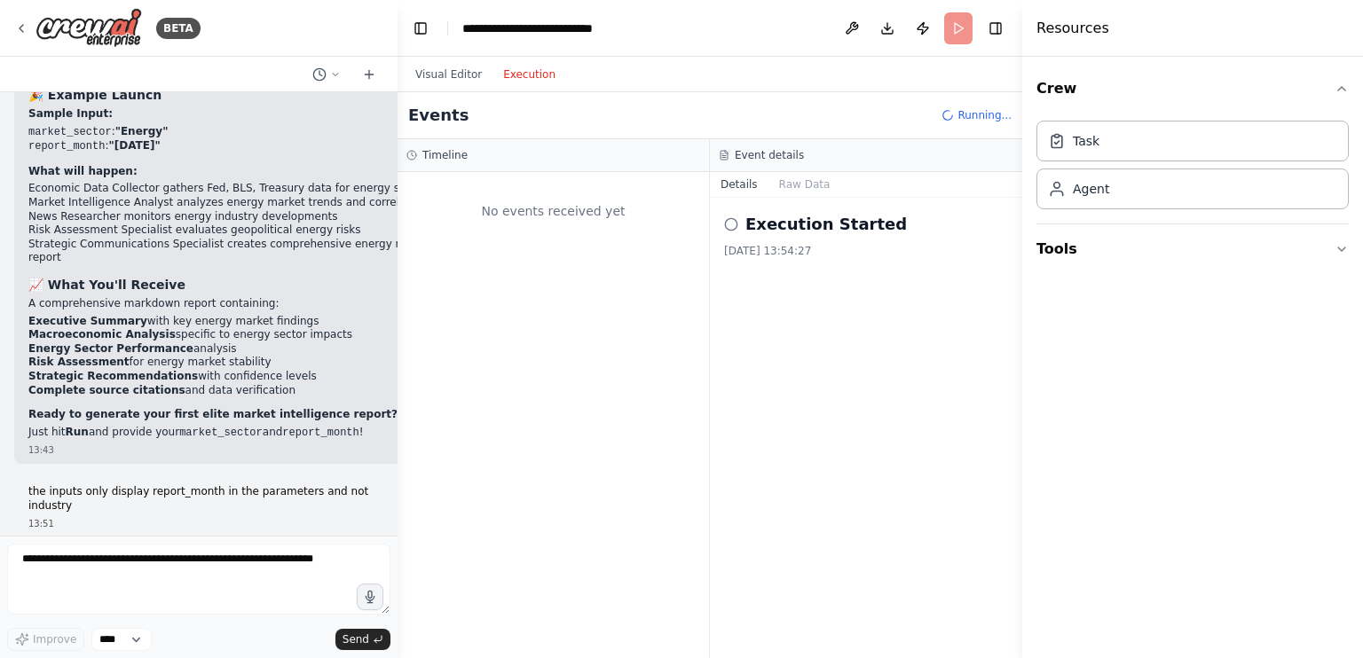
click at [537, 72] on button "Execution" at bounding box center [529, 74] width 74 height 21
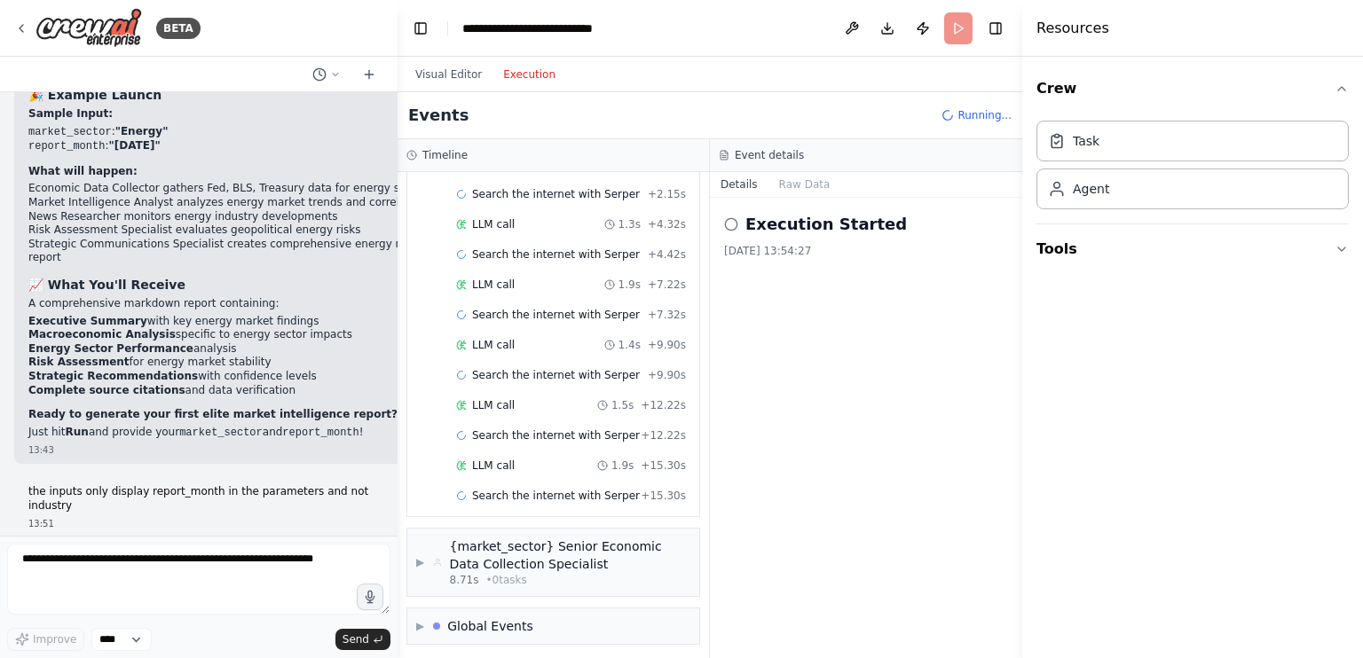
scroll to position [194, 0]
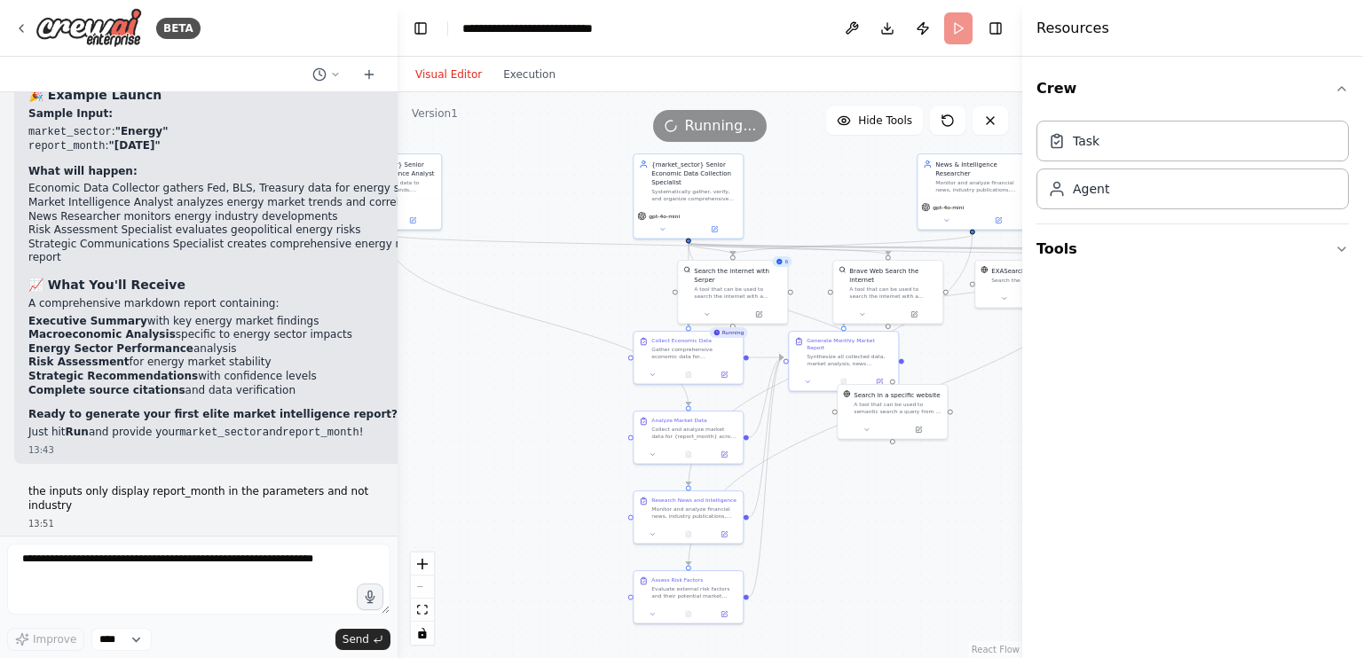
click at [435, 71] on button "Visual Editor" at bounding box center [449, 74] width 88 height 21
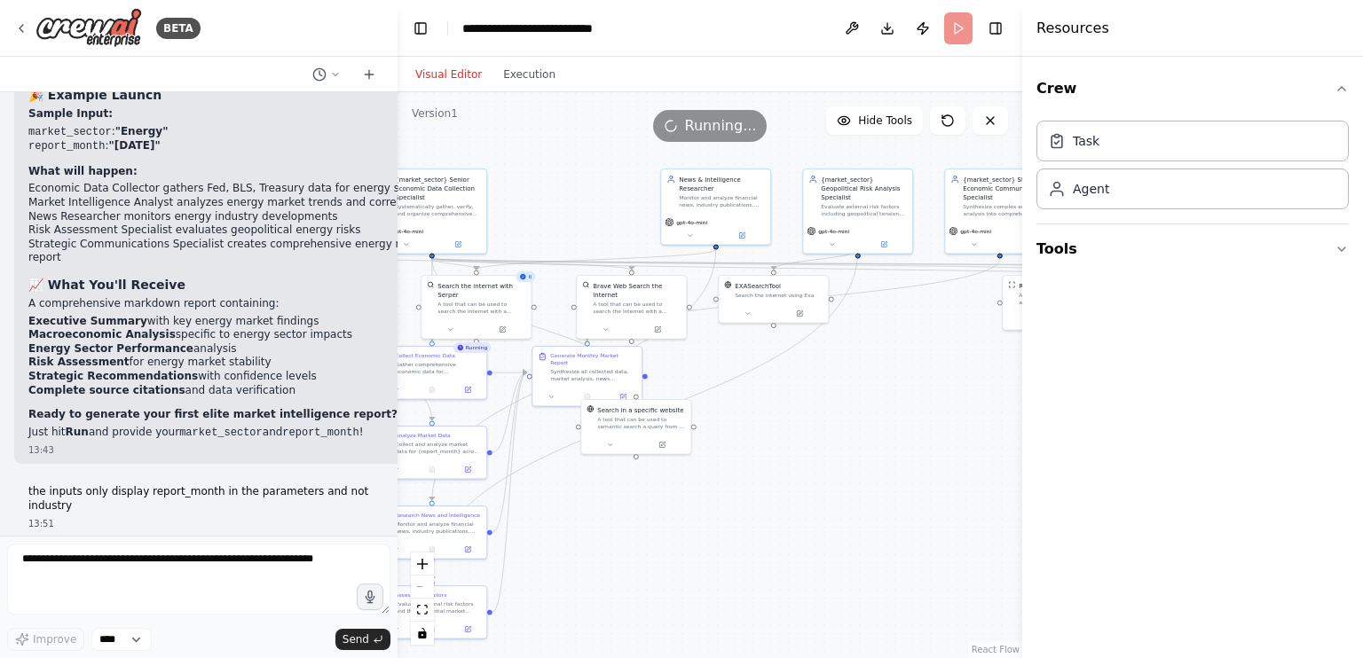
drag, startPoint x: 567, startPoint y: 232, endPoint x: 309, endPoint y: 248, distance: 258.6
click at [309, 248] on div "BETA Create an AI-powered system that generates comprehensive monthly market re…" at bounding box center [681, 329] width 1363 height 658
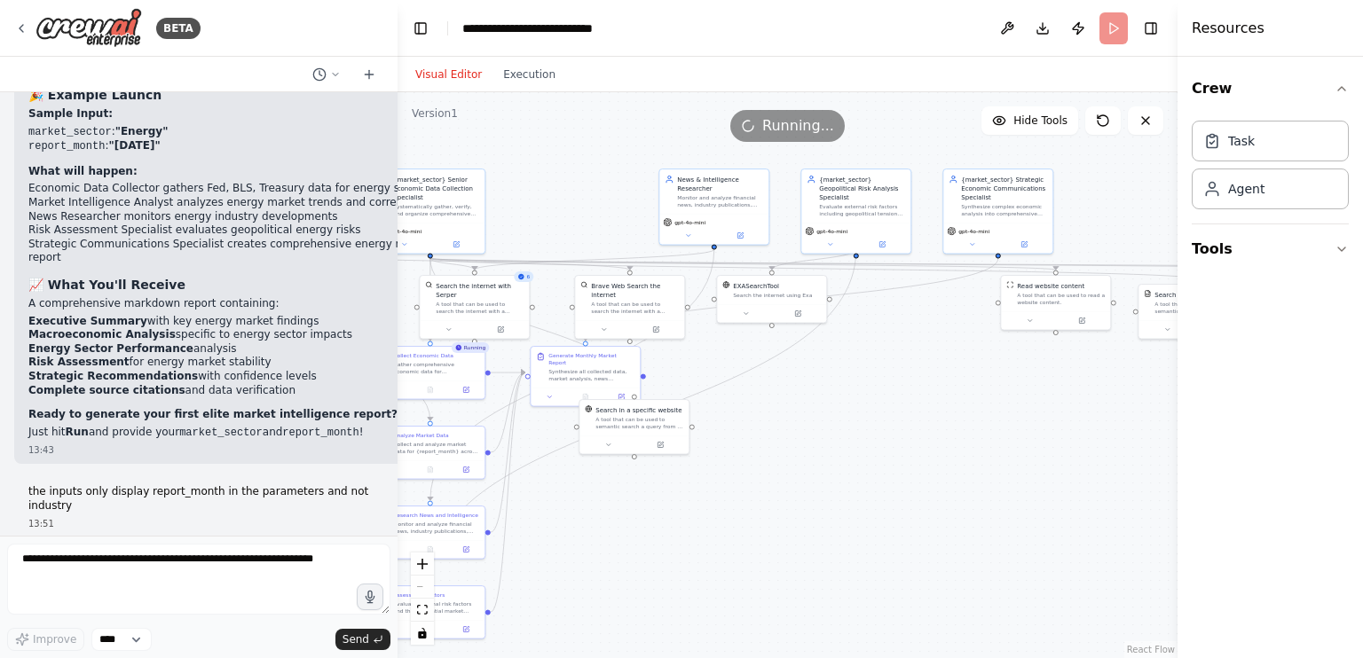
drag, startPoint x: 1025, startPoint y: 342, endPoint x: 1362, endPoint y: 335, distance: 337.2
click at [1362, 335] on div "Resources Crew Task Agent Tools" at bounding box center [1269, 329] width 185 height 658
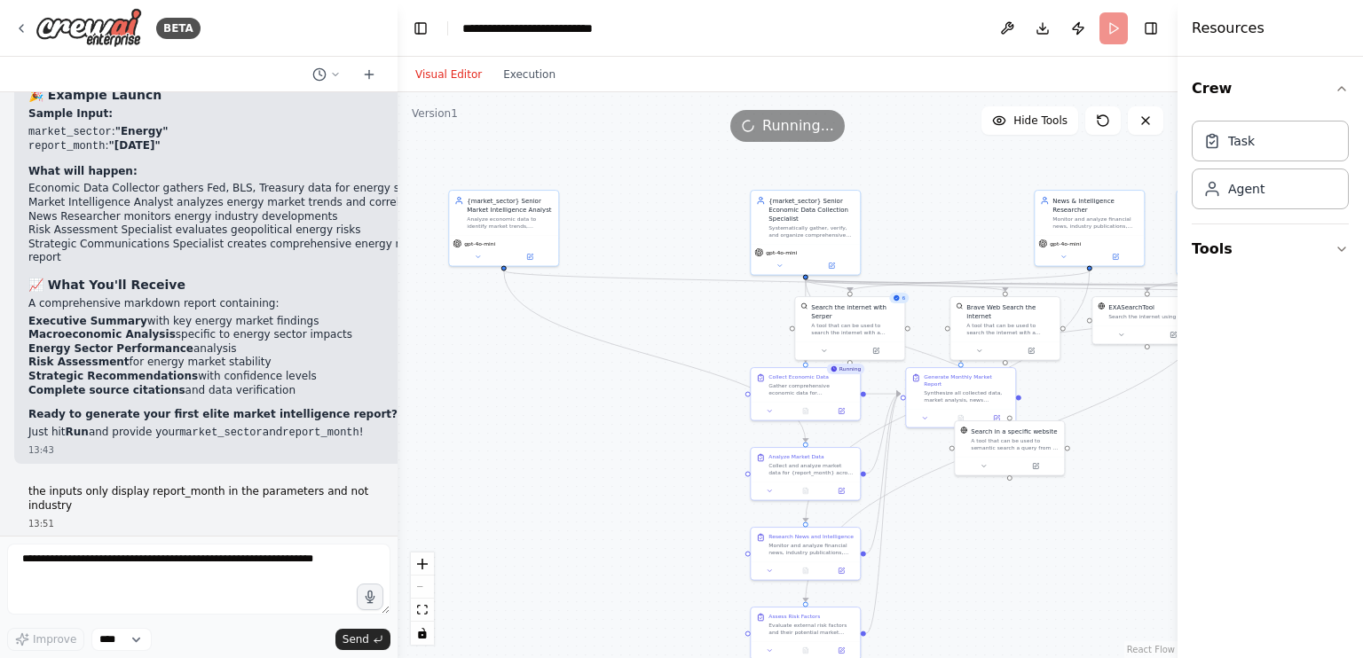
drag, startPoint x: 986, startPoint y: 381, endPoint x: 1361, endPoint y: 402, distance: 375.9
click at [1361, 402] on div "BETA Create an AI-powered system that generates comprehensive monthly market re…" at bounding box center [681, 329] width 1363 height 658
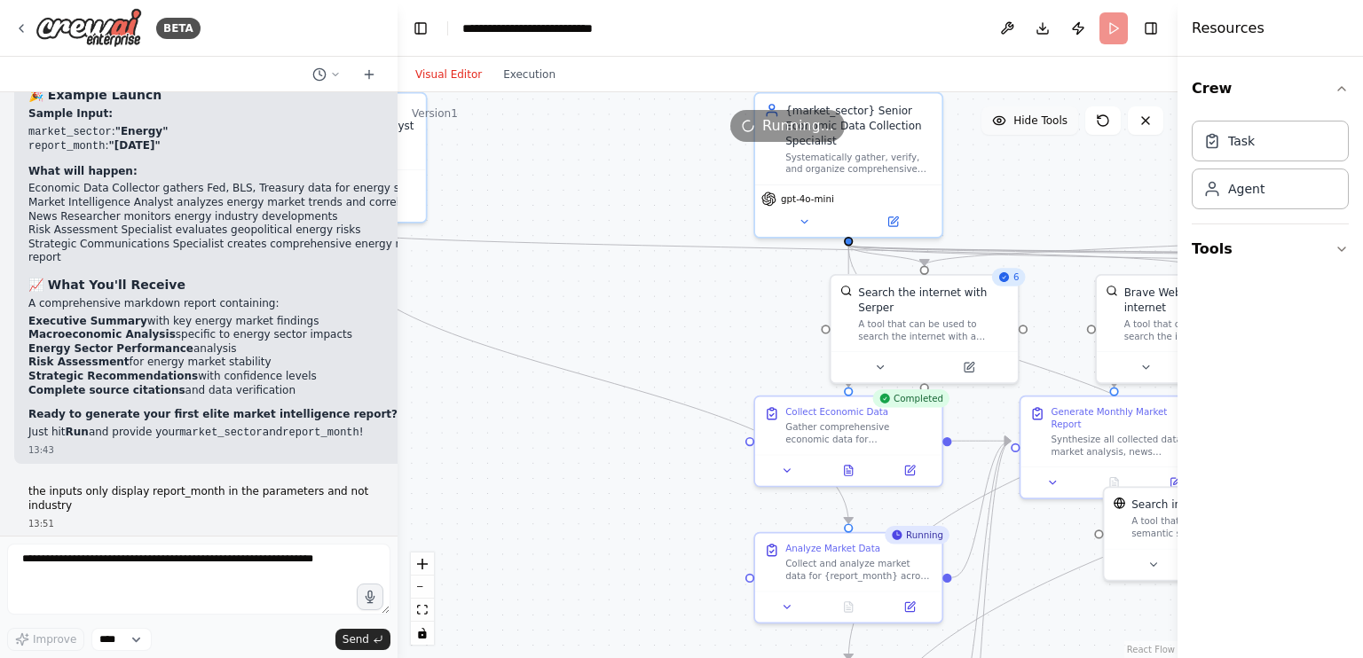
click at [1025, 129] on button "Hide Tools" at bounding box center [1029, 120] width 97 height 28
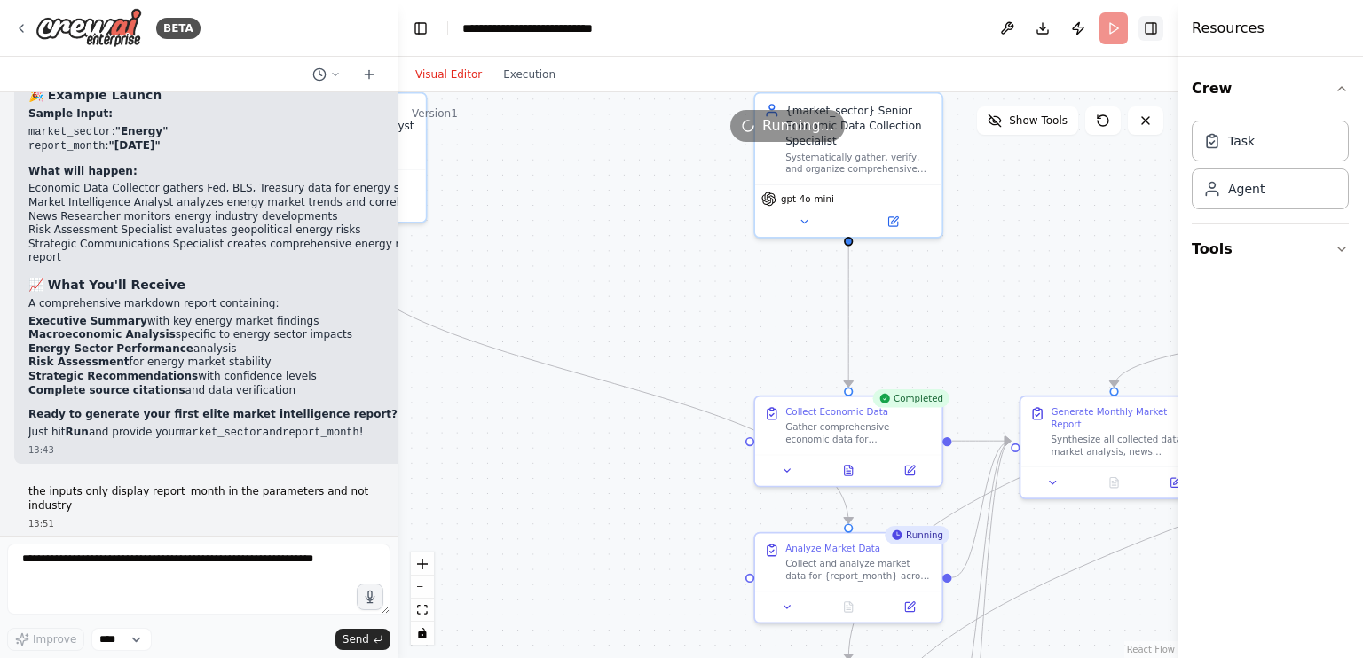
click at [1142, 21] on button "Toggle Right Sidebar" at bounding box center [1150, 28] width 25 height 25
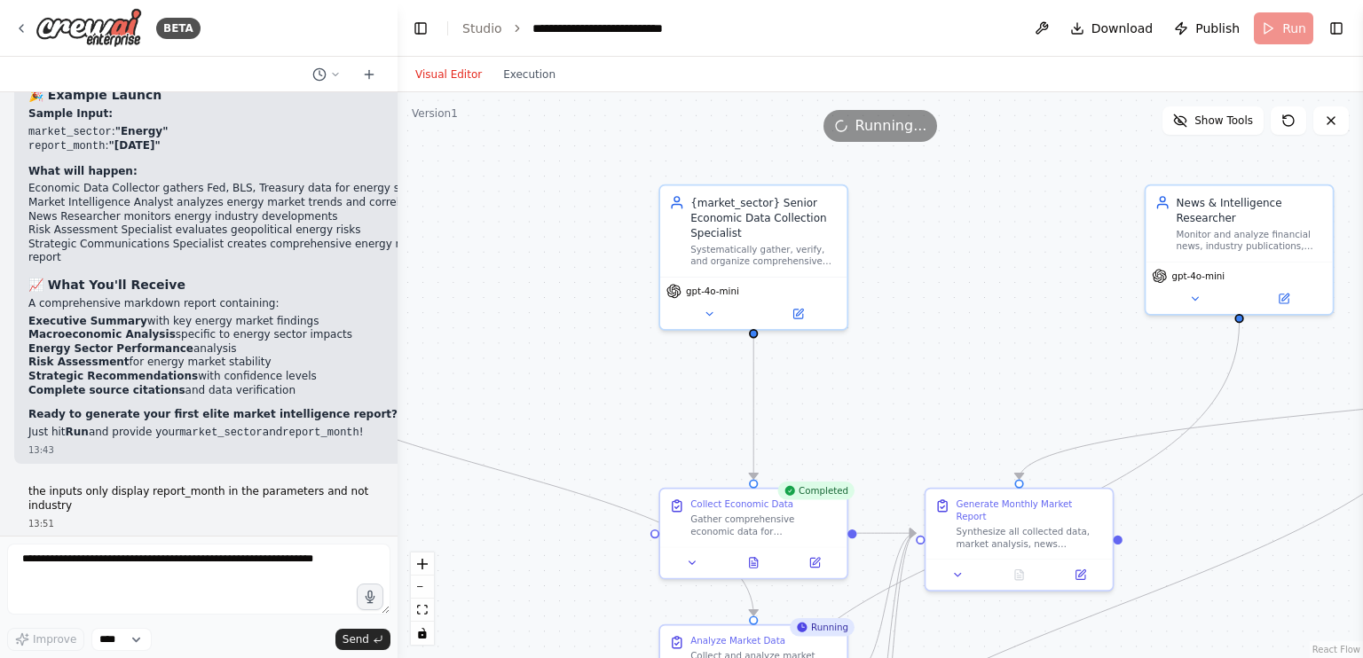
drag, startPoint x: 1044, startPoint y: 194, endPoint x: 948, endPoint y: 288, distance: 134.2
click at [948, 288] on div ".deletable-edge-delete-btn { width: 20px; height: 20px; border: 0px solid #ffff…" at bounding box center [879, 375] width 965 height 566
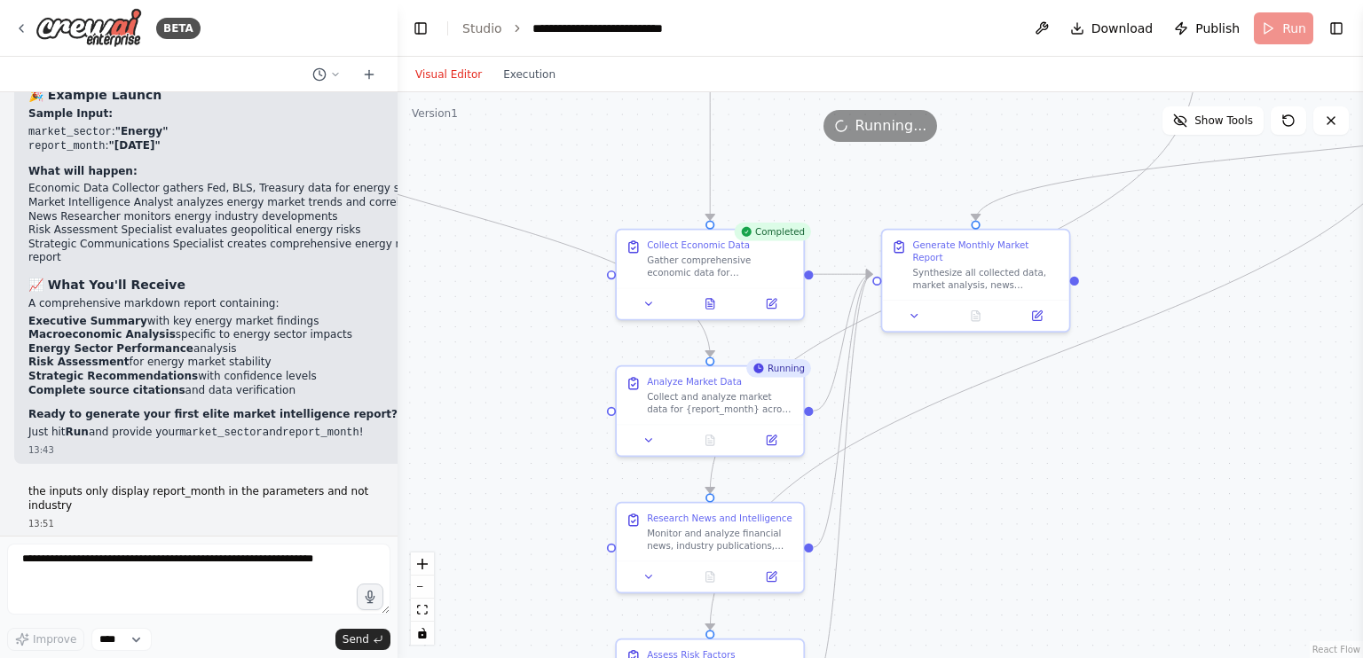
drag, startPoint x: 937, startPoint y: 249, endPoint x: 891, endPoint y: -13, distance: 266.6
click at [891, 0] on html "BETA Create an AI-powered system that generates comprehensive monthly market re…" at bounding box center [681, 329] width 1363 height 658
drag, startPoint x: 988, startPoint y: 285, endPoint x: 967, endPoint y: 254, distance: 37.6
drag, startPoint x: 967, startPoint y: 254, endPoint x: 982, endPoint y: 260, distance: 16.3
drag, startPoint x: 982, startPoint y: 260, endPoint x: 1018, endPoint y: 135, distance: 130.3
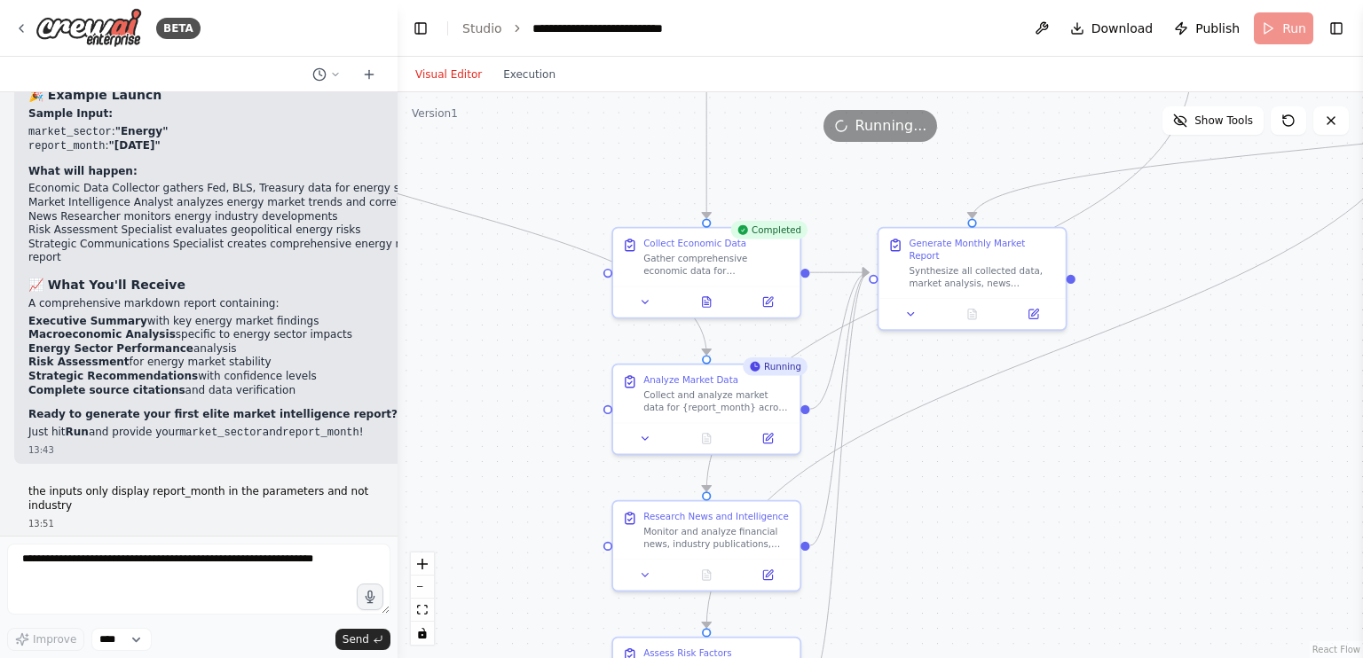
click at [1018, 135] on div "Running..." at bounding box center [879, 126] width 965 height 32
drag, startPoint x: 828, startPoint y: 458, endPoint x: 830, endPoint y: 357, distance: 101.2
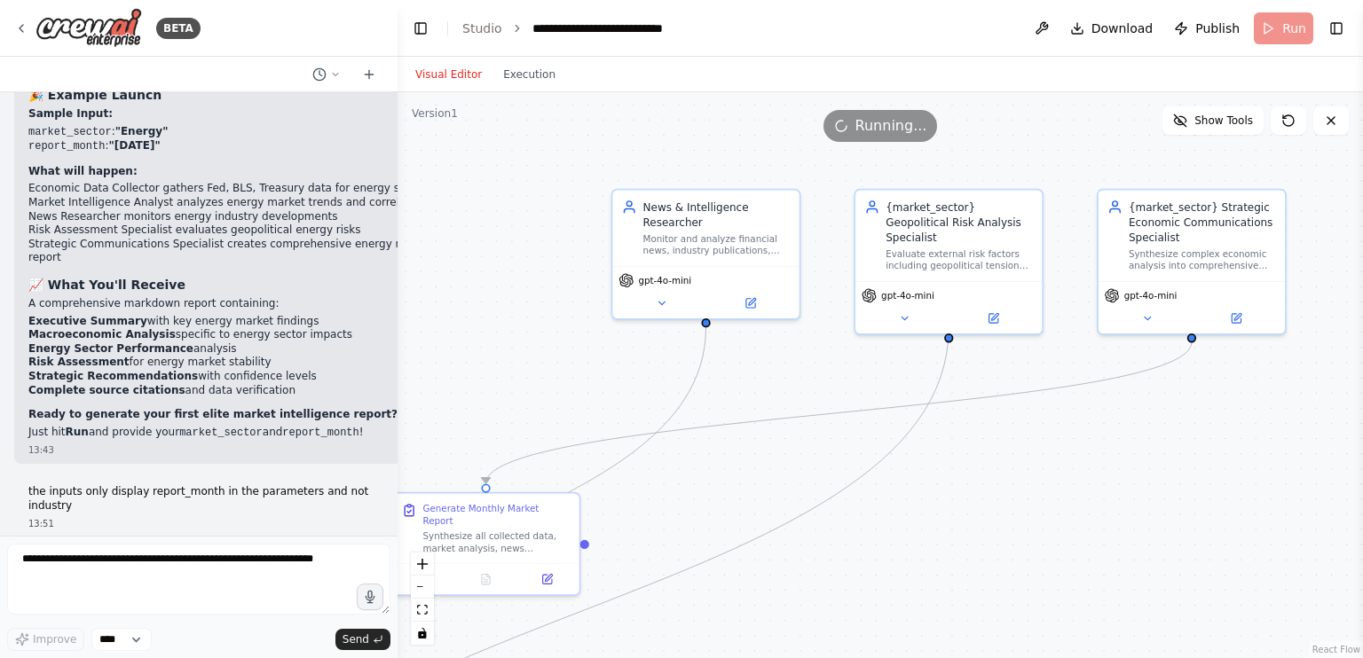
drag, startPoint x: 1043, startPoint y: 434, endPoint x: 557, endPoint y: 699, distance: 553.8
click at [557, 657] on html "BETA Create an AI-powered system that generates comprehensive monthly market re…" at bounding box center [681, 329] width 1363 height 658
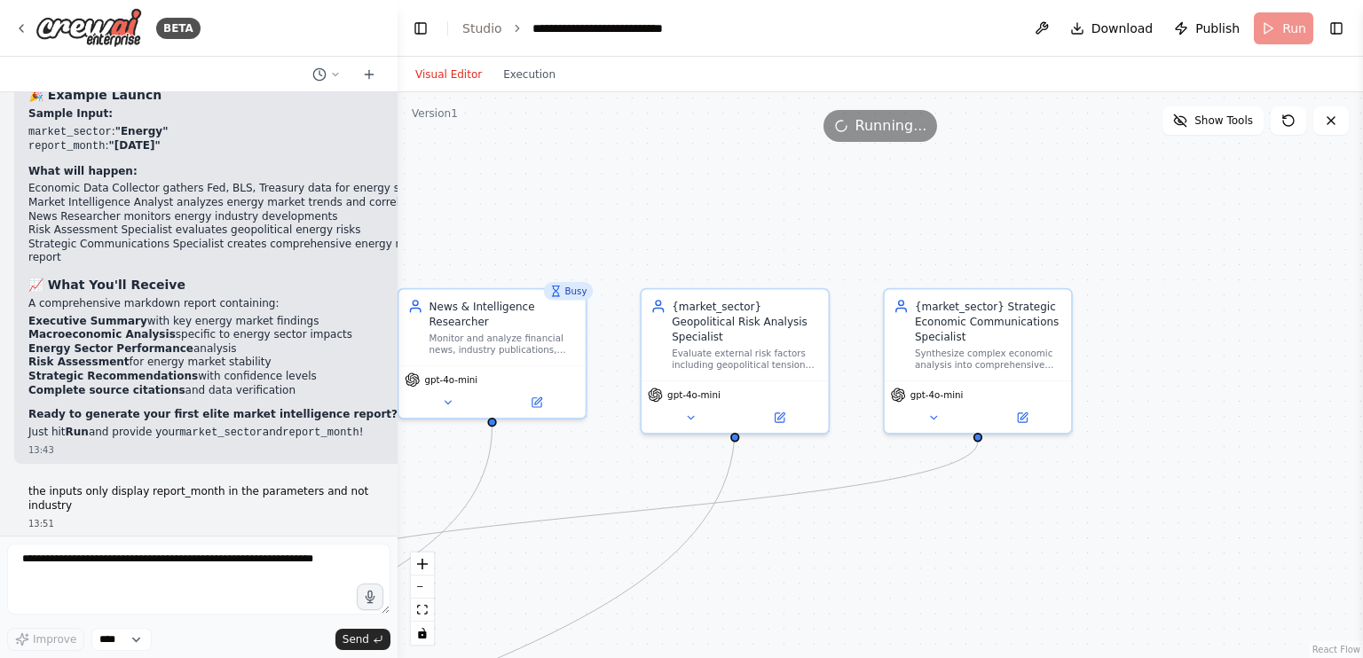
drag, startPoint x: 849, startPoint y: 442, endPoint x: 633, endPoint y: 540, distance: 237.8
click at [633, 540] on div ".deletable-edge-delete-btn { width: 20px; height: 20px; border: 0px solid #ffff…" at bounding box center [879, 375] width 965 height 566
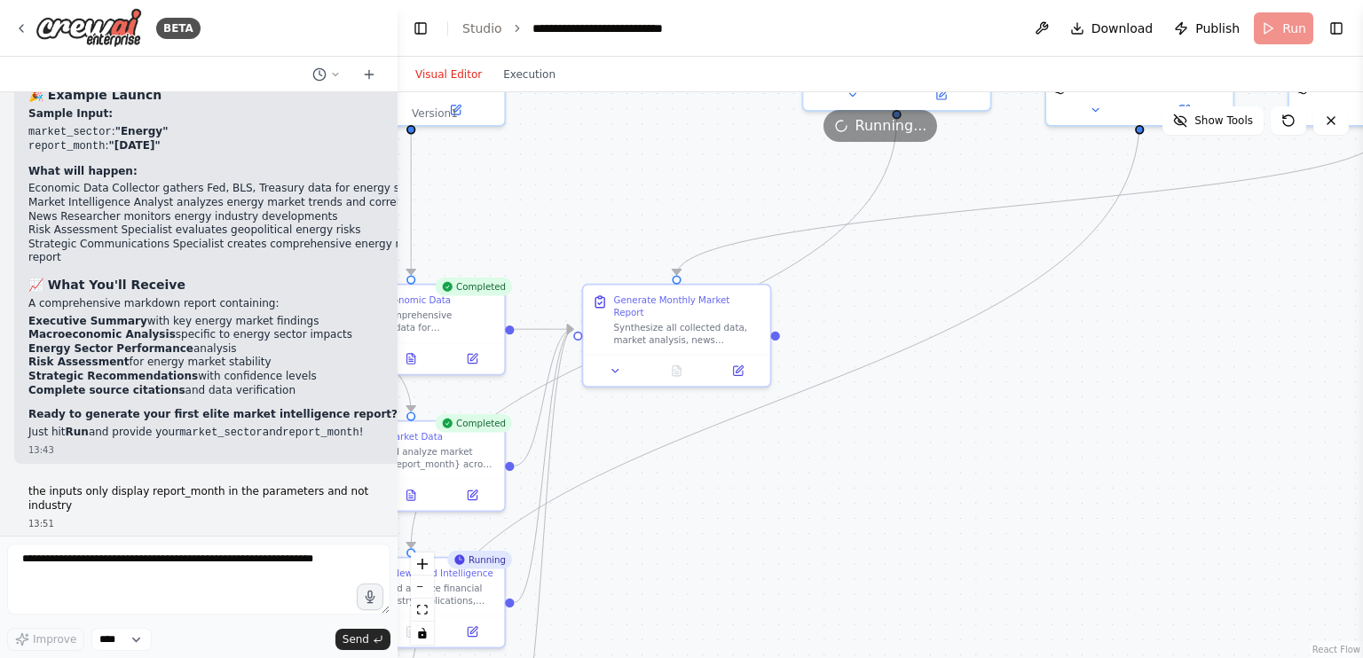
drag, startPoint x: 931, startPoint y: 460, endPoint x: 1338, endPoint y: 153, distance: 509.9
click at [1338, 153] on div ".deletable-edge-delete-btn { width: 20px; height: 20px; border: 0px solid #ffff…" at bounding box center [879, 375] width 965 height 566
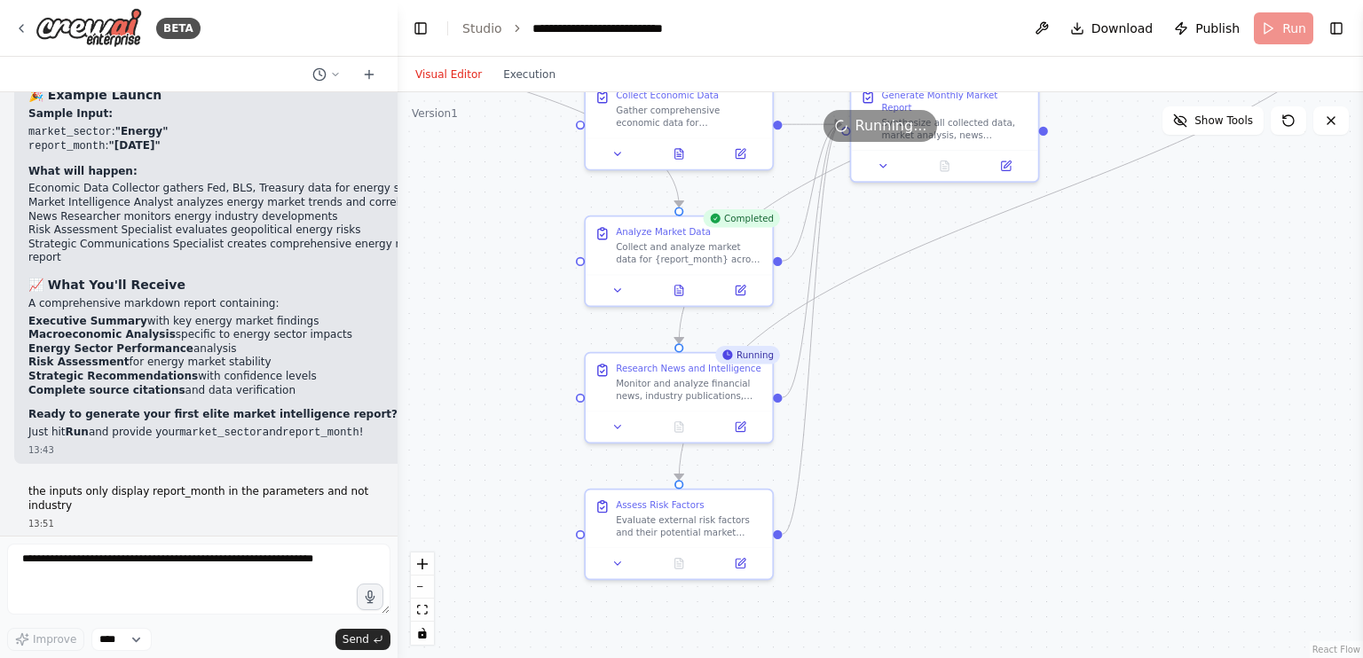
drag, startPoint x: 982, startPoint y: 473, endPoint x: 1251, endPoint y: 267, distance: 338.5
click at [1251, 267] on div ".deletable-edge-delete-btn { width: 20px; height: 20px; border: 0px solid #ffff…" at bounding box center [879, 375] width 965 height 566
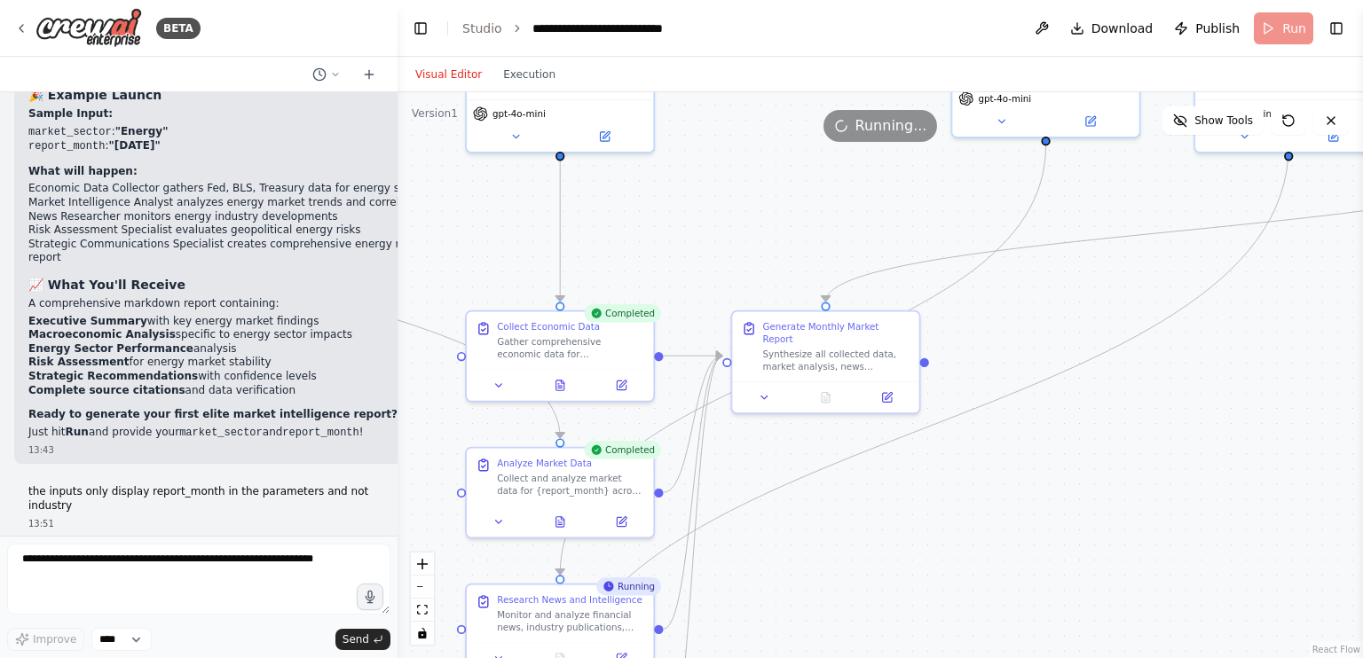
drag, startPoint x: 1040, startPoint y: 313, endPoint x: 919, endPoint y: 547, distance: 263.4
click at [919, 547] on div ".deletable-edge-delete-btn { width: 20px; height: 20px; border: 0px solid #ffff…" at bounding box center [879, 375] width 965 height 566
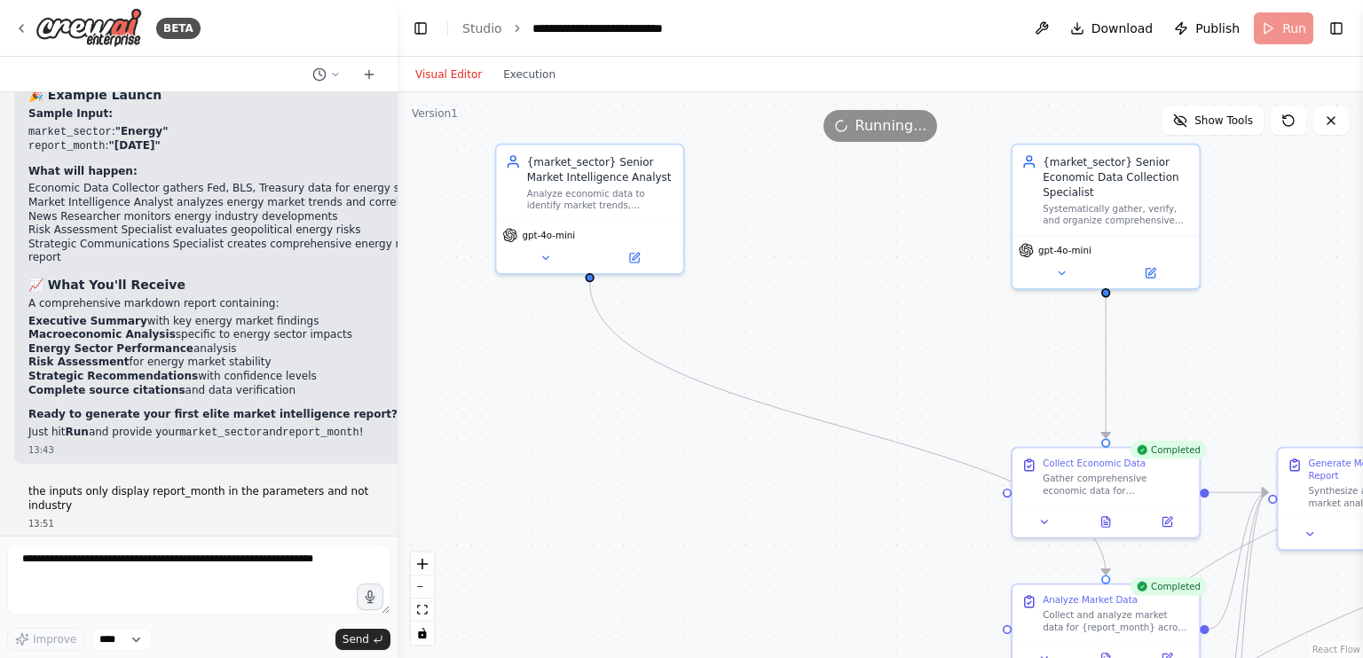
drag, startPoint x: 781, startPoint y: 193, endPoint x: 1327, endPoint y: 327, distance: 562.9
click at [1327, 327] on div ".deletable-edge-delete-btn { width: 20px; height: 20px; border: 0px solid #ffff…" at bounding box center [879, 375] width 965 height 566
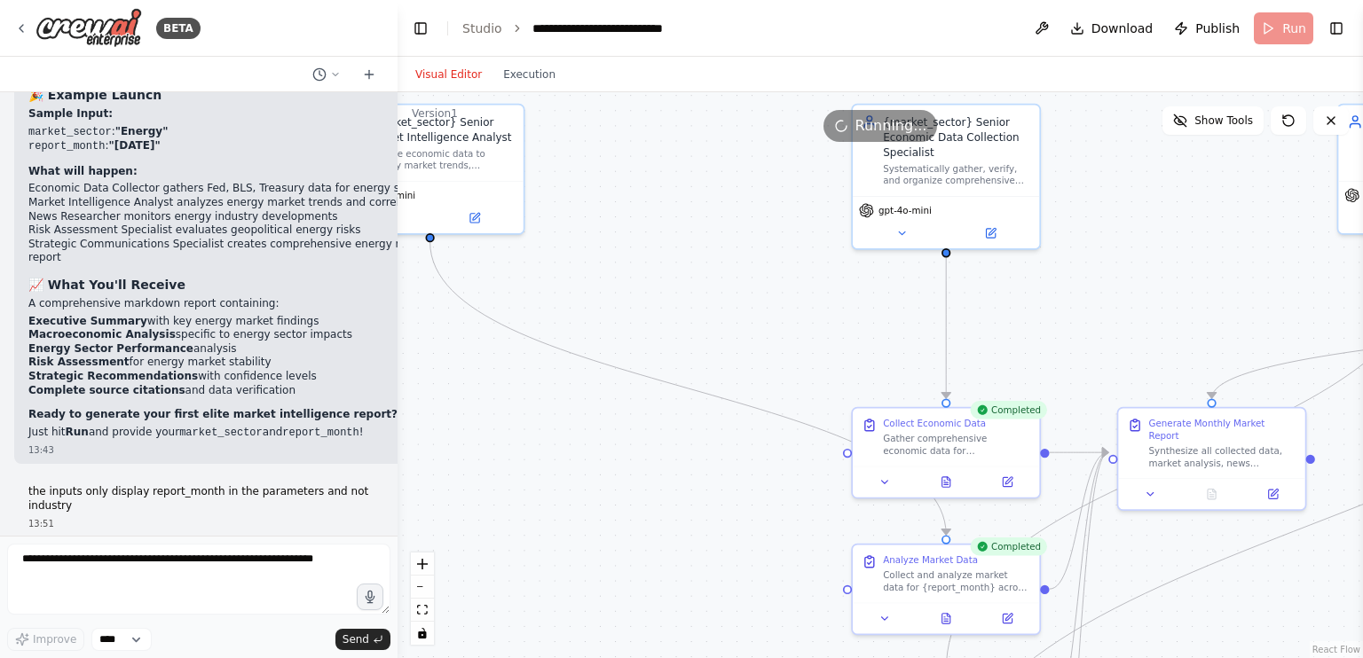
drag, startPoint x: 826, startPoint y: 298, endPoint x: 664, endPoint y: 258, distance: 167.2
click at [664, 258] on div ".deletable-edge-delete-btn { width: 20px; height: 20px; border: 0px solid #ffff…" at bounding box center [879, 375] width 965 height 566
click at [429, 591] on button "zoom out" at bounding box center [422, 587] width 23 height 23
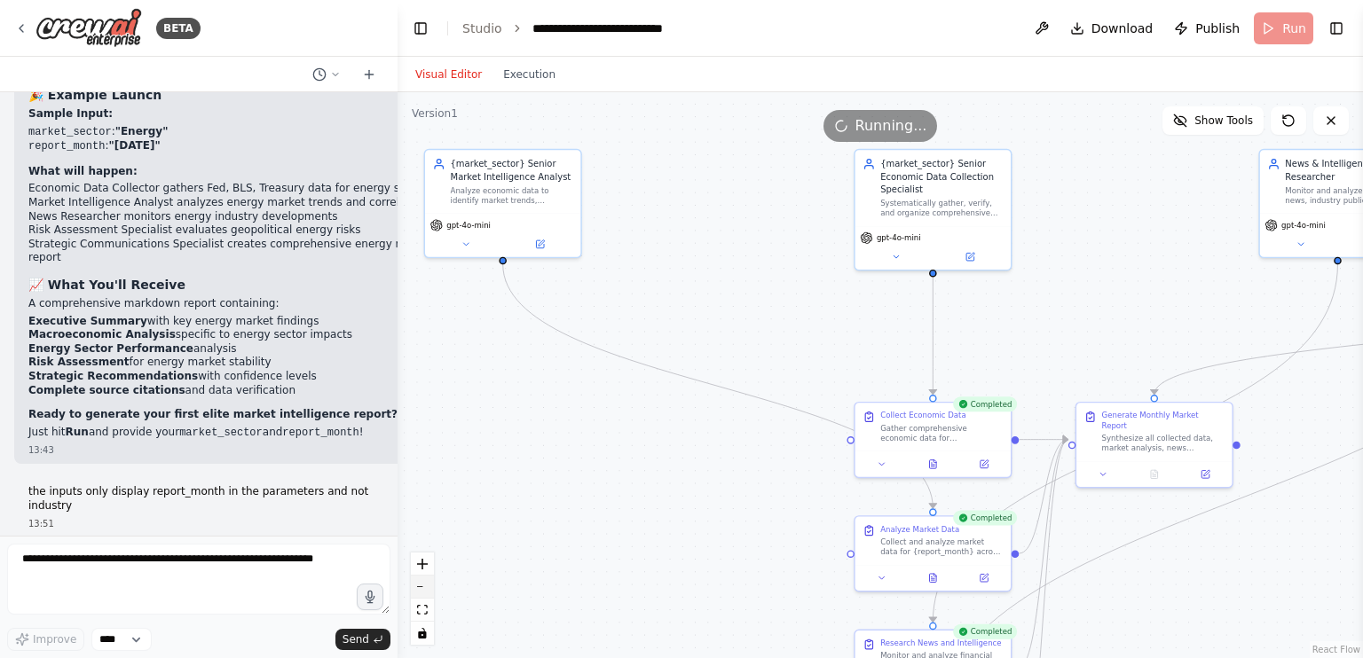
click at [429, 591] on button "zoom out" at bounding box center [422, 587] width 23 height 23
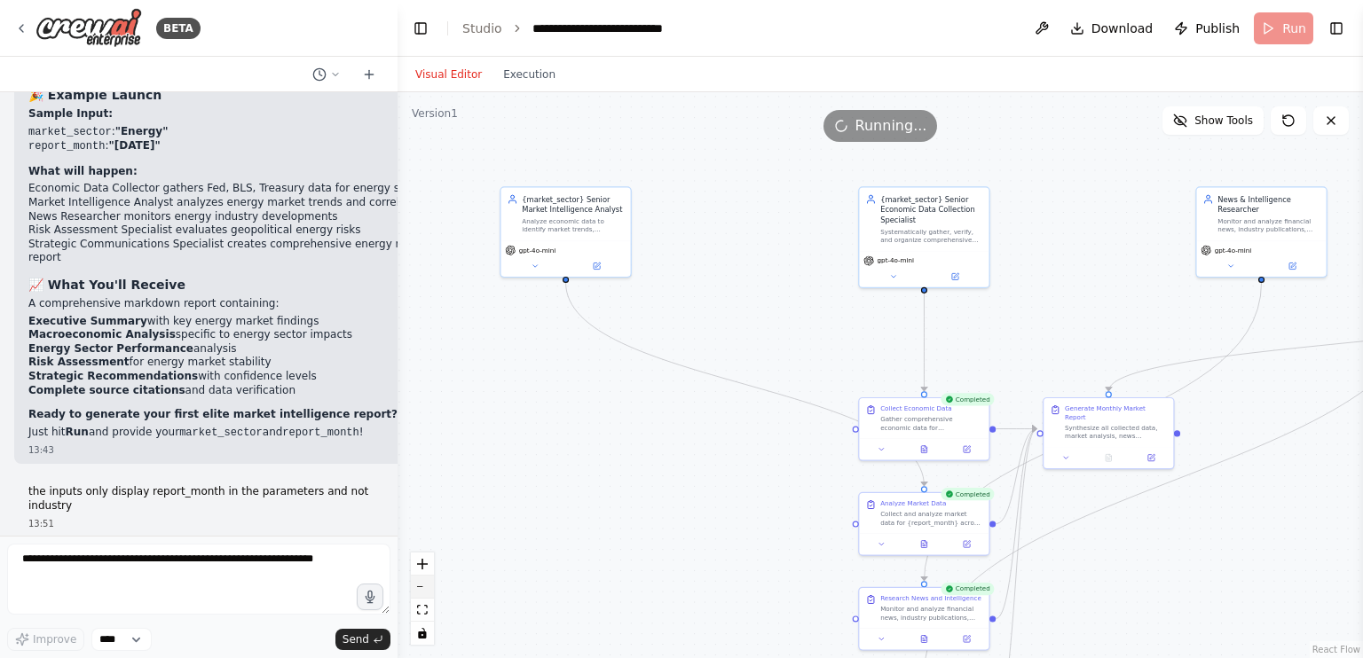
click at [429, 591] on button "zoom out" at bounding box center [422, 587] width 23 height 23
click at [429, 591] on div "React Flow controls" at bounding box center [422, 599] width 23 height 92
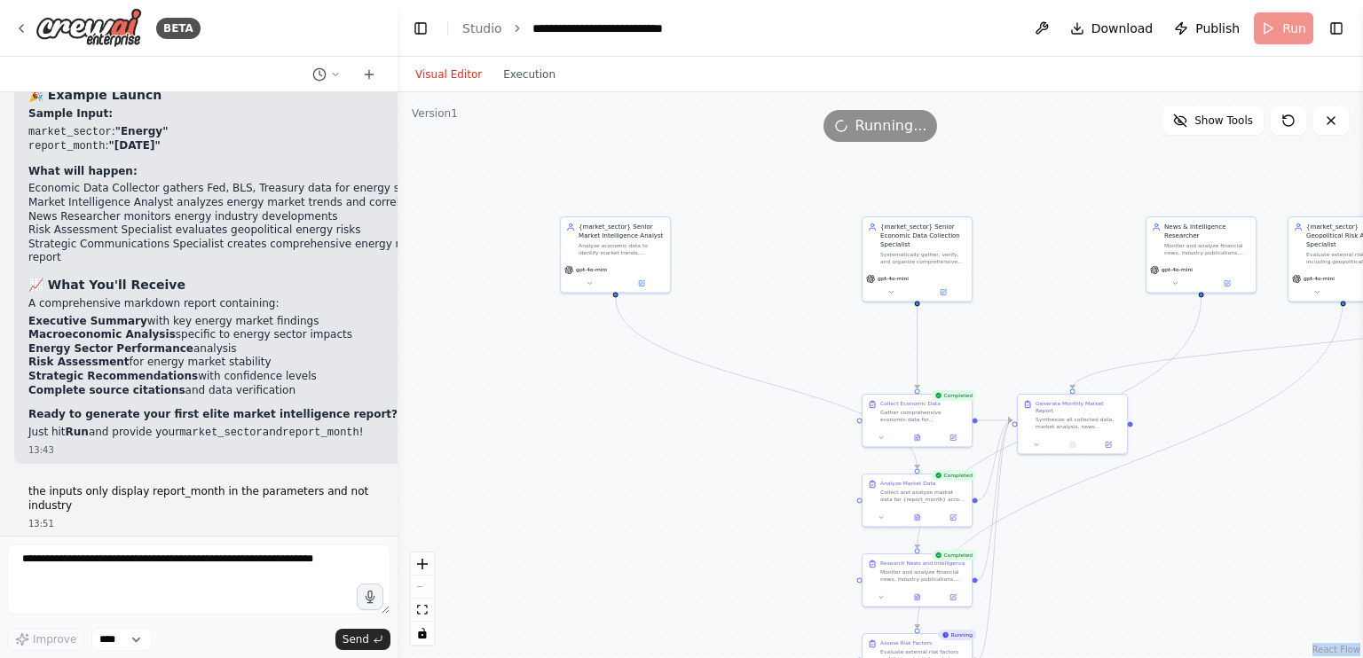
click at [429, 591] on div "React Flow controls" at bounding box center [422, 599] width 23 height 92
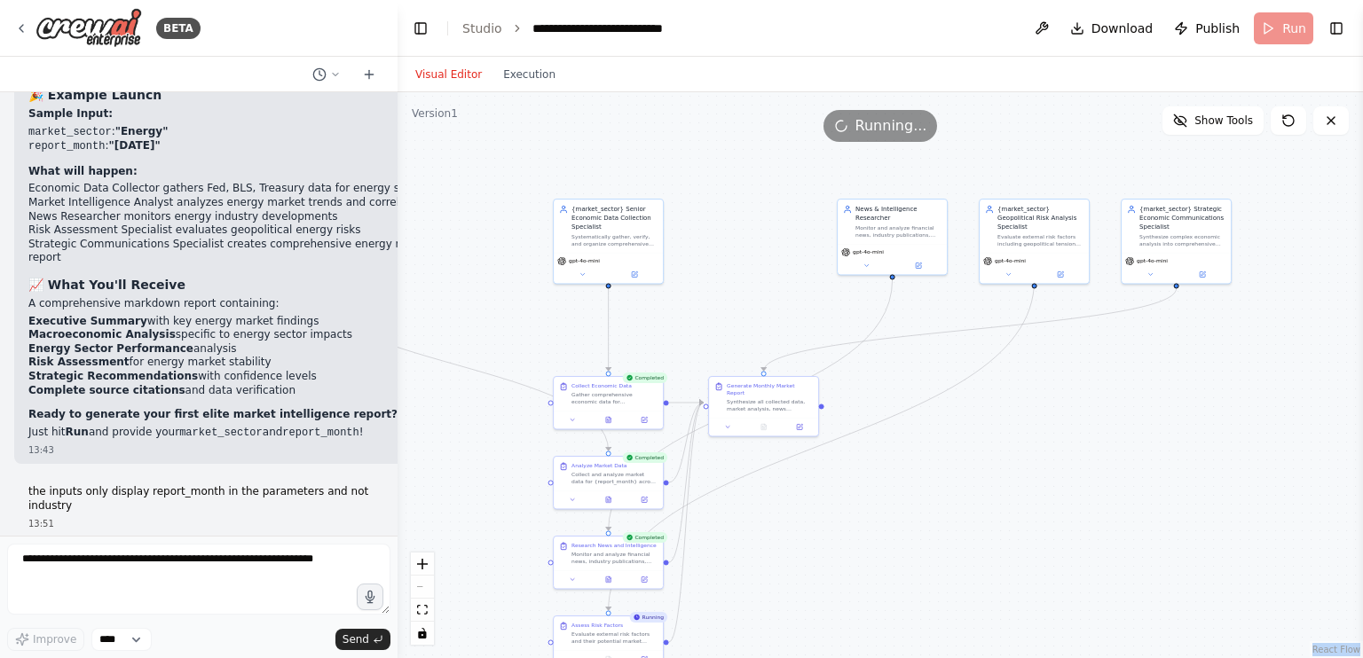
drag, startPoint x: 429, startPoint y: 591, endPoint x: 337, endPoint y: 424, distance: 190.6
click at [337, 424] on div "BETA Create an AI-powered system that generates comprehensive monthly market re…" at bounding box center [681, 329] width 1363 height 658
click at [1210, 114] on span "Show Tools" at bounding box center [1223, 121] width 59 height 14
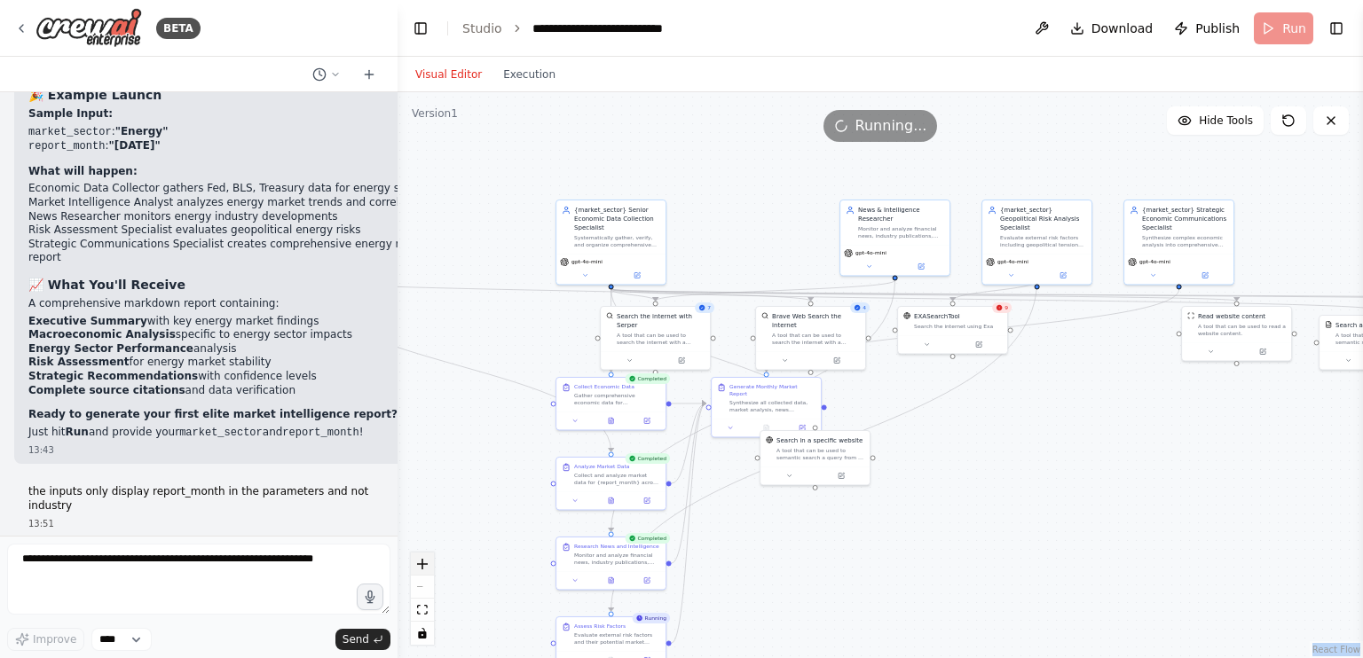
click at [421, 560] on icon "zoom in" at bounding box center [422, 564] width 11 height 11
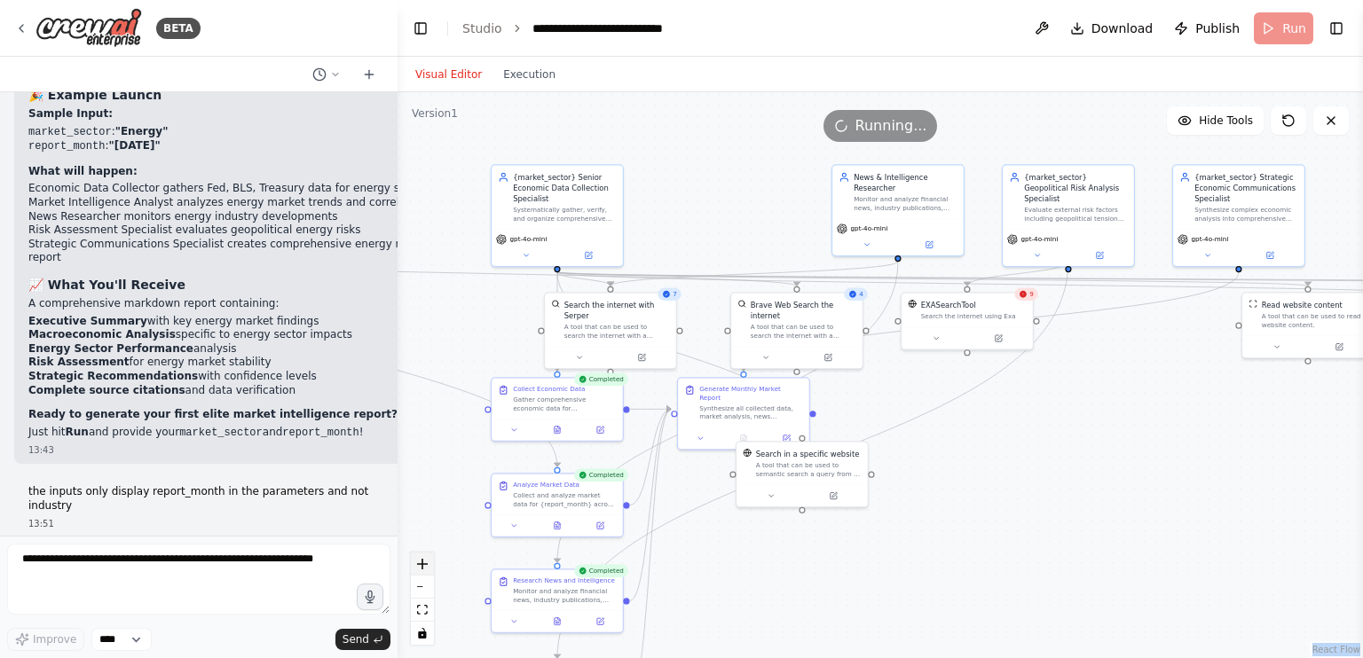
click at [421, 560] on icon "zoom in" at bounding box center [422, 564] width 11 height 11
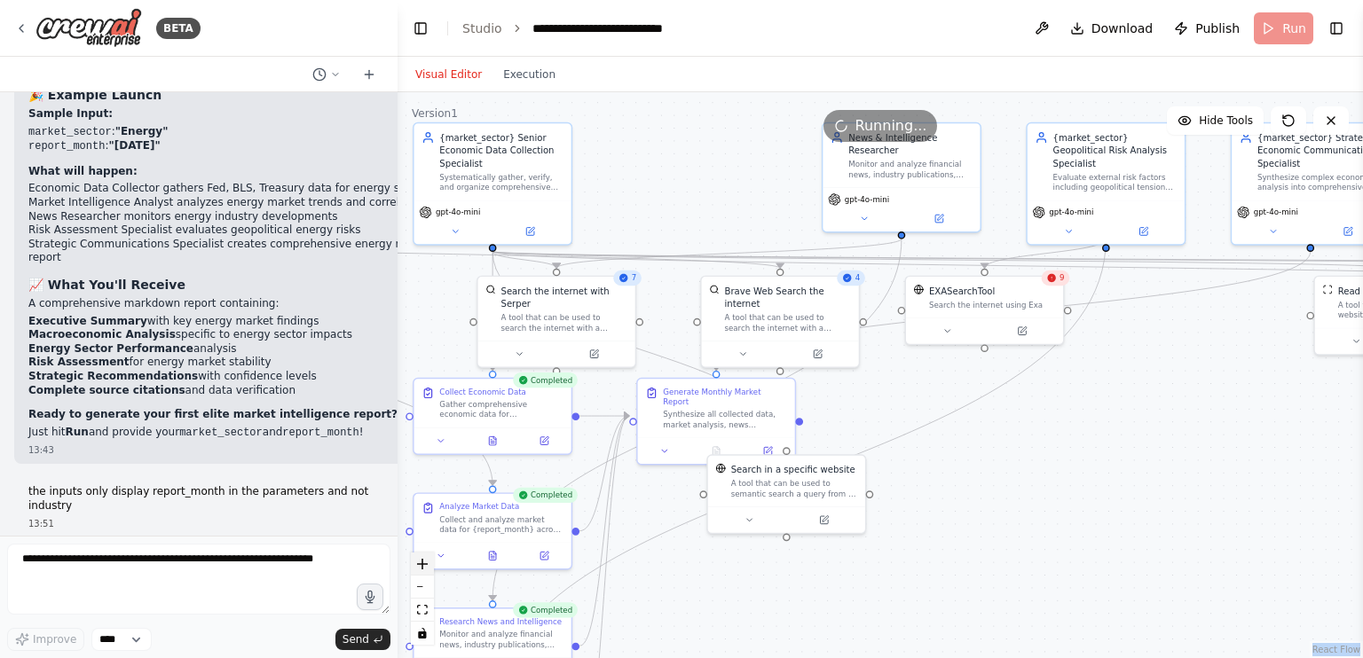
click at [421, 560] on icon "zoom in" at bounding box center [422, 564] width 11 height 11
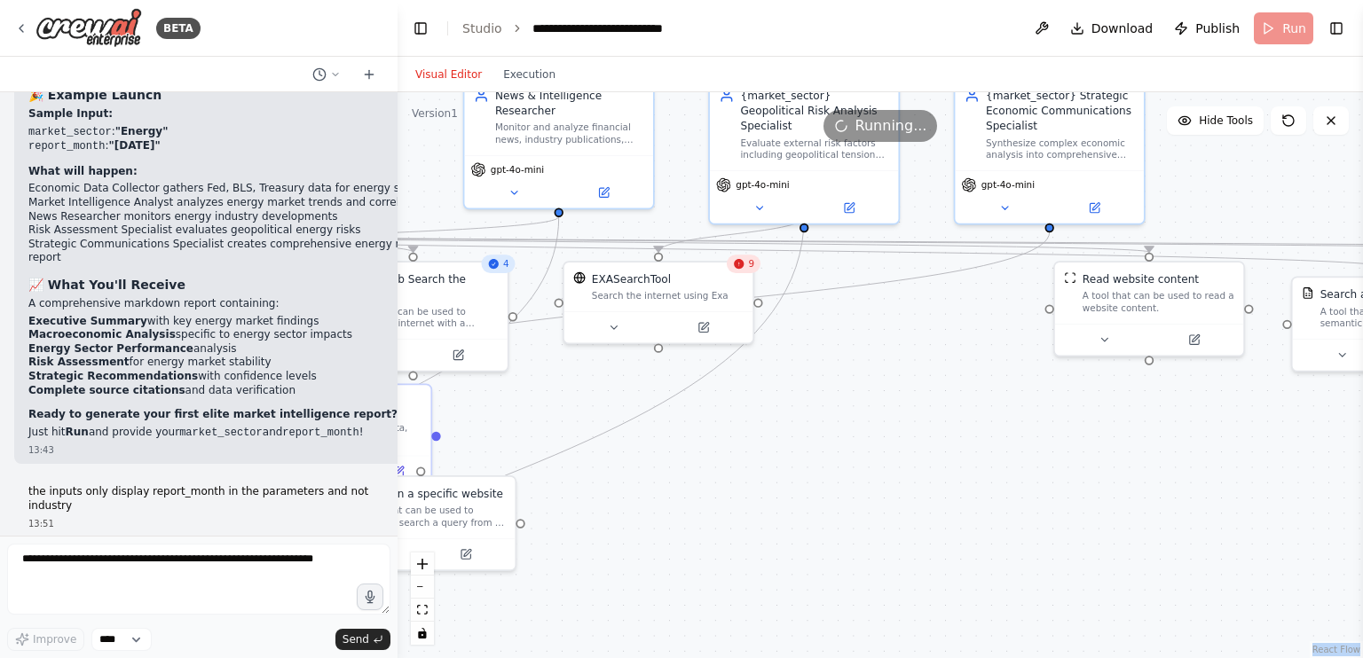
drag, startPoint x: 641, startPoint y: 183, endPoint x: 272, endPoint y: 189, distance: 369.1
click at [272, 189] on div "BETA Create an AI-powered system that generates comprehensive monthly market re…" at bounding box center [681, 329] width 1363 height 658
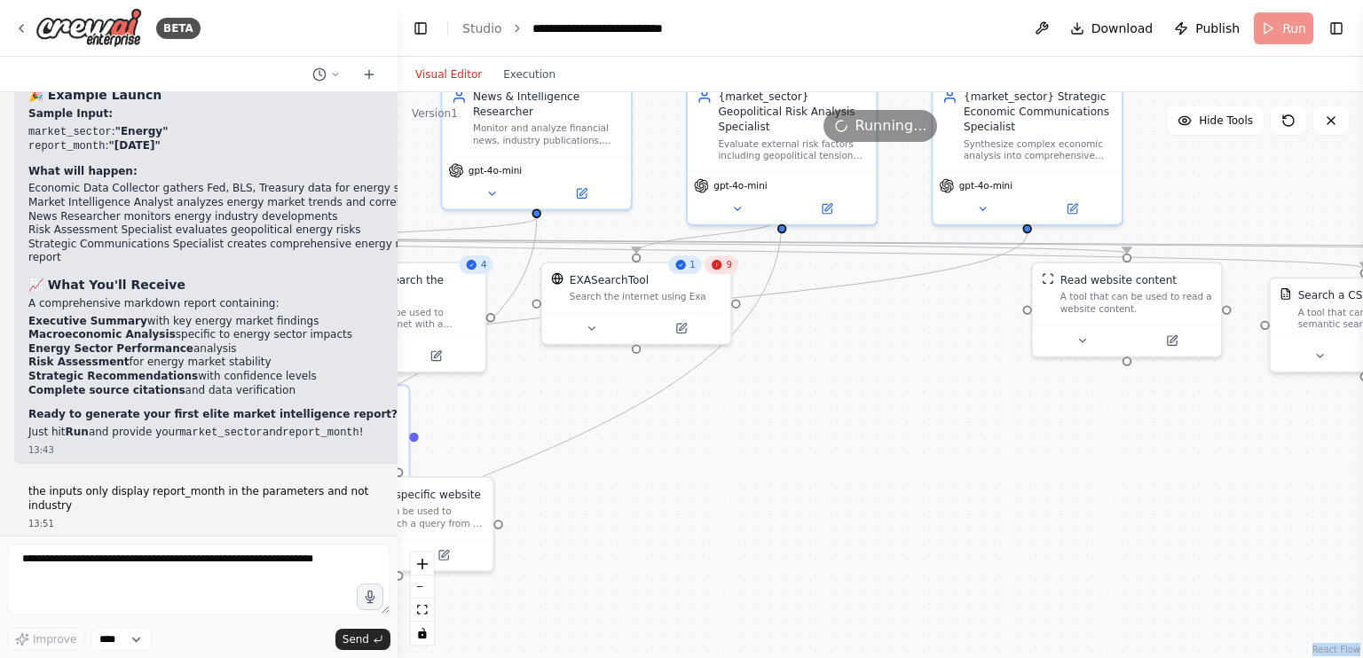
click at [731, 269] on span "9" at bounding box center [729, 265] width 6 height 12
click at [723, 269] on icon at bounding box center [717, 265] width 12 height 12
click at [730, 271] on div "9" at bounding box center [721, 264] width 34 height 19
click at [593, 324] on icon at bounding box center [591, 325] width 6 height 3
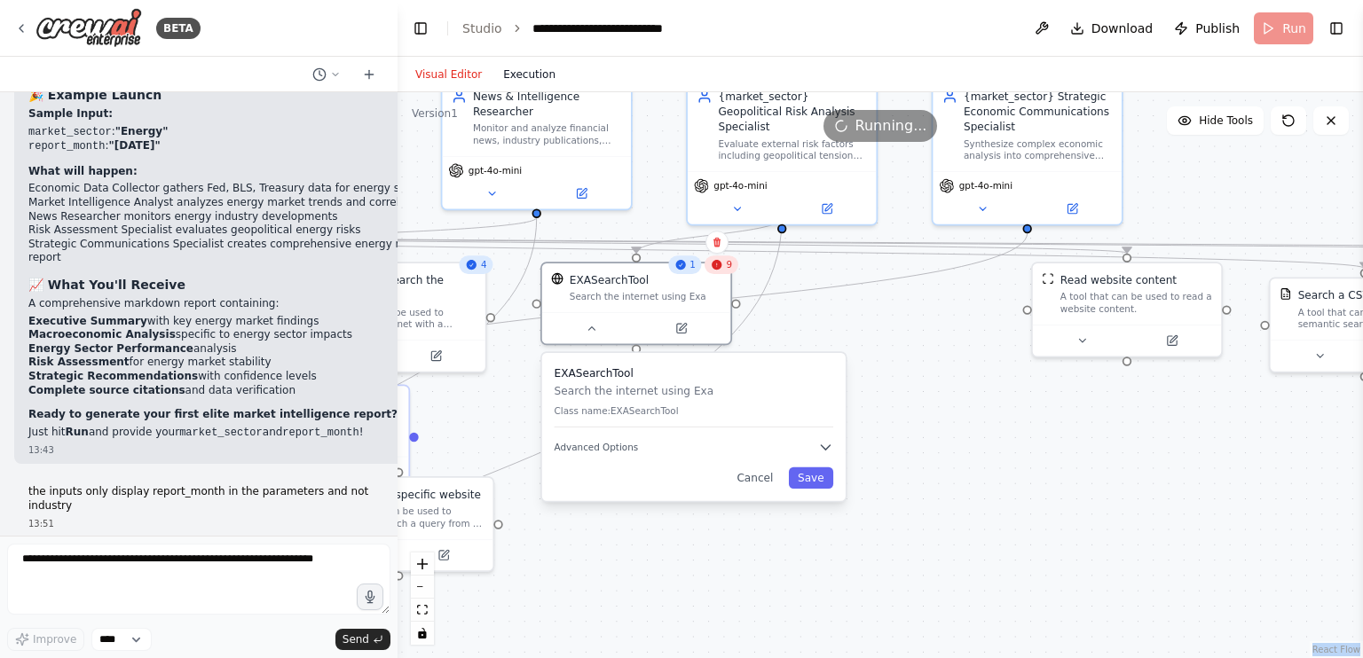
click at [532, 75] on button "Execution" at bounding box center [529, 74] width 74 height 21
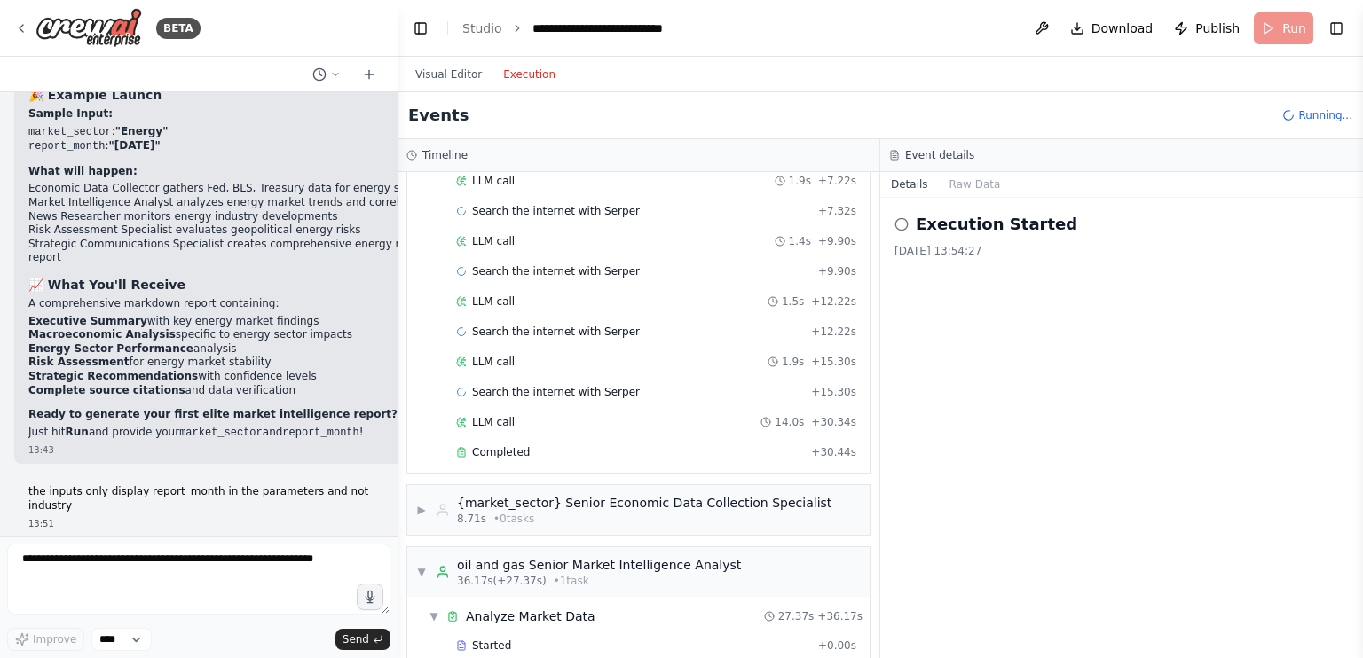
scroll to position [0, 0]
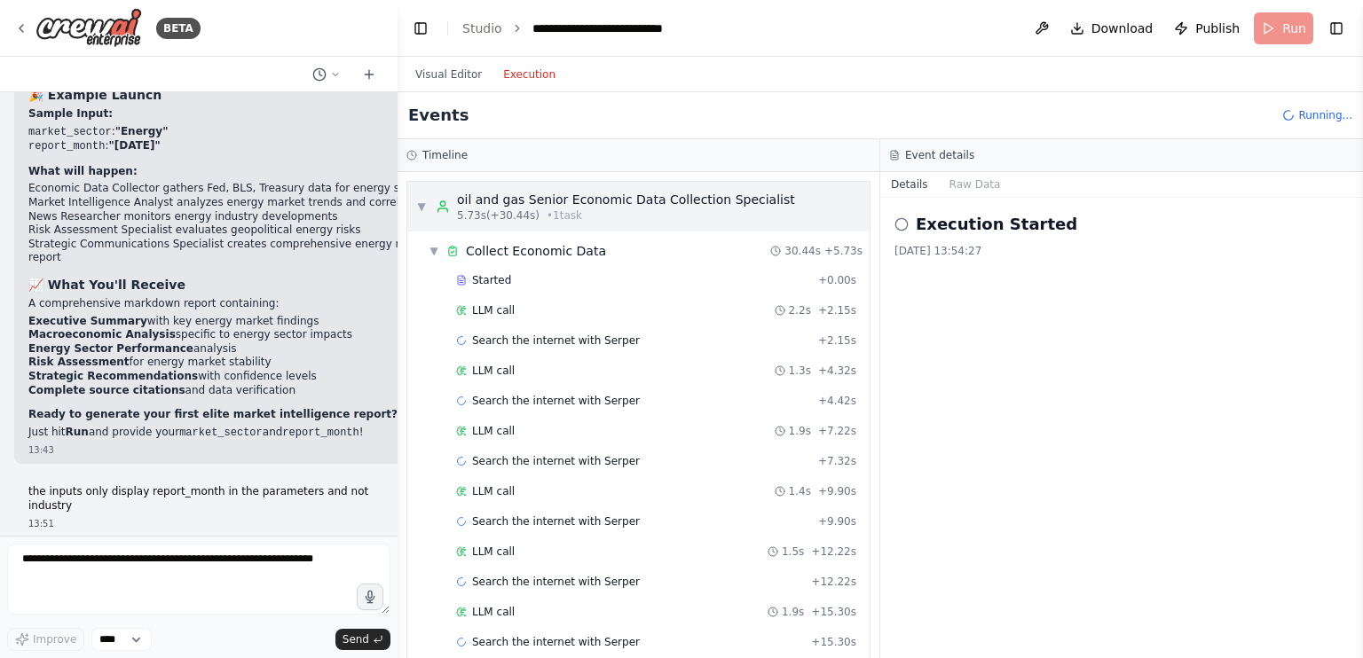
click at [428, 208] on div "▼ oil and gas Senior Economic Data Collection Specialist 5.73s (+30.44s) • 1 ta…" at bounding box center [605, 207] width 379 height 32
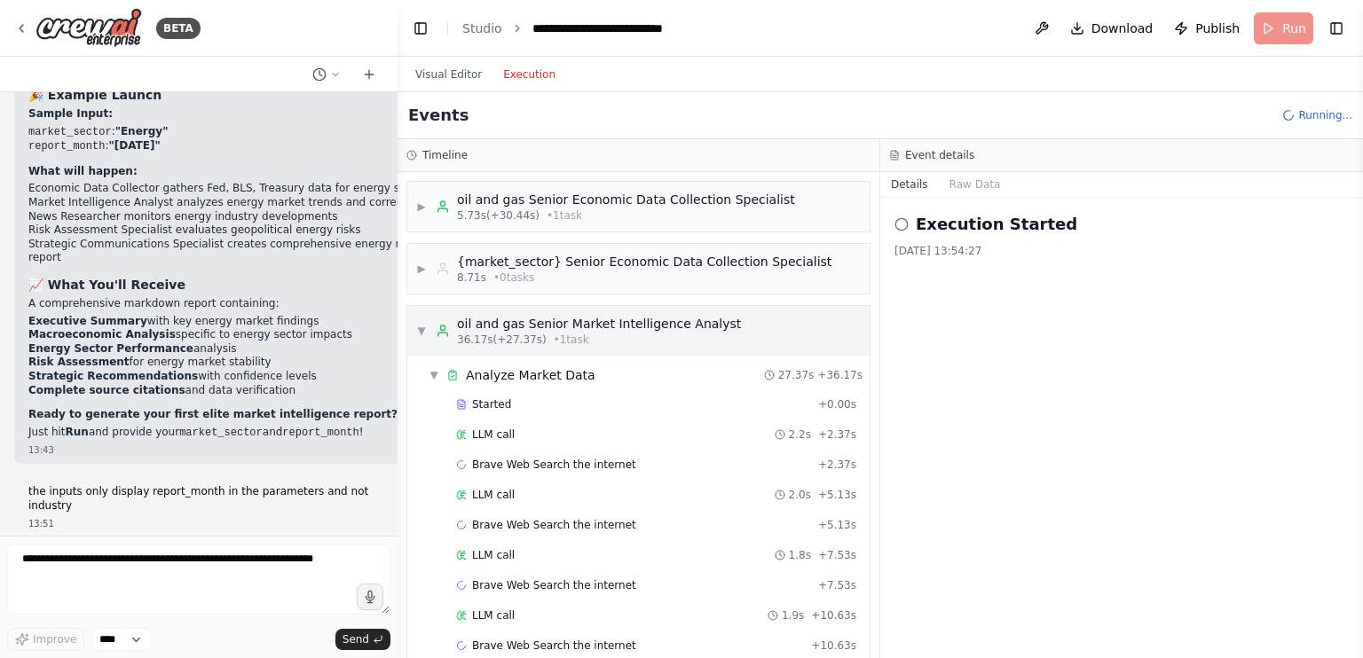
click at [421, 320] on div "▼ oil and gas Senior Market Intelligence Analyst 36.17s (+27.37s) • 1 task" at bounding box center [578, 331] width 325 height 32
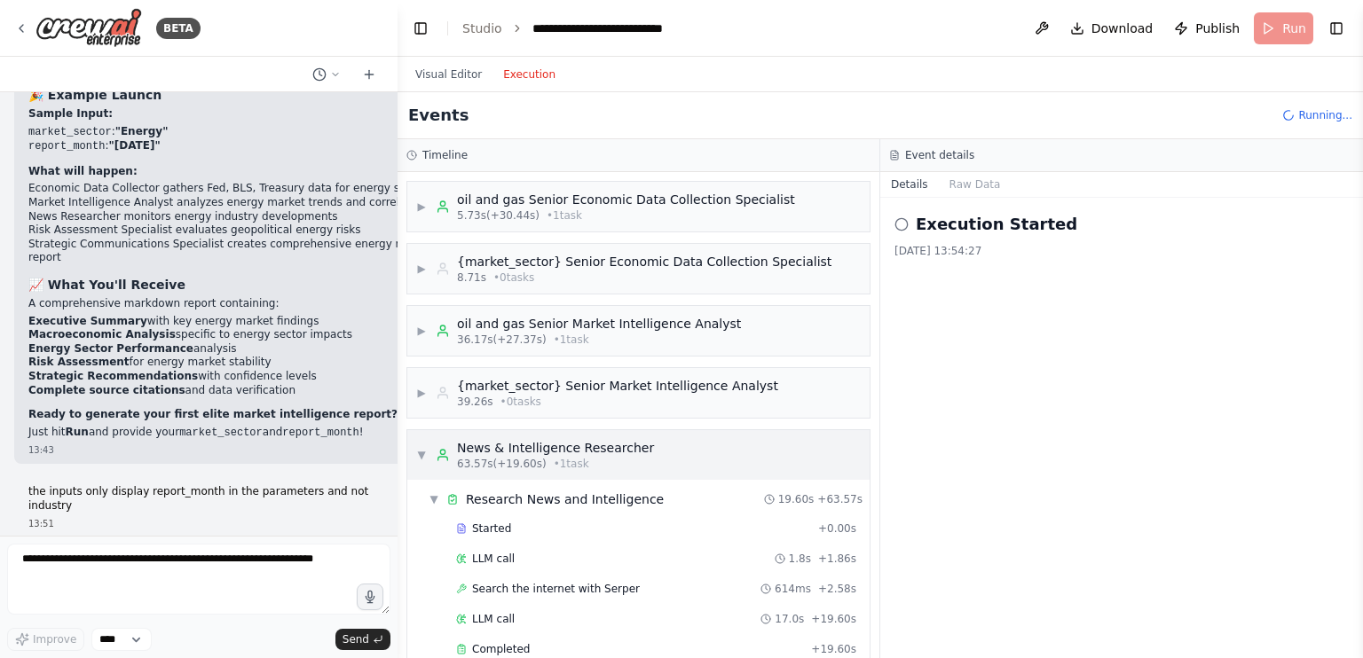
click at [427, 452] on div "▼ News & Intelligence Researcher 63.57s (+19.60s) • 1 task" at bounding box center [535, 455] width 238 height 32
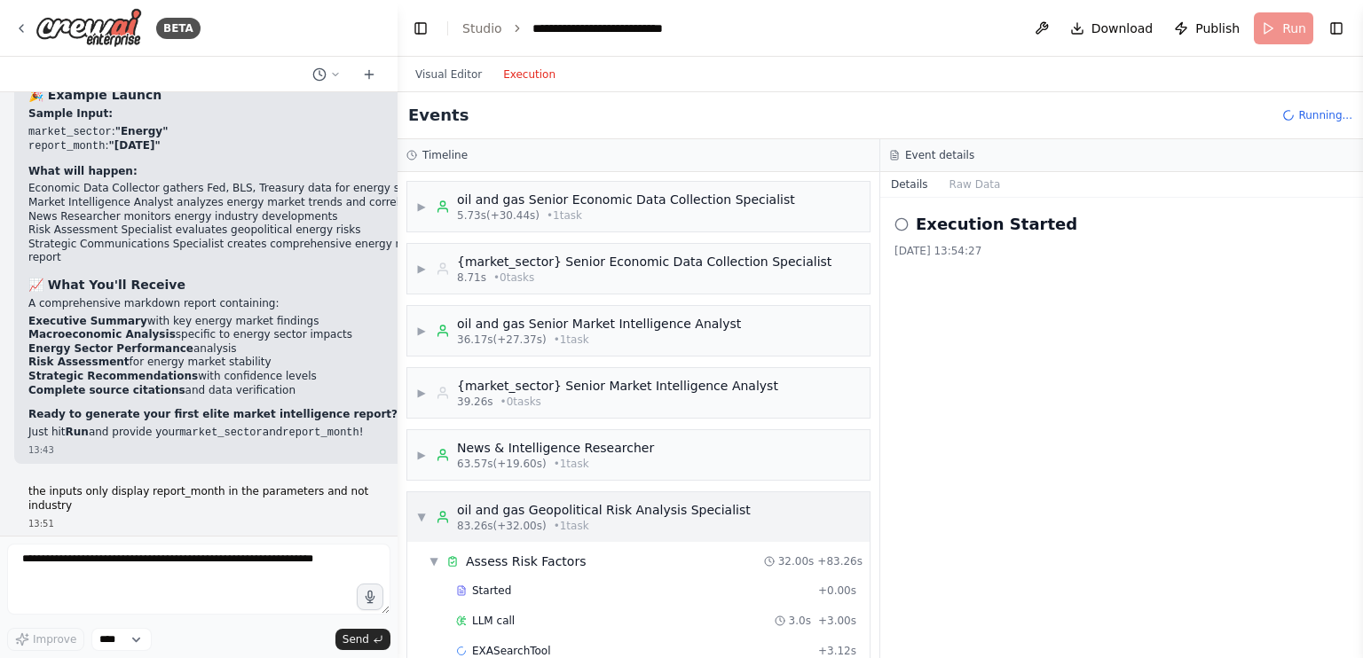
click at [422, 505] on div "▼ oil and gas Geopolitical Risk Analysis Specialist 83.26s (+32.00s) • 1 task" at bounding box center [583, 517] width 334 height 32
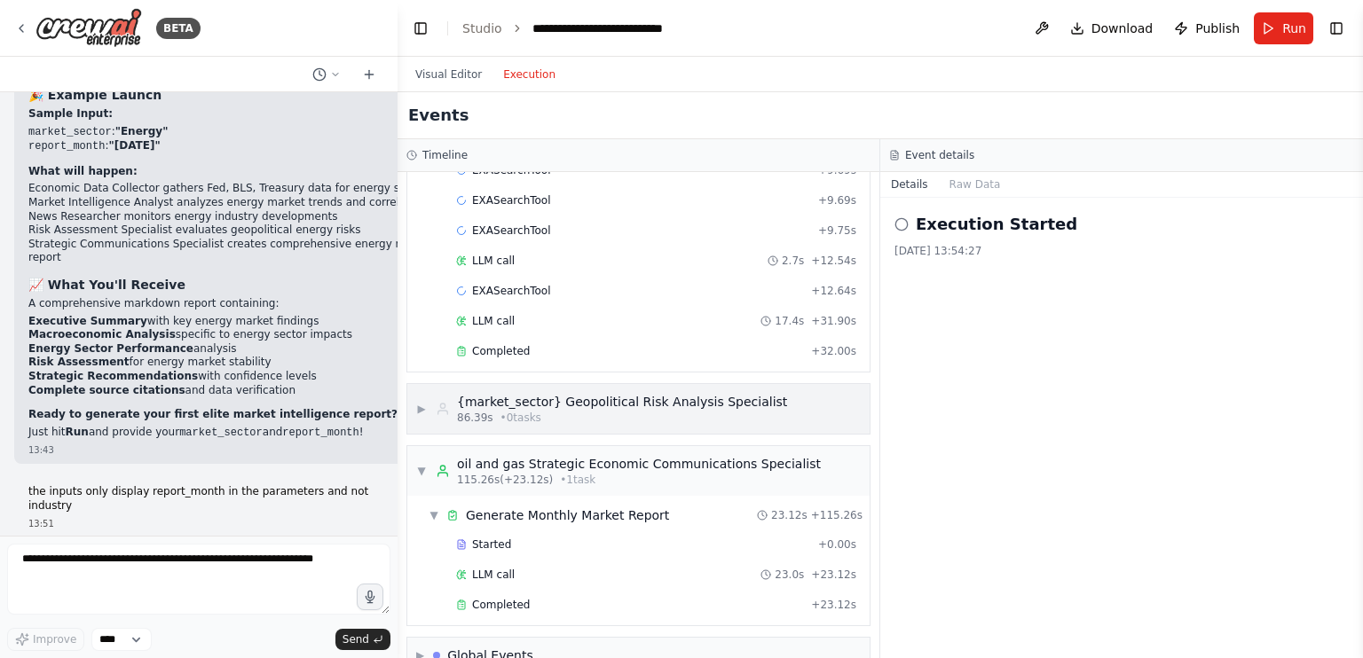
scroll to position [1788, 0]
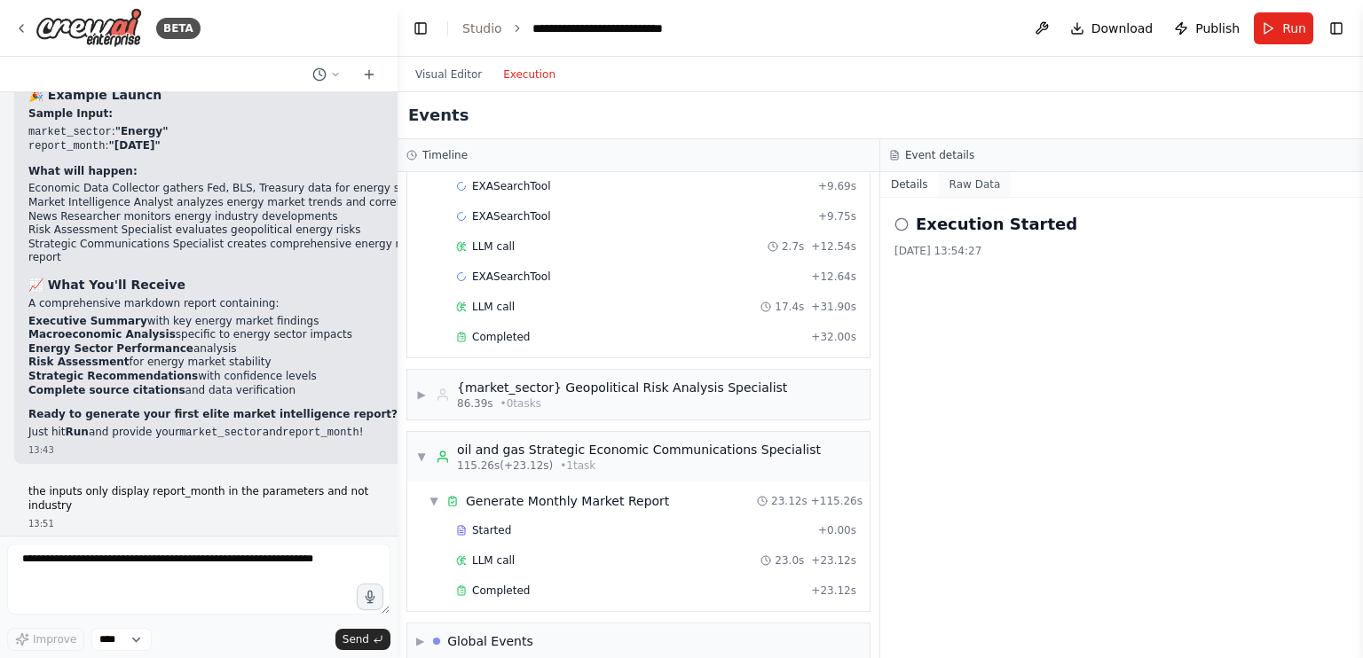
click at [969, 182] on button "Raw Data" at bounding box center [975, 184] width 73 height 25
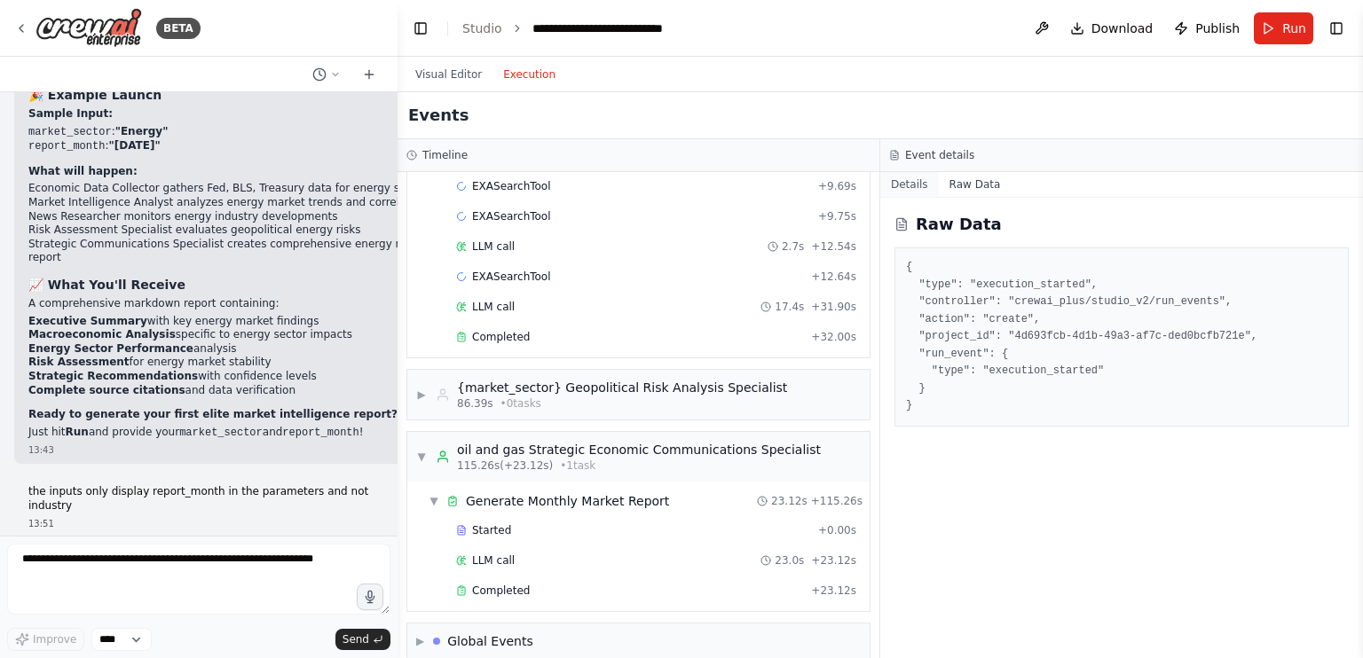
click at [908, 172] on button "Details" at bounding box center [909, 184] width 59 height 25
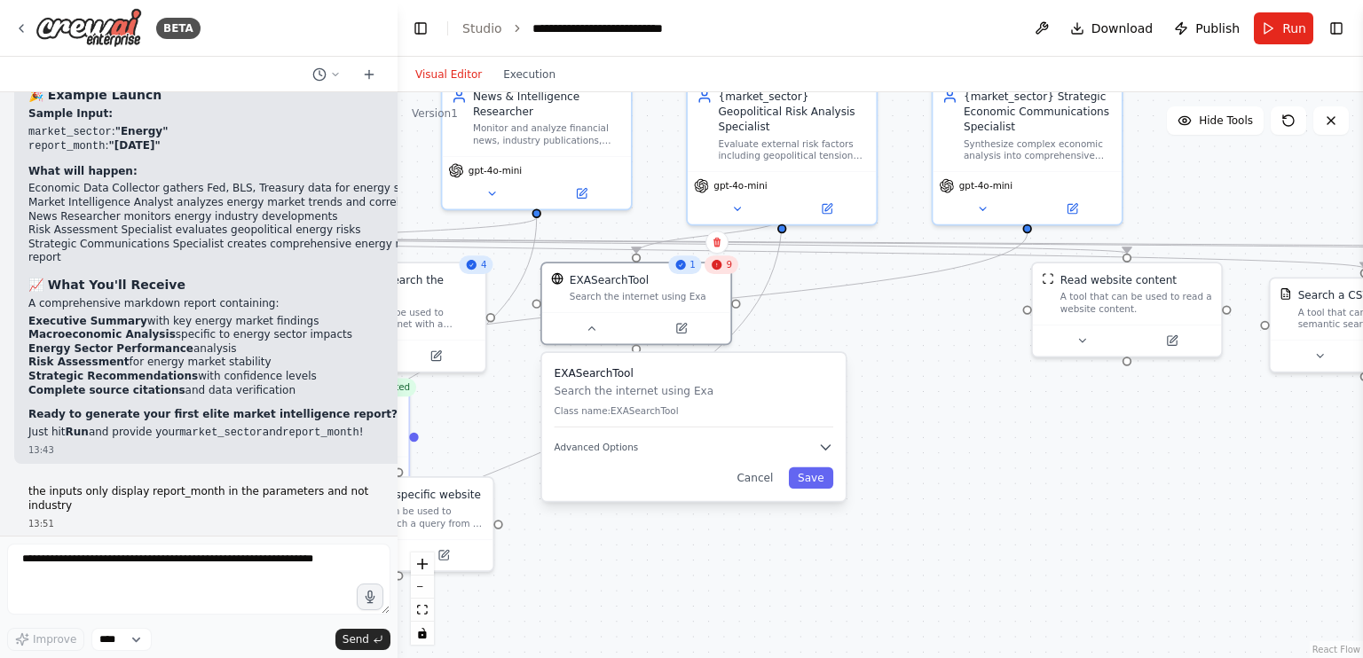
click at [449, 76] on button "Visual Editor" at bounding box center [449, 74] width 88 height 21
click at [695, 299] on div "Search the internet using Exa" at bounding box center [646, 294] width 152 height 12
click at [724, 274] on div "EXASearchTool Search the internet using Exa" at bounding box center [636, 284] width 189 height 49
click at [907, 306] on div ".deletable-edge-delete-btn { width: 20px; height: 20px; border: 0px solid #ffff…" at bounding box center [879, 375] width 965 height 566
click at [818, 477] on button "Save" at bounding box center [811, 478] width 44 height 21
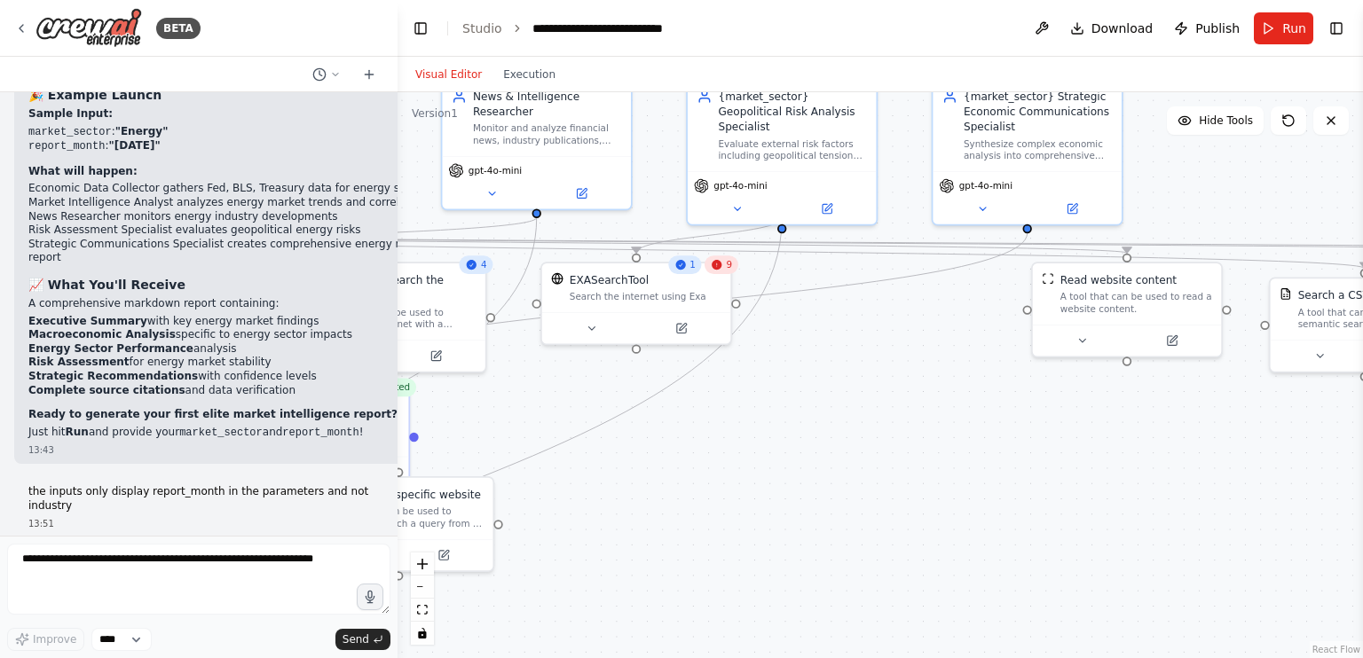
drag, startPoint x: 723, startPoint y: 391, endPoint x: 752, endPoint y: 500, distance: 113.0
drag, startPoint x: 752, startPoint y: 500, endPoint x: 714, endPoint y: 401, distance: 106.4
click at [714, 401] on div ".deletable-edge-delete-btn { width: 20px; height: 20px; border: 0px solid #ffff…" at bounding box center [879, 375] width 965 height 566
click at [725, 271] on div "9" at bounding box center [722, 266] width 34 height 19
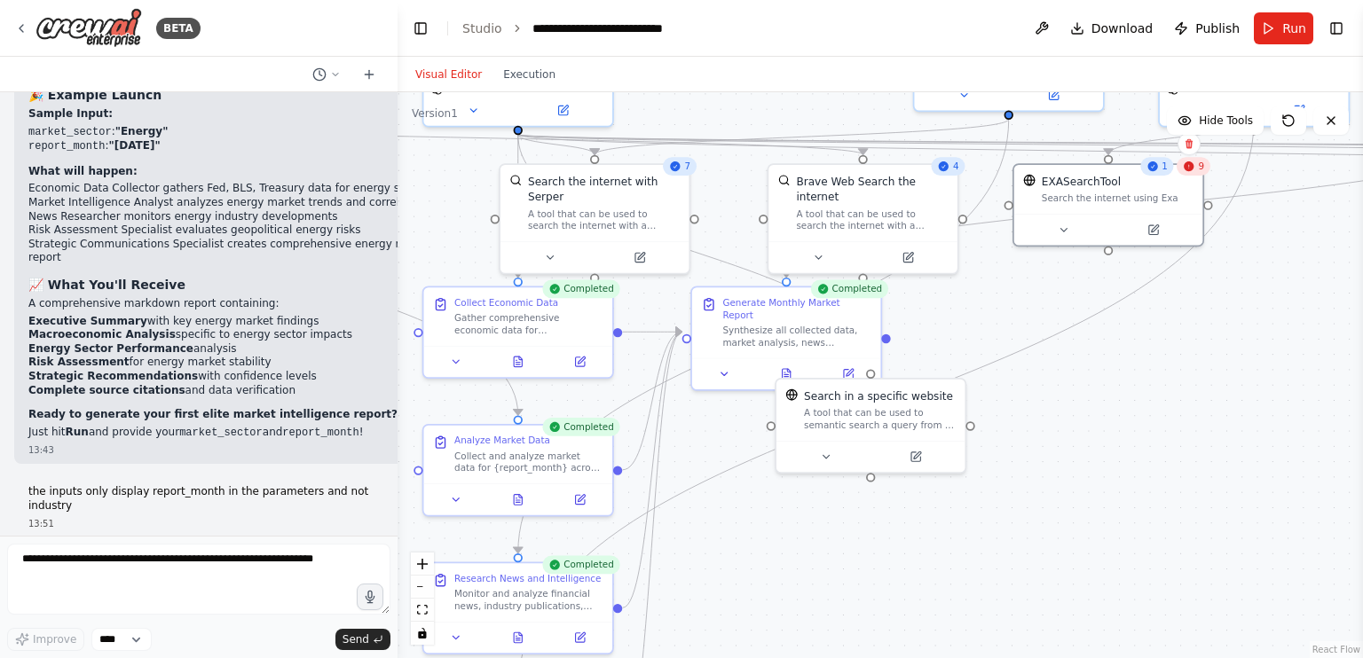
drag, startPoint x: 811, startPoint y: 381, endPoint x: 1282, endPoint y: 280, distance: 481.6
click at [1282, 280] on div ".deletable-edge-delete-btn { width: 20px; height: 20px; border: 0px solid #ffff…" at bounding box center [879, 375] width 965 height 566
click at [1200, 170] on span "9" at bounding box center [1201, 167] width 6 height 12
click at [1081, 226] on button at bounding box center [1063, 227] width 87 height 19
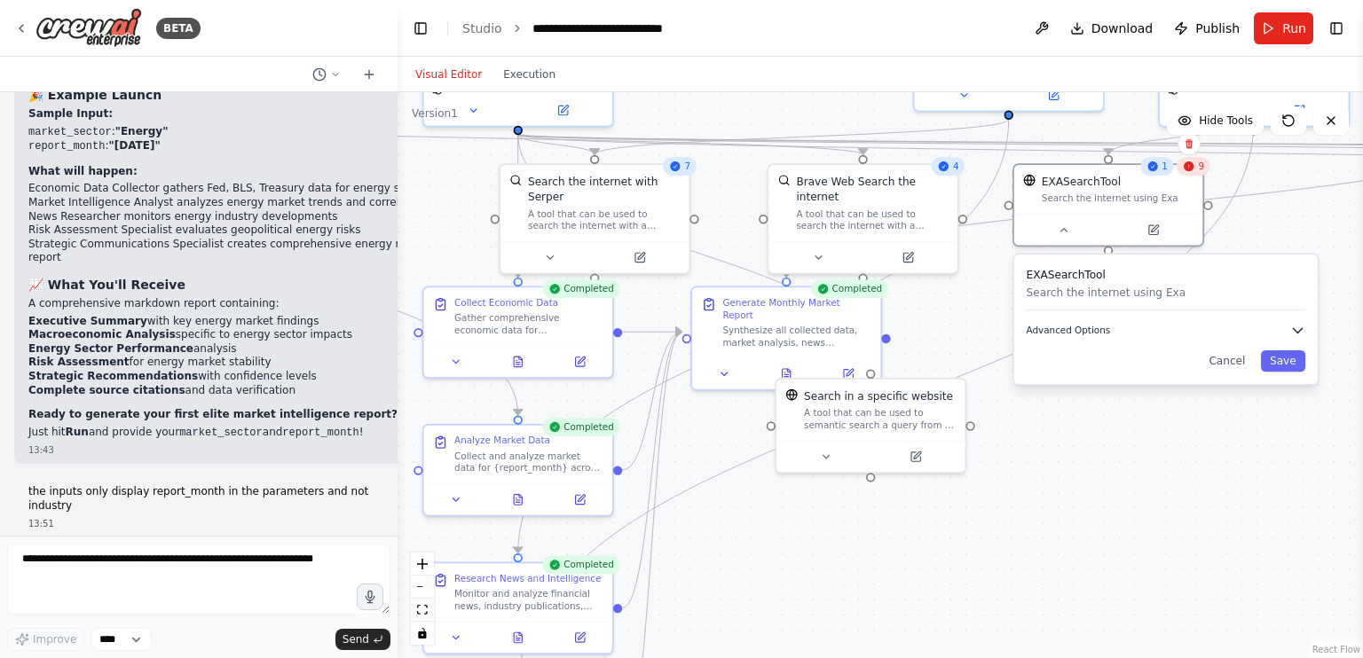
click at [1097, 333] on span "Advanced Options" at bounding box center [1068, 331] width 84 height 12
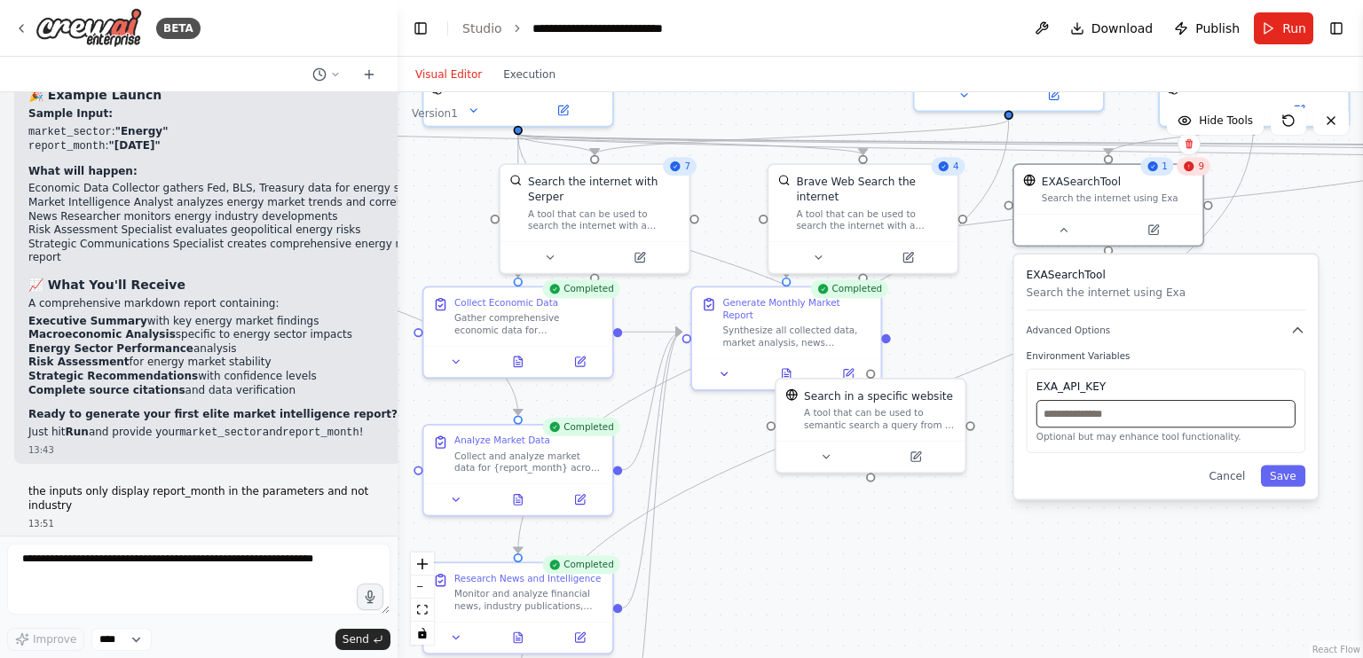
click at [1070, 420] on input "text" at bounding box center [1165, 414] width 259 height 28
paste input "**********"
type input "**********"
click at [1285, 474] on button "Save" at bounding box center [1283, 476] width 44 height 21
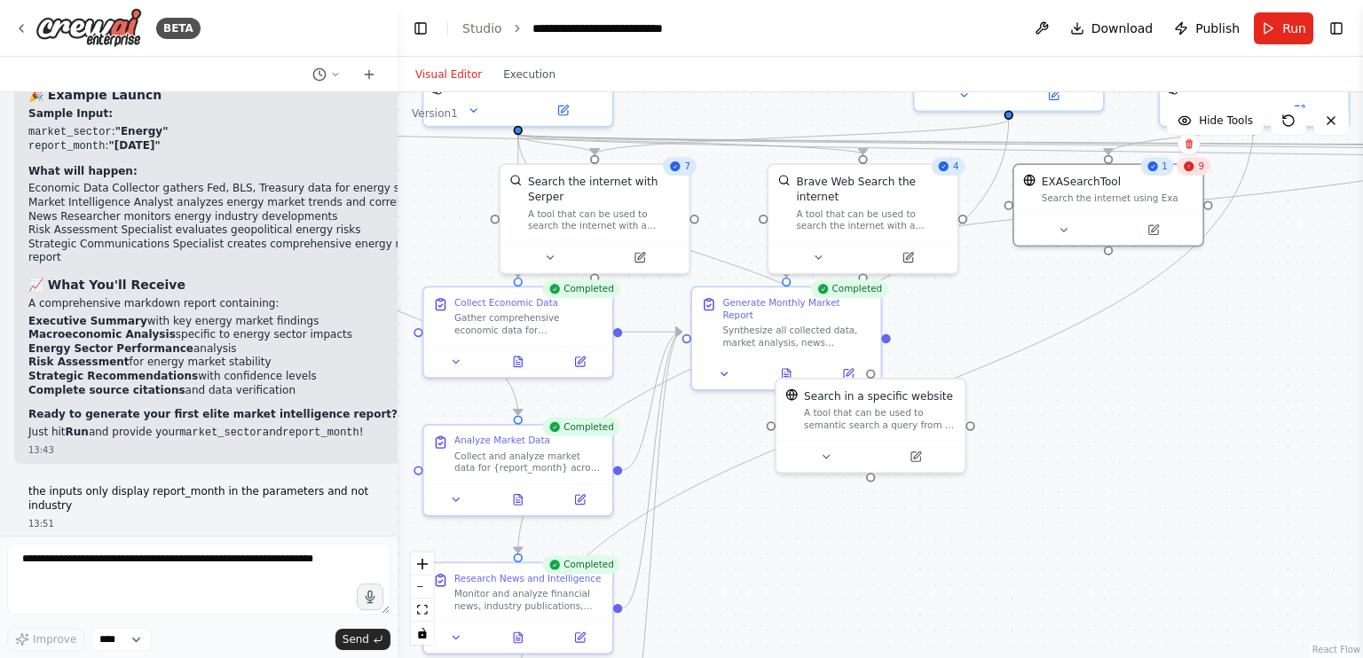
click at [1199, 170] on span "9" at bounding box center [1201, 167] width 6 height 12
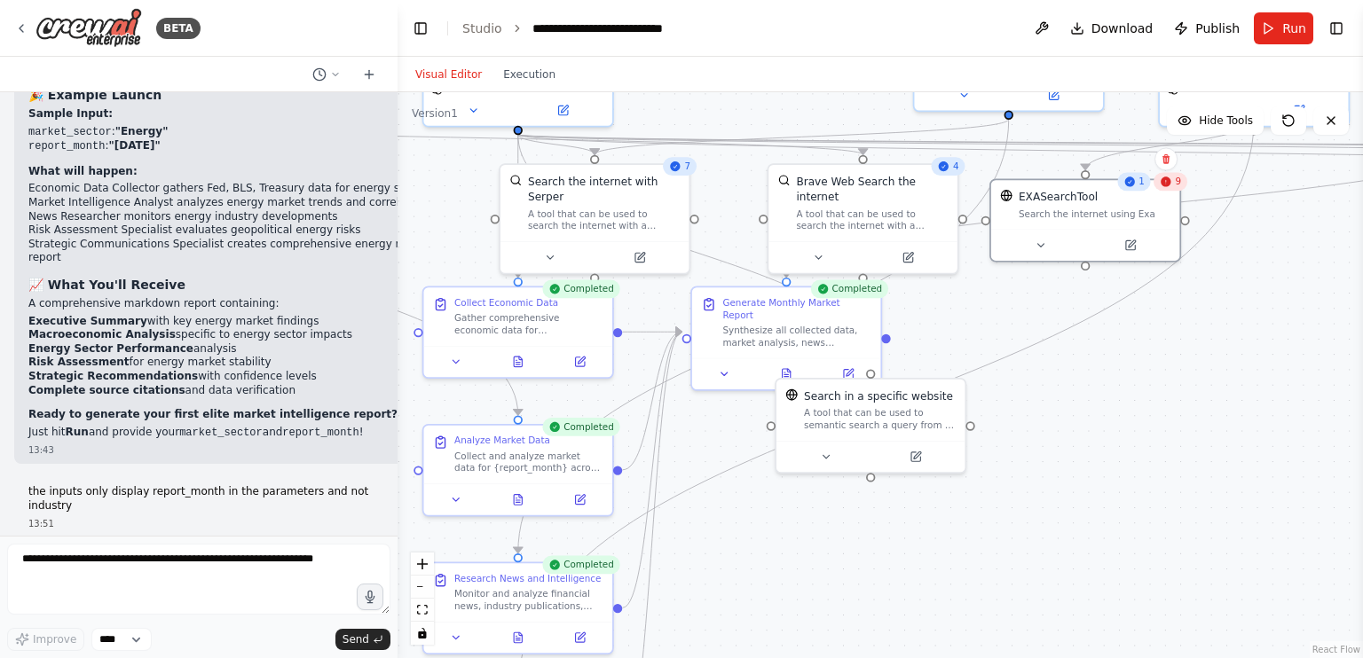
drag, startPoint x: 1199, startPoint y: 170, endPoint x: 1164, endPoint y: 186, distance: 38.9
click at [1175, 186] on span "9" at bounding box center [1178, 182] width 6 height 12
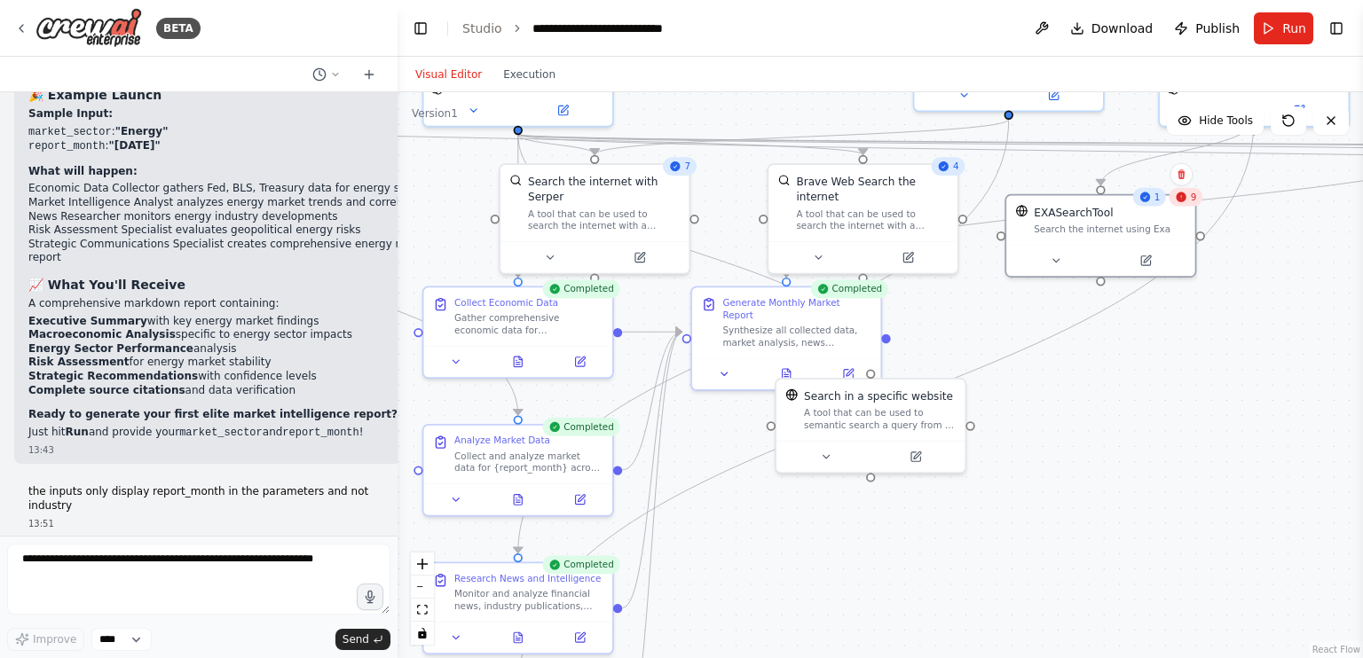
drag, startPoint x: 1159, startPoint y: 194, endPoint x: 1205, endPoint y: 224, distance: 55.1
click at [1179, 224] on div ".deletable-edge-delete-btn { width: 20px; height: 20px; border: 0px solid #ffff…" at bounding box center [762, 146] width 834 height 489
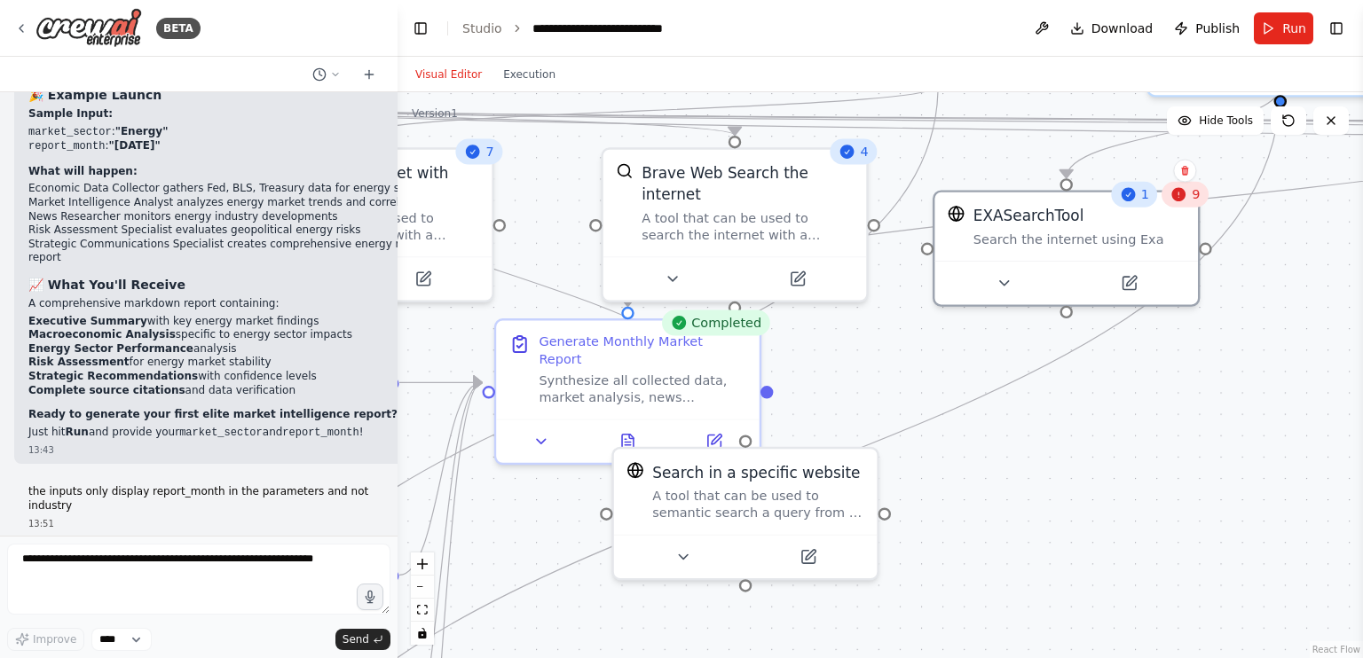
click at [1274, 298] on div ".deletable-edge-delete-btn { width: 20px; height: 20px; border: 0px solid #ffff…" at bounding box center [879, 375] width 965 height 566
click at [1182, 203] on div "9" at bounding box center [1184, 195] width 47 height 26
click at [513, 75] on button "Execution" at bounding box center [529, 74] width 74 height 21
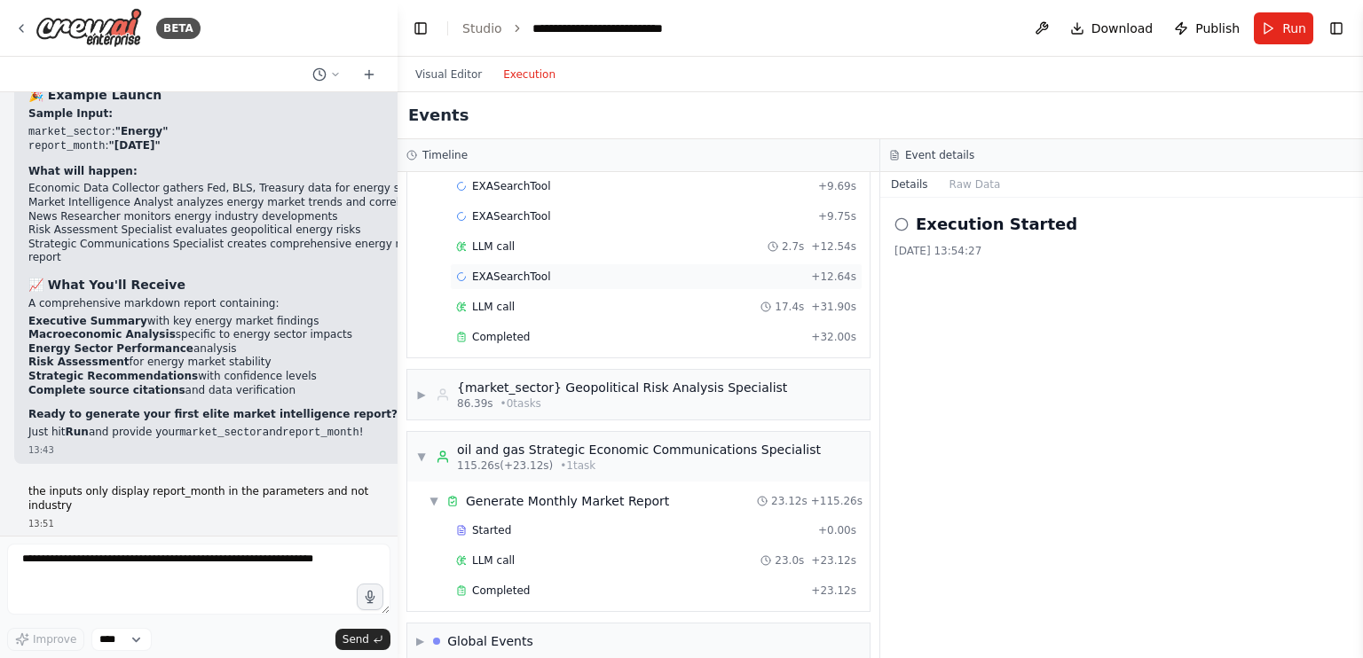
drag, startPoint x: 585, startPoint y: 386, endPoint x: 646, endPoint y: 257, distance: 142.5
drag, startPoint x: 646, startPoint y: 257, endPoint x: 582, endPoint y: 394, distance: 150.8
click at [582, 394] on div "▶ {market_sector} Geopolitical Risk Analysis Specialist 86.39s • 0 task s" at bounding box center [638, 395] width 462 height 50
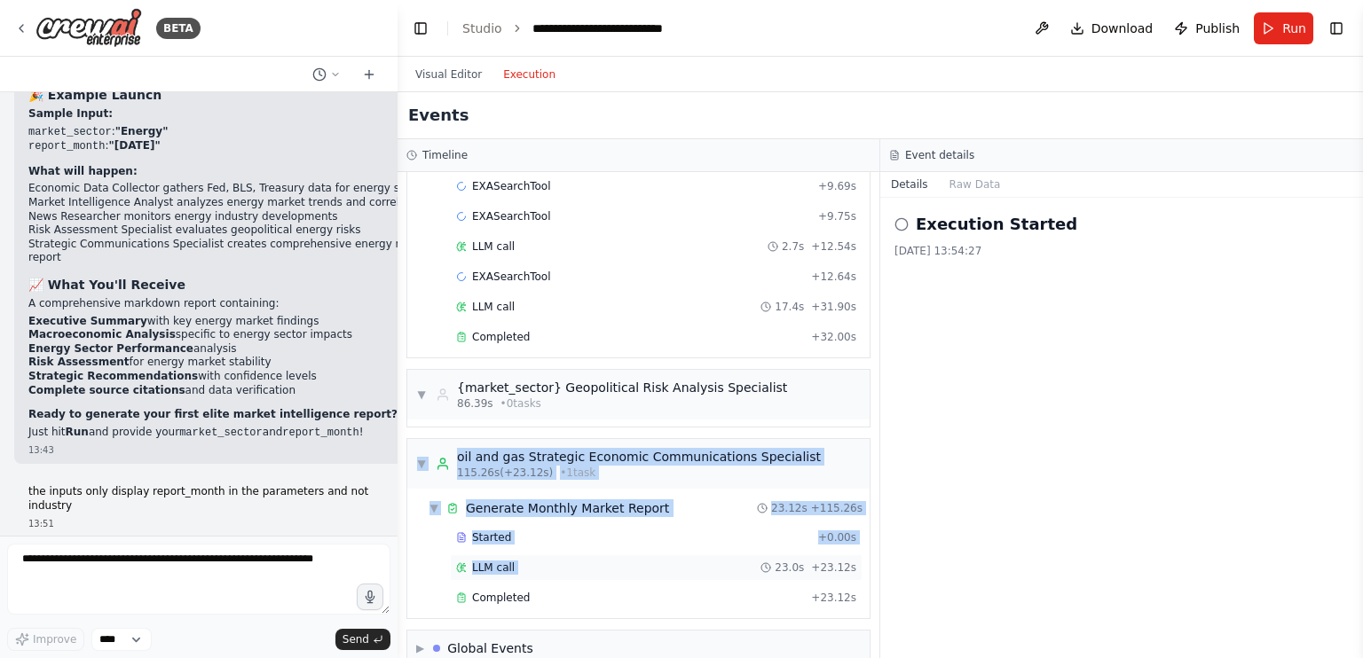
drag, startPoint x: 582, startPoint y: 394, endPoint x: 585, endPoint y: 538, distance: 143.8
click at [585, 538] on div "▼ oil and gas Senior Economic Data Collection Specialist 5.73s (+30.44s) • 1 ta…" at bounding box center [638, 415] width 482 height 486
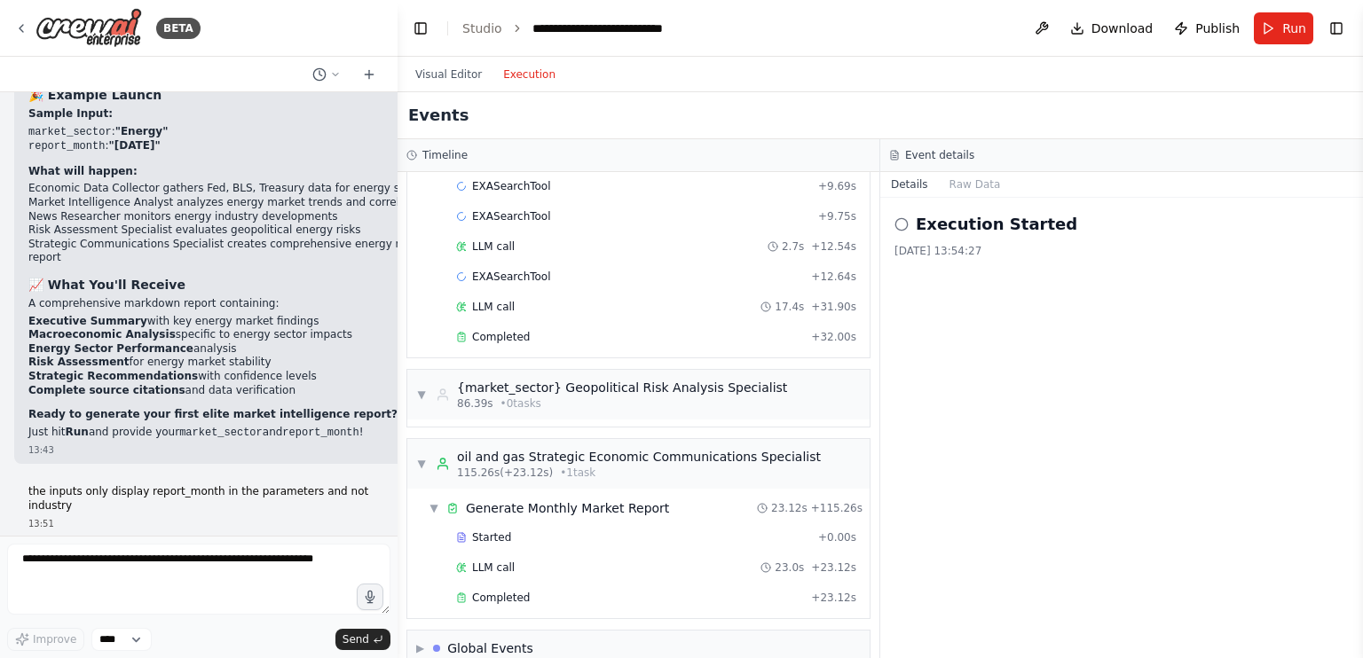
click at [1018, 389] on div "Execution Started 2025/08/15, 13:54:27" at bounding box center [1121, 428] width 483 height 460
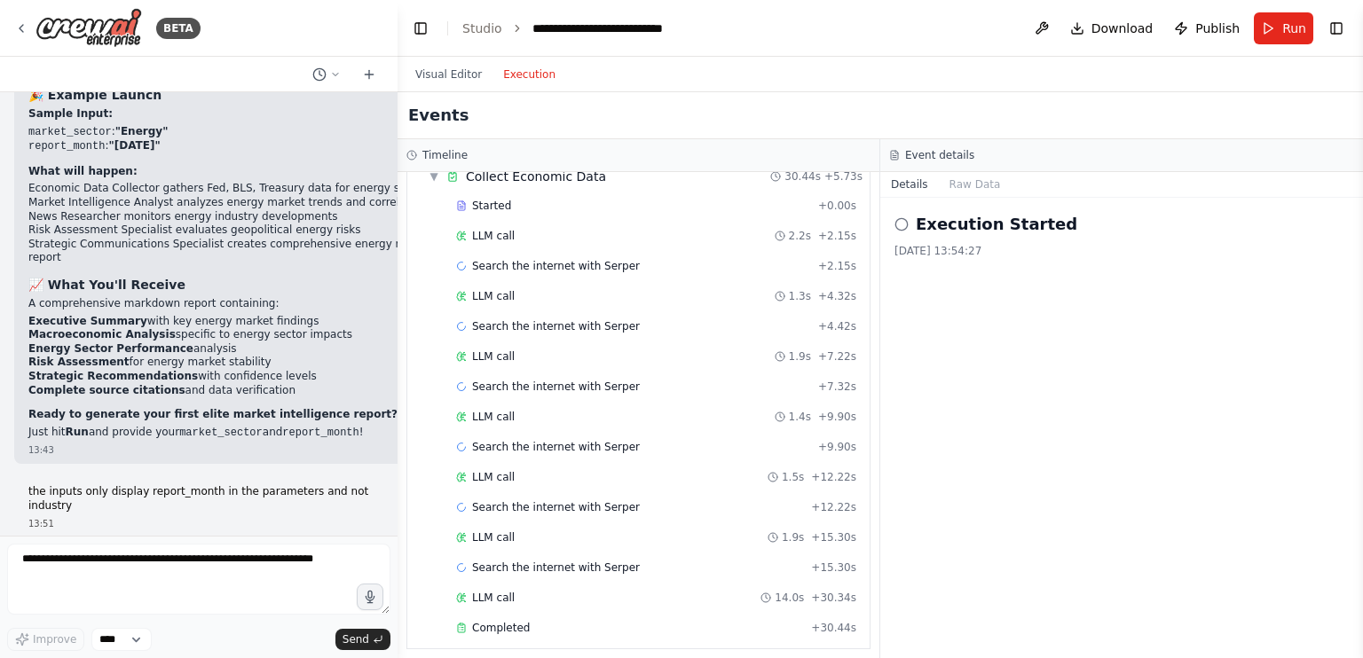
scroll to position [0, 0]
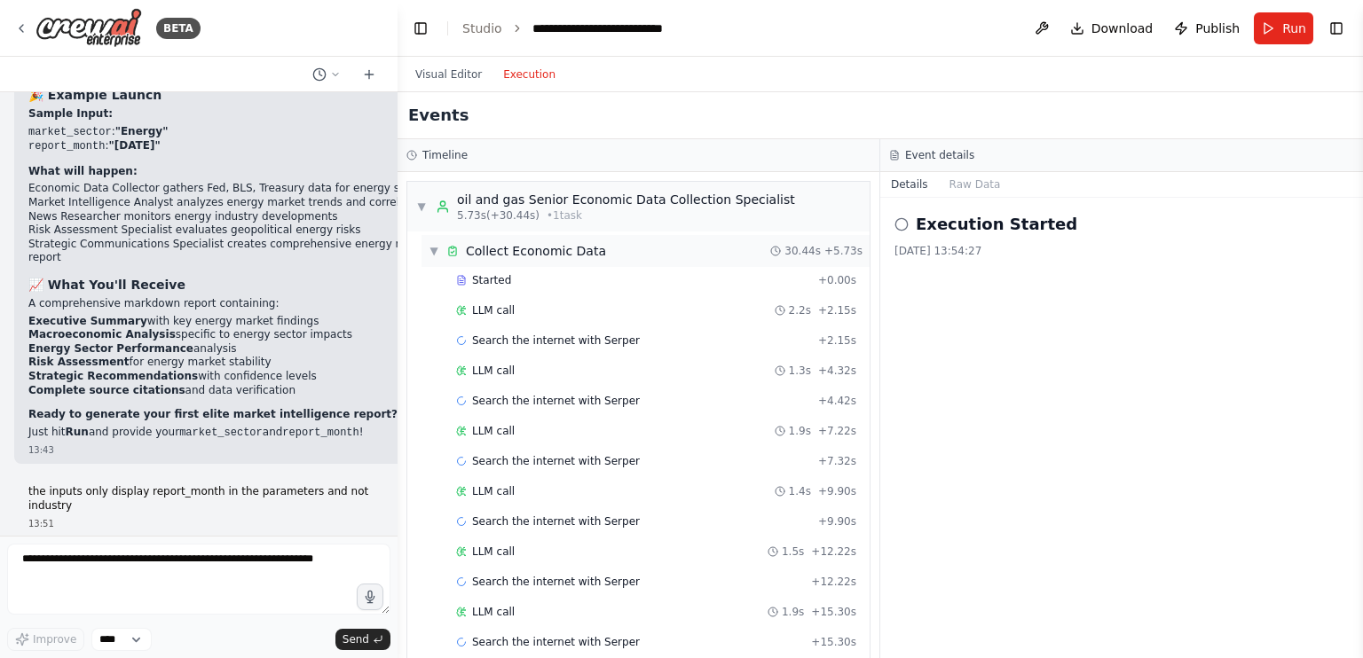
click at [429, 249] on span "▼" at bounding box center [433, 251] width 11 height 14
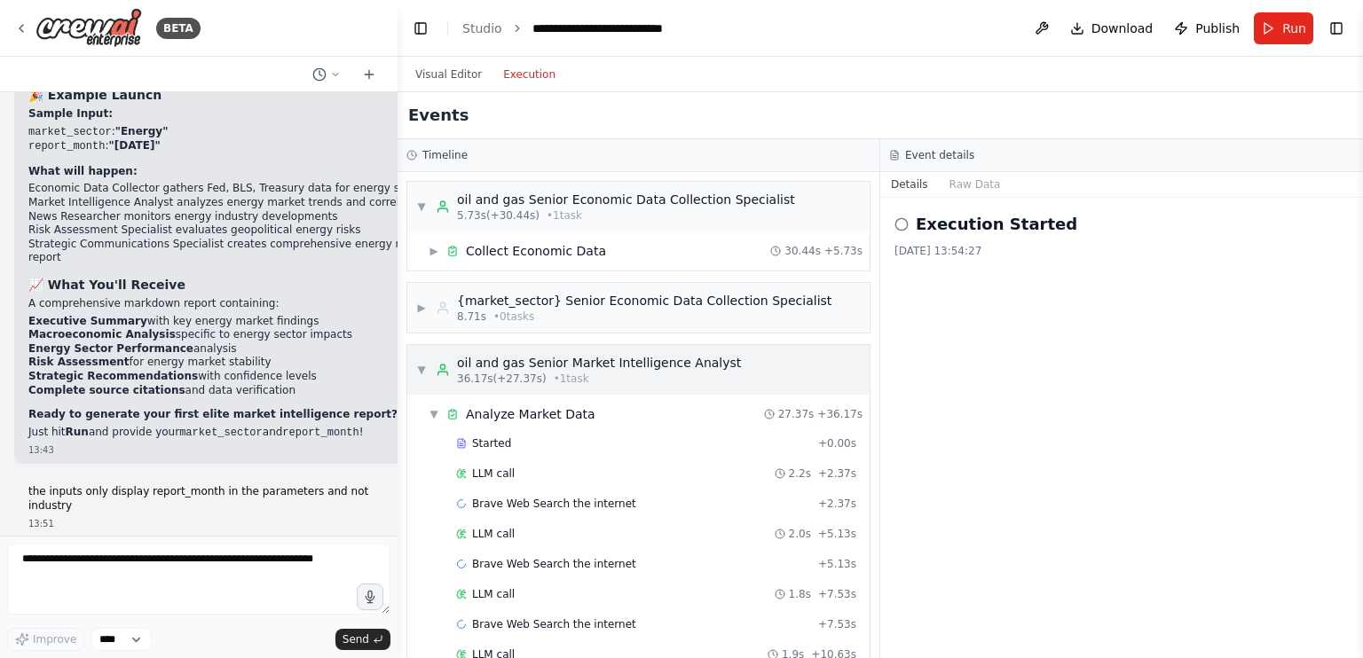
click at [421, 368] on span "▼" at bounding box center [421, 370] width 11 height 14
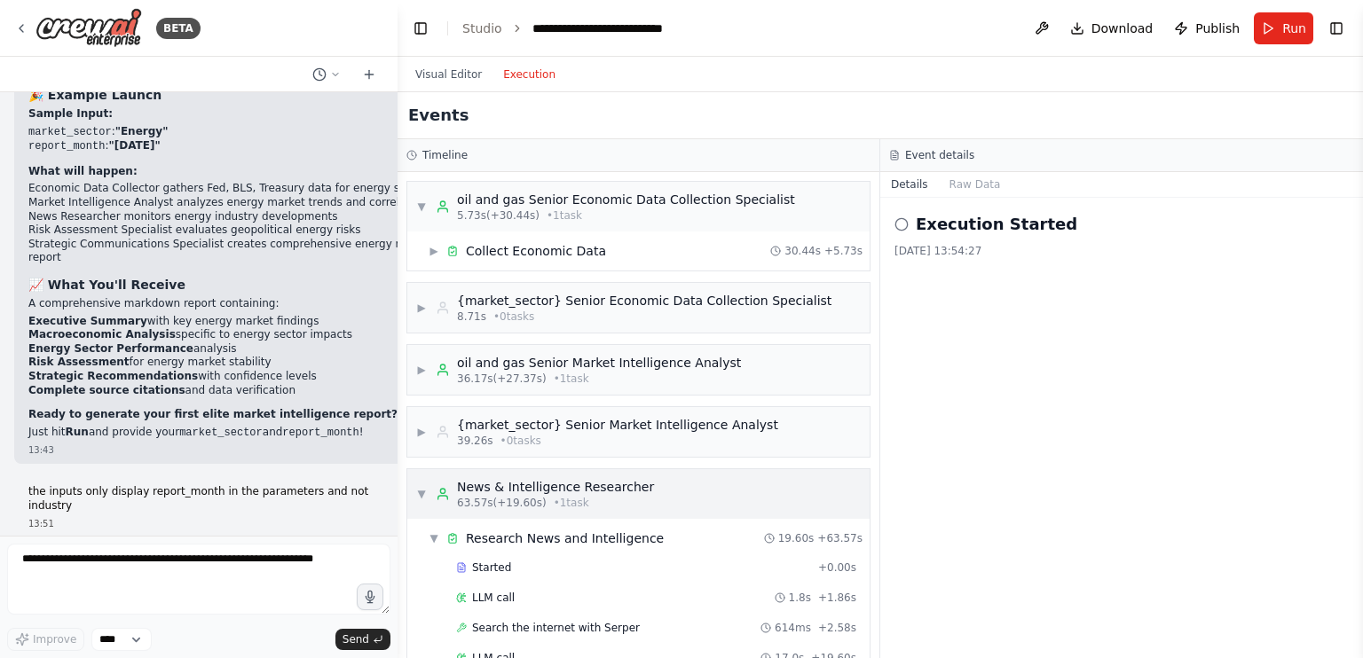
click at [423, 487] on span "▼" at bounding box center [421, 494] width 11 height 14
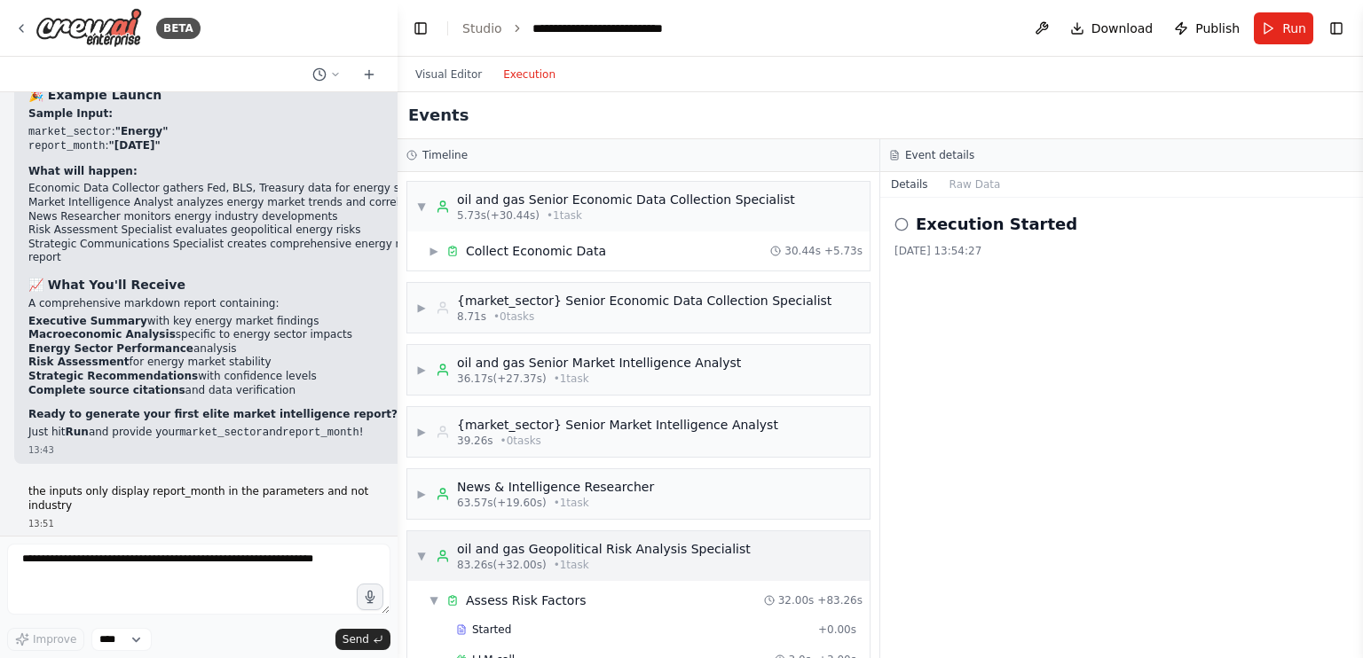
click at [419, 564] on div "▼ oil and gas Geopolitical Risk Analysis Specialist 83.26s (+32.00s) • 1 task" at bounding box center [583, 556] width 334 height 32
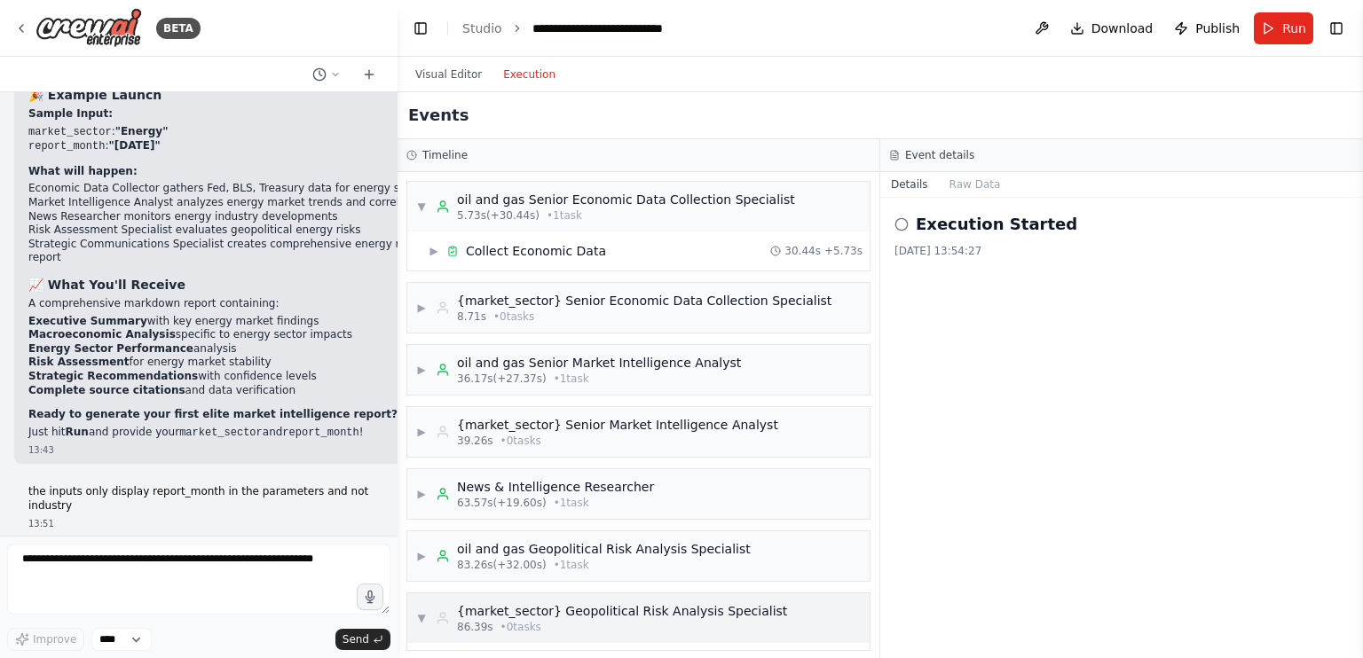
click at [417, 602] on div "▼ {market_sector} Geopolitical Risk Analysis Specialist 86.39s • 0 task s" at bounding box center [601, 618] width 371 height 32
drag, startPoint x: 502, startPoint y: 552, endPoint x: 527, endPoint y: 400, distance: 153.7
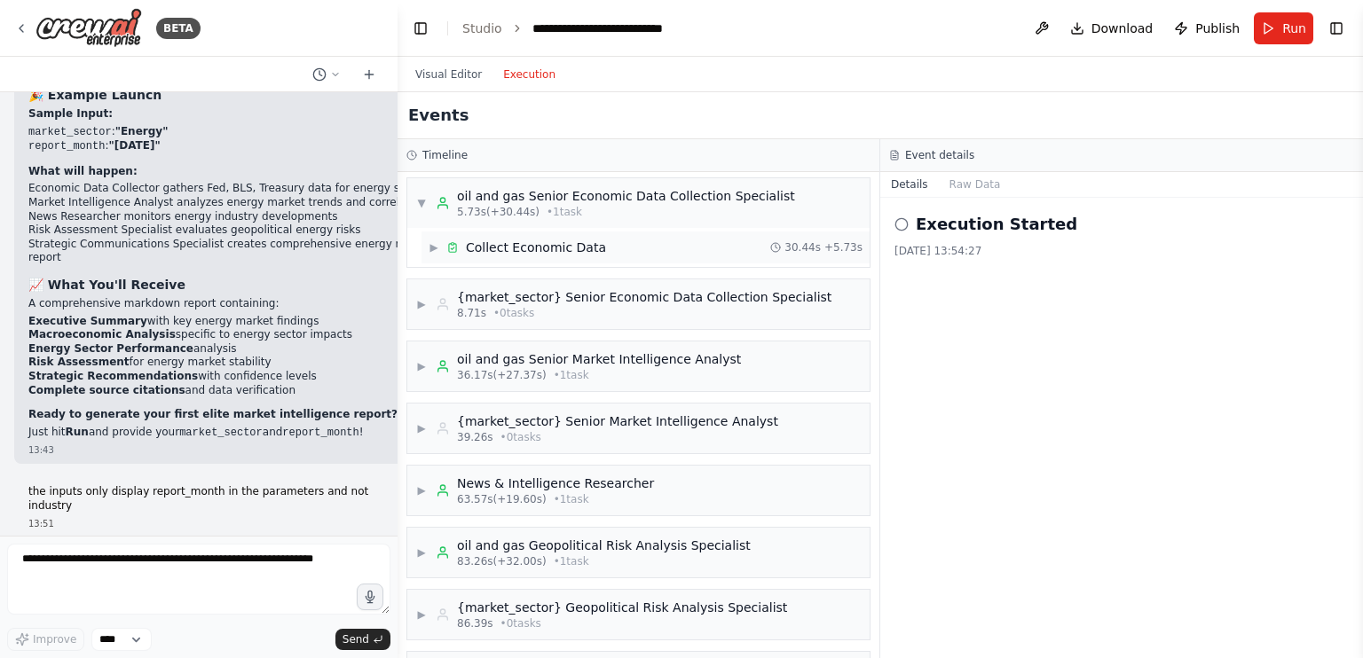
click at [541, 248] on div "Collect Economic Data" at bounding box center [536, 248] width 140 height 18
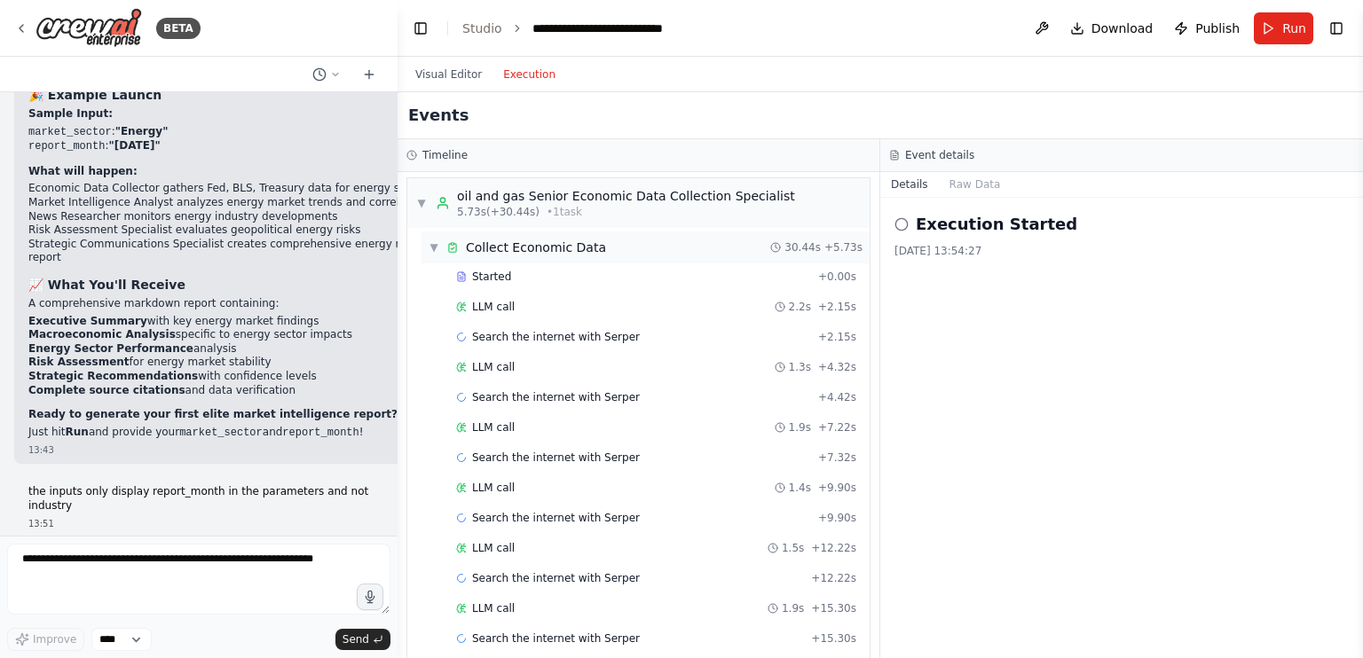
click at [542, 243] on div "Collect Economic Data" at bounding box center [536, 248] width 140 height 18
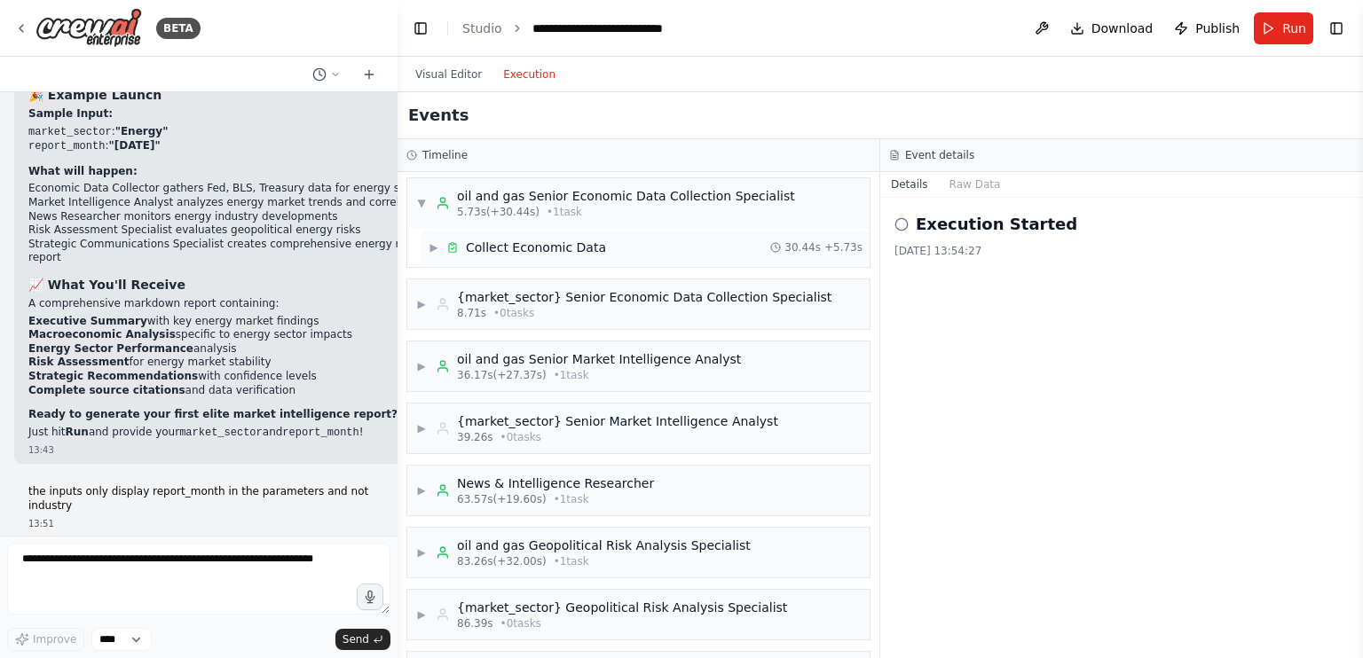
click at [542, 243] on div "Collect Economic Data" at bounding box center [536, 248] width 140 height 18
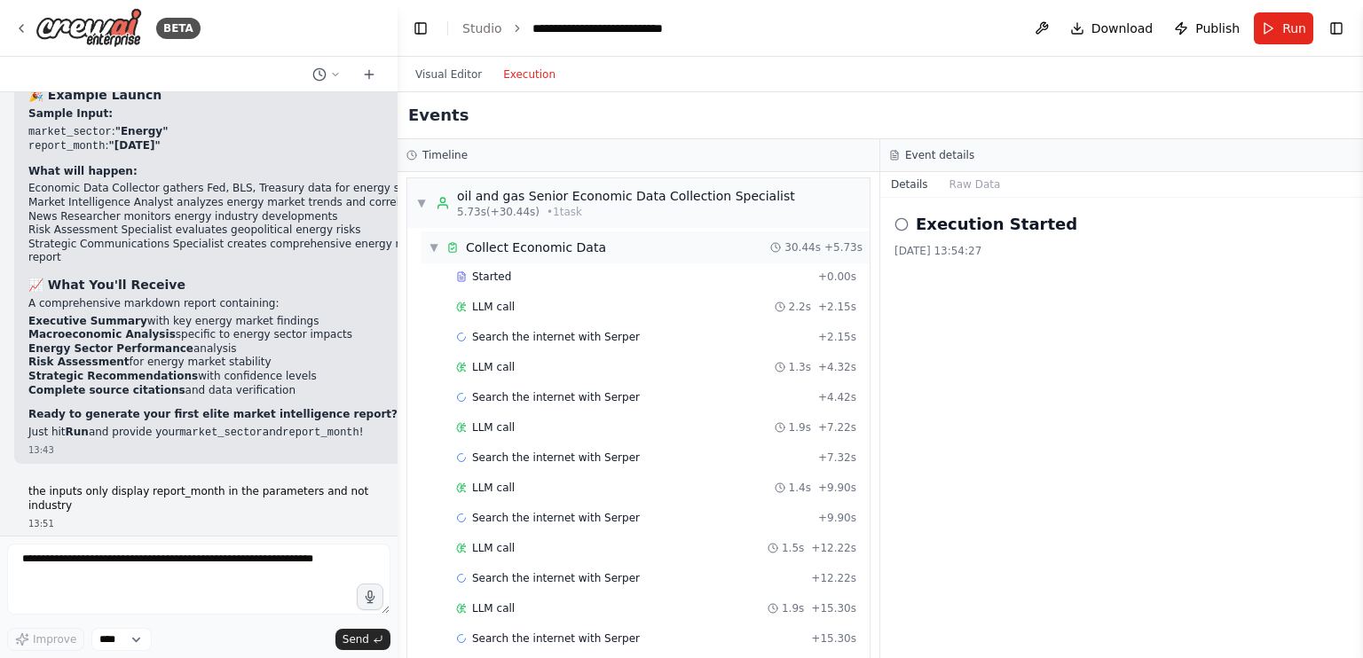
click at [542, 243] on div "Collect Economic Data" at bounding box center [536, 248] width 140 height 18
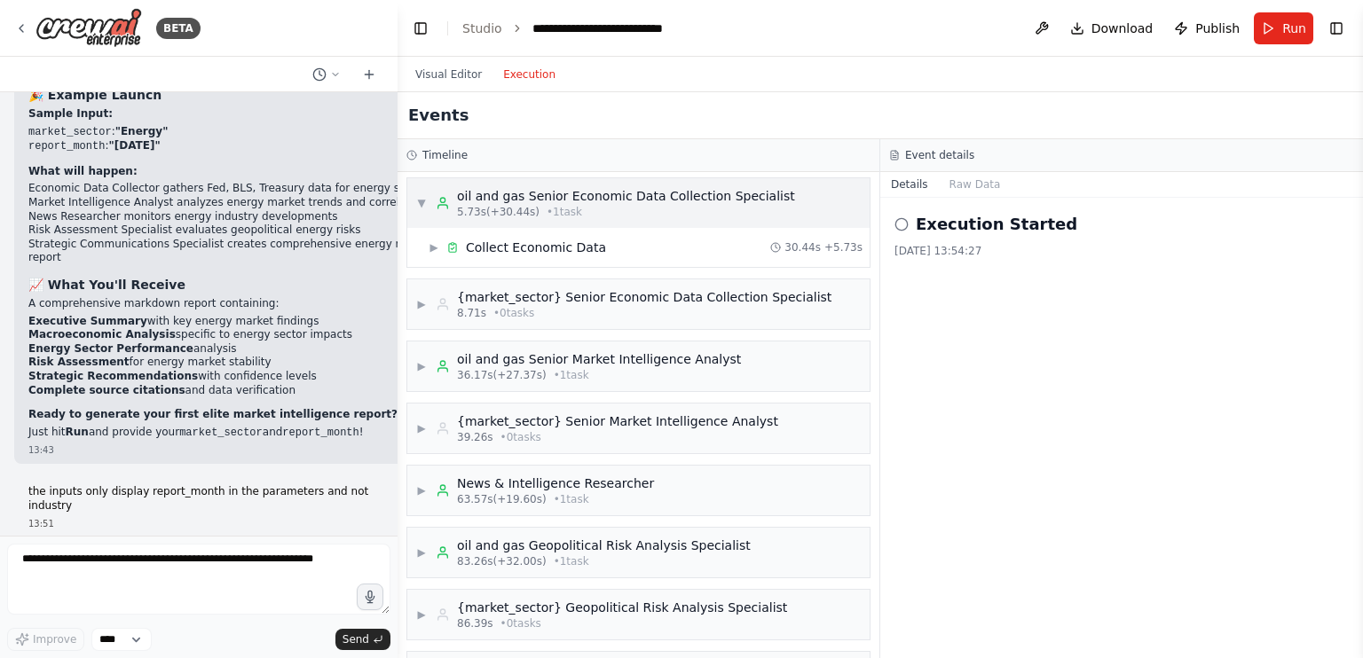
click at [428, 215] on div "▼ oil and gas Senior Economic Data Collection Specialist 5.73s (+30.44s) • 1 ta…" at bounding box center [605, 203] width 379 height 32
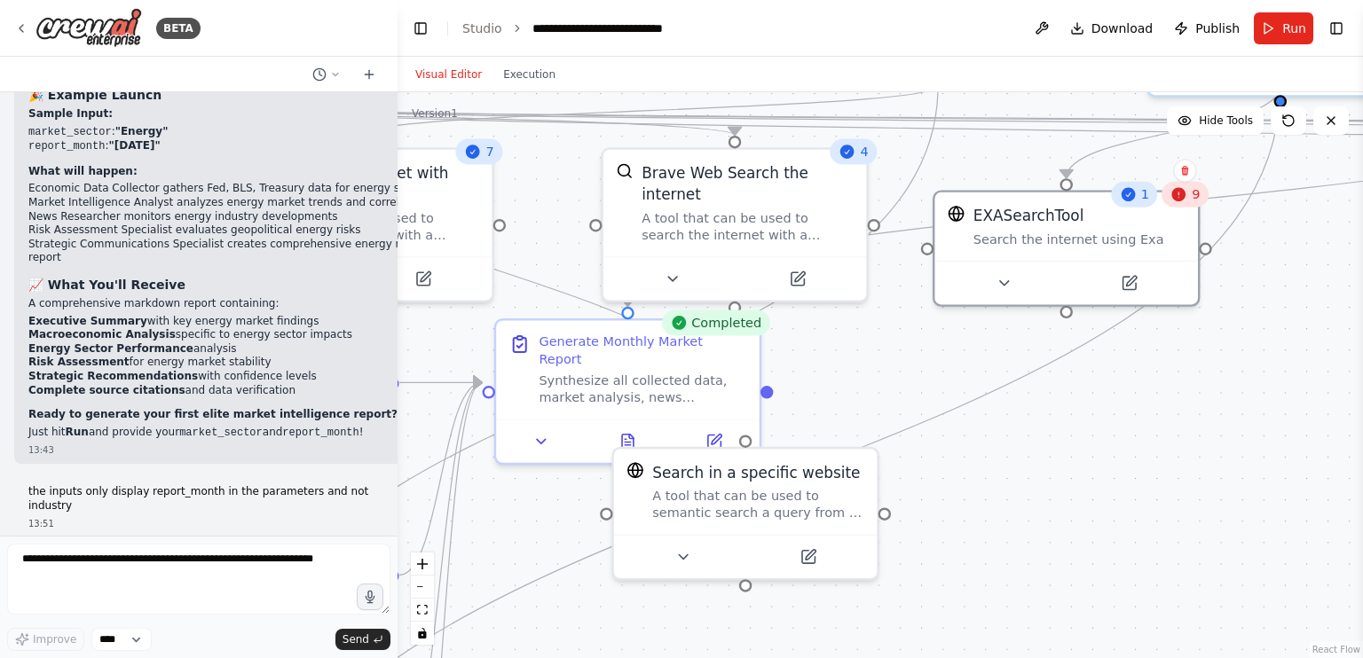
click at [433, 74] on button "Visual Editor" at bounding box center [449, 74] width 88 height 21
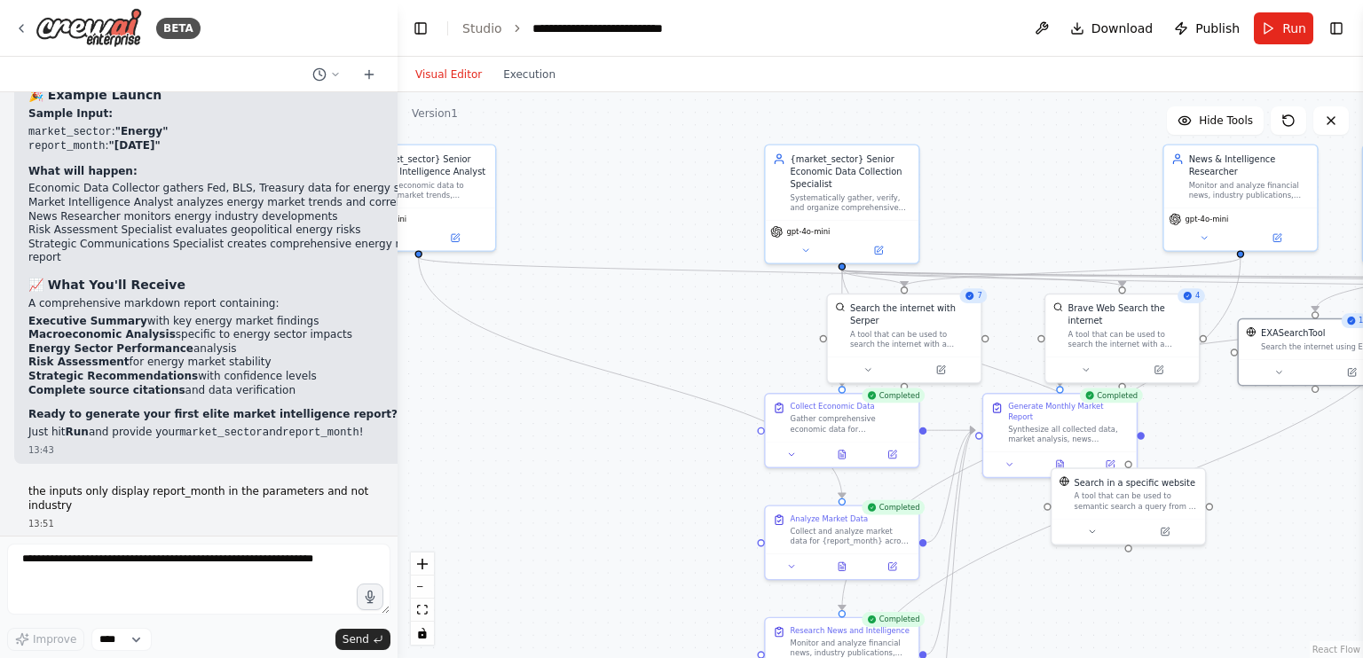
drag, startPoint x: 1057, startPoint y: 473, endPoint x: 1362, endPoint y: 507, distance: 306.1
click at [1362, 507] on div "BETA Create an AI-powered system that generates comprehensive monthly market re…" at bounding box center [681, 329] width 1363 height 658
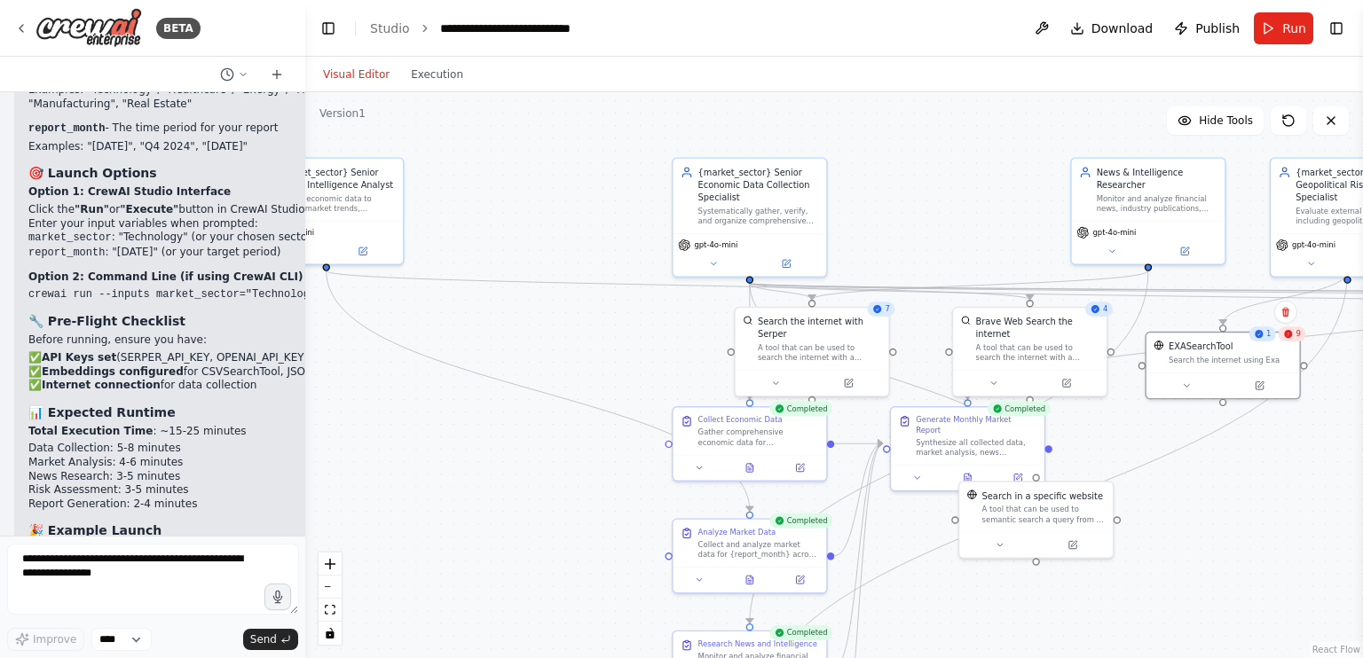
scroll to position [13168, 0]
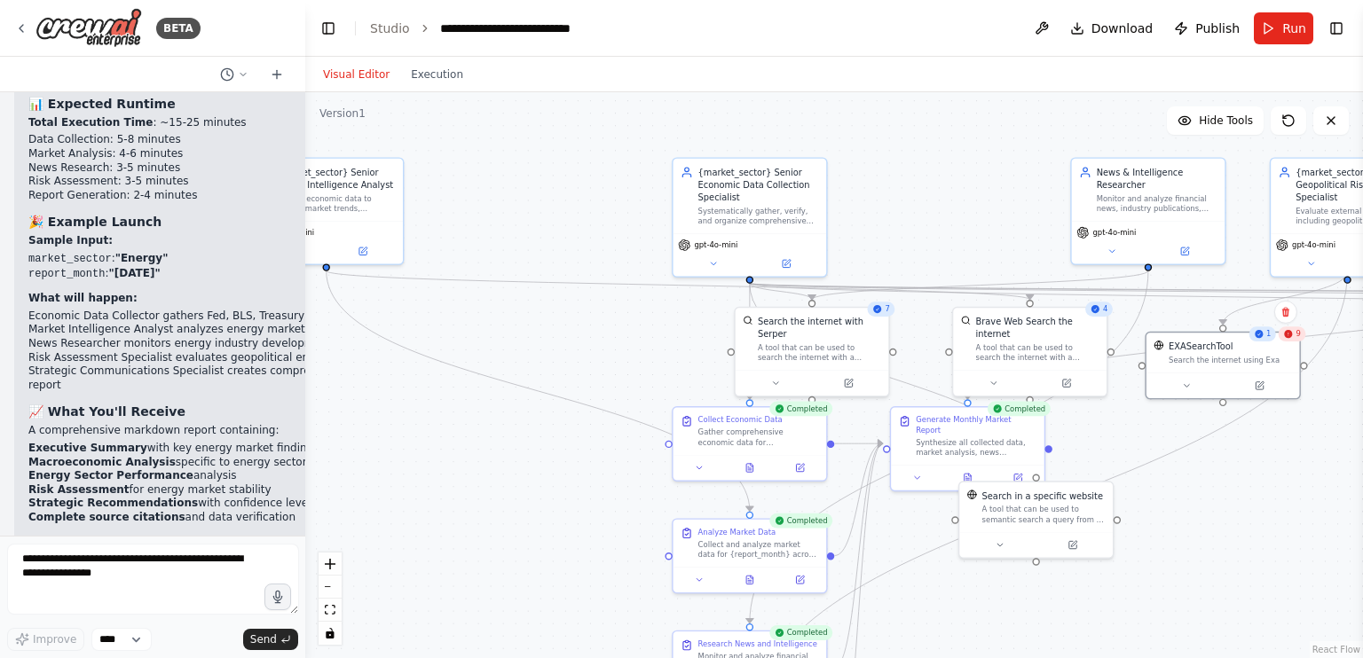
drag, startPoint x: 396, startPoint y: 406, endPoint x: 305, endPoint y: 409, distance: 90.5
click at [305, 409] on div "BETA Create an AI-powered system that generates comprehensive monthly market re…" at bounding box center [681, 329] width 1363 height 658
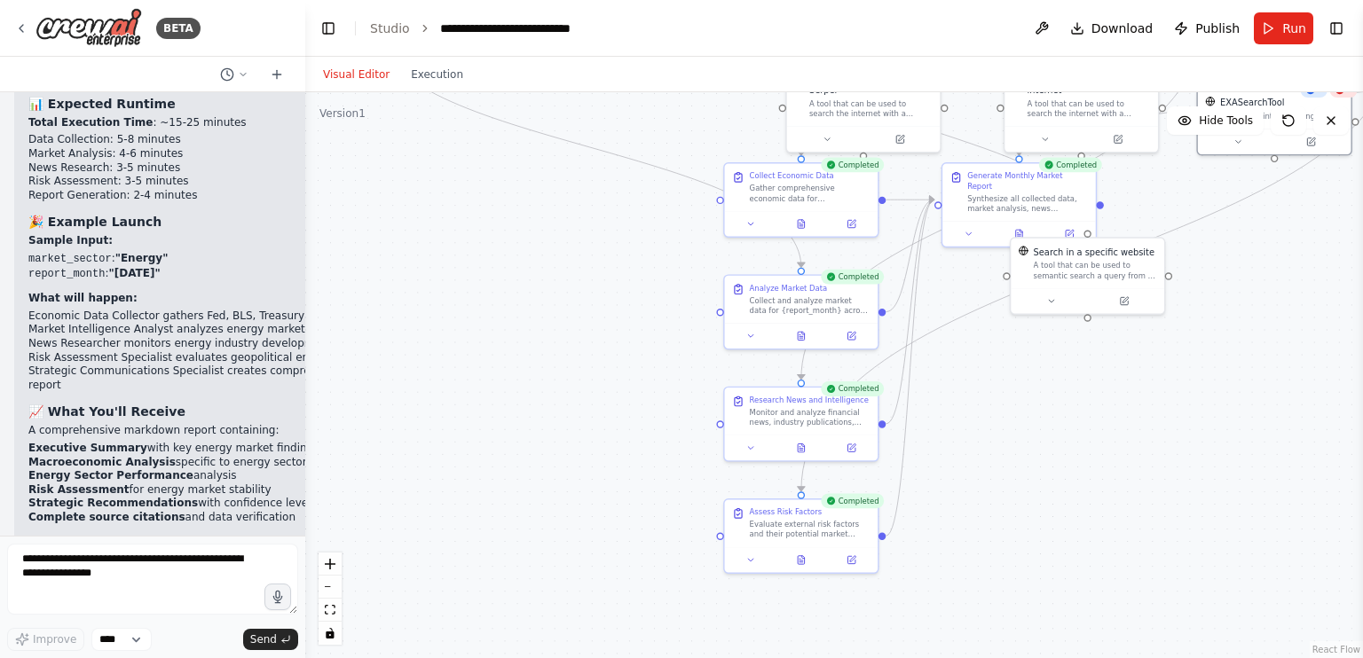
drag, startPoint x: 553, startPoint y: 402, endPoint x: 604, endPoint y: 158, distance: 249.3
click at [604, 158] on div ".deletable-edge-delete-btn { width: 20px; height: 20px; border: 0px solid #ffff…" at bounding box center [833, 375] width 1057 height 566
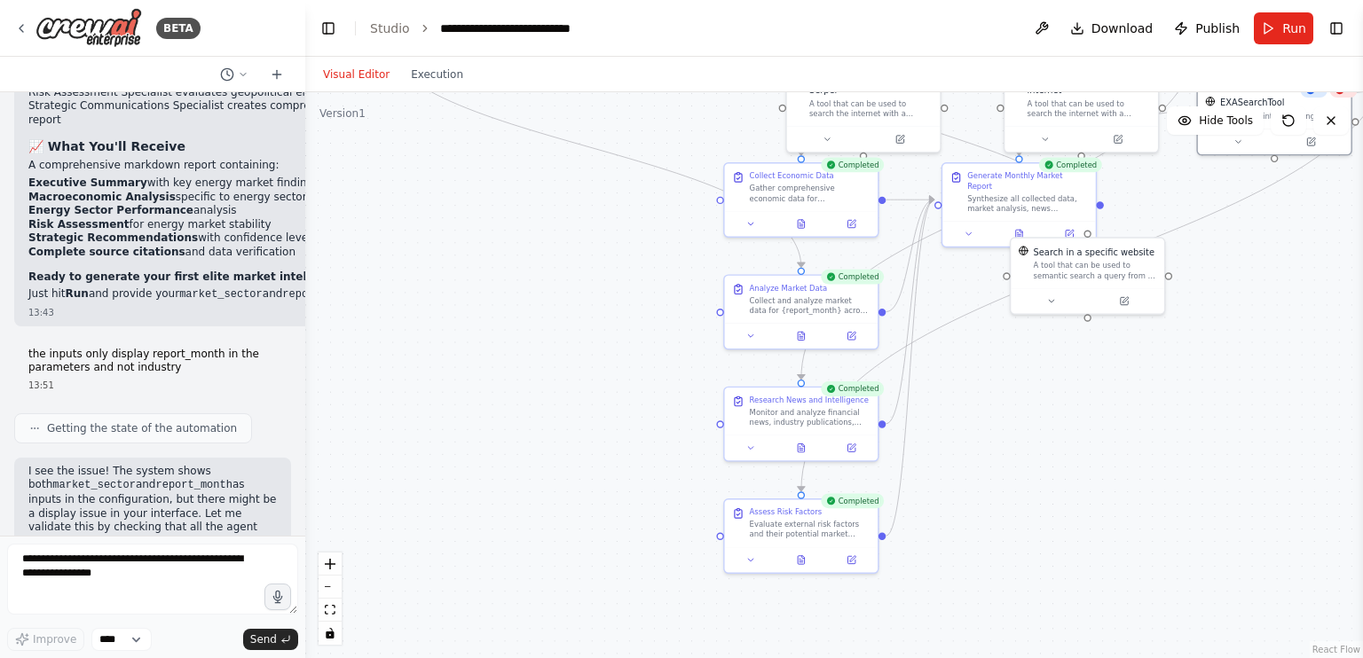
scroll to position [13434, 0]
click at [419, 75] on button "Execution" at bounding box center [437, 74] width 74 height 21
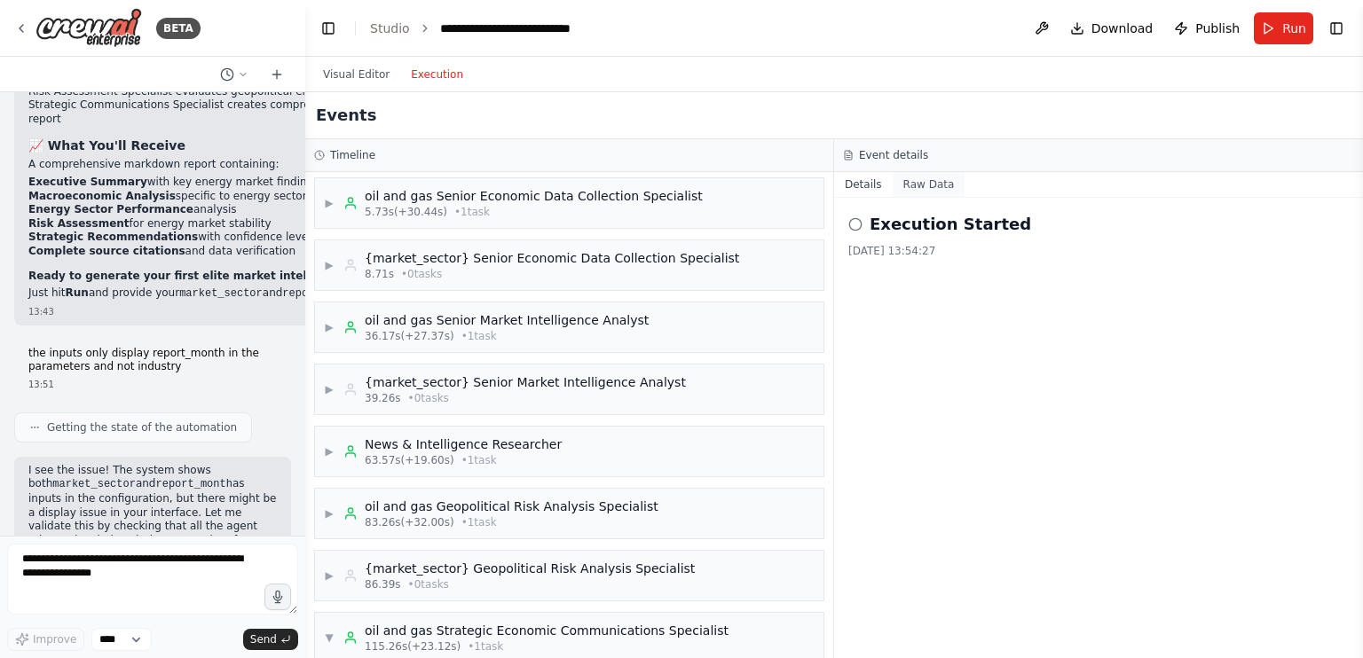
click at [908, 187] on button "Raw Data" at bounding box center [928, 184] width 73 height 25
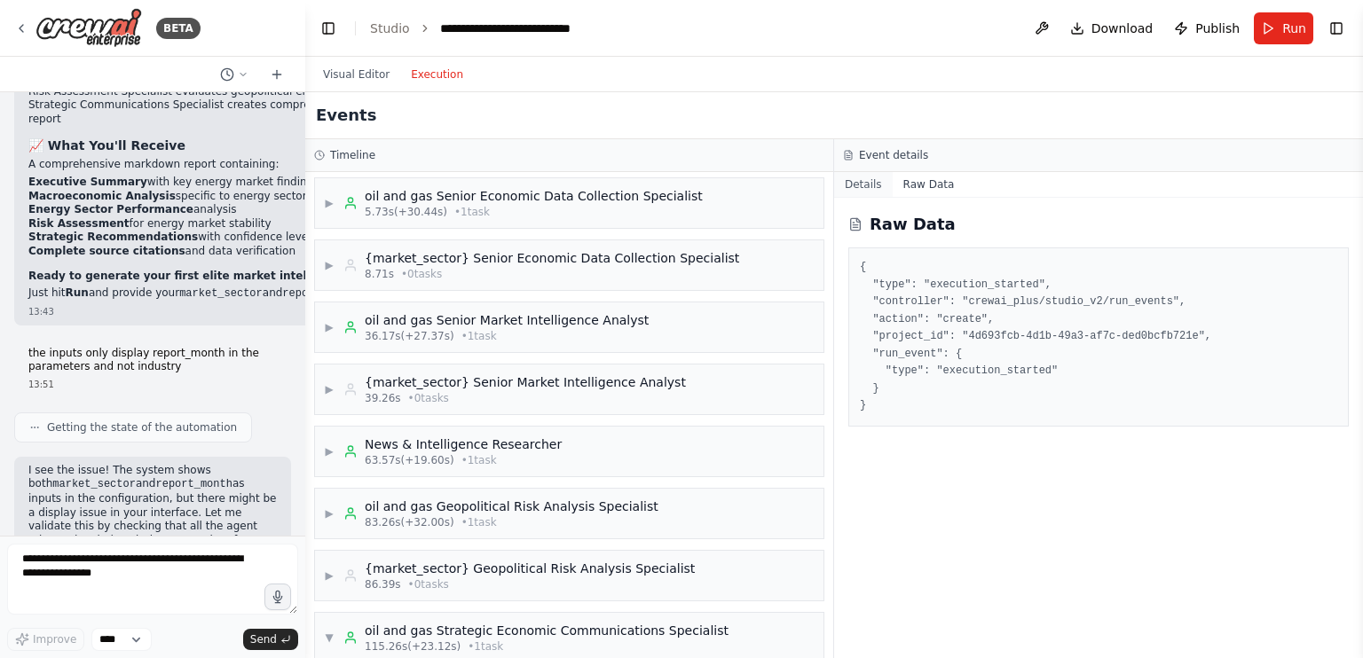
click at [876, 182] on button "Details" at bounding box center [863, 184] width 59 height 25
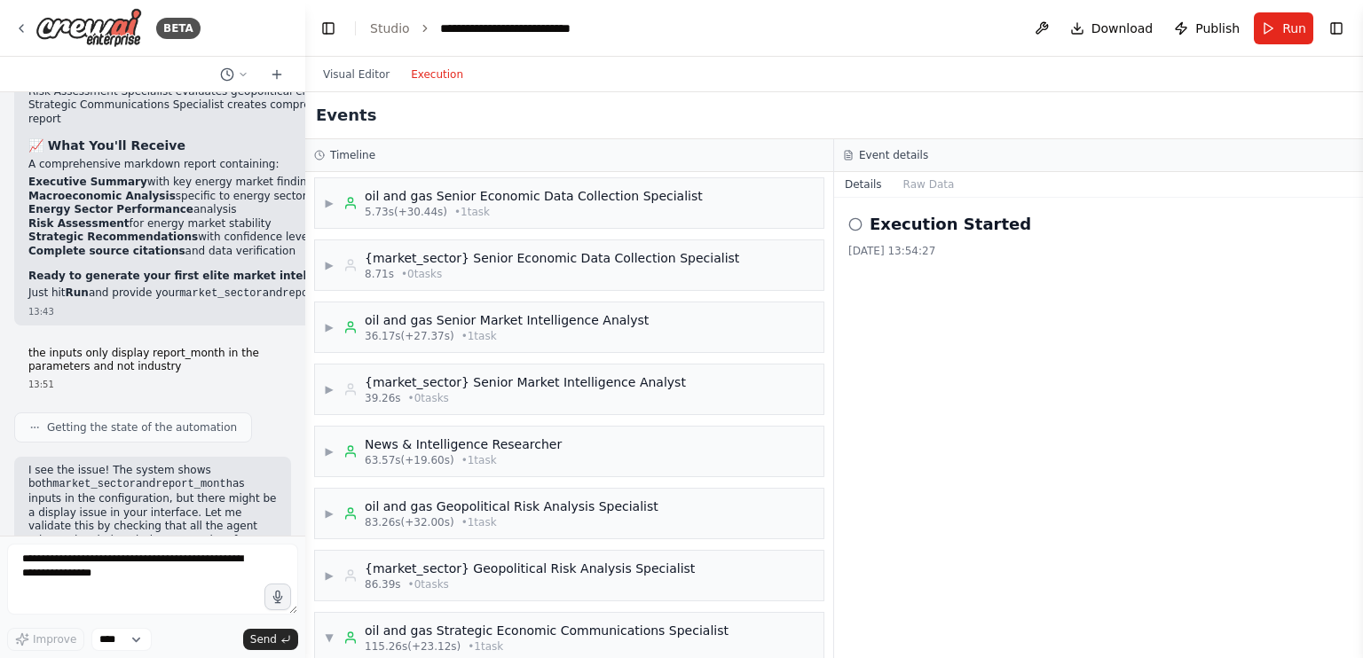
click at [880, 161] on h3 "Event details" at bounding box center [893, 155] width 69 height 14
click at [879, 150] on h3 "Event details" at bounding box center [893, 155] width 69 height 14
click at [369, 74] on button "Visual Editor" at bounding box center [356, 74] width 88 height 21
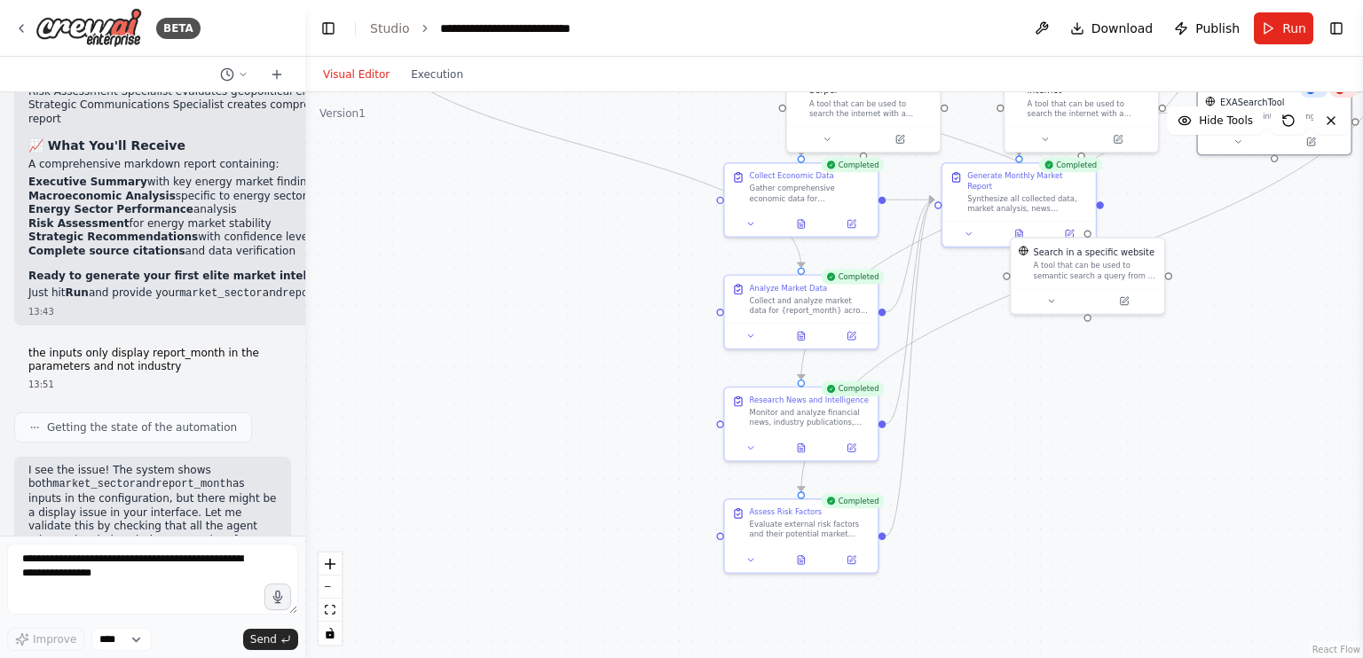
drag, startPoint x: 571, startPoint y: 248, endPoint x: 468, endPoint y: 344, distance: 140.6
drag, startPoint x: 468, startPoint y: 344, endPoint x: 336, endPoint y: 577, distance: 267.4
click at [336, 577] on button "zoom out" at bounding box center [329, 587] width 23 height 23
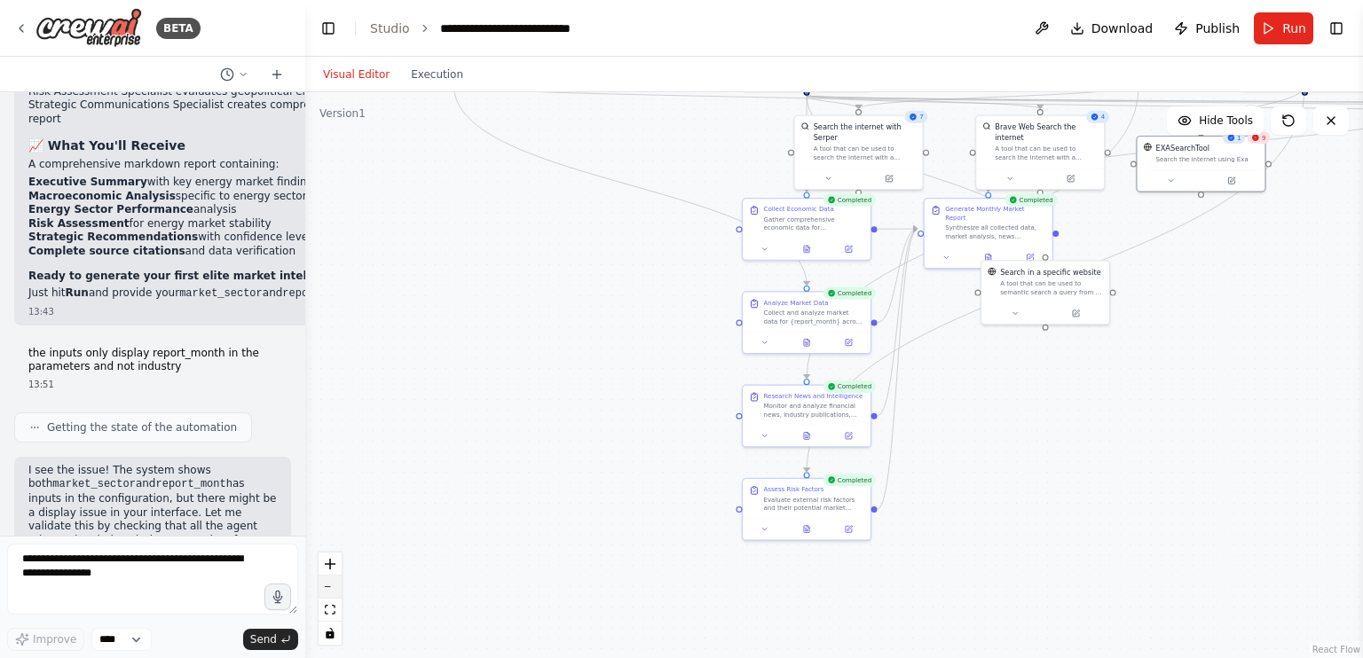
click at [336, 577] on button "zoom out" at bounding box center [329, 587] width 23 height 23
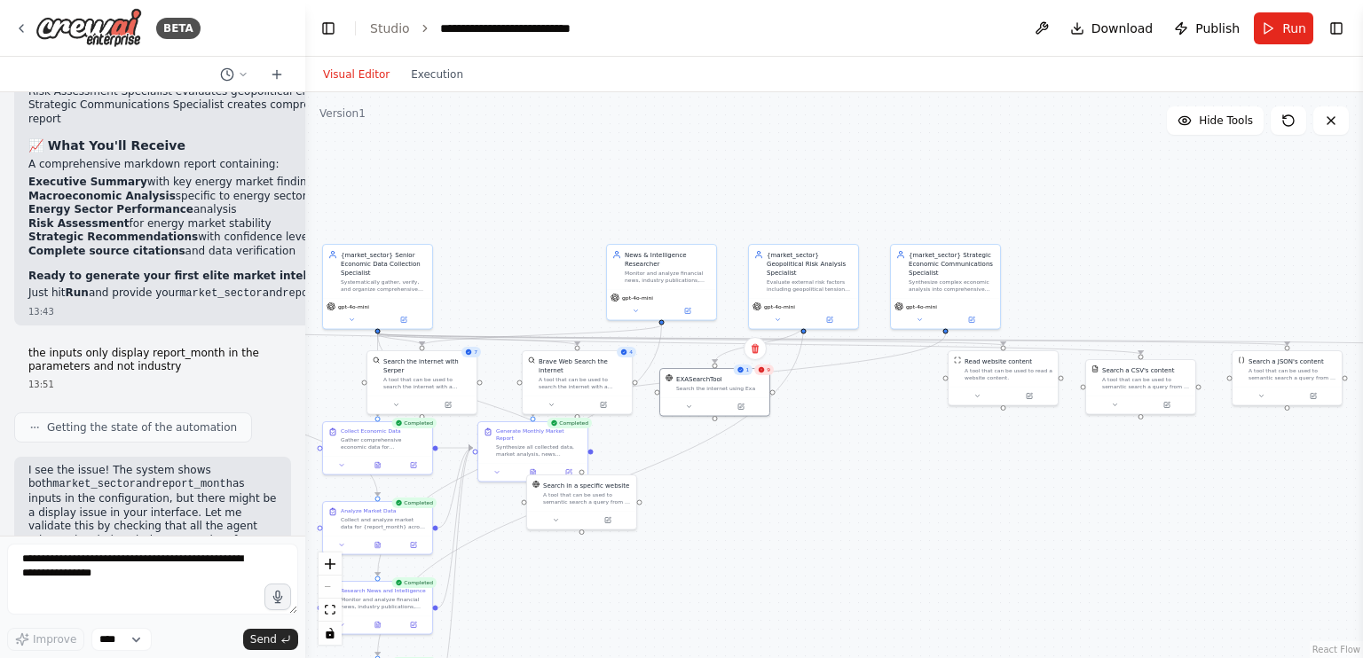
drag, startPoint x: 983, startPoint y: 402, endPoint x: 520, endPoint y: 607, distance: 506.4
click at [520, 607] on div ".deletable-edge-delete-btn { width: 20px; height: 20px; border: 0px solid #ffff…" at bounding box center [833, 375] width 1057 height 566
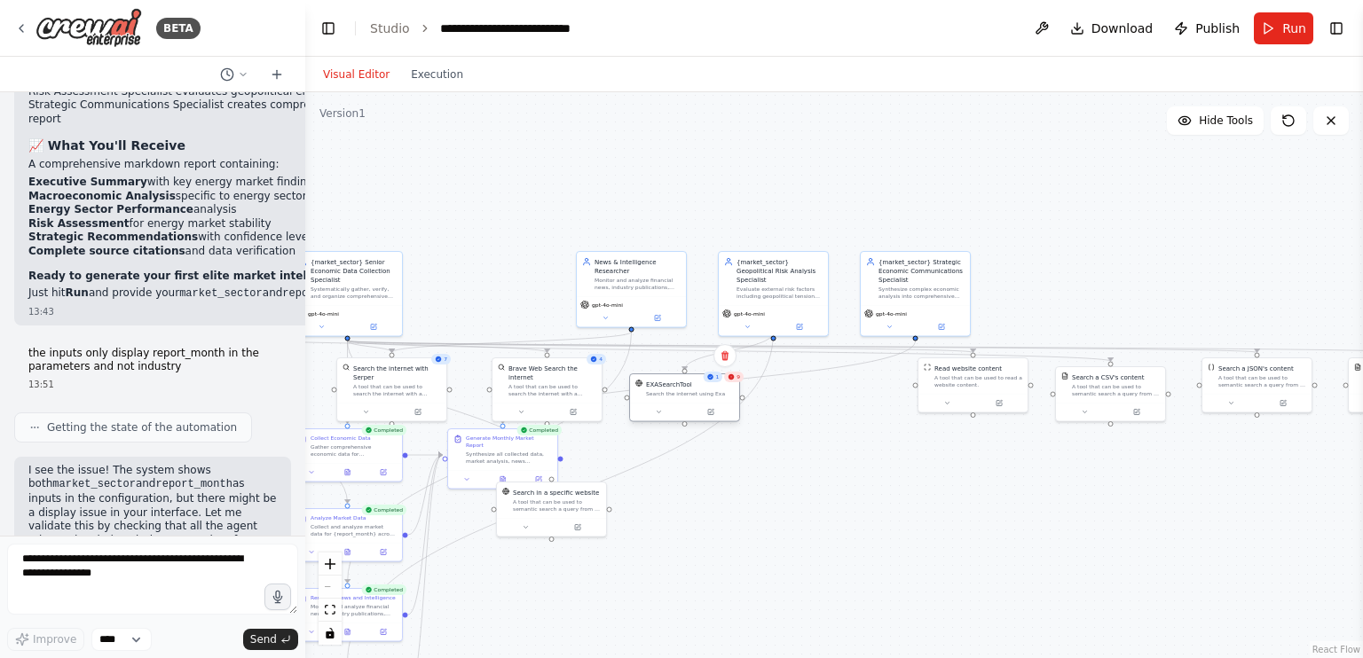
click at [724, 388] on div "EXASearchTool" at bounding box center [690, 384] width 88 height 9
click at [711, 380] on icon at bounding box center [710, 377] width 6 height 6
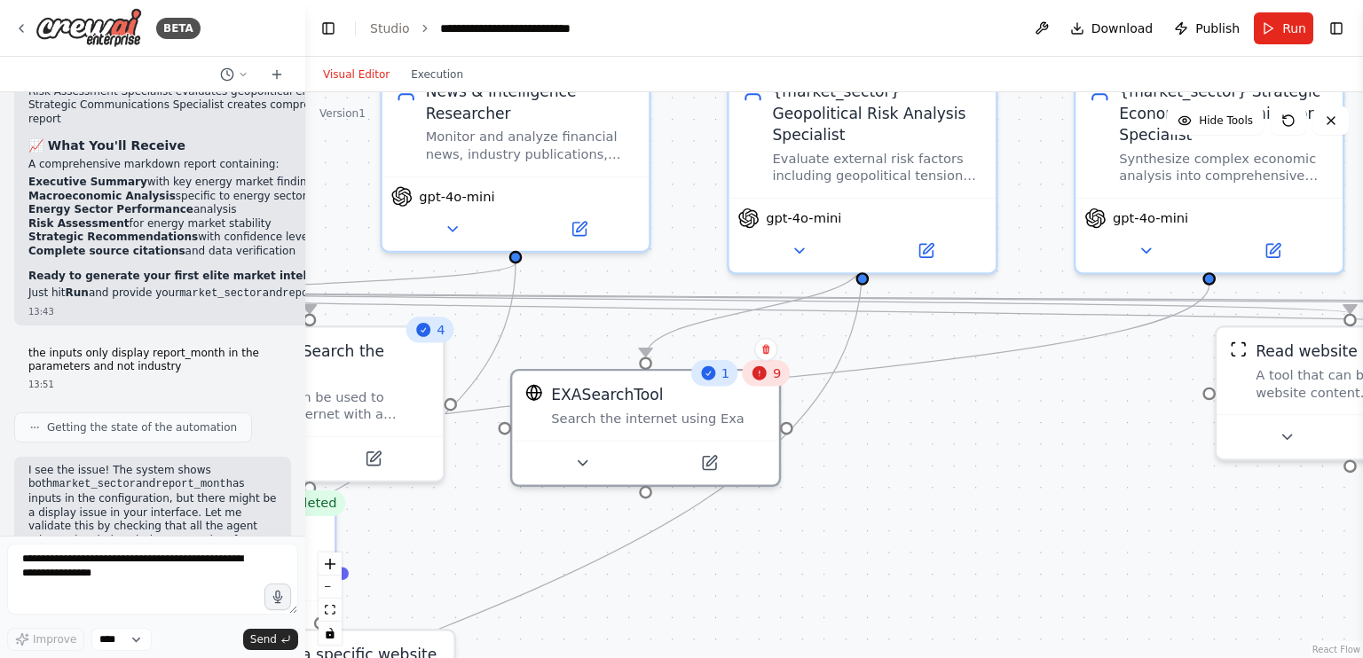
click at [860, 429] on div ".deletable-edge-delete-btn { width: 20px; height: 20px; border: 0px solid #ffff…" at bounding box center [833, 375] width 1057 height 566
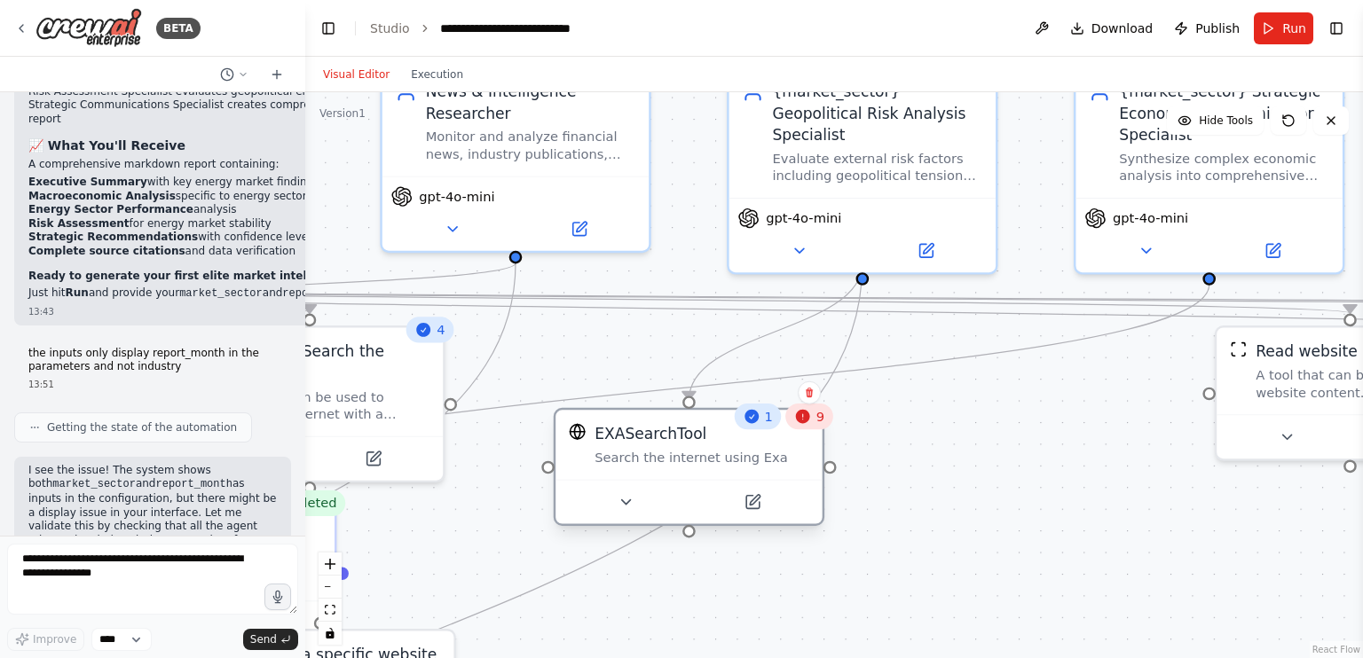
drag, startPoint x: 732, startPoint y: 421, endPoint x: 766, endPoint y: 474, distance: 62.7
click at [766, 474] on div "EXASearchTool Search the internet using Exa" at bounding box center [688, 444] width 266 height 69
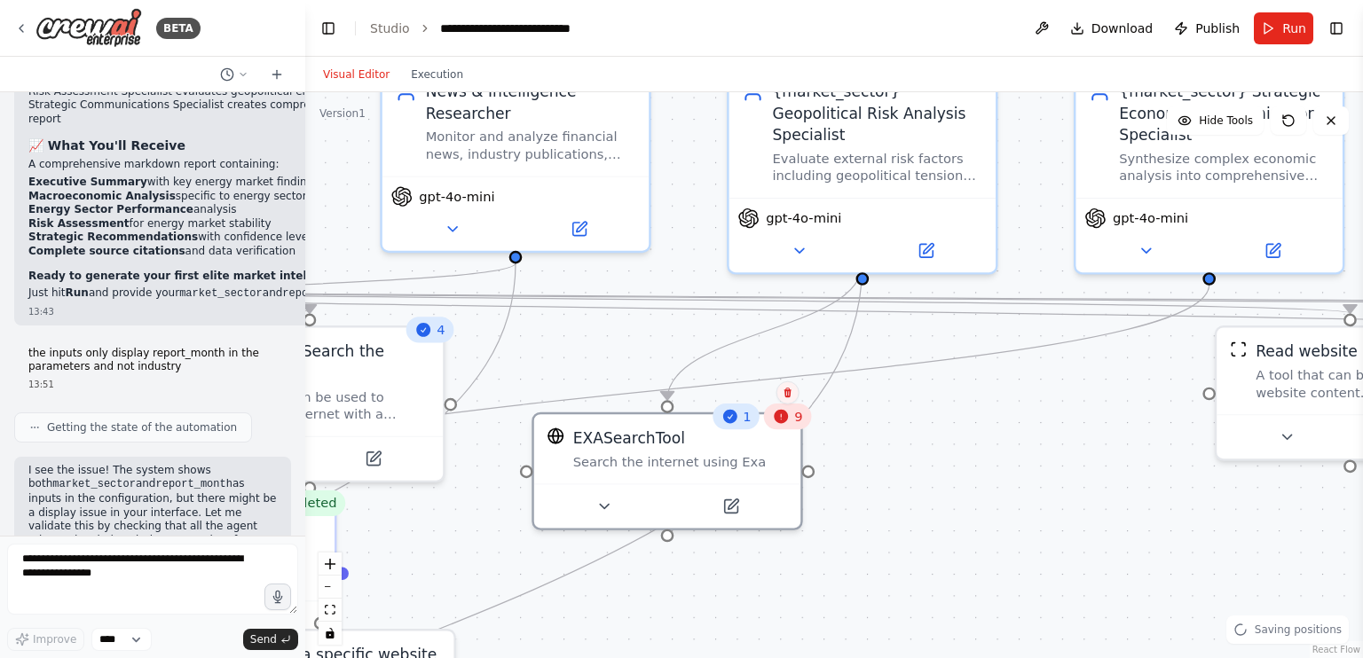
click at [786, 397] on icon at bounding box center [786, 393] width 7 height 10
click at [857, 420] on div ".deletable-edge-delete-btn { width: 20px; height: 20px; border: 0px solid #ffff…" at bounding box center [833, 375] width 1057 height 566
click at [609, 508] on icon at bounding box center [604, 502] width 18 height 18
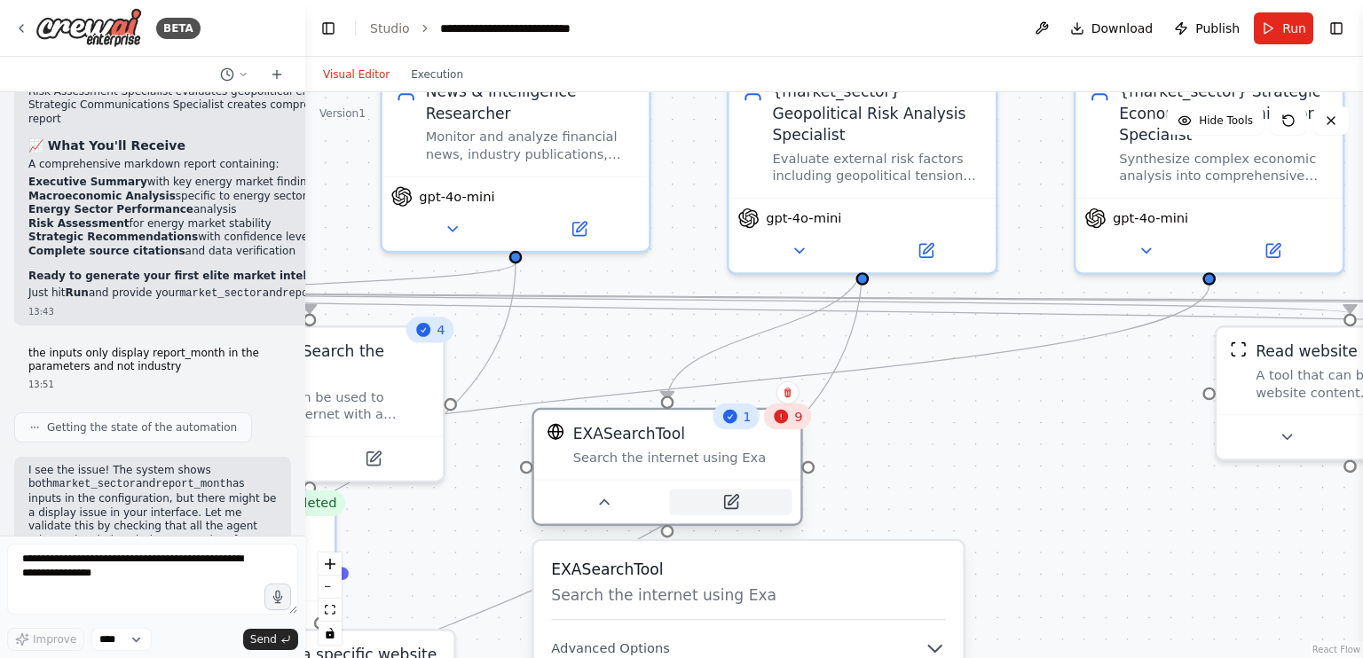
click at [743, 506] on button at bounding box center [730, 502] width 122 height 26
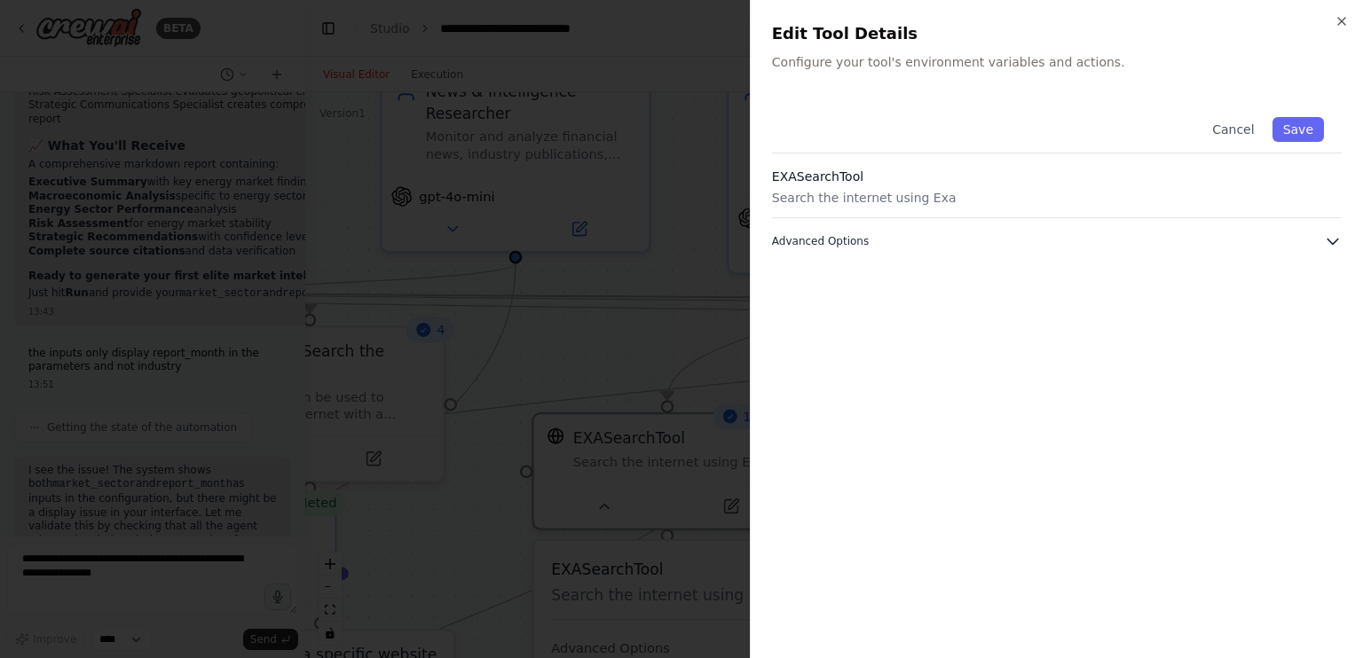
click at [1007, 246] on button "Advanced Options" at bounding box center [1057, 241] width 570 height 18
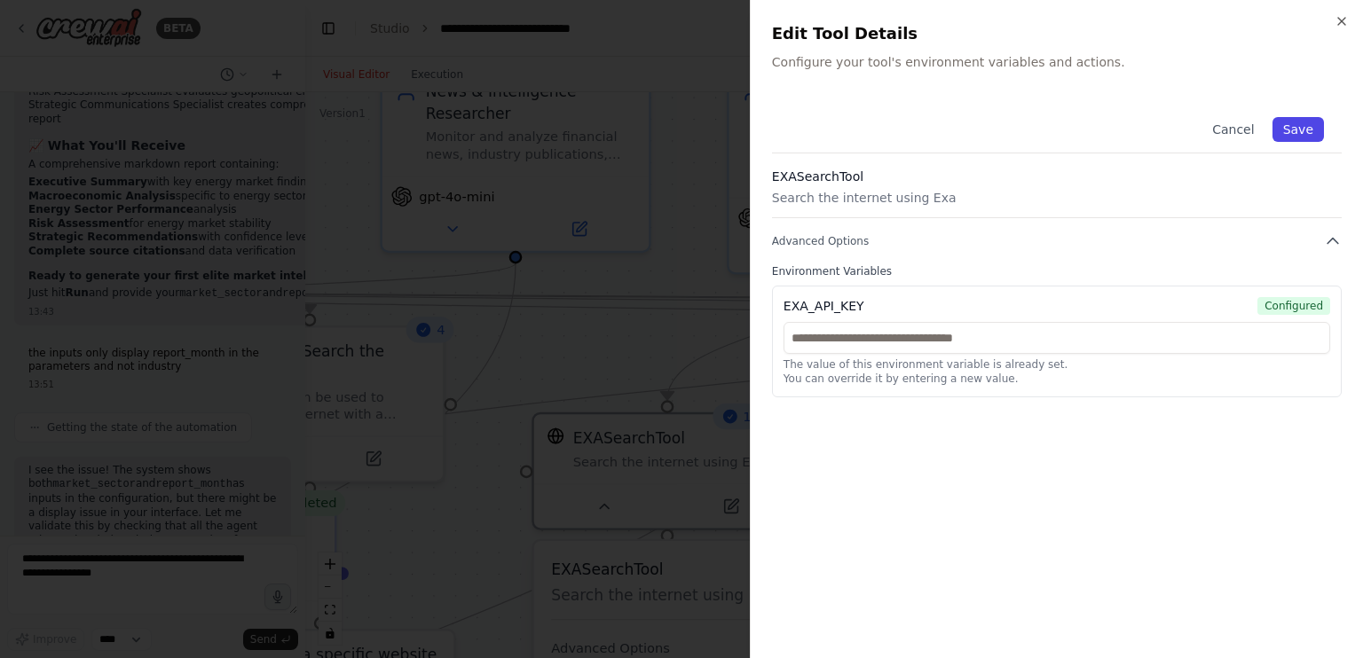
click at [1317, 129] on button "Save" at bounding box center [1297, 129] width 51 height 25
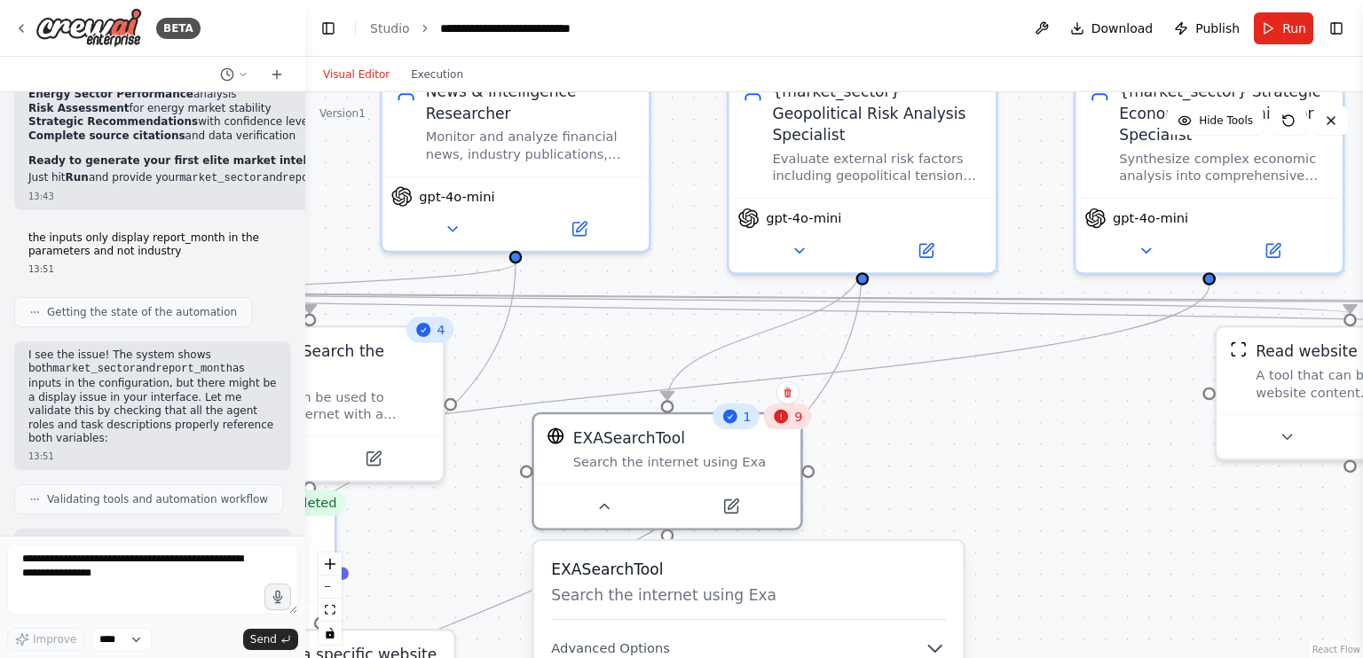
scroll to position [13550, 0]
click at [143, 551] on textarea at bounding box center [152, 579] width 291 height 71
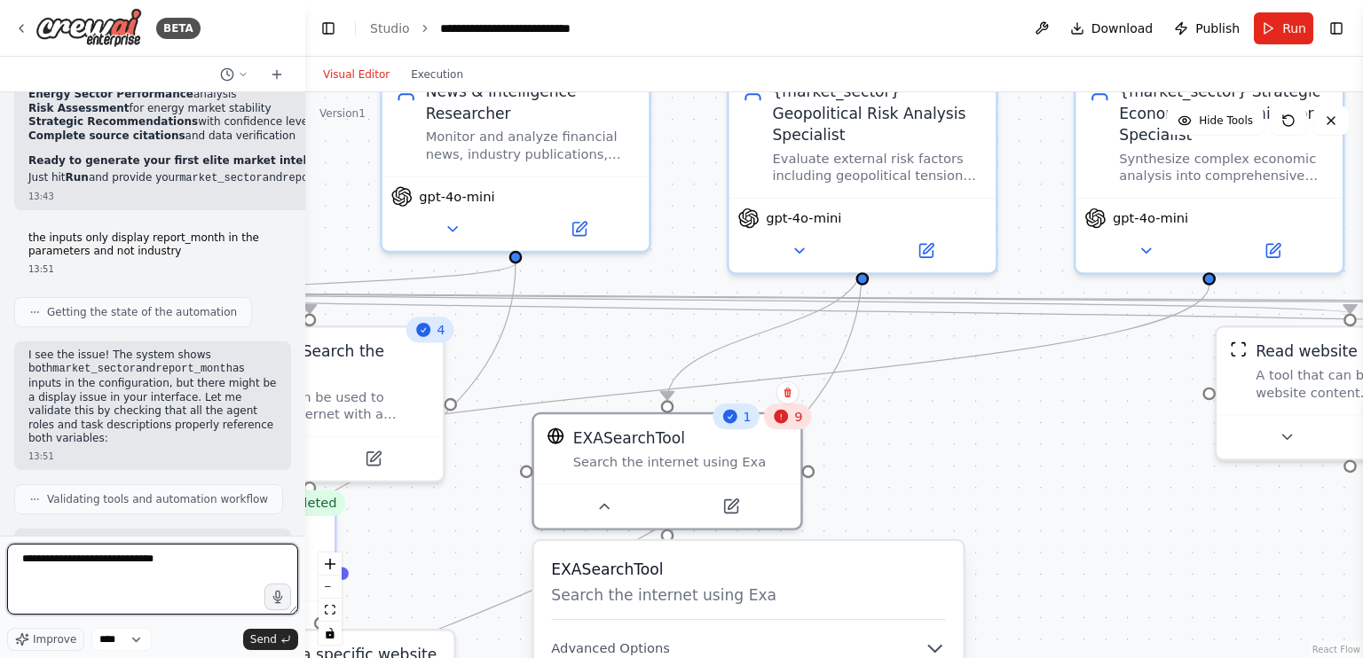
type textarea "**********"
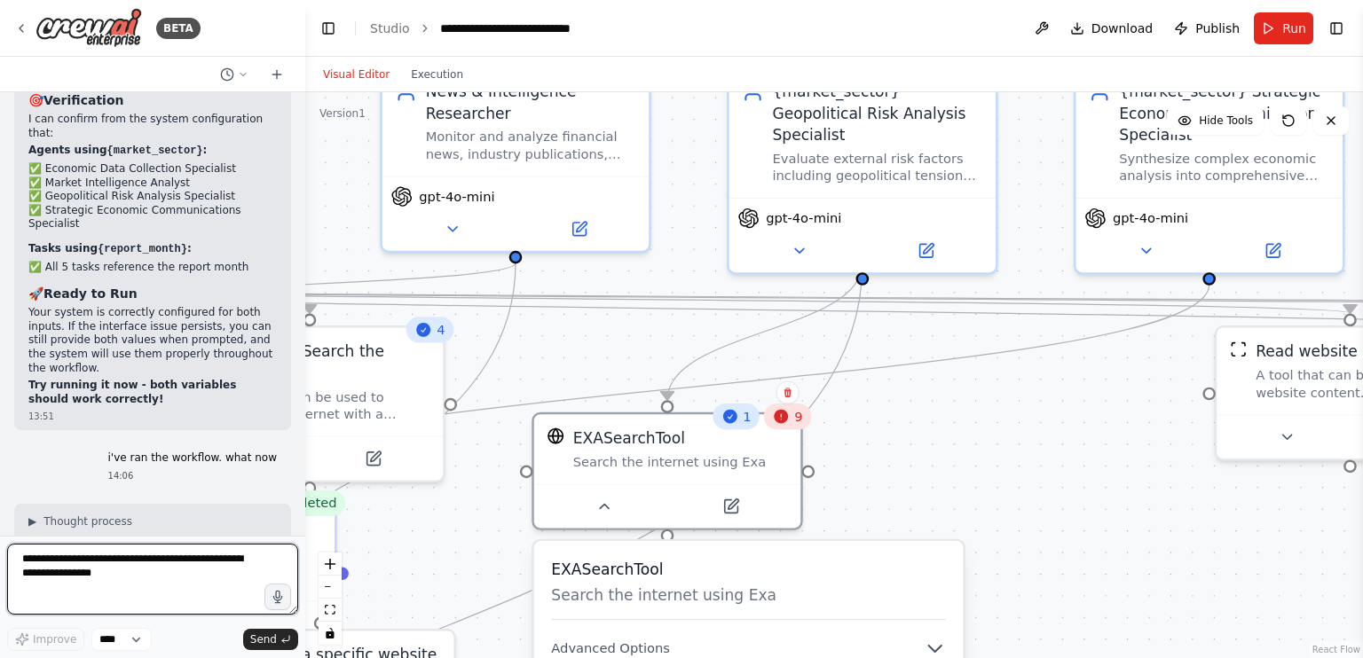
scroll to position [14340, 0]
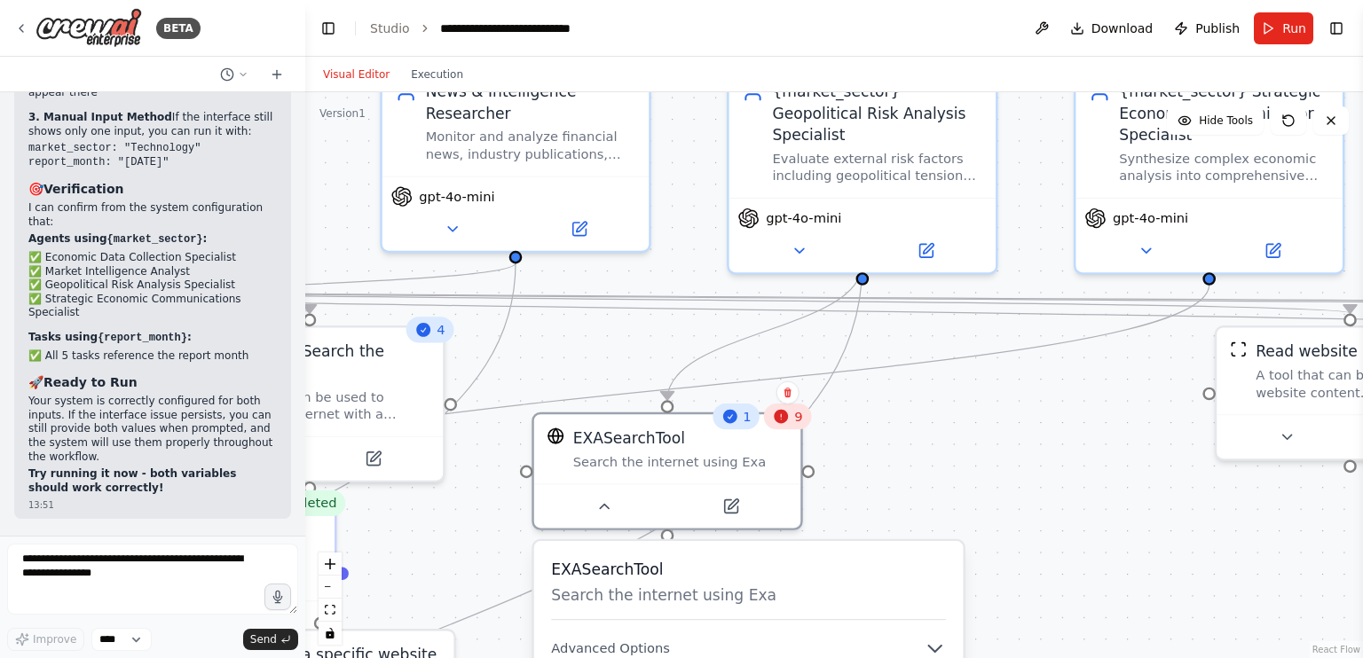
click at [665, 259] on div ".deletable-edge-delete-btn { width: 20px; height: 20px; border: 0px solid #ffff…" at bounding box center [833, 375] width 1057 height 566
click at [1273, 21] on button "Run" at bounding box center [1282, 28] width 59 height 32
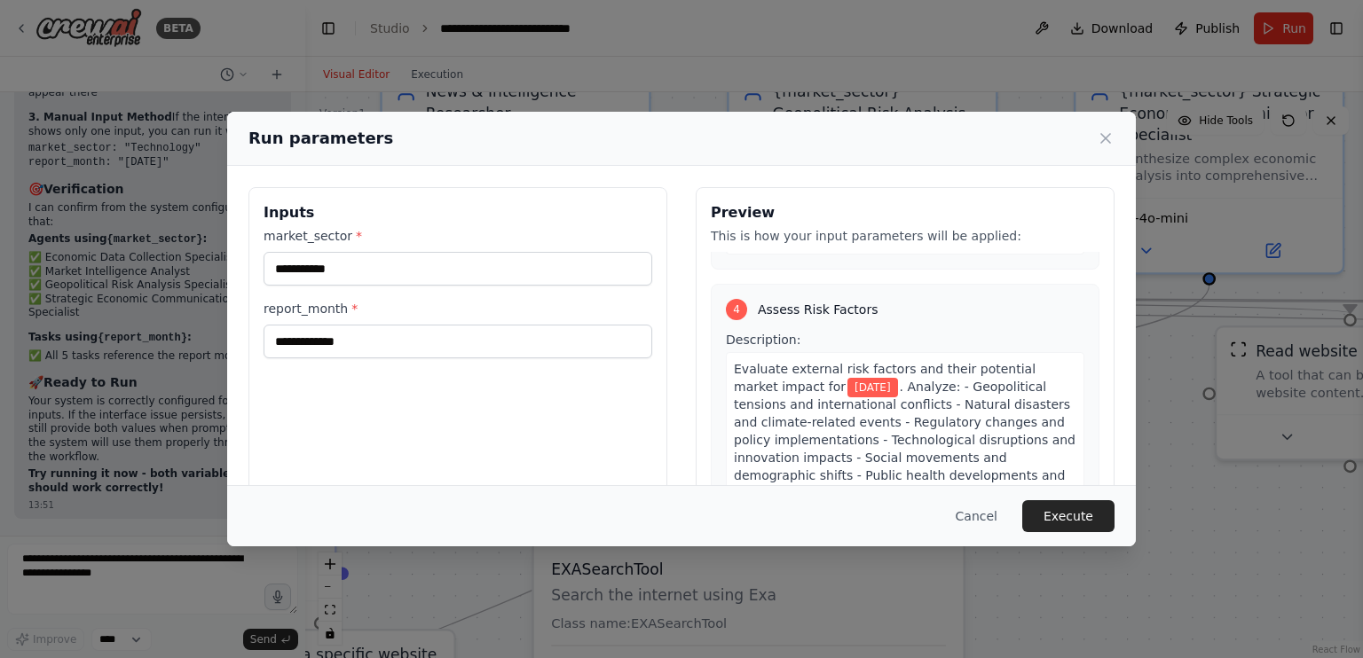
scroll to position [1508, 0]
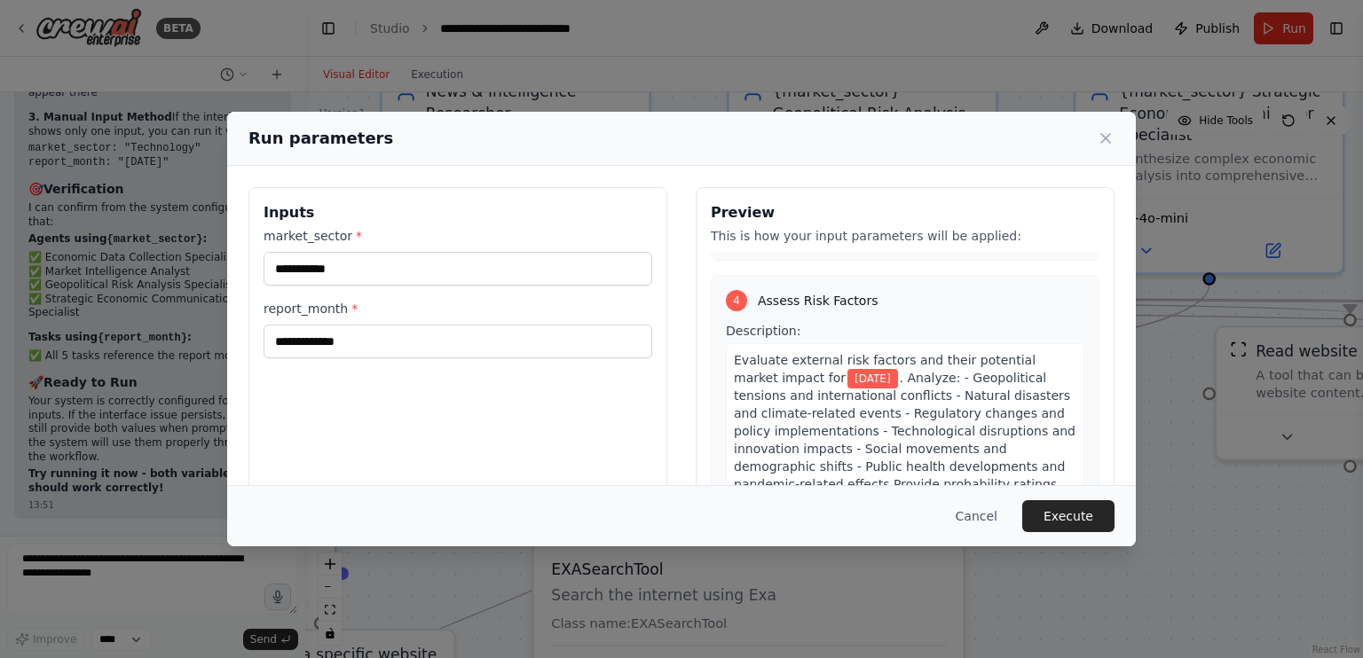
click at [785, 371] on span ". Analyze: - Geopolitical tensions and international conflicts - Natural disast…" at bounding box center [905, 458] width 342 height 174
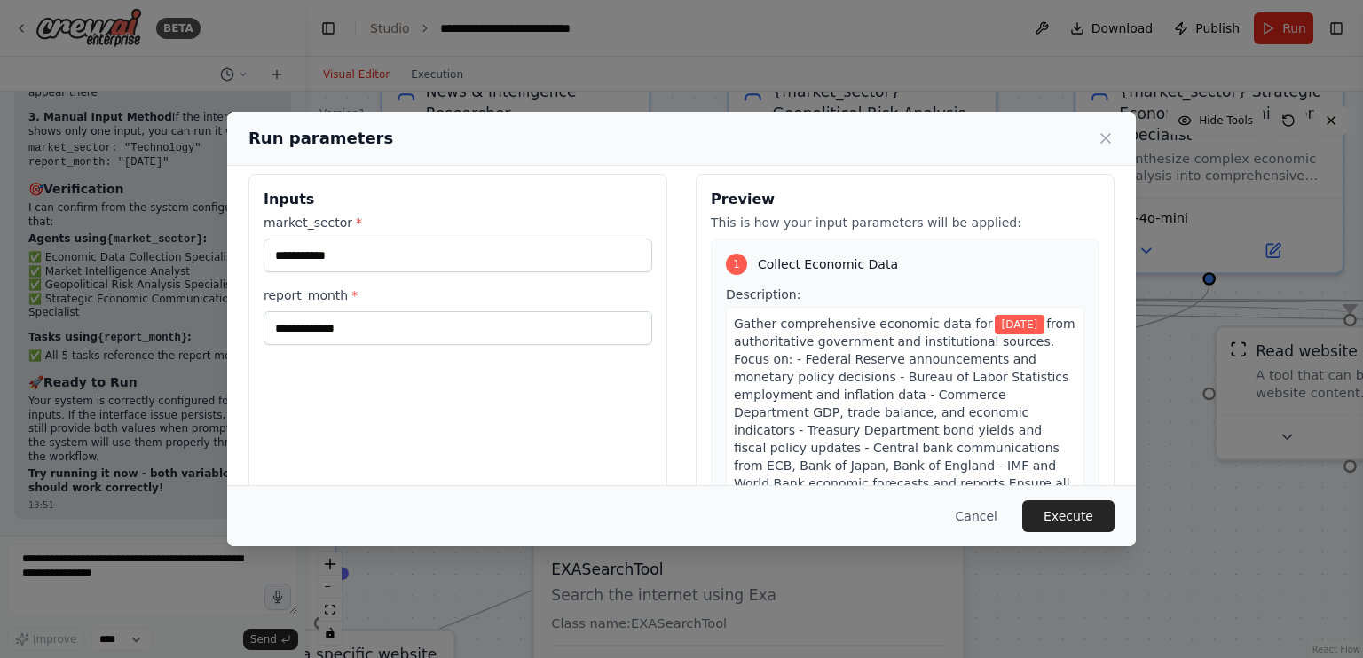
scroll to position [0, 0]
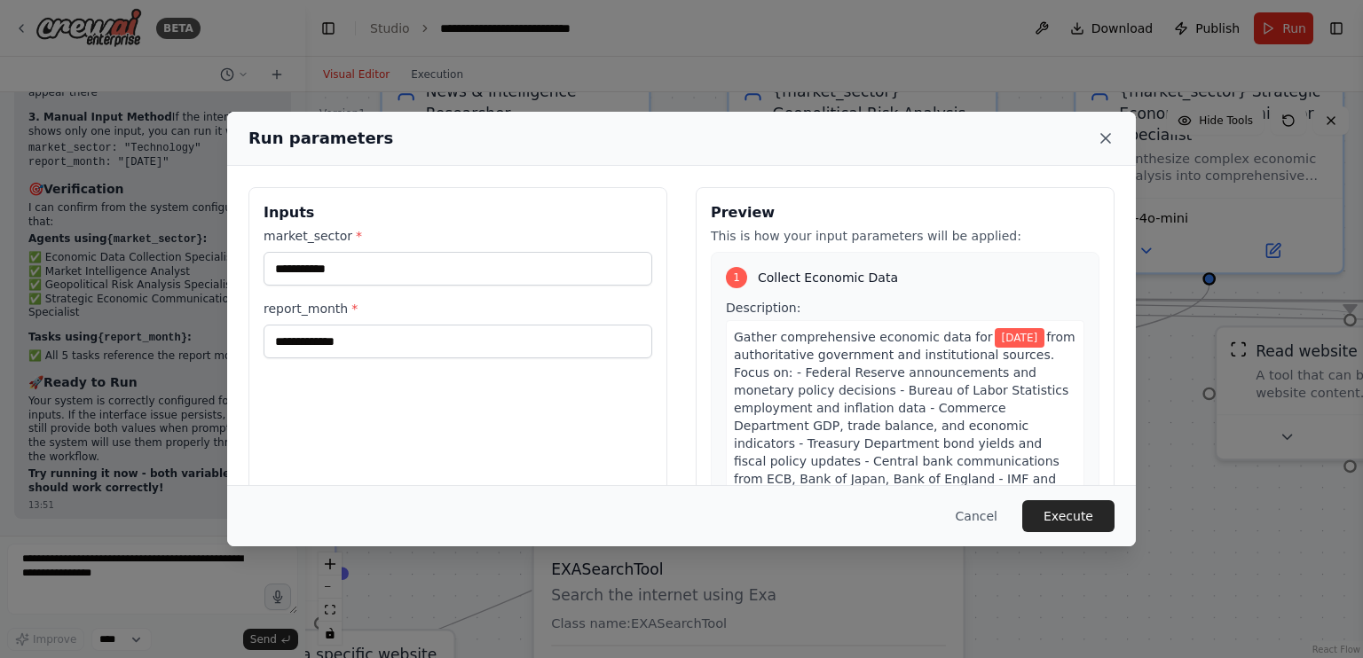
click at [1111, 130] on icon at bounding box center [1105, 139] width 18 height 18
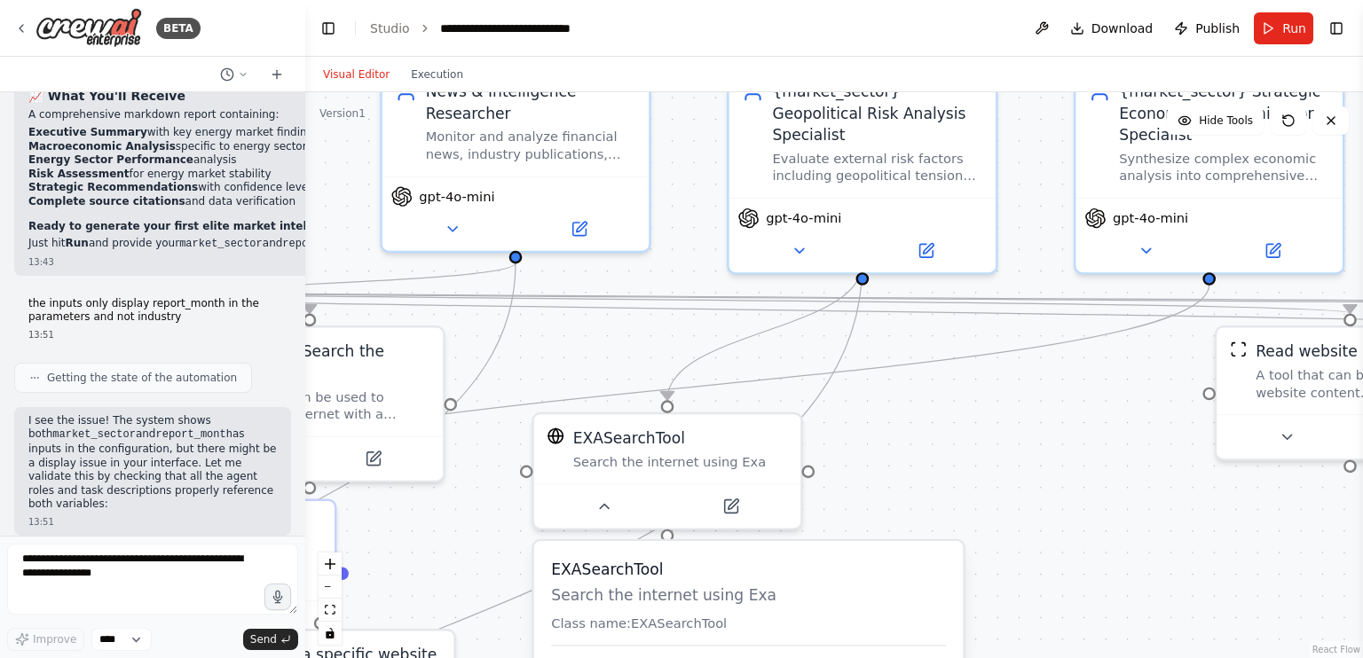
scroll to position [13485, 0]
click at [88, 574] on textarea at bounding box center [152, 579] width 291 height 71
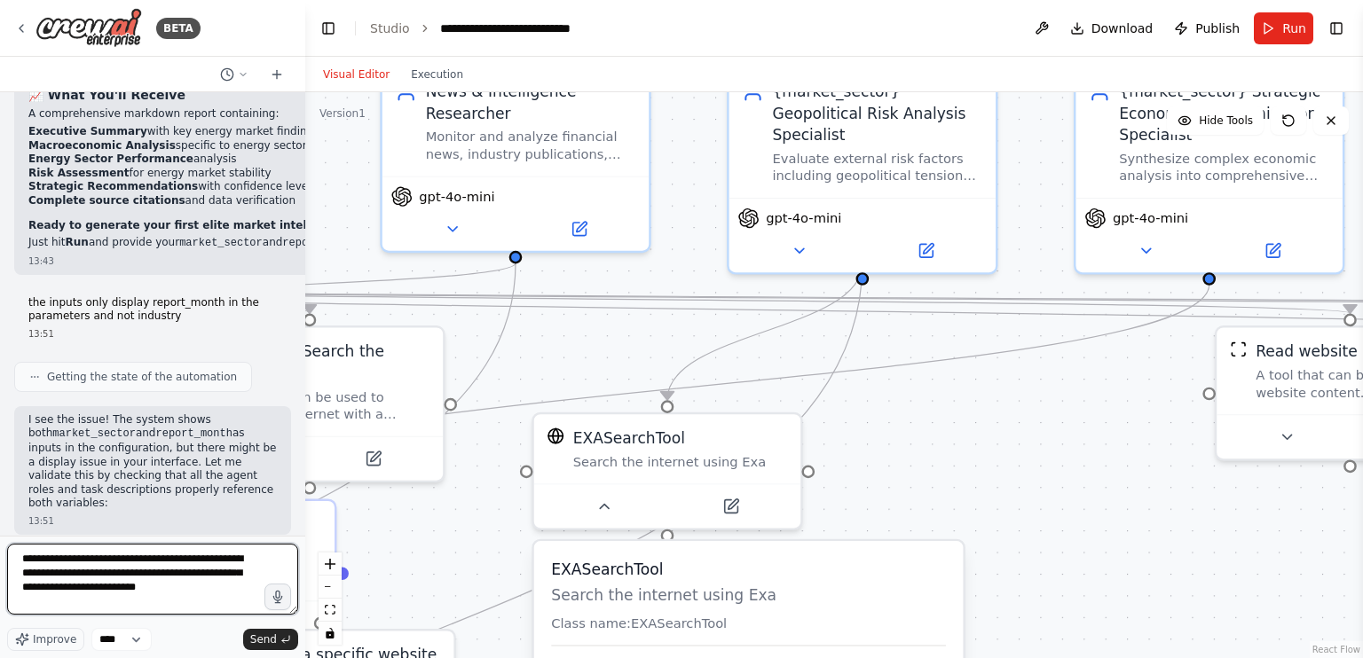
drag, startPoint x: 59, startPoint y: 570, endPoint x: 175, endPoint y: 589, distance: 117.8
click at [175, 589] on textarea "**********" at bounding box center [152, 579] width 291 height 71
type textarea "**********"
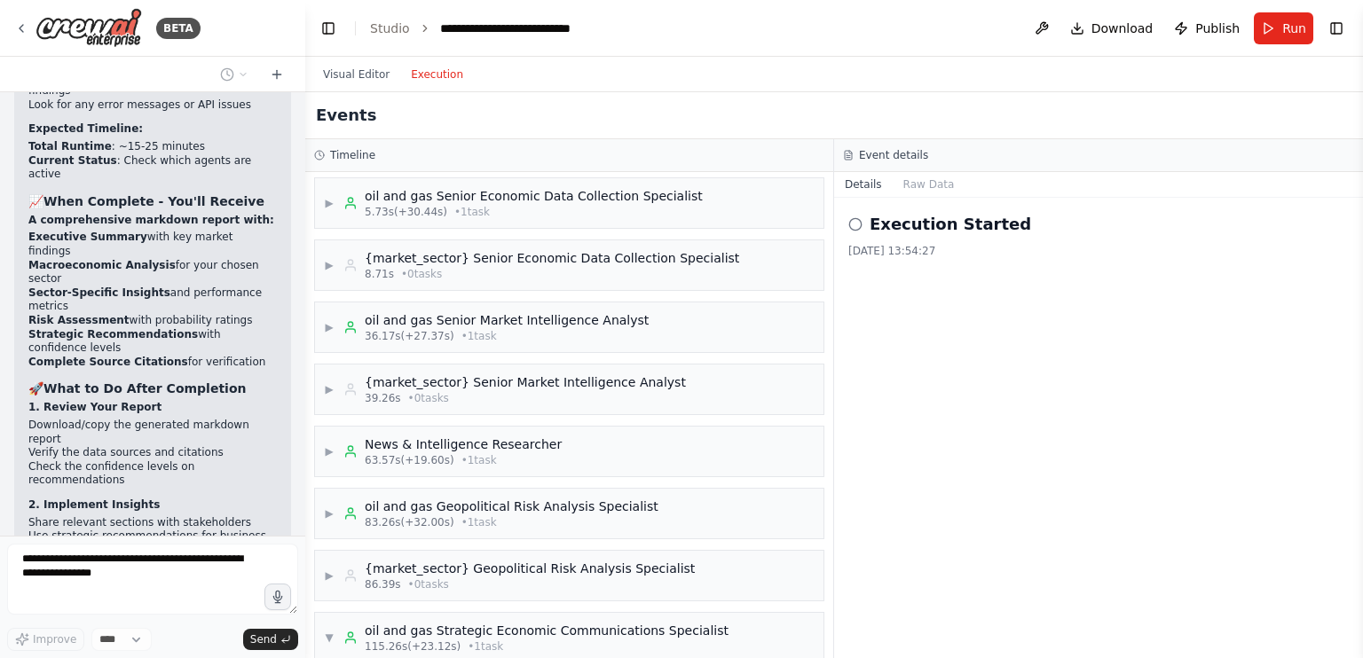
scroll to position [15265, 0]
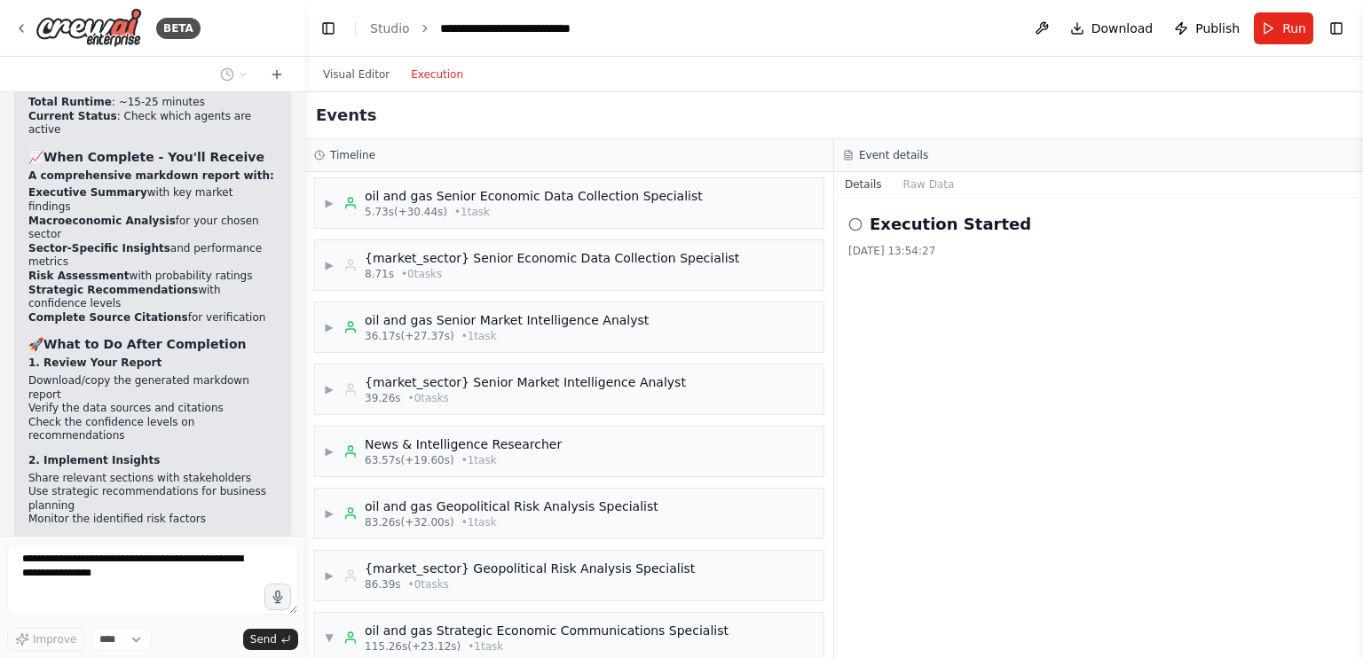
click at [415, 70] on button "Execution" at bounding box center [437, 74] width 74 height 21
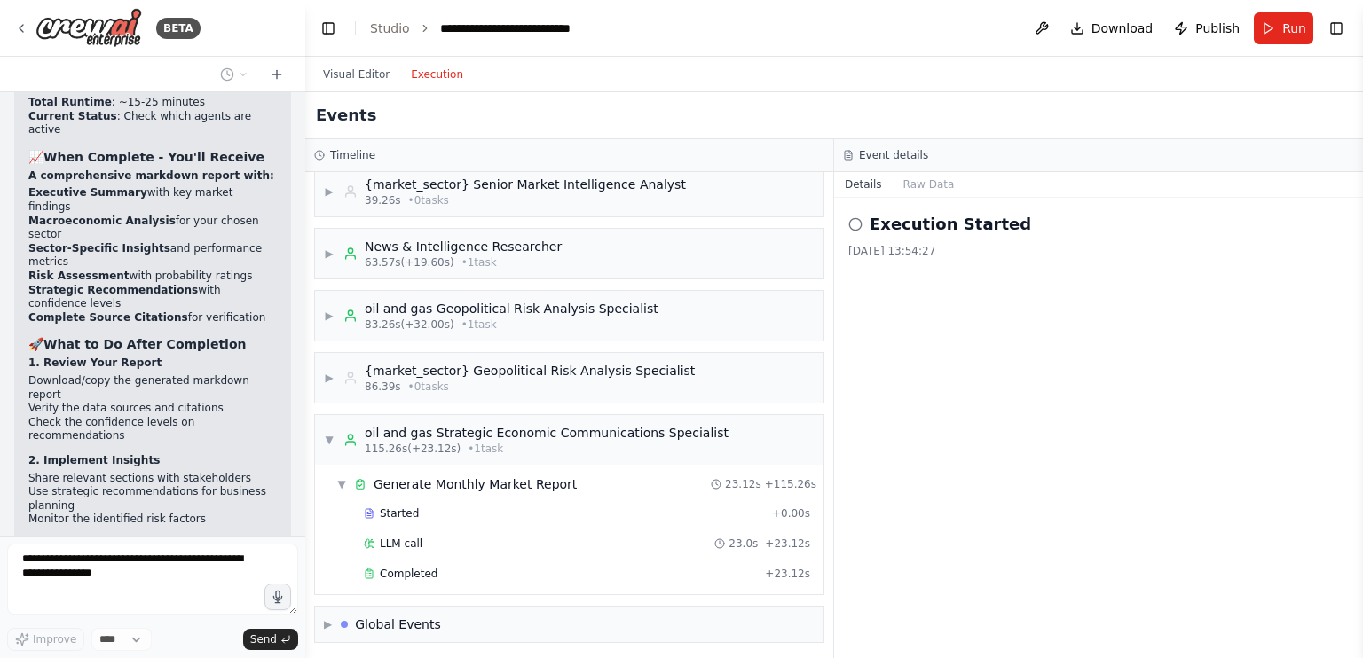
click at [856, 220] on icon at bounding box center [855, 224] width 14 height 14
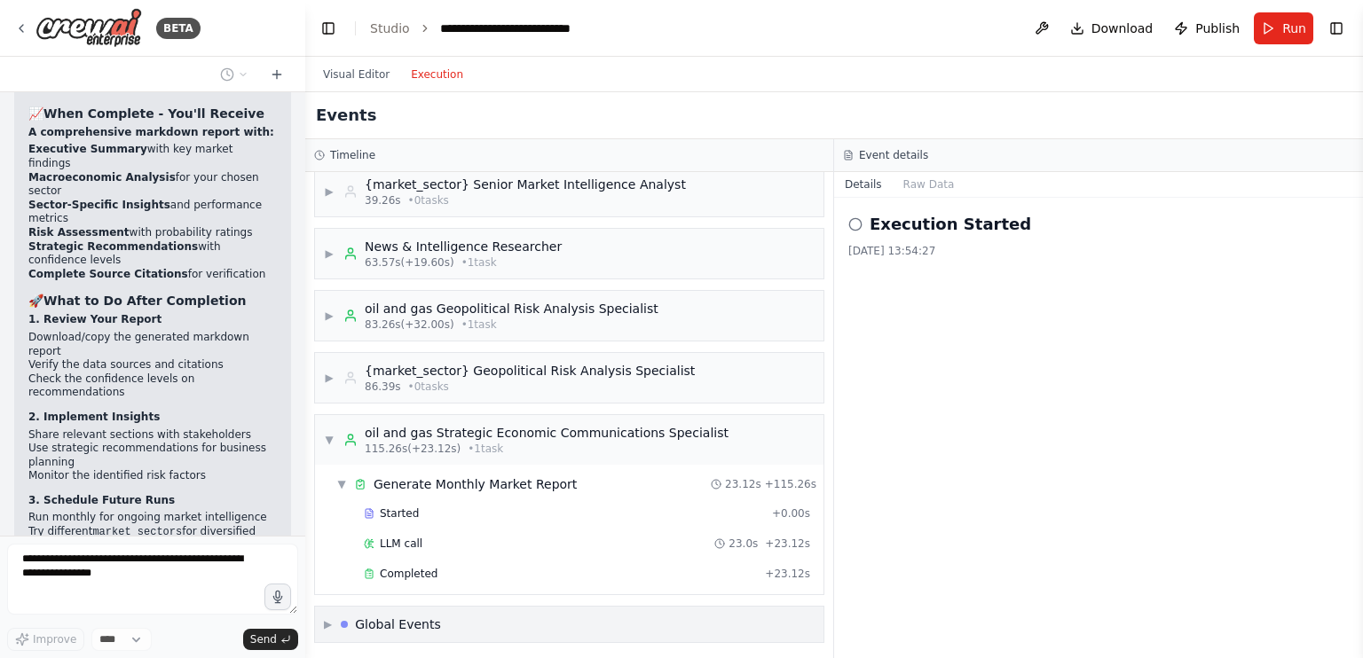
click at [365, 616] on div "Global Events" at bounding box center [398, 625] width 86 height 18
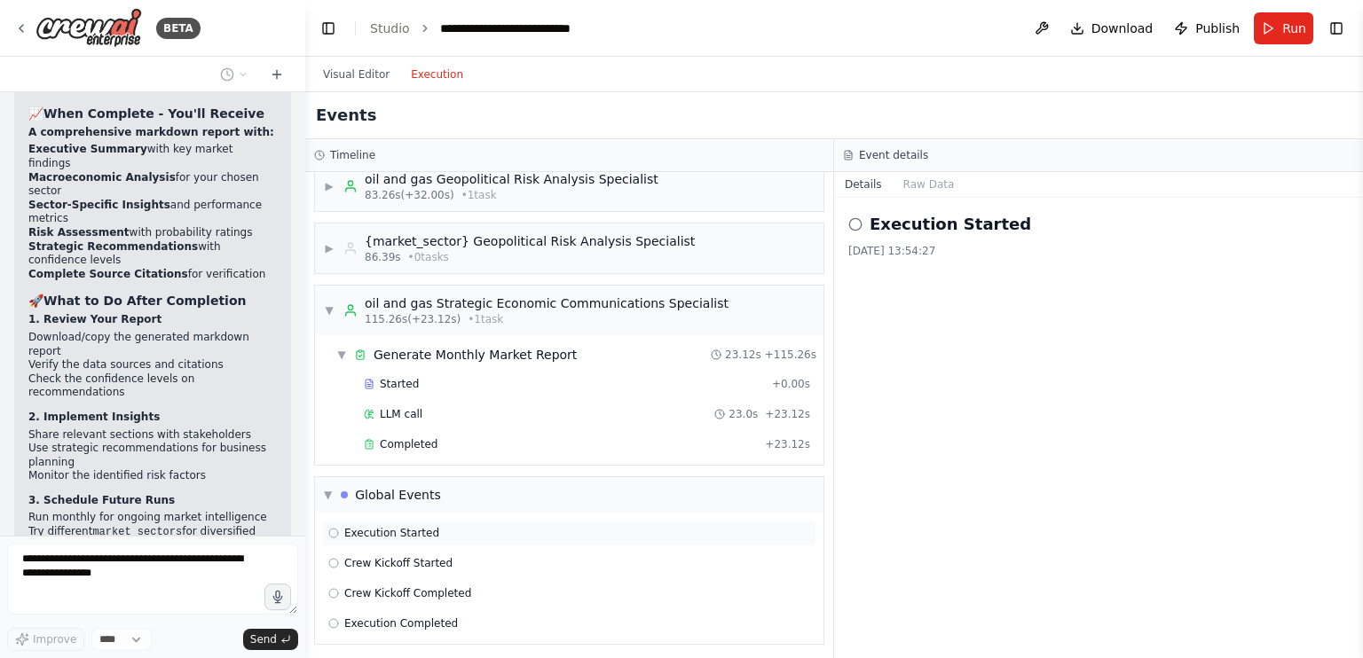
click at [340, 528] on div "Execution Started" at bounding box center [383, 533] width 111 height 14
click at [326, 491] on span "▼" at bounding box center [328, 495] width 8 height 14
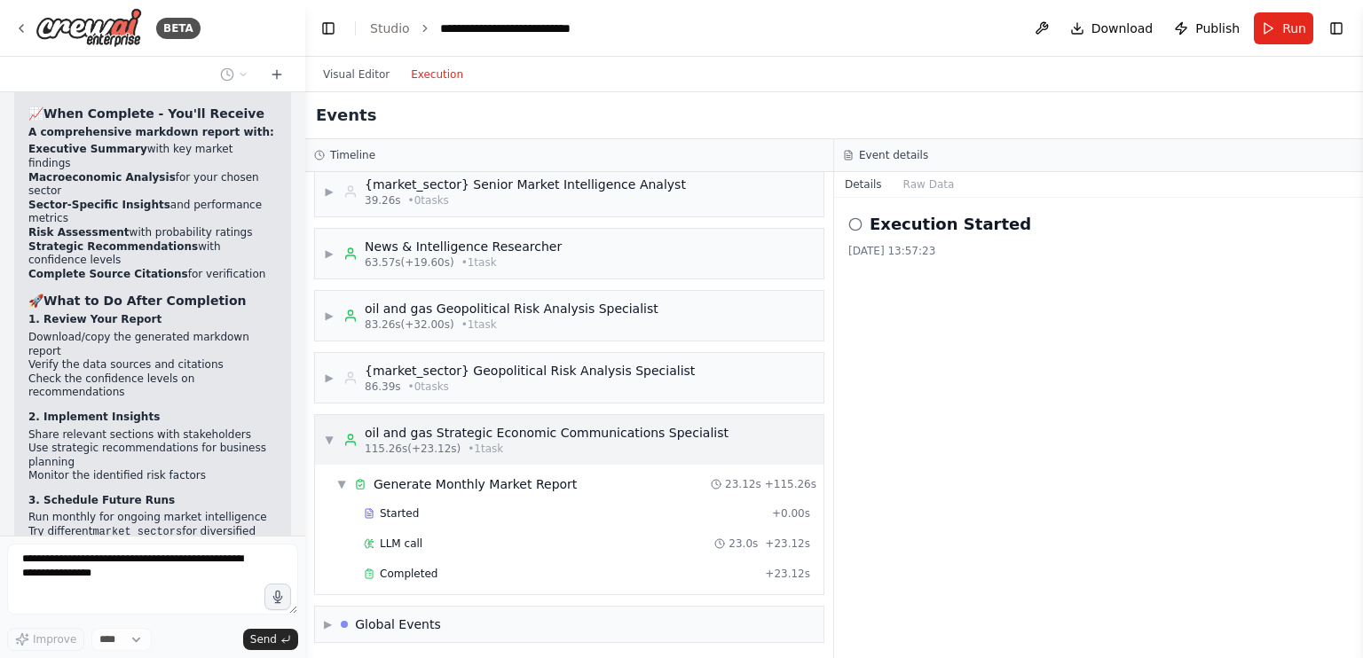
scroll to position [15353, 0]
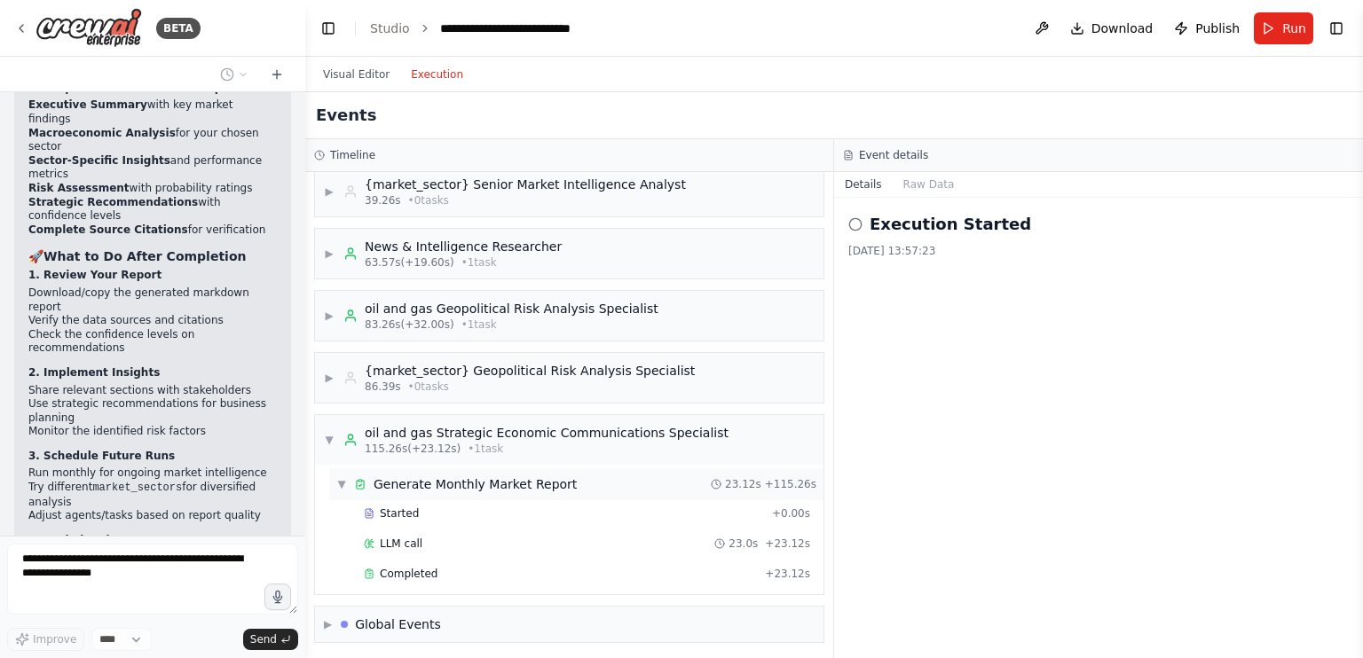
click at [342, 487] on span "▼" at bounding box center [341, 484] width 11 height 14
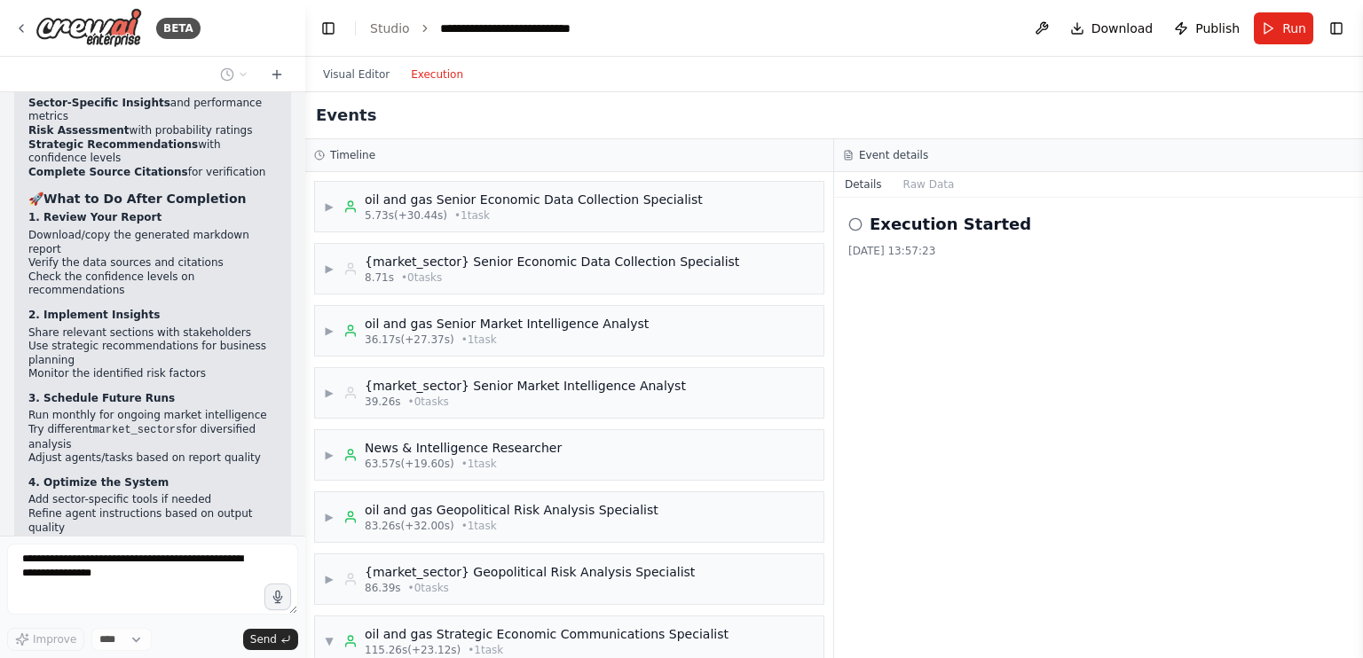
scroll to position [15397, 0]
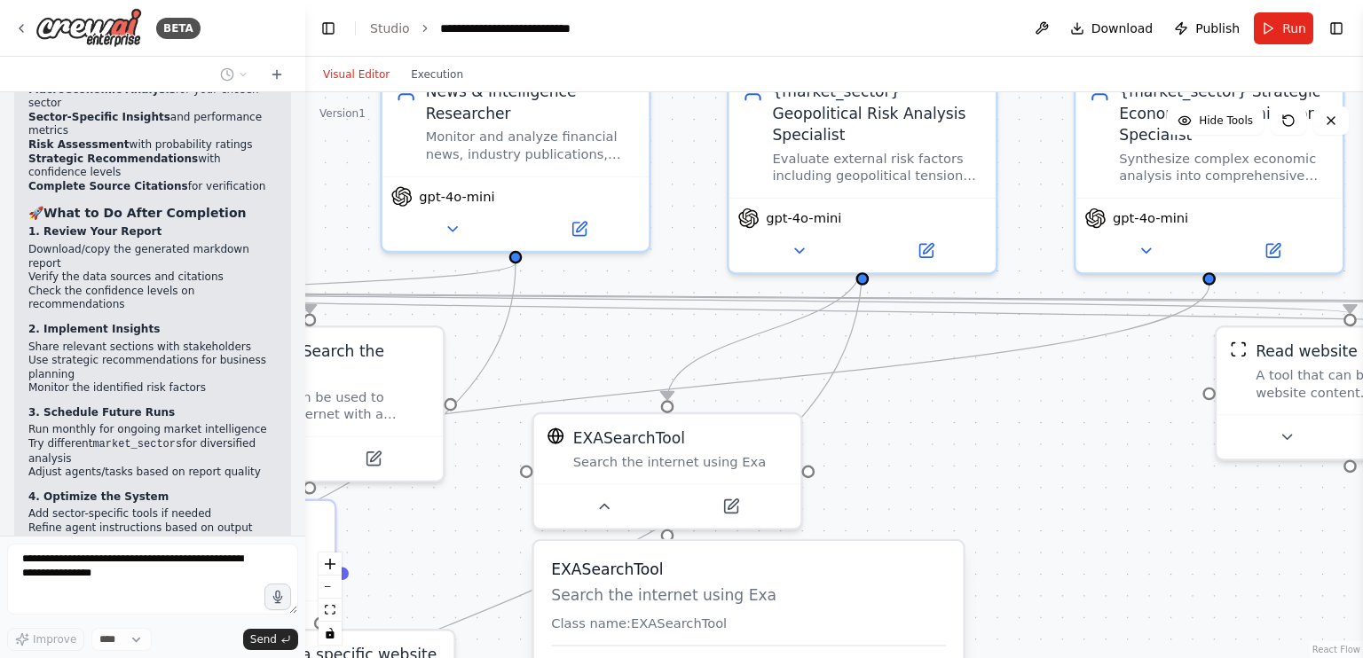
click at [353, 76] on button "Visual Editor" at bounding box center [356, 74] width 88 height 21
click at [334, 586] on icon "zoom out" at bounding box center [330, 587] width 11 height 2
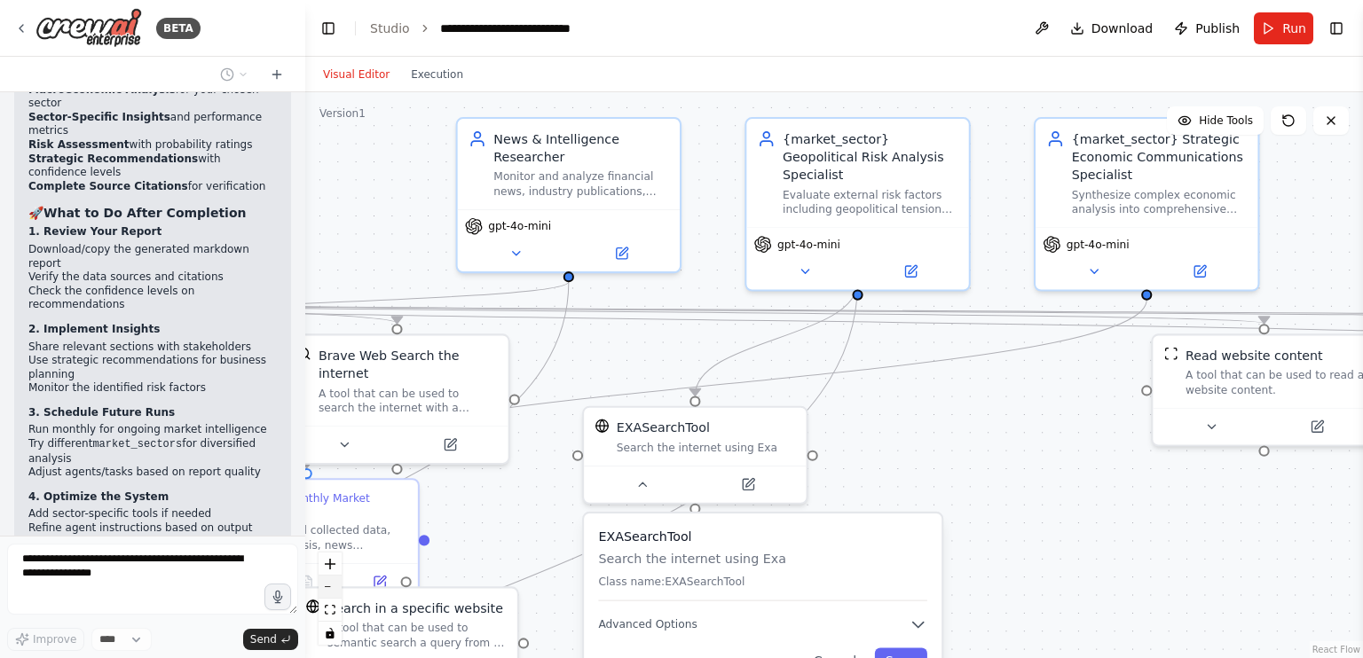
click at [334, 586] on icon "zoom out" at bounding box center [330, 587] width 11 height 2
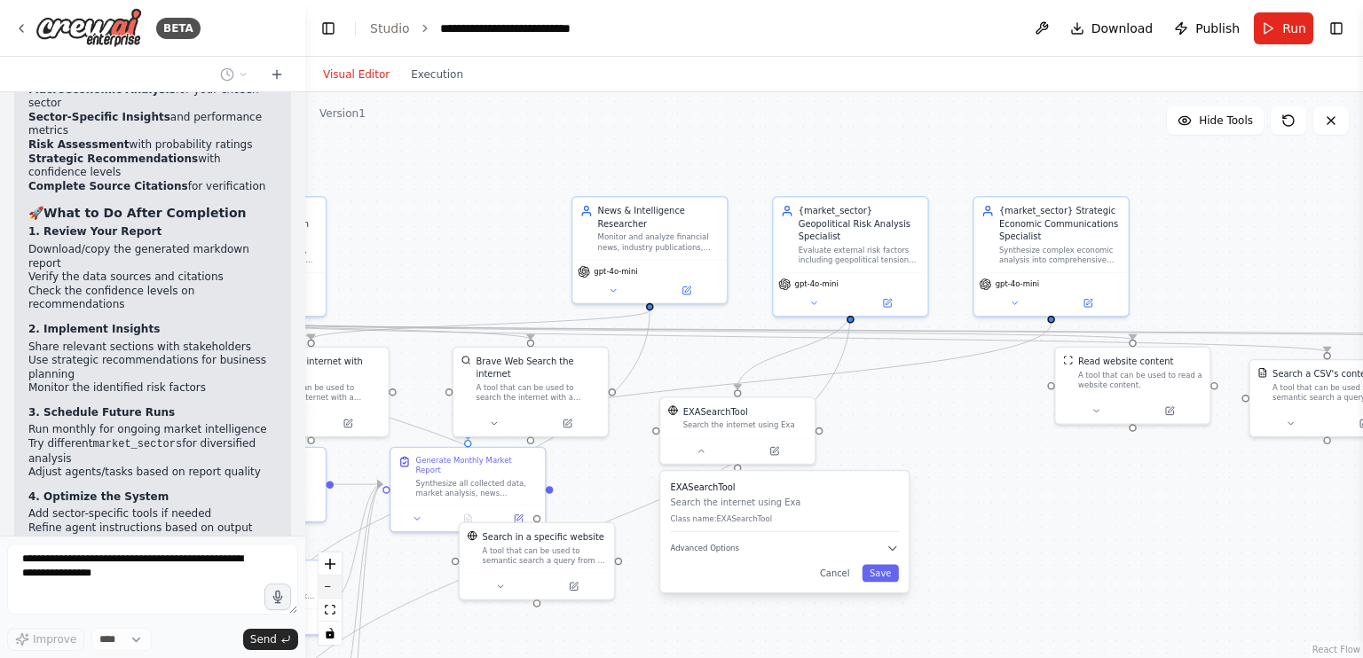
click at [334, 586] on icon "zoom out" at bounding box center [330, 587] width 11 height 2
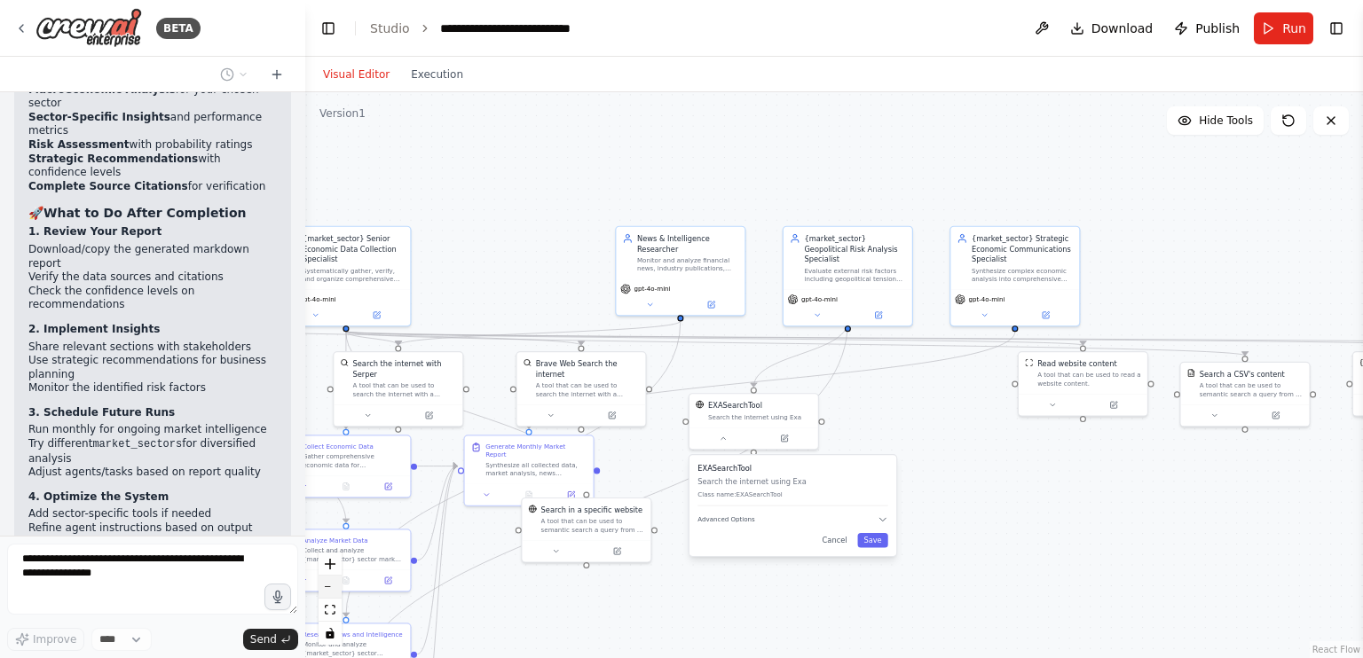
click at [334, 586] on icon "zoom out" at bounding box center [330, 587] width 11 height 2
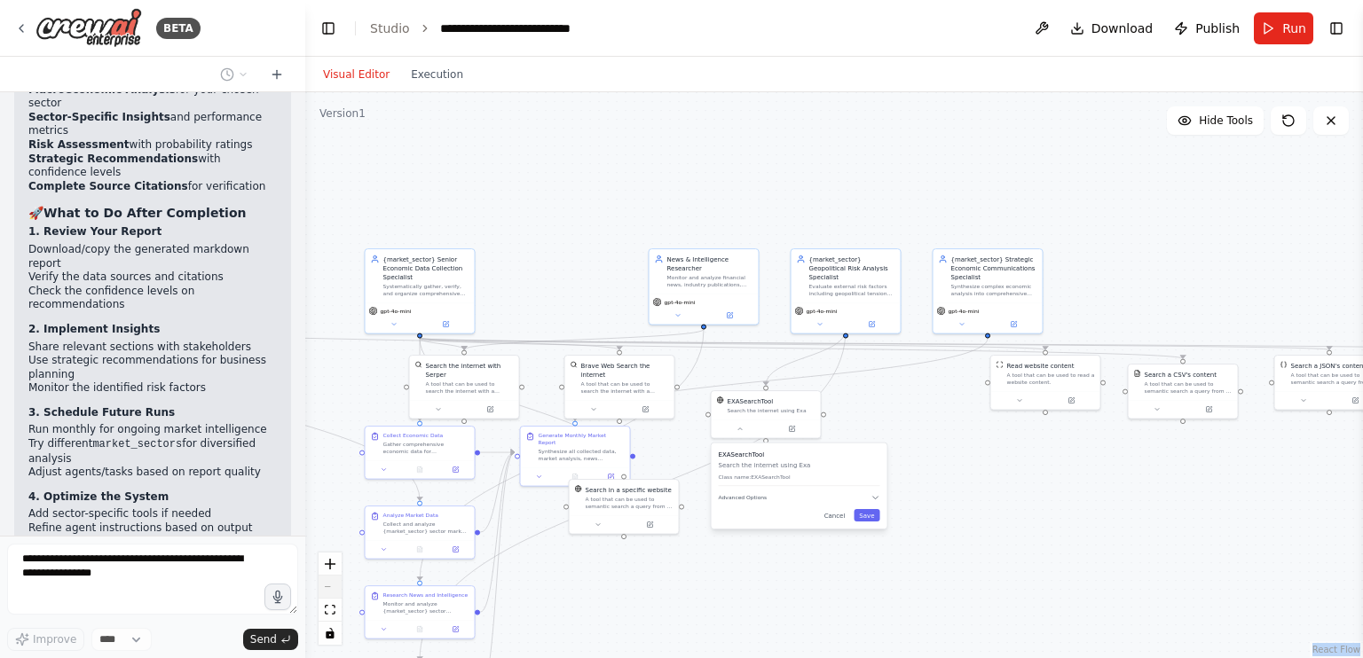
click at [334, 586] on div "React Flow controls" at bounding box center [329, 599] width 23 height 92
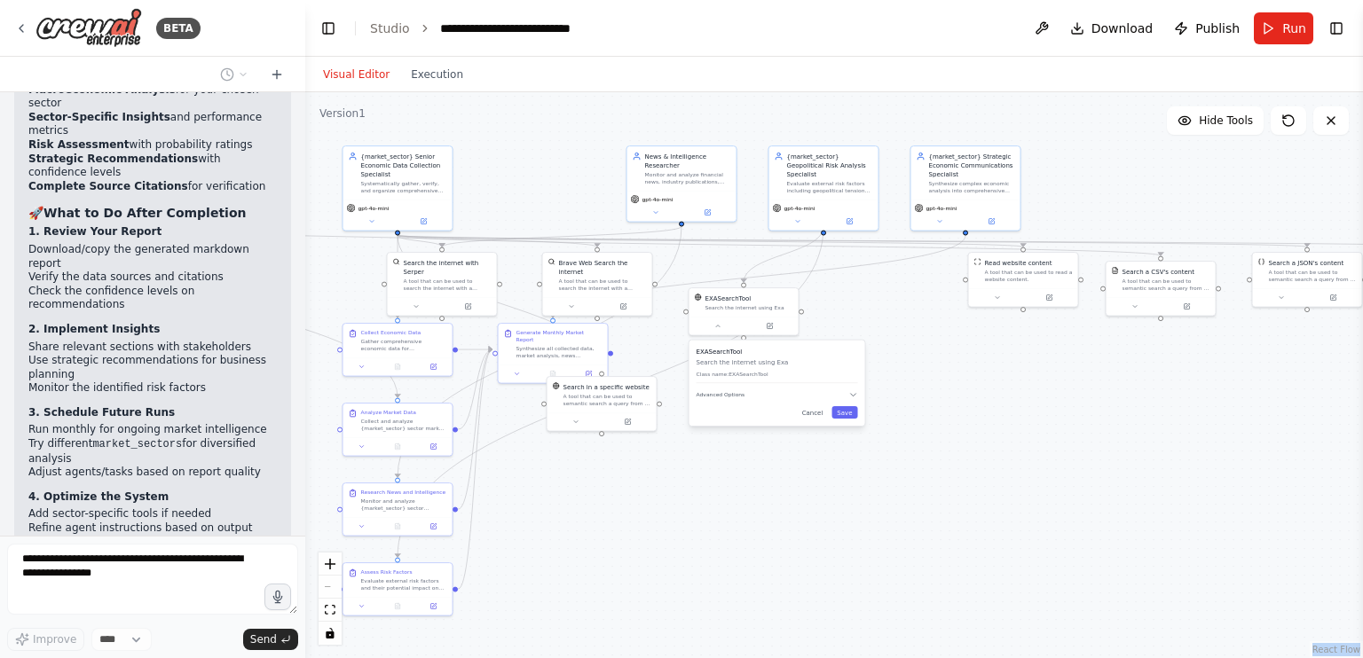
drag, startPoint x: 535, startPoint y: 246, endPoint x: 513, endPoint y: 143, distance: 105.3
click at [513, 143] on div ".deletable-edge-delete-btn { width: 20px; height: 20px; border: 0px solid #ffff…" at bounding box center [833, 375] width 1057 height 566
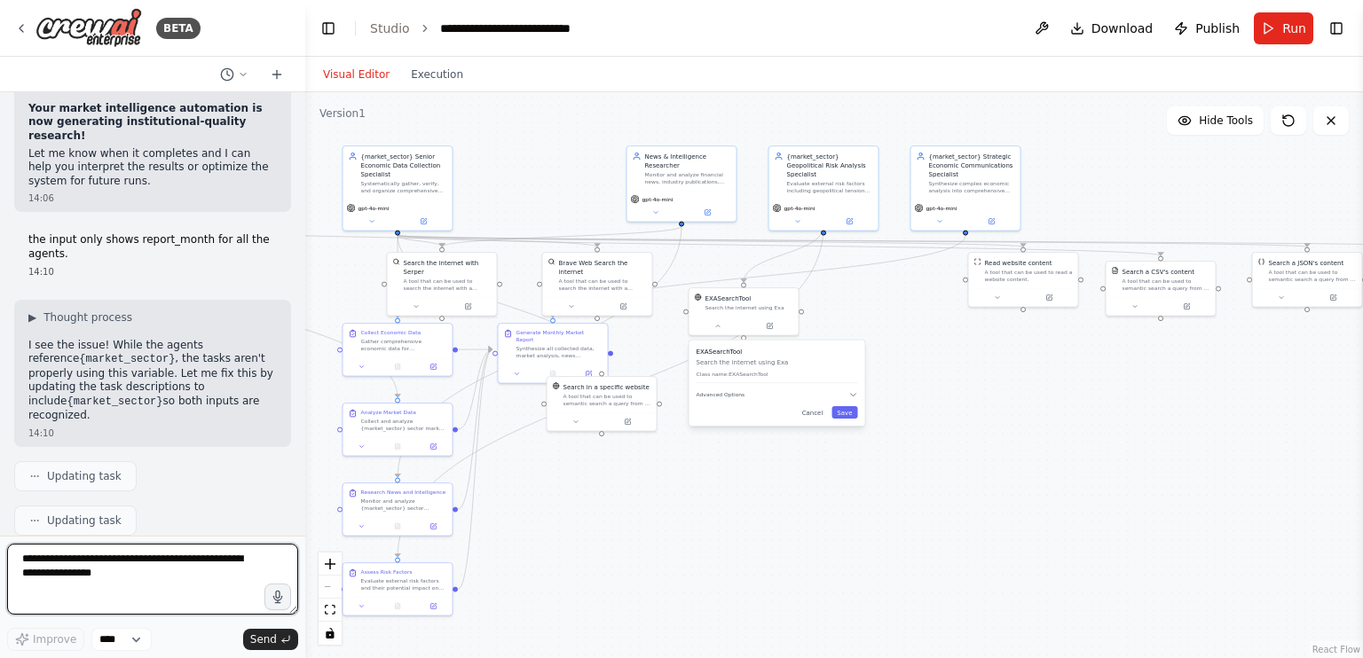
scroll to position [16089, 0]
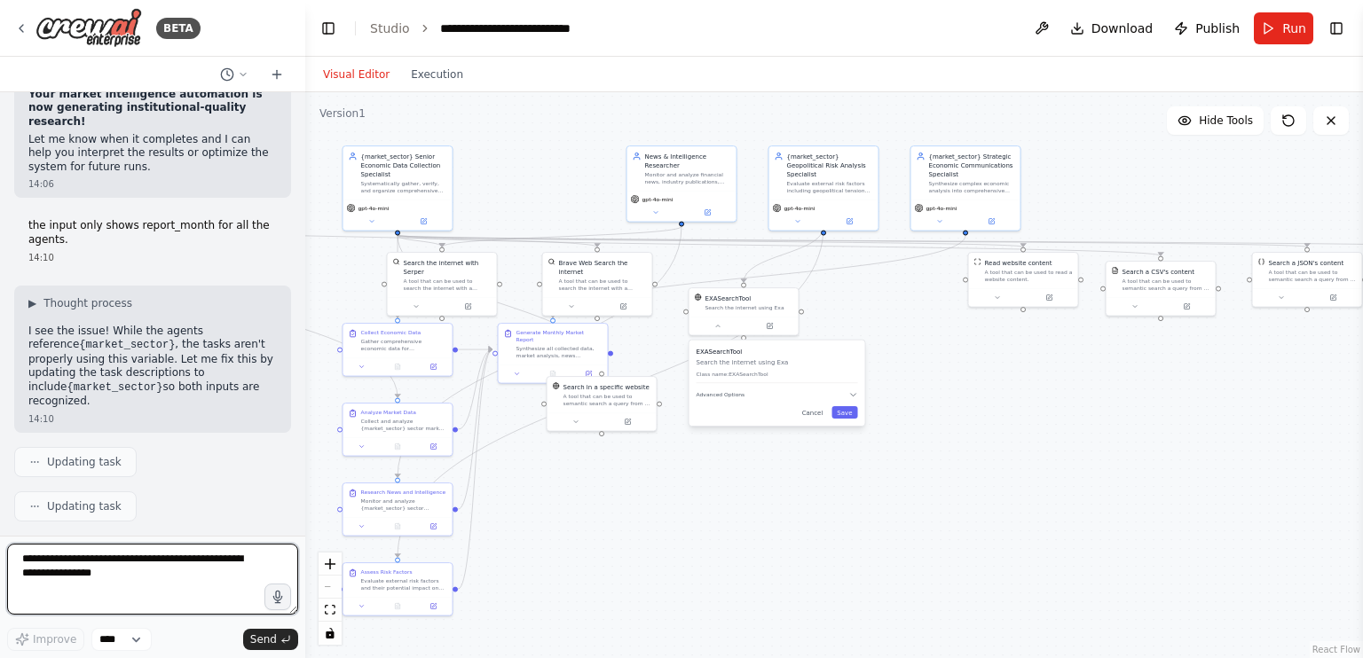
paste textarea "**********"
click at [233, 588] on textarea "**********" at bounding box center [152, 579] width 291 height 71
type textarea "**********"
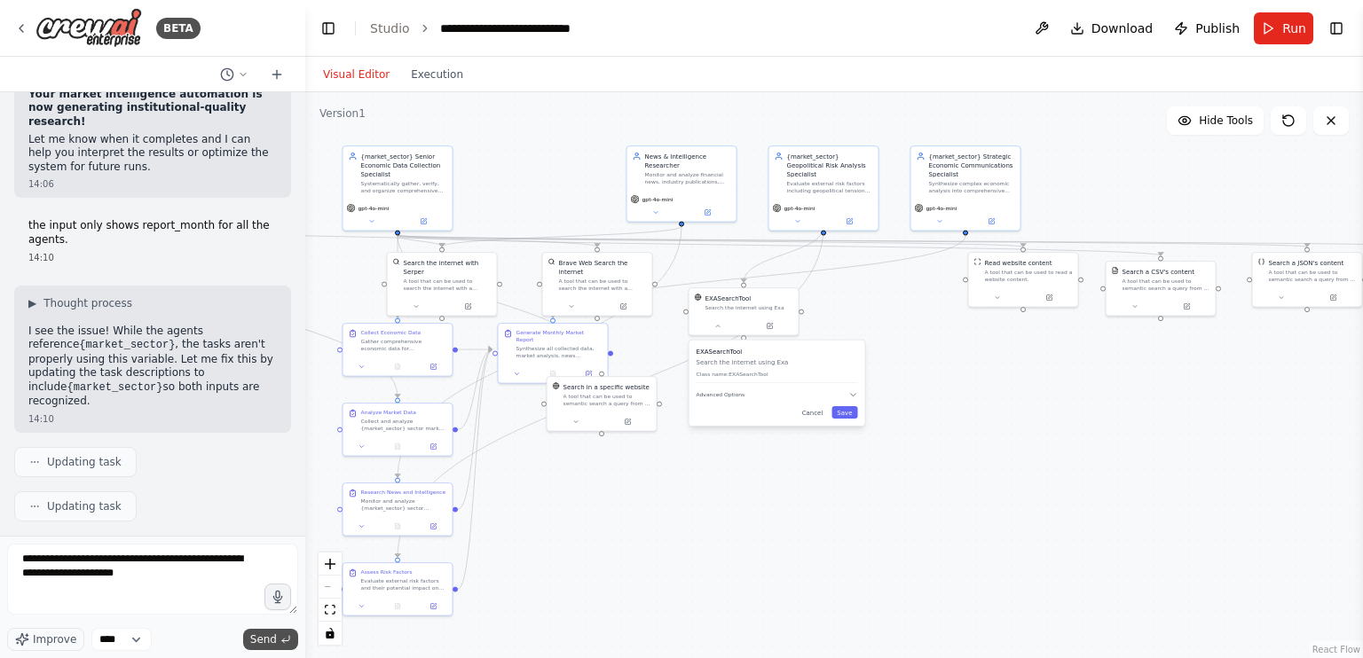
click at [263, 640] on span "Send" at bounding box center [263, 640] width 27 height 14
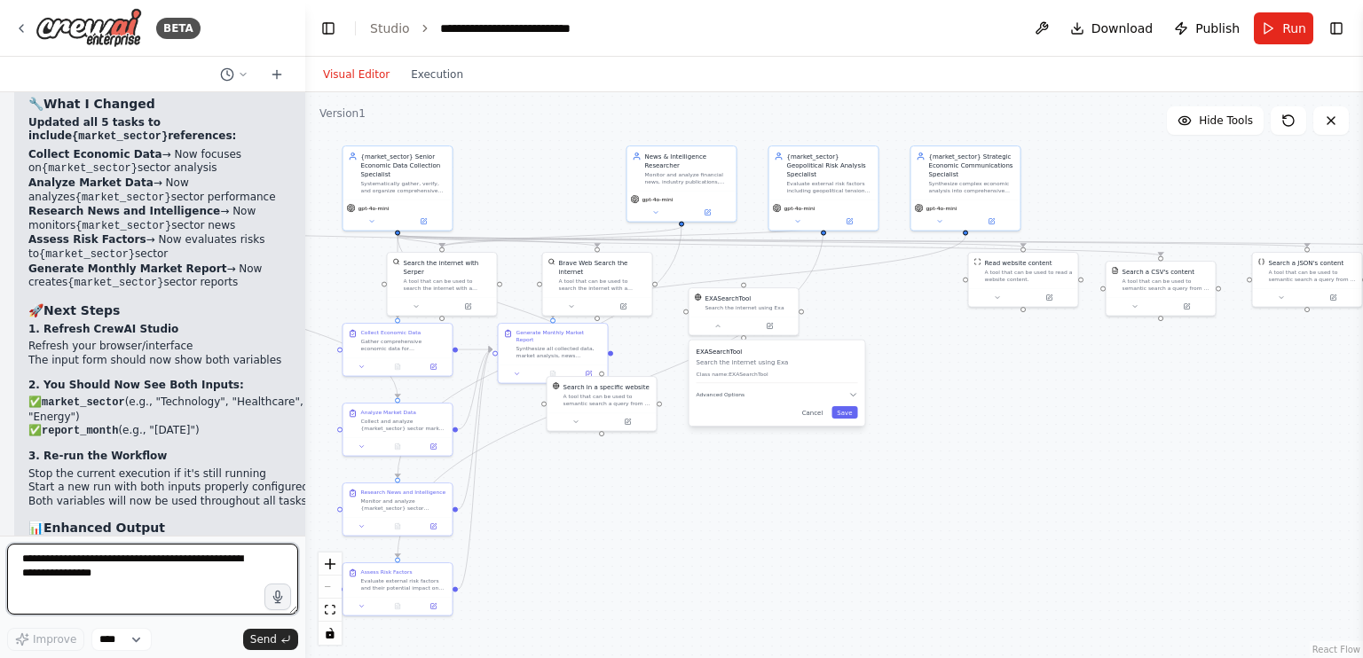
scroll to position [16813, 0]
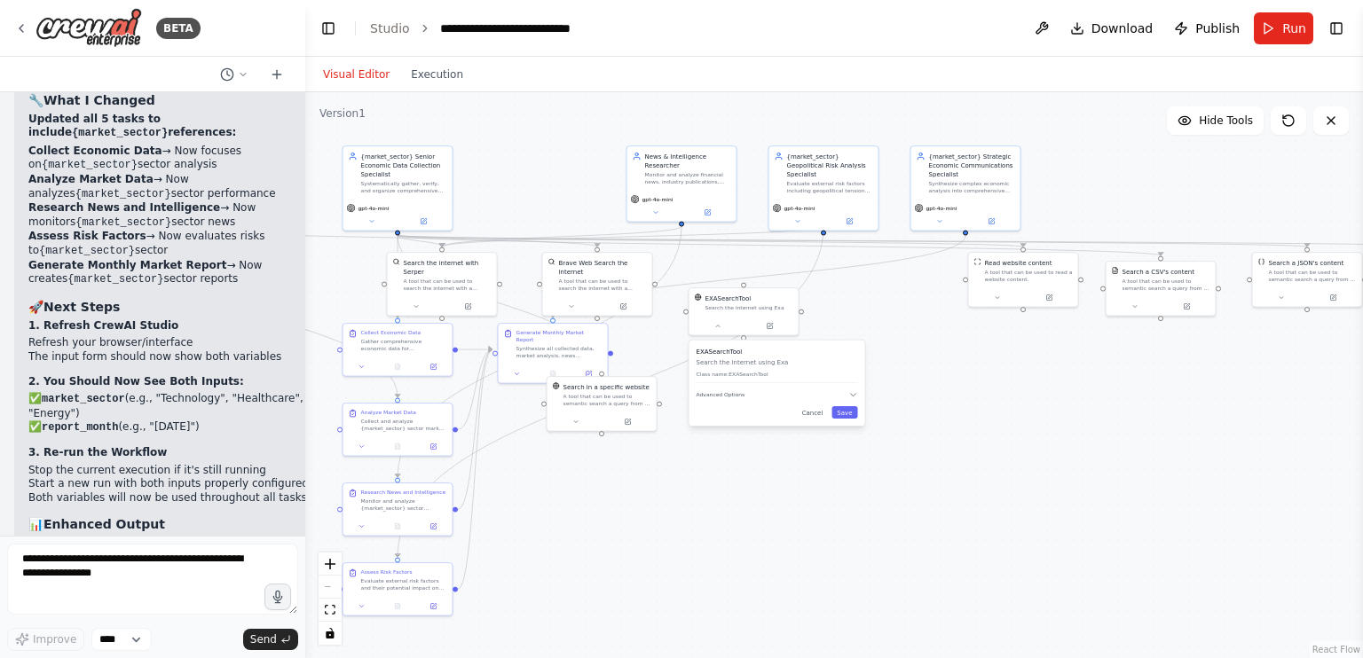
click at [786, 476] on div ".deletable-edge-delete-btn { width: 20px; height: 20px; border: 0px solid #ffff…" at bounding box center [833, 375] width 1057 height 566
click at [817, 413] on button "Cancel" at bounding box center [813, 412] width 32 height 12
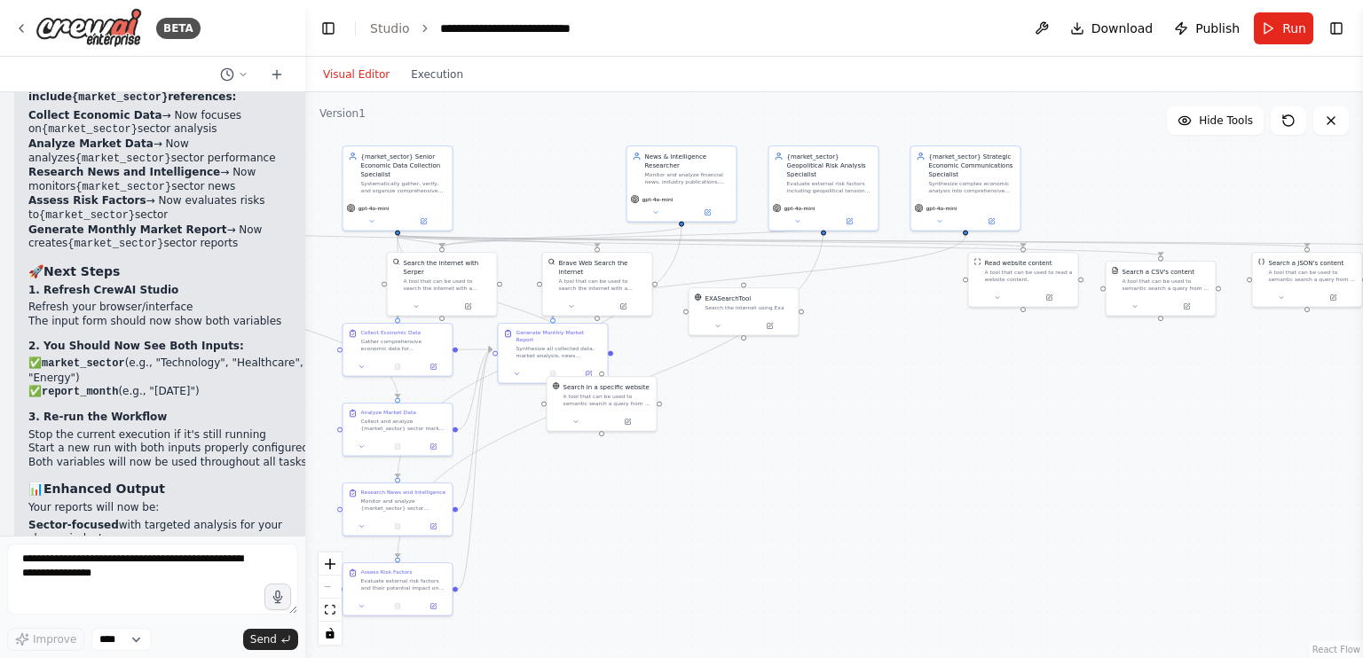
scroll to position [16852, 0]
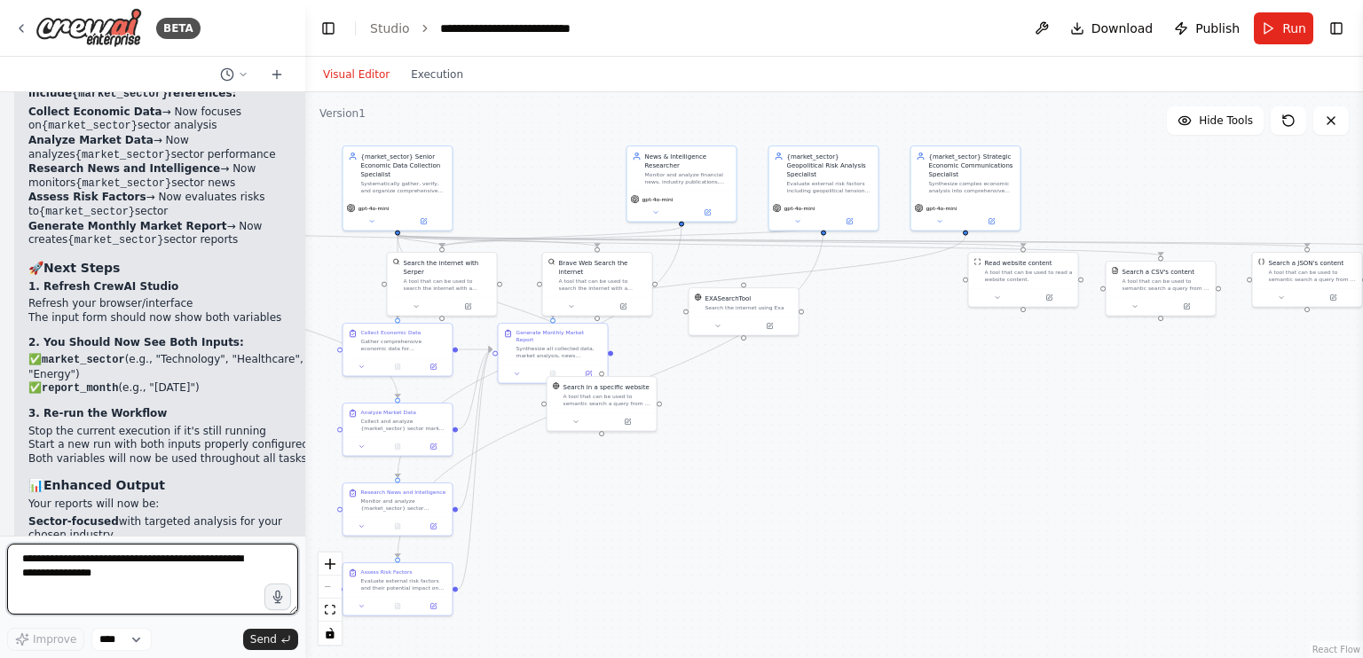
click at [128, 577] on textarea at bounding box center [152, 579] width 291 height 71
type textarea "**********"
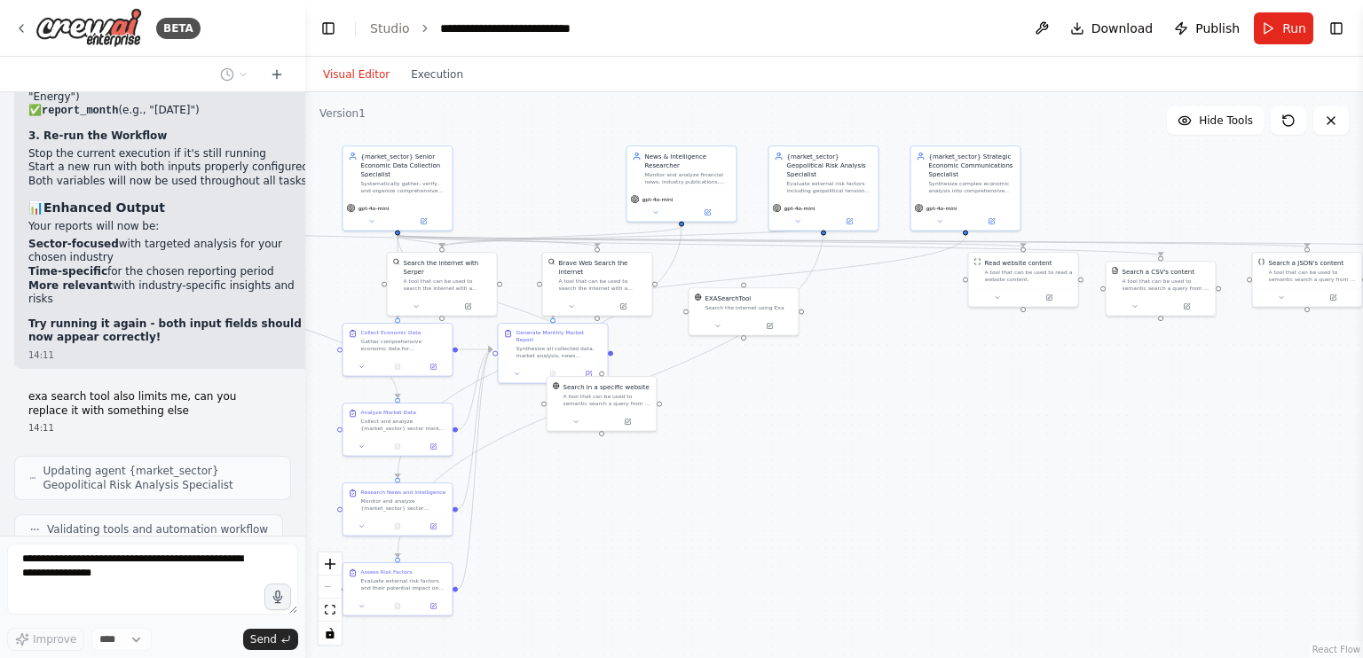
scroll to position [17174, 0]
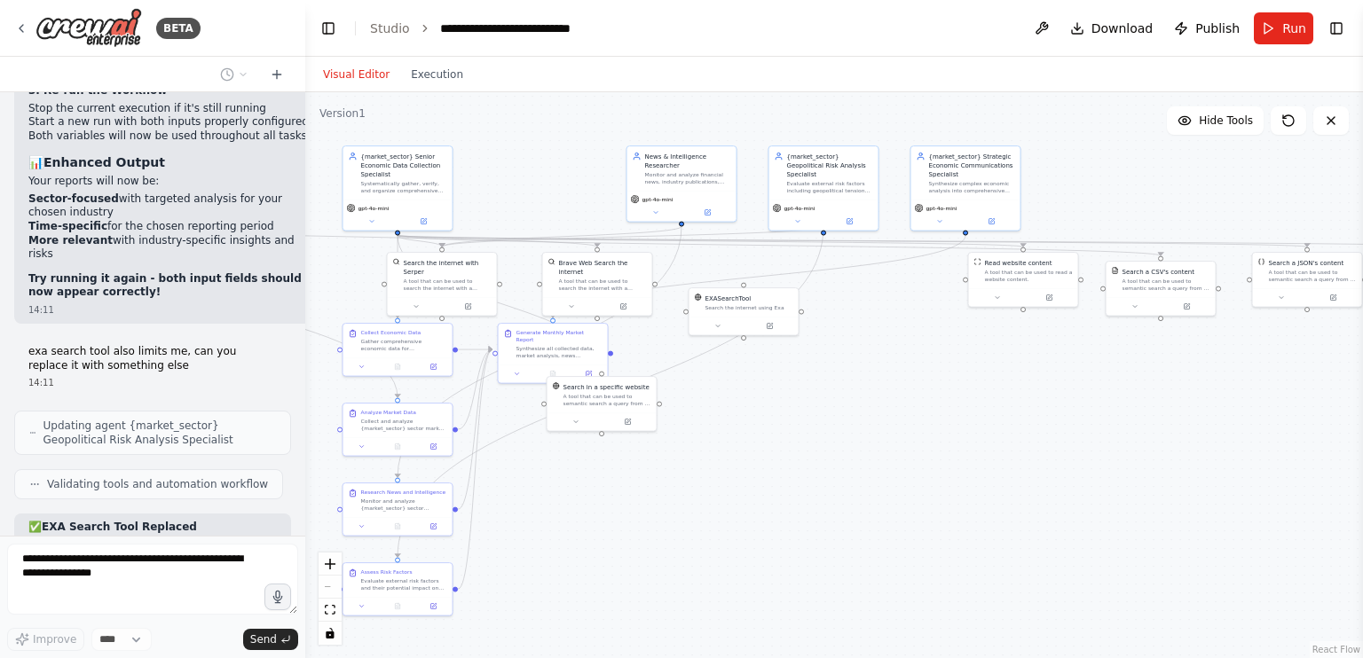
click at [345, 118] on div "Version 1" at bounding box center [342, 113] width 46 height 14
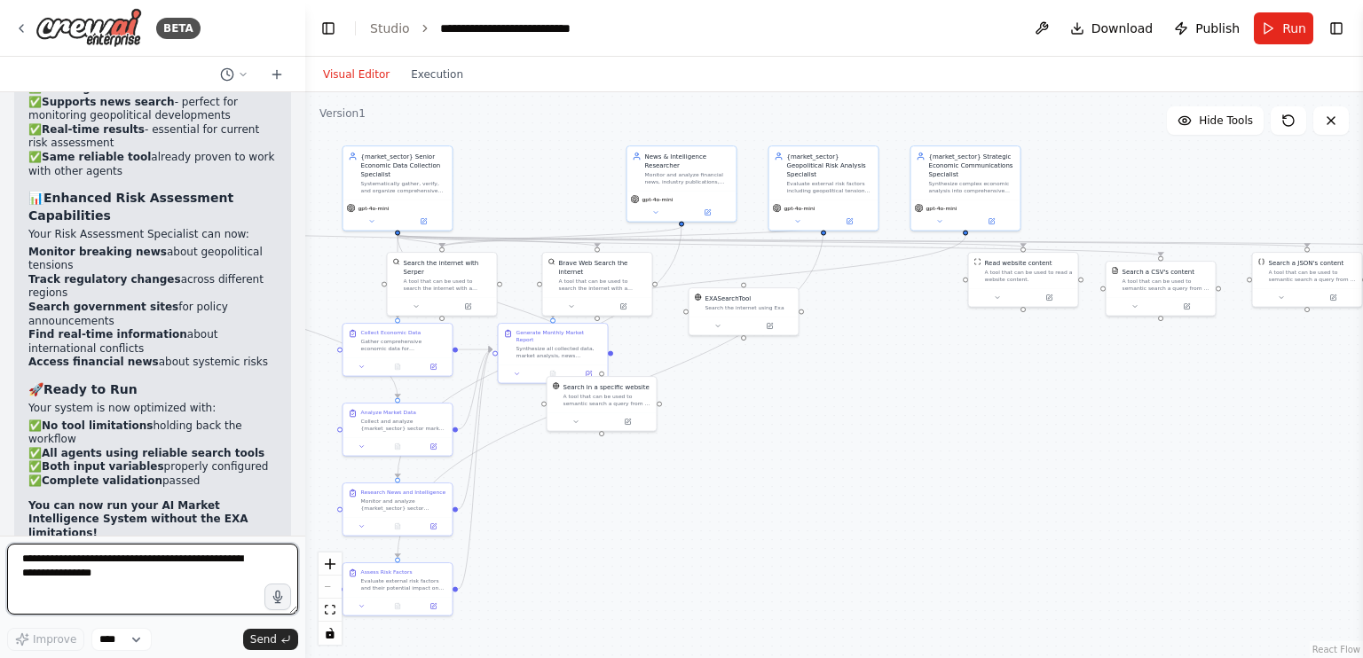
scroll to position [17870, 0]
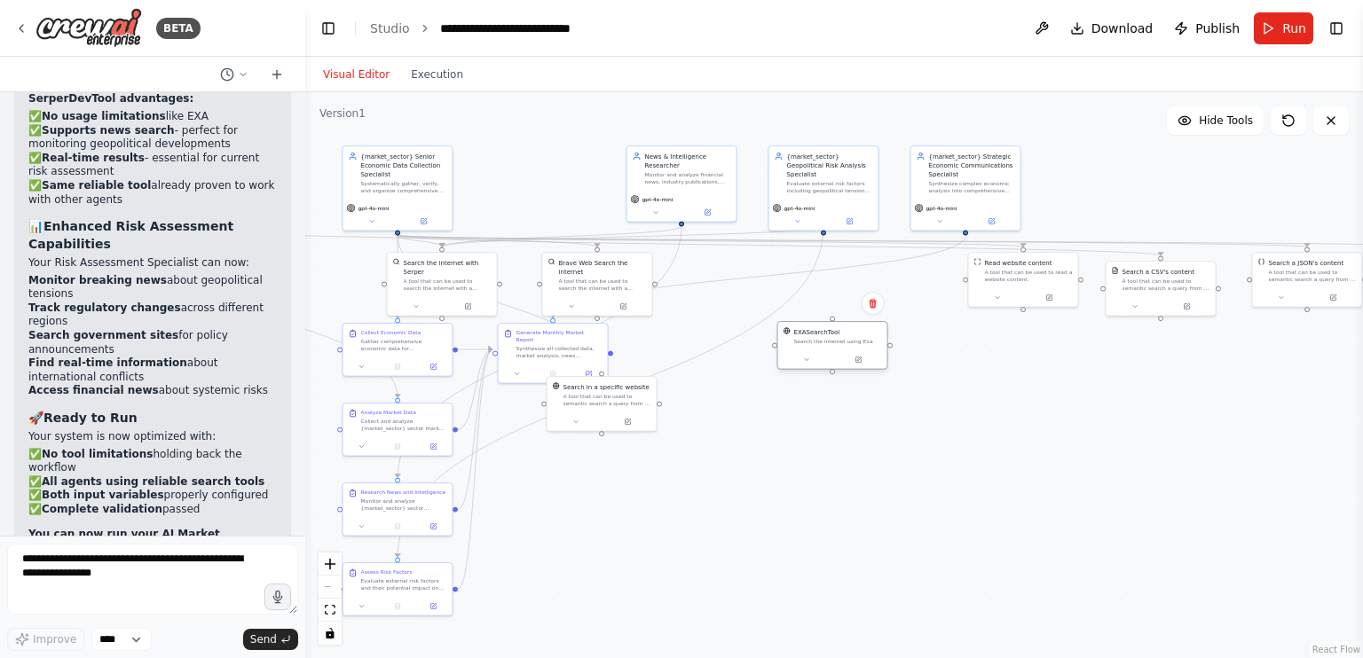
drag, startPoint x: 751, startPoint y: 310, endPoint x: 837, endPoint y: 349, distance: 94.5
click at [837, 349] on div "EXASearchTool Search the internet using Exa" at bounding box center [832, 336] width 109 height 28
click at [872, 311] on button at bounding box center [872, 303] width 23 height 23
click at [827, 295] on button "Confirm" at bounding box center [821, 303] width 63 height 21
click at [1278, 36] on button "Run" at bounding box center [1282, 28] width 59 height 32
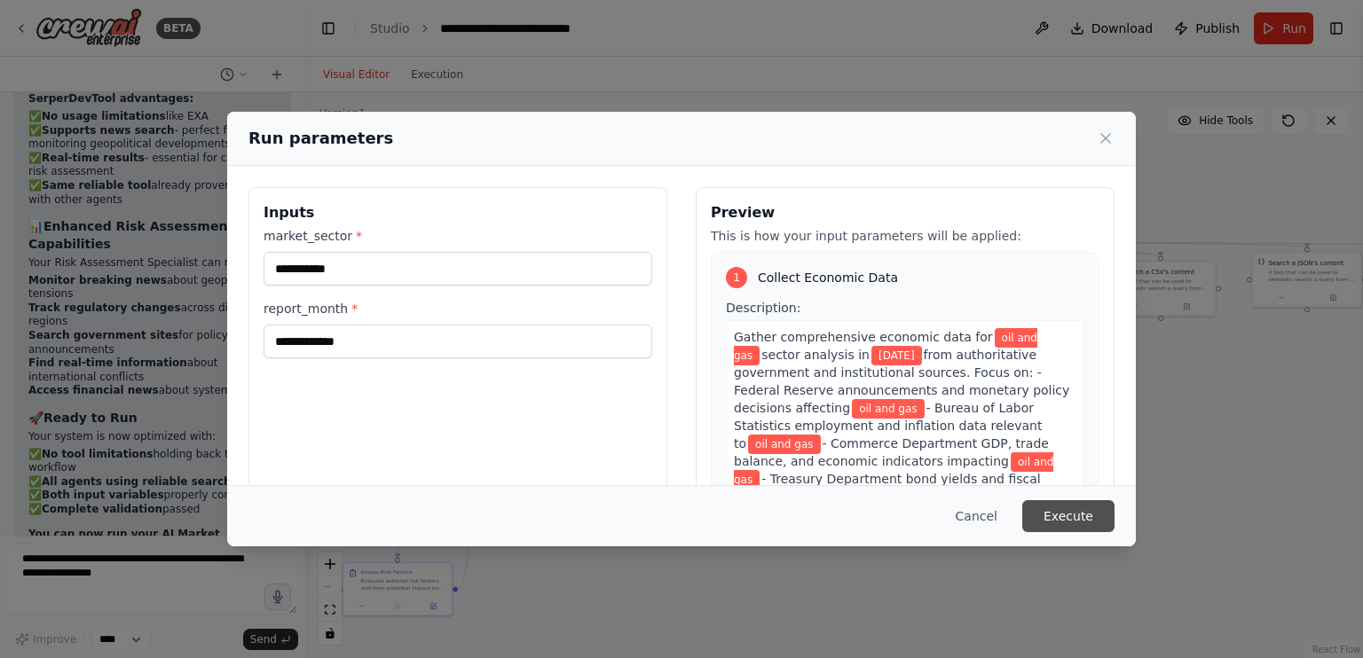
click at [1071, 508] on button "Execute" at bounding box center [1068, 516] width 92 height 32
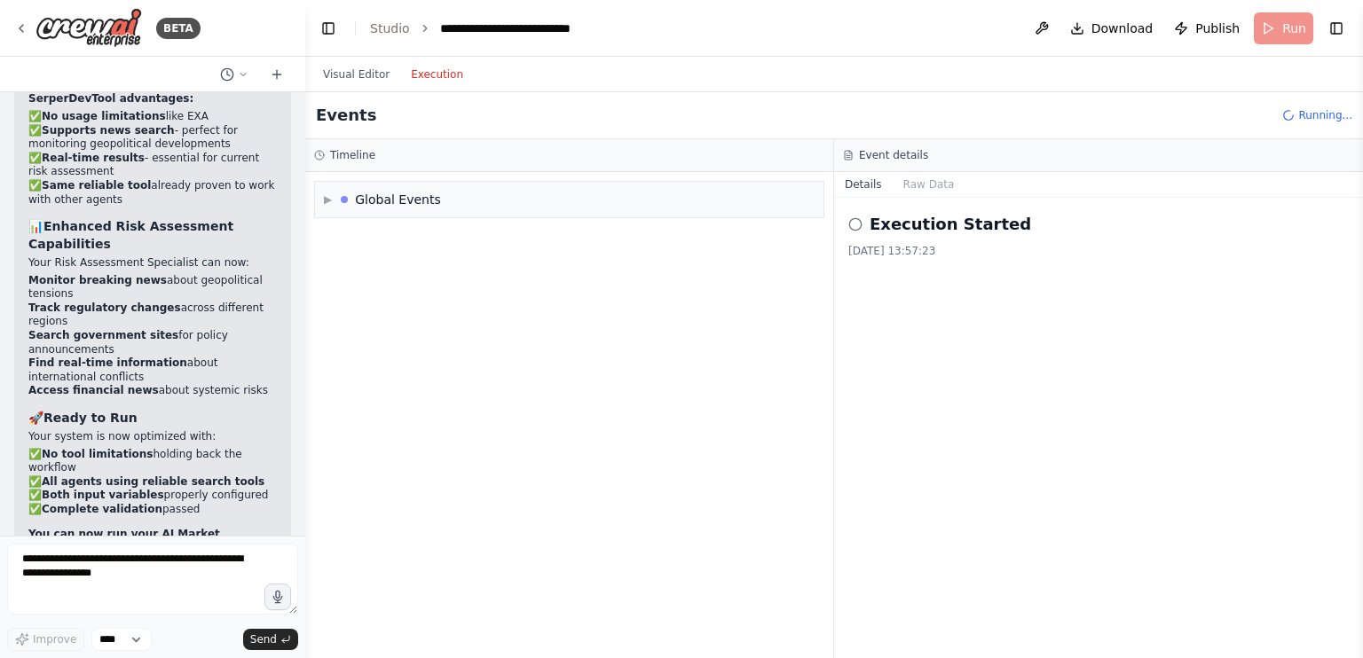
click at [412, 72] on button "Execution" at bounding box center [437, 74] width 74 height 21
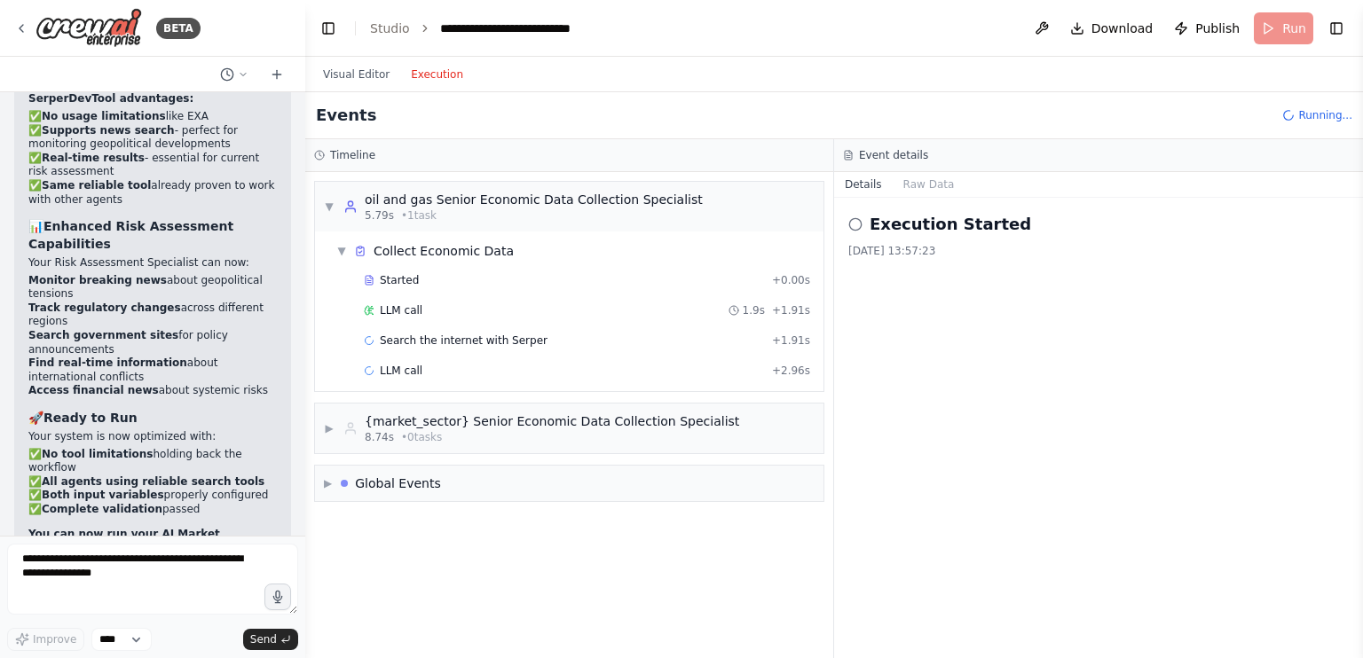
click at [351, 85] on div "Visual Editor Execution" at bounding box center [392, 74] width 161 height 35
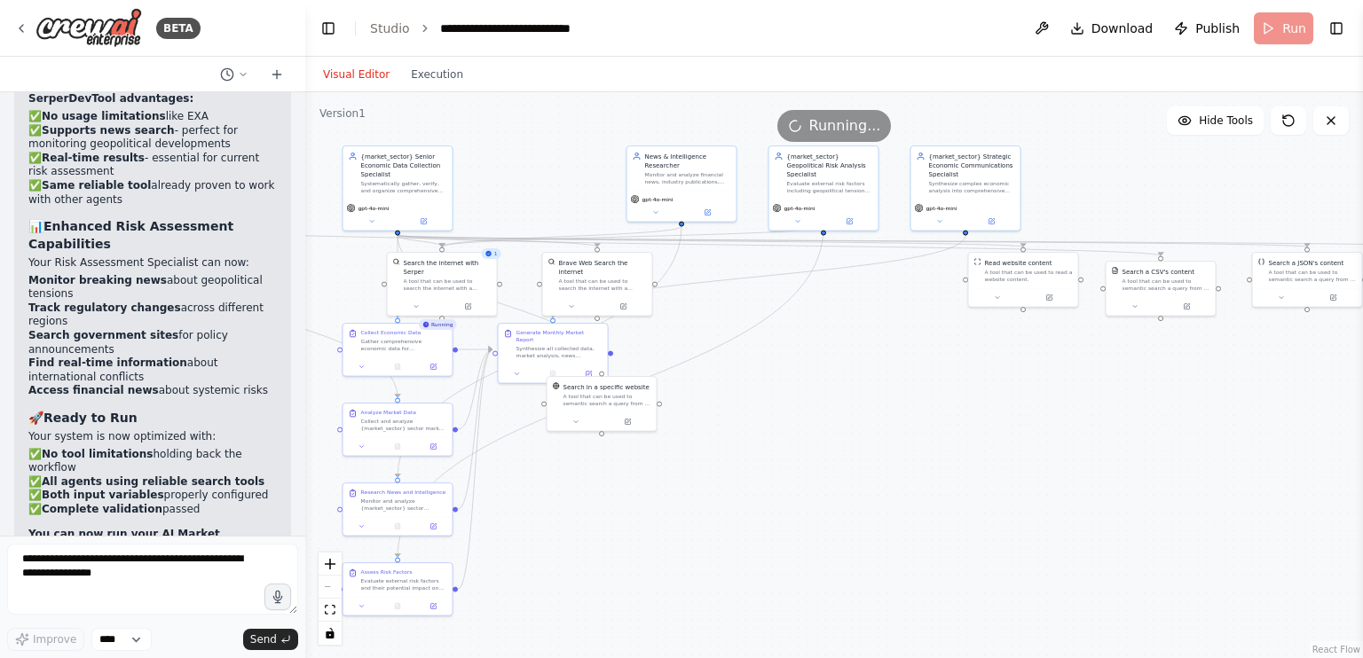
click at [351, 77] on button "Visual Editor" at bounding box center [356, 74] width 88 height 21
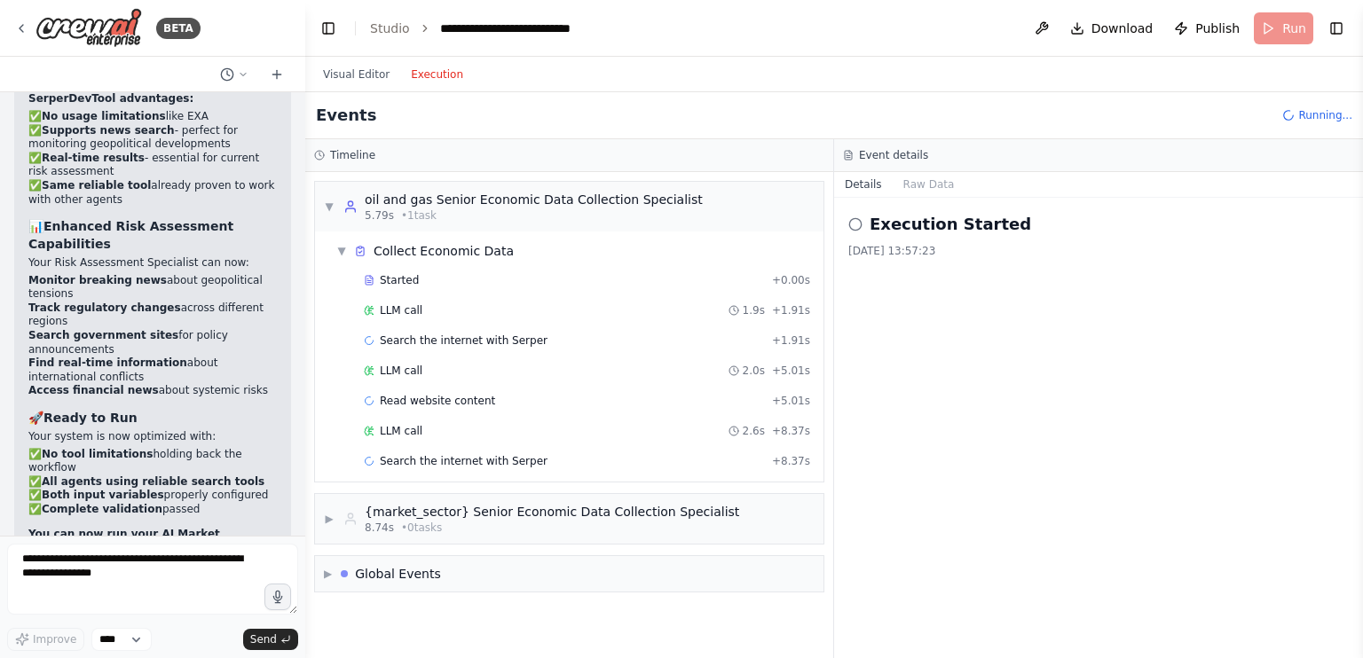
click at [423, 66] on button "Execution" at bounding box center [437, 74] width 74 height 21
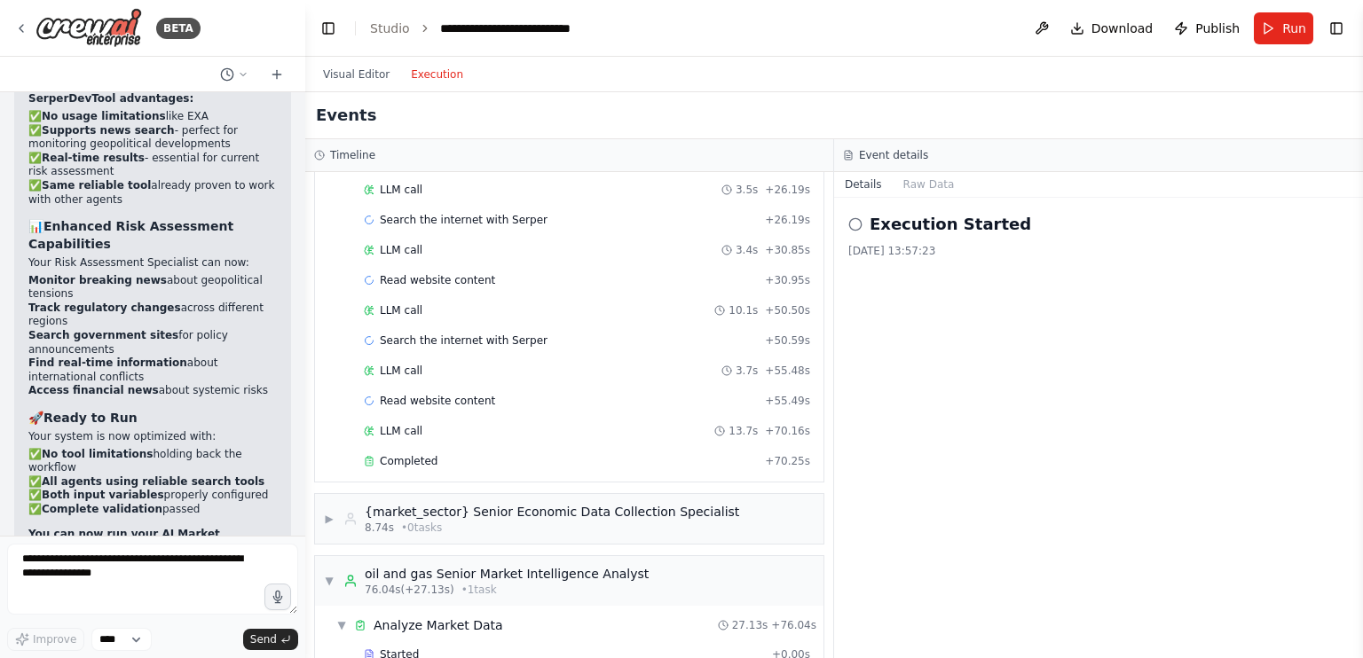
scroll to position [600, 0]
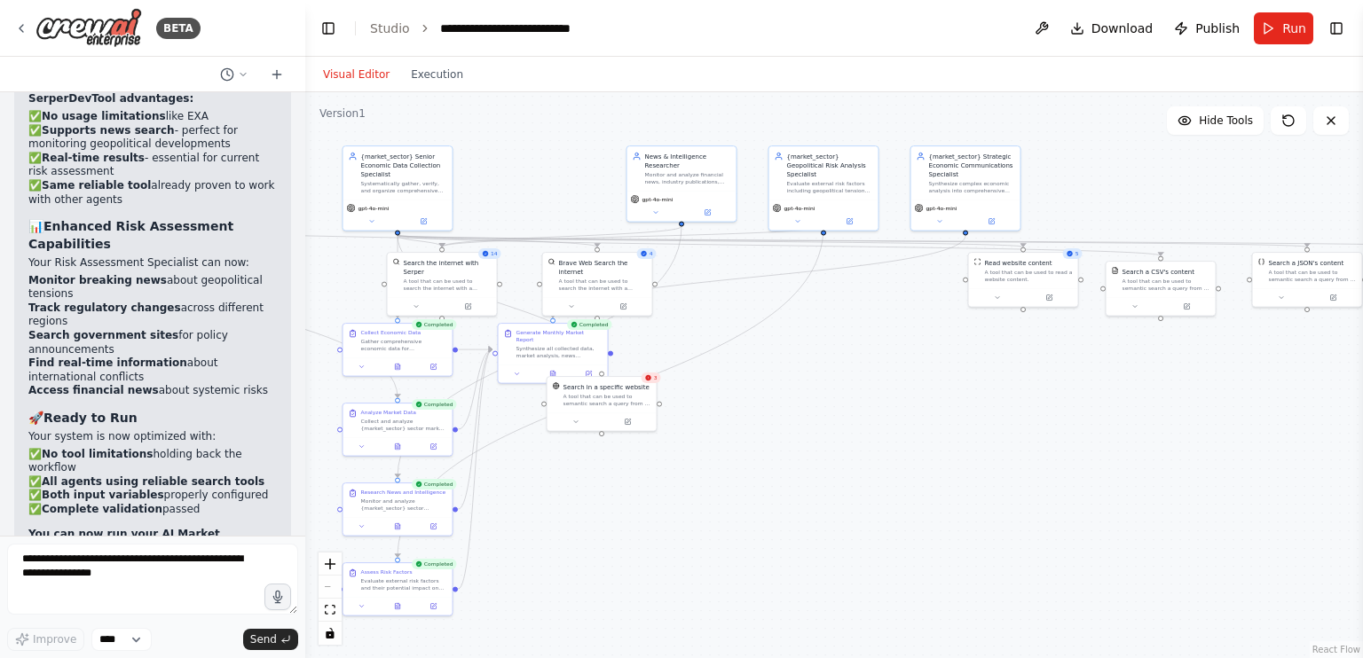
click at [360, 71] on button "Visual Editor" at bounding box center [356, 74] width 88 height 21
drag, startPoint x: 619, startPoint y: 402, endPoint x: 699, endPoint y: 405, distance: 79.9
click at [699, 405] on div "Search in a specific website A tool that can be used to semantic search a query…" at bounding box center [672, 392] width 109 height 35
click at [725, 382] on div "3" at bounding box center [722, 378] width 20 height 11
click at [643, 420] on icon at bounding box center [646, 420] width 7 height 7
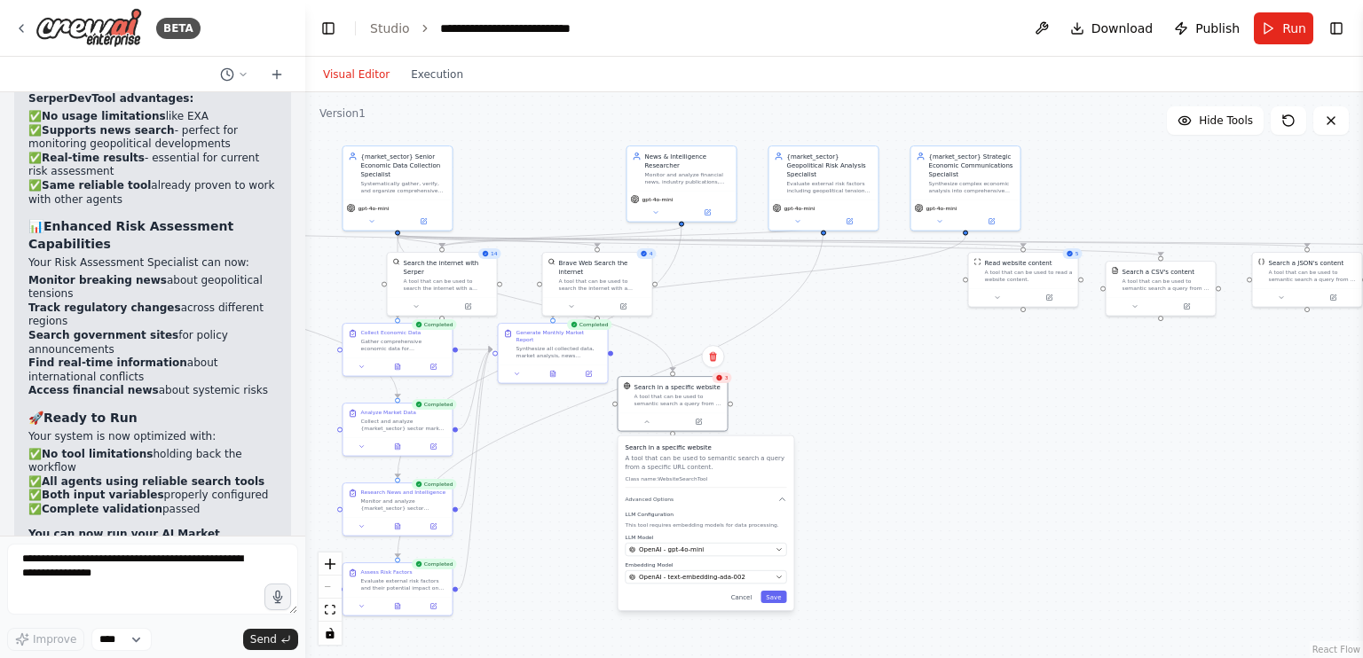
click at [765, 401] on div ".deletable-edge-delete-btn { width: 20px; height: 20px; border: 0px solid #ffff…" at bounding box center [833, 375] width 1057 height 566
click at [721, 389] on div "Search in a specific website" at bounding box center [678, 385] width 88 height 9
click at [679, 402] on div "A tool that can be used to semantic search a query from a specific URL content." at bounding box center [678, 398] width 88 height 14
click at [719, 402] on div "A tool that can be used to semantic search a query from a specific URL content." at bounding box center [678, 398] width 88 height 14
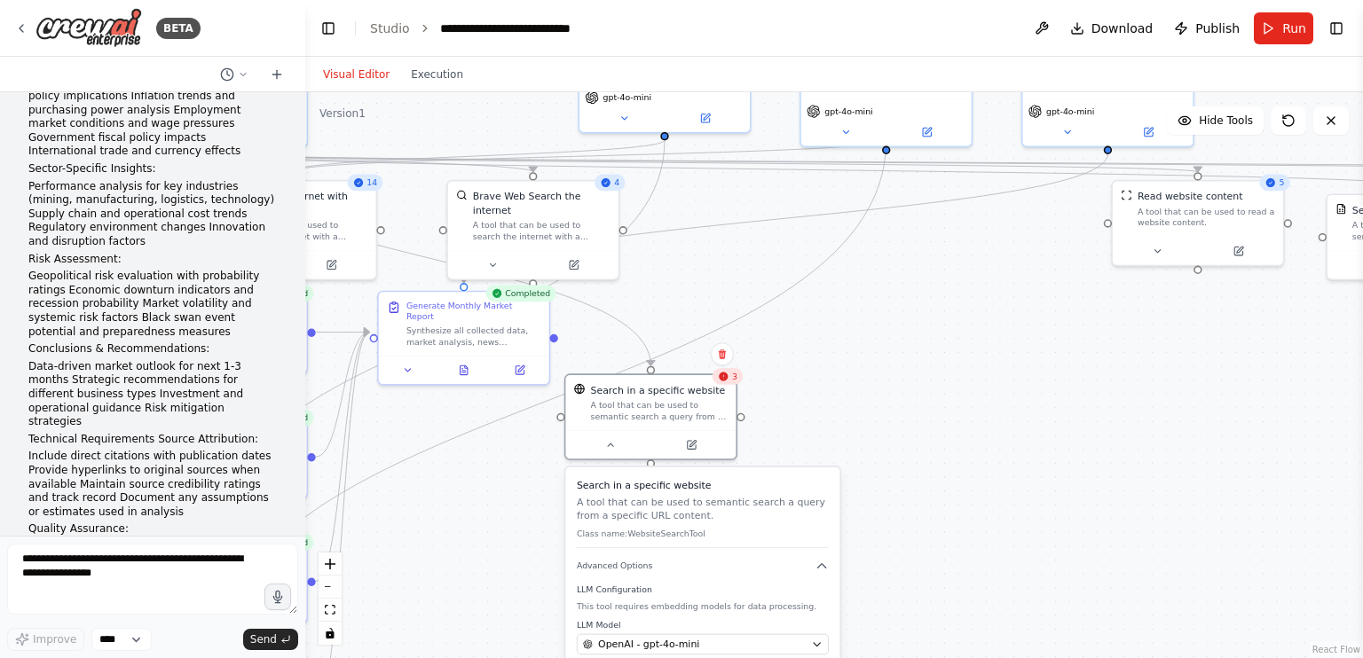
scroll to position [1288, 0]
click at [165, 592] on textarea at bounding box center [152, 579] width 291 height 71
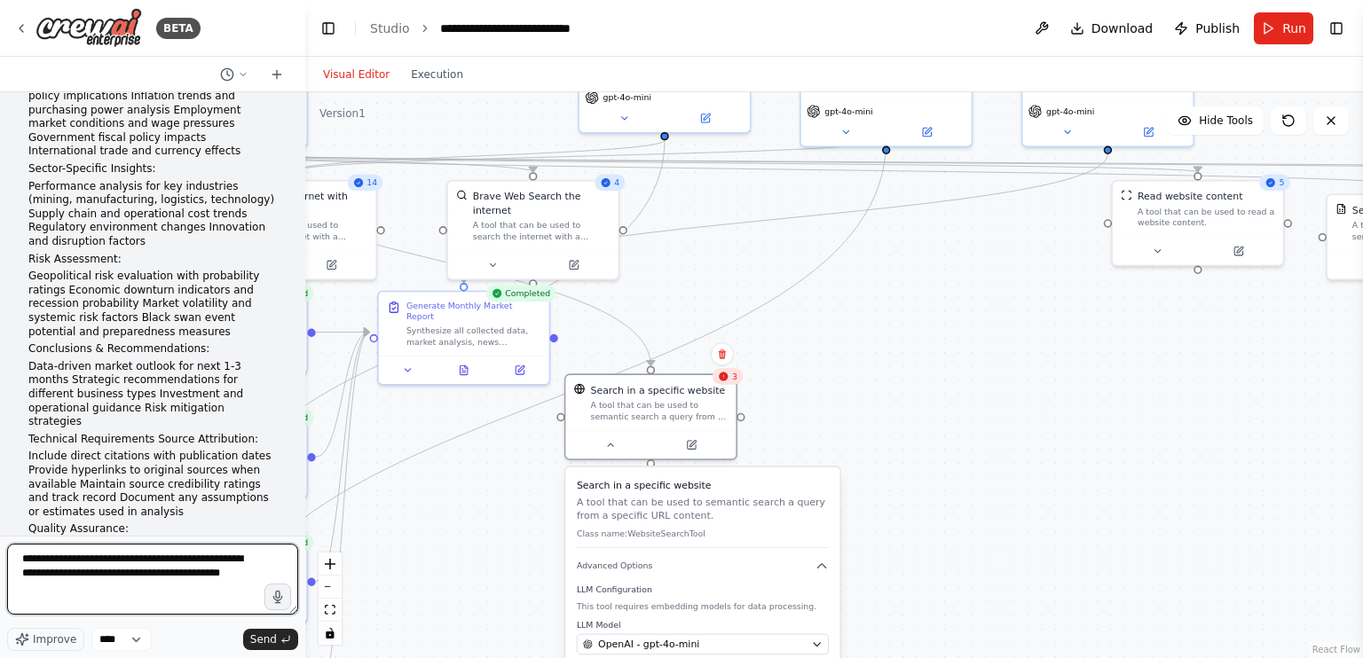
paste textarea "**********"
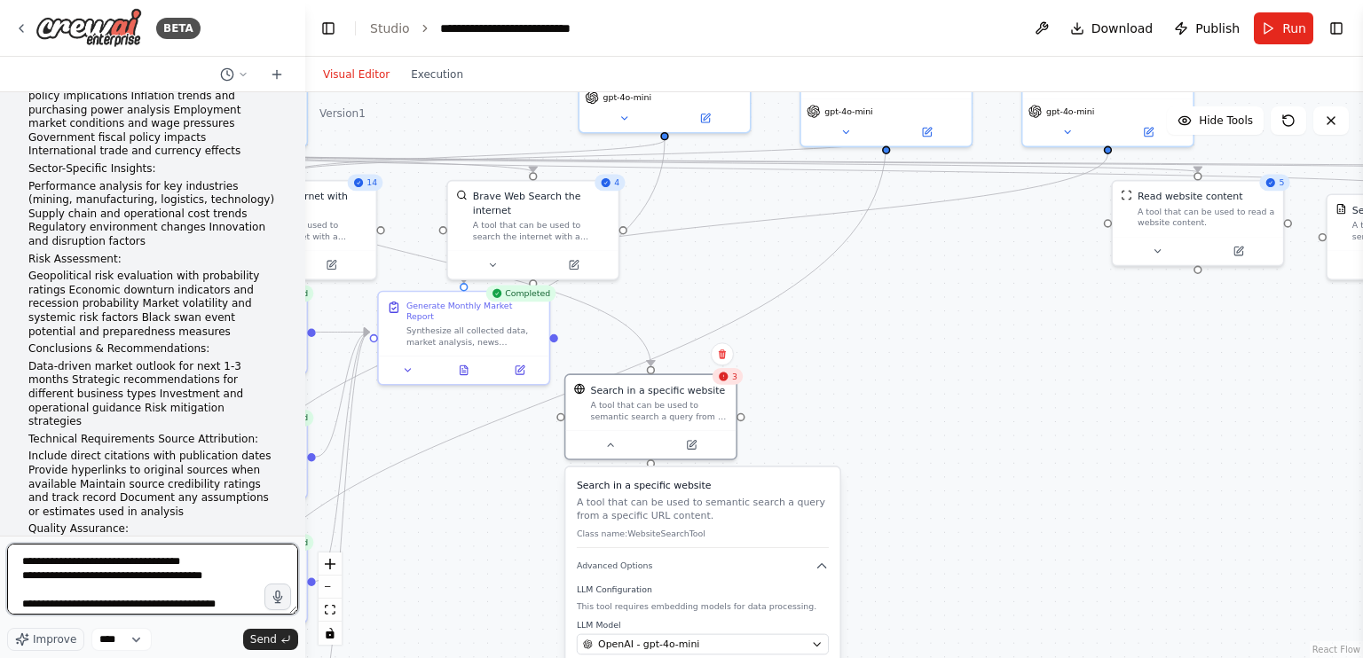
drag, startPoint x: 239, startPoint y: 587, endPoint x: 20, endPoint y: 581, distance: 218.3
click at [20, 581] on textarea at bounding box center [152, 579] width 291 height 71
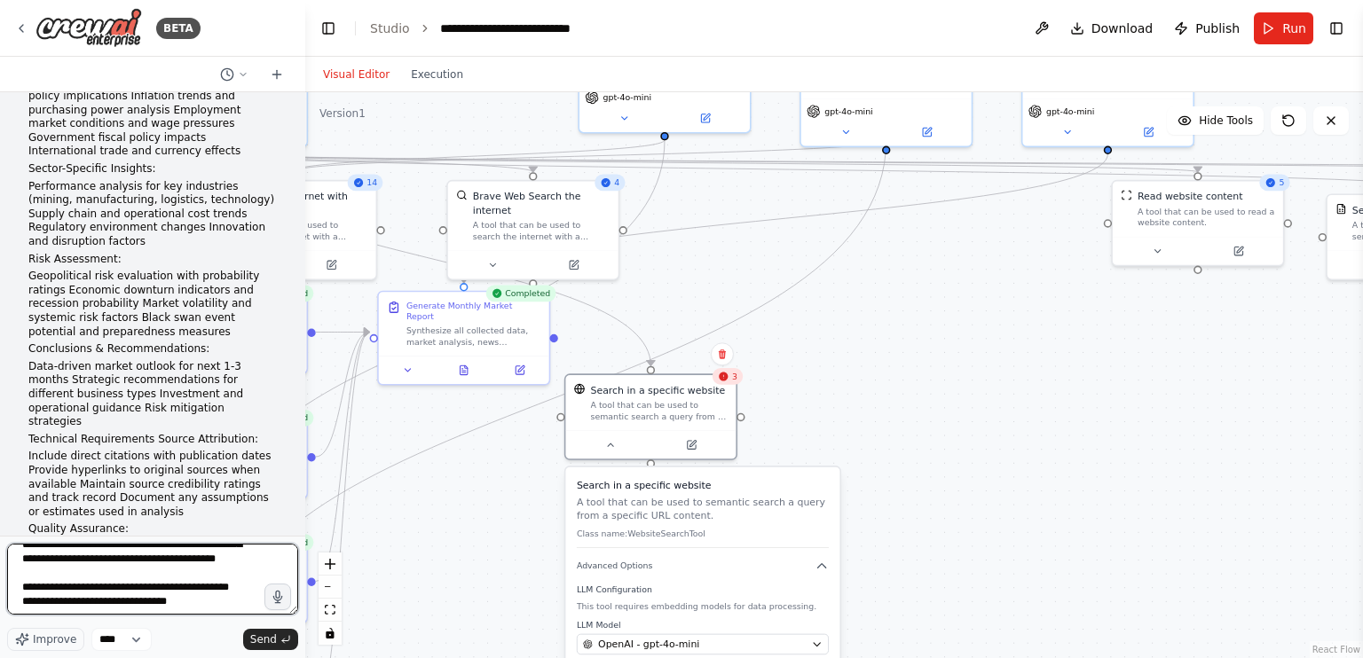
scroll to position [22, 0]
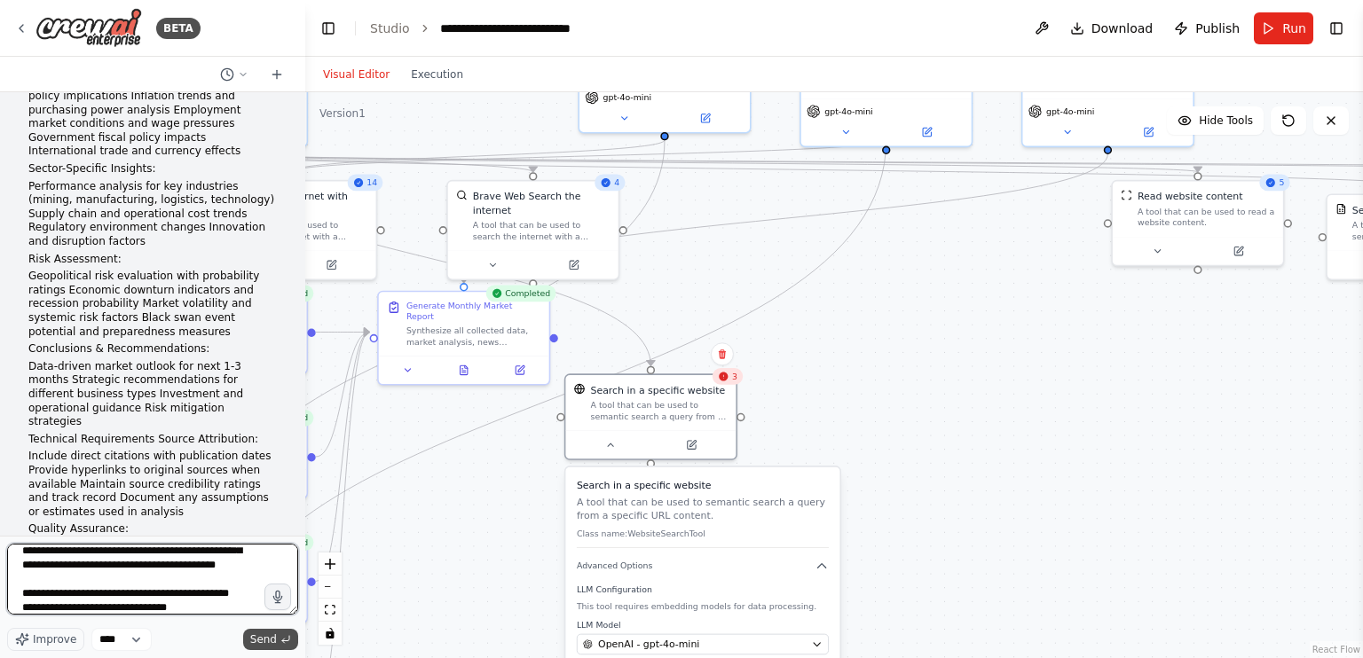
type textarea "**********"
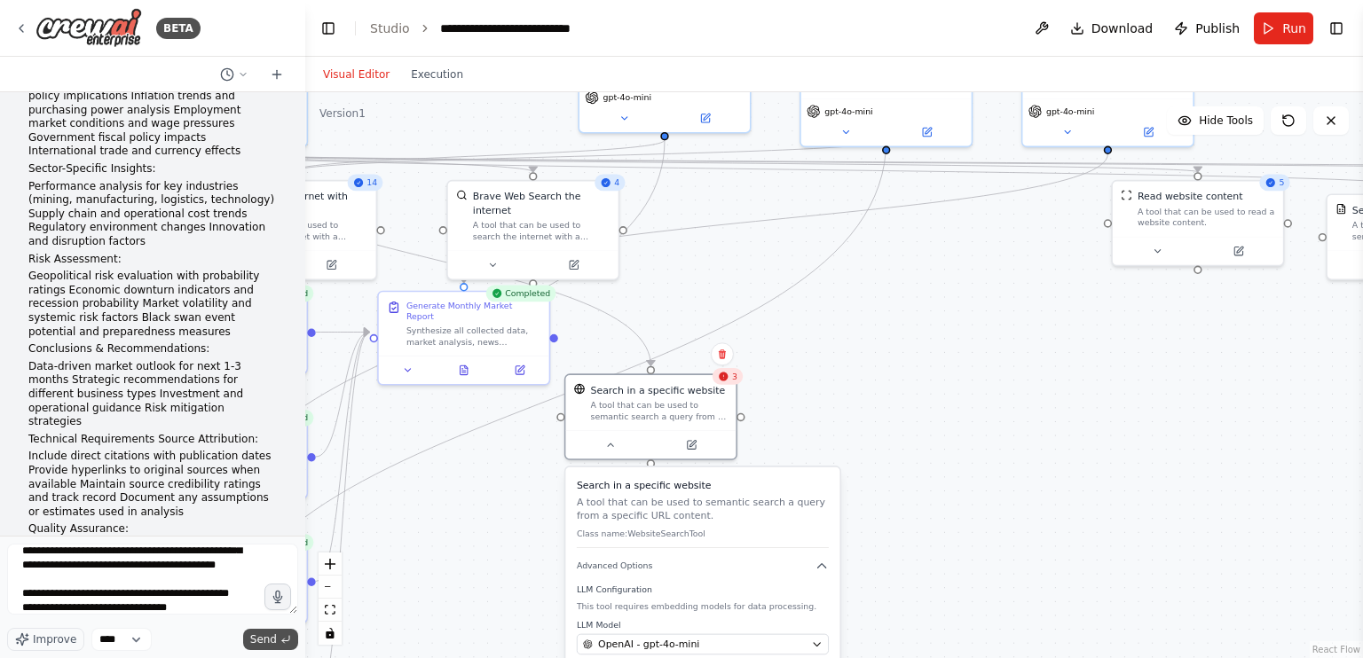
click at [271, 636] on span "Send" at bounding box center [263, 640] width 27 height 14
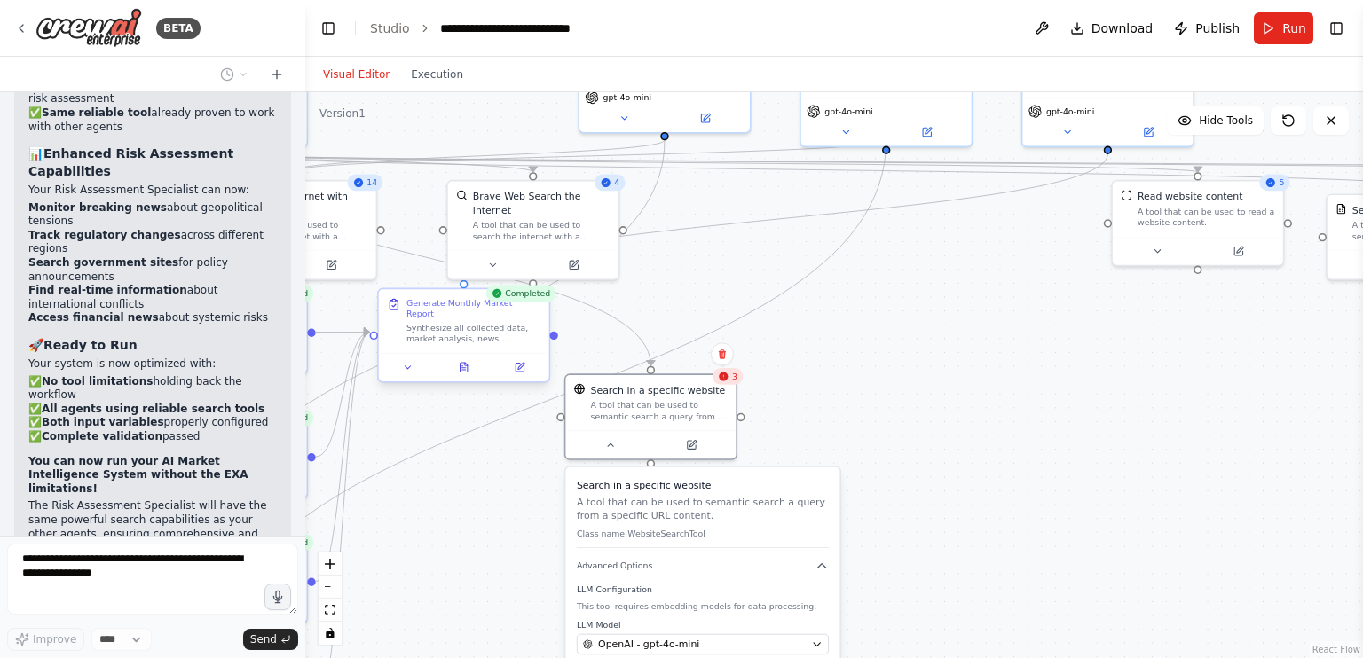
scroll to position [18363, 0]
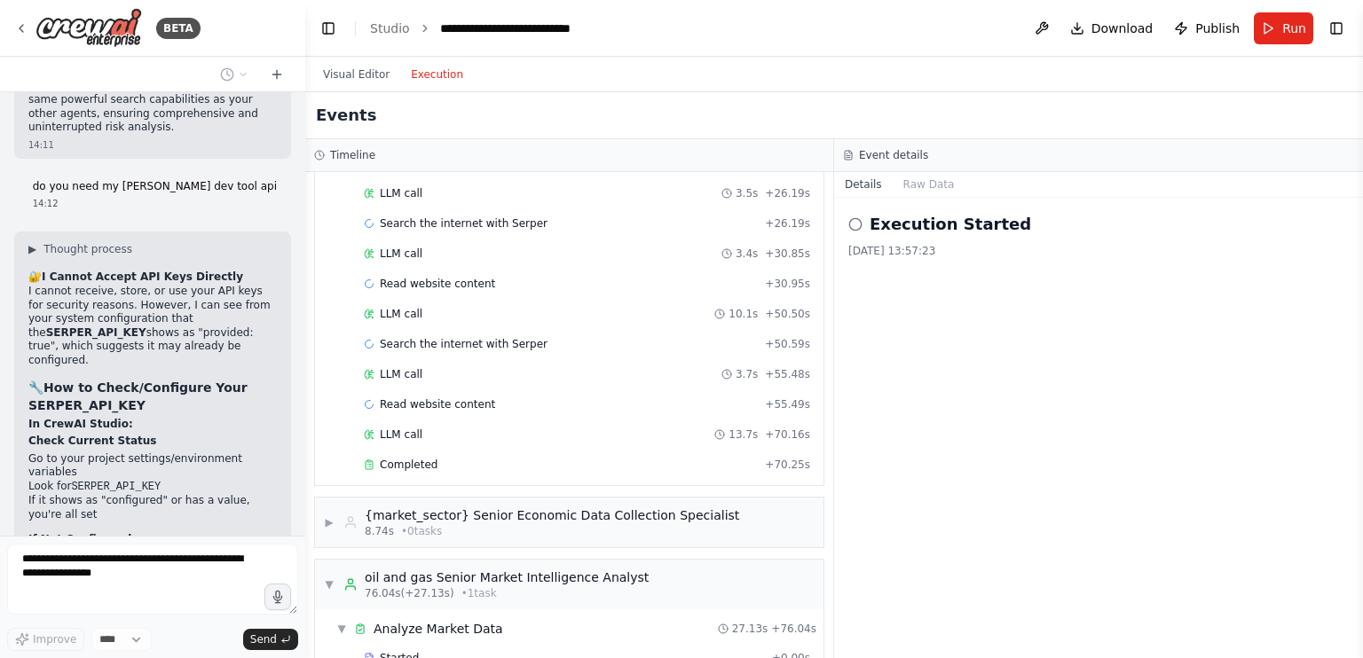
click at [429, 74] on button "Execution" at bounding box center [437, 74] width 74 height 21
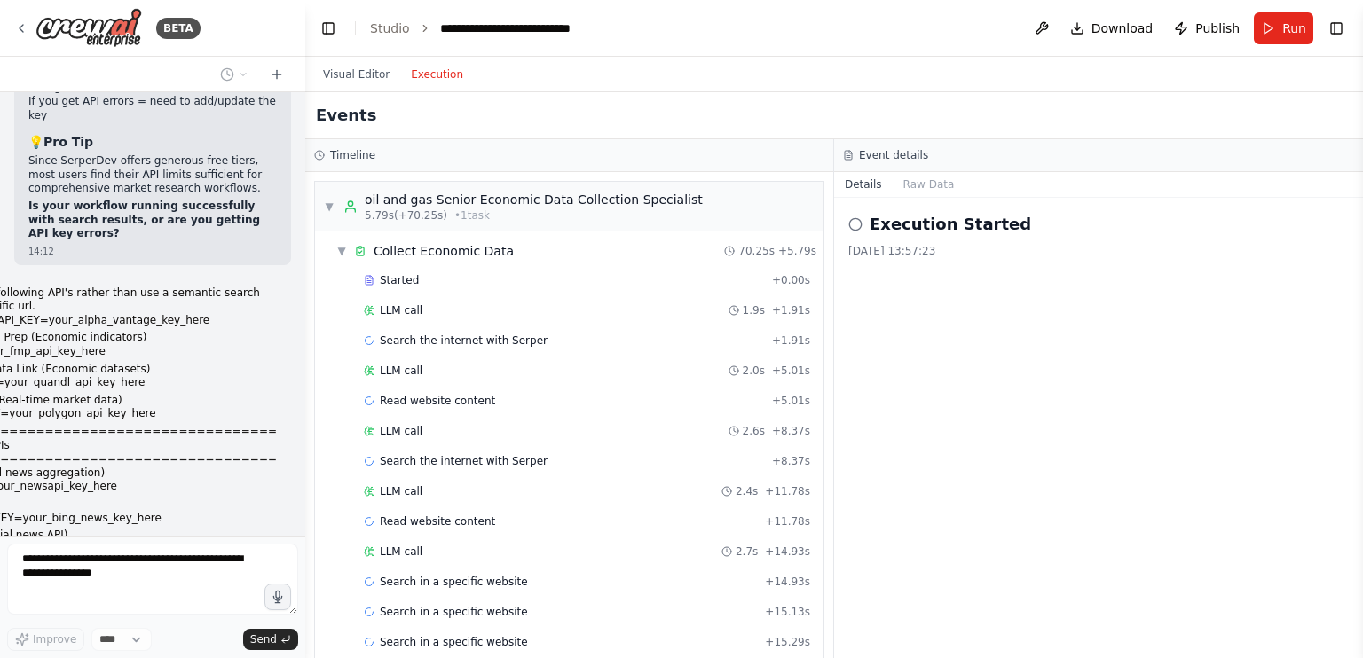
scroll to position [19138, 0]
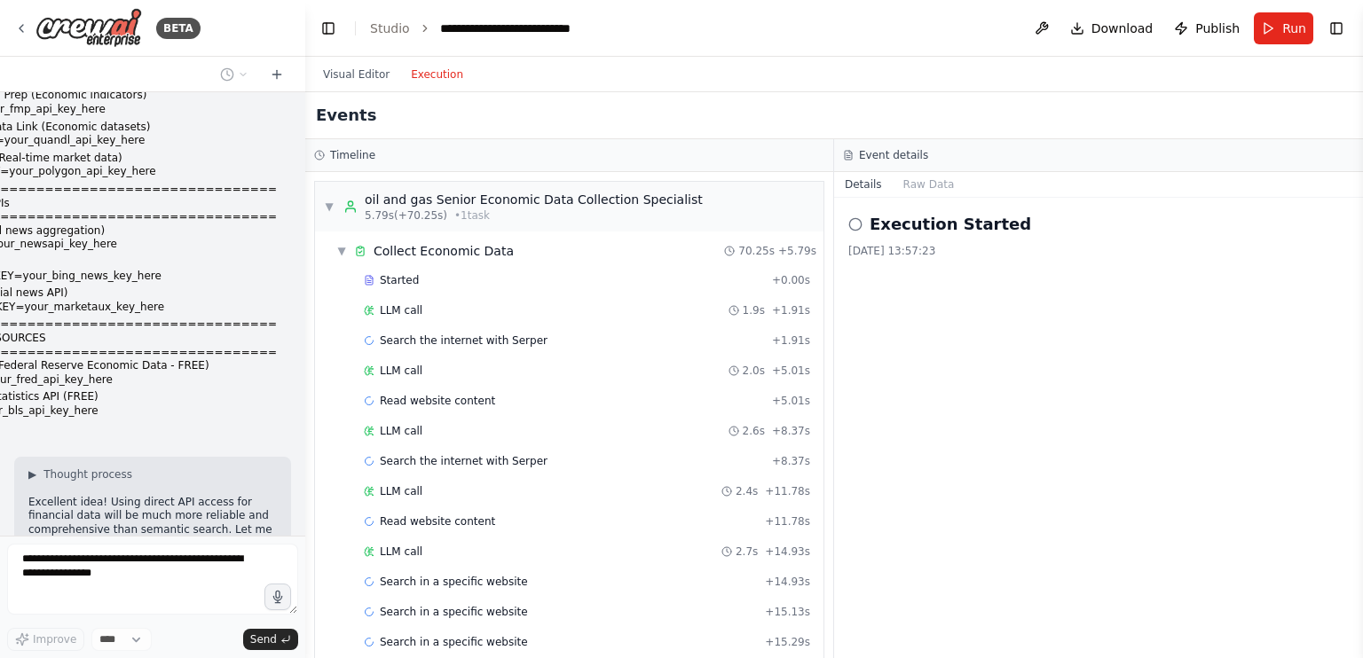
scroll to position [19397, 0]
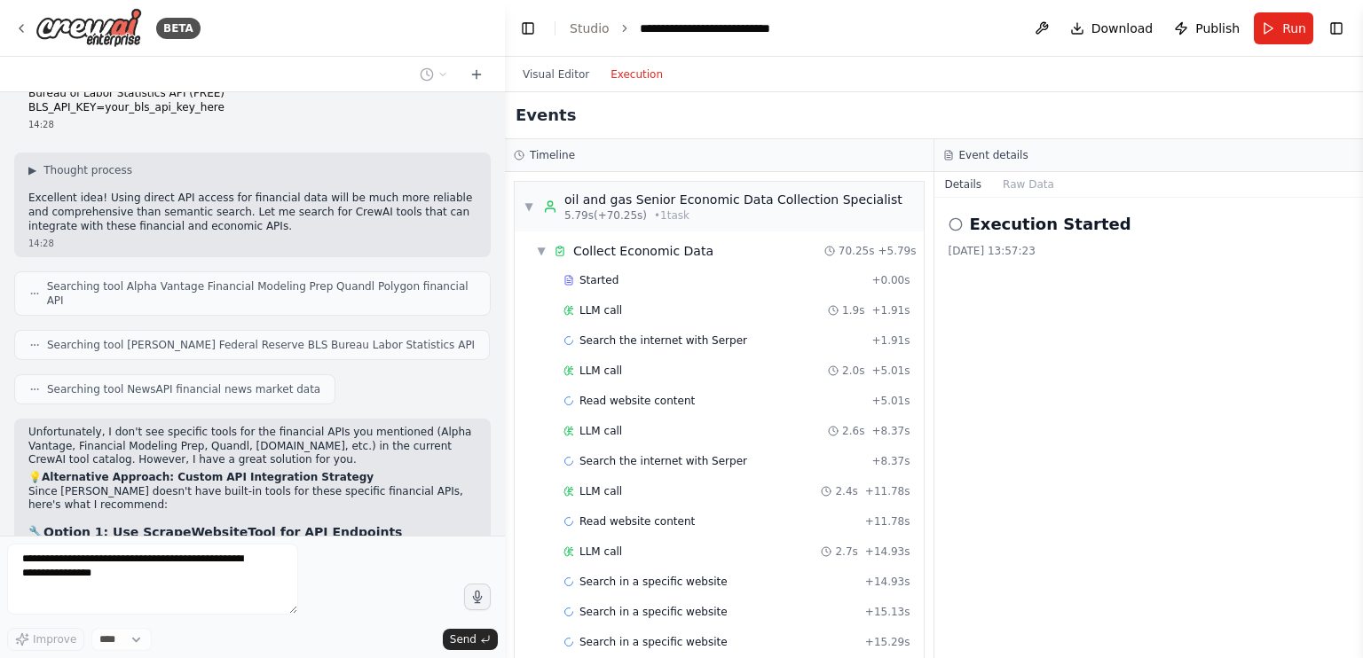
drag, startPoint x: 303, startPoint y: 132, endPoint x: 507, endPoint y: 119, distance: 203.6
click at [507, 119] on div "BETA Create an AI-powered system that generates comprehensive monthly market re…" at bounding box center [681, 329] width 1363 height 658
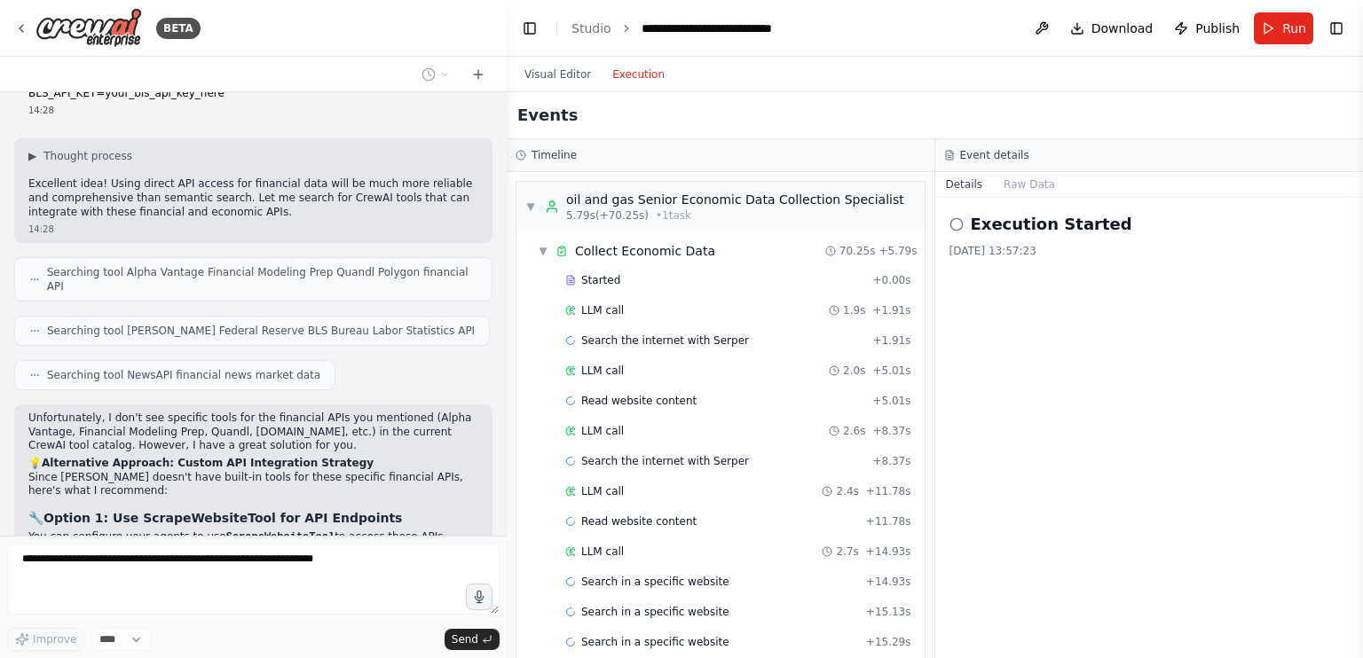
scroll to position [14754, 0]
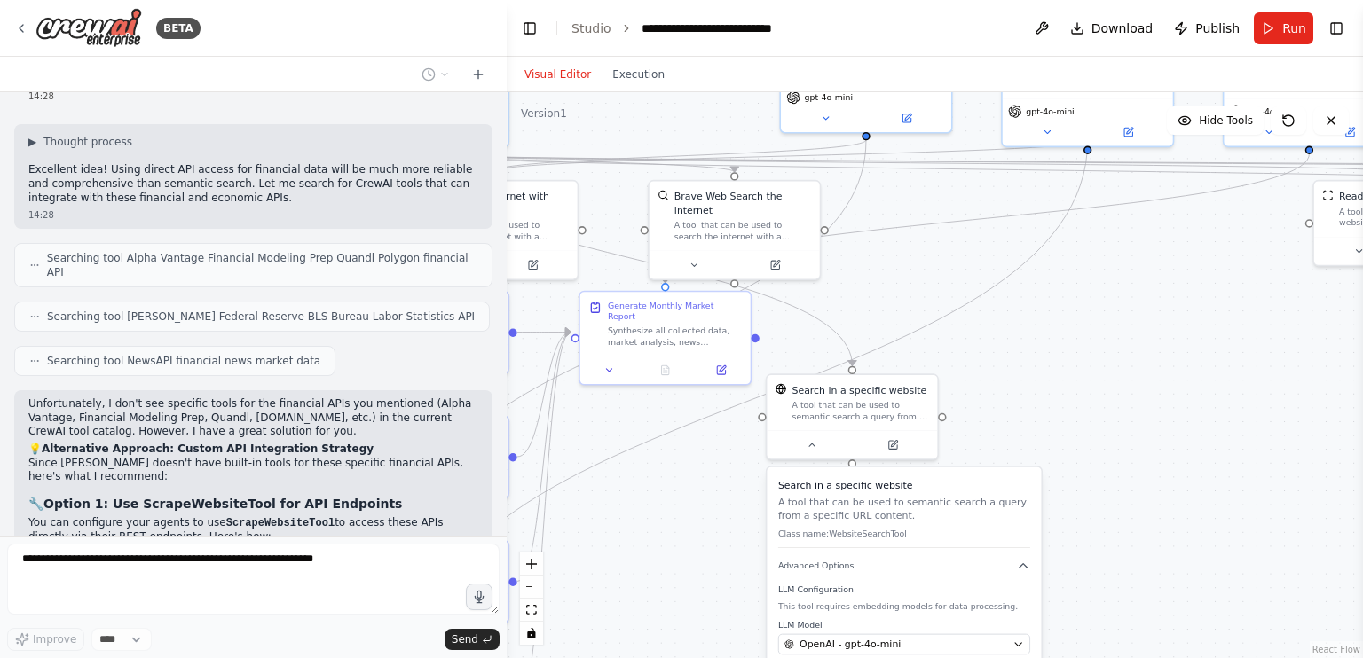
click at [562, 75] on button "Visual Editor" at bounding box center [558, 74] width 88 height 21
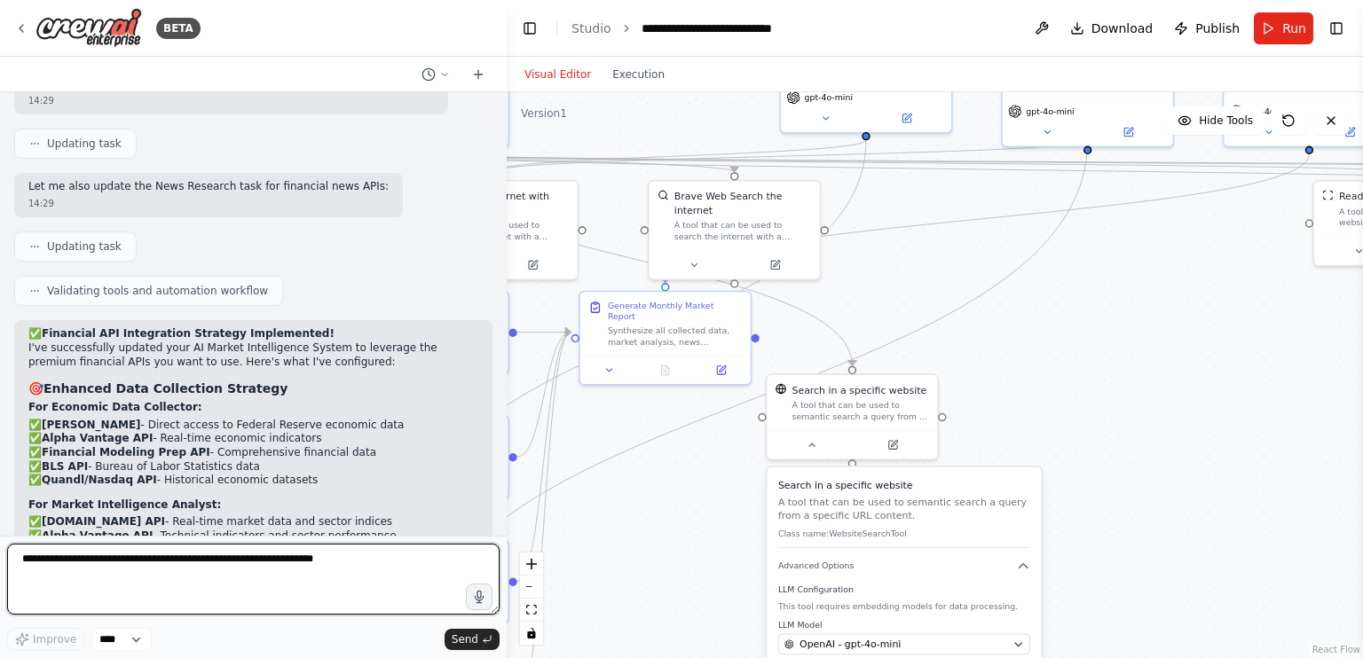
scroll to position [15549, 0]
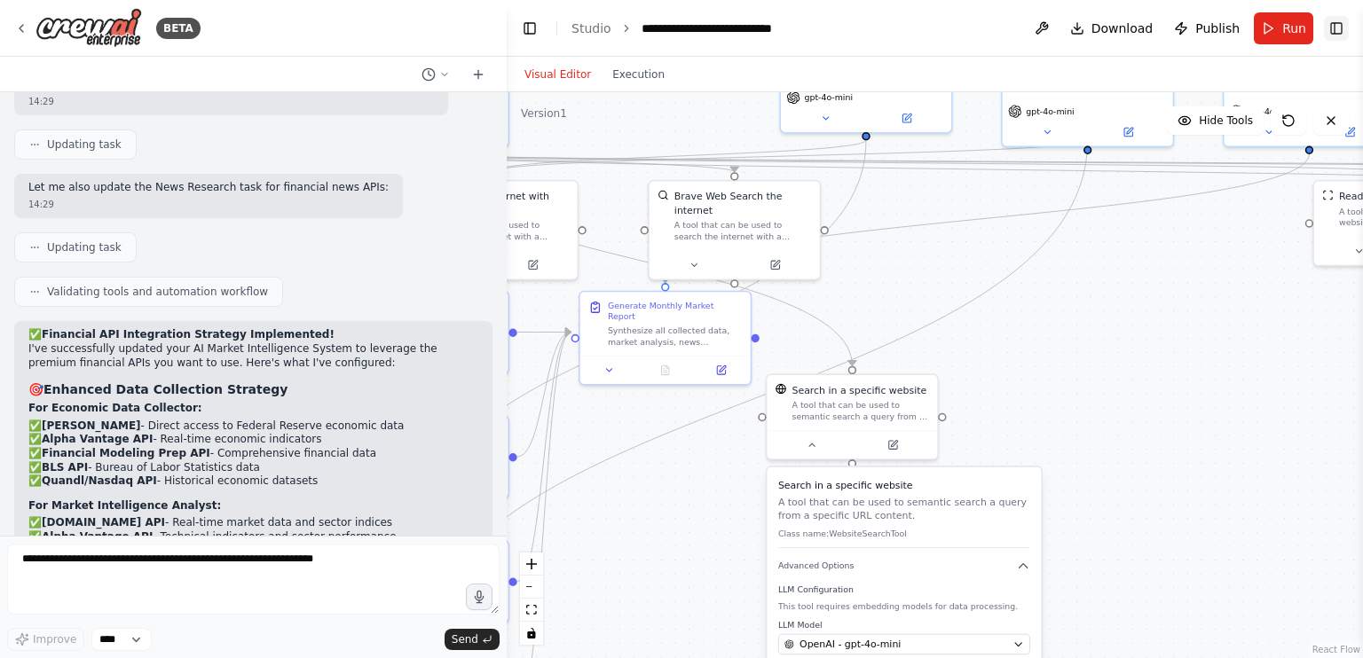
click at [1340, 20] on button "Toggle Right Sidebar" at bounding box center [1336, 28] width 25 height 25
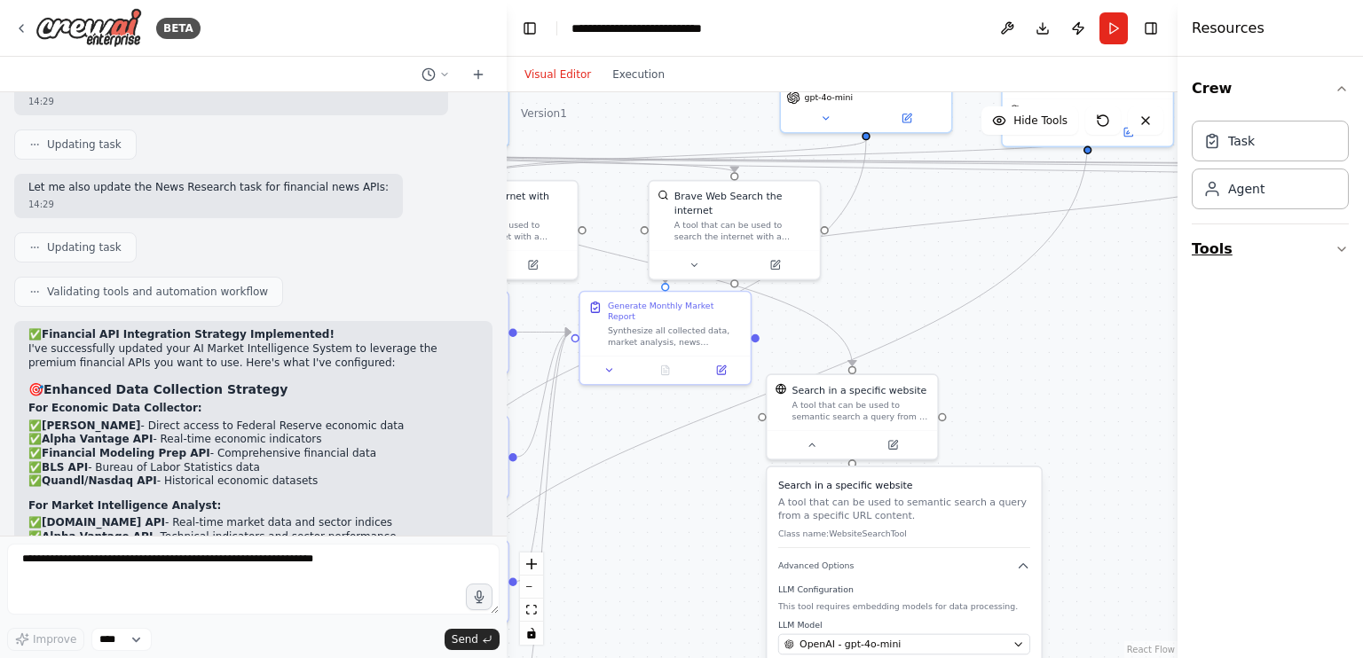
click at [1261, 254] on button "Tools" at bounding box center [1269, 249] width 157 height 50
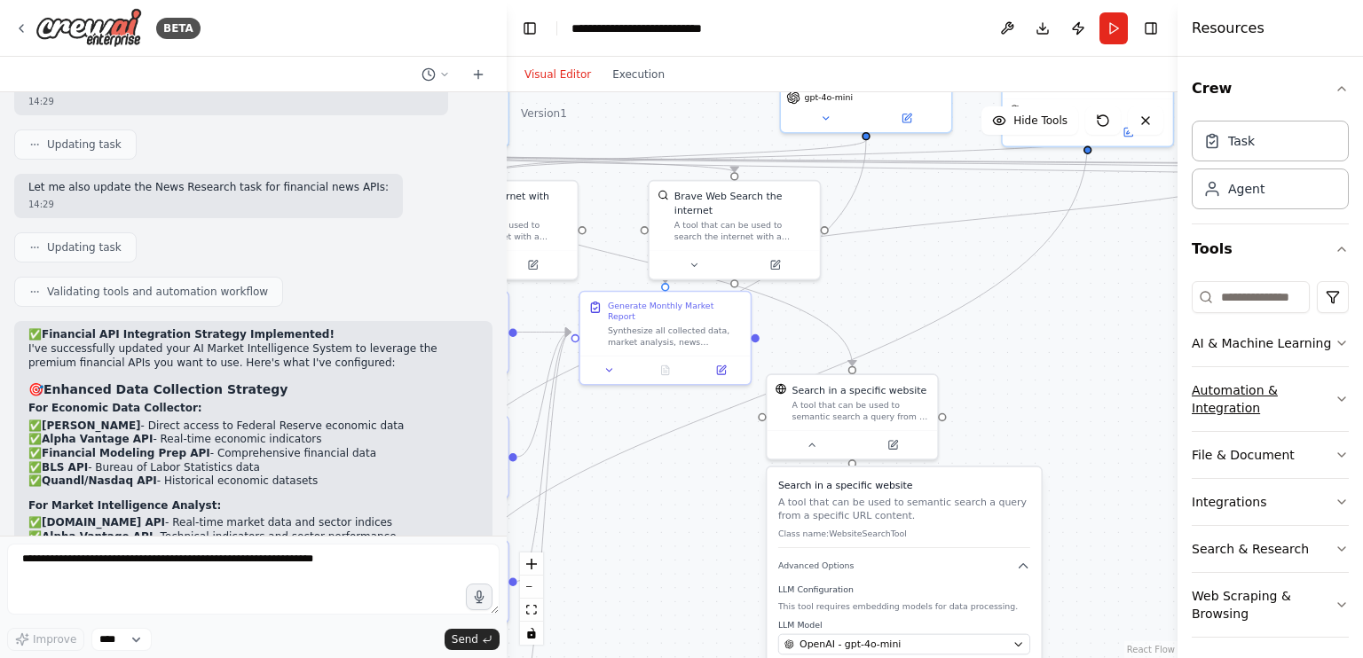
scroll to position [6, 0]
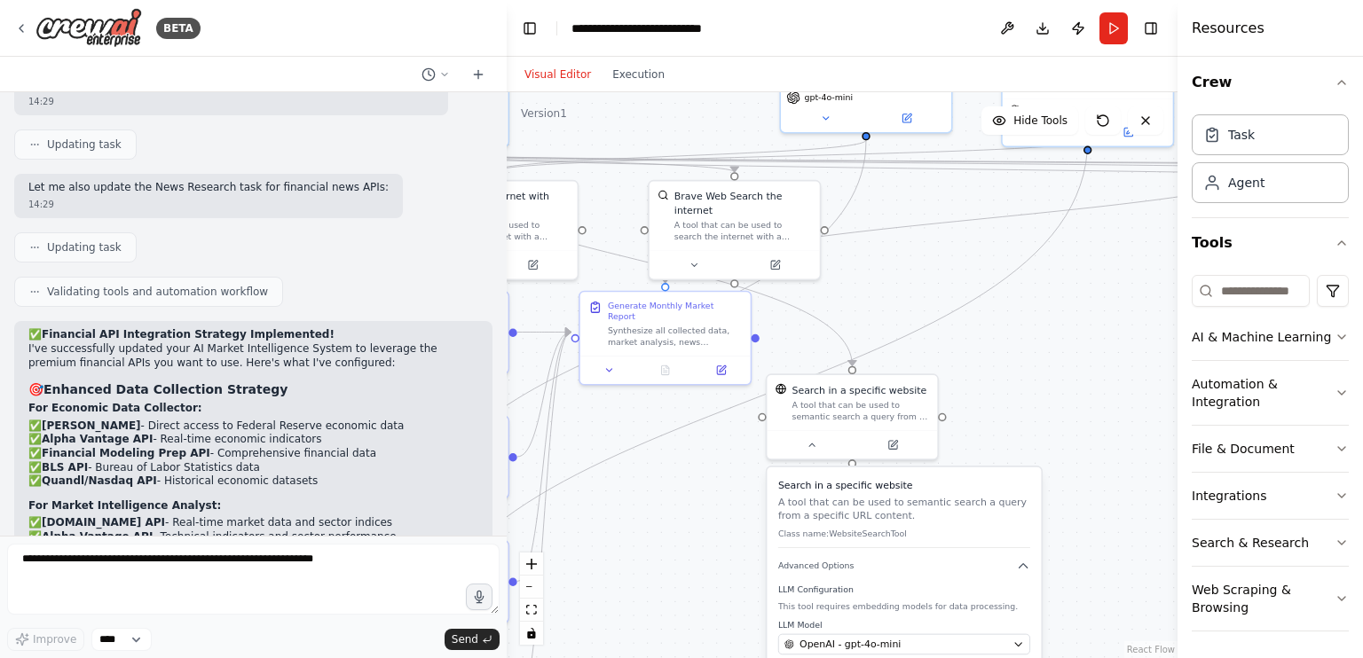
click at [1235, 33] on h4 "Resources" at bounding box center [1227, 28] width 73 height 21
click at [1162, 21] on button "Toggle Right Sidebar" at bounding box center [1150, 28] width 25 height 25
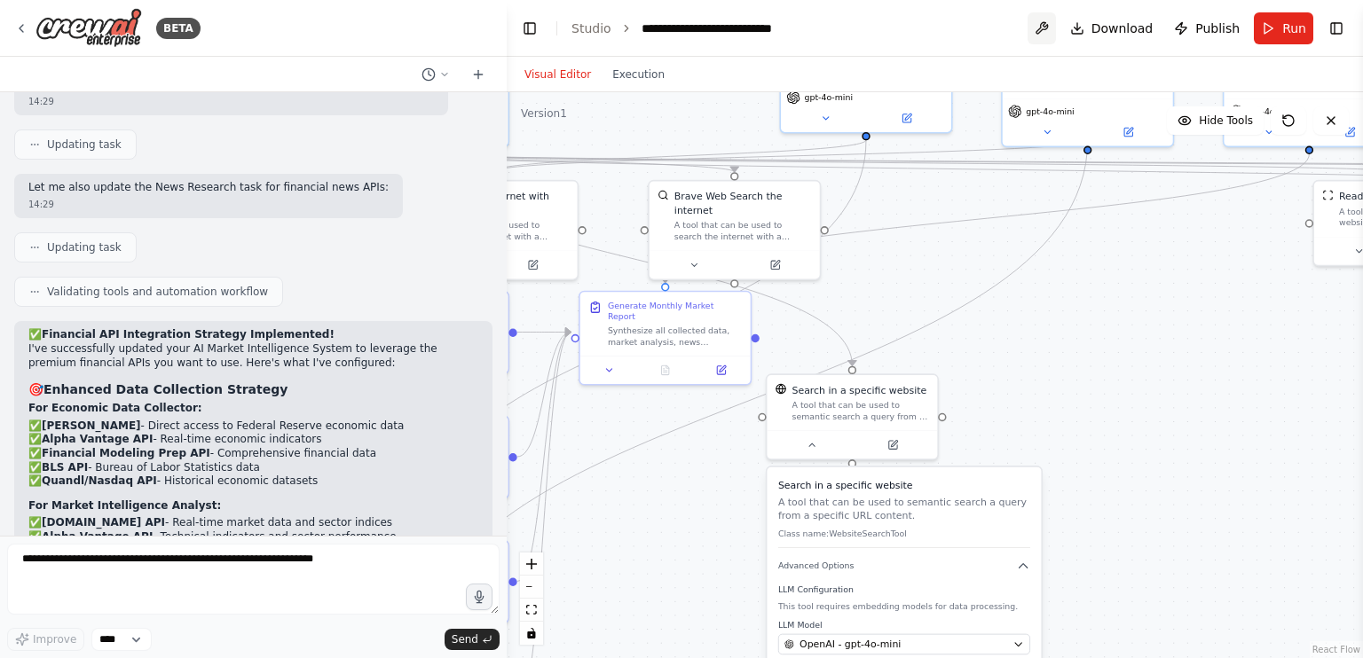
click at [1056, 29] on button at bounding box center [1041, 28] width 28 height 32
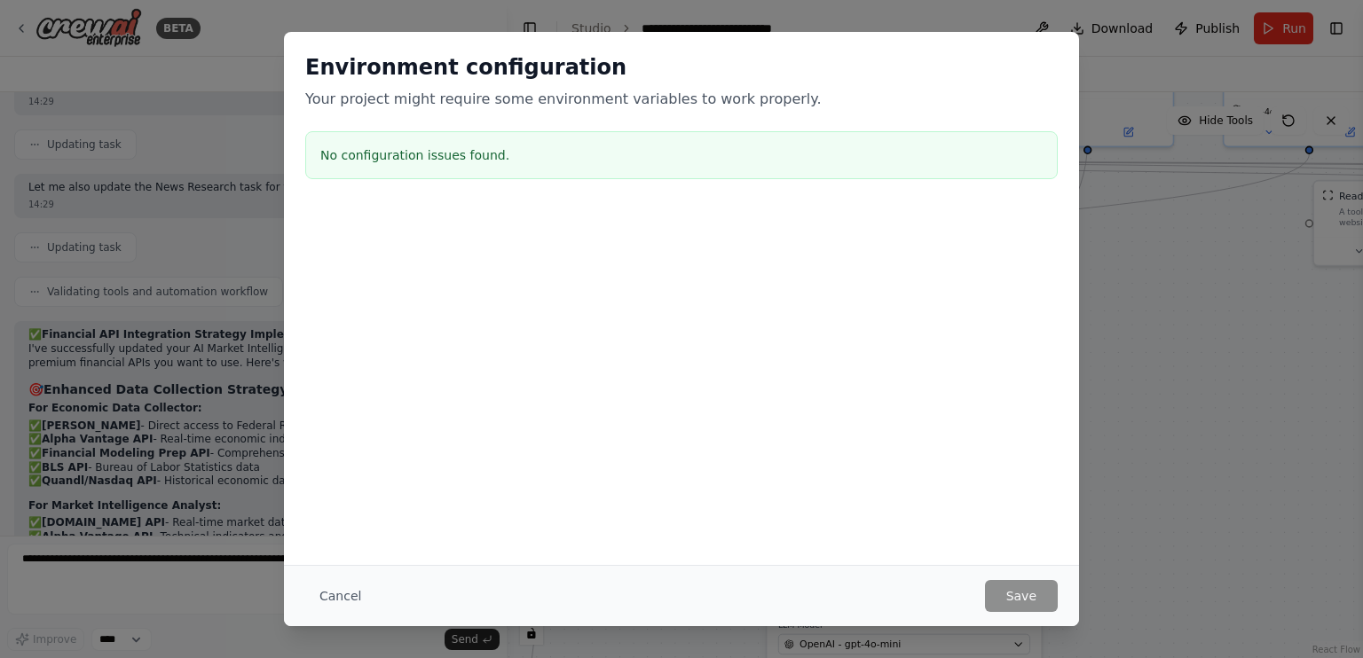
click at [1117, 285] on div "Environment configuration Your project might require some environment variables…" at bounding box center [681, 329] width 1363 height 658
click at [333, 606] on button "Cancel" at bounding box center [340, 596] width 70 height 32
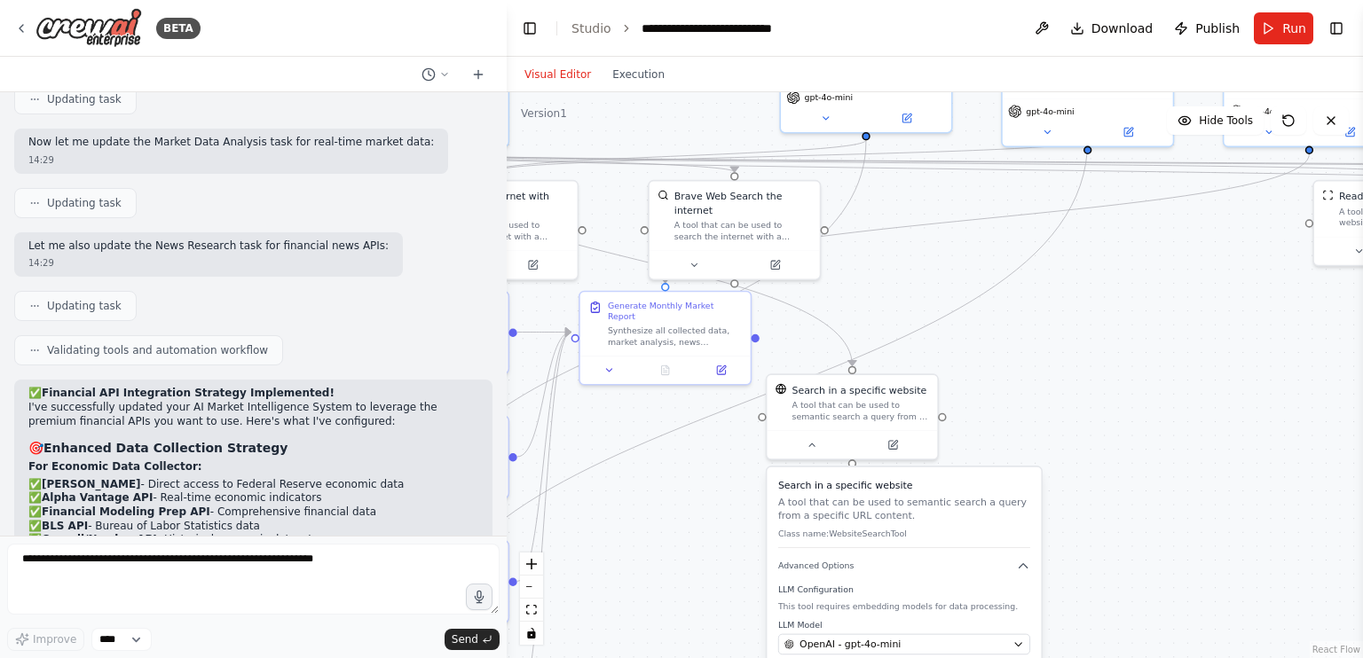
scroll to position [15511, 0]
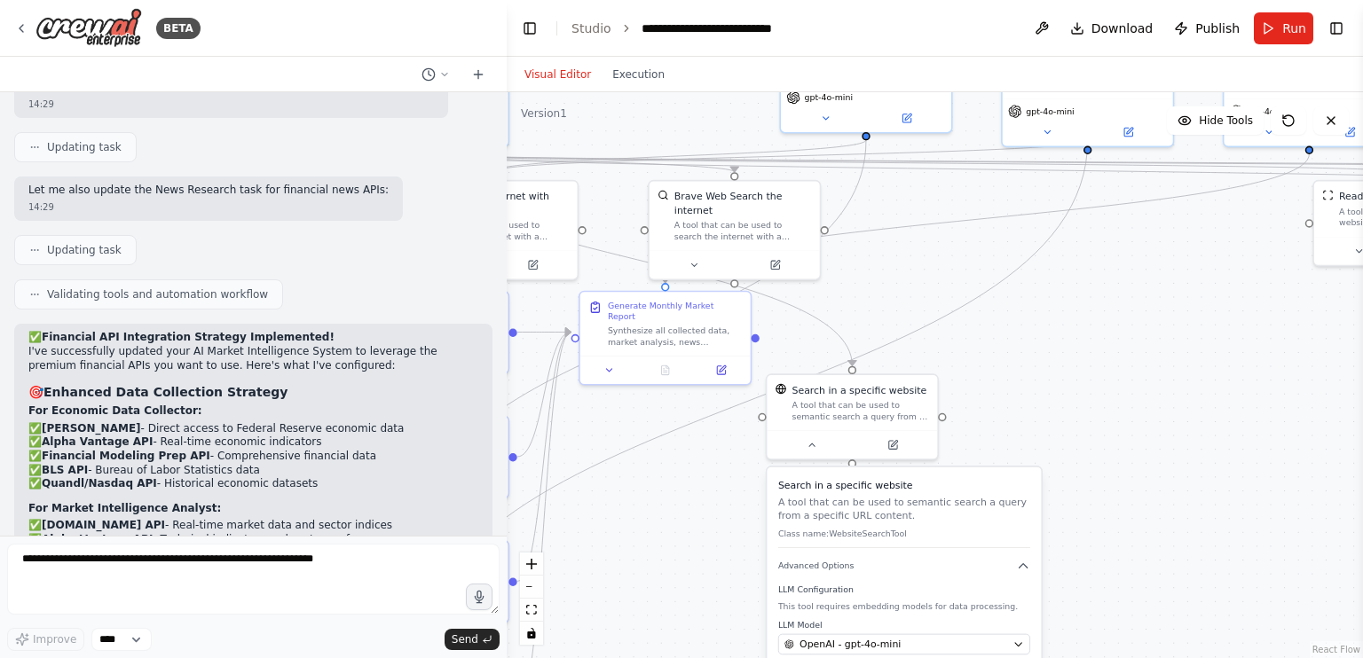
scroll to position [15548, 0]
drag, startPoint x: 283, startPoint y: 205, endPoint x: 18, endPoint y: 198, distance: 265.3
click at [18, 323] on div "✅ Financial API Integration Strategy Implemented! I've successfully updated you…" at bounding box center [253, 664] width 478 height 682
copy li "Set API Keys in CrewAI Studio environment variables"
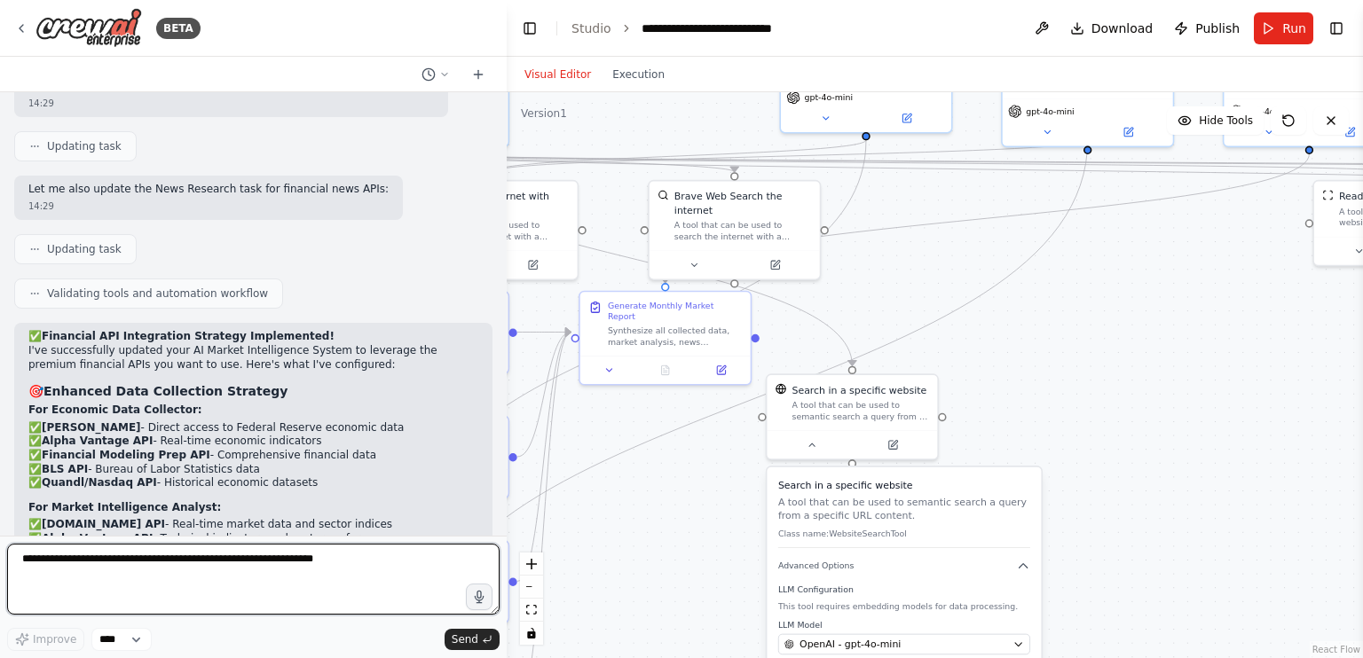
click at [161, 572] on textarea at bounding box center [253, 579] width 492 height 71
paste textarea "**********"
type textarea "**********"
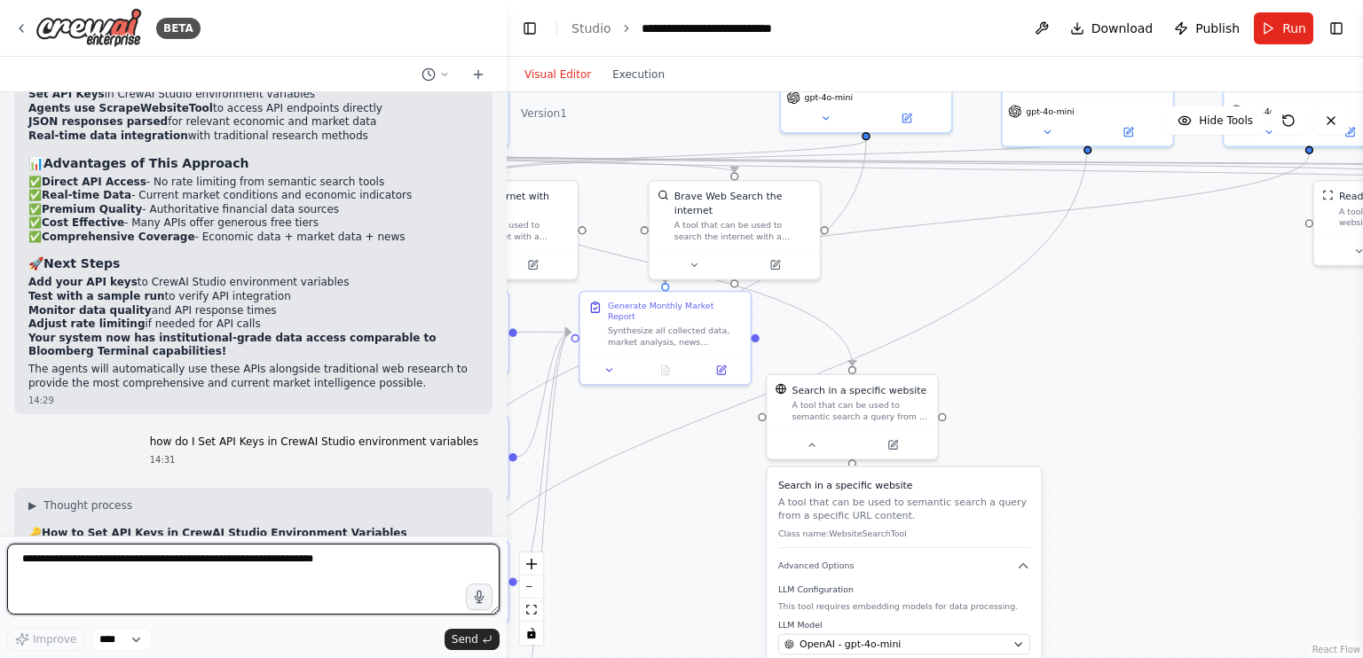
scroll to position [16138, 0]
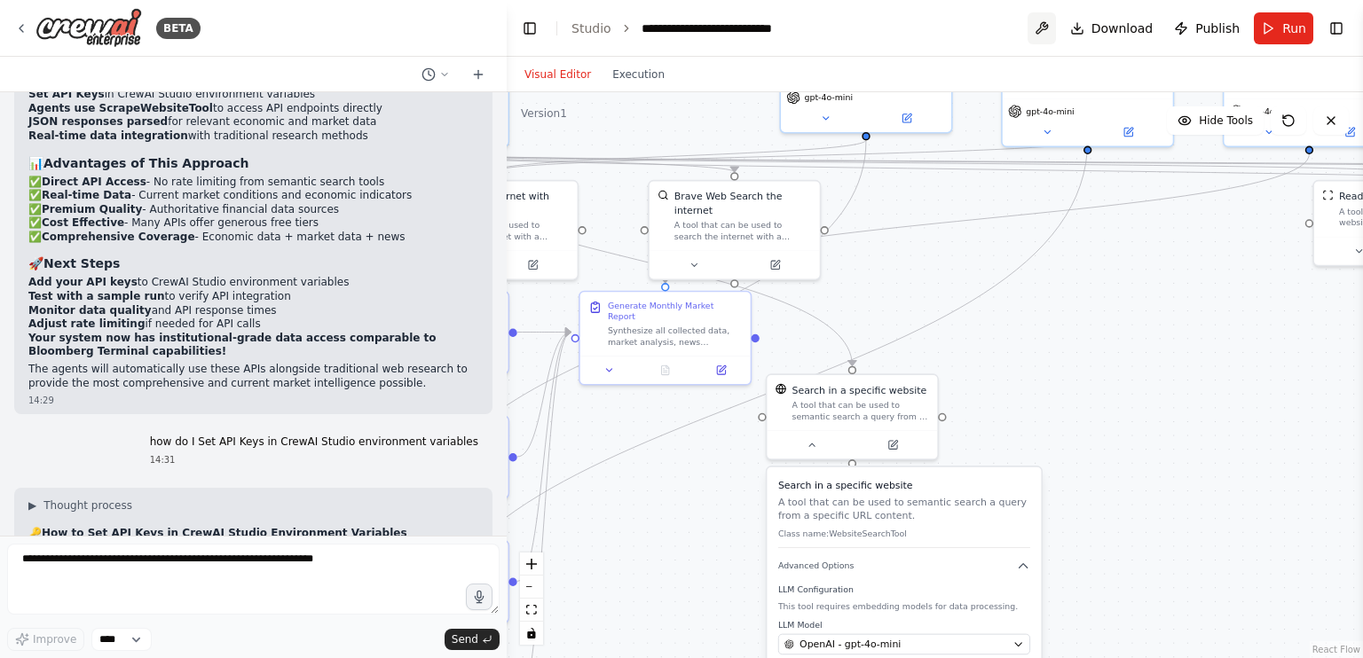
click at [1056, 25] on button at bounding box center [1041, 28] width 28 height 32
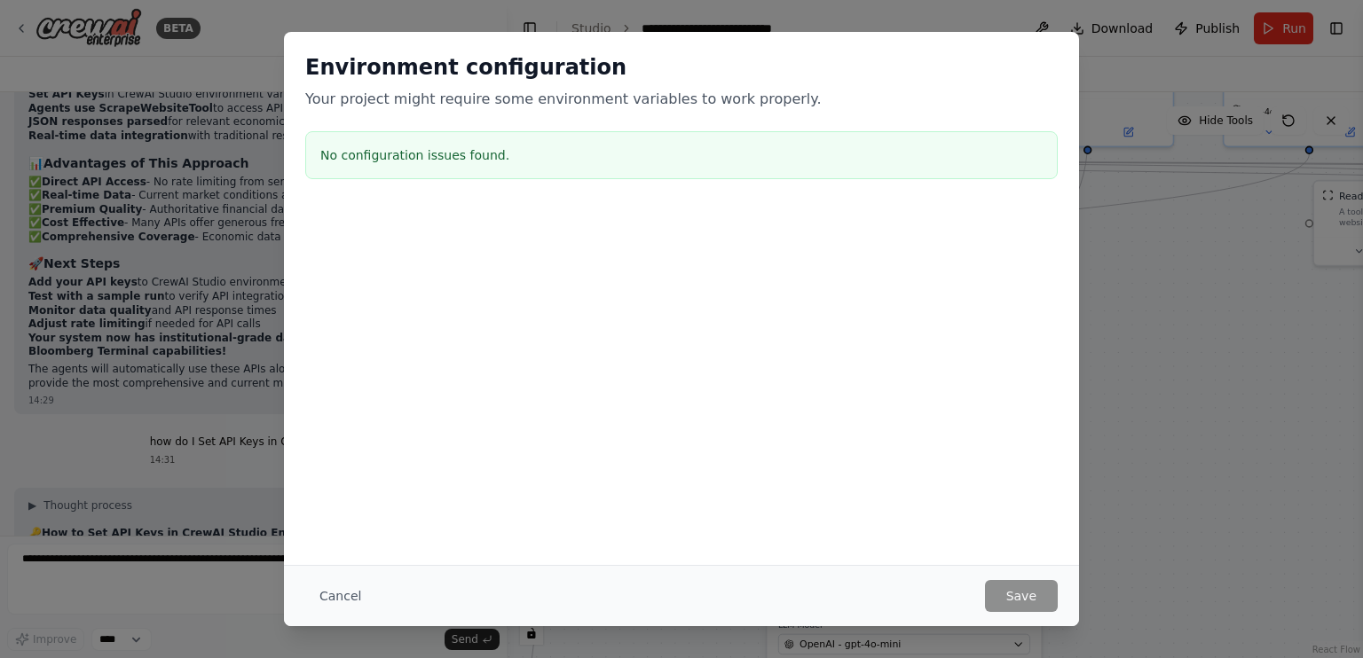
click at [438, 157] on h3 "No configuration issues found." at bounding box center [681, 155] width 722 height 18
click at [341, 586] on button "Cancel" at bounding box center [340, 596] width 70 height 32
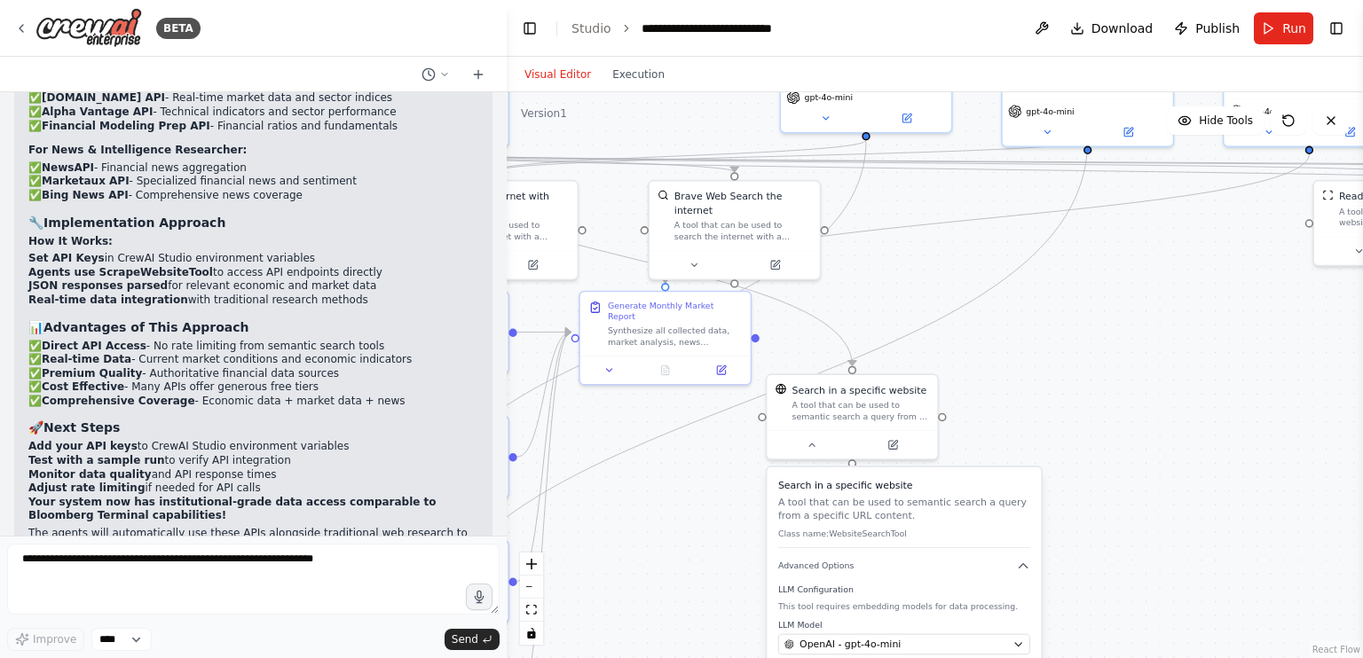
scroll to position [15975, 0]
click at [526, 632] on icon "toggle interactivity" at bounding box center [531, 633] width 11 height 11
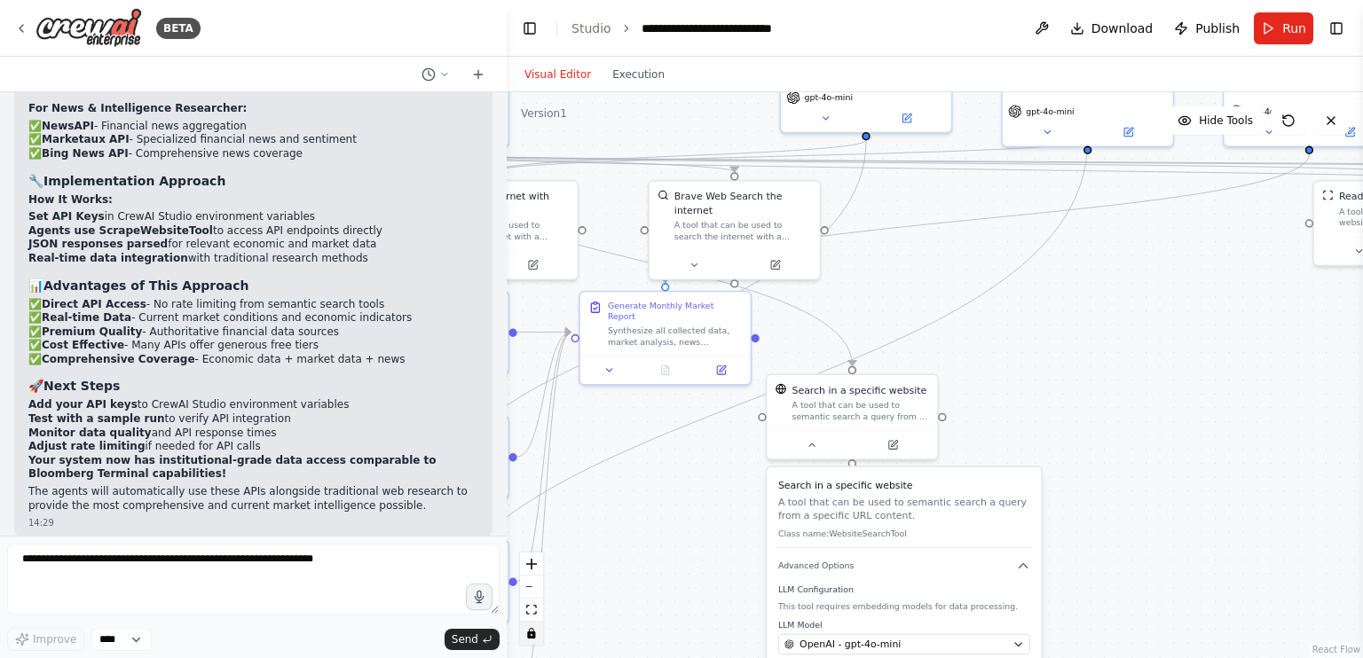
scroll to position [16028, 0]
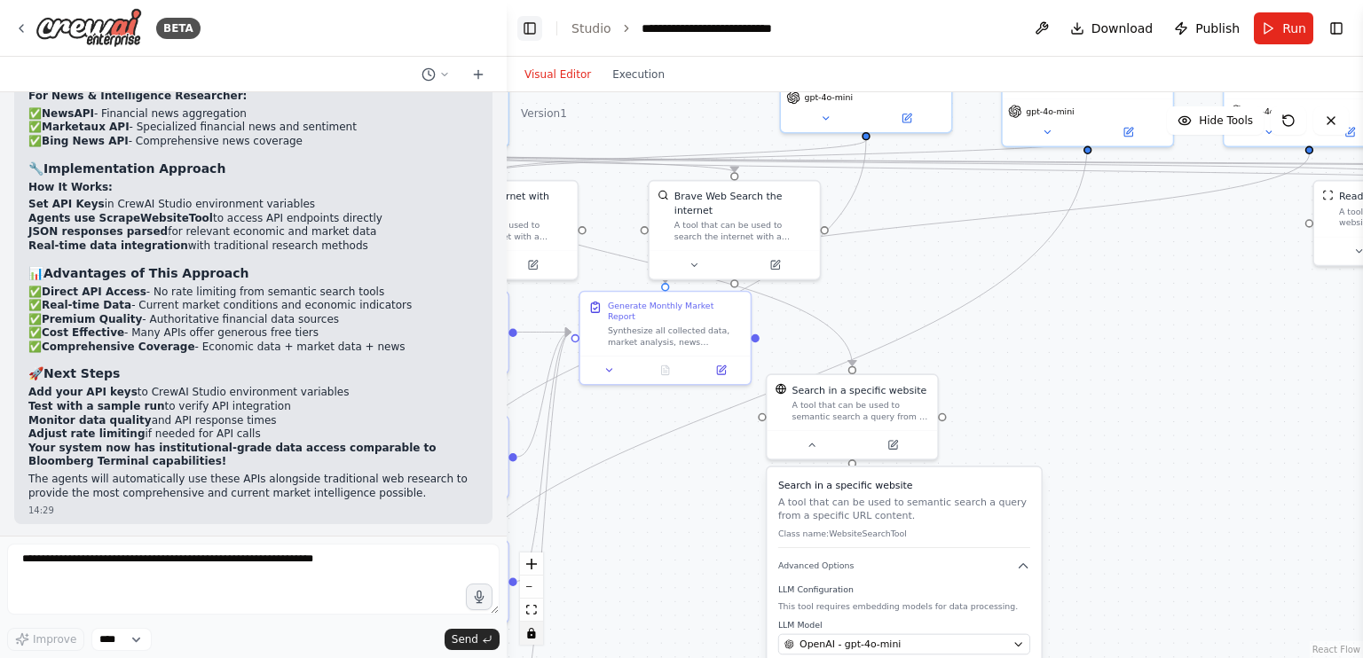
click at [533, 28] on button "Toggle Left Sidebar" at bounding box center [529, 28] width 25 height 25
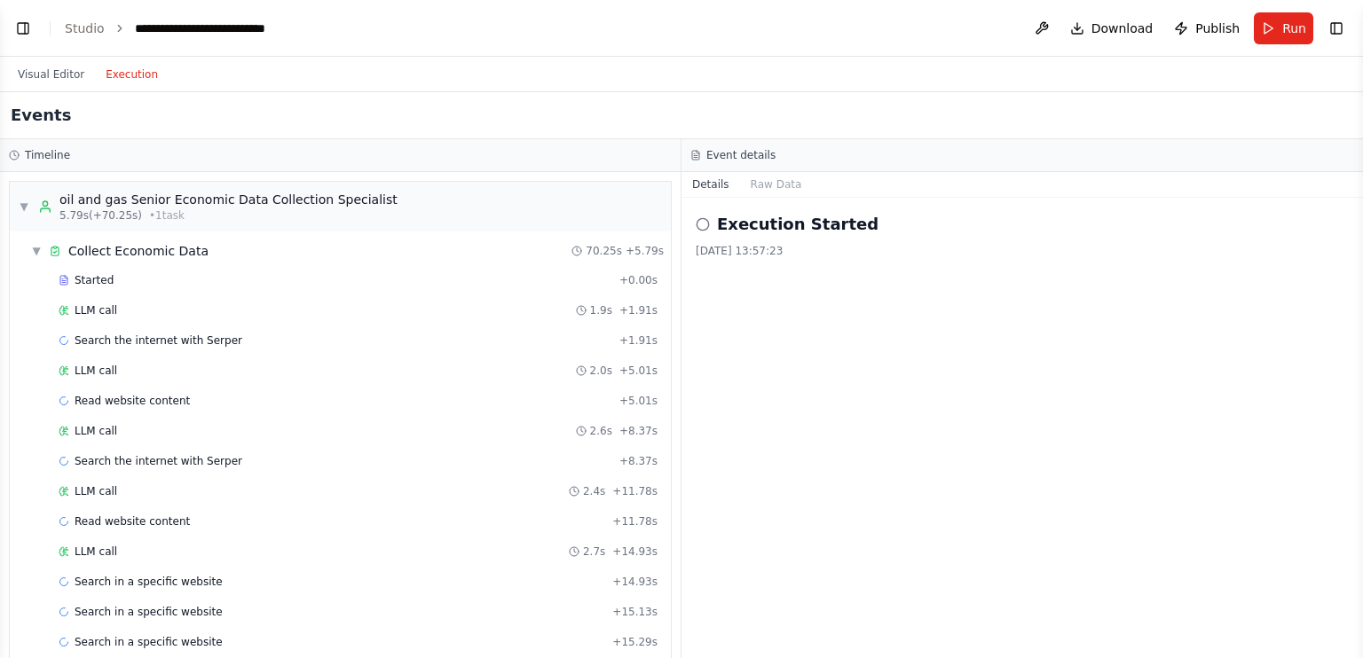
click at [116, 74] on button "Execution" at bounding box center [132, 74] width 74 height 21
click at [57, 72] on button "Visual Editor" at bounding box center [51, 74] width 88 height 21
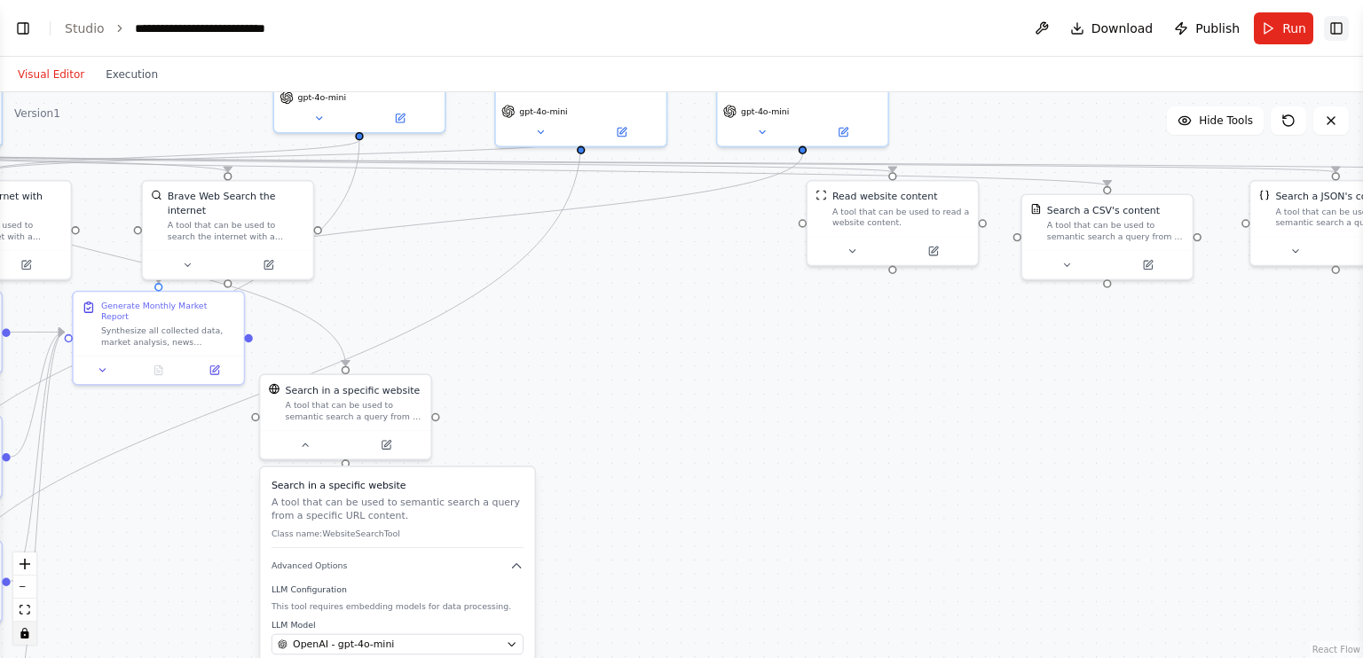
click at [1342, 16] on button "Toggle Right Sidebar" at bounding box center [1336, 28] width 25 height 25
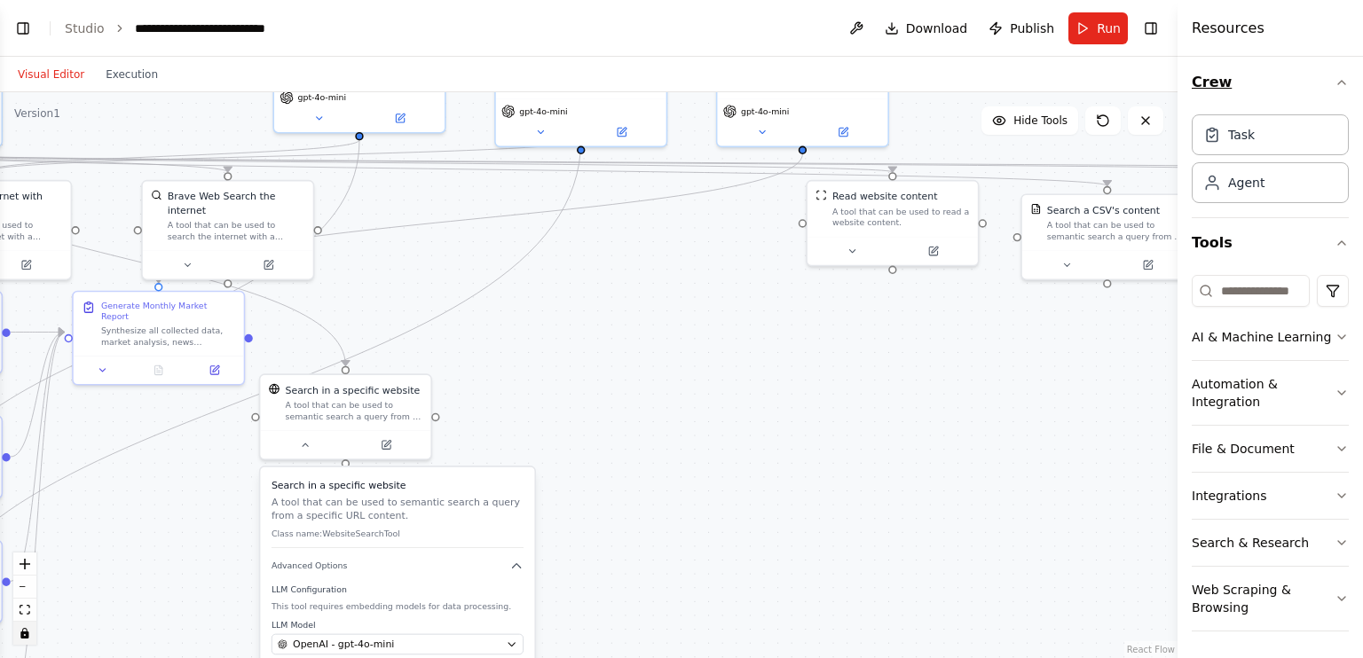
click at [1261, 86] on button "Crew" at bounding box center [1269, 83] width 157 height 50
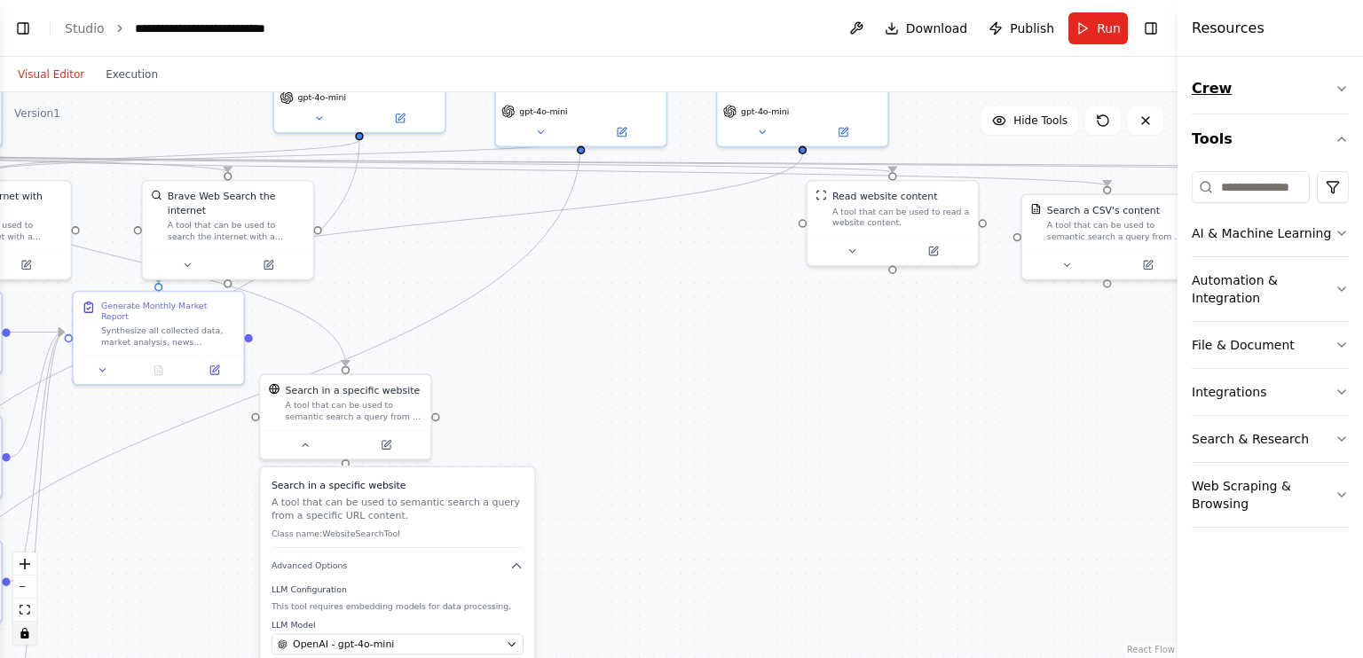
click at [1260, 89] on button "Crew" at bounding box center [1269, 89] width 157 height 50
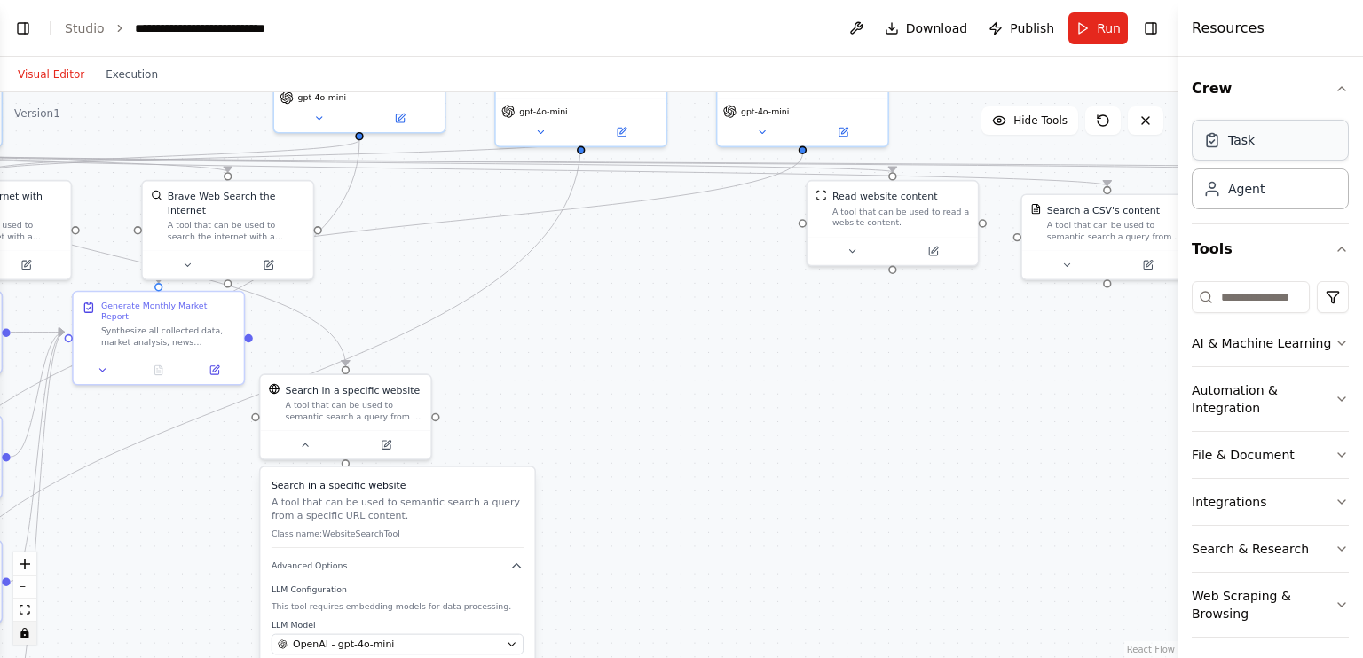
click at [1246, 153] on div "Task" at bounding box center [1269, 140] width 157 height 41
click at [1283, 88] on button "Crew" at bounding box center [1269, 89] width 157 height 50
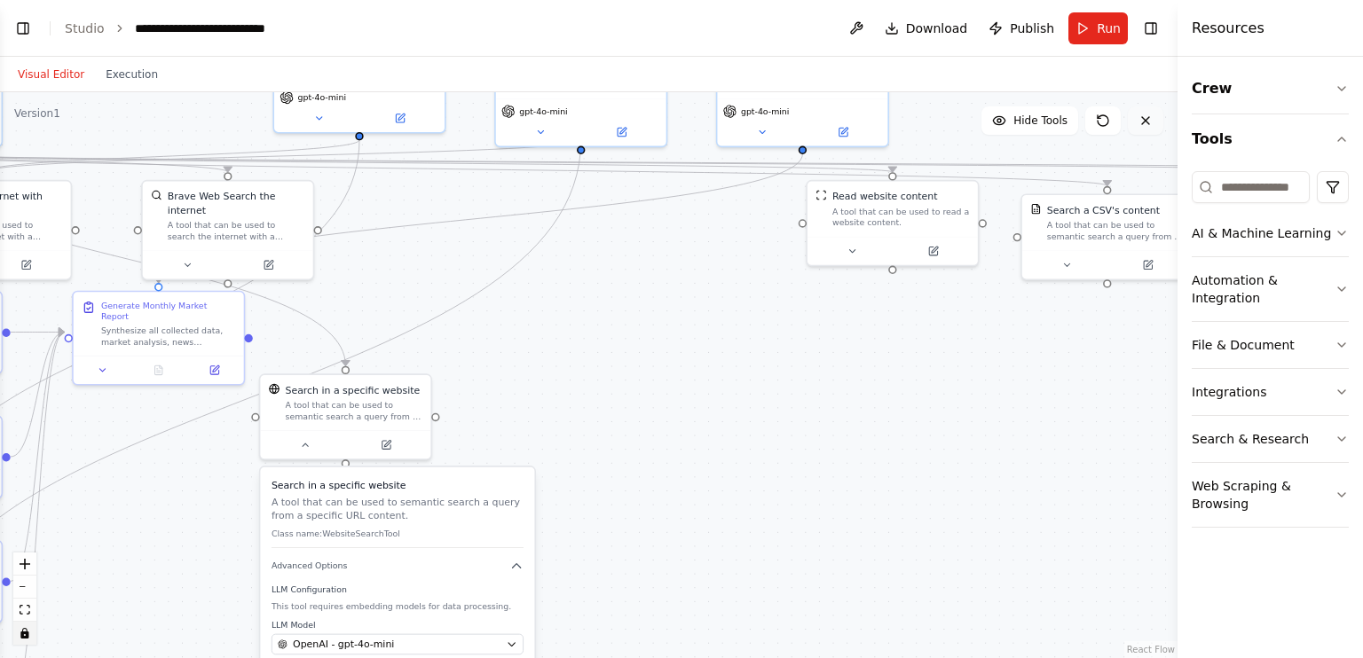
click at [1138, 122] on icon at bounding box center [1145, 121] width 14 height 14
click at [1153, 32] on button "Toggle Right Sidebar" at bounding box center [1150, 28] width 25 height 25
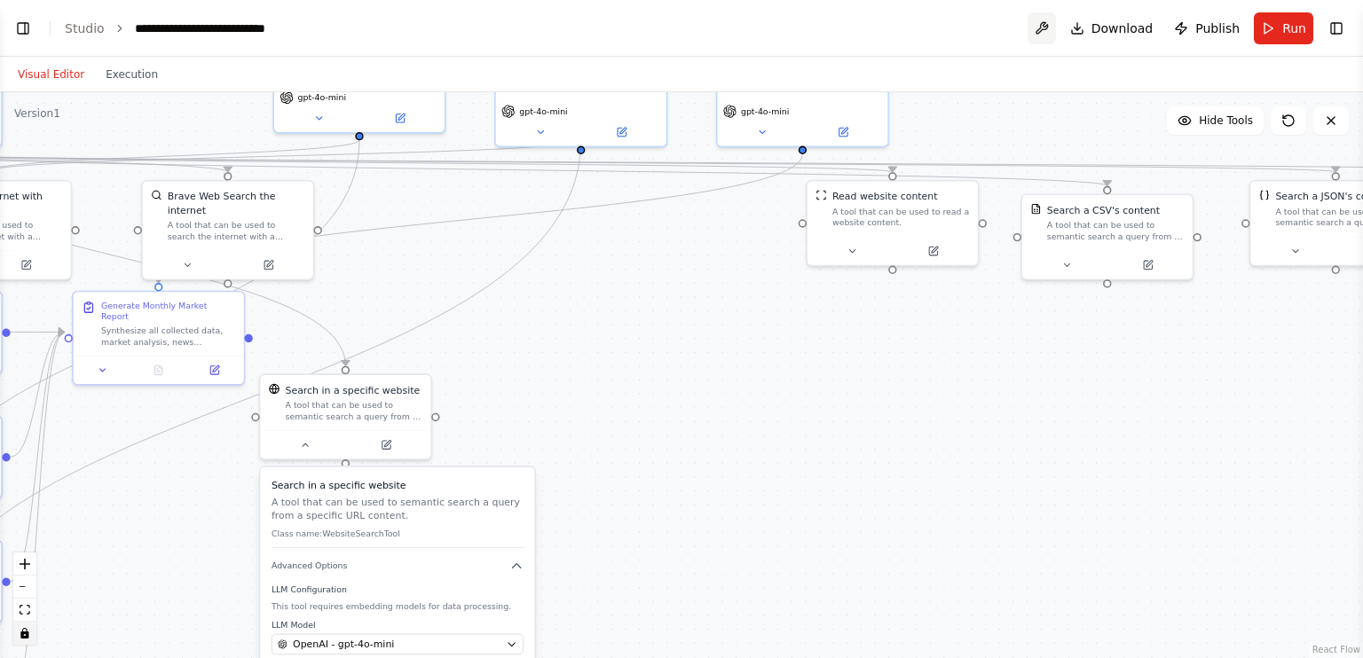
click at [1056, 27] on button at bounding box center [1041, 28] width 28 height 32
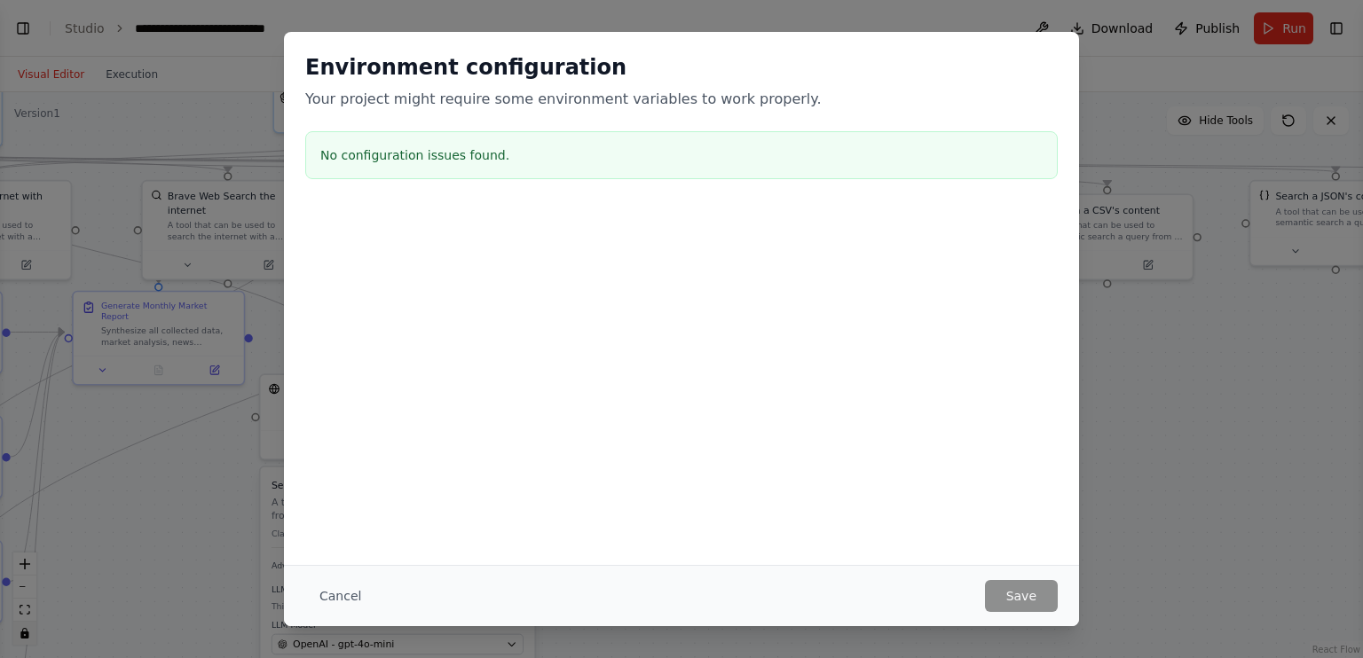
click at [287, 304] on div at bounding box center [681, 296] width 795 height 177
click at [359, 592] on button "Cancel" at bounding box center [340, 596] width 70 height 32
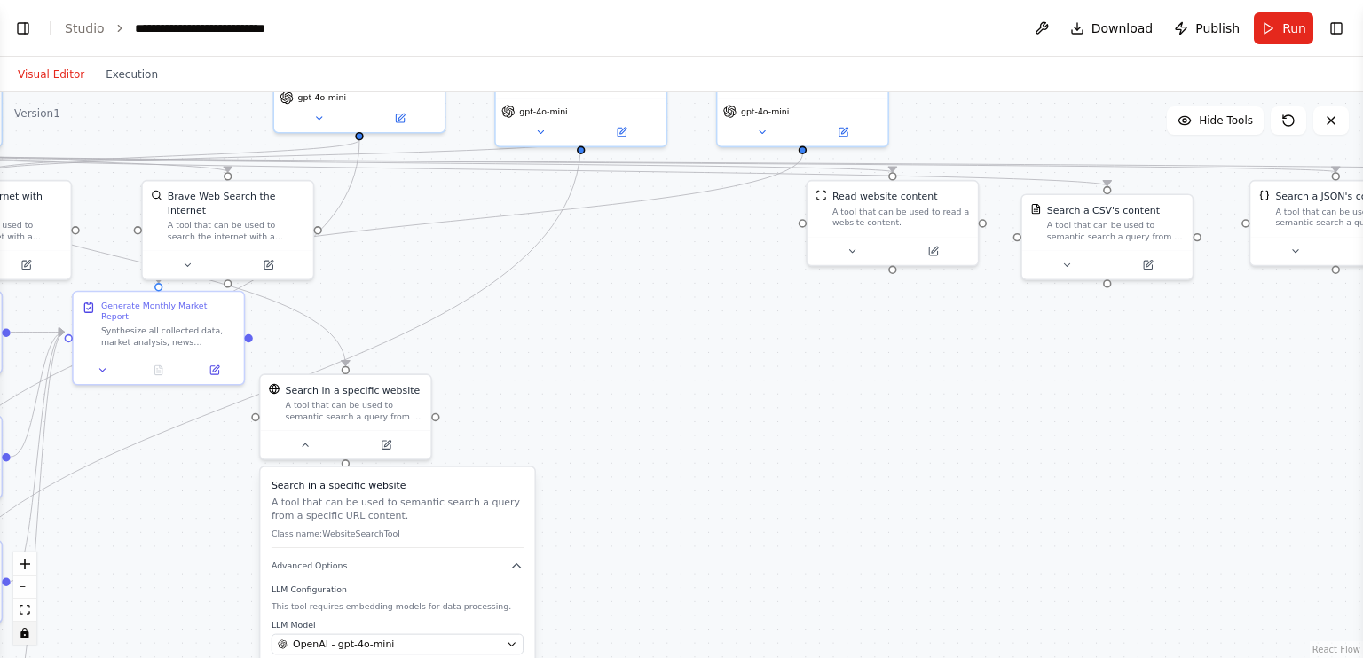
click at [395, 36] on header "**********" at bounding box center [681, 28] width 1363 height 57
click at [85, 21] on link "Studio" at bounding box center [85, 28] width 40 height 14
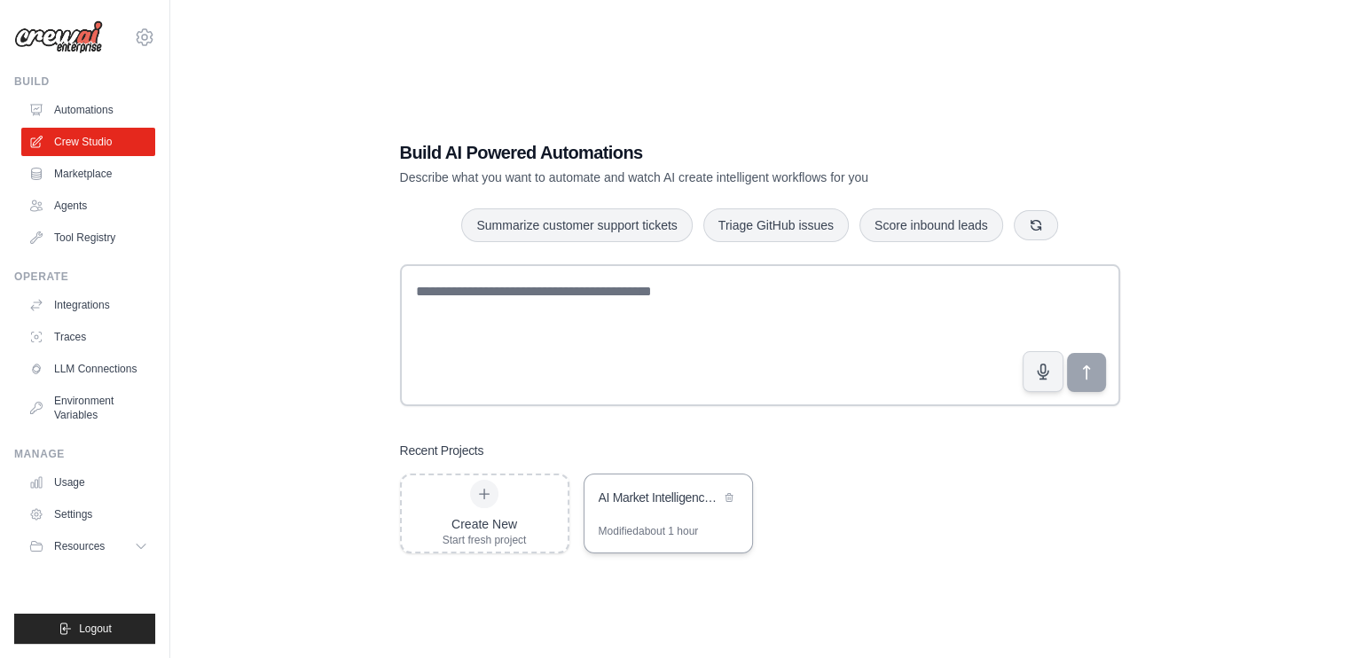
click at [666, 507] on div "AI Market Intelligence System" at bounding box center [660, 499] width 122 height 21
click at [56, 413] on link "Environment Variables" at bounding box center [90, 408] width 134 height 43
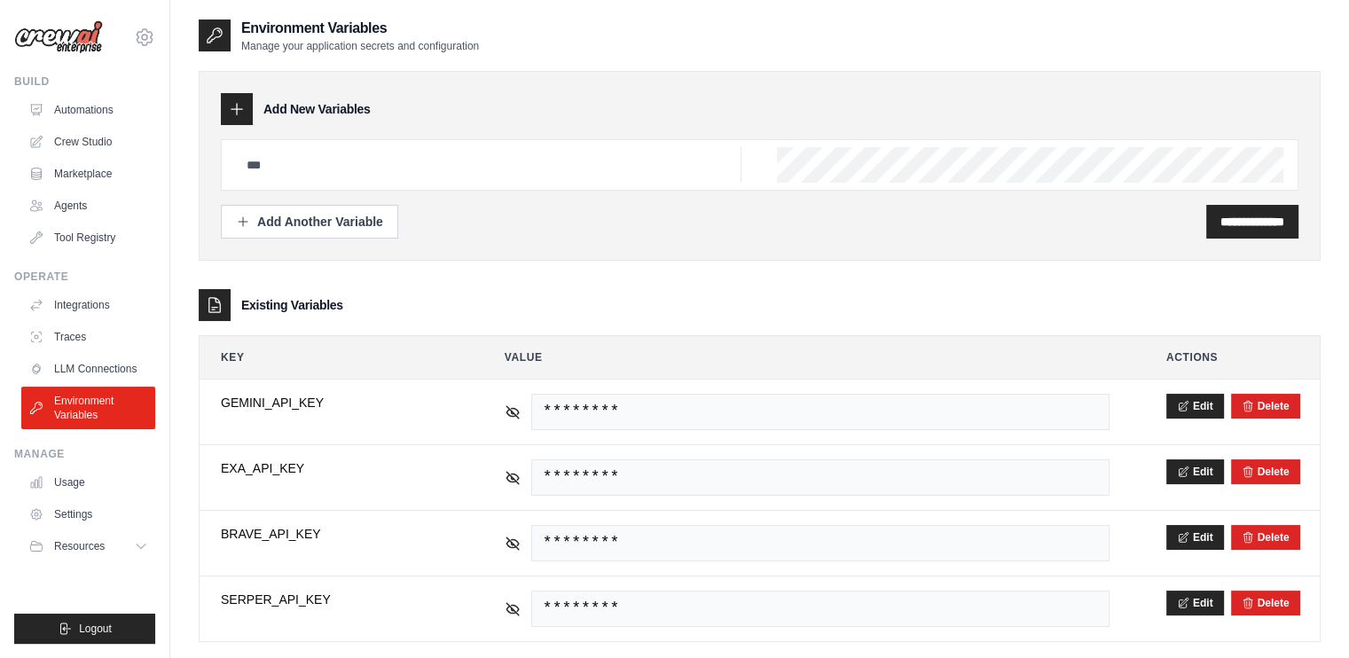
scroll to position [35, 0]
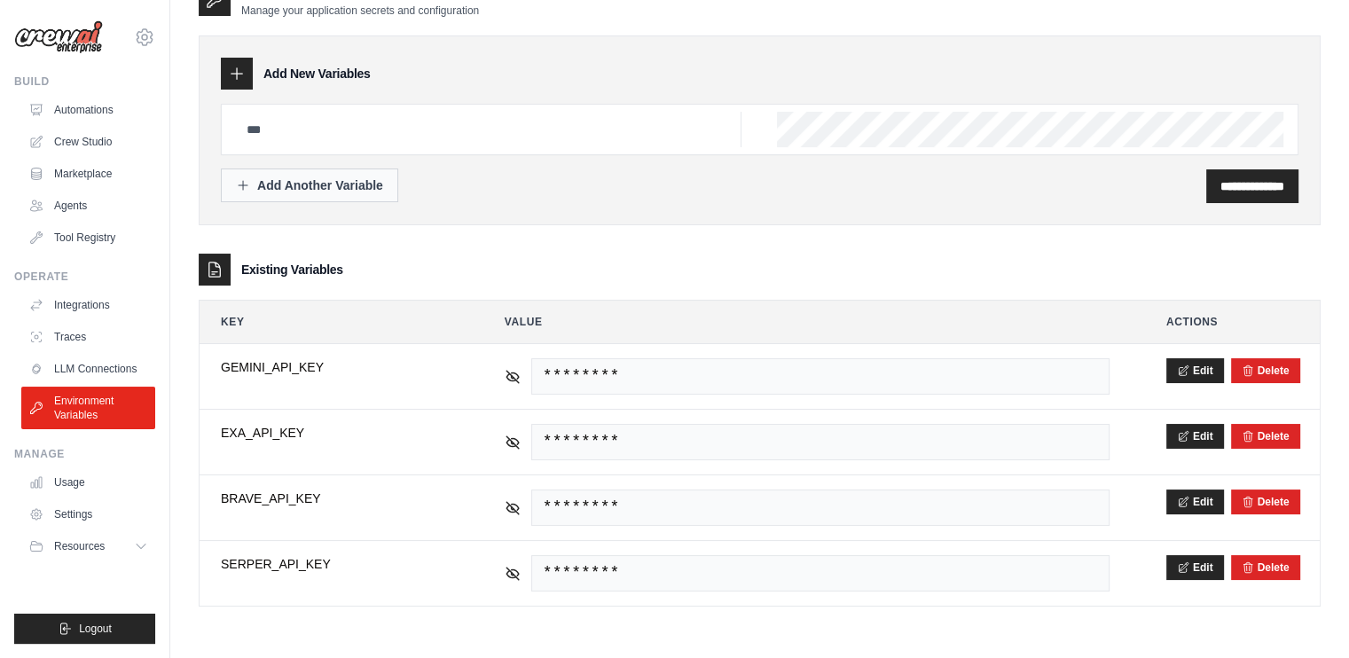
click at [344, 198] on button "Add Another Variable" at bounding box center [309, 186] width 177 height 34
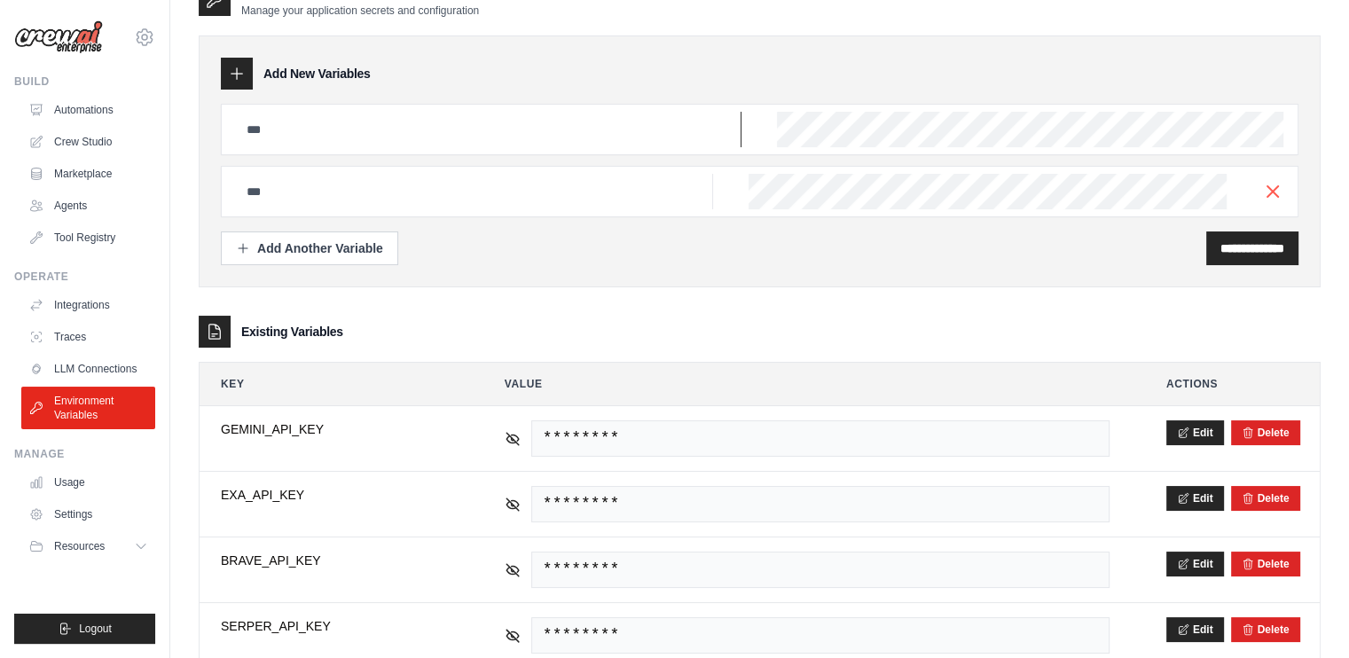
click at [376, 143] on input "text" at bounding box center [489, 129] width 506 height 35
click at [438, 143] on input "text" at bounding box center [489, 129] width 506 height 35
paste input "*****"
type input "********"
click at [519, 147] on input "text" at bounding box center [489, 129] width 506 height 35
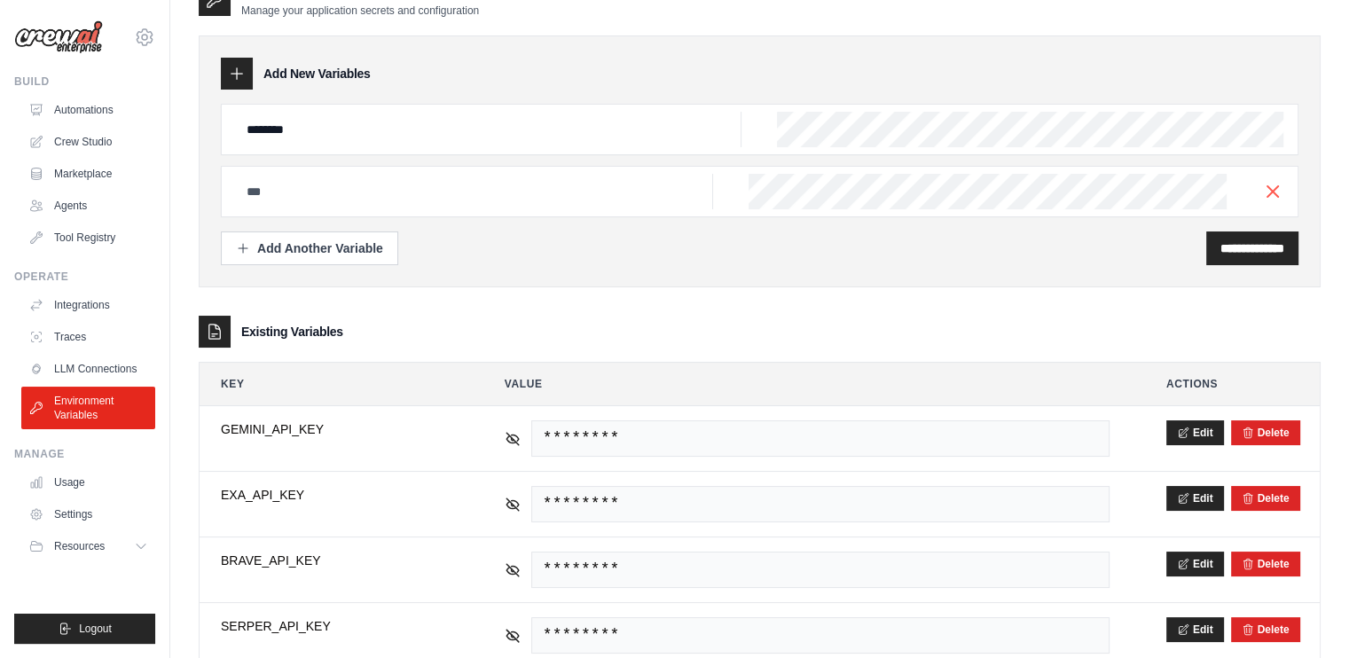
click at [464, 214] on div at bounding box center [760, 191] width 1078 height 51
click at [456, 147] on input "text" at bounding box center [489, 129] width 506 height 35
paste input "**********"
click at [280, 147] on input "**********" at bounding box center [489, 129] width 506 height 35
drag, startPoint x: 362, startPoint y: 190, endPoint x: 220, endPoint y: 193, distance: 142.0
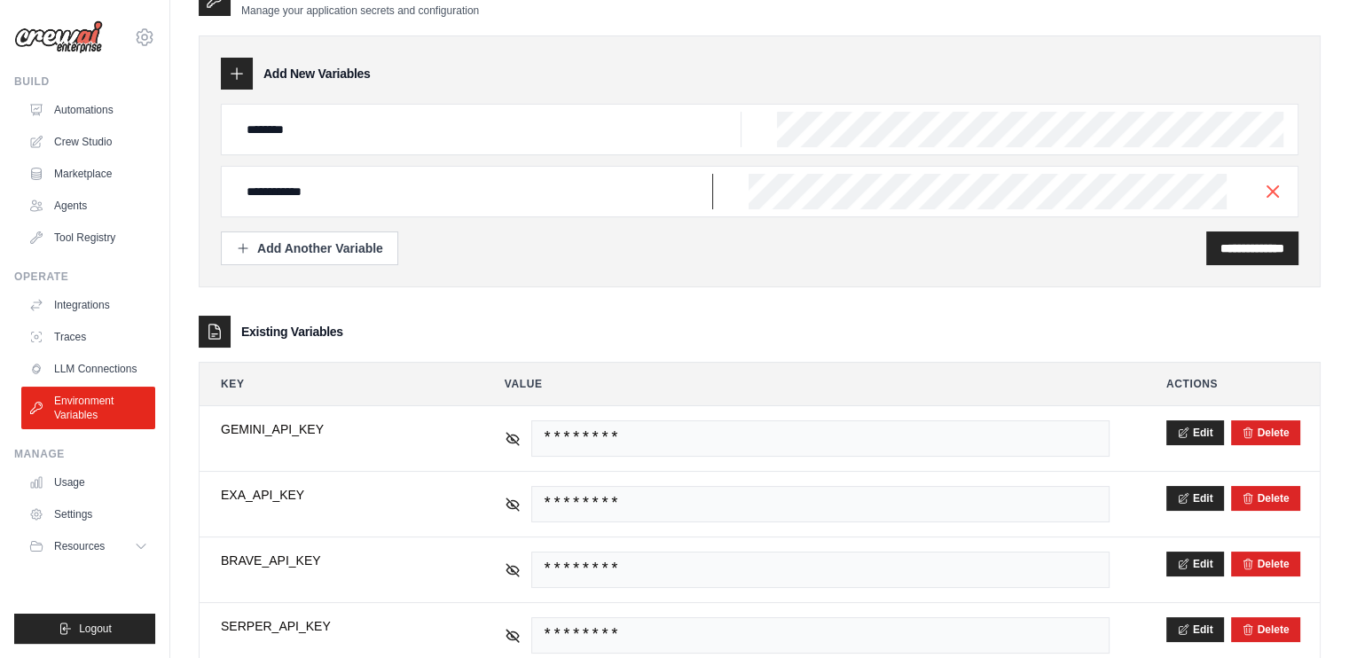
click at [220, 193] on div "**********" at bounding box center [760, 161] width 1122 height 252
type input "**********"
click at [359, 242] on div "Add Another Variable" at bounding box center [309, 248] width 147 height 18
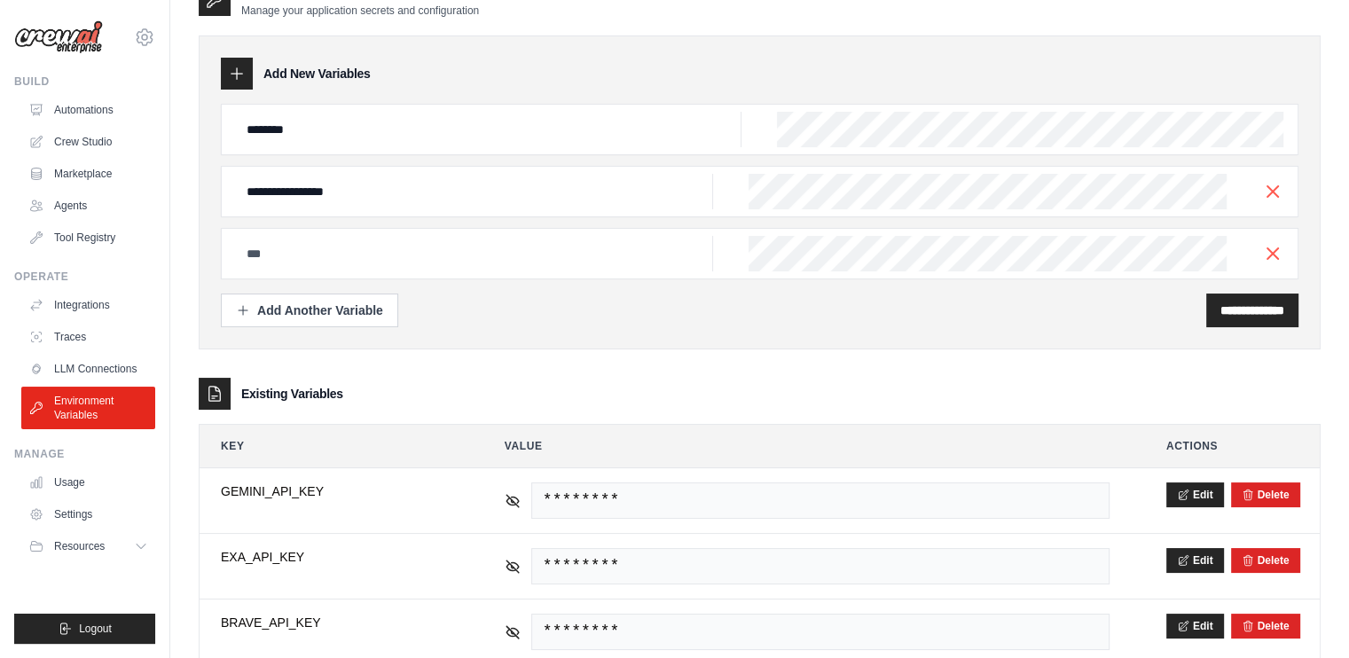
click at [436, 271] on div at bounding box center [760, 253] width 1078 height 51
click at [449, 147] on input "text" at bounding box center [489, 129] width 506 height 35
type input "**********"
click at [373, 318] on button "Add Another Variable" at bounding box center [309, 310] width 177 height 34
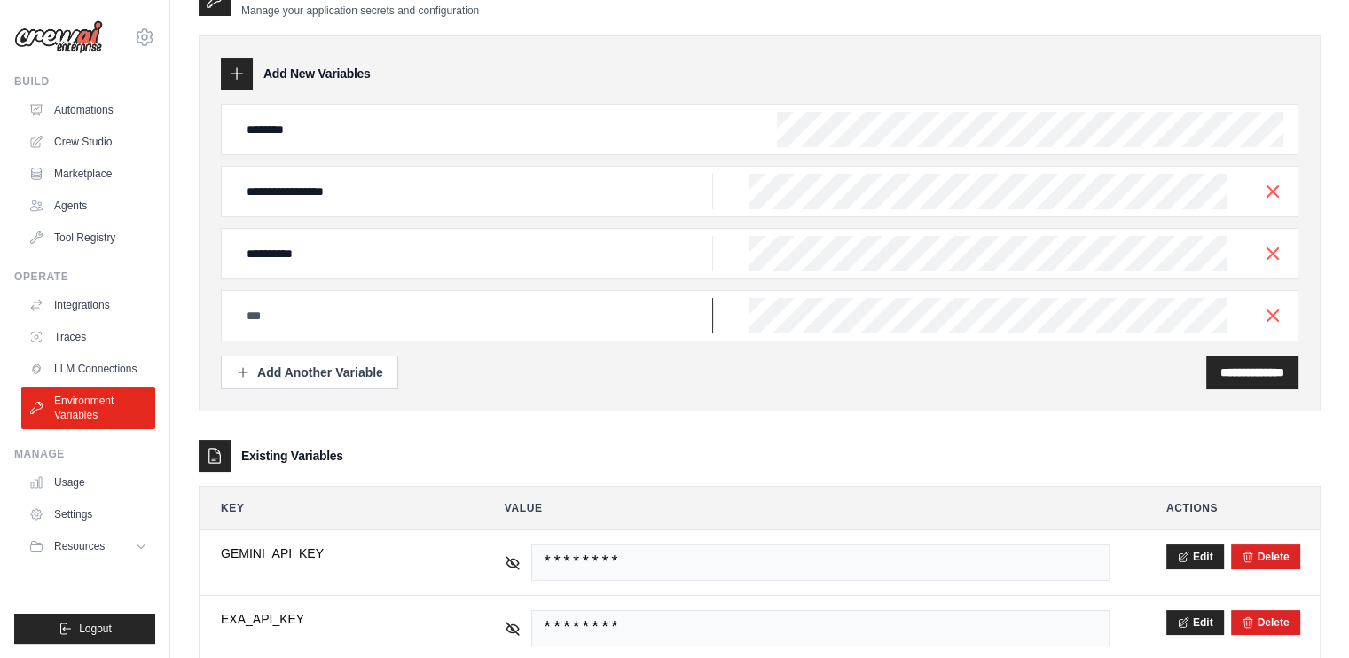
click at [598, 147] on input "text" at bounding box center [489, 129] width 506 height 35
type input "********"
click at [334, 375] on div "Add Another Variable" at bounding box center [309, 372] width 147 height 18
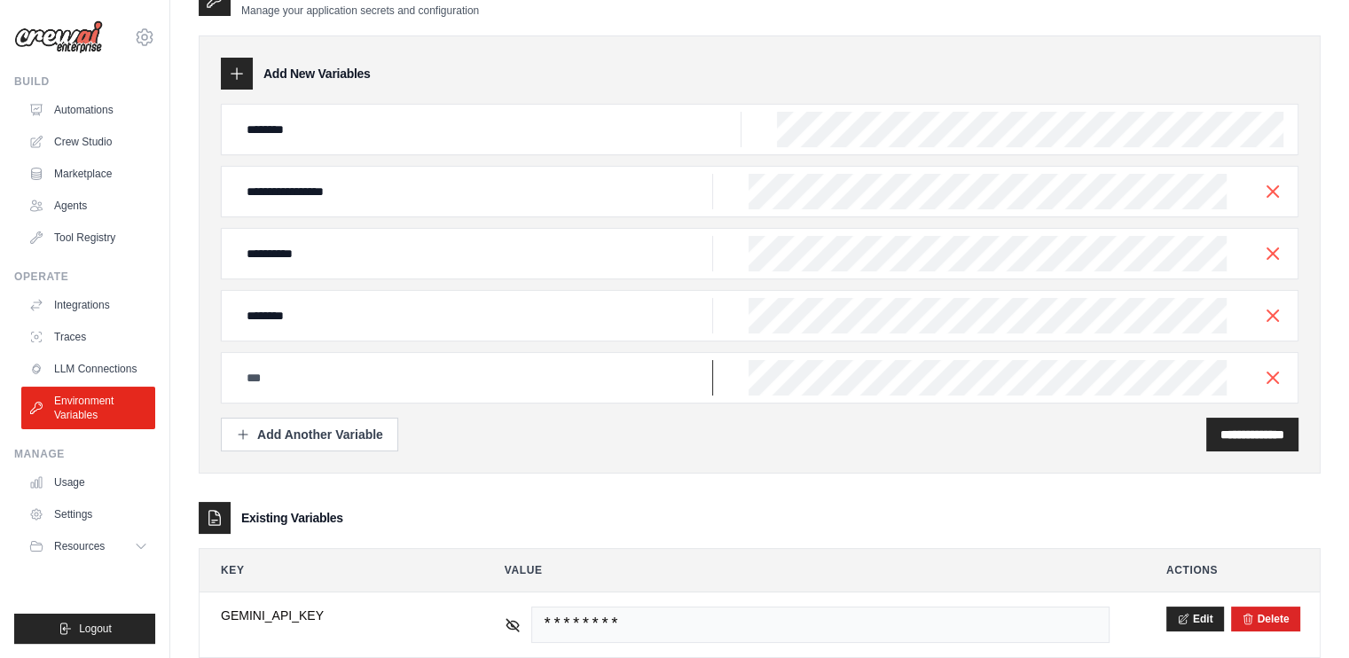
click at [505, 147] on input "text" at bounding box center [489, 129] width 506 height 35
type input "*******"
click at [362, 438] on div "Add Another Variable" at bounding box center [309, 434] width 147 height 18
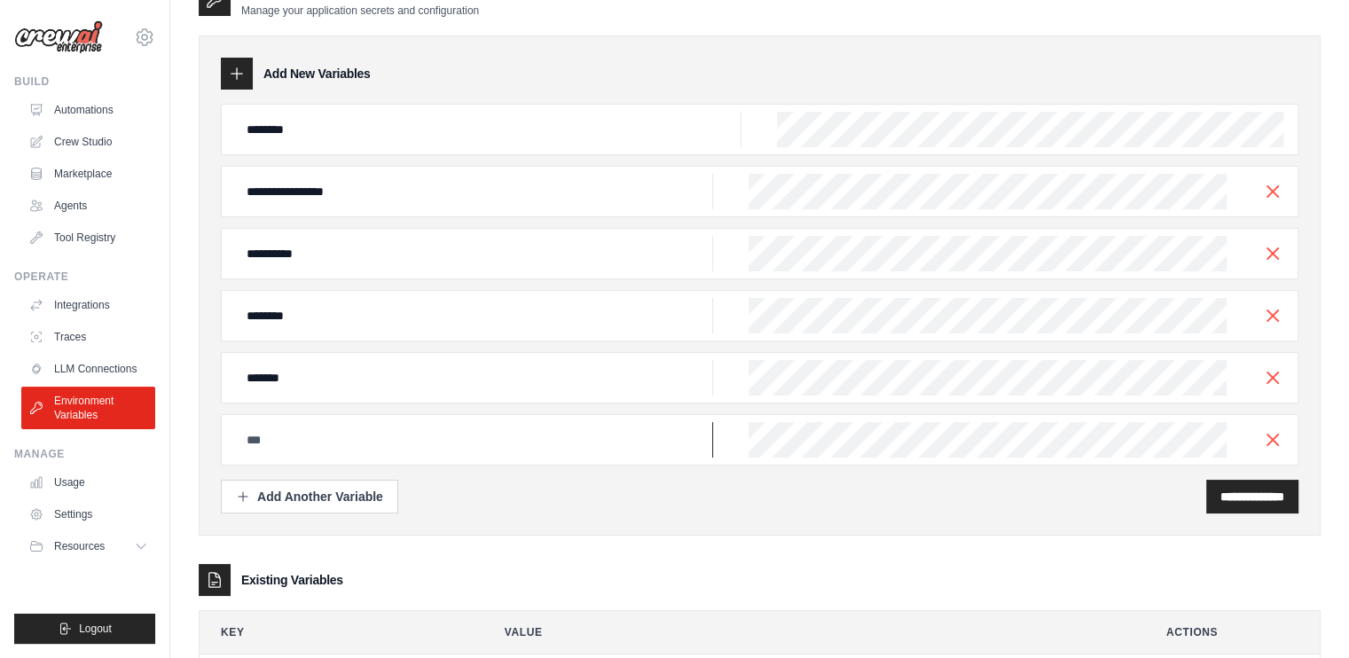
click at [515, 147] on input "text" at bounding box center [489, 129] width 506 height 35
type input "**********"
click at [1250, 502] on div "**********" at bounding box center [1252, 497] width 92 height 34
click at [1221, 495] on input "**********" at bounding box center [1253, 497] width 64 height 18
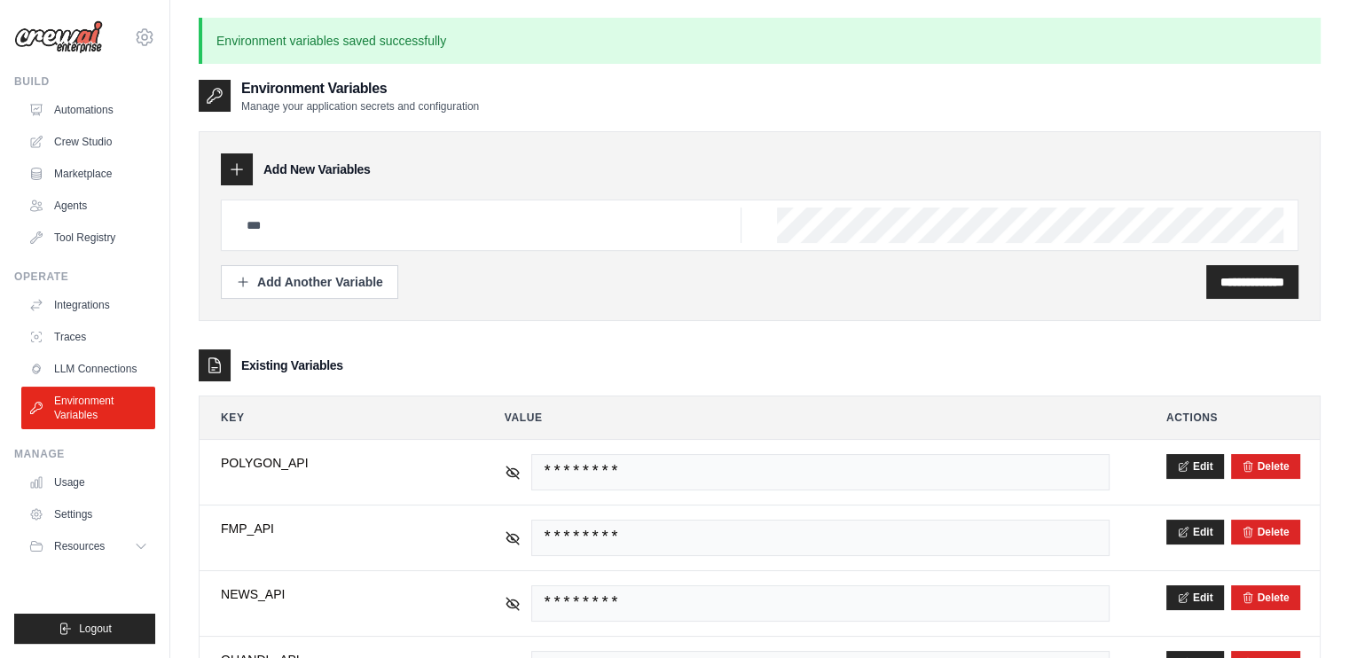
click at [1118, 136] on div "**********" at bounding box center [760, 226] width 1122 height 190
click at [900, 310] on div "**********" at bounding box center [760, 226] width 1122 height 190
click at [839, 340] on div "**********" at bounding box center [760, 605] width 1122 height 983
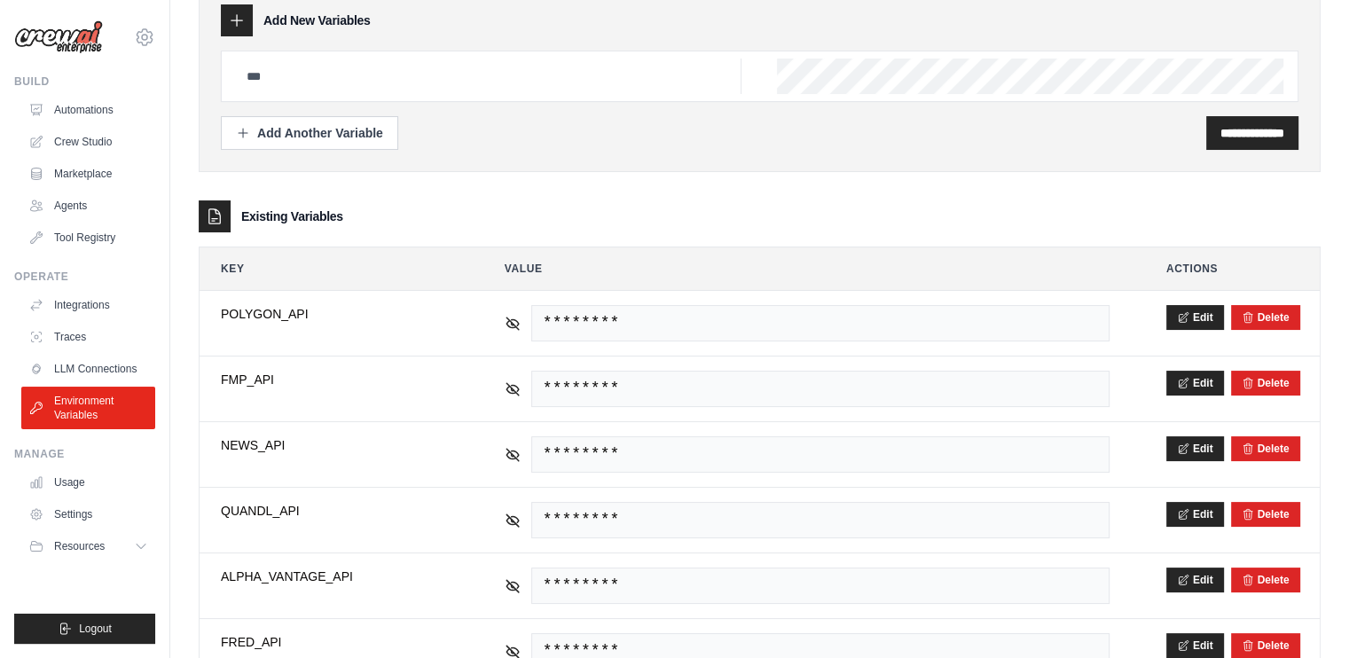
scroll to position [138, 0]
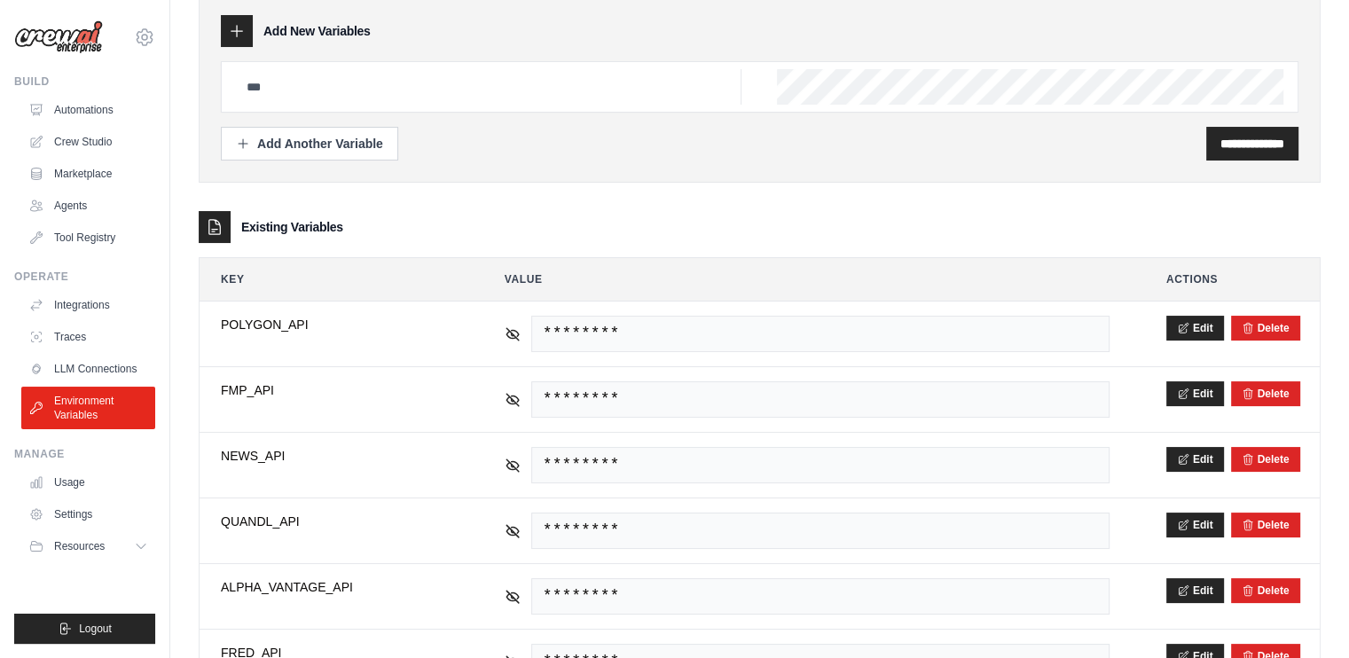
click at [387, 61] on div at bounding box center [760, 86] width 1078 height 51
click at [390, 80] on input "text" at bounding box center [489, 86] width 506 height 35
type input "*******"
click at [381, 145] on div "Add Another Variable" at bounding box center [309, 143] width 147 height 18
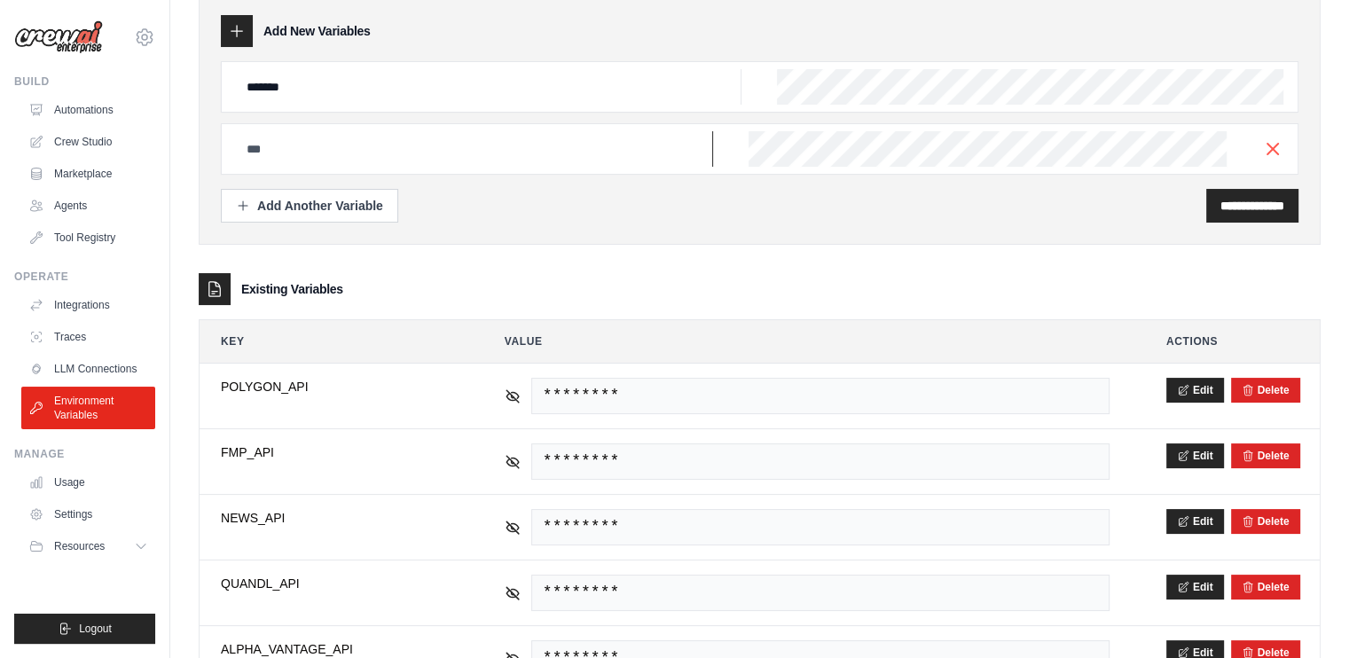
click at [383, 105] on input "text" at bounding box center [489, 86] width 506 height 35
paste input "*********"
type input "**********"
click at [362, 203] on div "Add Another Variable" at bounding box center [309, 205] width 147 height 18
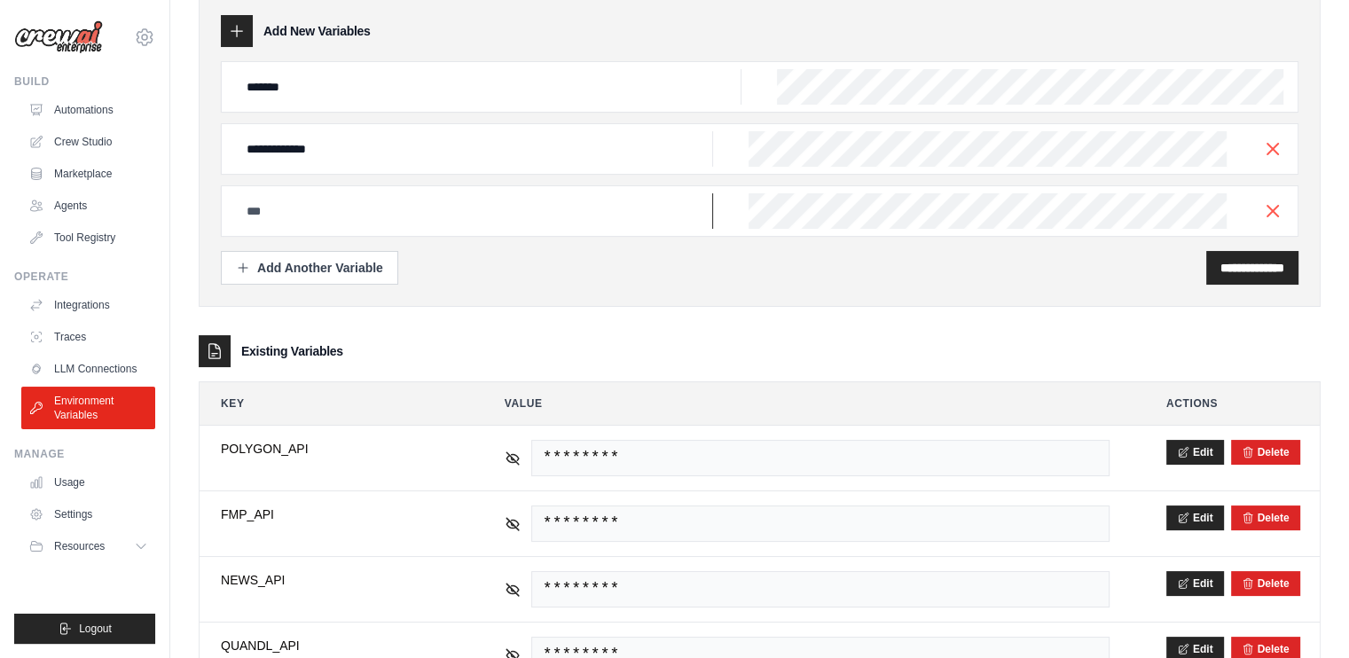
click at [362, 105] on input "text" at bounding box center [489, 86] width 506 height 35
type input "**********"
click at [1221, 261] on input "**********" at bounding box center [1253, 268] width 64 height 18
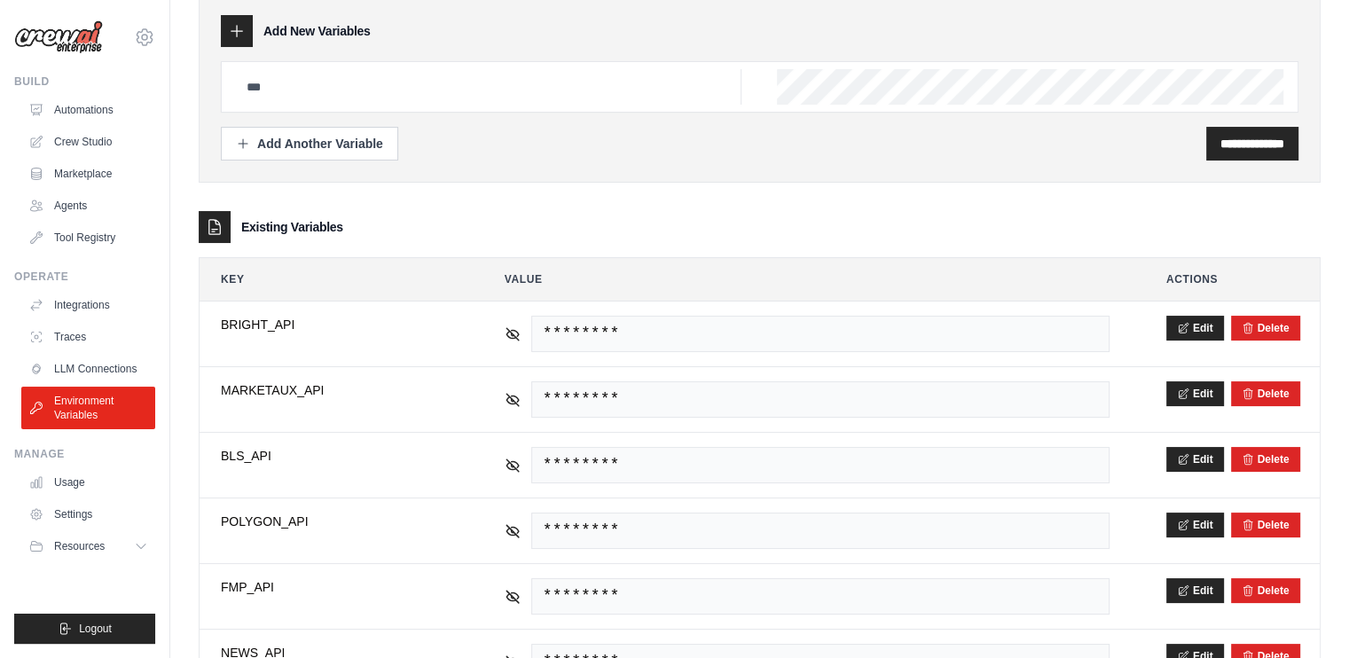
scroll to position [0, 0]
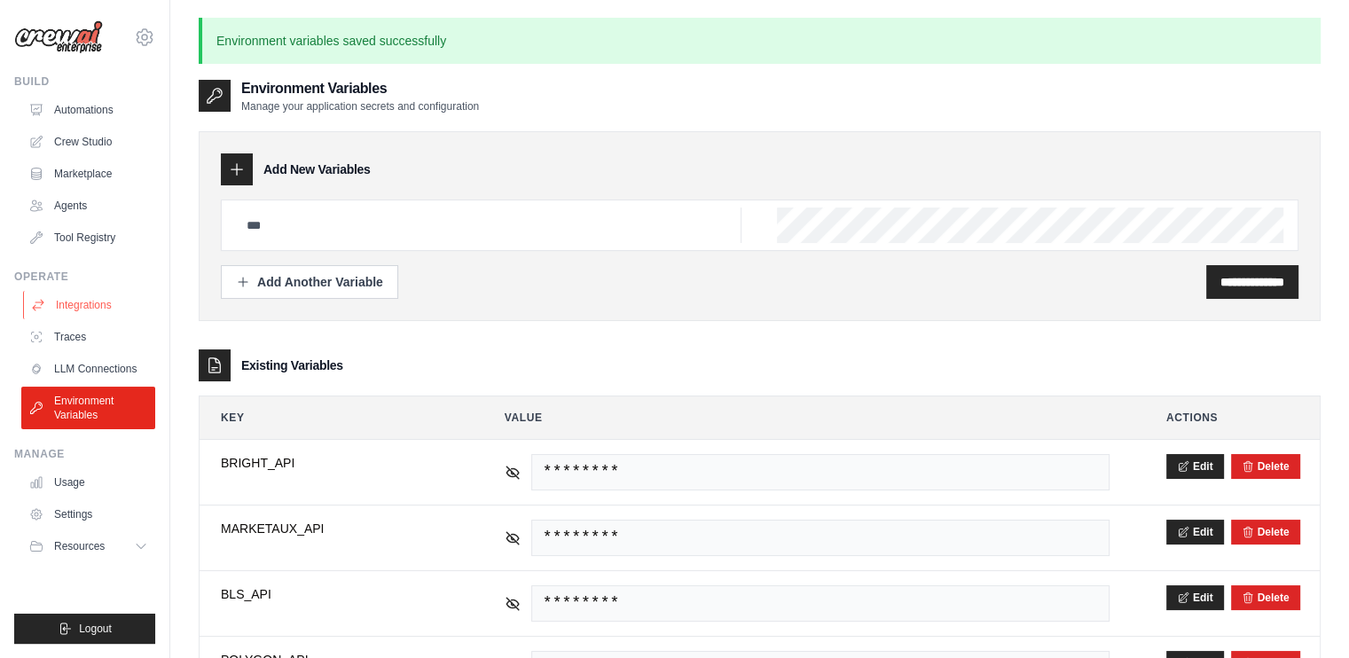
click at [86, 303] on link "Integrations" at bounding box center [90, 305] width 134 height 28
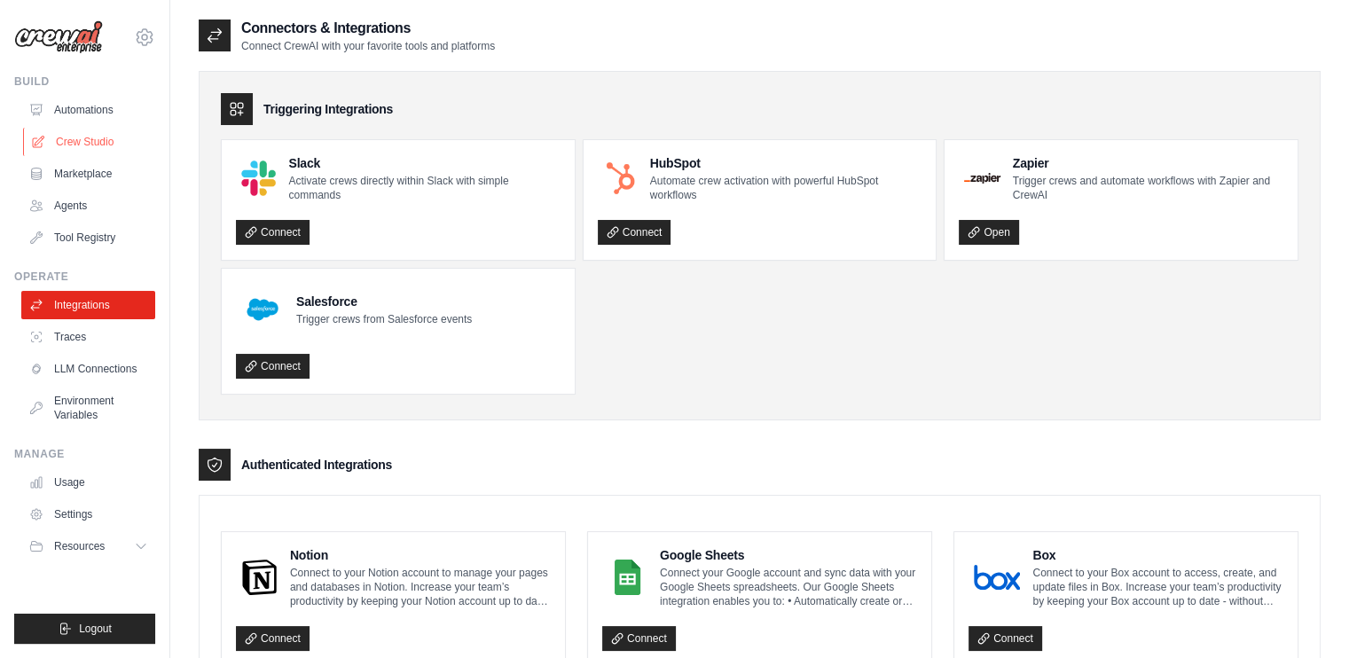
click at [98, 143] on link "Crew Studio" at bounding box center [90, 142] width 134 height 28
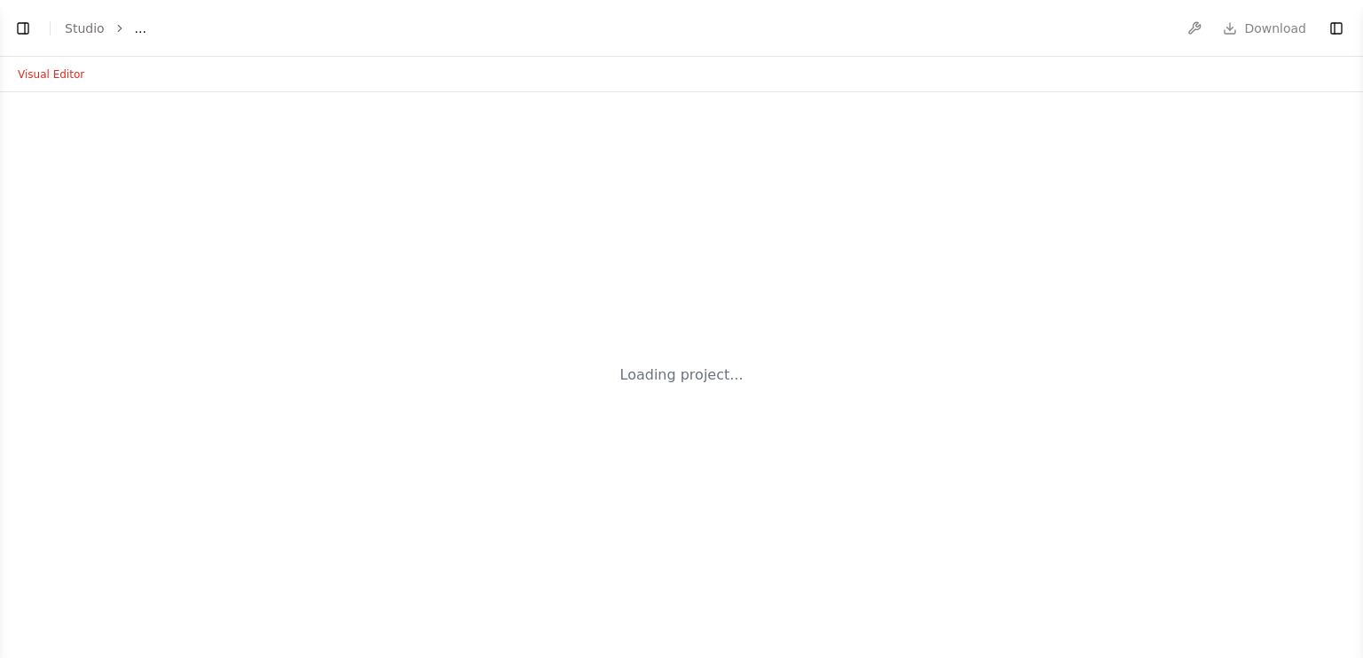
select select "****"
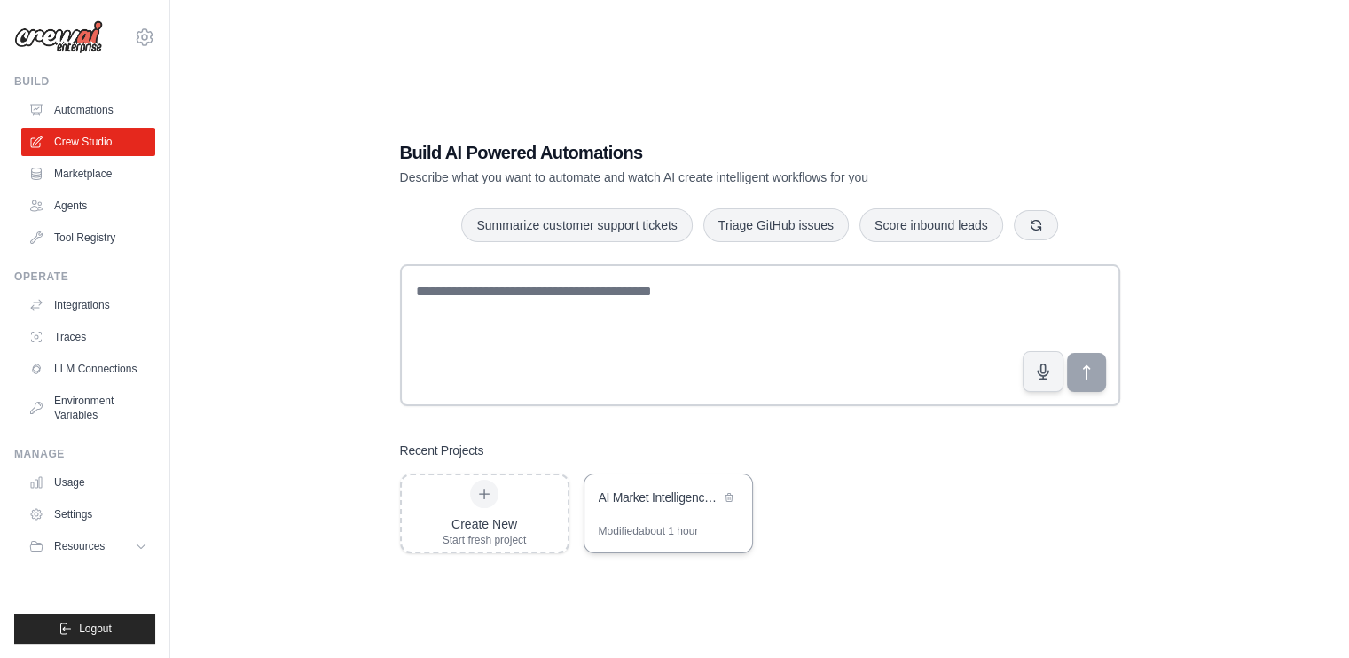
click at [689, 494] on div "AI Market Intelligence System" at bounding box center [660, 498] width 122 height 18
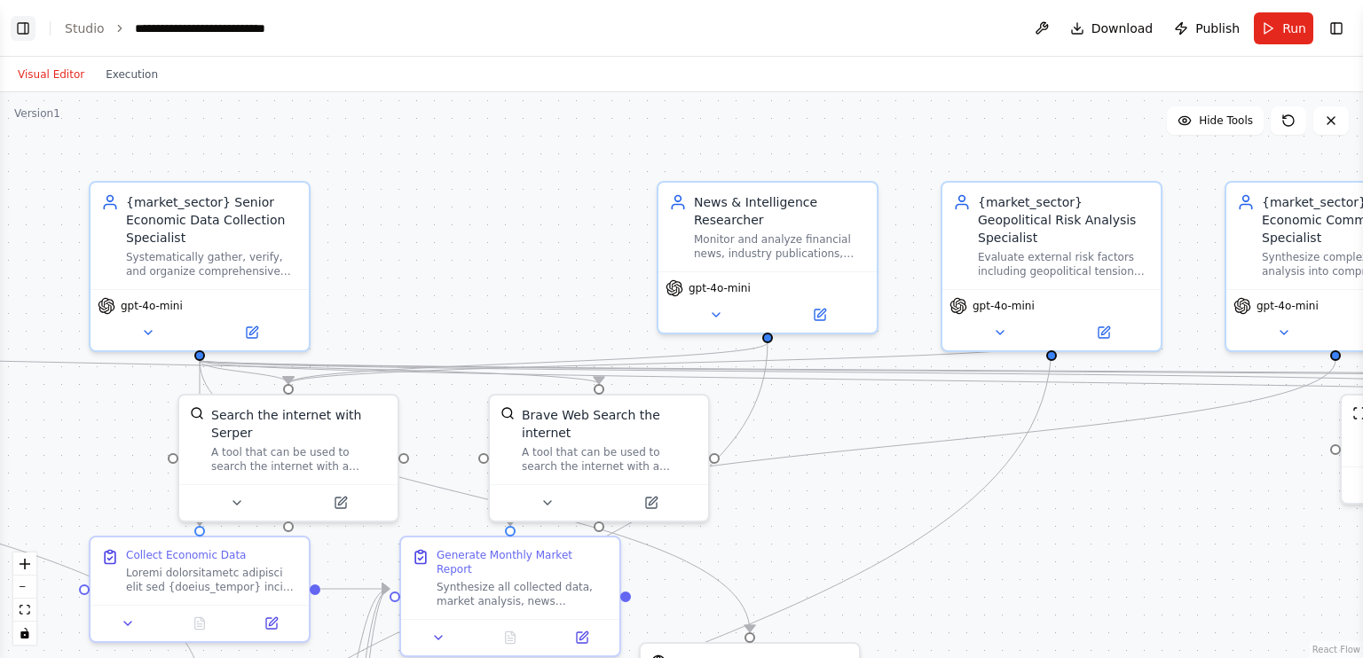
click at [16, 27] on button "Toggle Left Sidebar" at bounding box center [23, 28] width 25 height 25
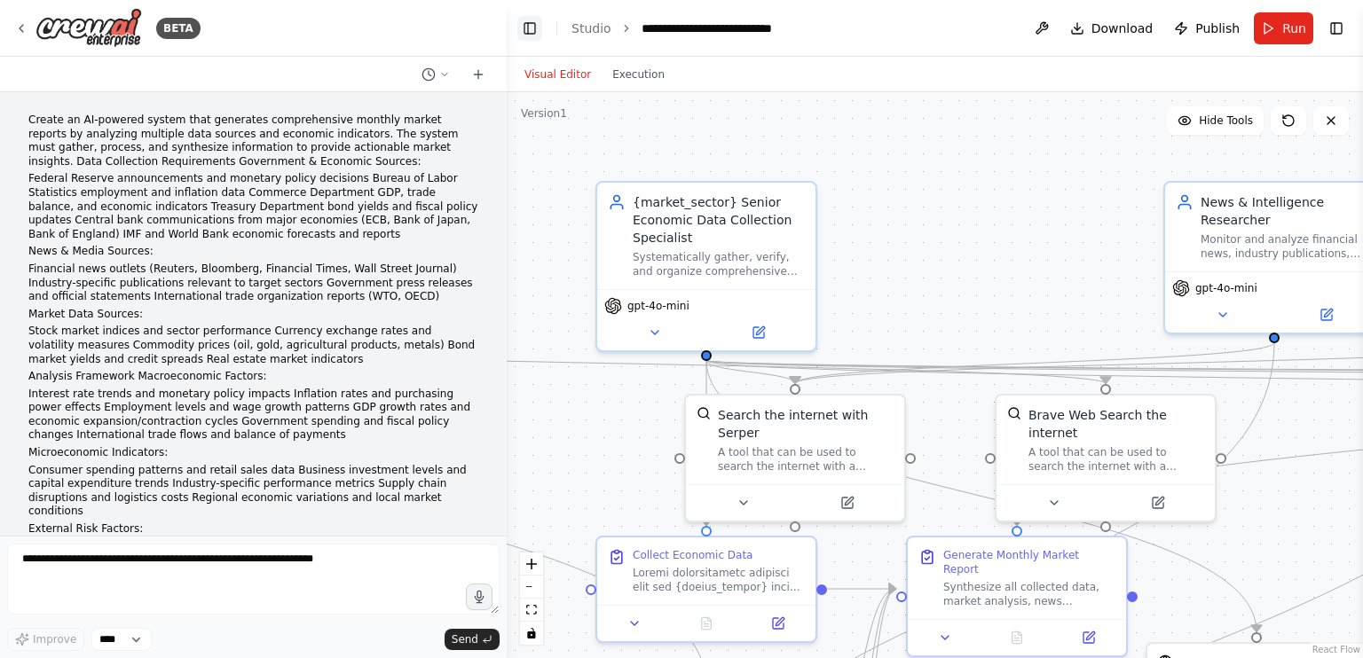
scroll to position [16950, 0]
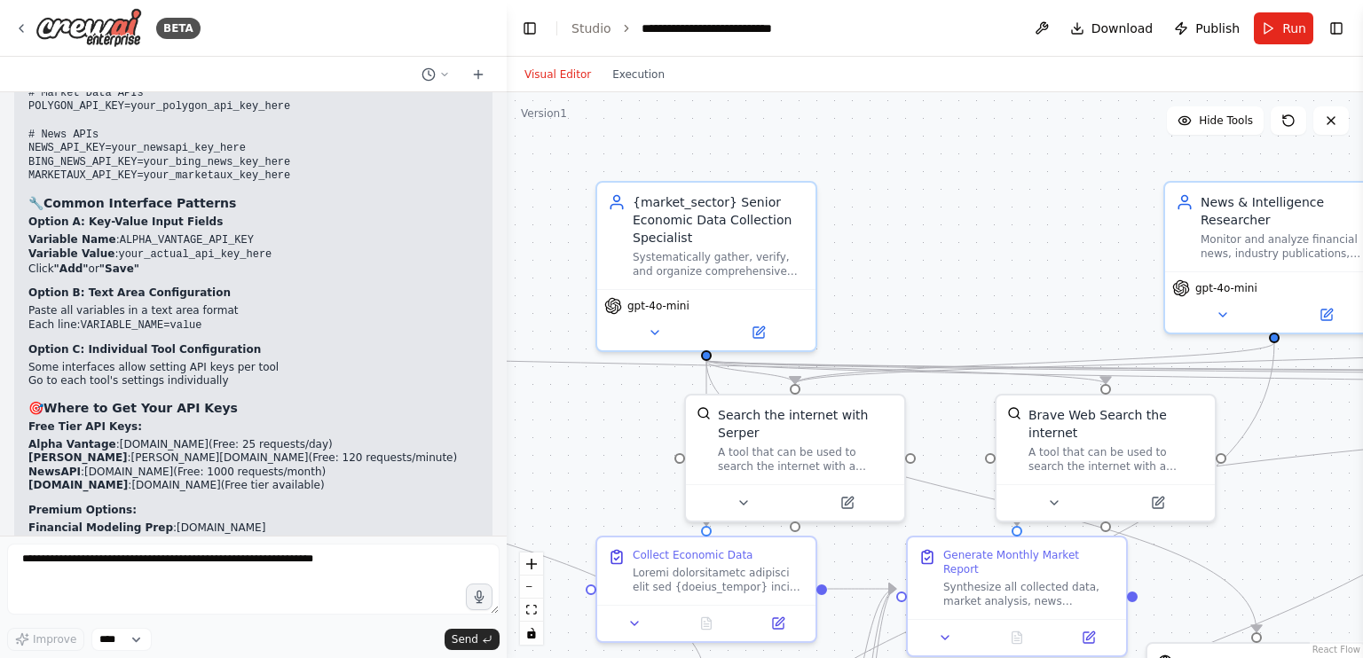
click at [125, 543] on form "Improve **** Send" at bounding box center [253, 597] width 507 height 122
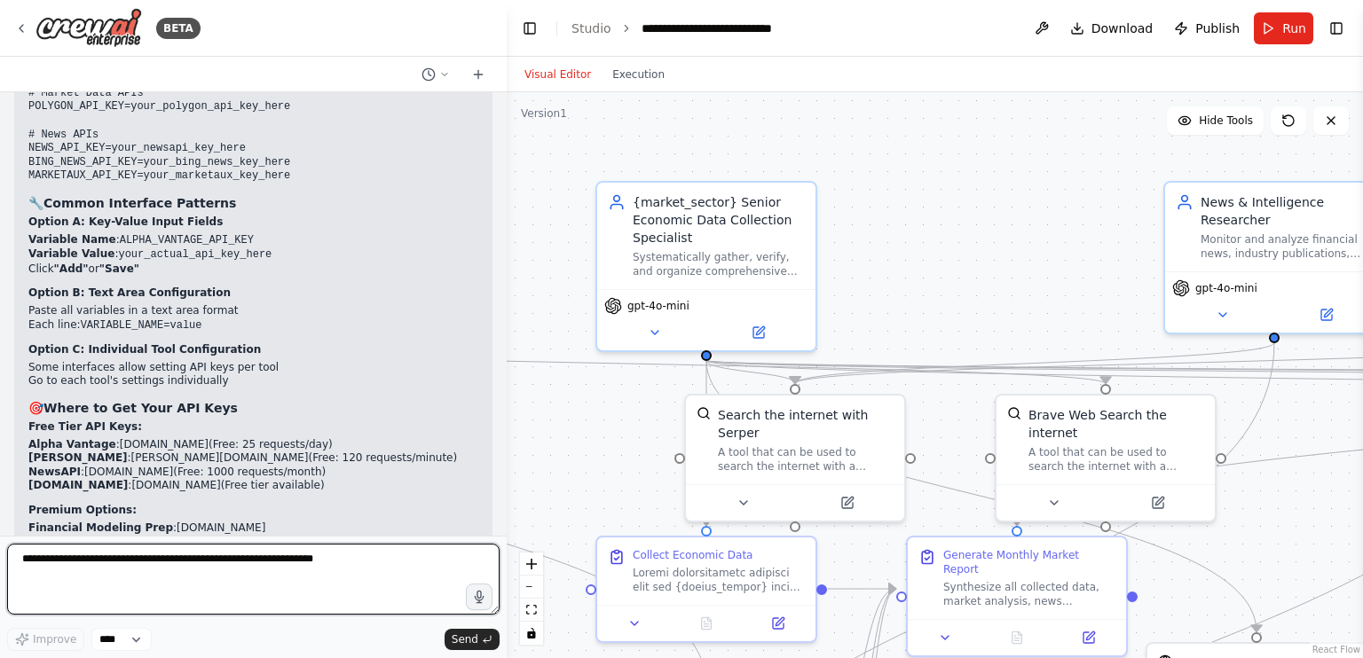
click at [129, 561] on textarea at bounding box center [253, 579] width 492 height 71
type textarea "**********"
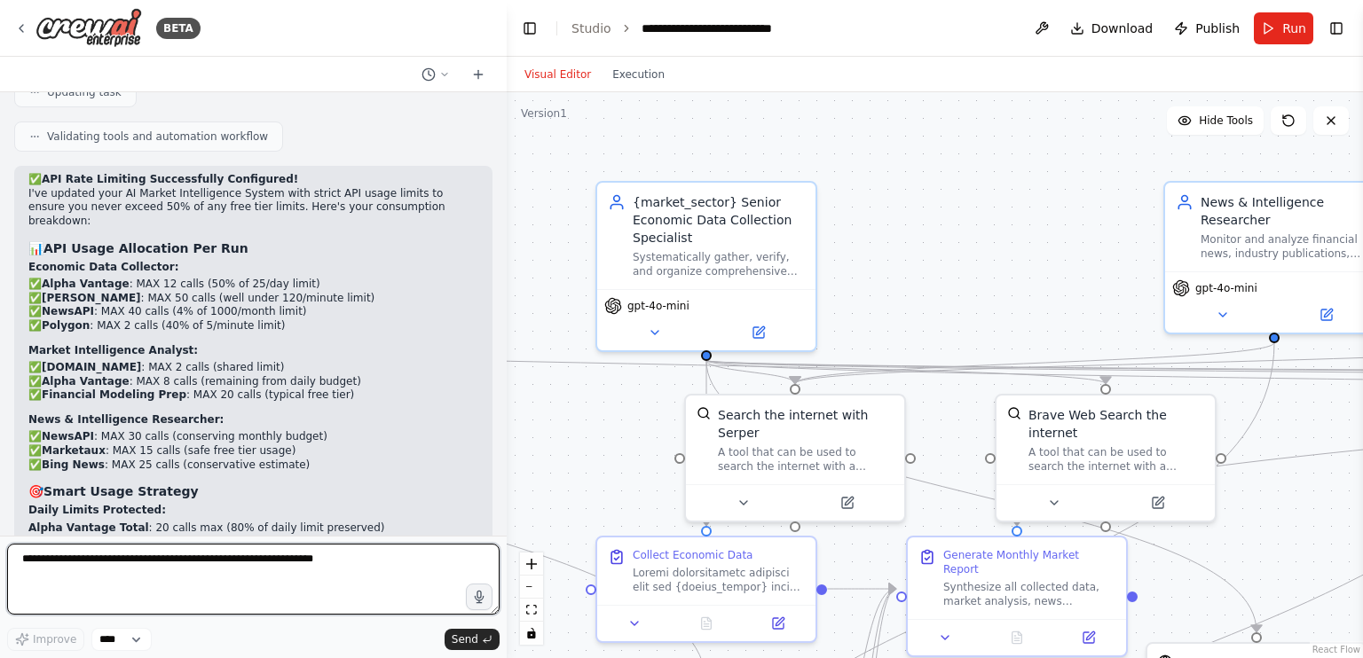
scroll to position [18206, 0]
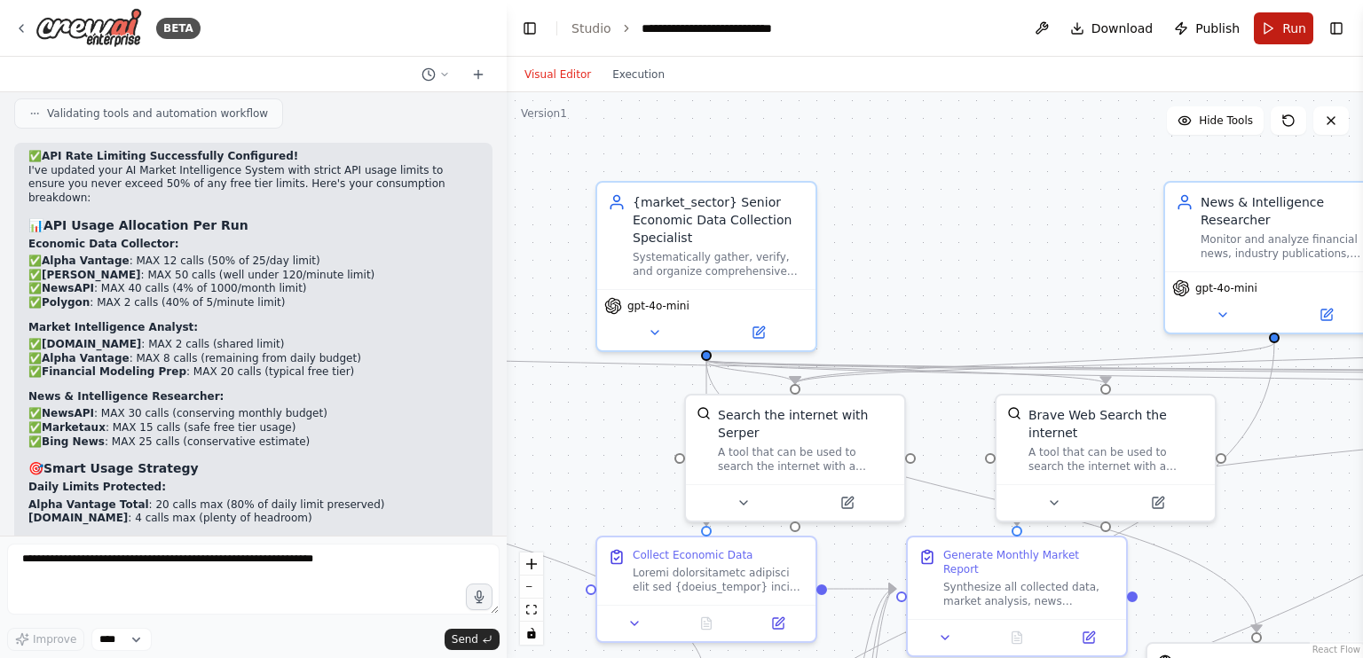
click at [1271, 20] on button "Run" at bounding box center [1282, 28] width 59 height 32
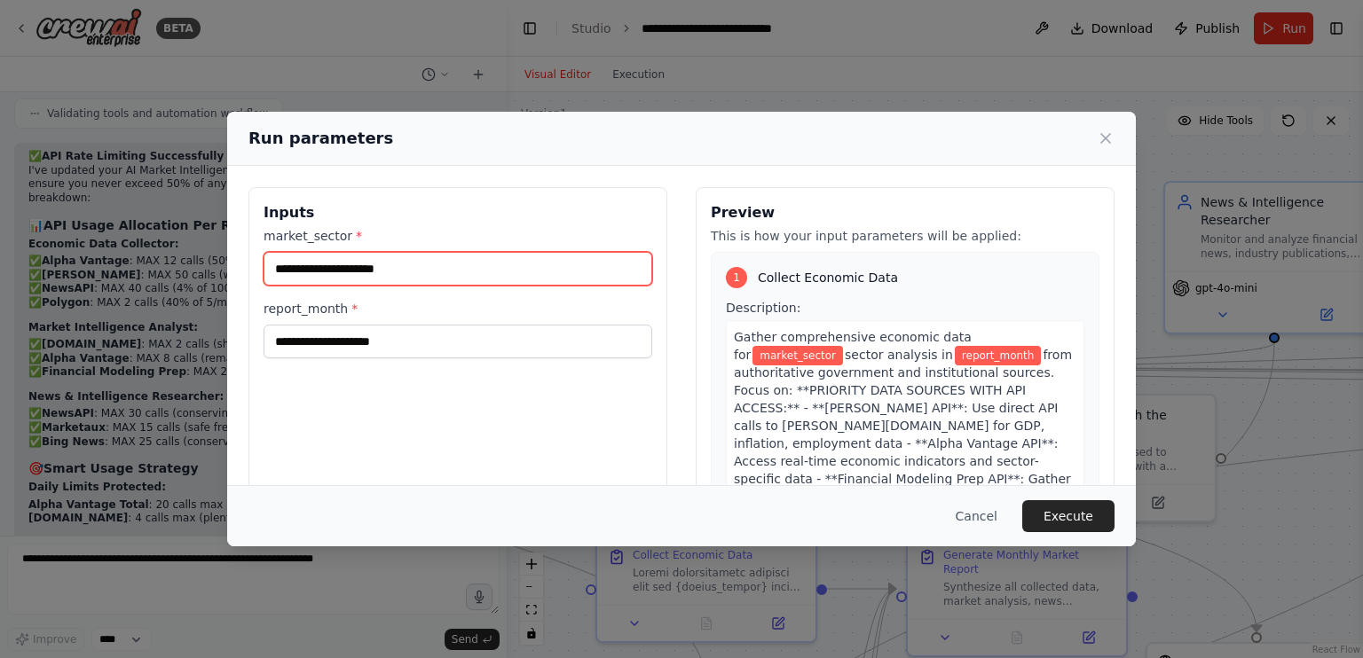
click at [468, 281] on input "market_sector *" at bounding box center [457, 269] width 389 height 34
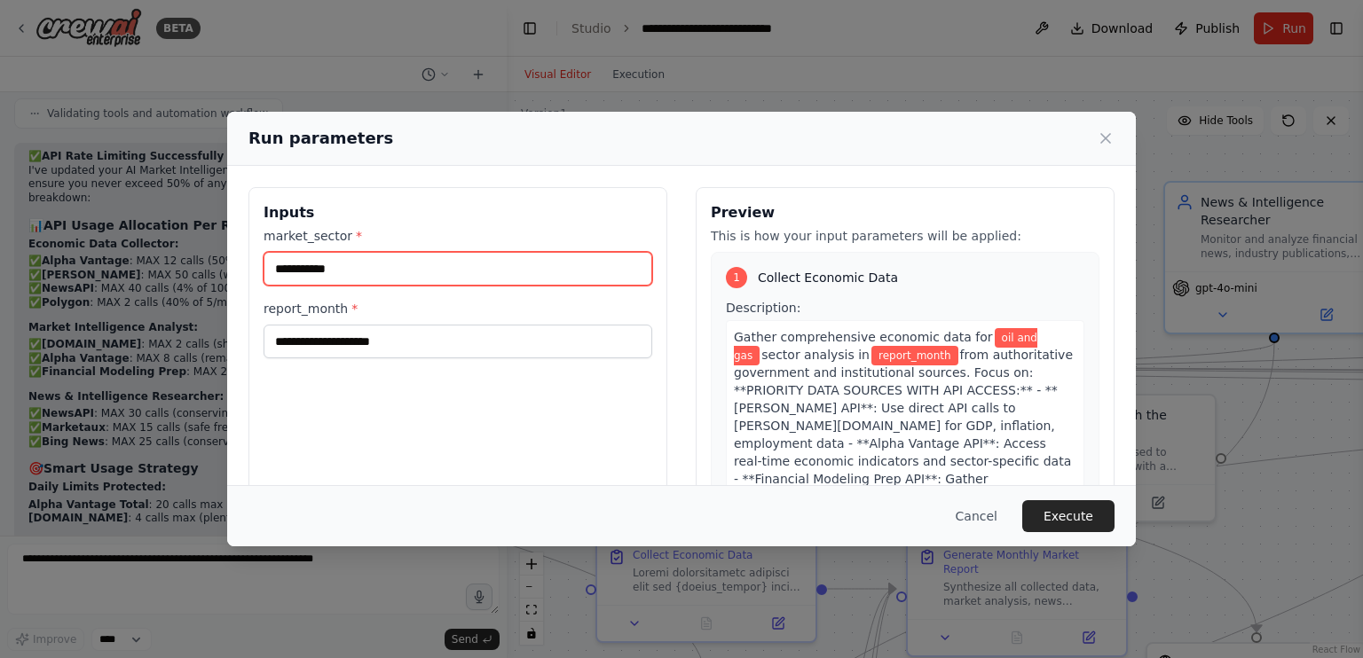
type input "**********"
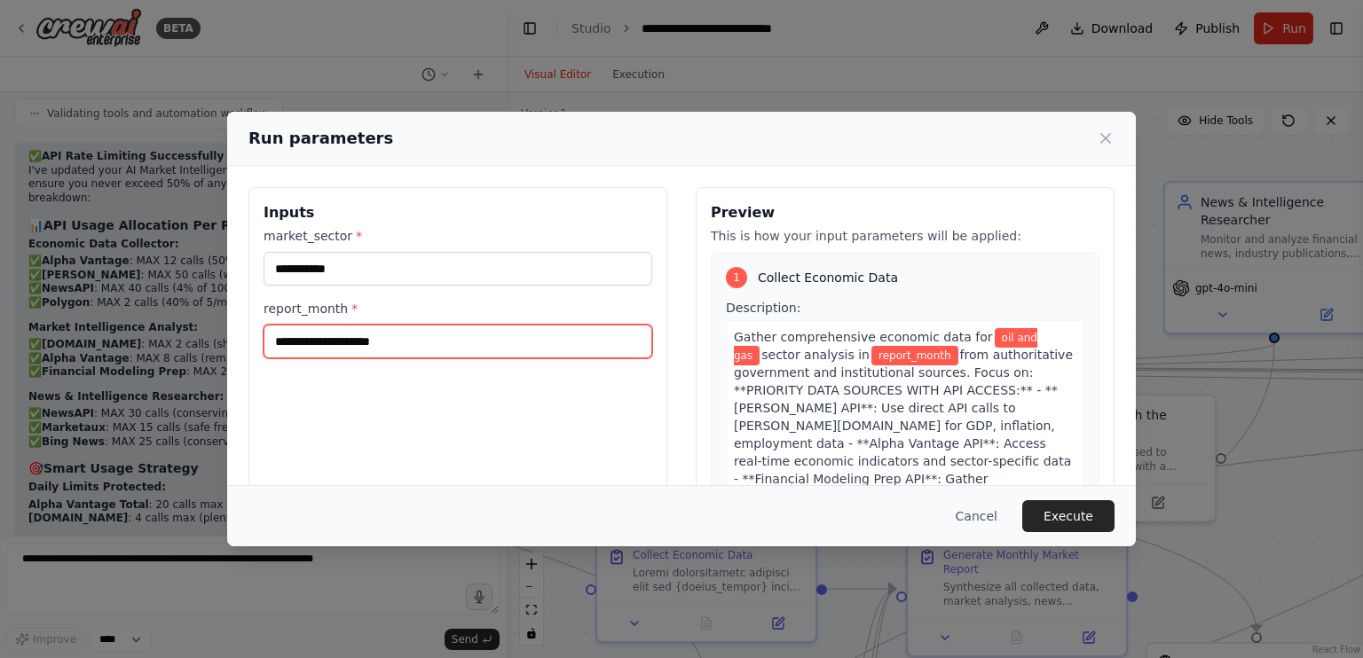
click at [444, 338] on input "report_month *" at bounding box center [457, 342] width 389 height 34
type input "*"
type input "**********"
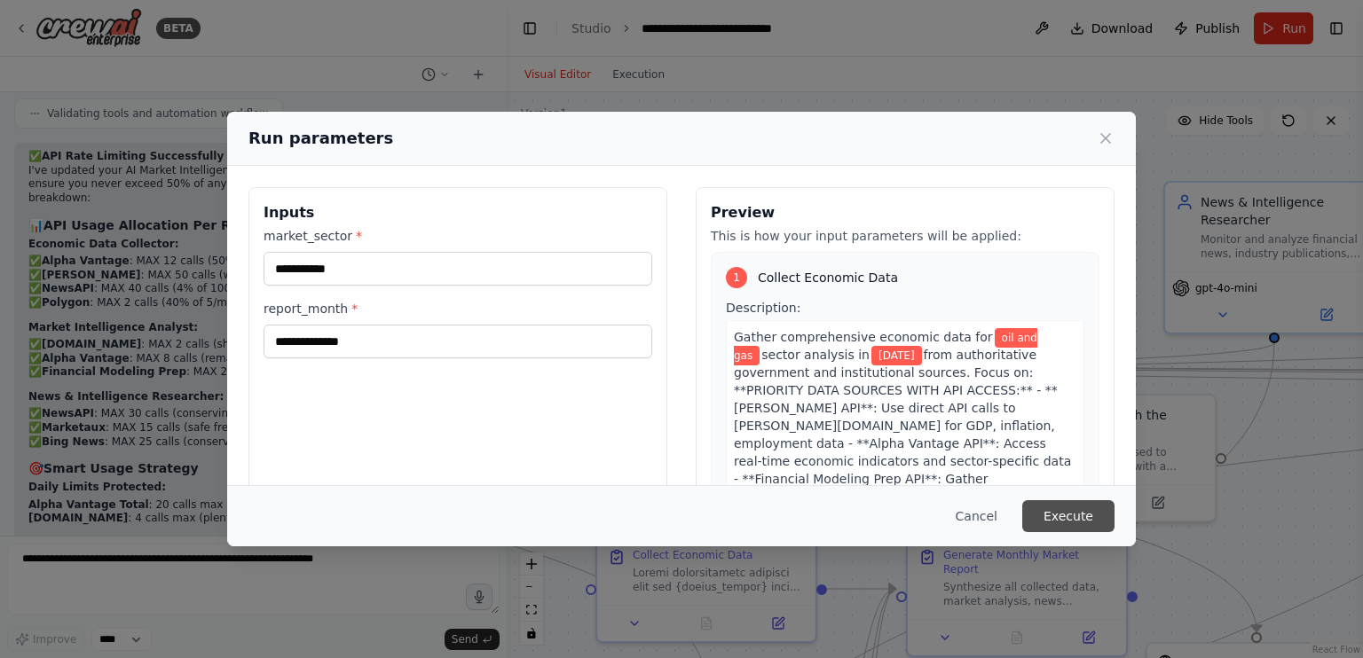
click at [1096, 517] on button "Execute" at bounding box center [1068, 516] width 92 height 32
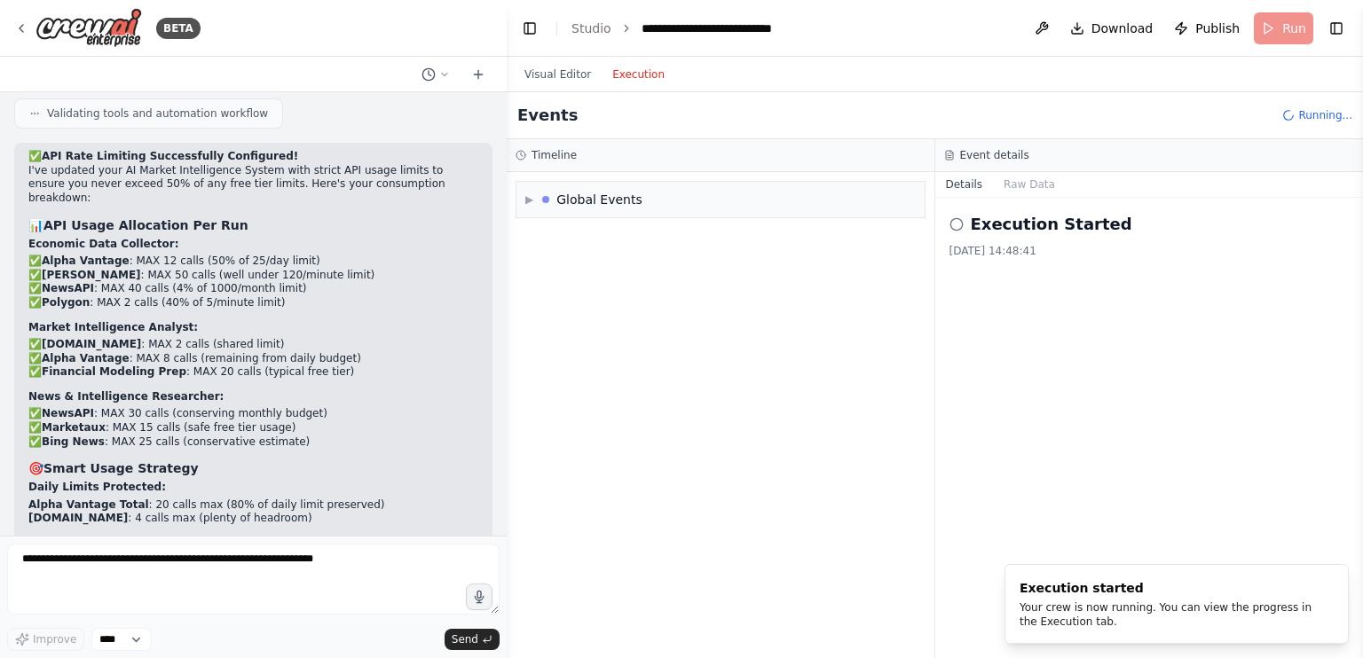
click at [610, 65] on button "Execution" at bounding box center [638, 74] width 74 height 21
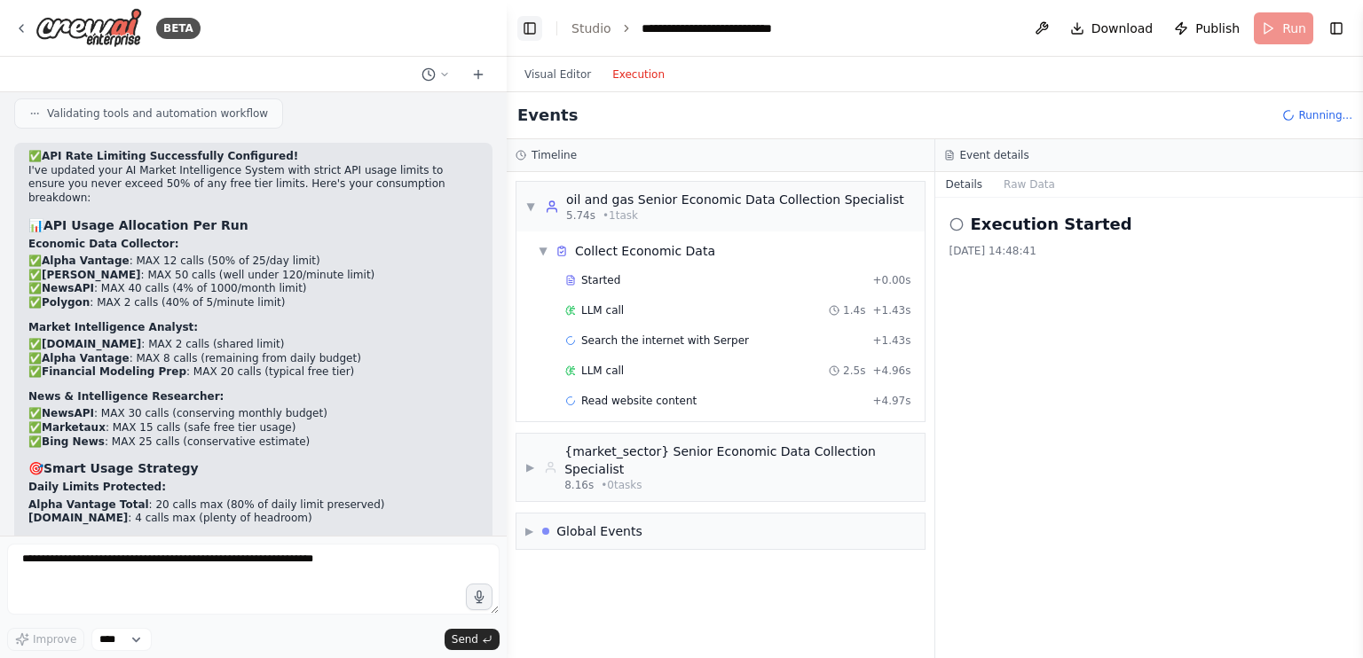
click at [518, 35] on button "Toggle Left Sidebar" at bounding box center [529, 28] width 25 height 25
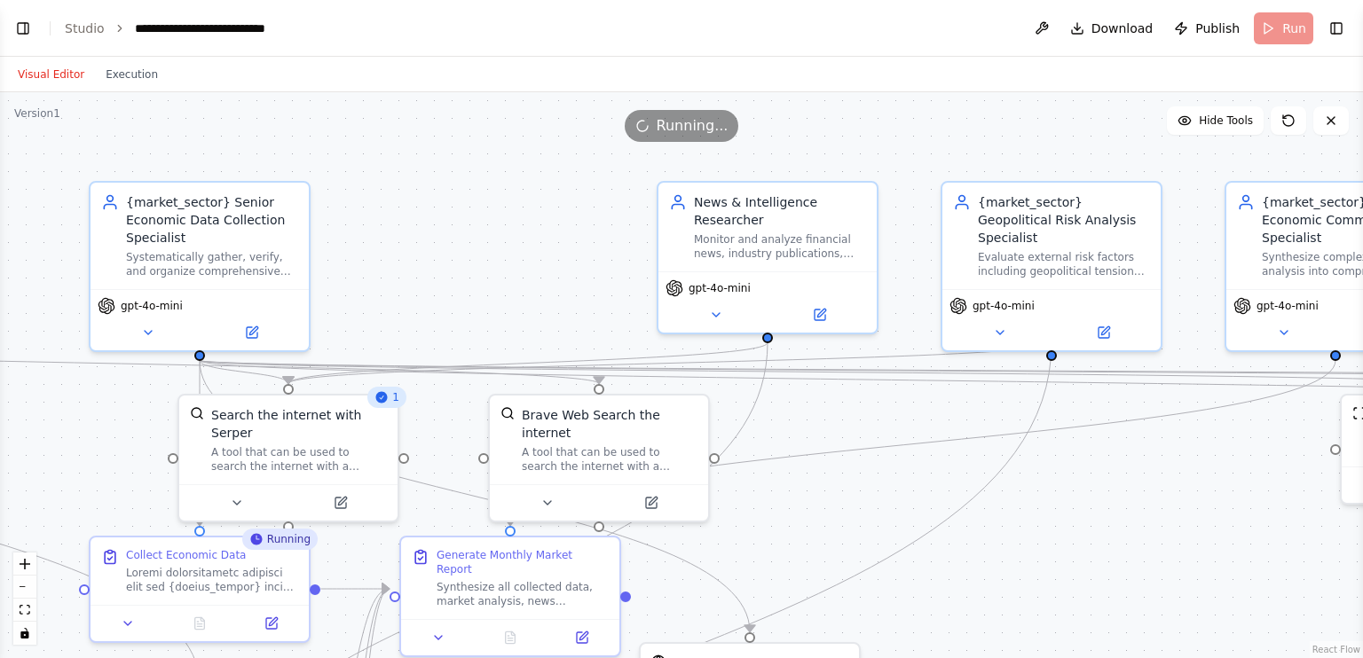
click at [68, 73] on button "Visual Editor" at bounding box center [51, 74] width 88 height 21
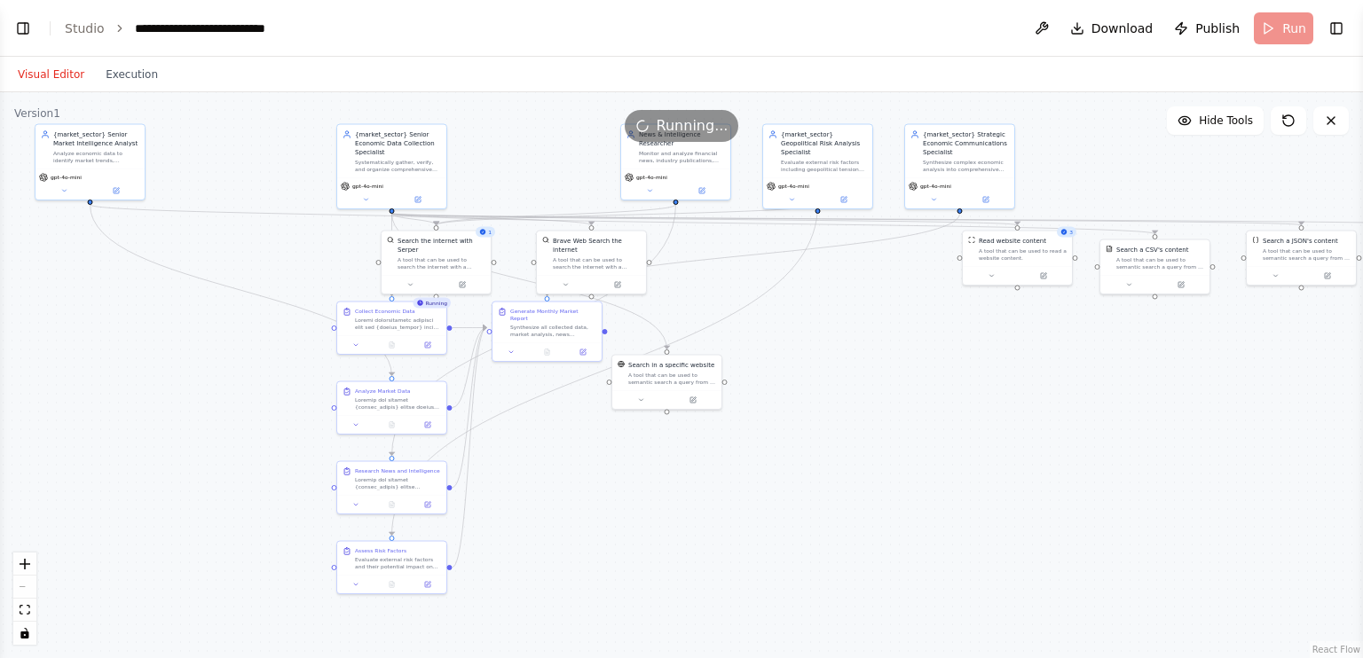
drag, startPoint x: 786, startPoint y: 328, endPoint x: 861, endPoint y: 266, distance: 97.7
click at [861, 266] on div ".deletable-edge-delete-btn { width: 20px; height: 20px; border: 0px solid #ffff…" at bounding box center [681, 375] width 1363 height 566
click at [14, 30] on button "Toggle Left Sidebar" at bounding box center [23, 28] width 25 height 25
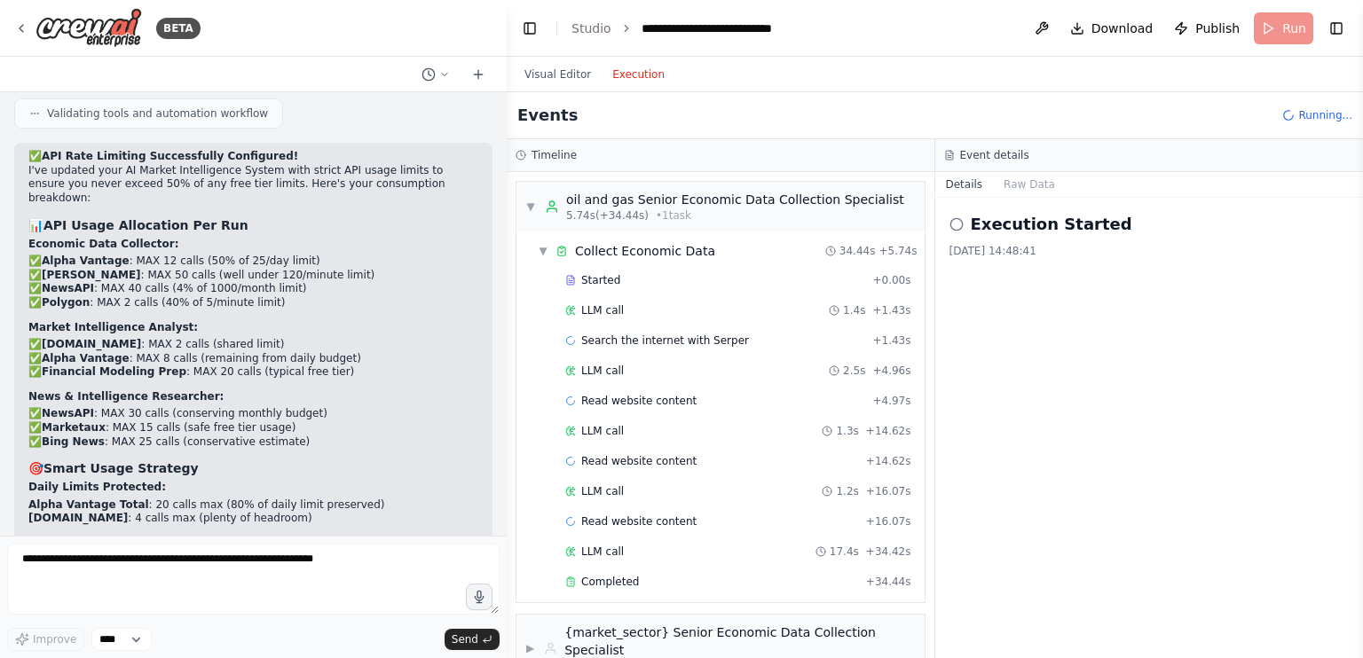
click at [617, 79] on button "Execution" at bounding box center [638, 74] width 74 height 21
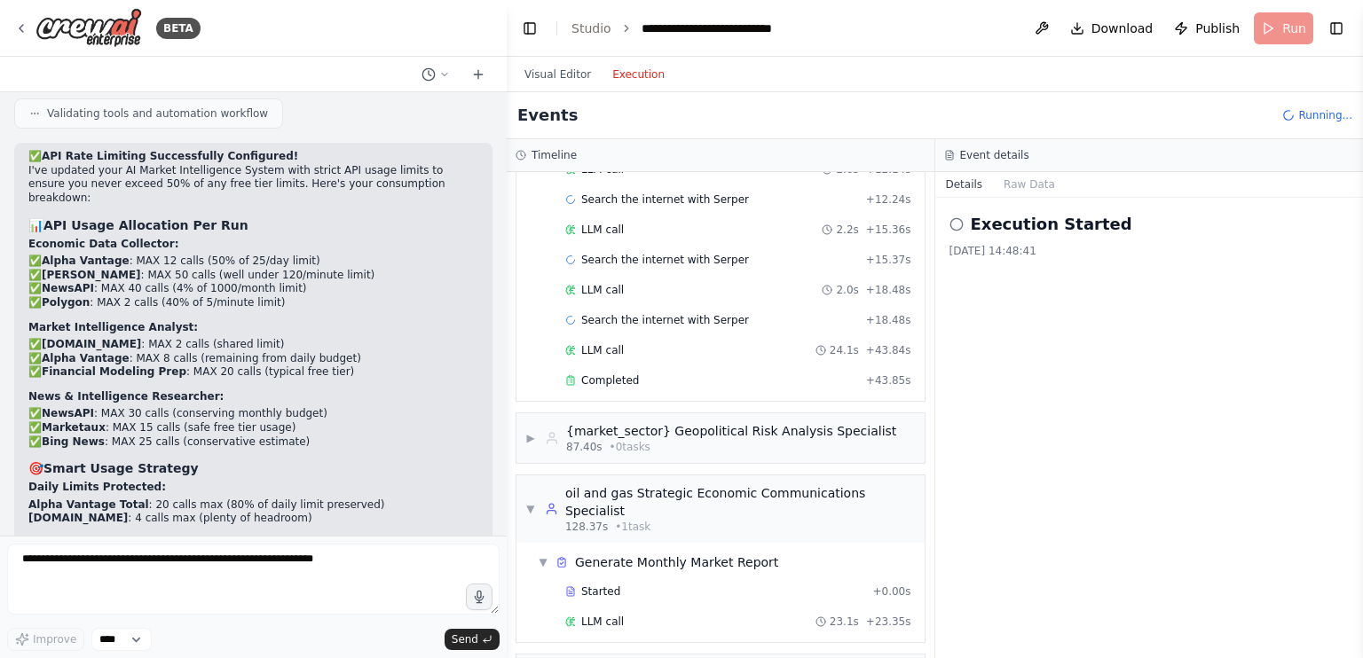
scroll to position [1430, 0]
